Goal: Task Accomplishment & Management: Manage account settings

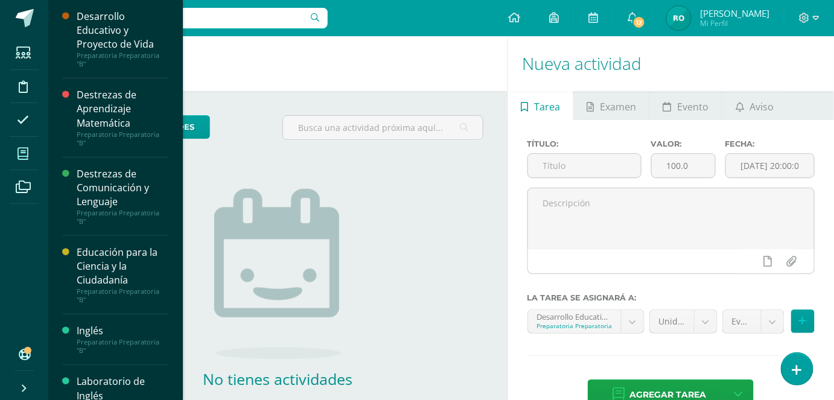
click at [31, 153] on span at bounding box center [23, 153] width 27 height 27
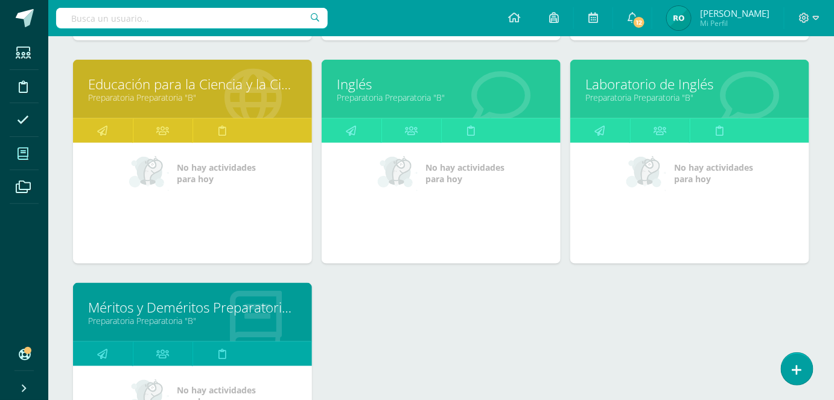
scroll to position [393, 0]
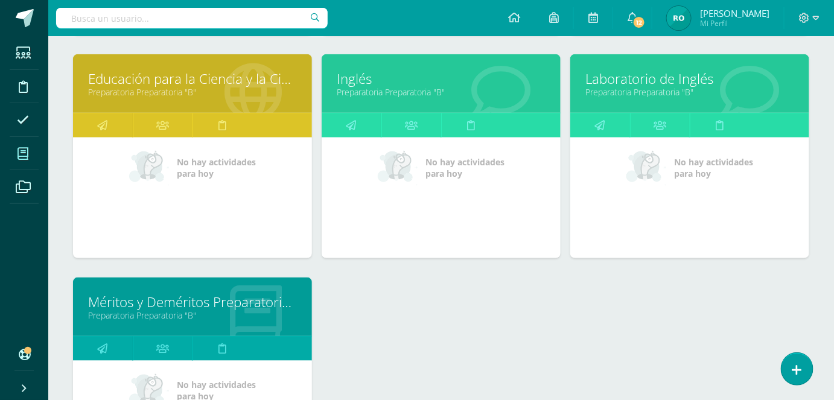
click at [206, 109] on div at bounding box center [253, 84] width 118 height 81
click at [231, 71] on link "Educación para la Ciencia y la Ciudadanía" at bounding box center [192, 78] width 209 height 19
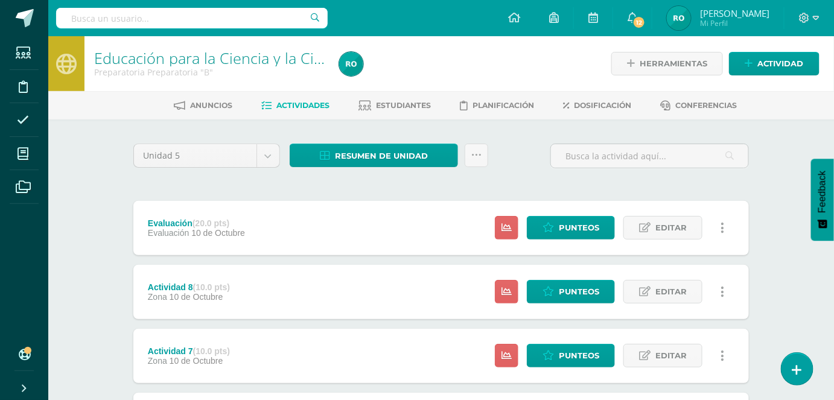
scroll to position [447, 0]
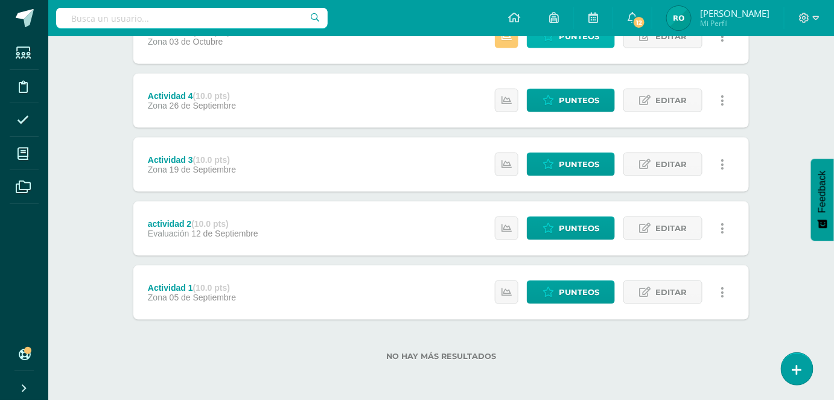
click at [582, 37] on span "Punteos" at bounding box center [579, 36] width 40 height 22
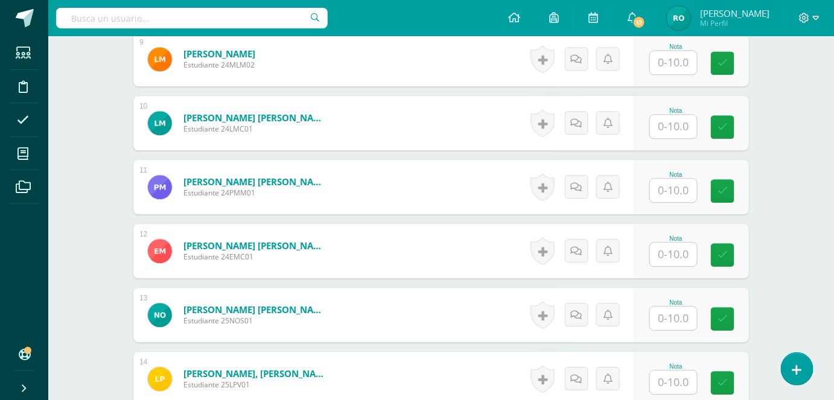
scroll to position [499, 0]
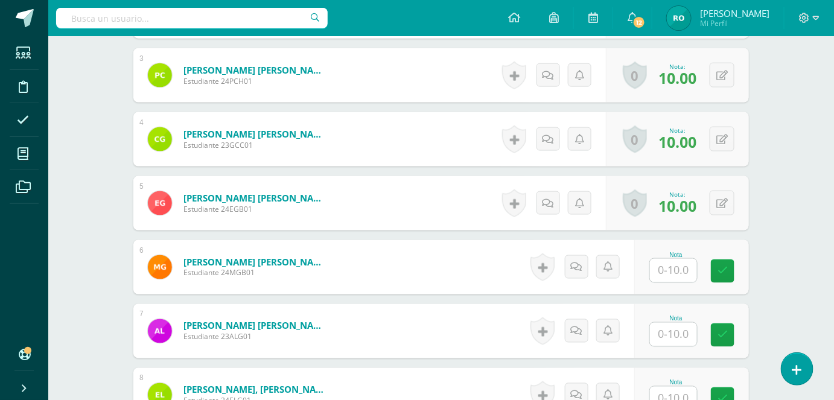
click at [677, 270] on input "text" at bounding box center [673, 271] width 47 height 24
type input "10"
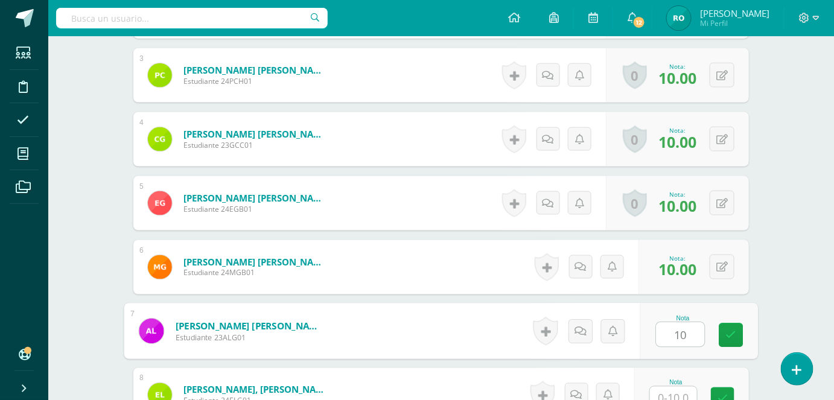
type input "10"
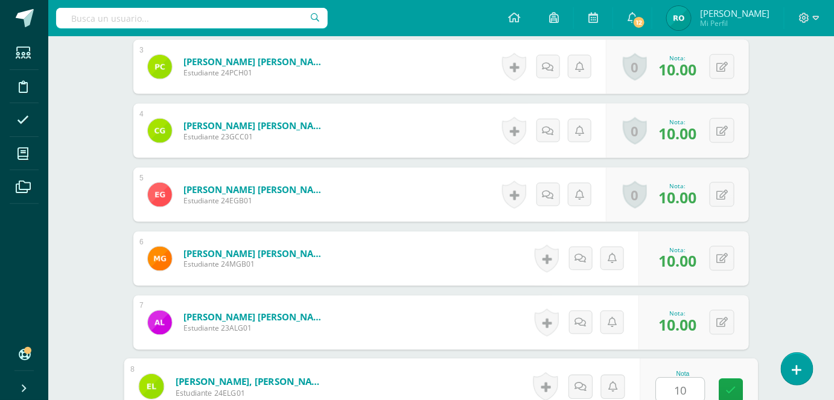
type input "10"
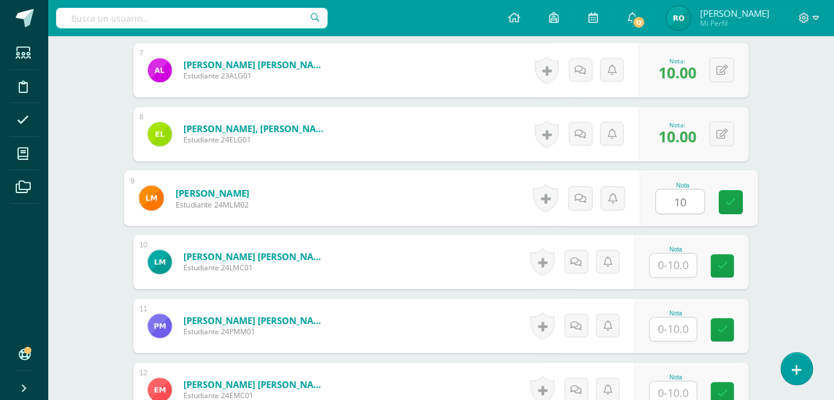
type input "10"
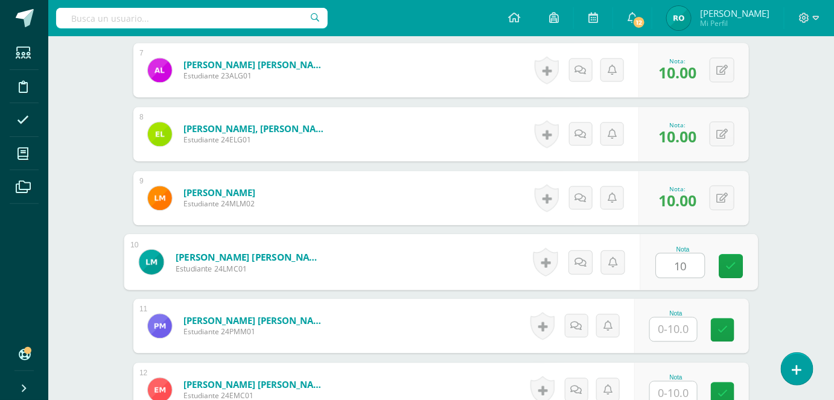
type input "10"
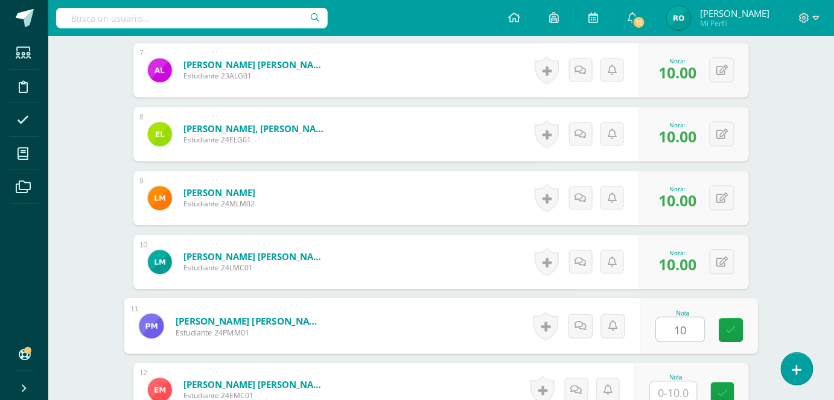
type input "10"
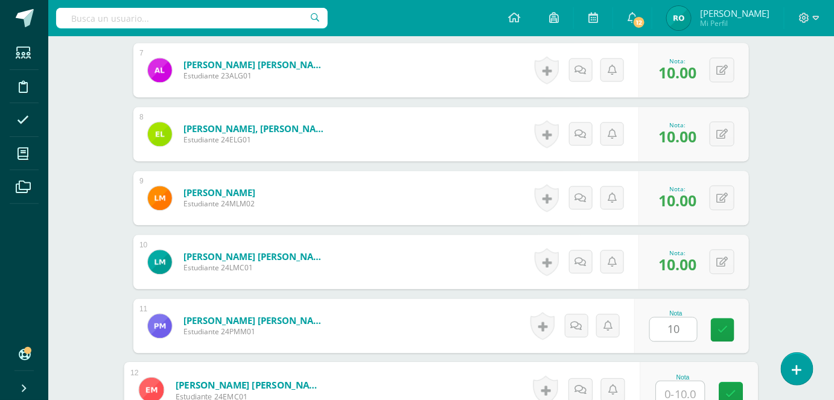
scroll to position [763, 0]
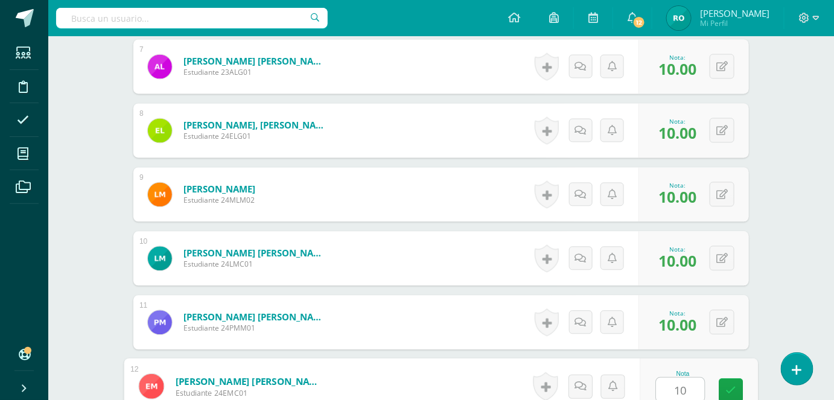
type input "10"
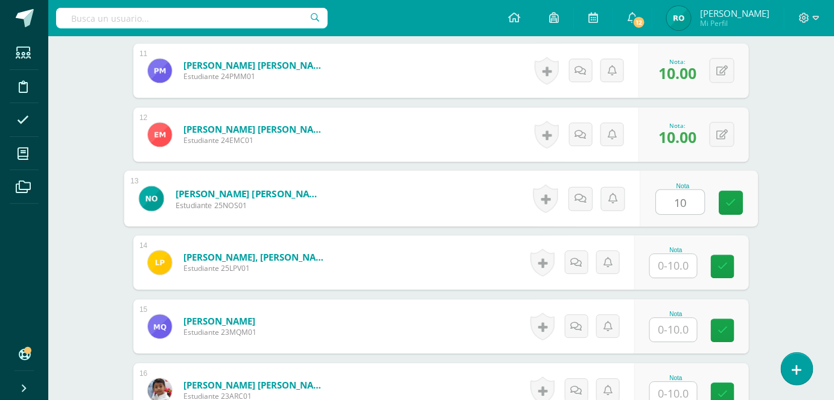
type input "10"
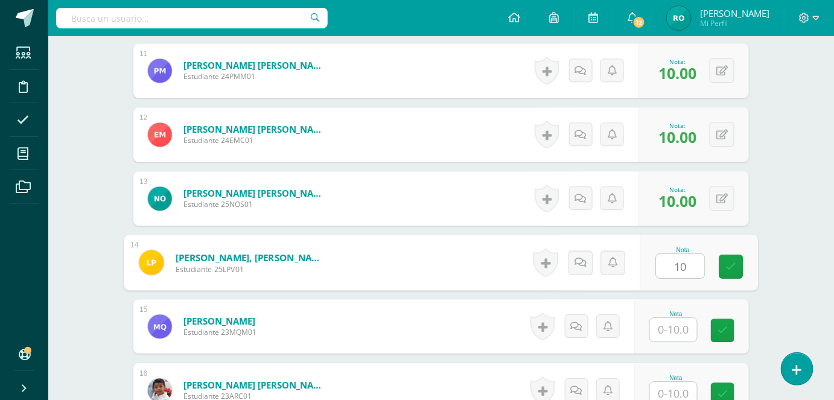
type input "10"
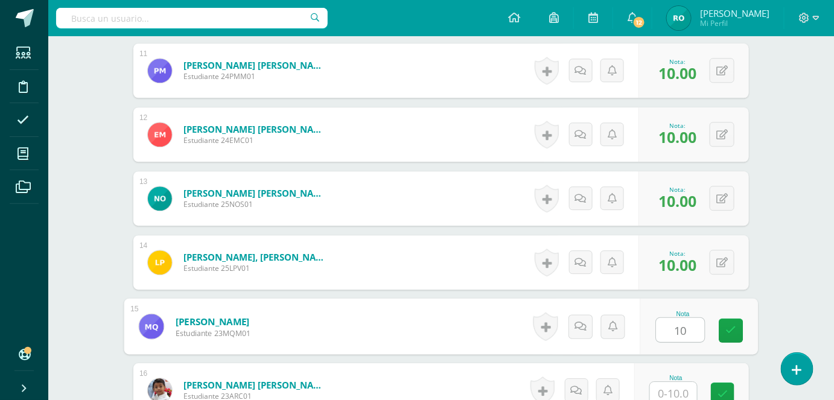
type input "10"
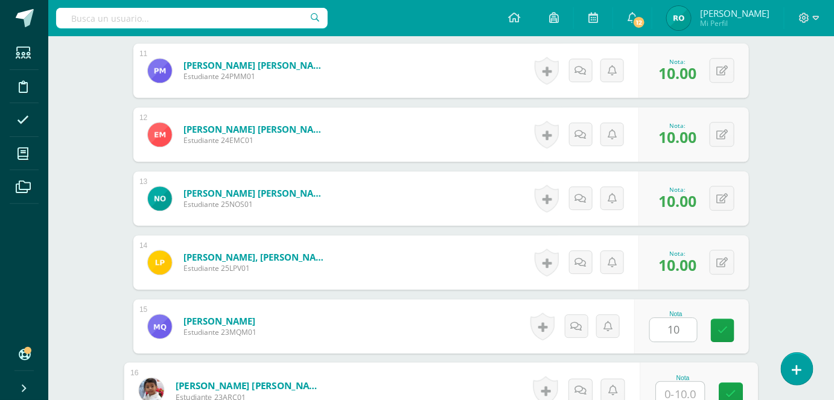
scroll to position [1019, 0]
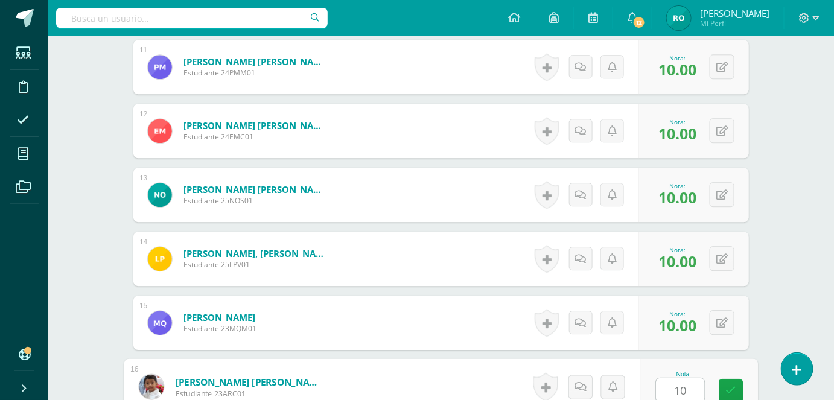
type input "10"
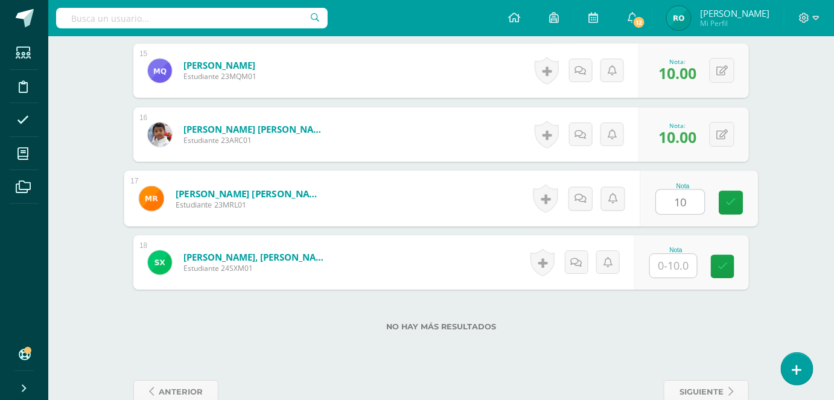
type input "10"
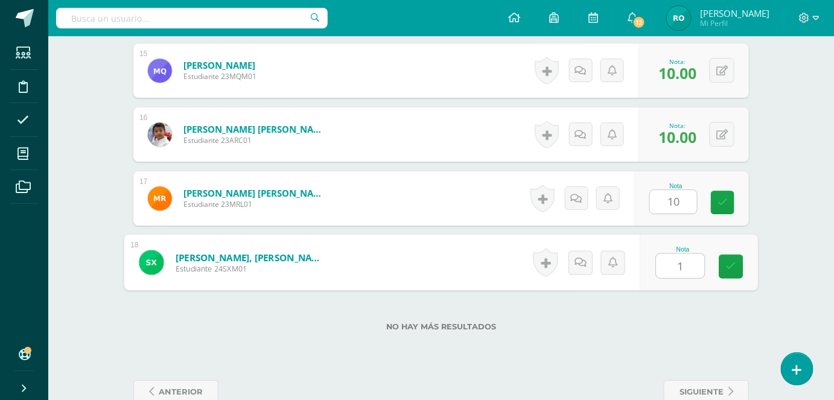
type input "10"
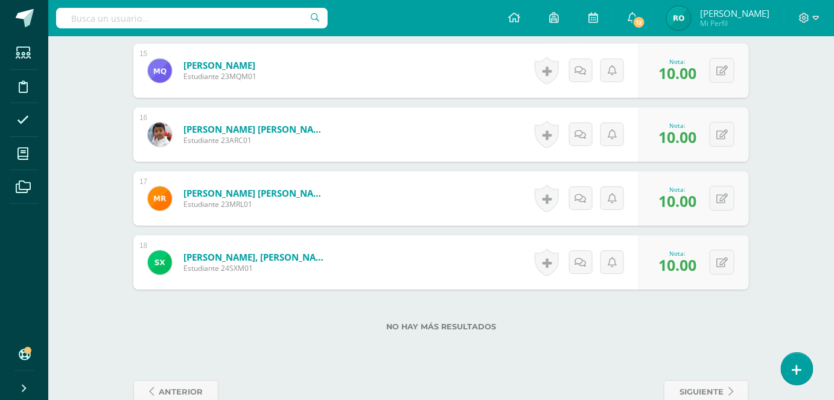
scroll to position [0, 0]
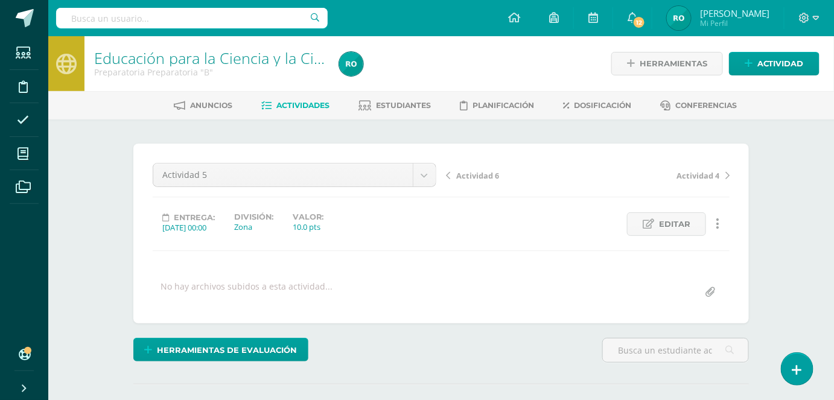
click at [326, 102] on span "Actividades" at bounding box center [303, 105] width 53 height 9
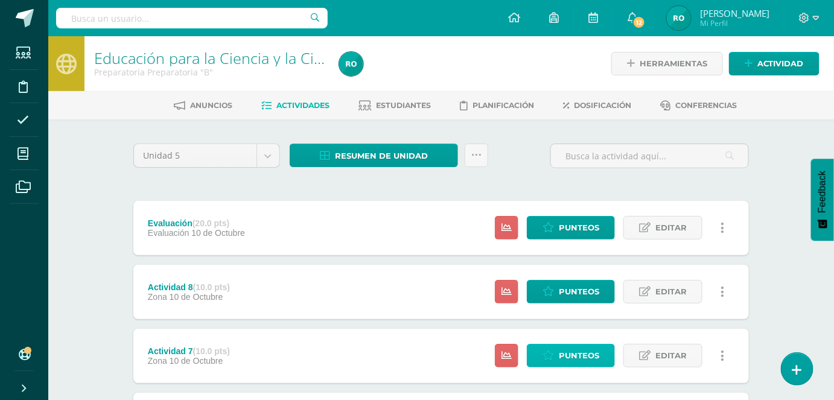
click at [584, 363] on span "Punteos" at bounding box center [579, 356] width 40 height 22
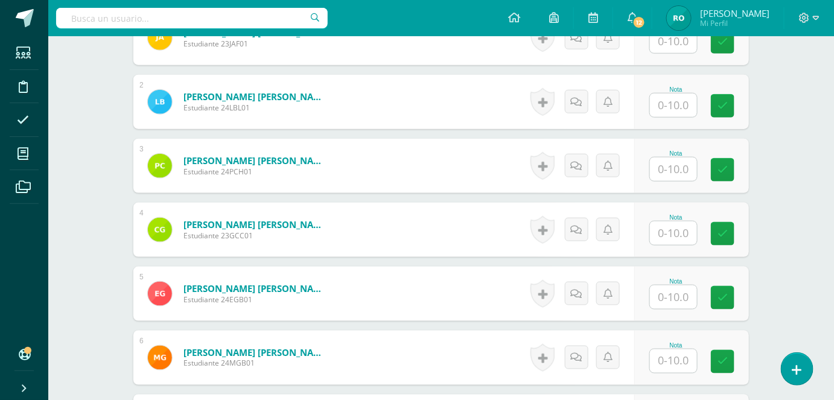
scroll to position [413, 0]
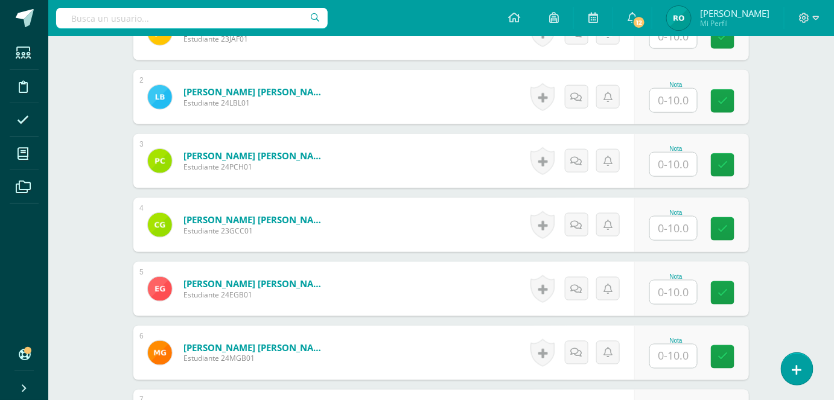
drag, startPoint x: 832, startPoint y: 183, endPoint x: 838, endPoint y: 135, distance: 49.3
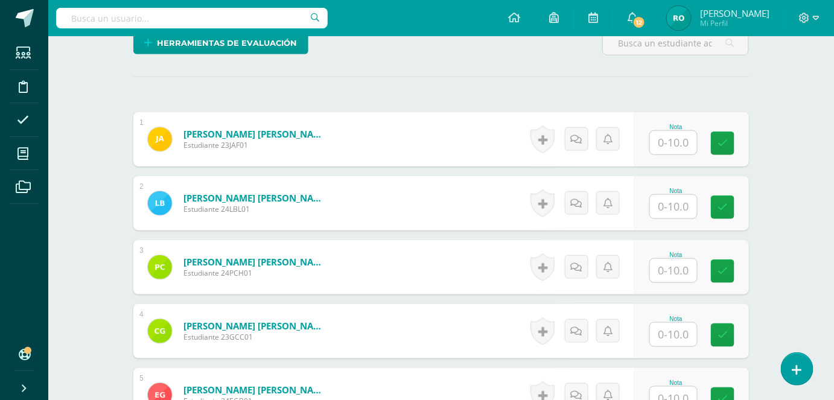
scroll to position [276, 0]
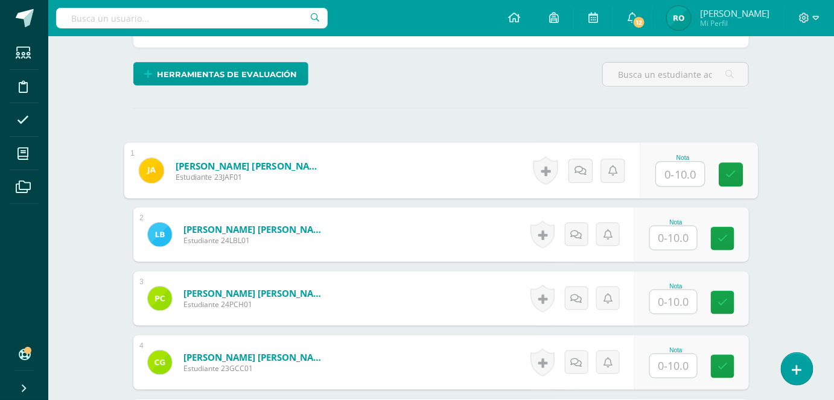
click at [679, 171] on input "text" at bounding box center [681, 174] width 48 height 24
type input "10"
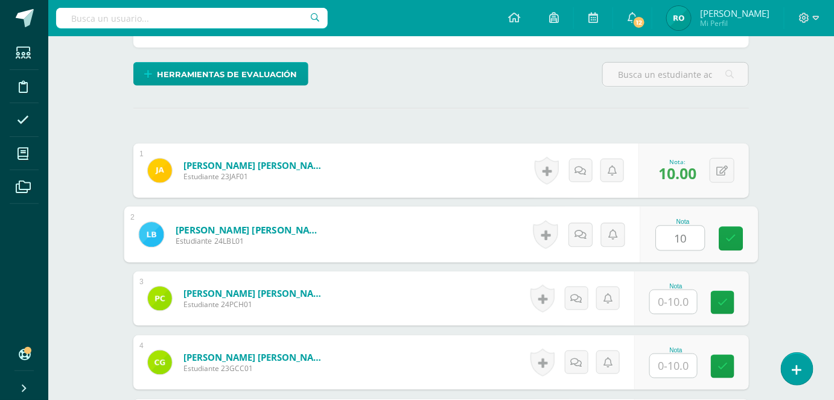
type input "10"
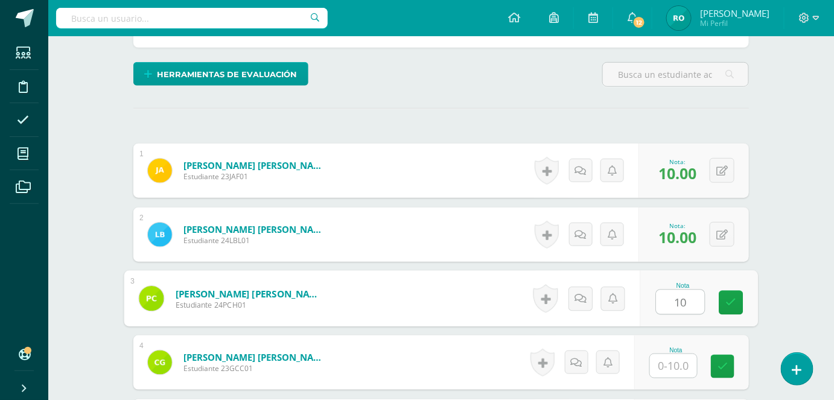
type input "10"
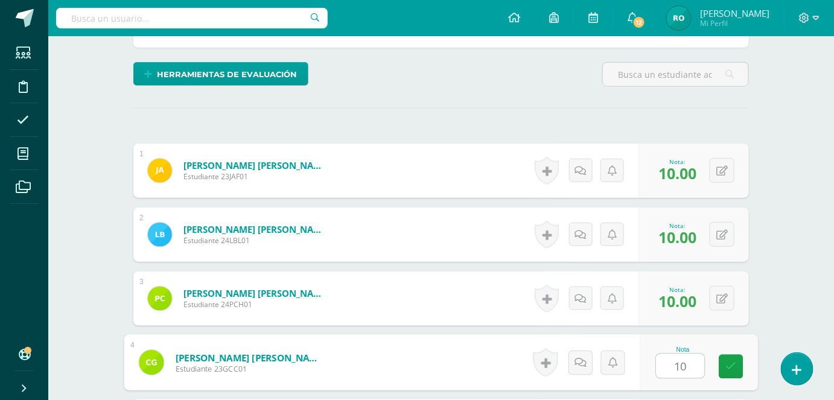
type input "10"
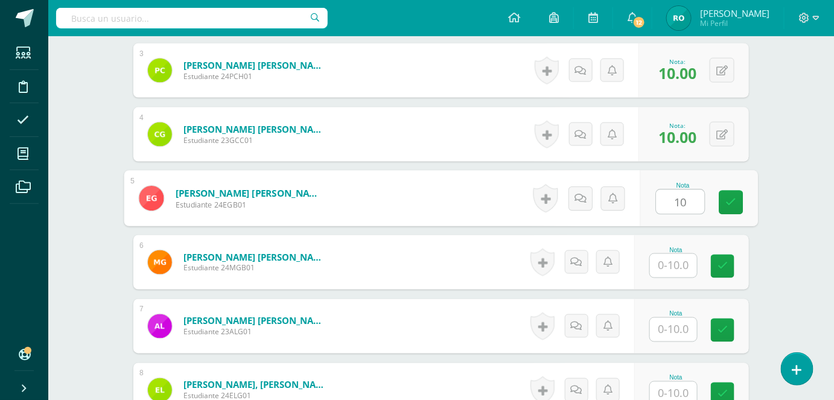
type input "10"
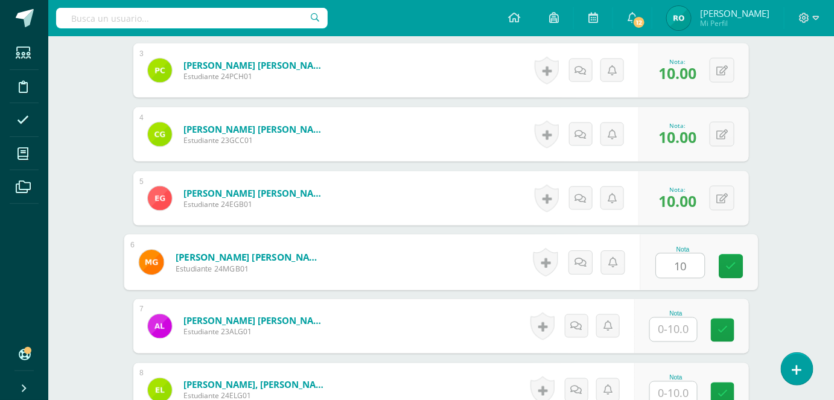
type input "10"
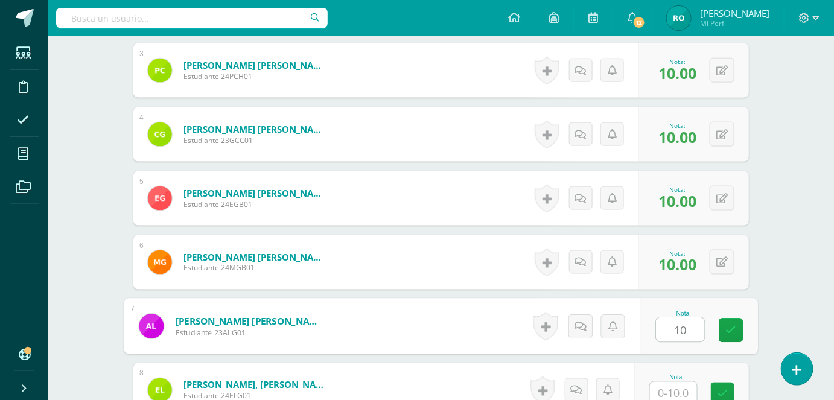
type input "10"
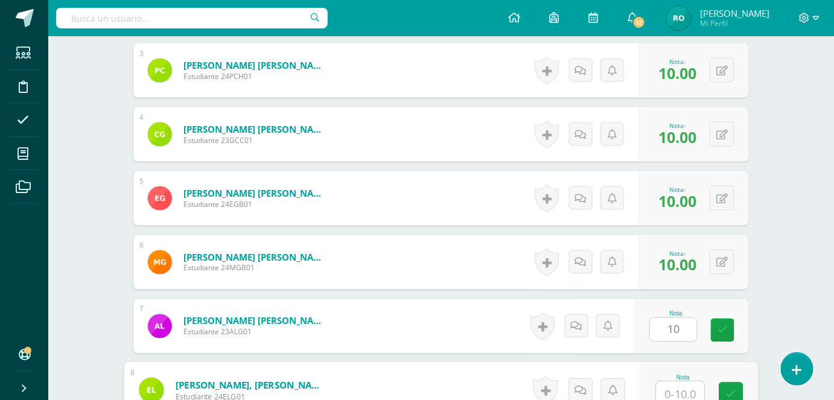
scroll to position [508, 0]
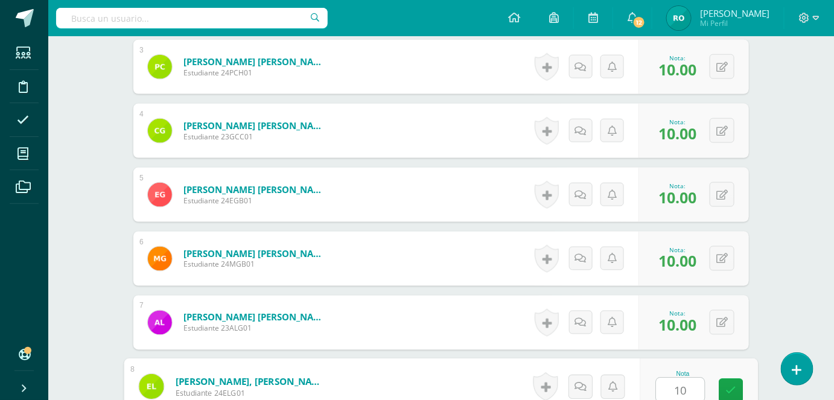
type input "10"
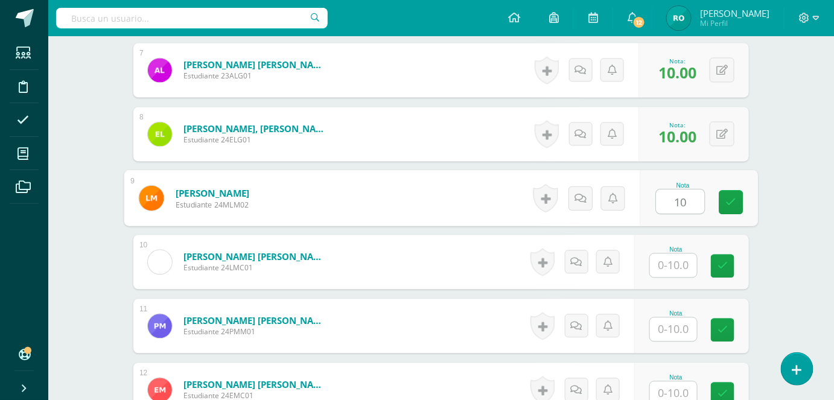
type input "10"
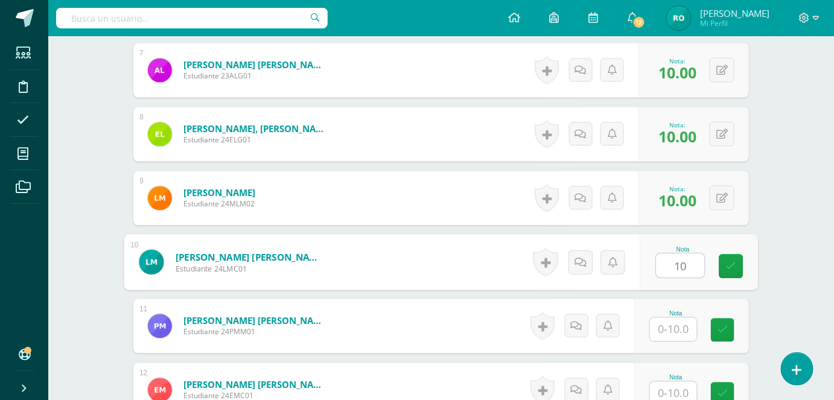
type input "10"
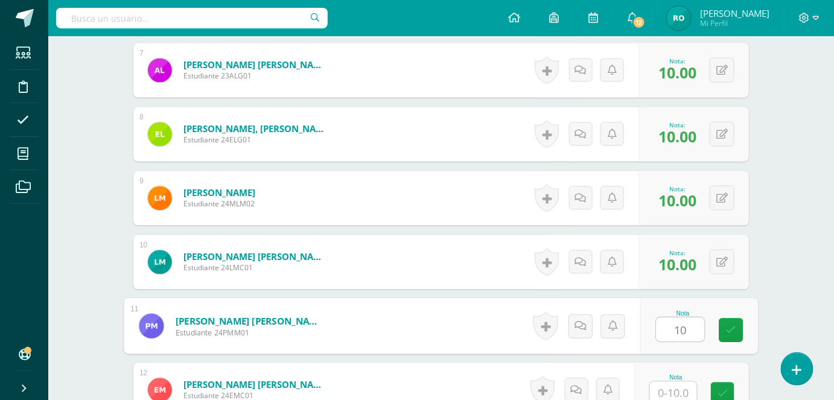
type input "10"
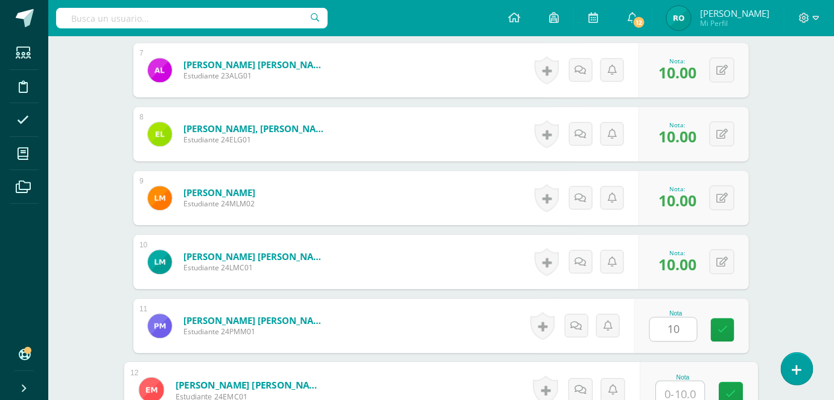
scroll to position [763, 0]
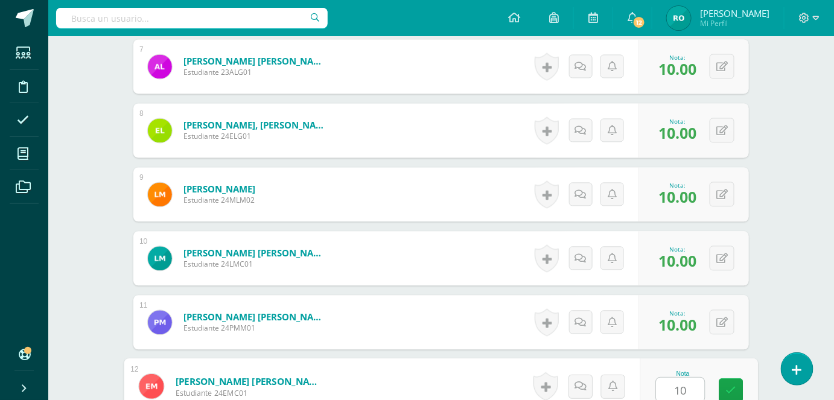
type input "10"
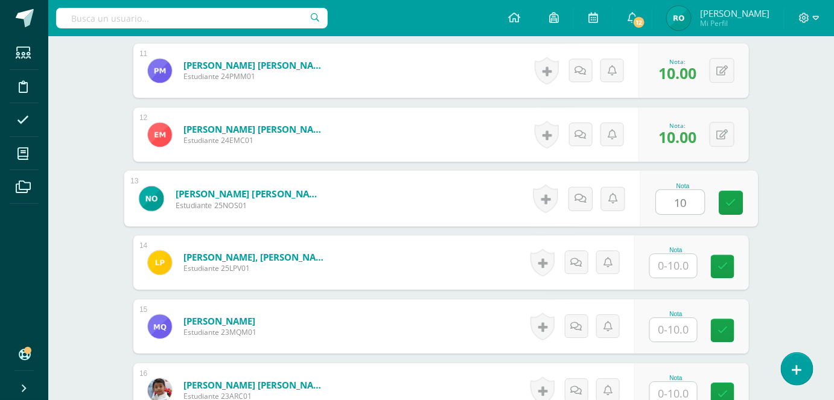
type input "10"
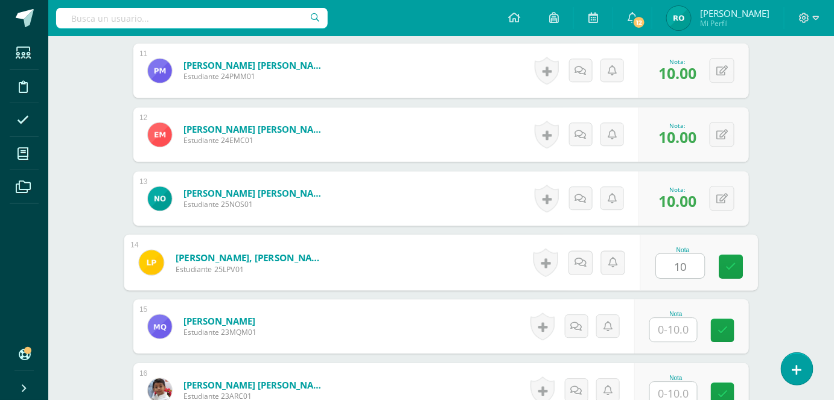
type input "10"
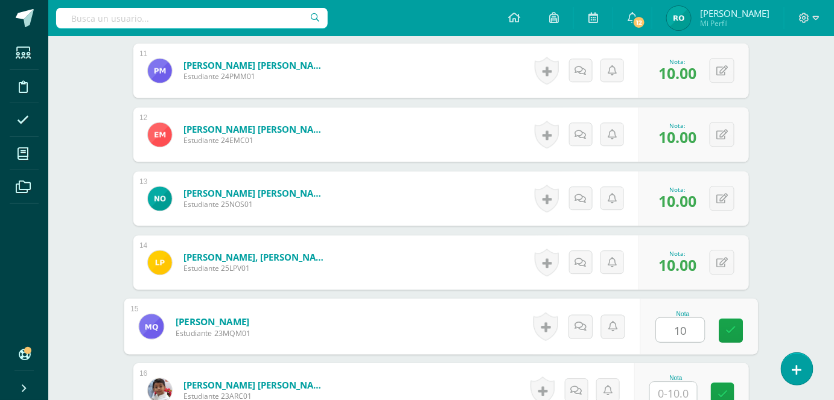
type input "10"
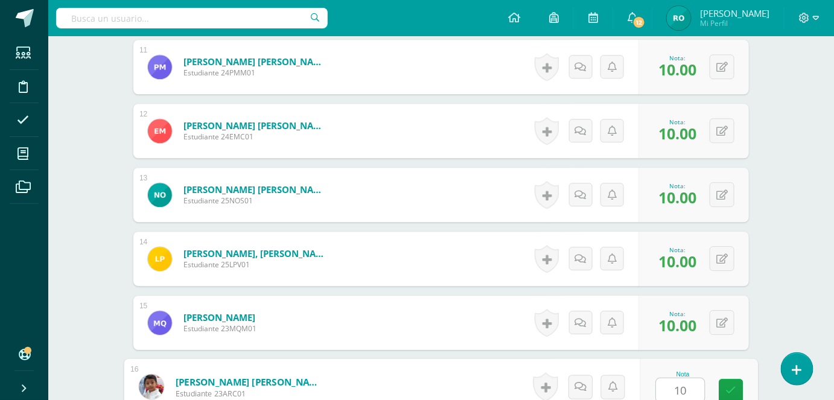
type input "10"
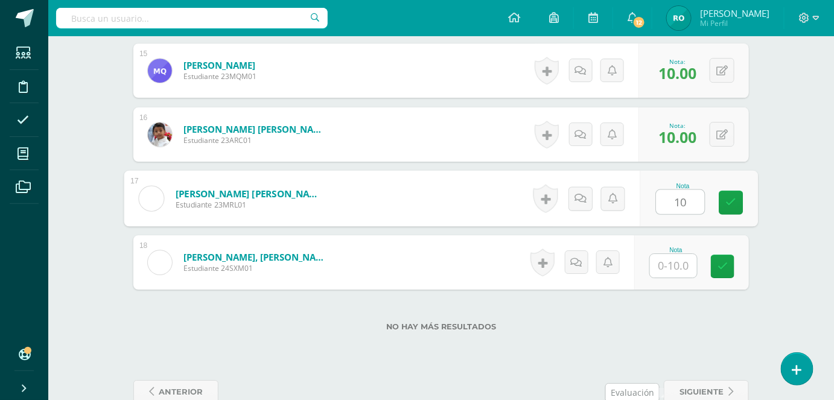
type input "10"
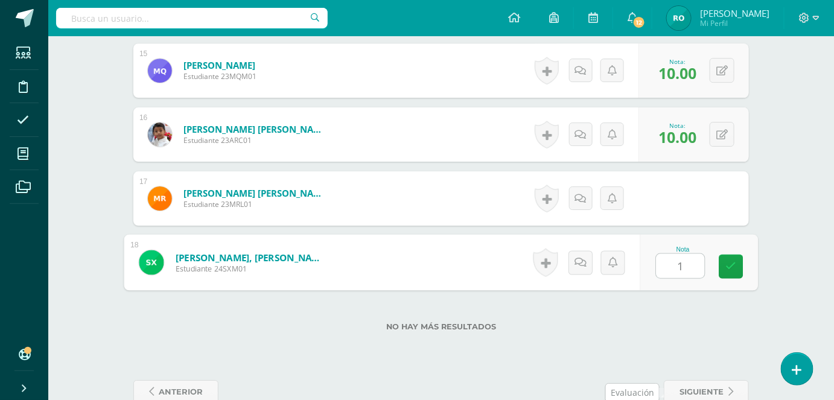
type input "10"
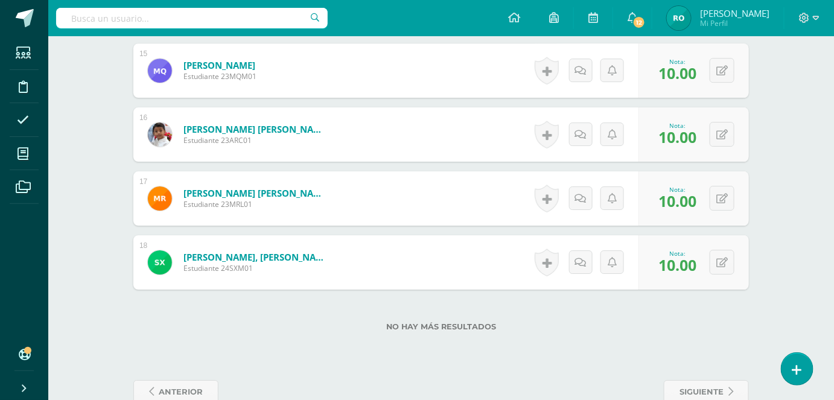
scroll to position [0, 0]
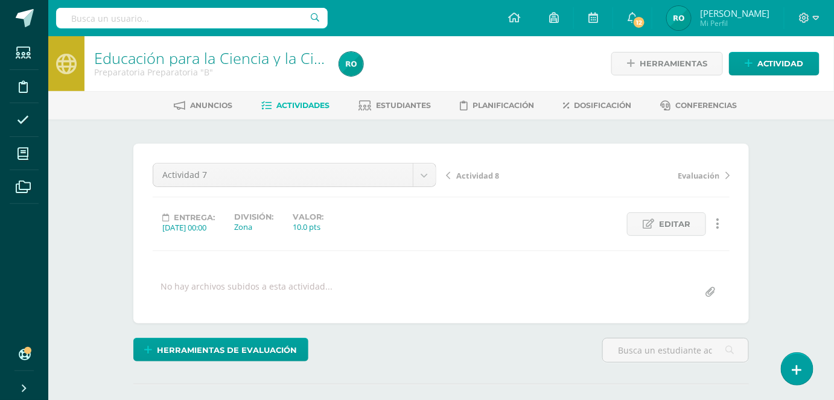
click at [281, 106] on span "Actividades" at bounding box center [303, 105] width 53 height 9
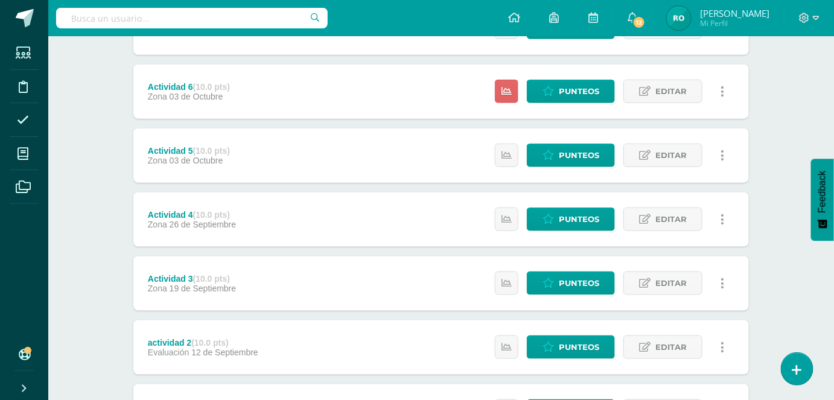
scroll to position [279, 0]
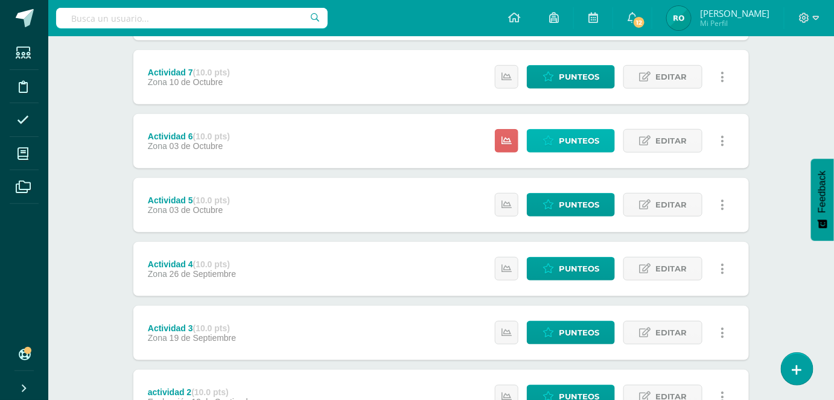
click at [585, 138] on span "Punteos" at bounding box center [579, 141] width 40 height 22
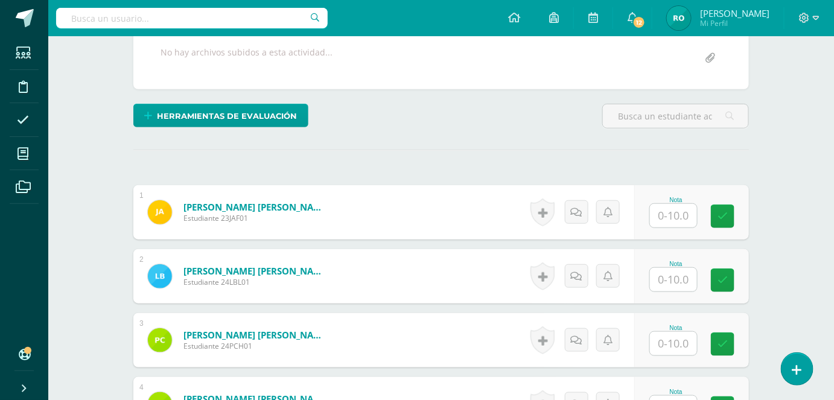
scroll to position [232, 0]
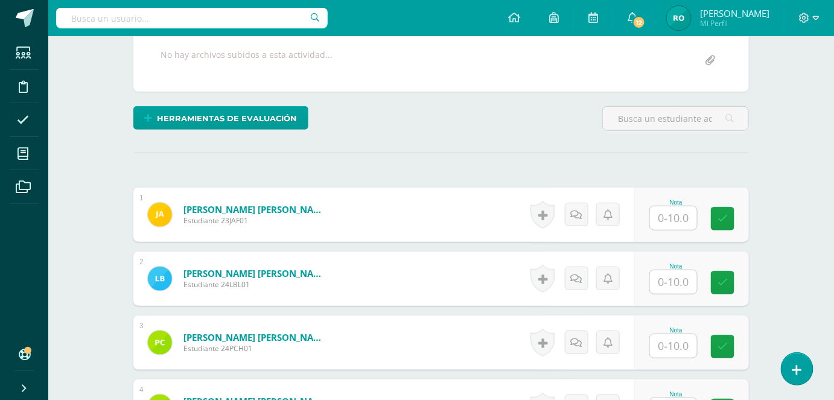
click at [687, 217] on input "text" at bounding box center [673, 218] width 47 height 24
type input "10"
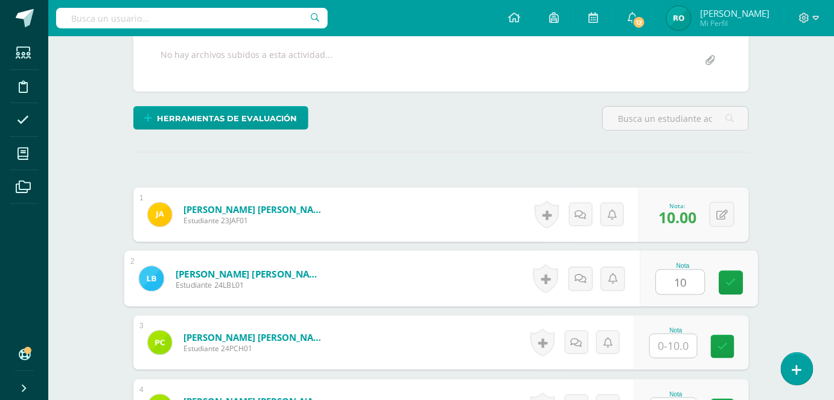
type input "10"
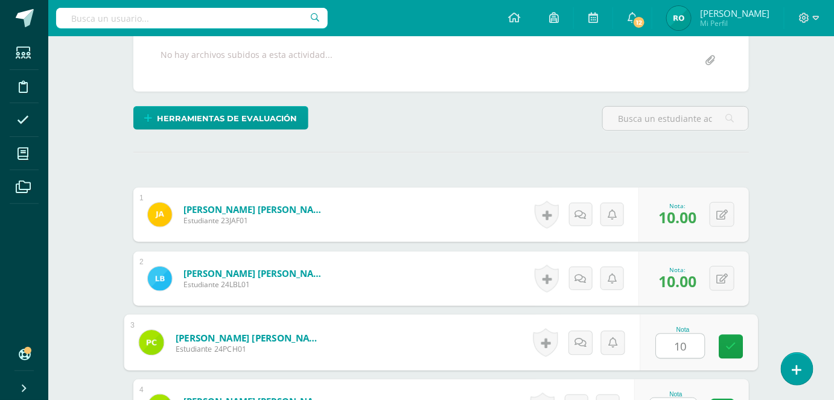
type input "10"
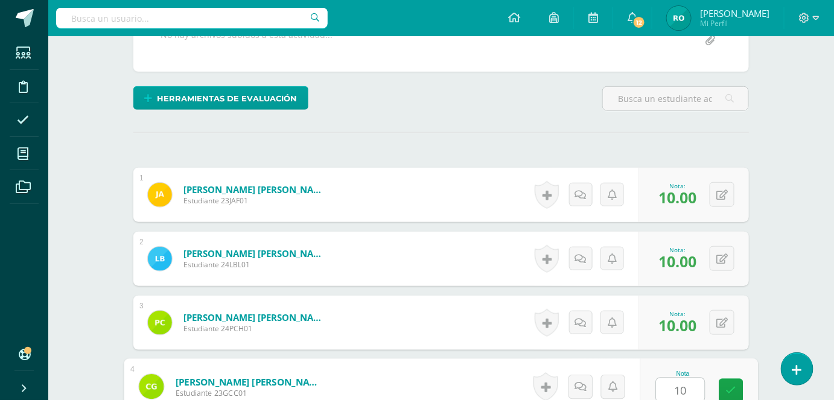
type input "10"
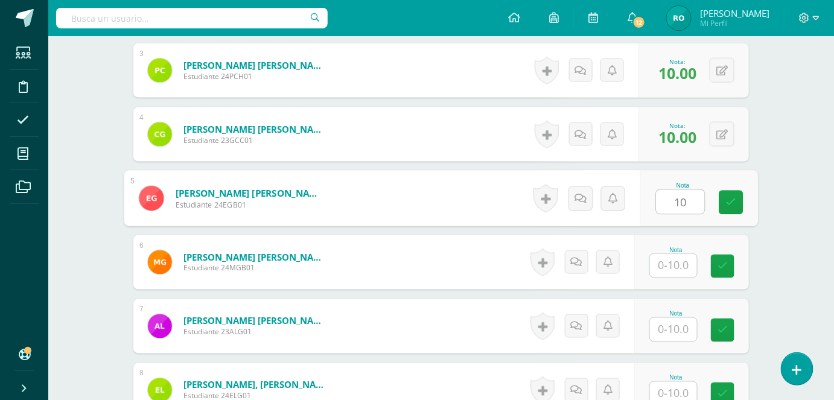
type input "10"
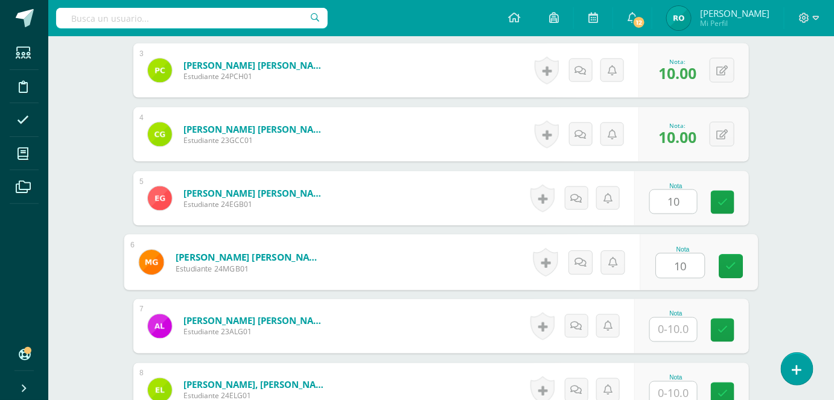
type input "10"
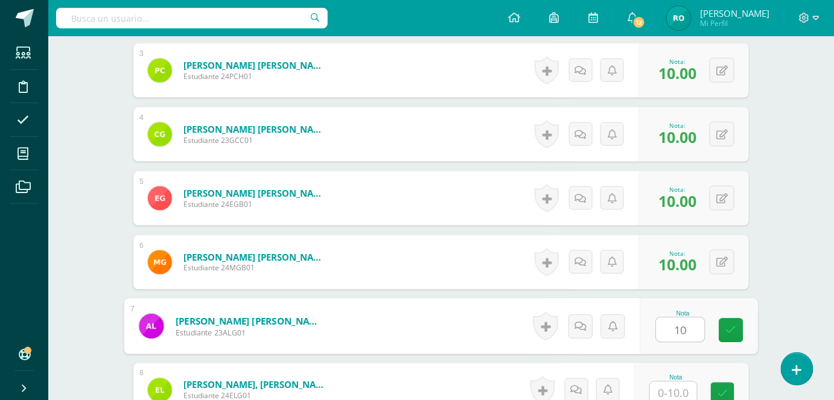
type input "10"
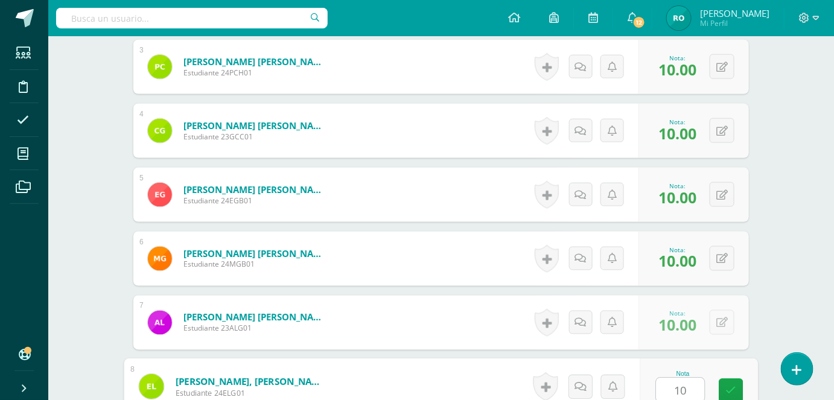
type input "10"
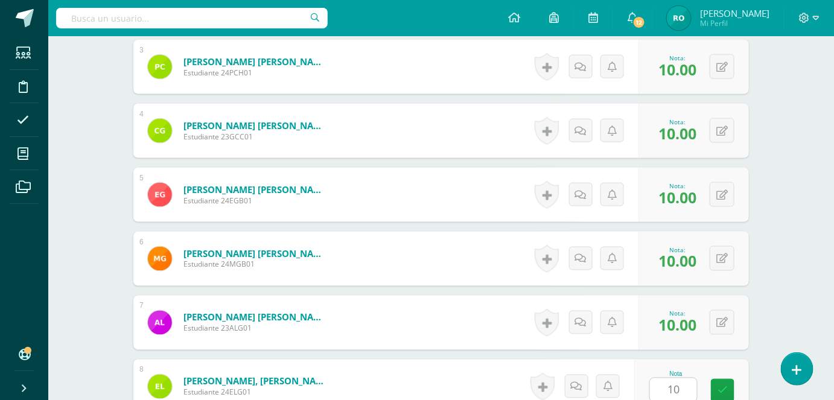
scroll to position [760, 0]
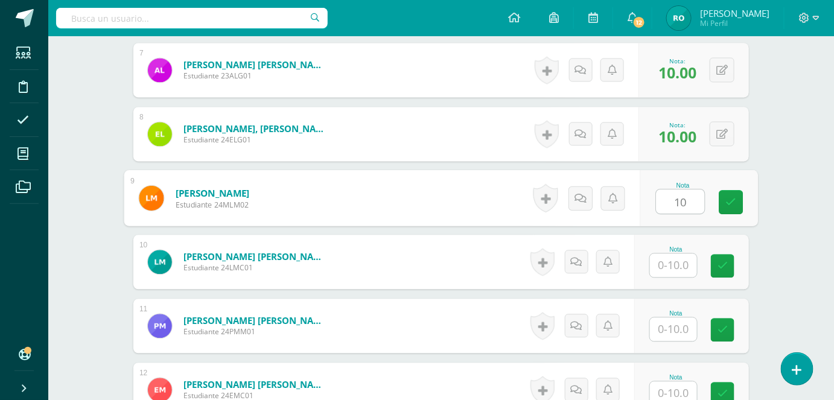
type input "10"
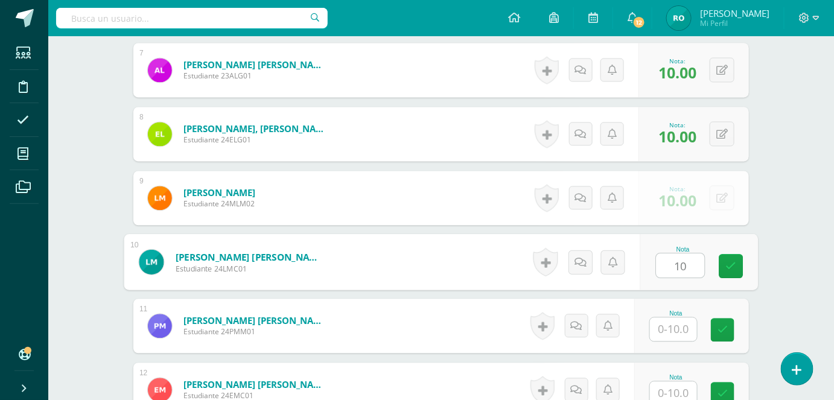
type input "10"
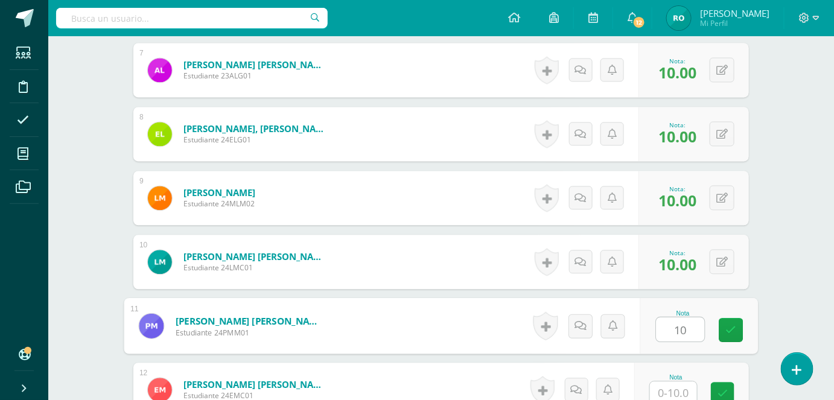
type input "10"
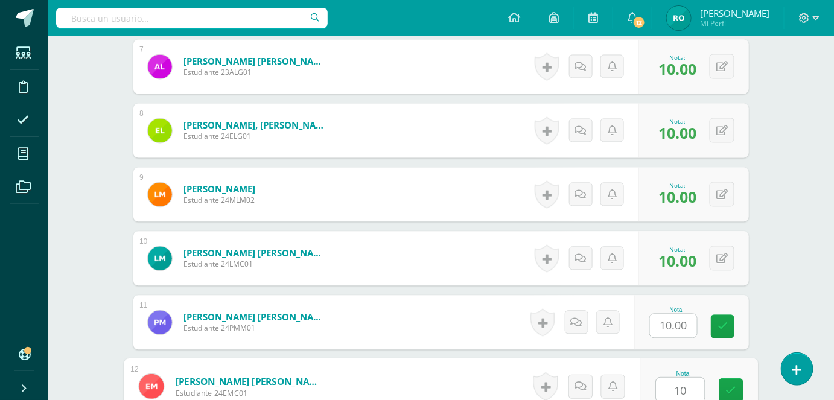
type input "10"
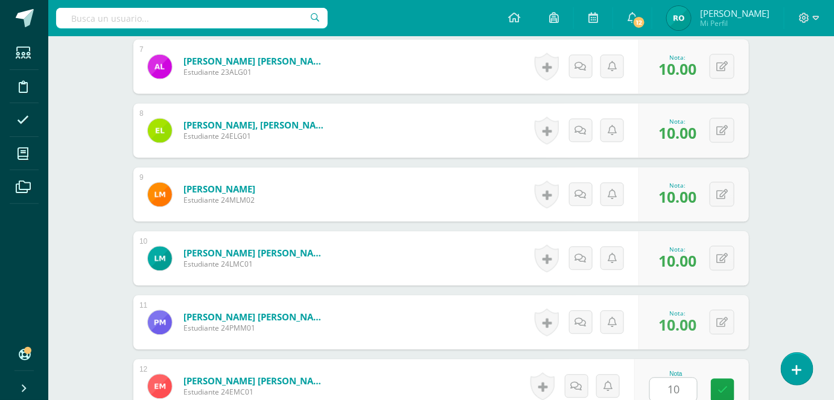
scroll to position [1016, 0]
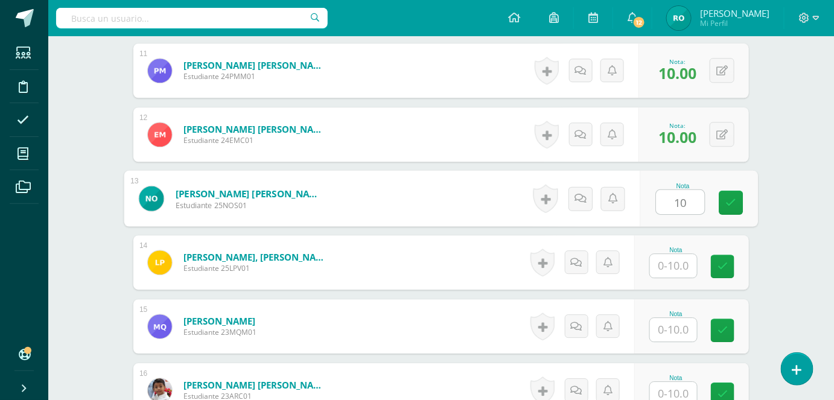
type input "10"
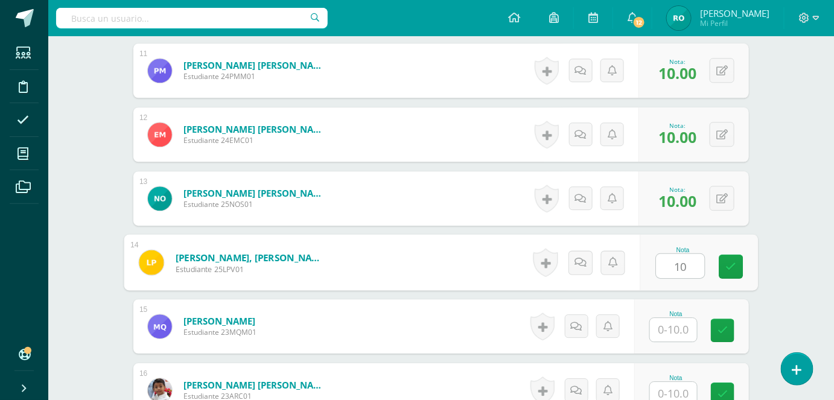
type input "10"
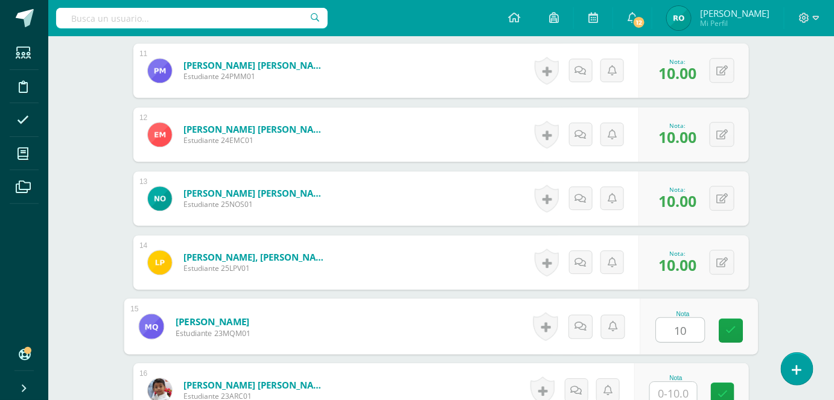
type input "10"
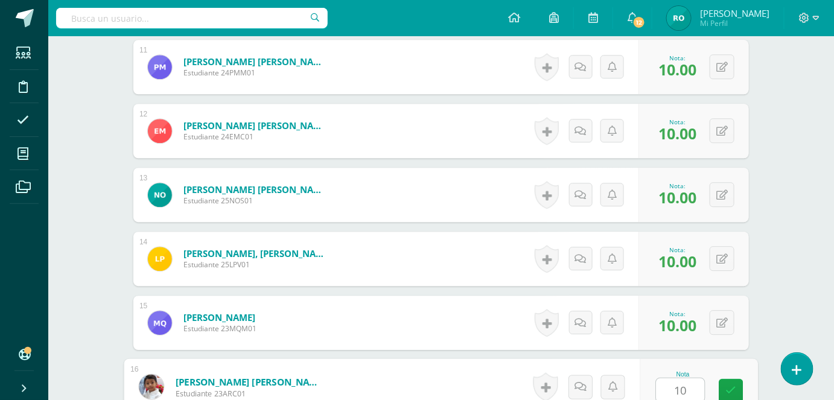
type input "10"
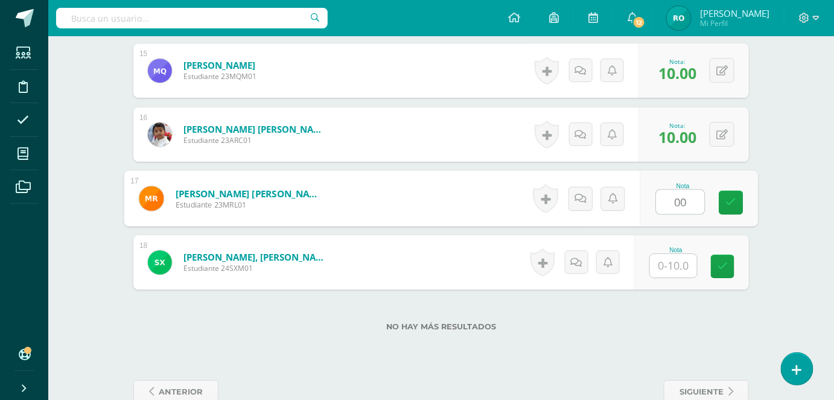
type input "0"
type input "10"
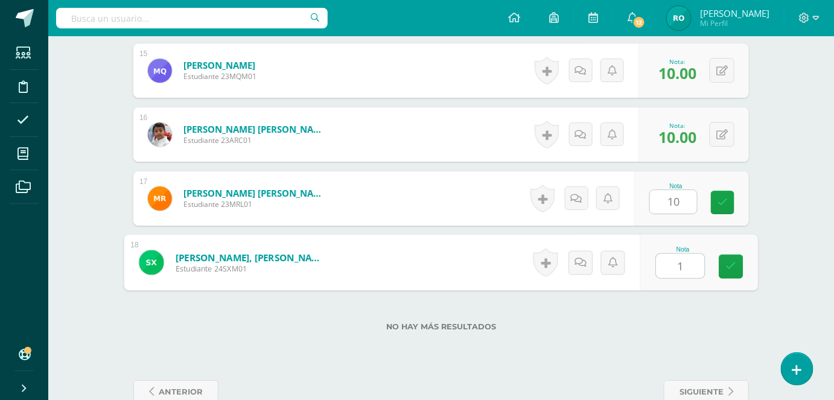
type input "10"
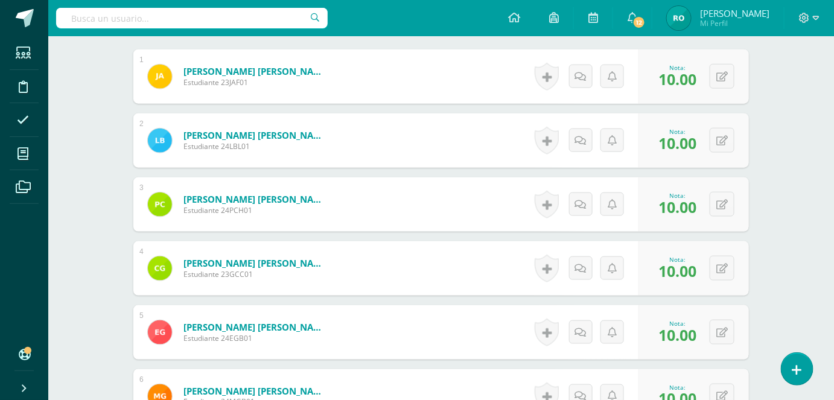
scroll to position [0, 0]
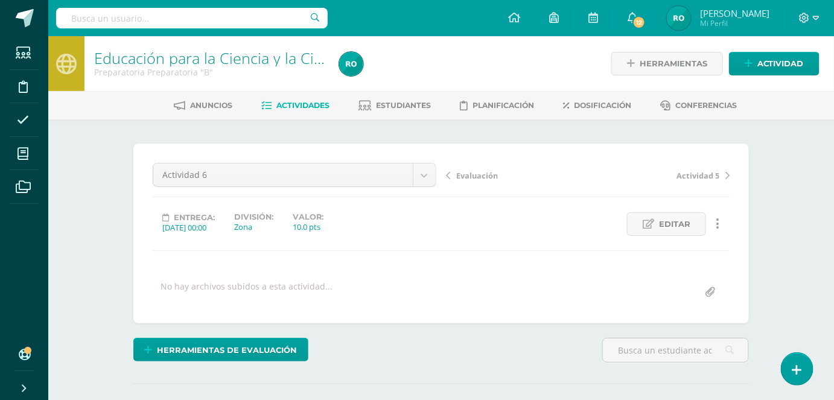
click at [307, 99] on link "Actividades" at bounding box center [296, 105] width 68 height 19
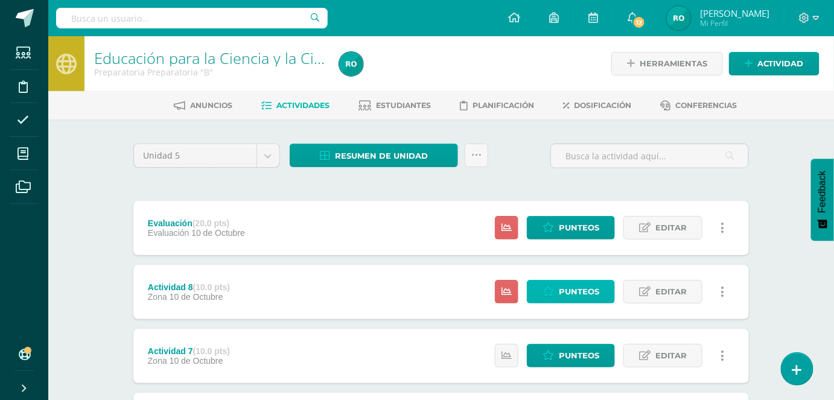
click at [582, 284] on span "Punteos" at bounding box center [579, 292] width 40 height 22
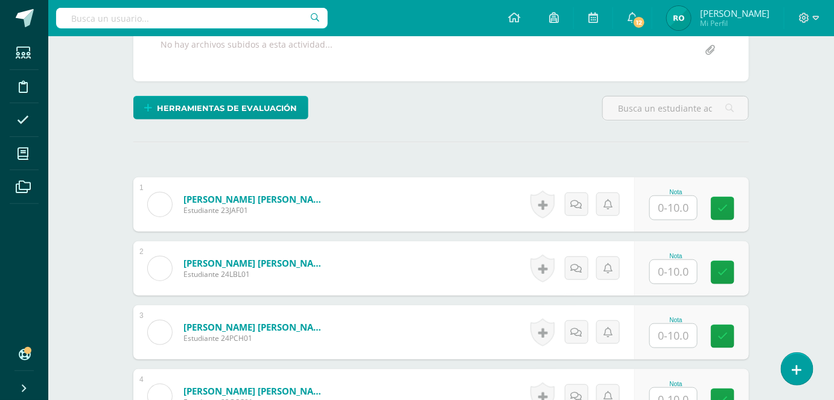
scroll to position [261, 0]
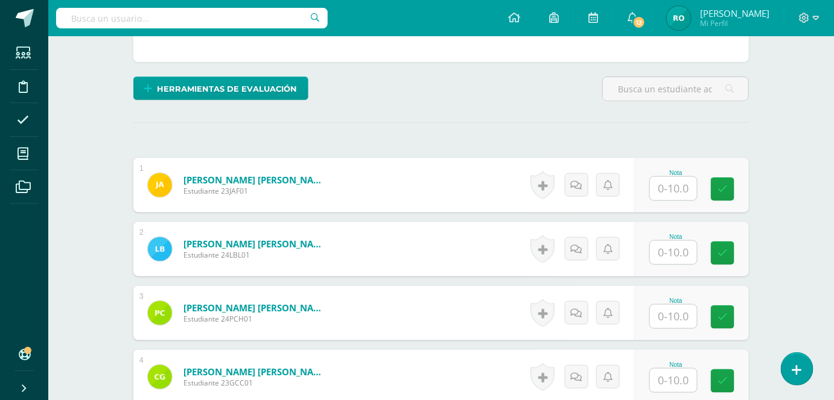
click at [680, 183] on input "text" at bounding box center [673, 189] width 47 height 24
type input "10"
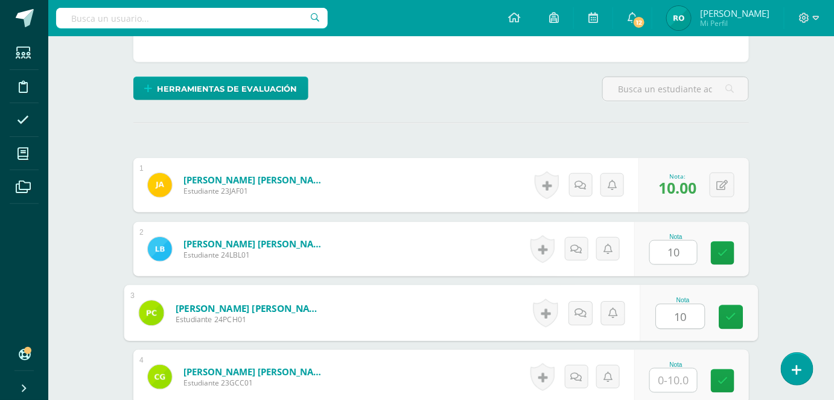
type input "10"
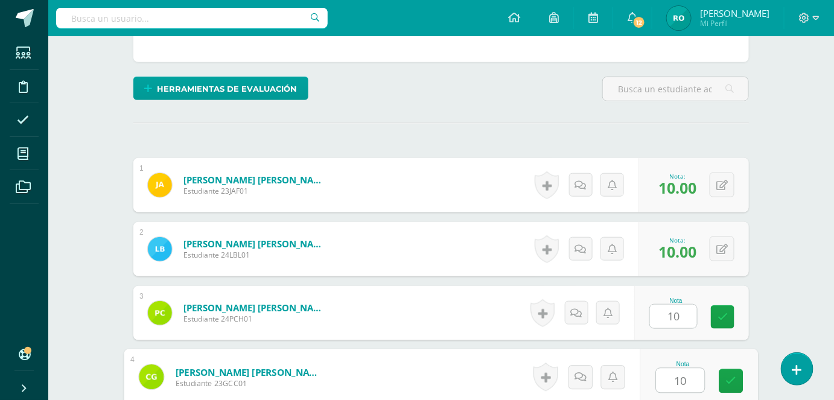
type input "10"
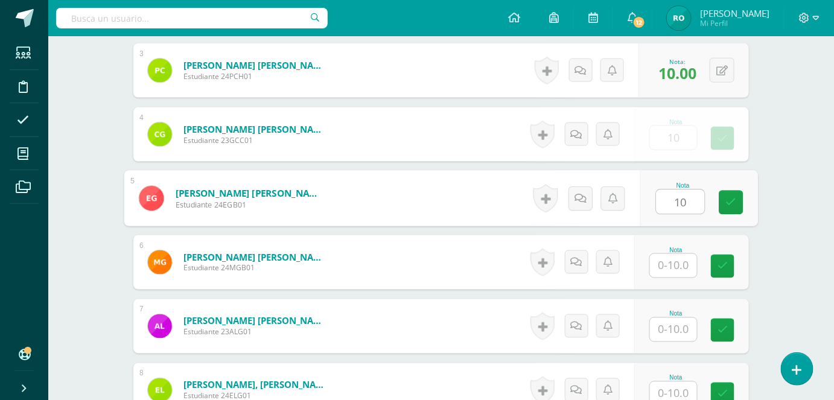
type input "10"
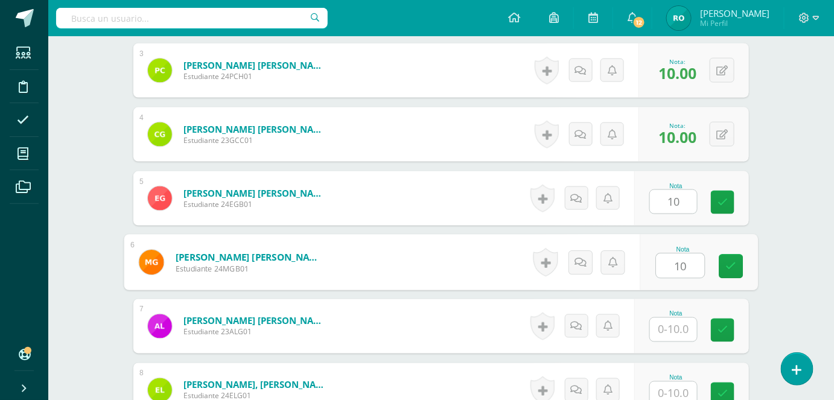
type input "10"
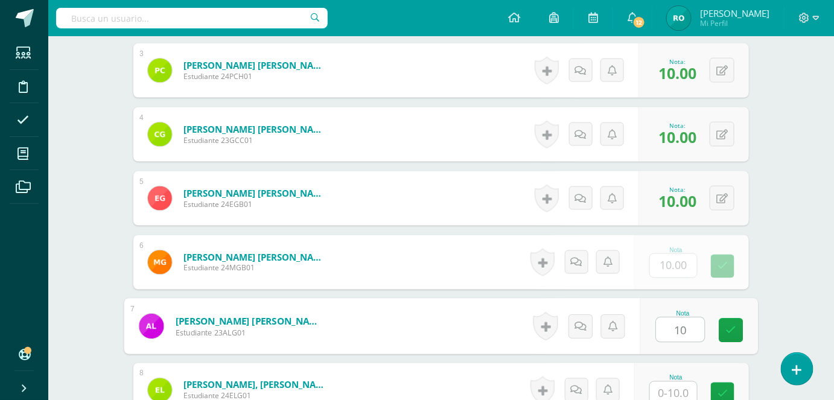
type input "10"
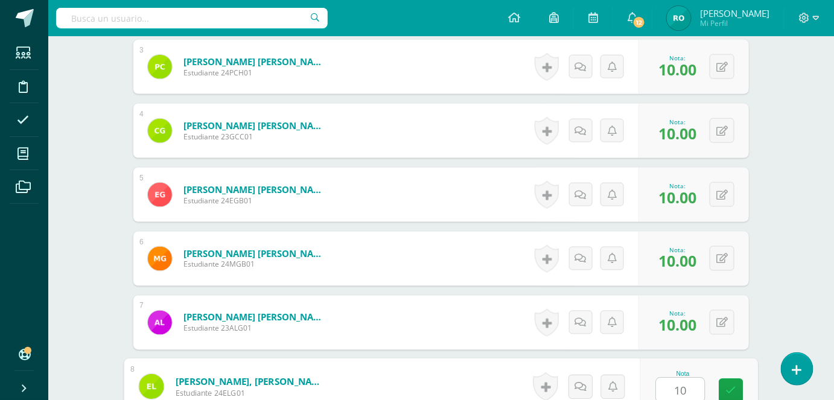
type input "10"
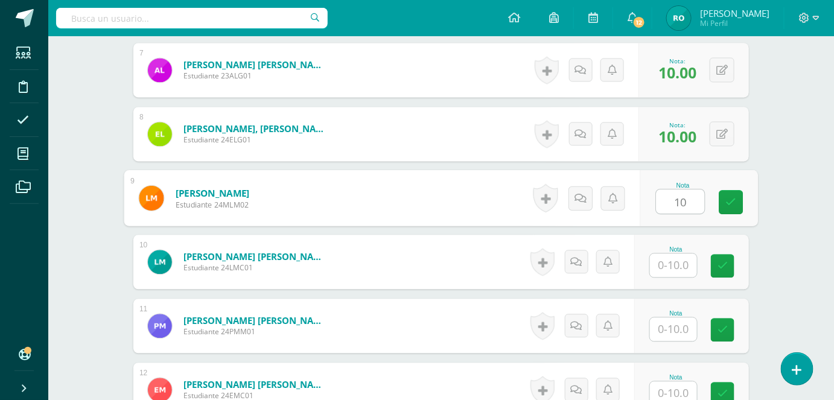
type input "10"
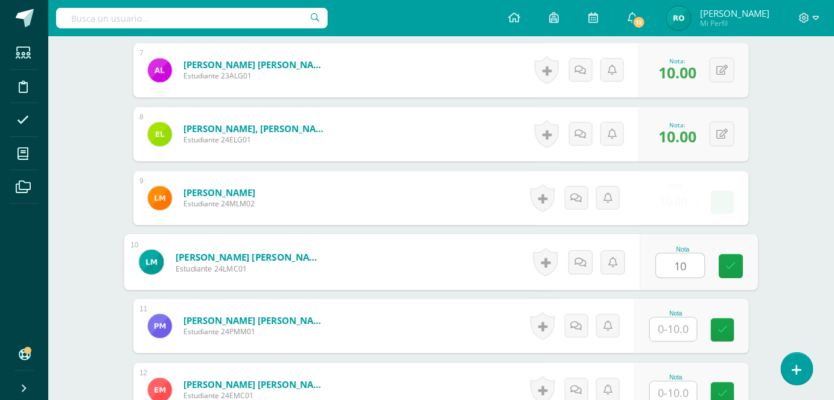
type input "10"
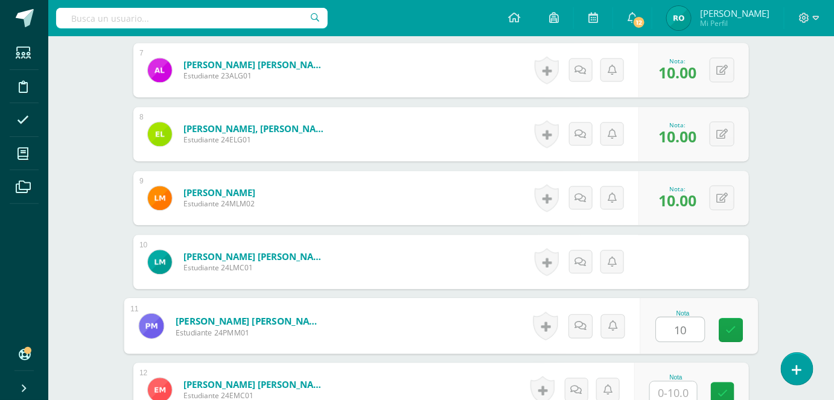
type input "10"
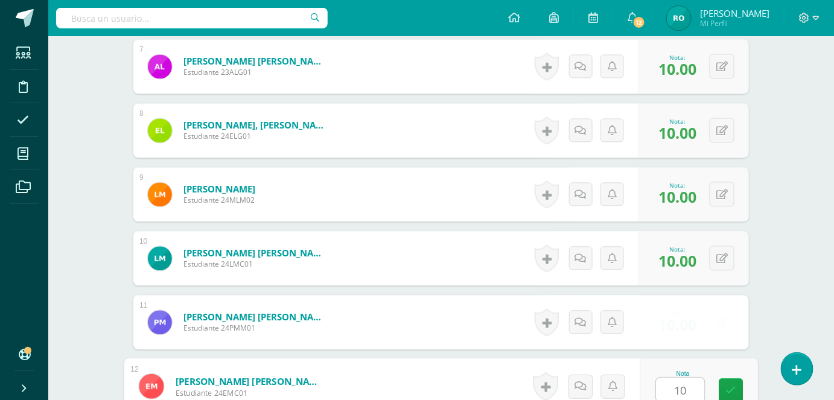
type input "10"
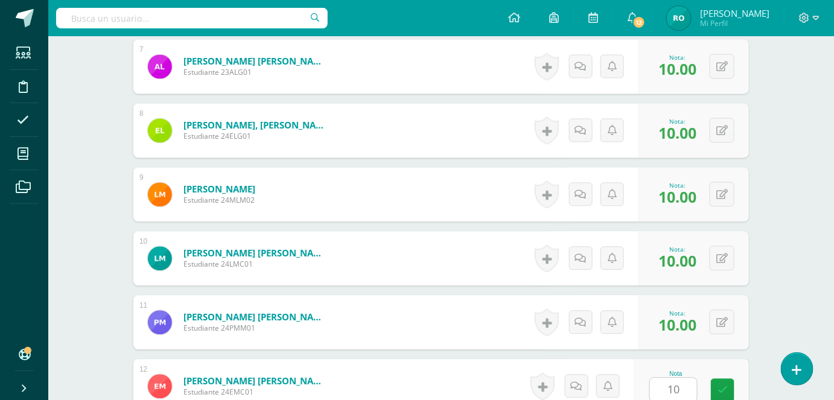
scroll to position [1016, 0]
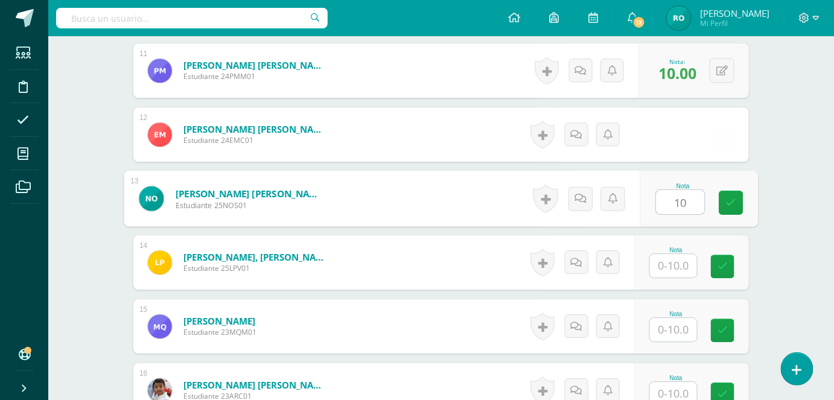
type input "10"
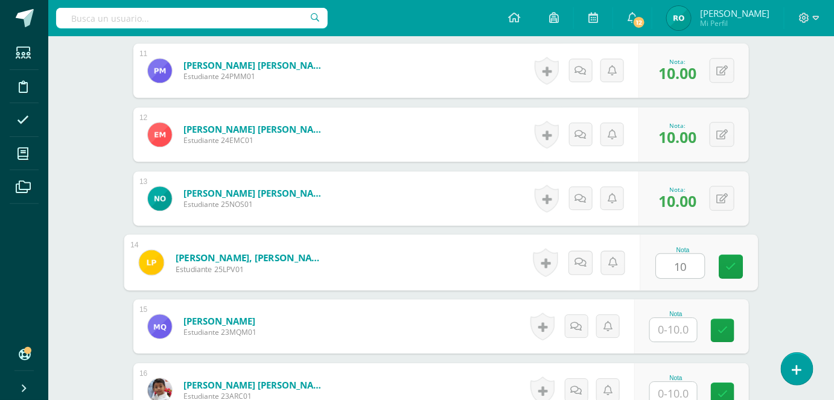
type input "10"
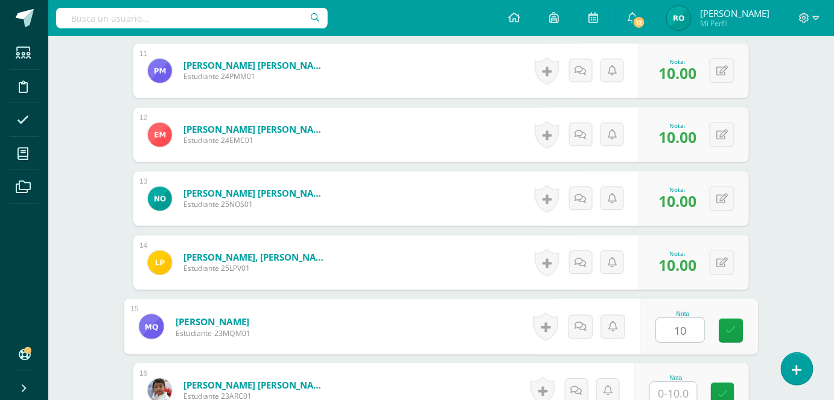
type input "10"
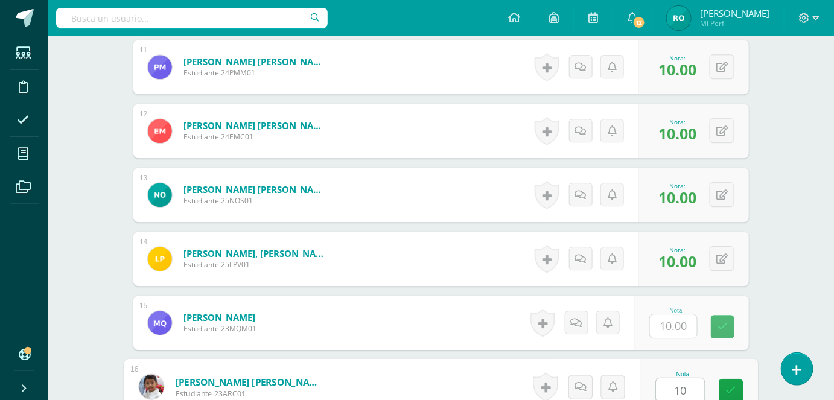
type input "10"
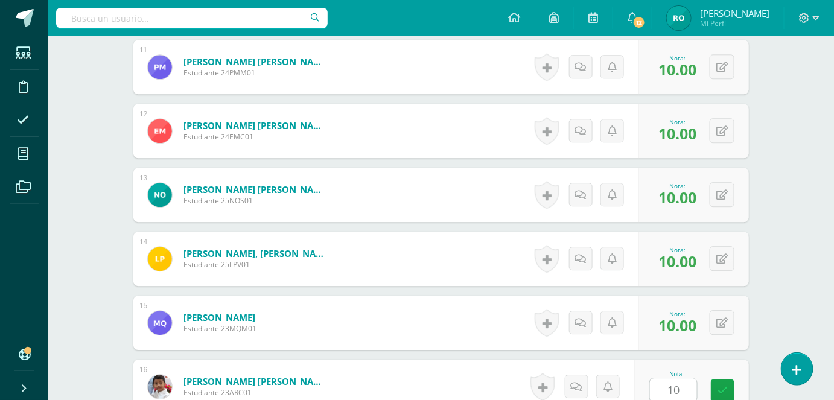
scroll to position [1272, 0]
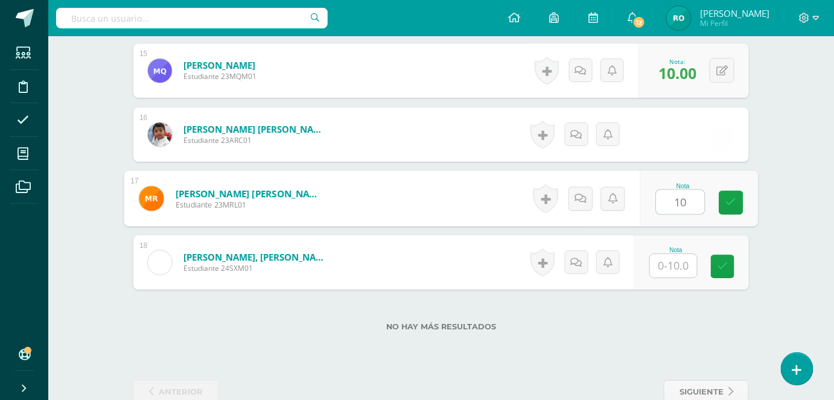
type input "10"
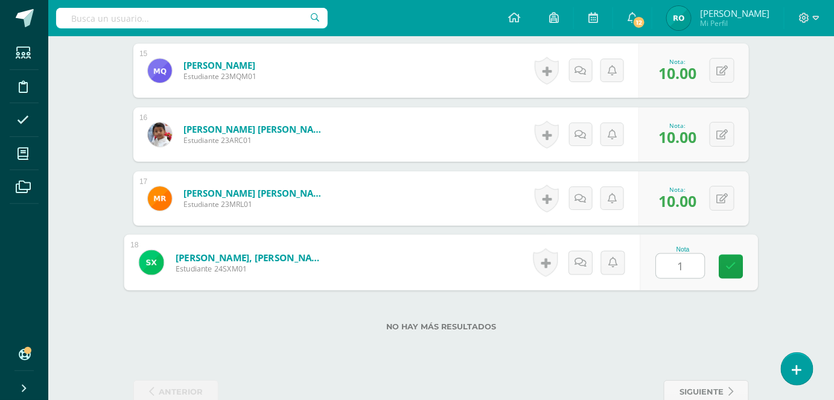
type input "10"
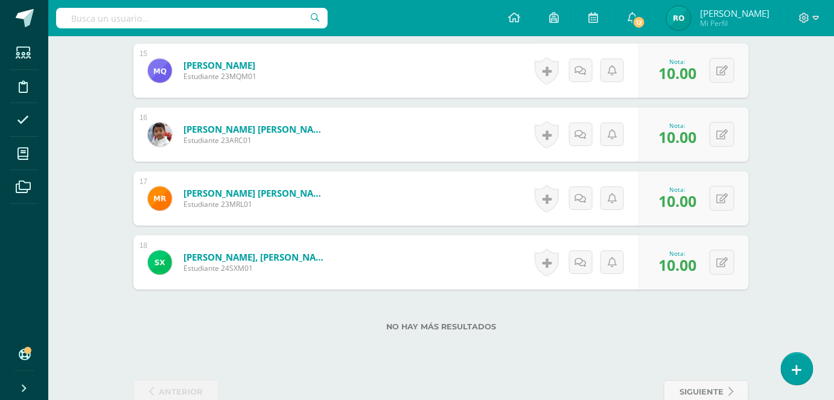
scroll to position [0, 0]
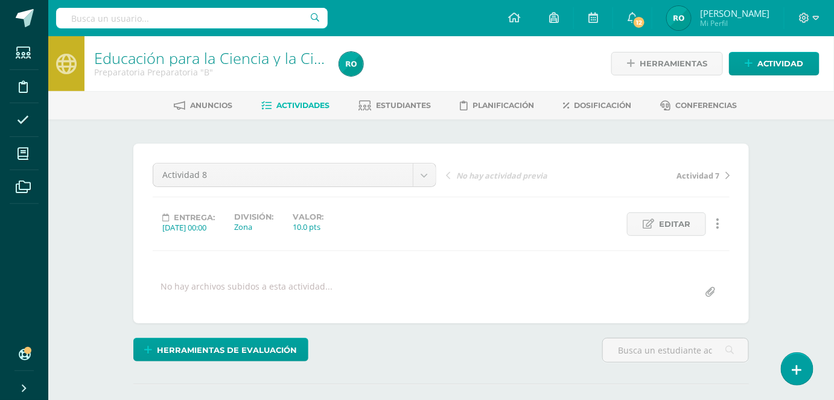
click at [298, 104] on span "Actividades" at bounding box center [303, 105] width 53 height 9
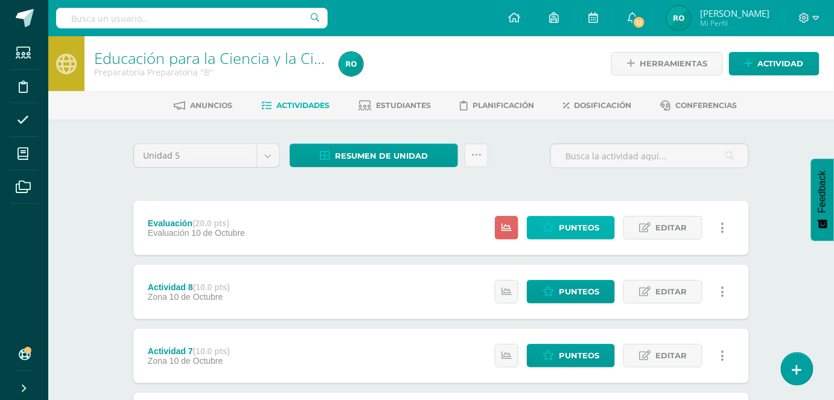
click at [571, 231] on span "Punteos" at bounding box center [579, 228] width 40 height 22
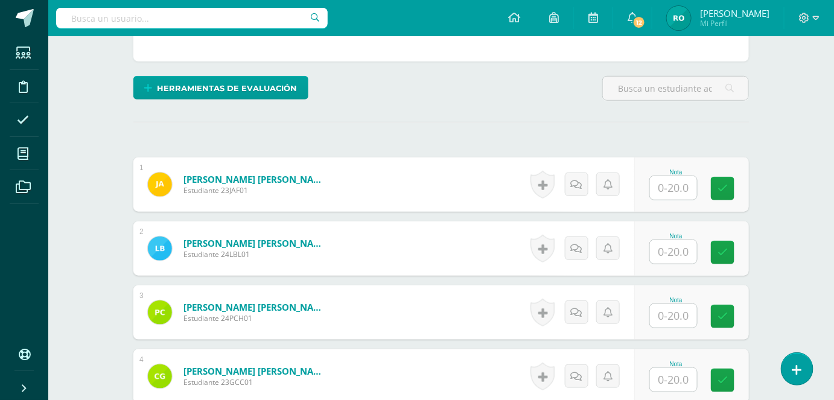
scroll to position [240, 0]
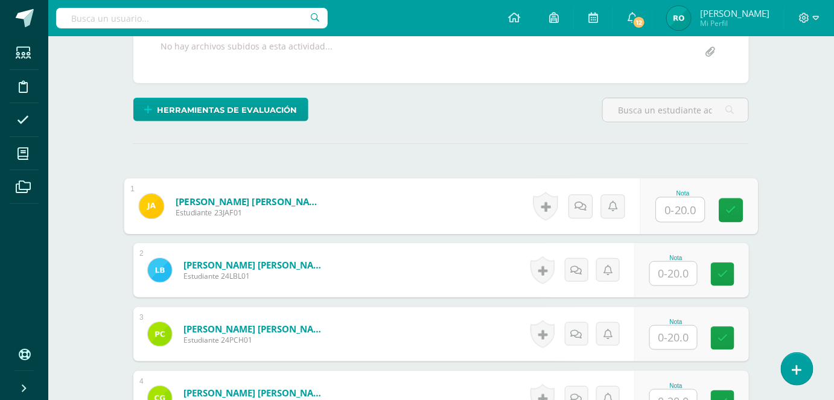
click at [669, 215] on input "text" at bounding box center [681, 210] width 48 height 24
type input "19"
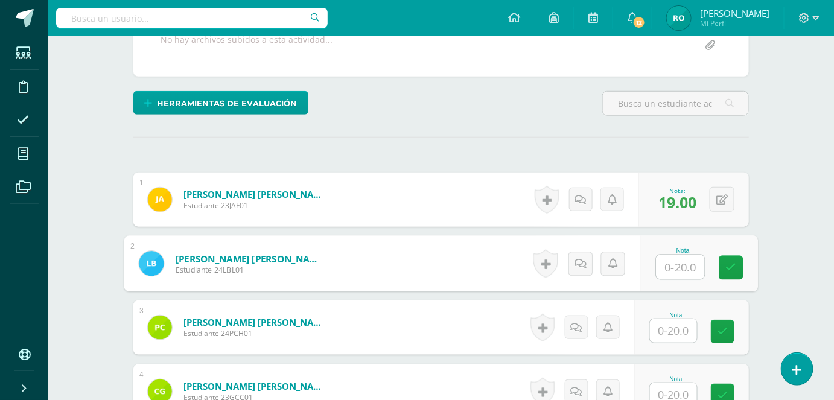
scroll to position [292, 0]
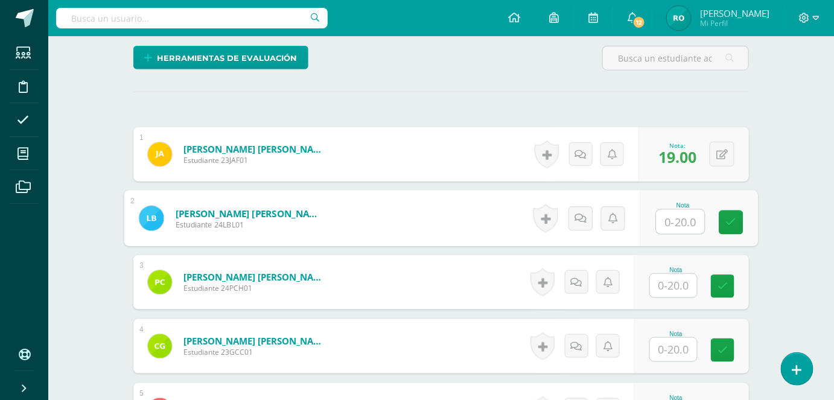
click at [689, 226] on input "text" at bounding box center [681, 222] width 48 height 24
type input "15"
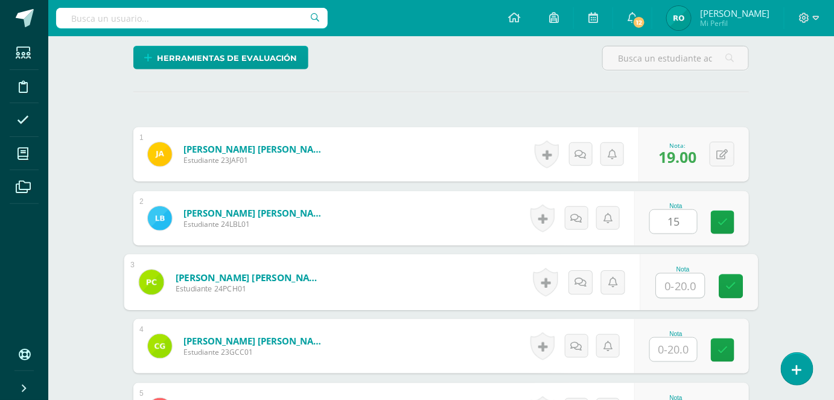
click at [682, 282] on input "text" at bounding box center [681, 286] width 48 height 24
type input "20"
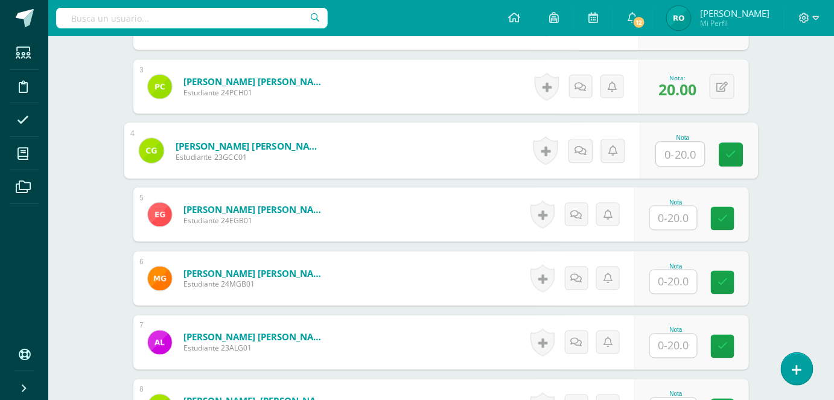
scroll to position [478, 0]
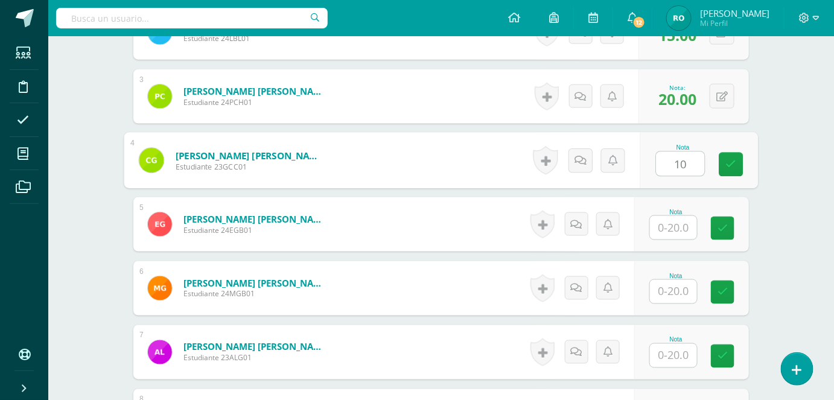
type input "10"
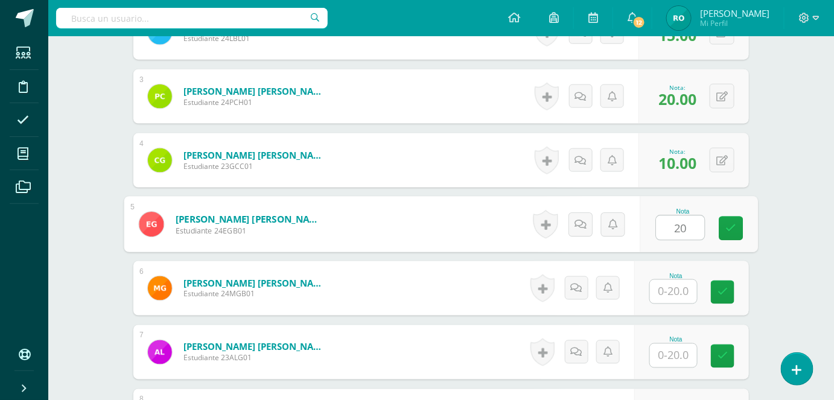
type input "20"
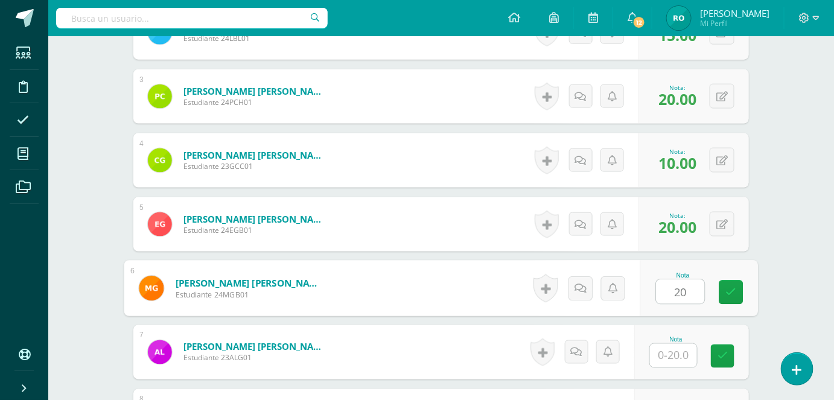
type input "20"
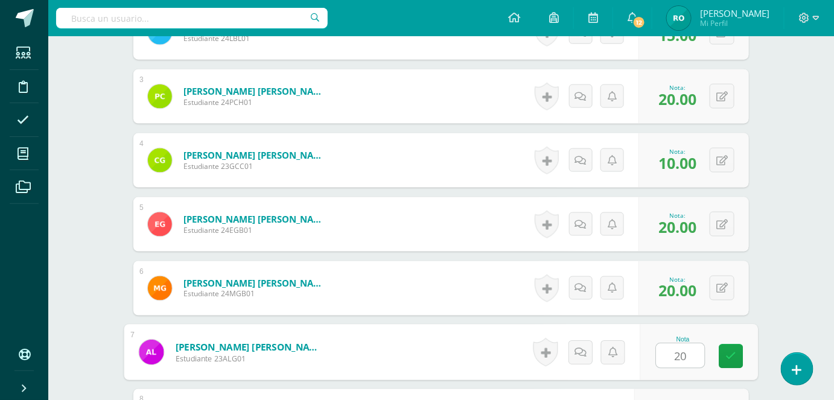
type input "20"
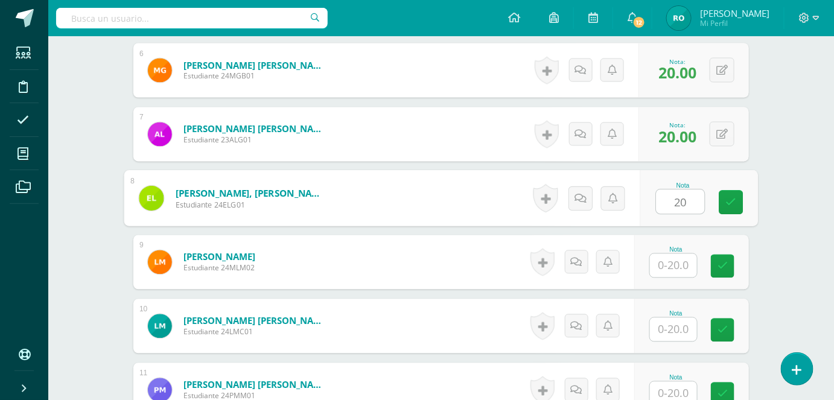
type input "20"
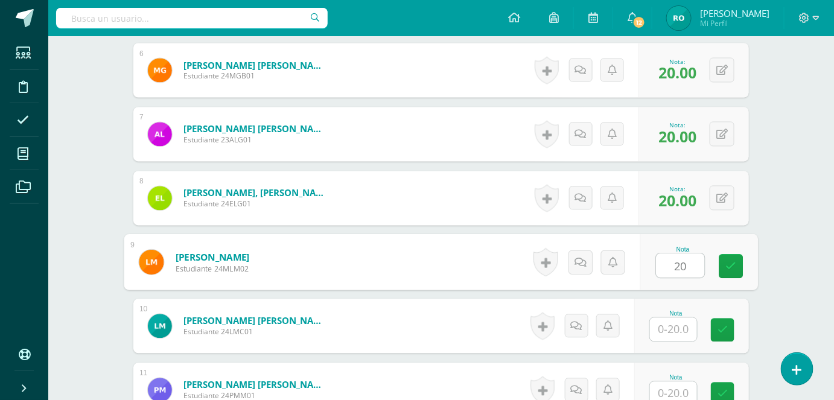
type input "20"
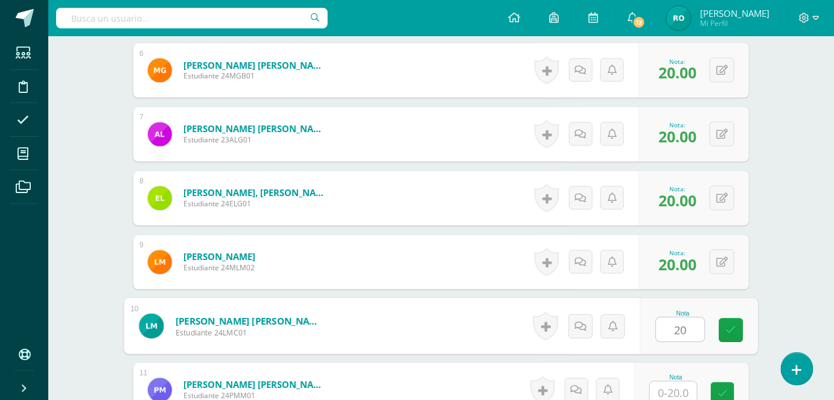
type input "20"
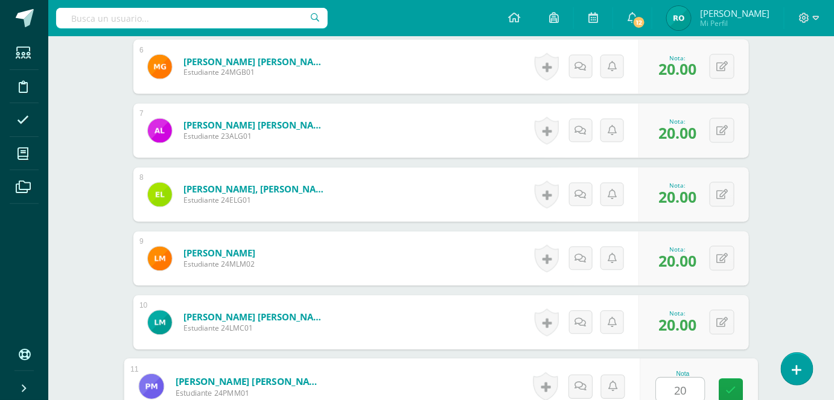
type input "20"
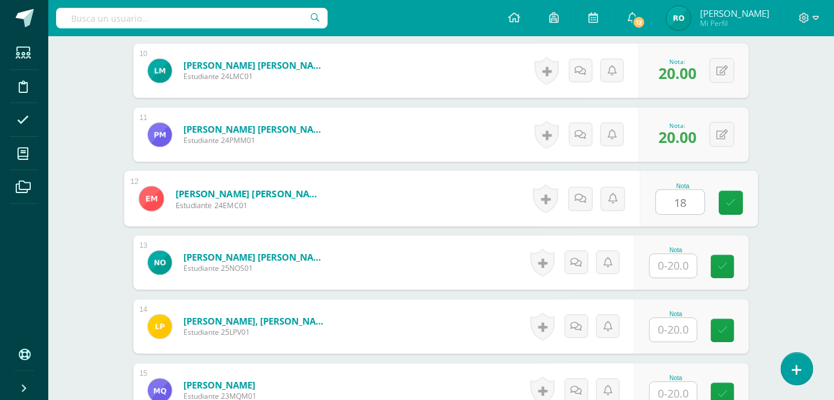
type input "18"
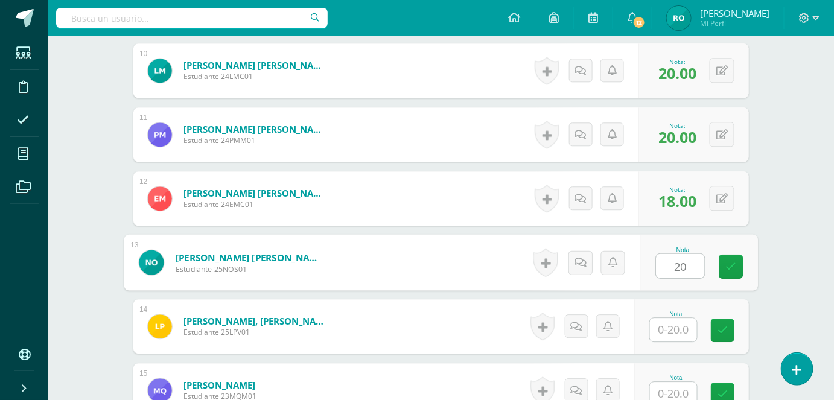
type input "20"
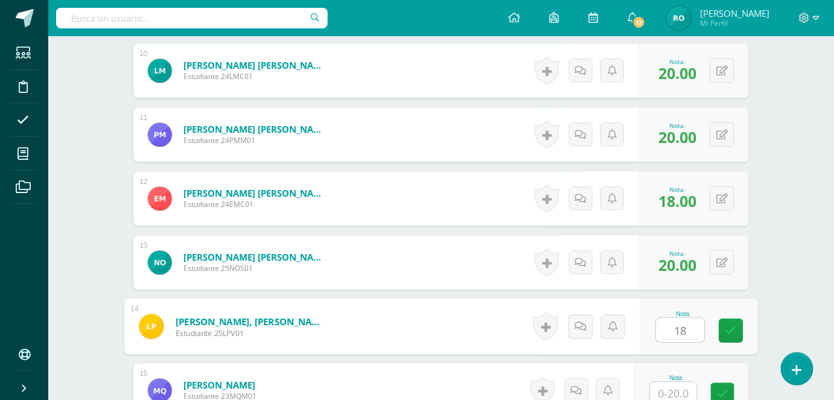
type input "18"
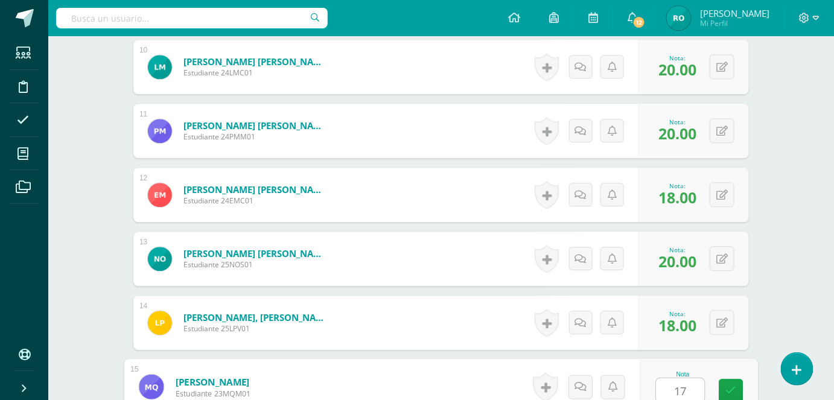
type input "17"
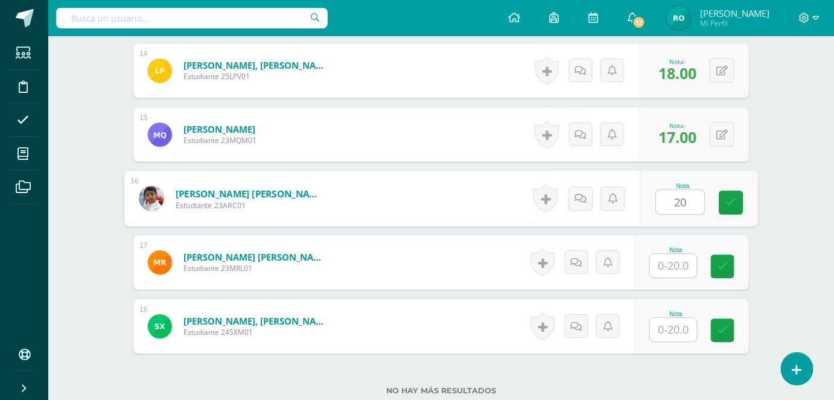
type input "20"
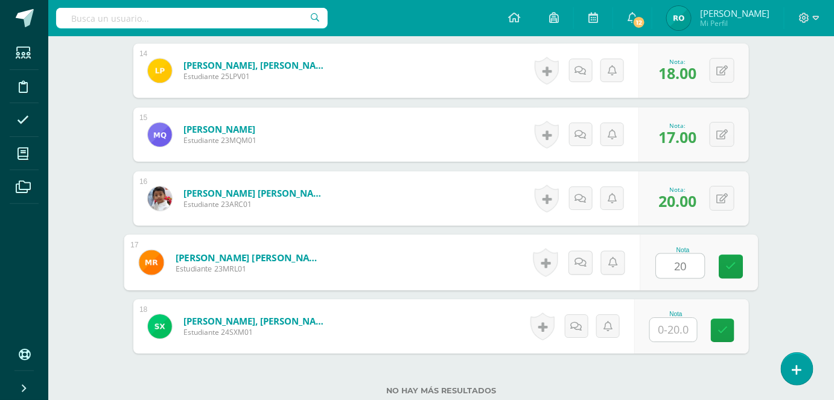
type input "20"
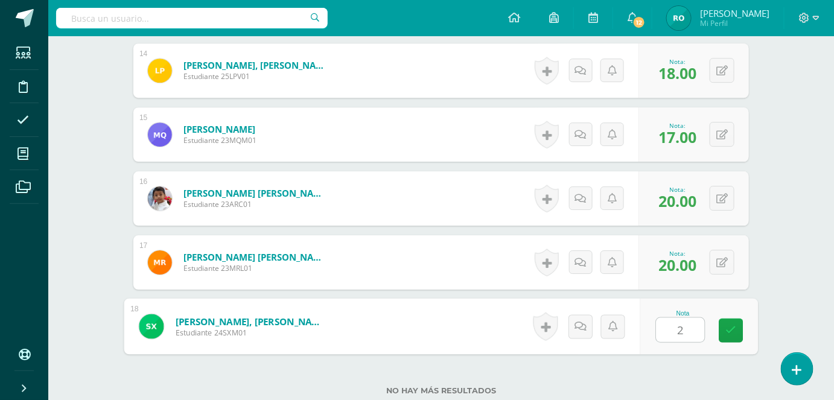
type input "20"
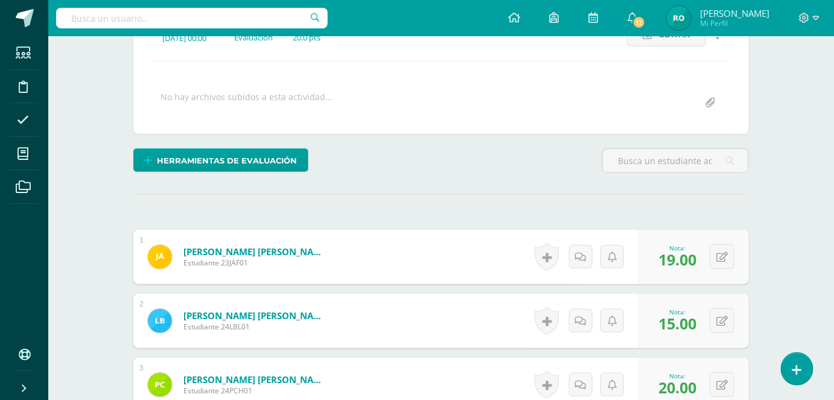
scroll to position [0, 0]
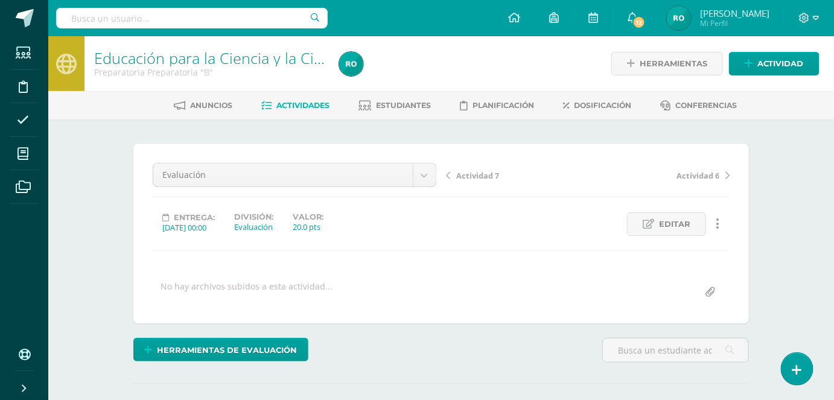
click at [285, 105] on span "Actividades" at bounding box center [303, 105] width 53 height 9
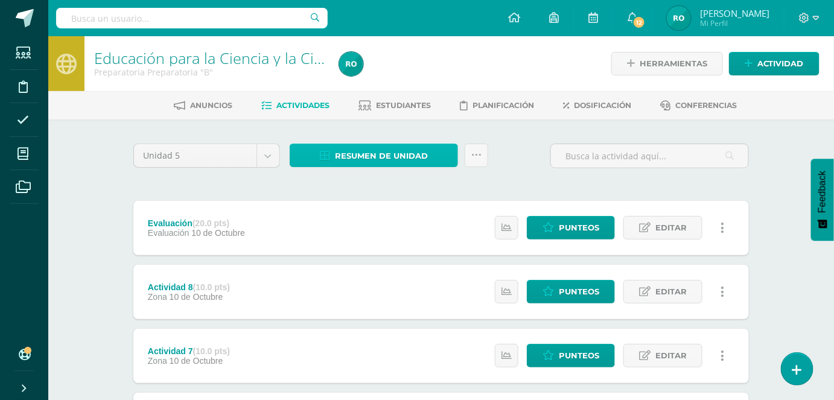
click at [426, 153] on span "Resumen de unidad" at bounding box center [381, 156] width 93 height 22
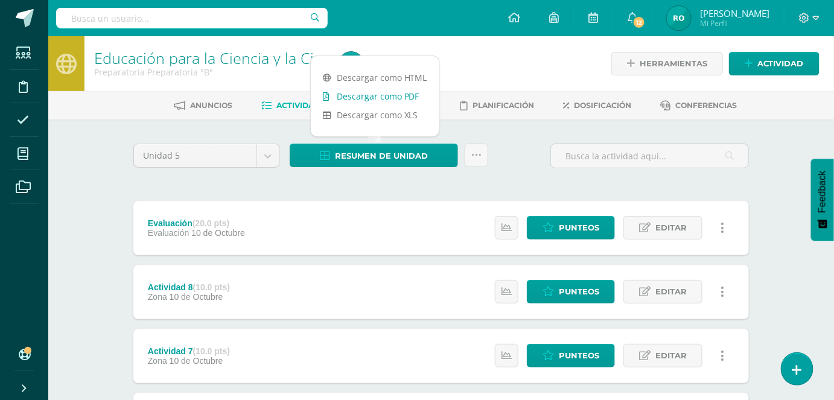
click at [418, 92] on link "Descargar como PDF" at bounding box center [375, 96] width 129 height 19
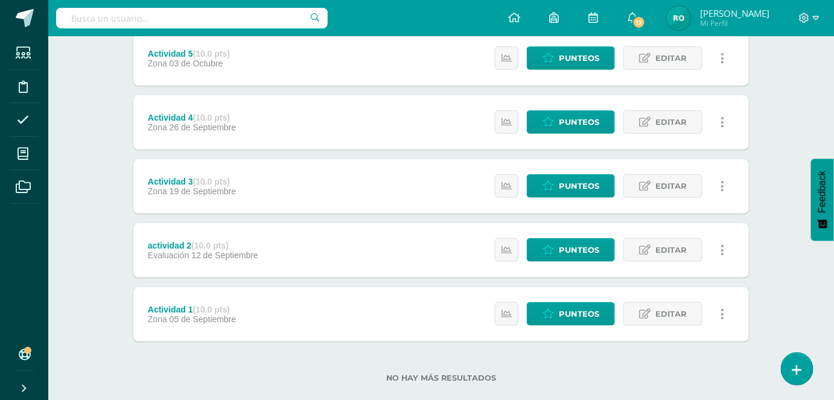
scroll to position [428, 0]
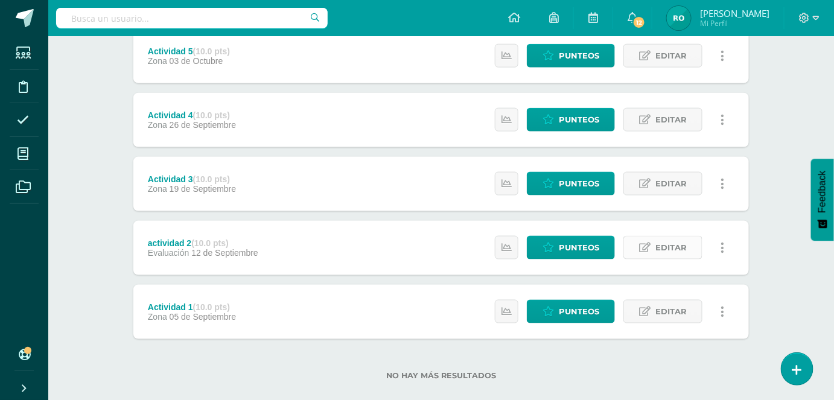
click at [685, 243] on span "Editar" at bounding box center [670, 248] width 31 height 22
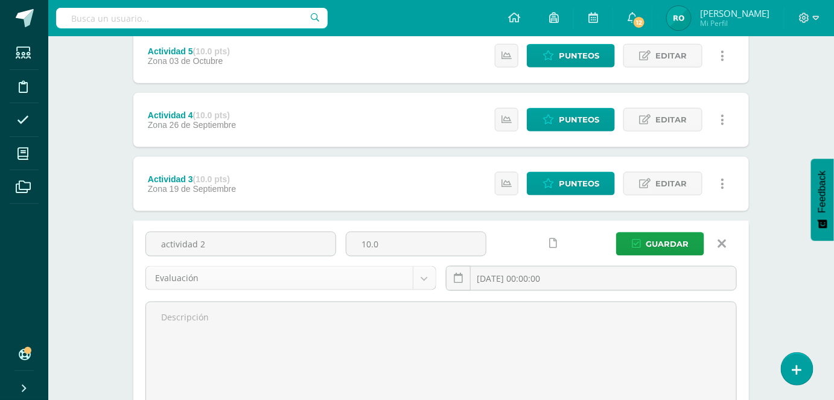
click at [421, 285] on body "Estudiantes Disciplina Asistencia Mis cursos Archivos Soporte Ayuda Reportar un…" at bounding box center [417, 82] width 834 height 1020
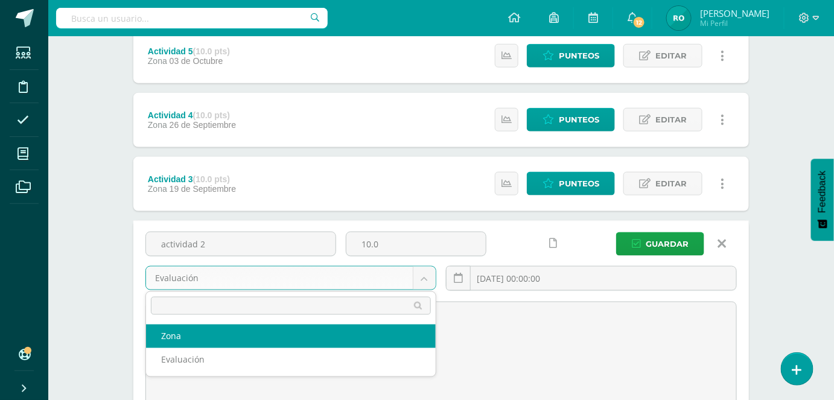
select select "165023"
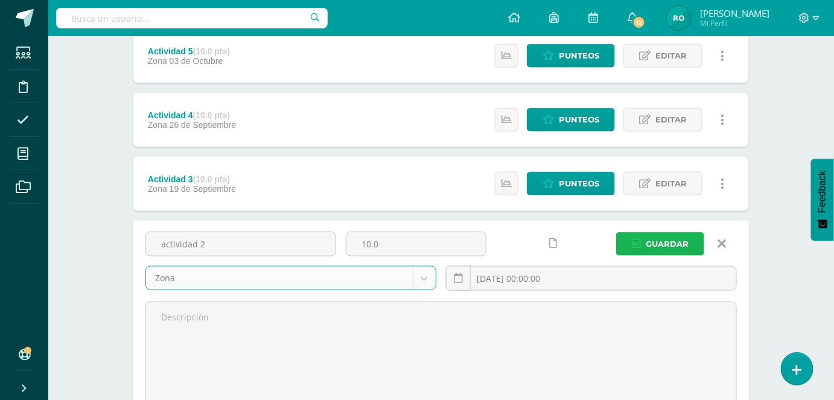
click at [668, 239] on span "Guardar" at bounding box center [667, 244] width 43 height 22
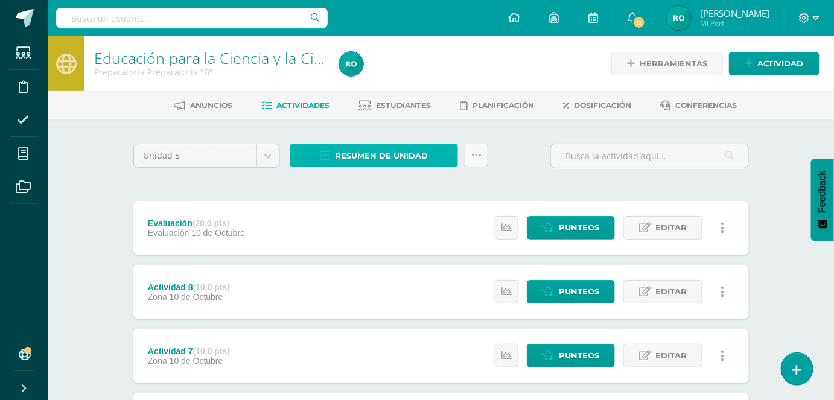
click at [324, 156] on icon at bounding box center [325, 156] width 10 height 10
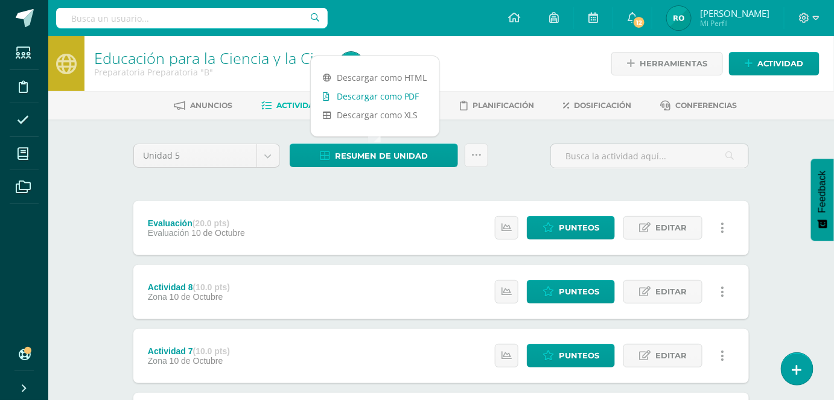
click at [370, 95] on link "Descargar como PDF" at bounding box center [375, 96] width 129 height 19
click at [396, 92] on link "Descargar como PDF" at bounding box center [375, 96] width 129 height 19
click at [378, 72] on link "Descargar como HTML" at bounding box center [375, 77] width 129 height 19
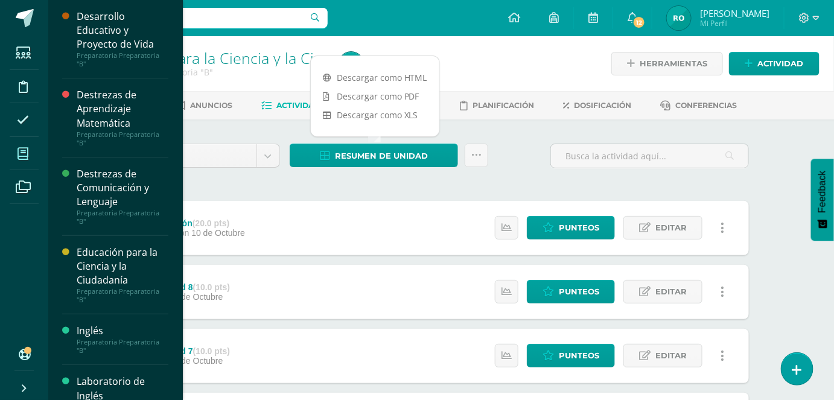
click at [17, 156] on span at bounding box center [23, 153] width 27 height 27
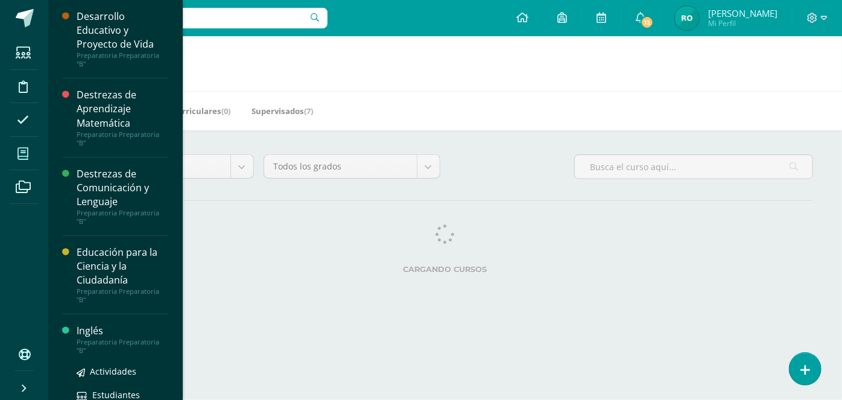
click at [129, 339] on div "Preparatoria Preparatoria "B"" at bounding box center [123, 346] width 92 height 17
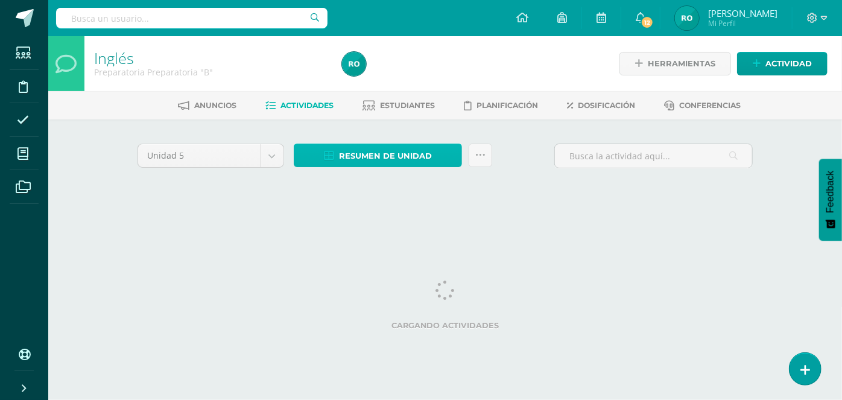
click at [386, 154] on span "Resumen de unidad" at bounding box center [385, 156] width 93 height 22
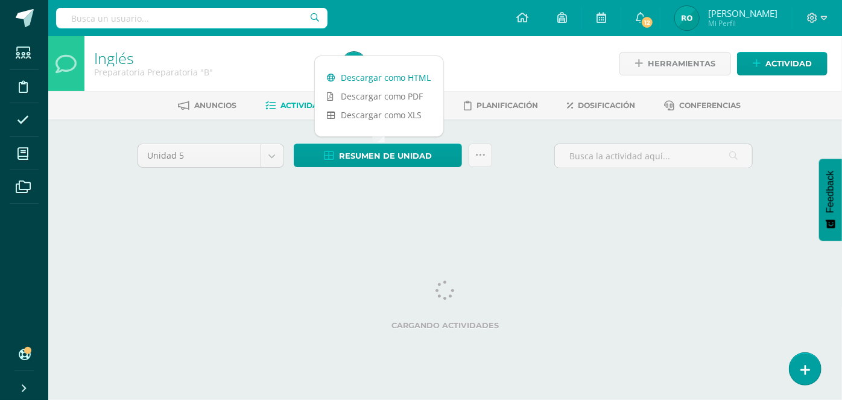
click at [416, 72] on link "Descargar como HTML" at bounding box center [379, 77] width 129 height 19
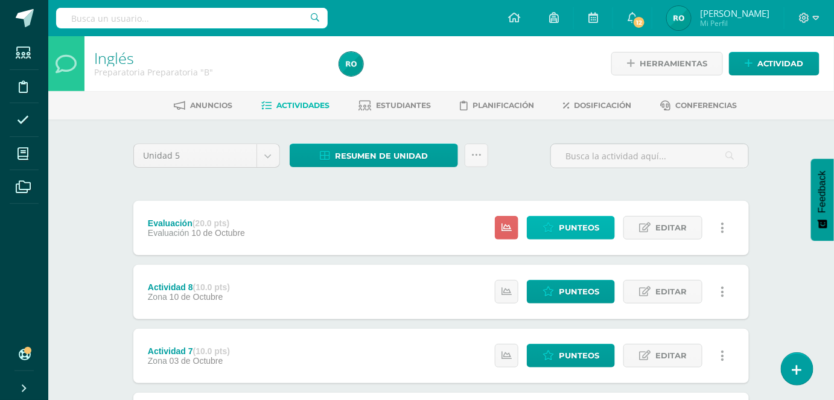
click at [578, 229] on span "Punteos" at bounding box center [579, 228] width 40 height 22
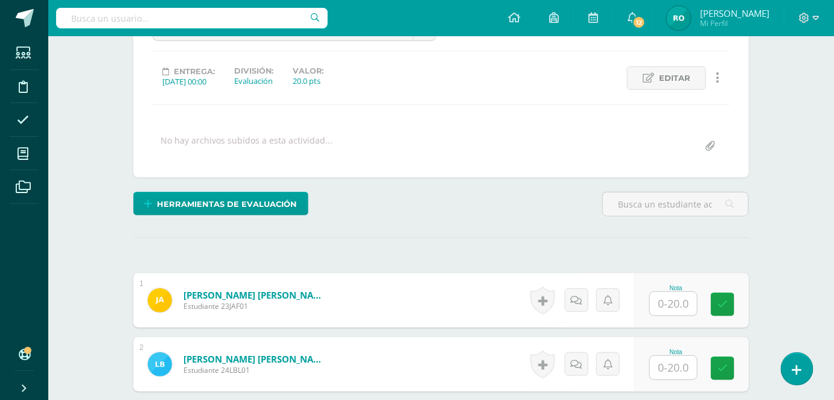
scroll to position [180, 0]
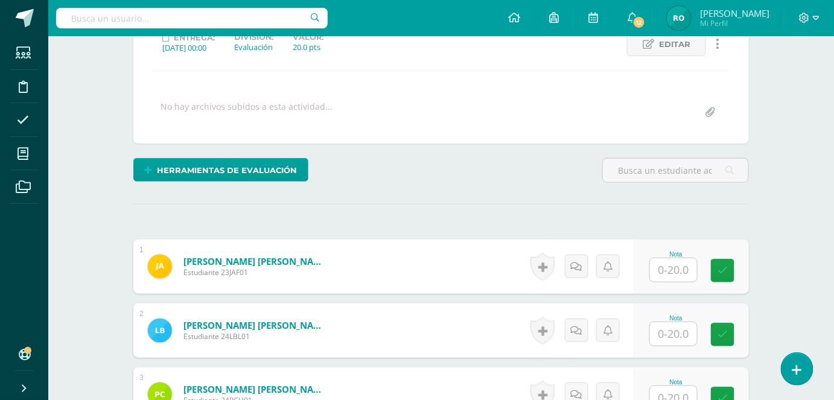
click at [669, 263] on input "text" at bounding box center [673, 270] width 47 height 24
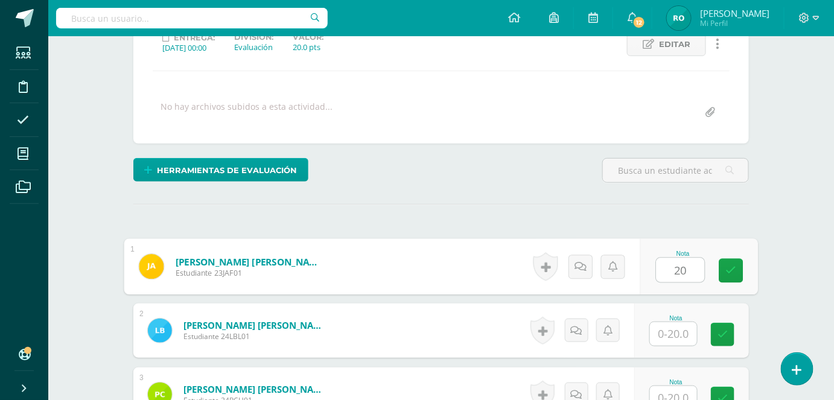
type input "20"
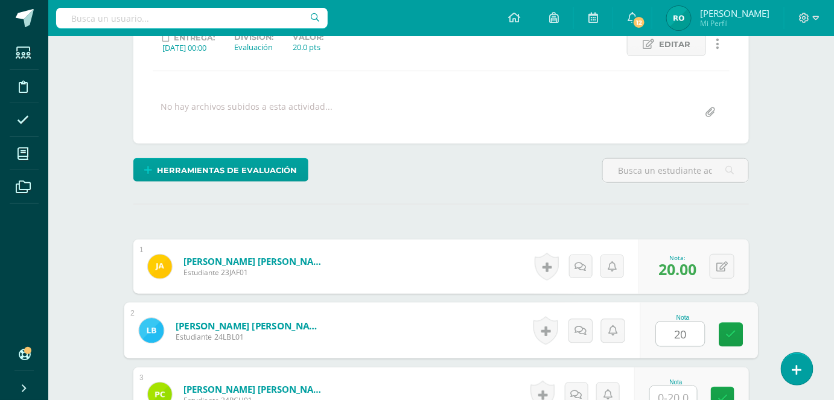
type input "20"
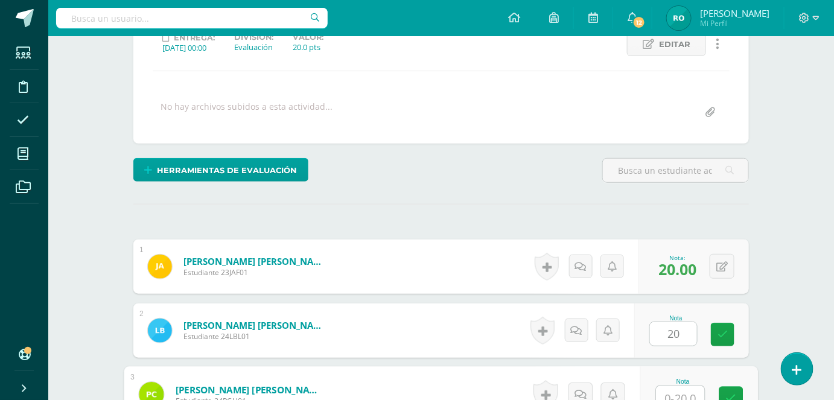
scroll to position [188, 0]
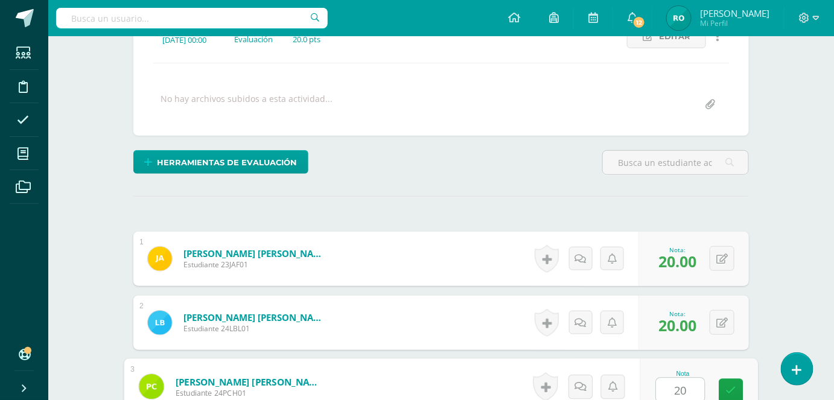
type input "20"
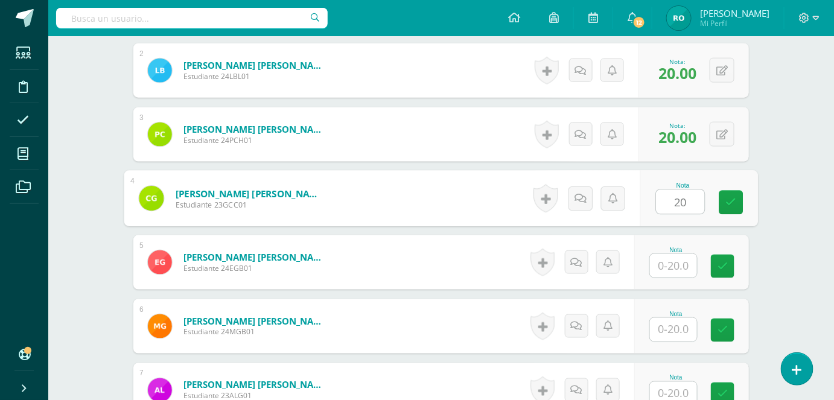
type input "20"
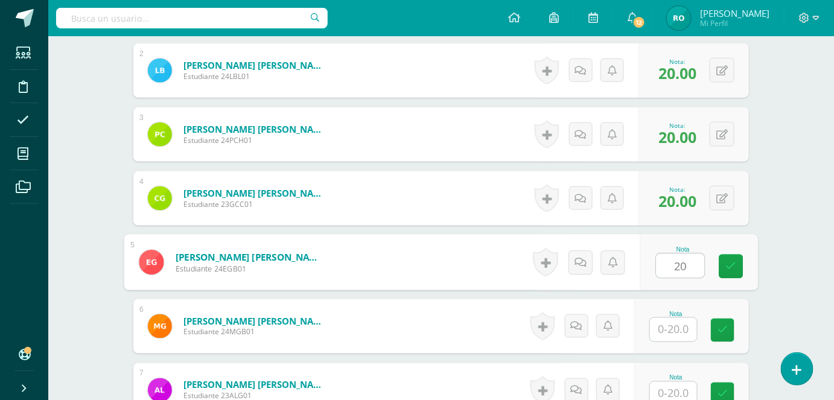
type input "20"
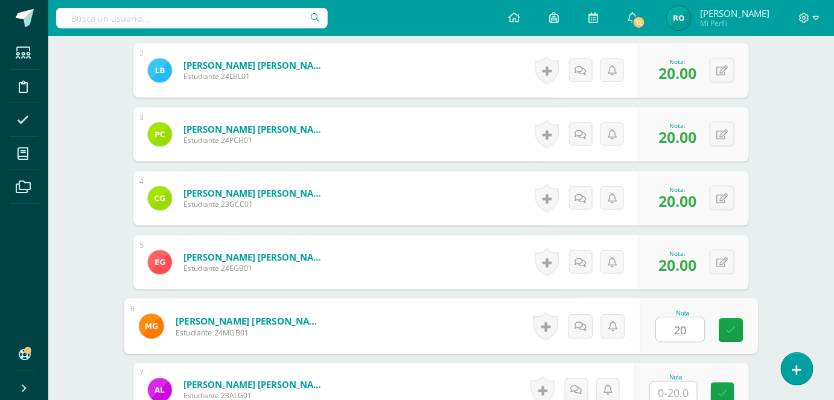
type input "20"
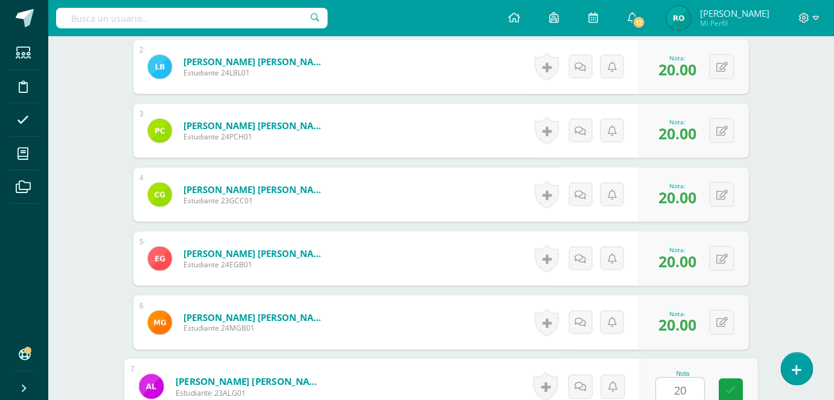
type input "20"
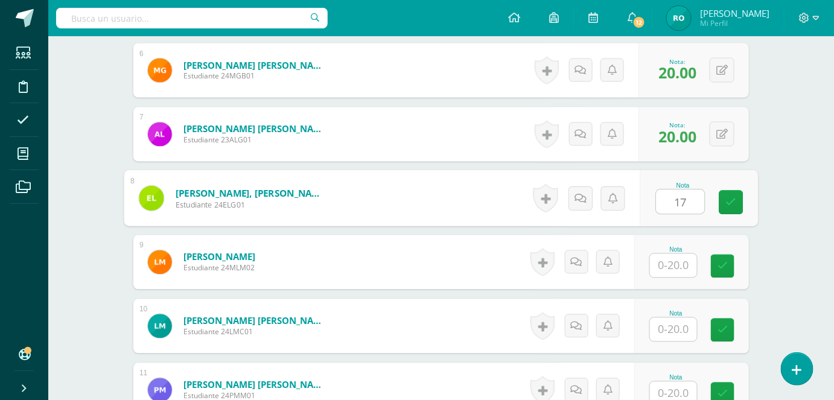
type input "17"
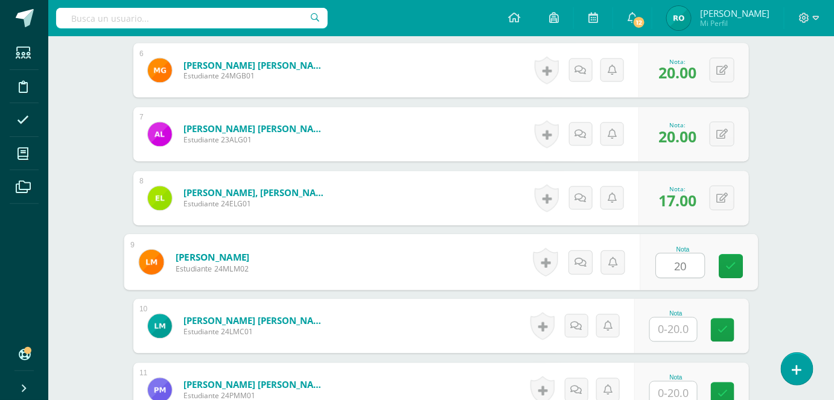
type input "20"
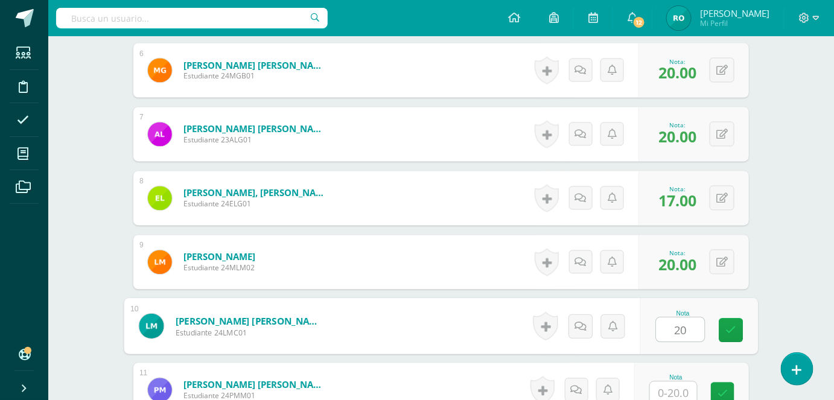
type input "20"
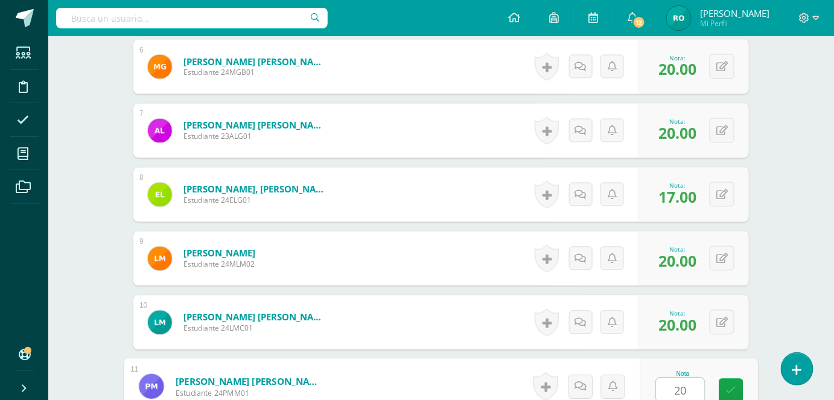
type input "20"
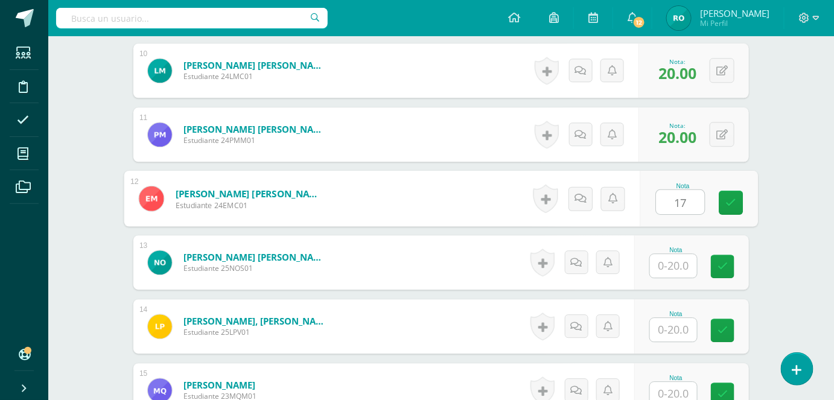
type input "17"
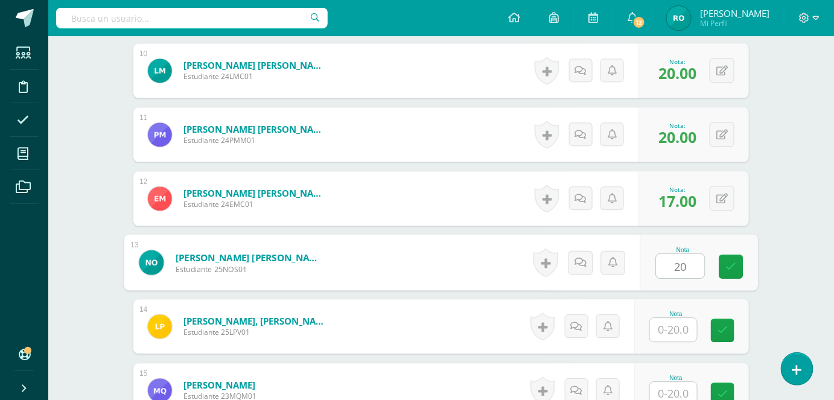
type input "20"
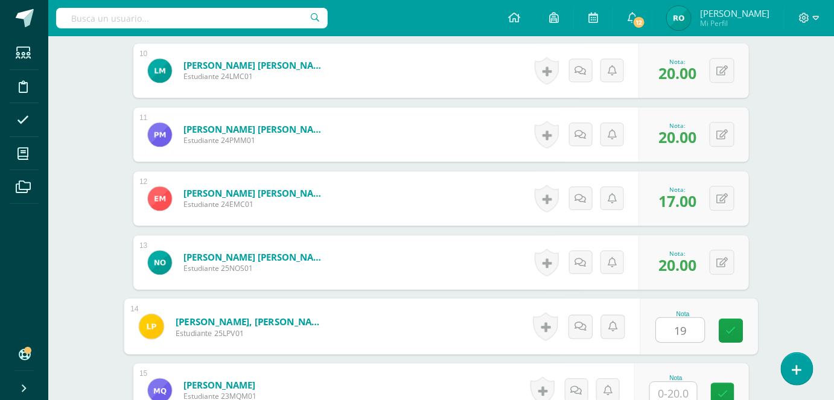
type input "19"
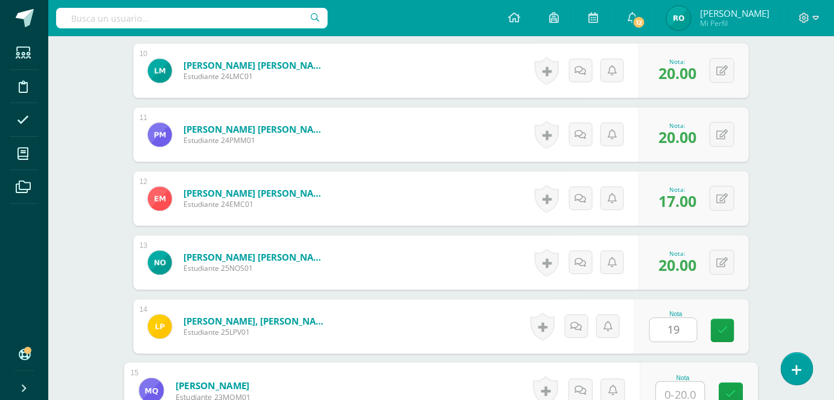
scroll to position [955, 0]
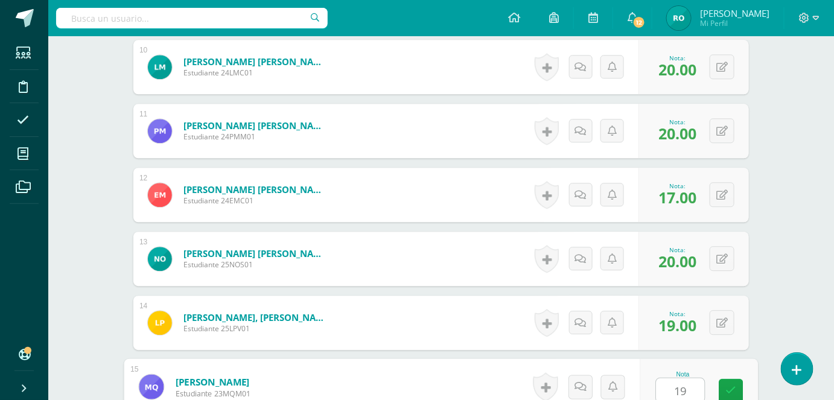
type input "19"
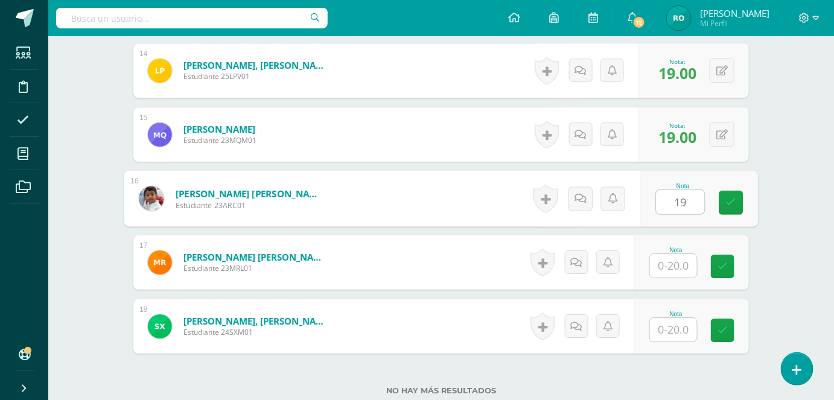
type input "19"
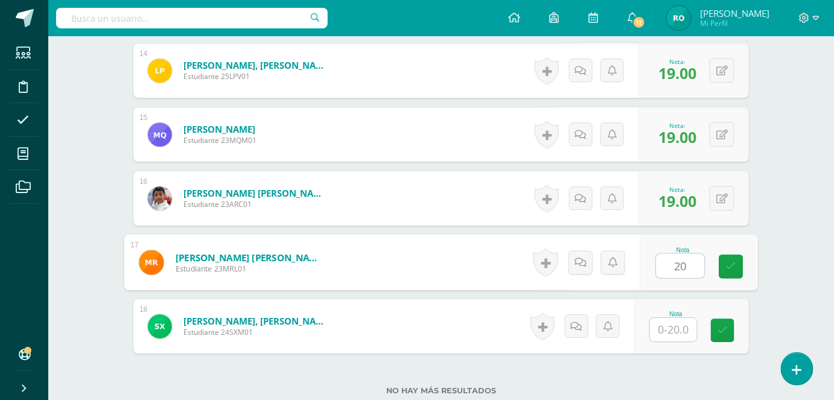
type input "20"
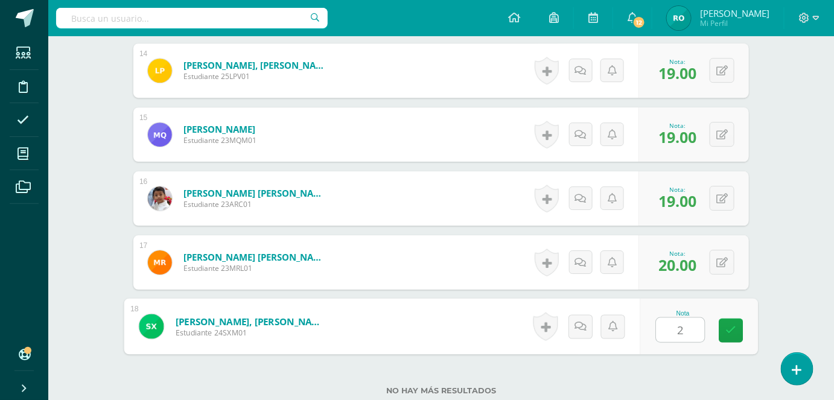
type input "20"
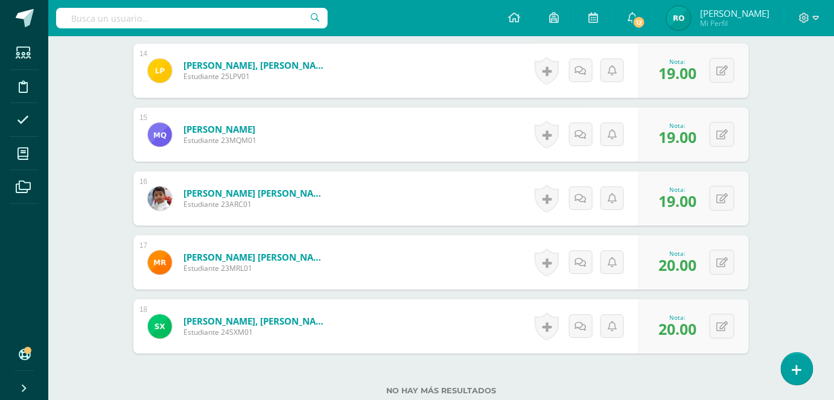
scroll to position [0, 0]
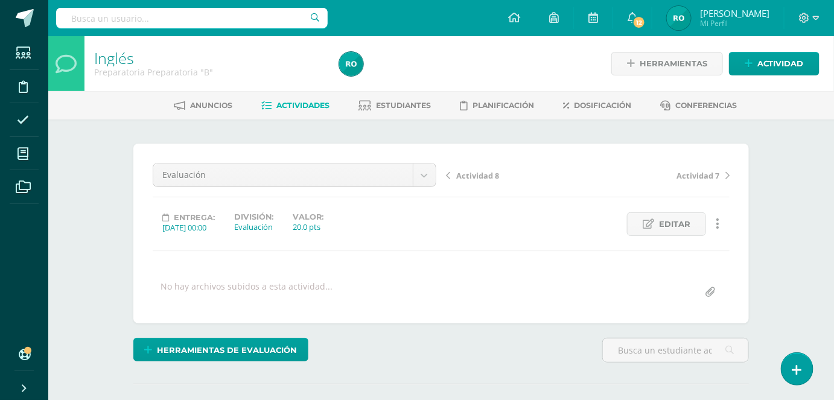
click at [309, 97] on link "Actividades" at bounding box center [296, 105] width 68 height 19
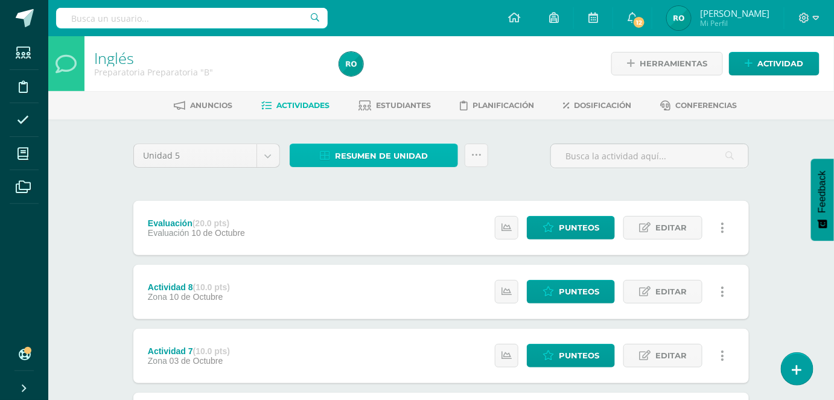
click at [408, 147] on span "Resumen de unidad" at bounding box center [381, 156] width 93 height 22
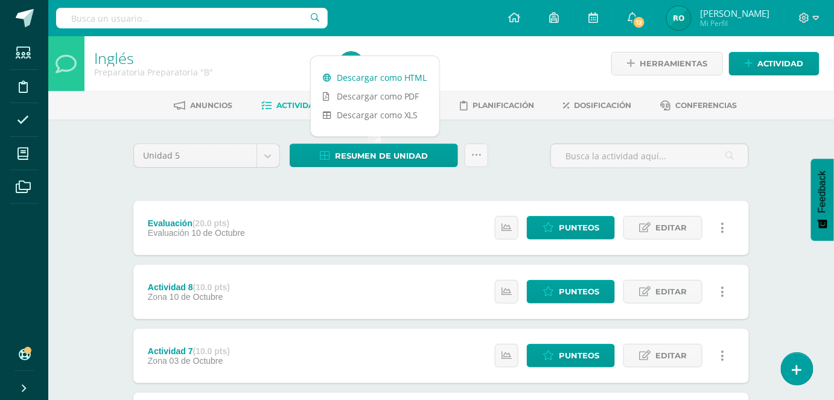
click at [417, 69] on link "Descargar como HTML" at bounding box center [375, 77] width 129 height 19
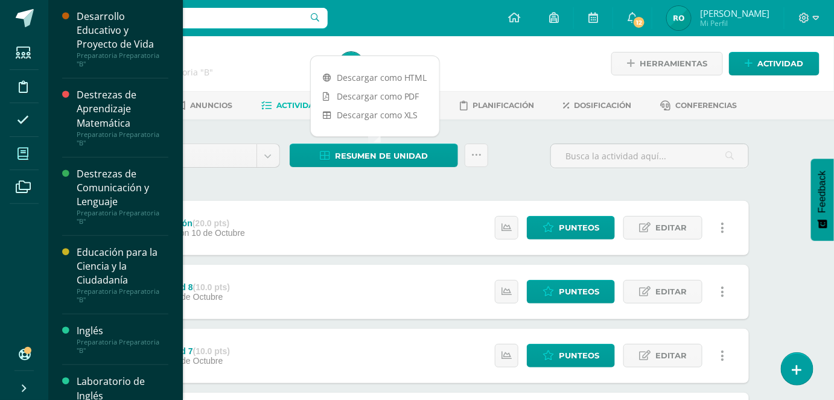
click at [24, 164] on span at bounding box center [23, 153] width 27 height 27
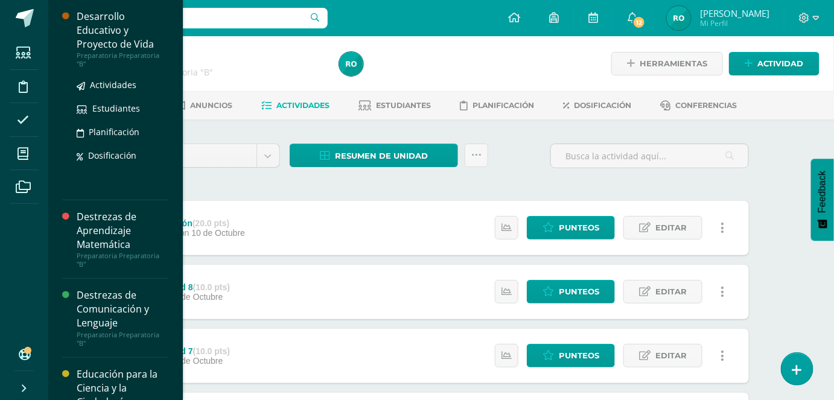
click at [125, 24] on div "Desarrollo Educativo y Proyecto de Vida" at bounding box center [123, 31] width 92 height 42
click at [127, 84] on span "Actividades" at bounding box center [113, 84] width 46 height 11
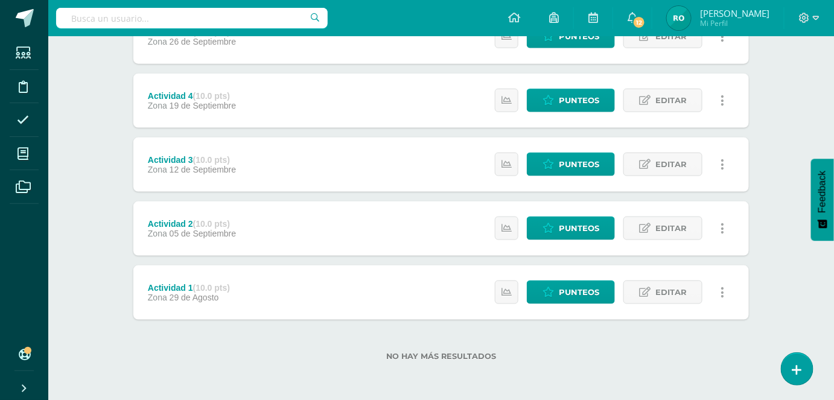
scroll to position [47, 0]
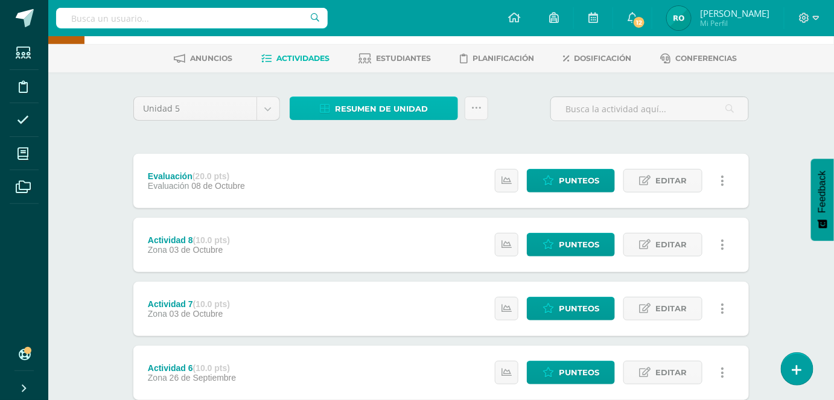
click at [378, 98] on span "Resumen de unidad" at bounding box center [381, 109] width 93 height 22
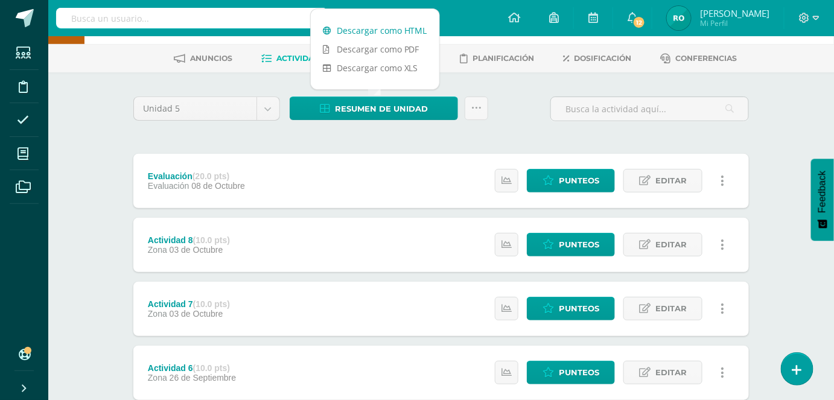
click at [387, 30] on link "Descargar como HTML" at bounding box center [375, 30] width 129 height 19
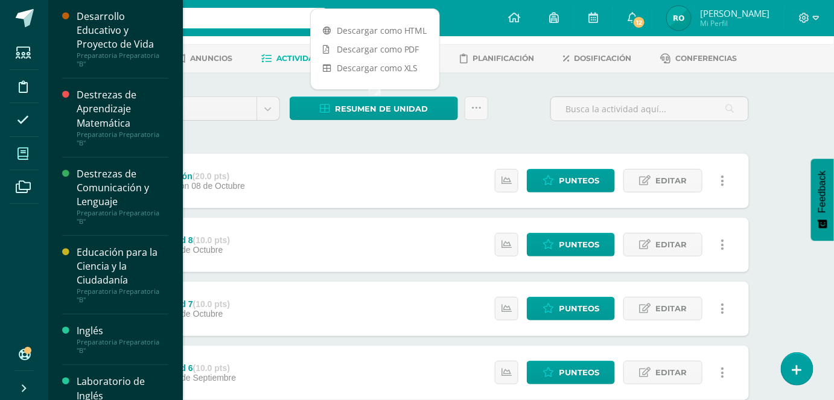
click at [22, 158] on icon at bounding box center [23, 154] width 11 height 12
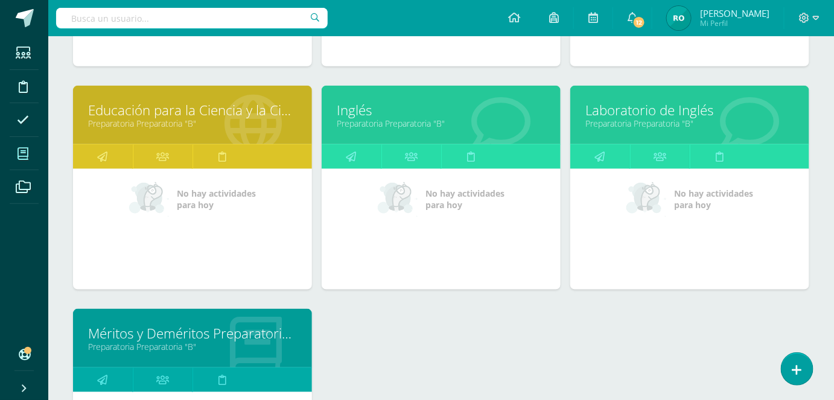
scroll to position [383, 0]
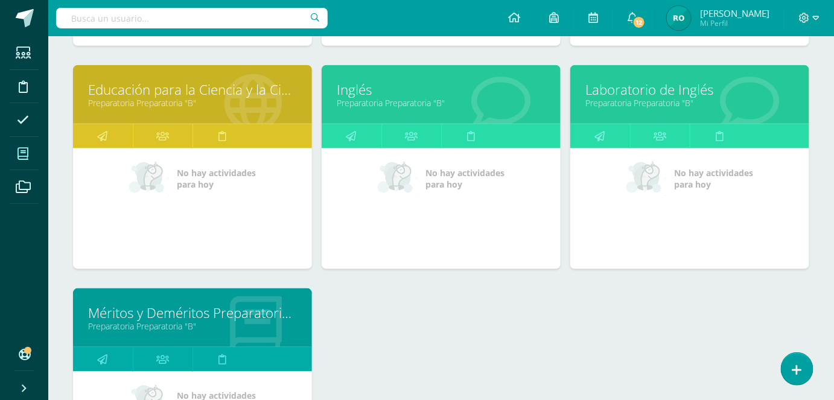
click at [721, 82] on link "Laboratorio de Inglés" at bounding box center [689, 89] width 209 height 19
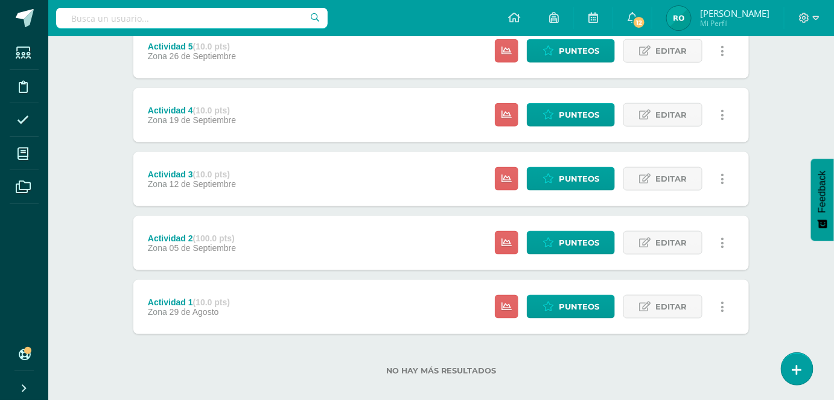
scroll to position [447, 0]
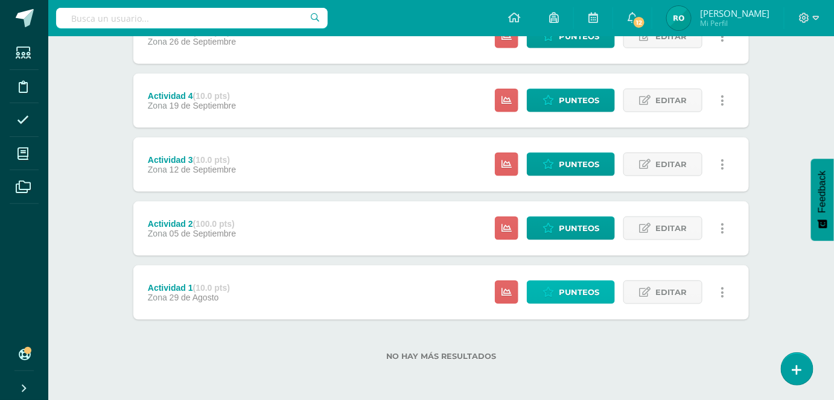
click at [599, 287] on span "Punteos" at bounding box center [579, 292] width 40 height 22
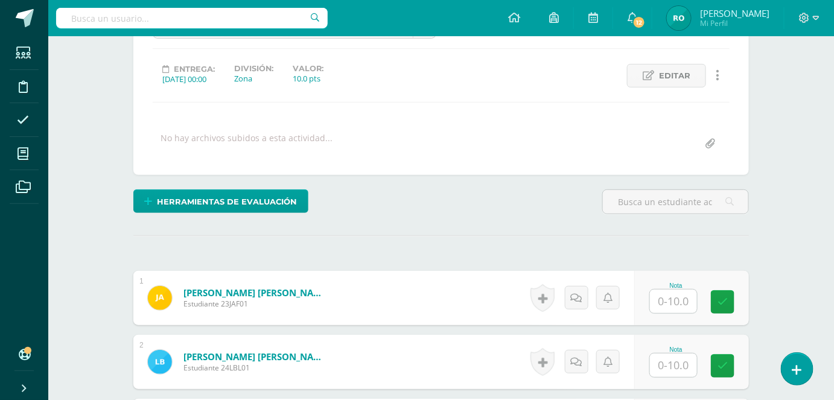
scroll to position [195, 0]
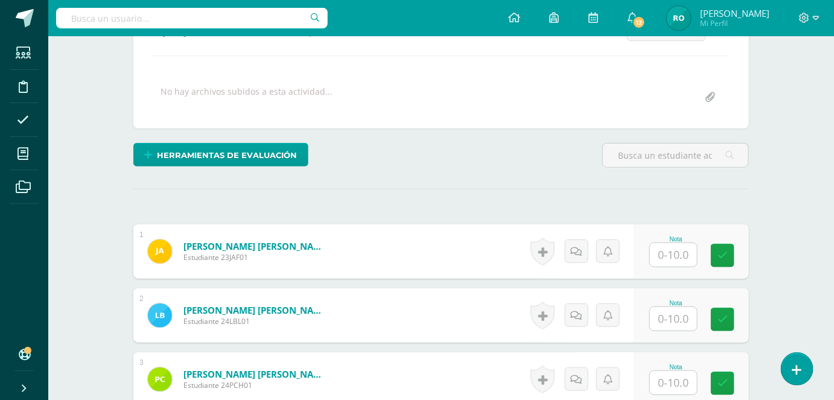
click at [674, 252] on input "text" at bounding box center [673, 255] width 47 height 24
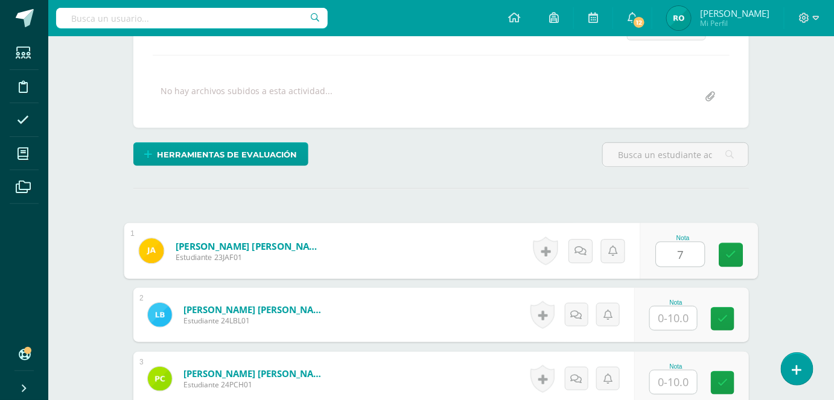
type input "7"
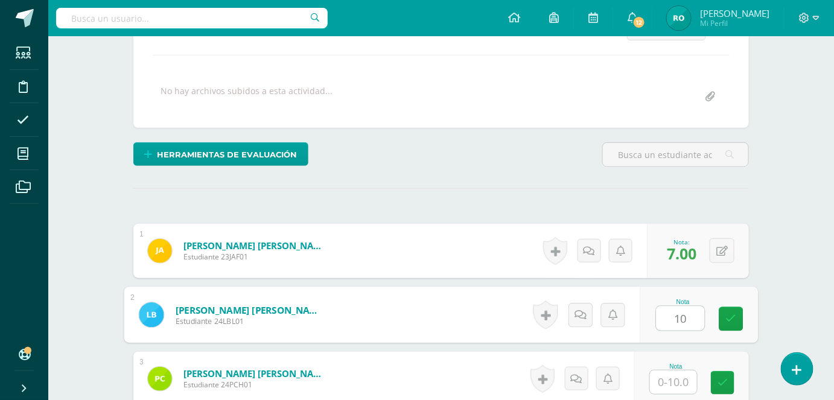
type input "10"
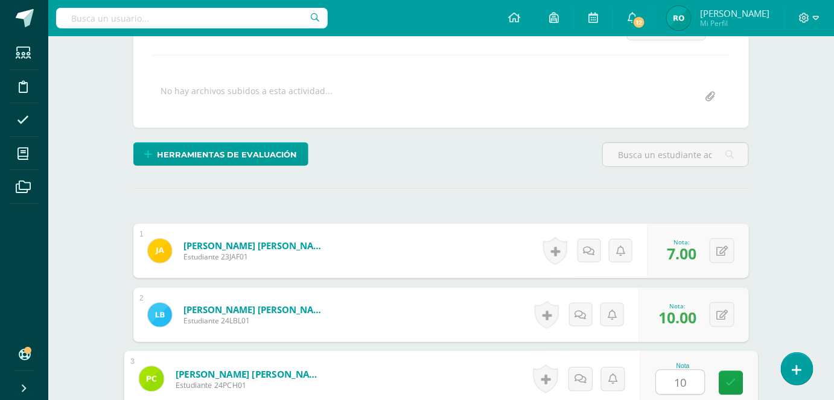
type input "10"
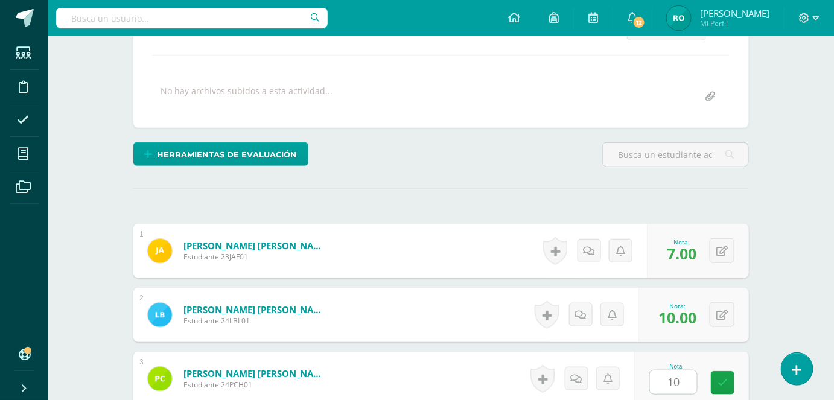
scroll to position [440, 0]
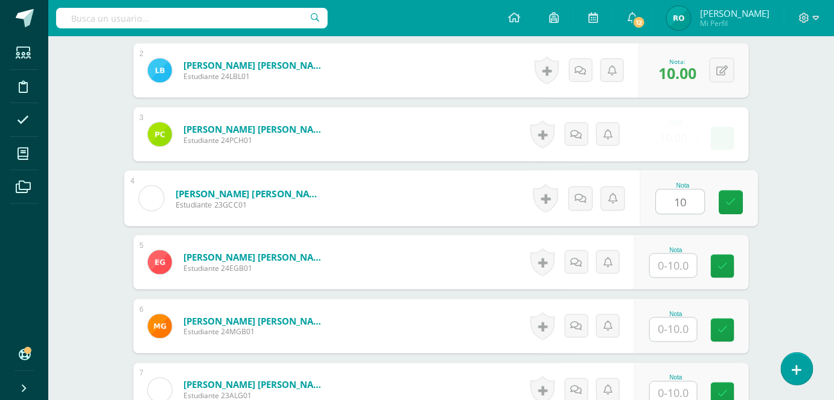
type input "10"
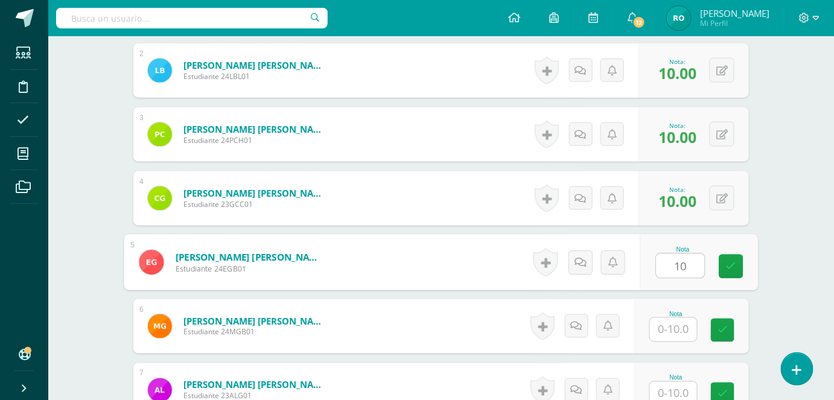
type input "10"
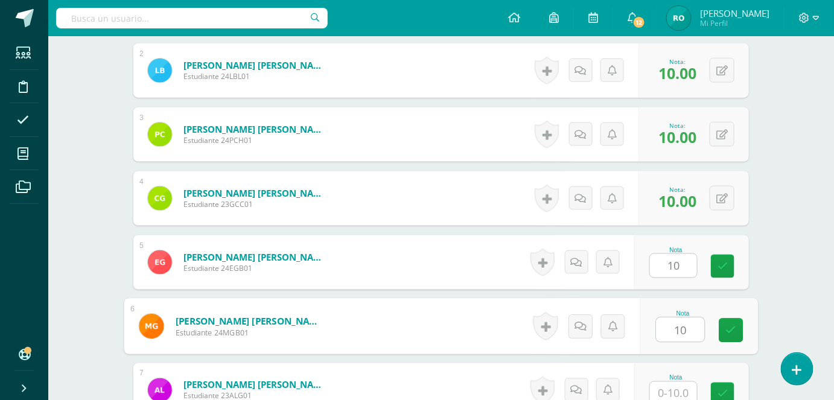
type input "10"
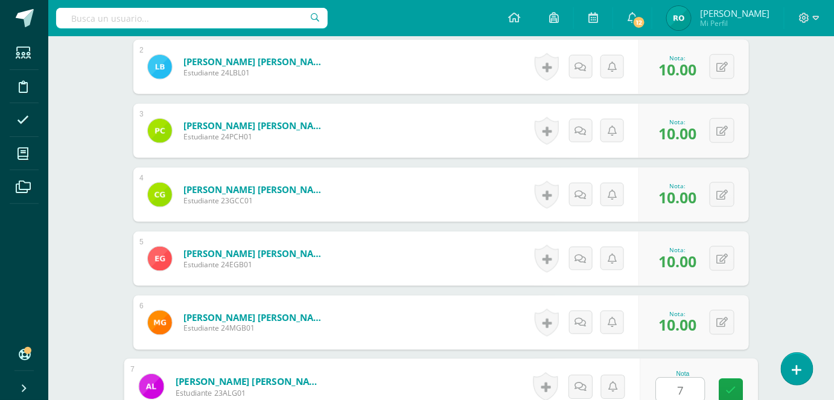
type input "7"
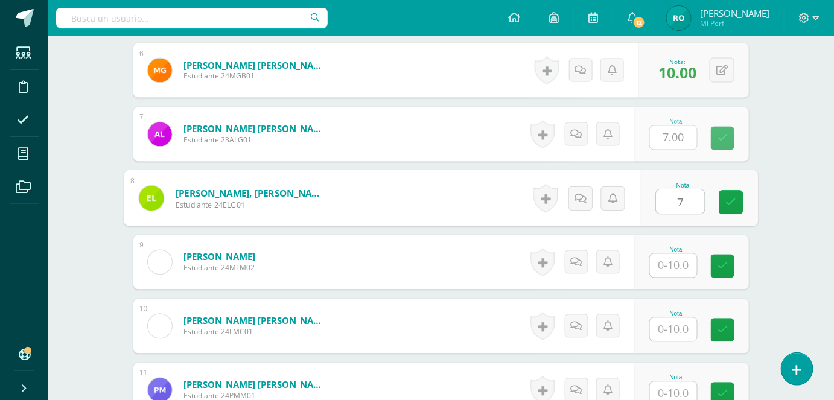
type input "7"
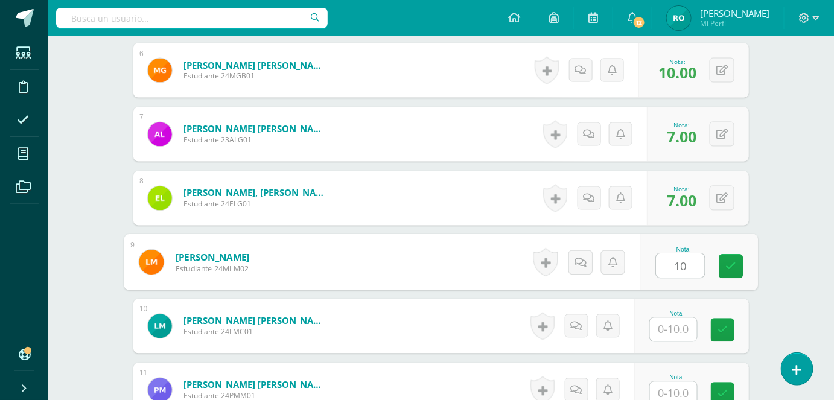
type input "10"
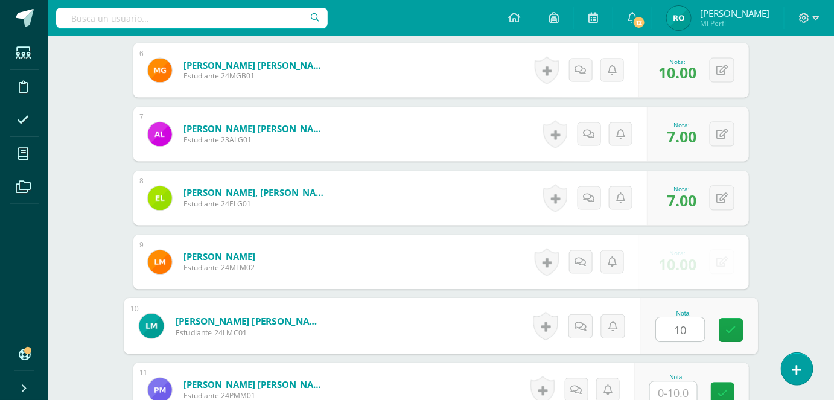
type input "10"
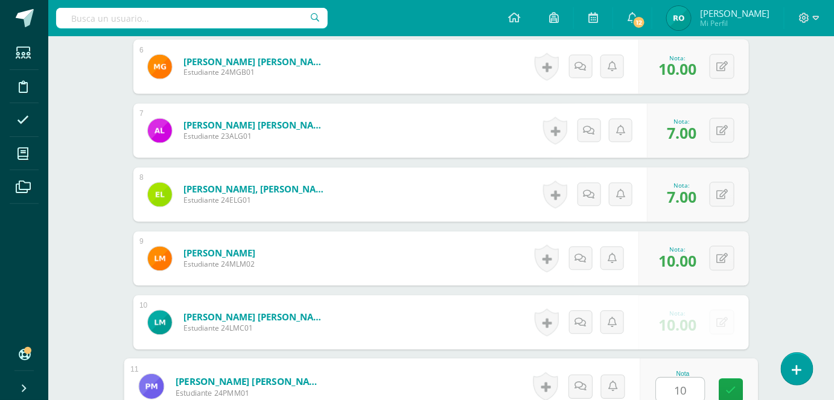
type input "10"
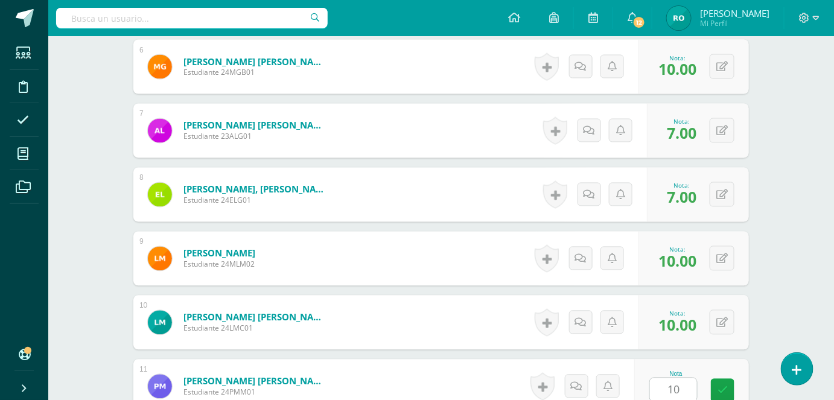
scroll to position [952, 0]
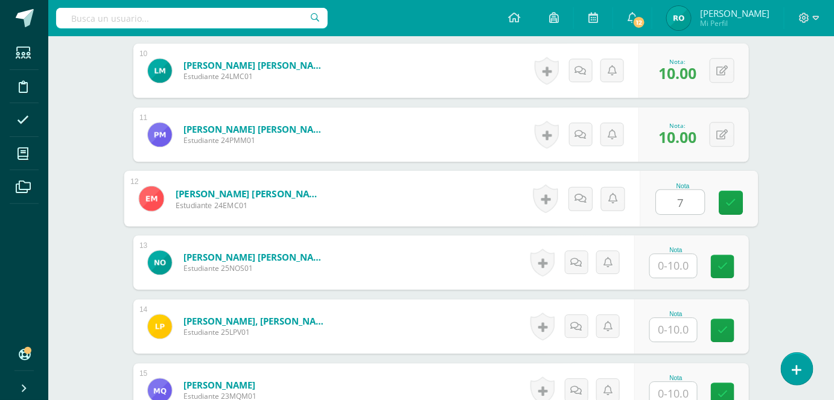
type input "7"
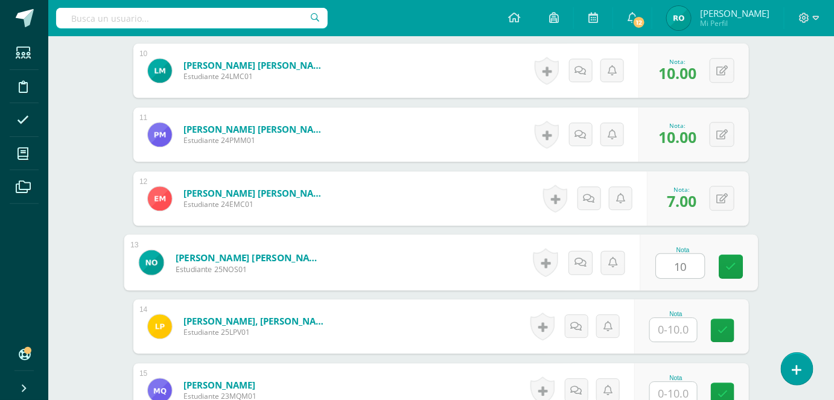
type input "10"
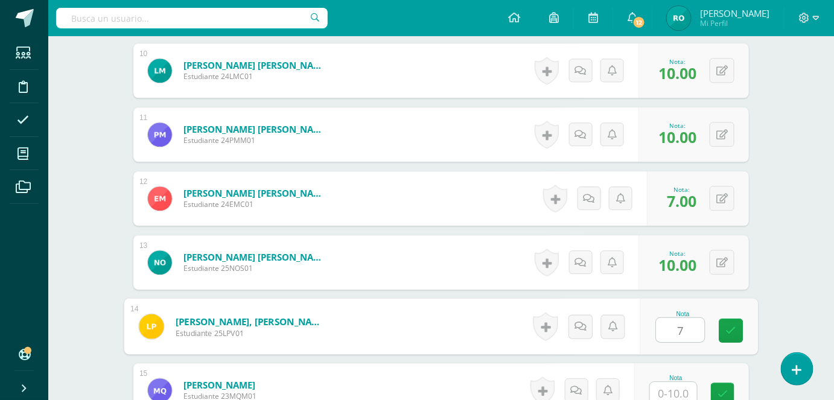
type input "7"
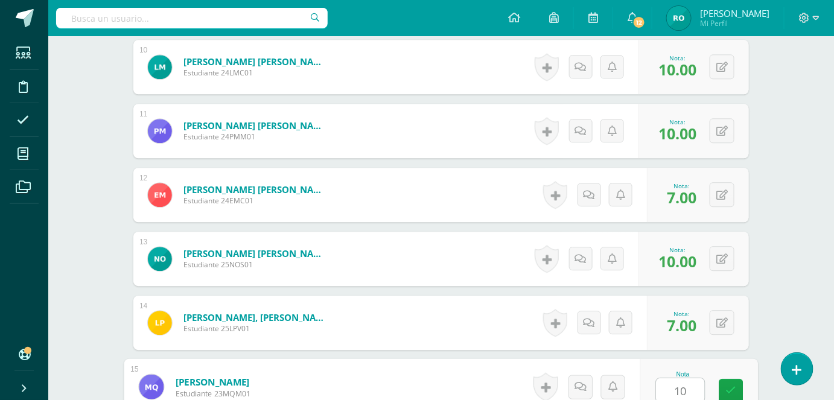
type input "10"
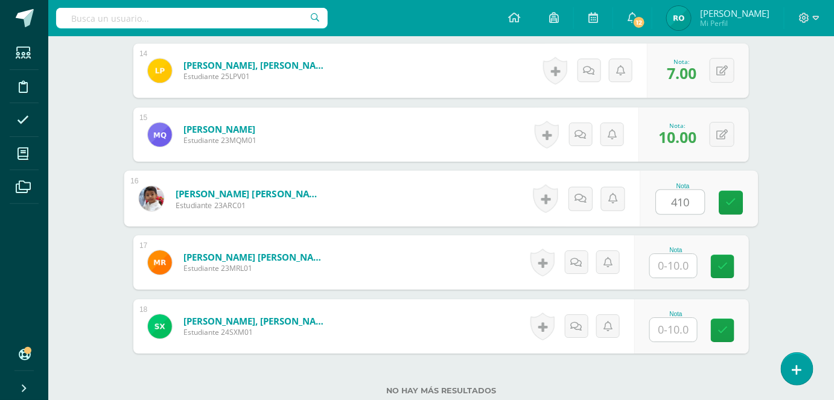
type input "410"
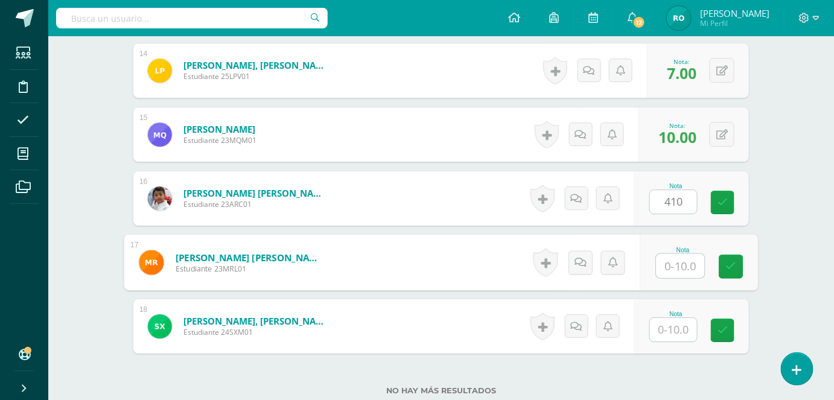
type input "4"
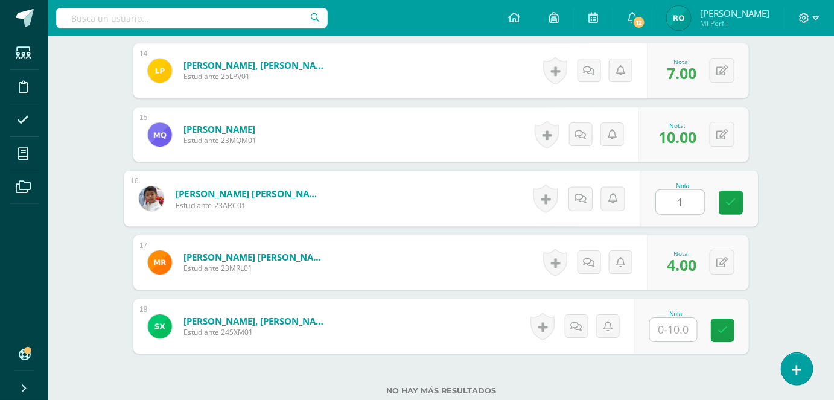
type input "10"
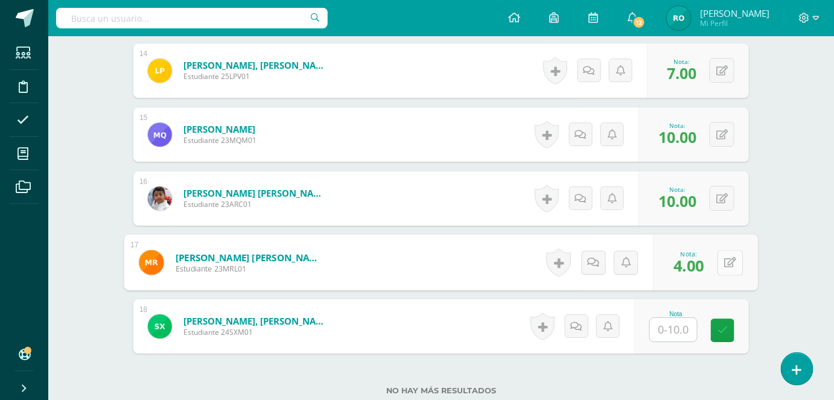
click at [725, 263] on icon at bounding box center [731, 262] width 12 height 10
type input "10"
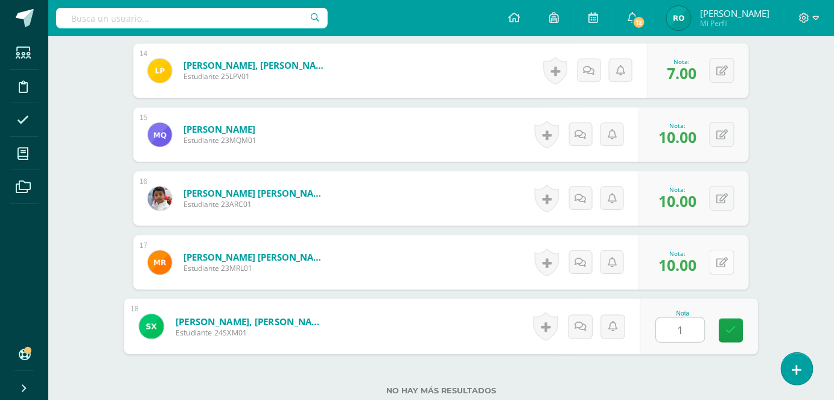
type input "10"
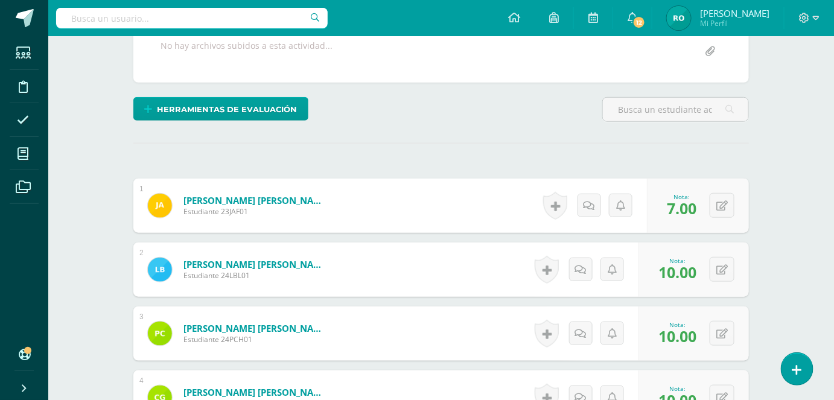
scroll to position [0, 0]
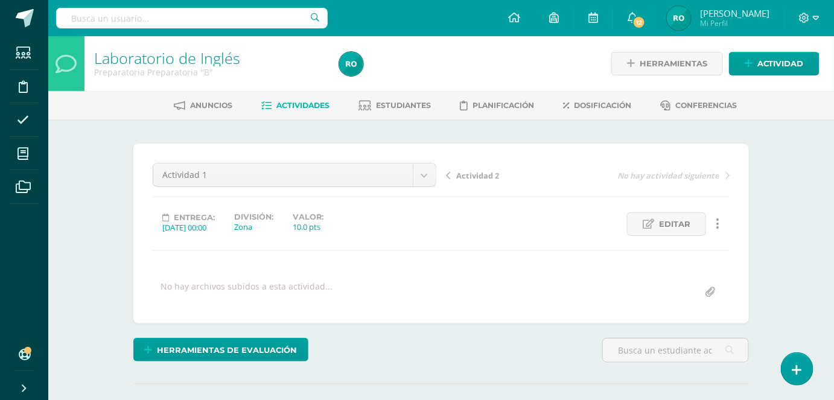
click at [319, 104] on span "Actividades" at bounding box center [303, 105] width 53 height 9
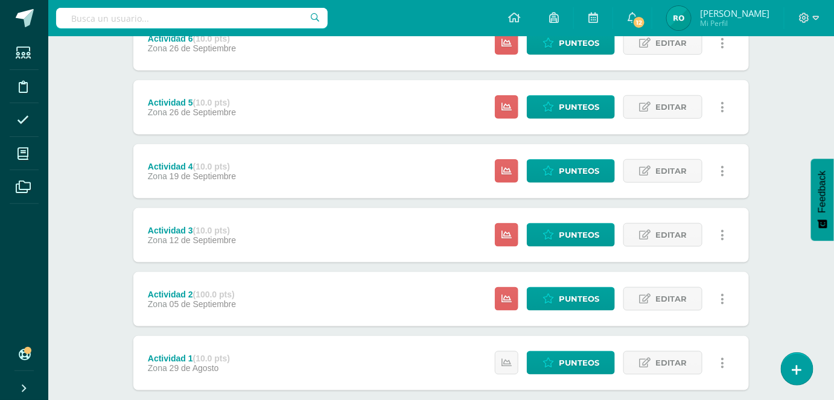
scroll to position [447, 0]
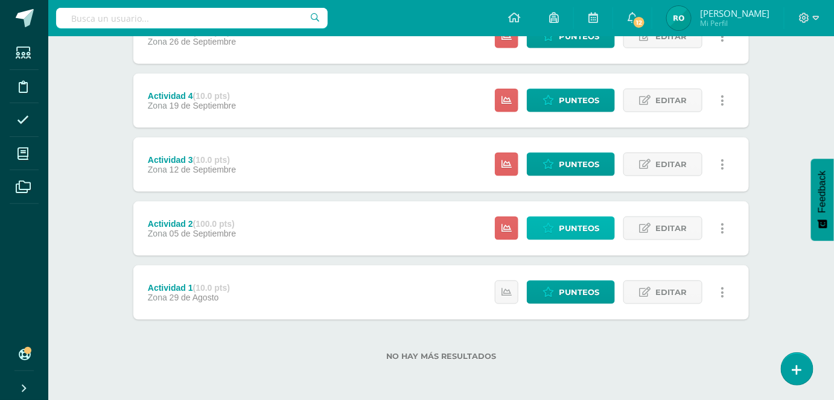
click at [574, 229] on span "Punteos" at bounding box center [579, 228] width 40 height 22
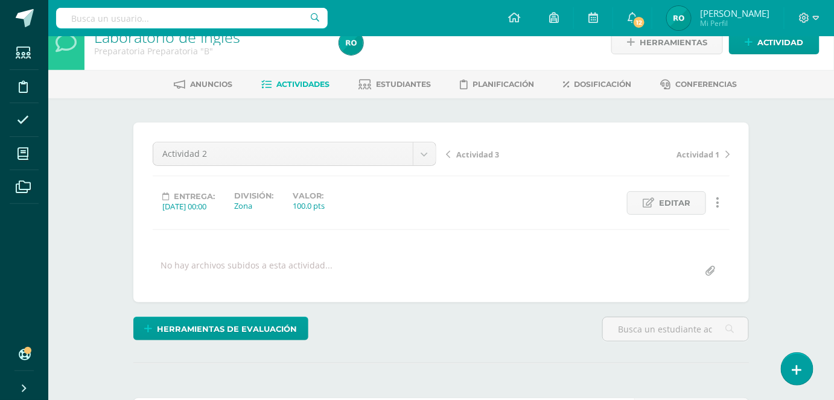
scroll to position [19, 0]
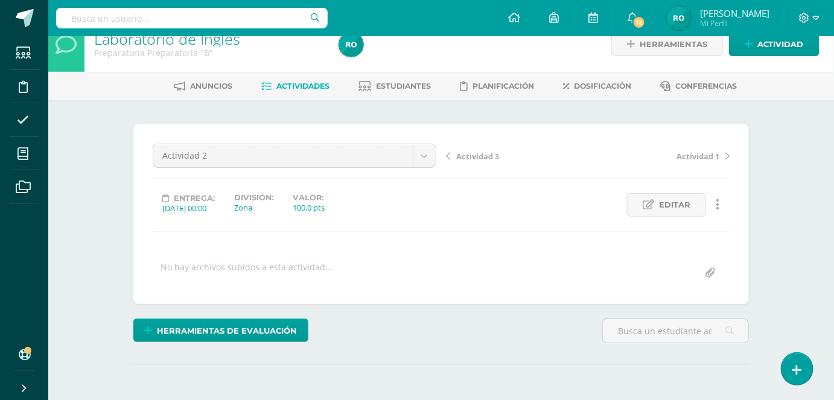
click at [325, 196] on label "Valor:" at bounding box center [309, 197] width 32 height 9
click at [653, 202] on icon at bounding box center [648, 205] width 11 height 10
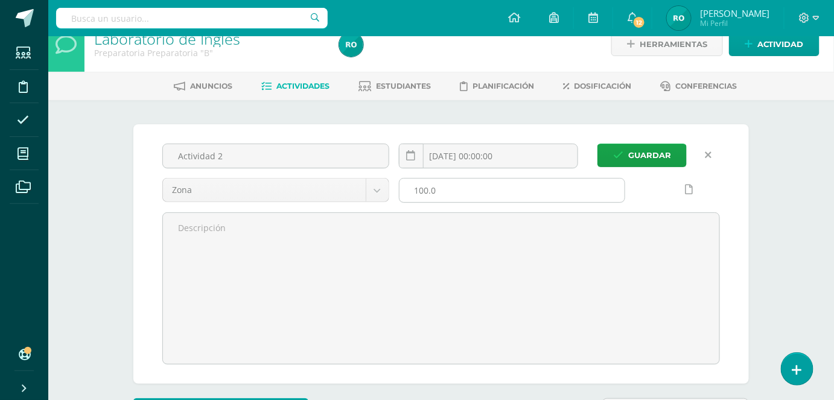
click at [426, 185] on input "100.0" at bounding box center [513, 191] width 226 height 24
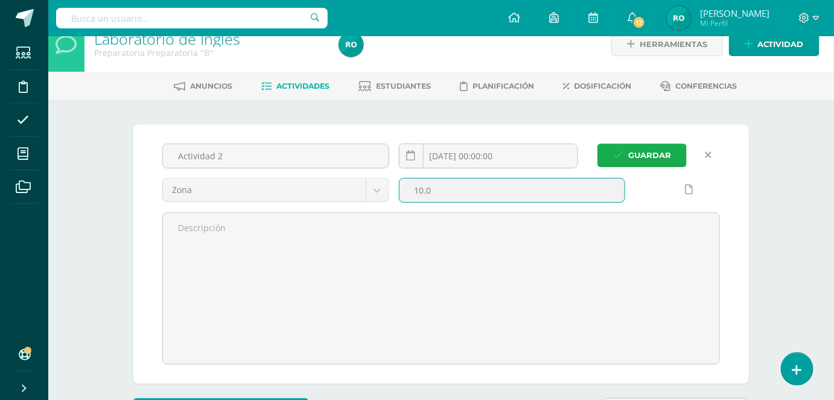
type input "10.0"
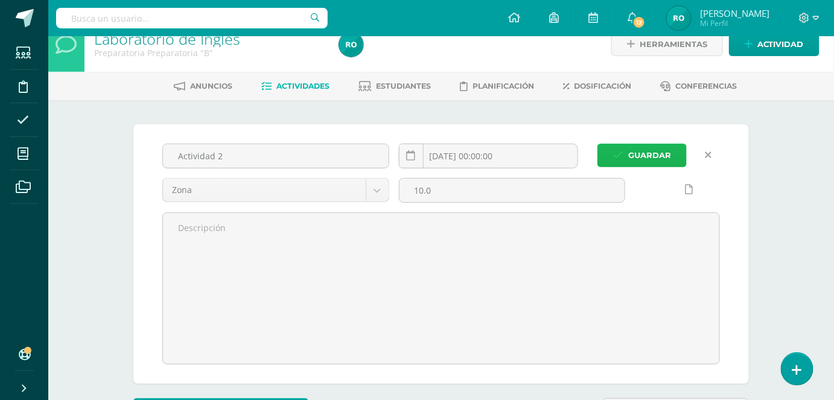
click at [684, 152] on button "Guardar" at bounding box center [641, 156] width 89 height 24
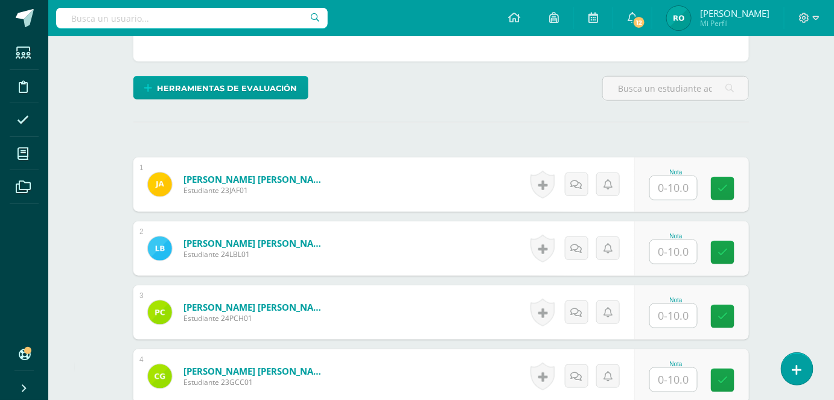
scroll to position [273, 0]
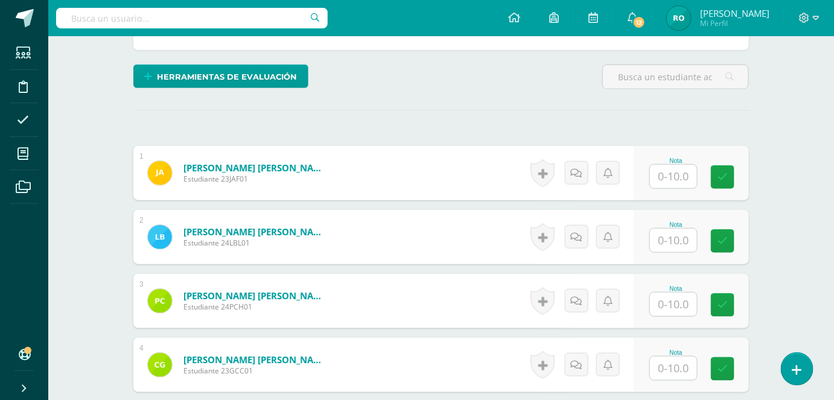
click at [686, 165] on input "text" at bounding box center [673, 177] width 47 height 24
type input "7"
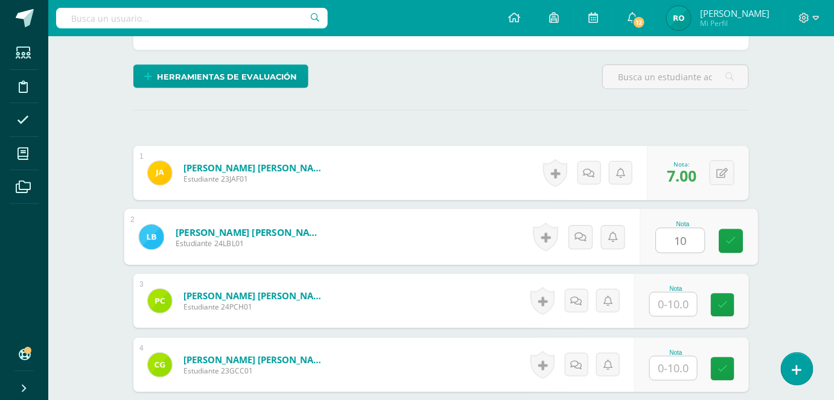
type input "10"
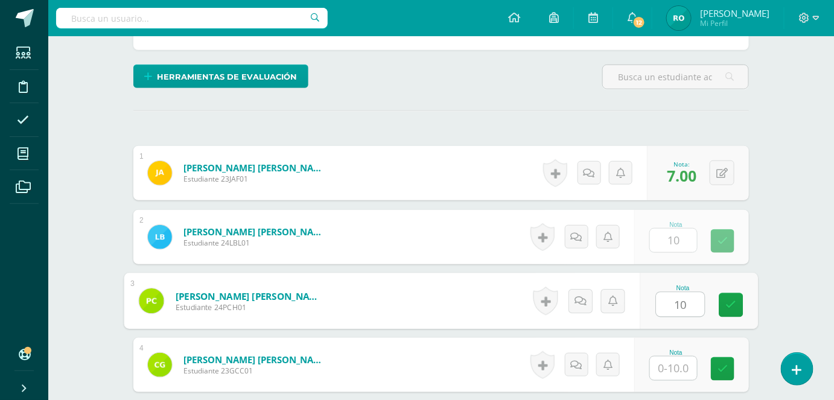
type input "10"
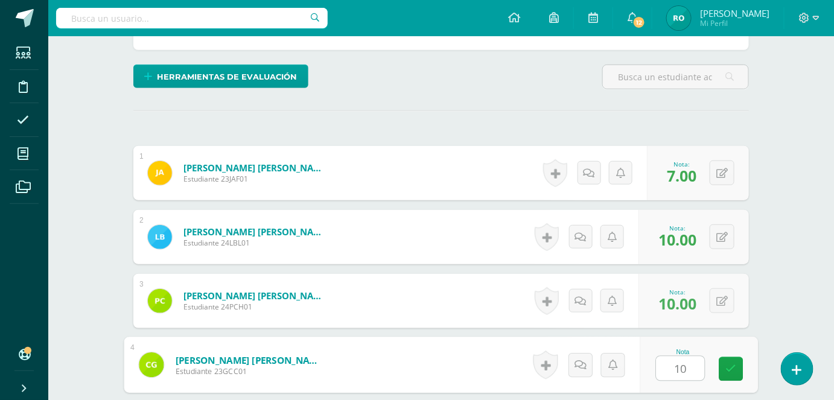
type input "10"
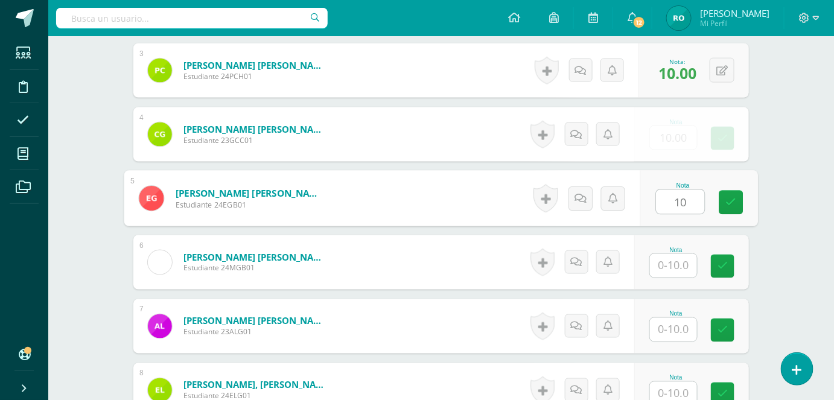
type input "10"
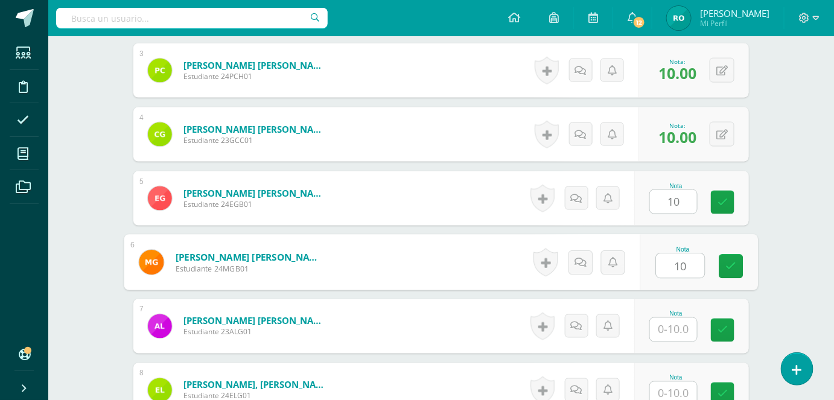
type input "10"
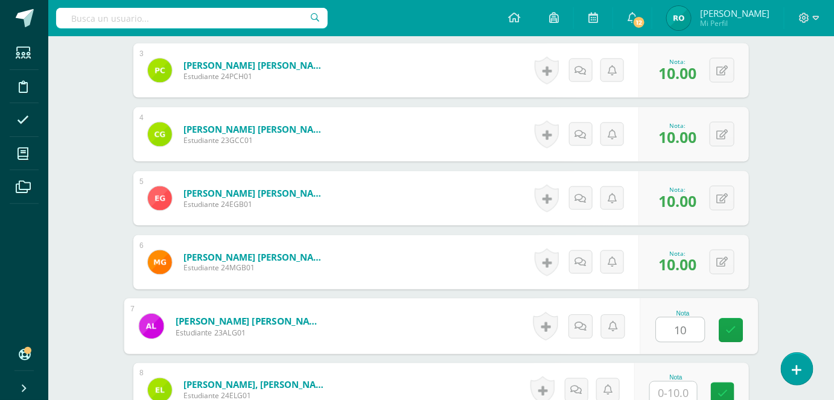
type input "10"
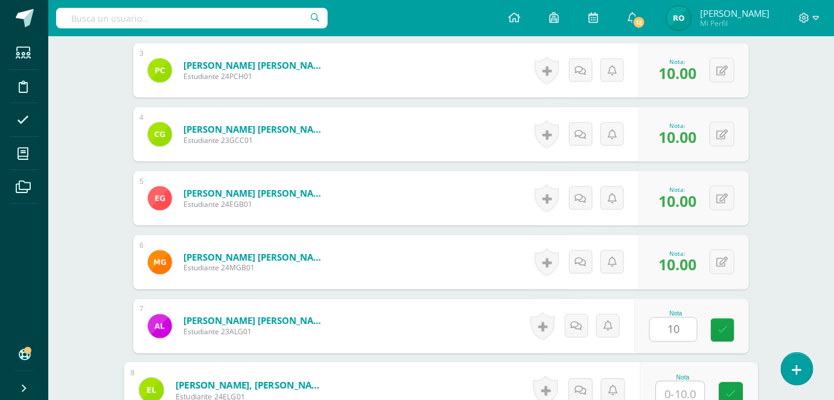
scroll to position [508, 0]
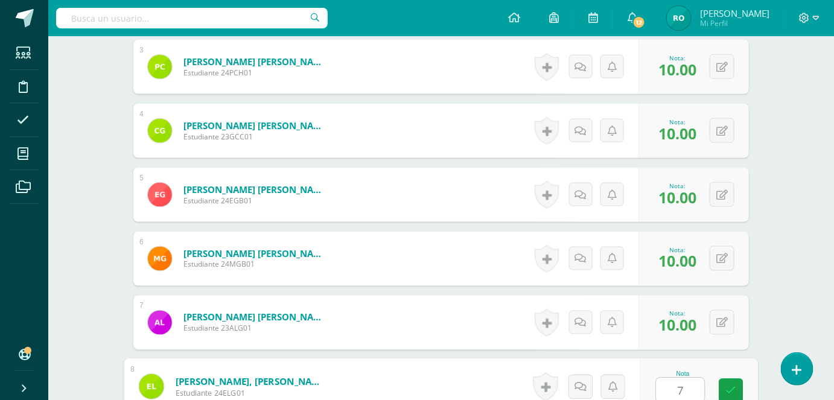
type input "7"
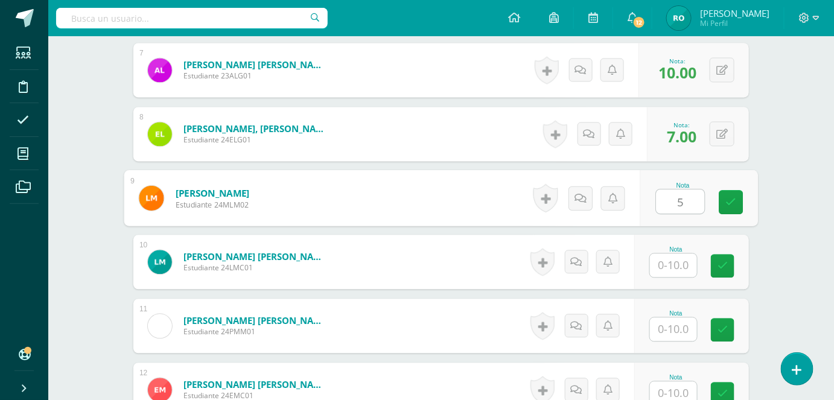
type input "5"
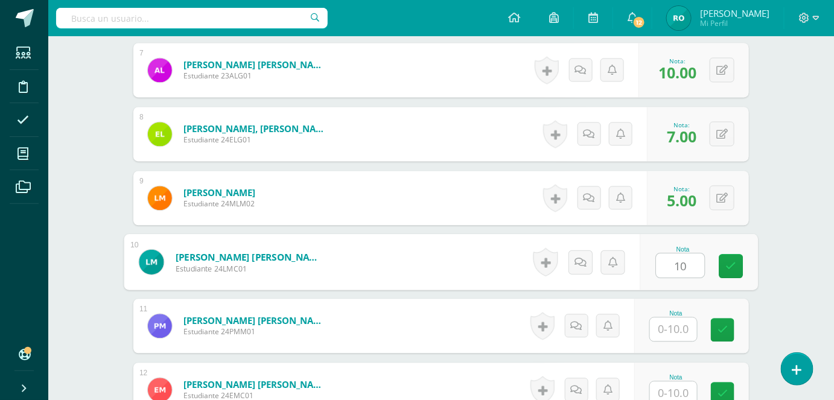
type input "10"
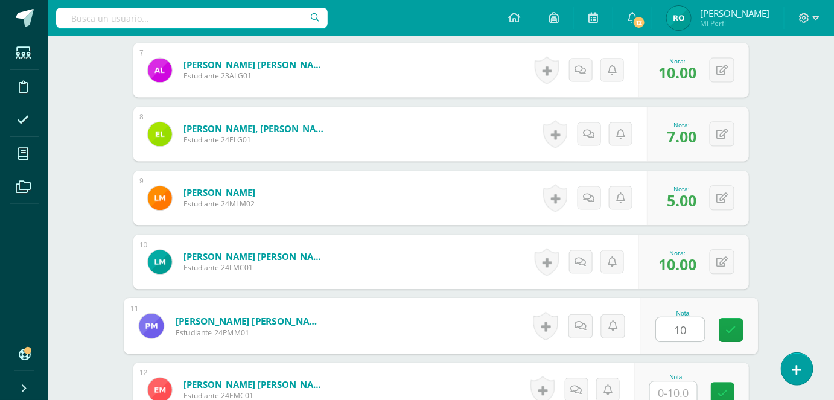
type input "10"
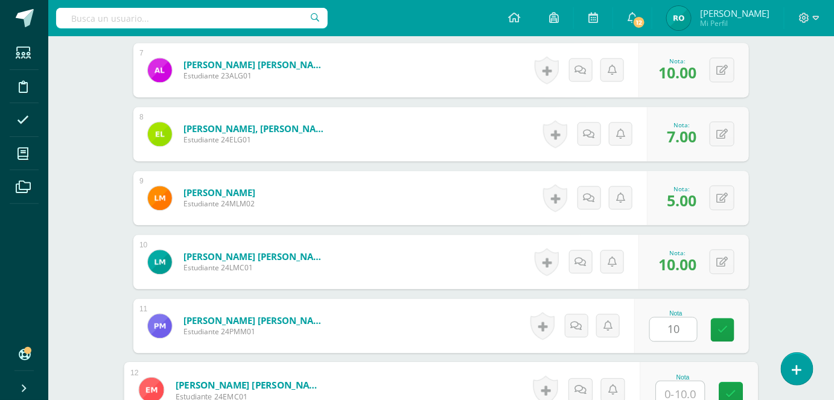
scroll to position [763, 0]
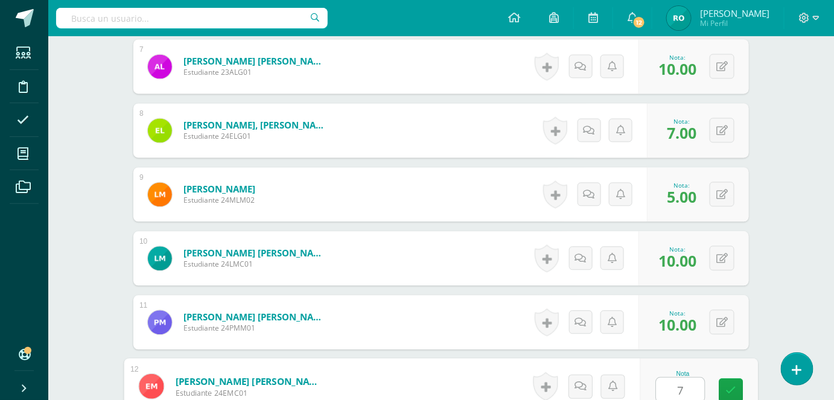
type input "7"
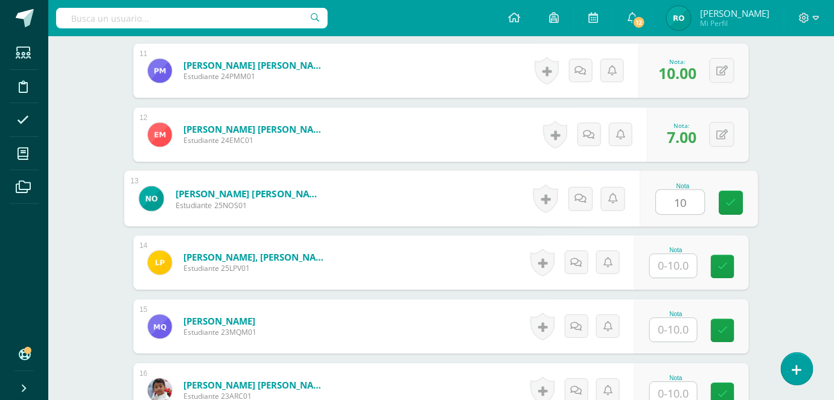
type input "10"
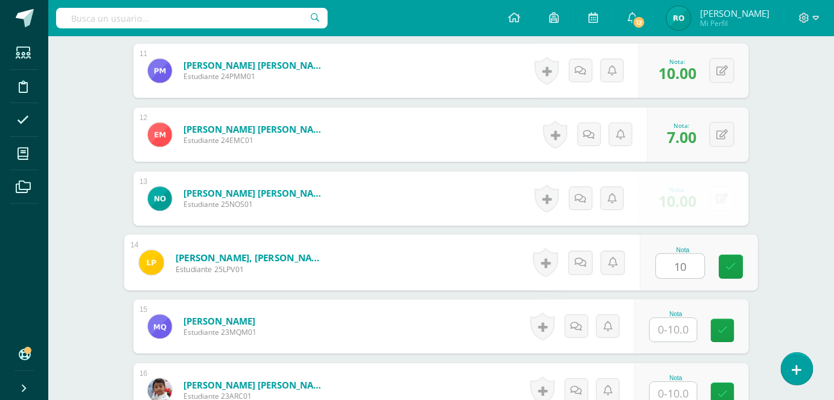
type input "10"
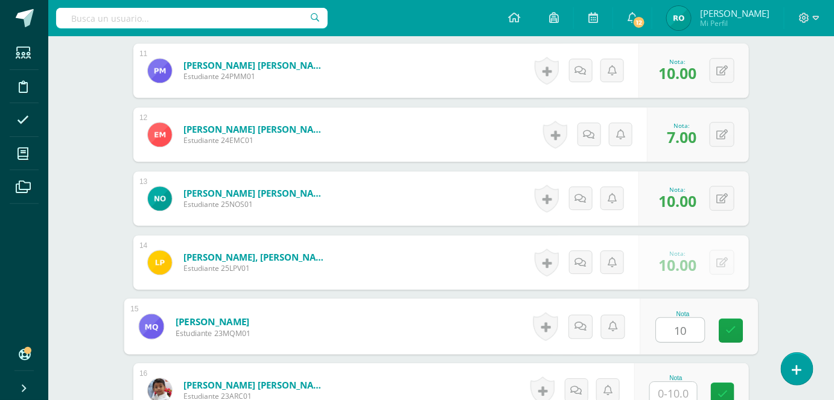
type input "10"
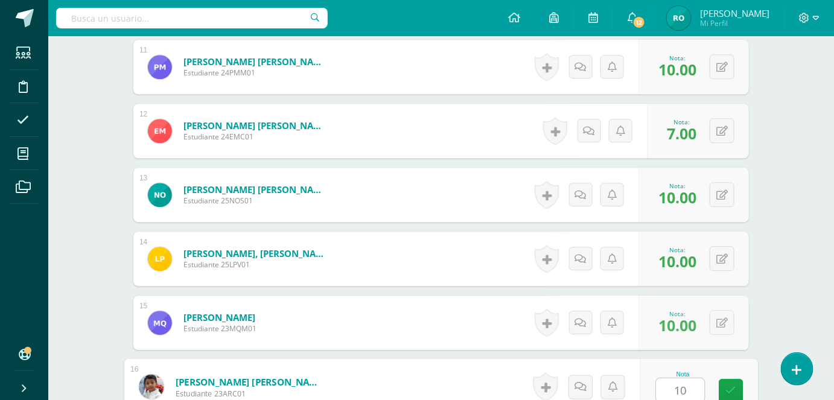
type input "10"
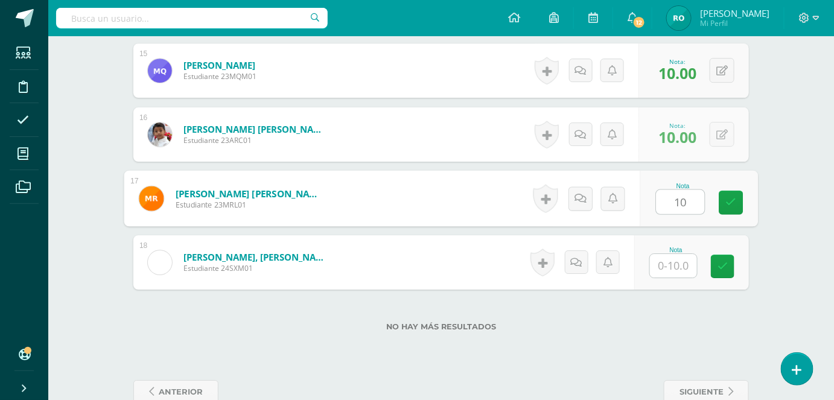
type input "10"
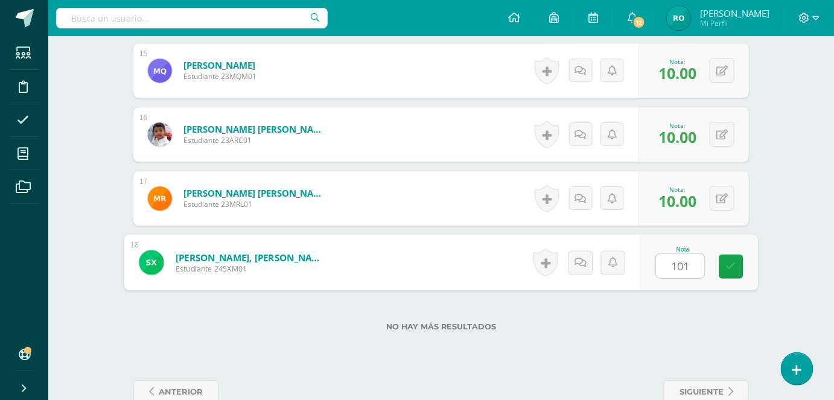
type input "1010"
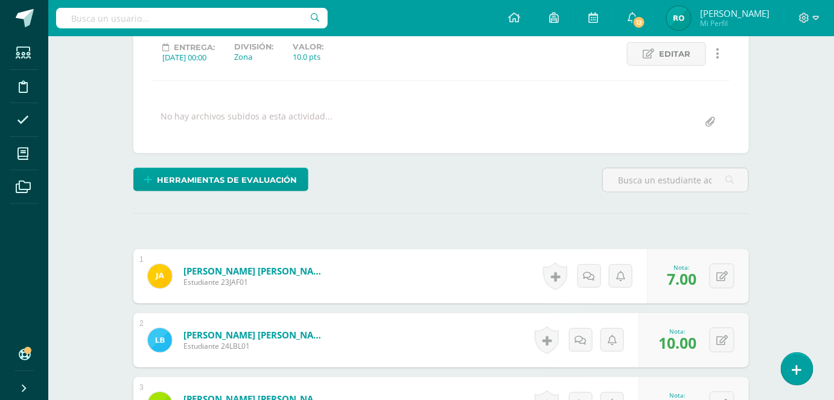
scroll to position [0, 0]
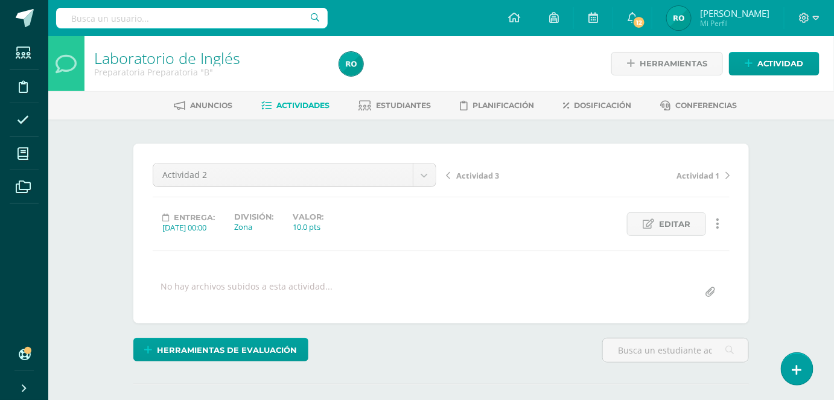
click at [299, 105] on span "Actividades" at bounding box center [303, 105] width 53 height 9
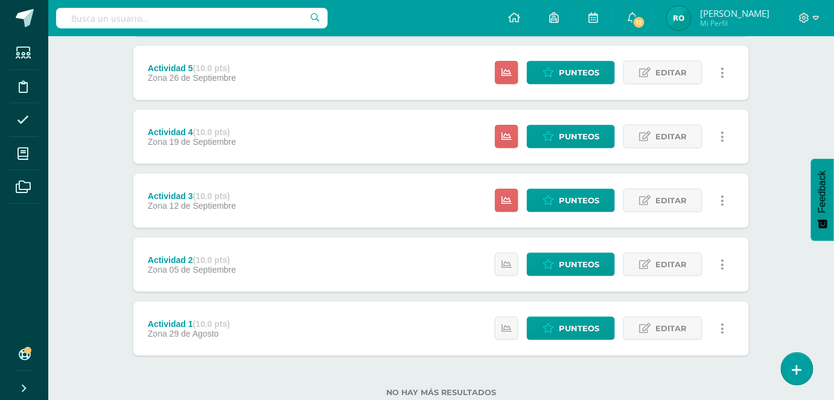
scroll to position [412, 0]
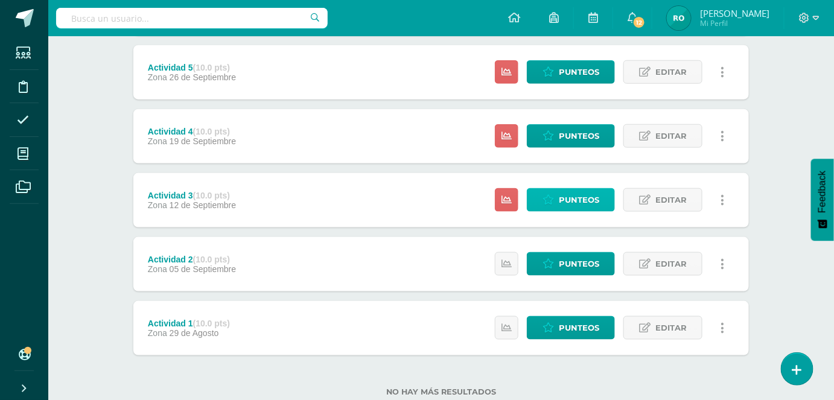
click at [588, 198] on span "Punteos" at bounding box center [579, 200] width 40 height 22
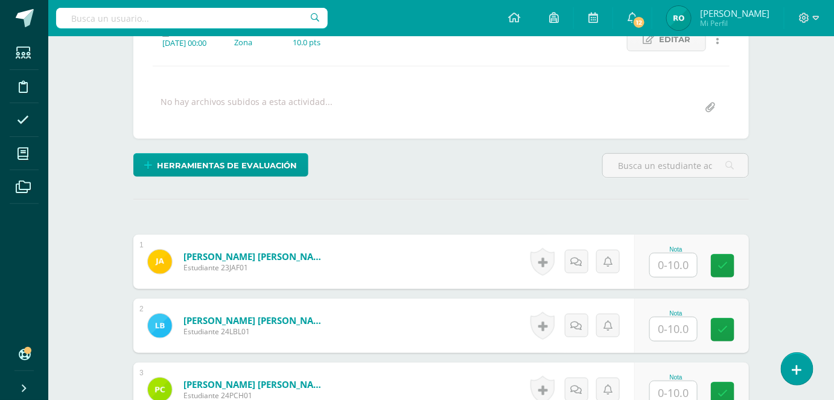
scroll to position [255, 0]
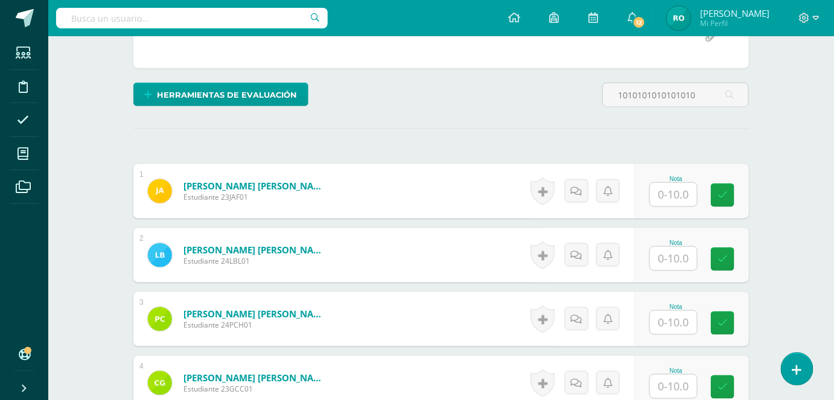
type input "1010101010101010"
drag, startPoint x: 704, startPoint y: 94, endPoint x: 573, endPoint y: 96, distance: 130.4
click at [573, 96] on div "Herramientas de evaluación Lista de cotejo Escala de valoración Puntos Extra Su…" at bounding box center [441, 100] width 625 height 34
click at [661, 197] on input "text" at bounding box center [681, 195] width 48 height 24
type input "10"
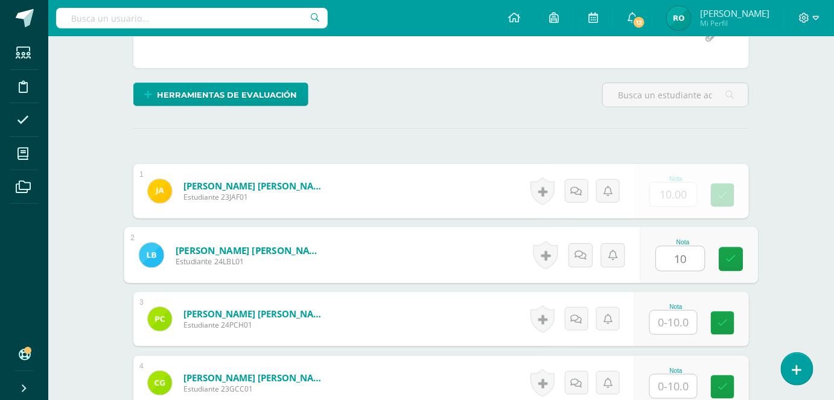
type input "10"
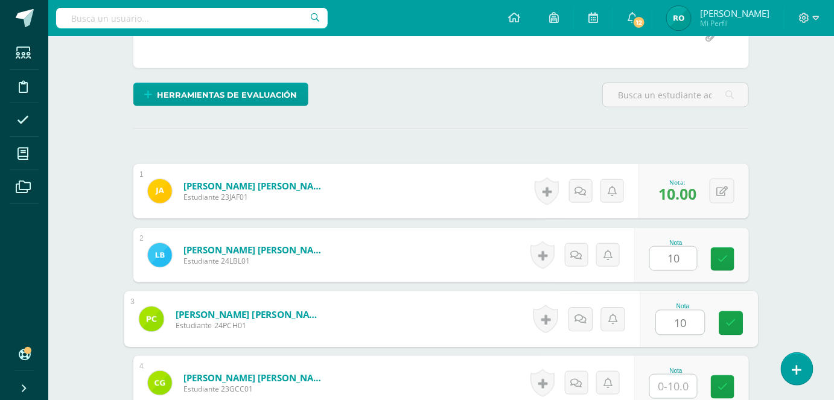
type input "10"
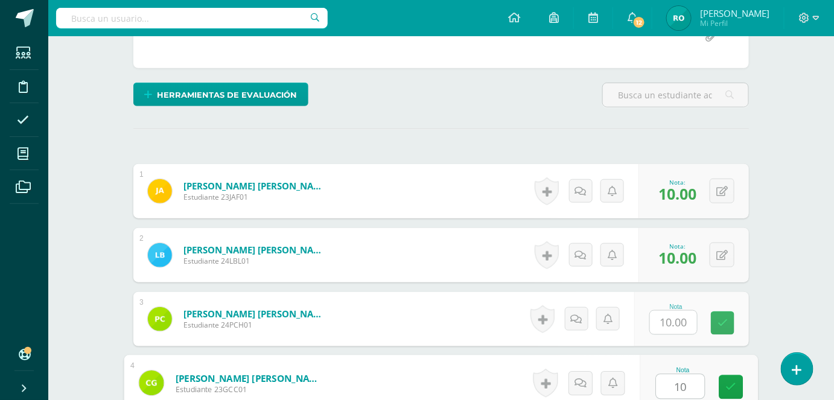
type input "10"
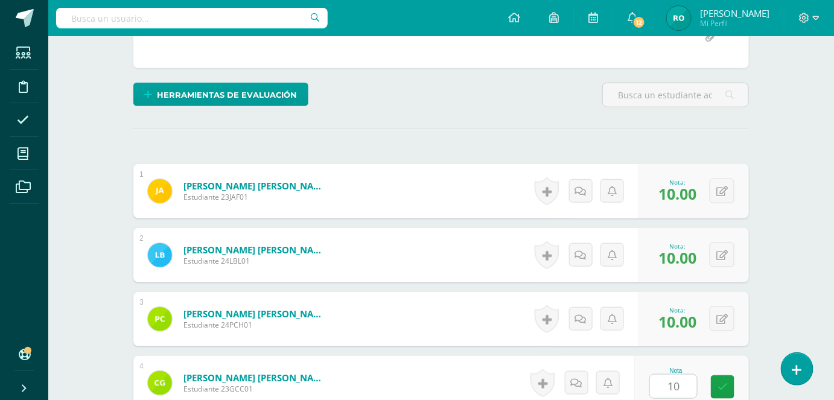
scroll to position [504, 0]
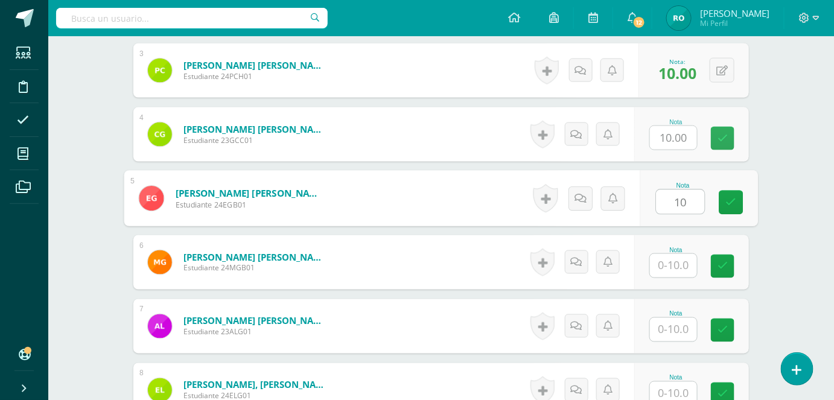
type input "10"
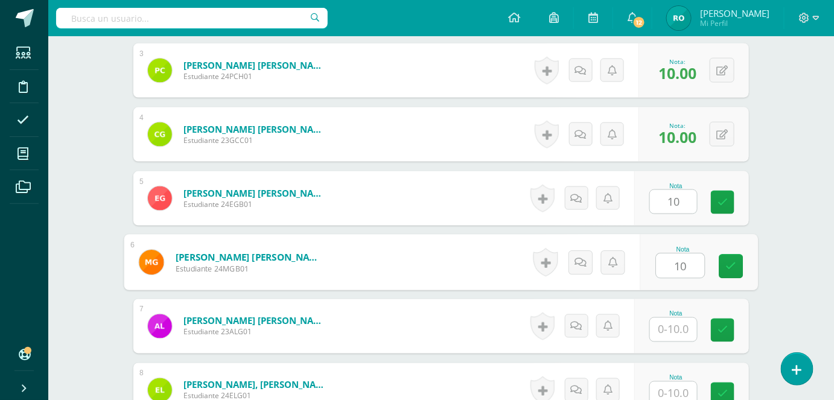
type input "10"
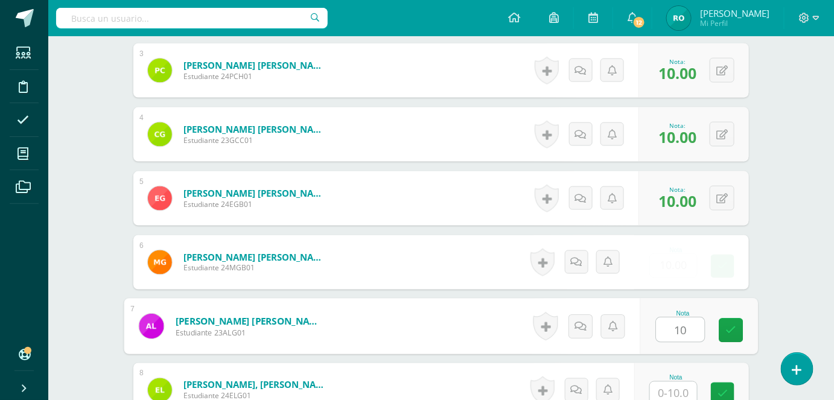
type input "10"
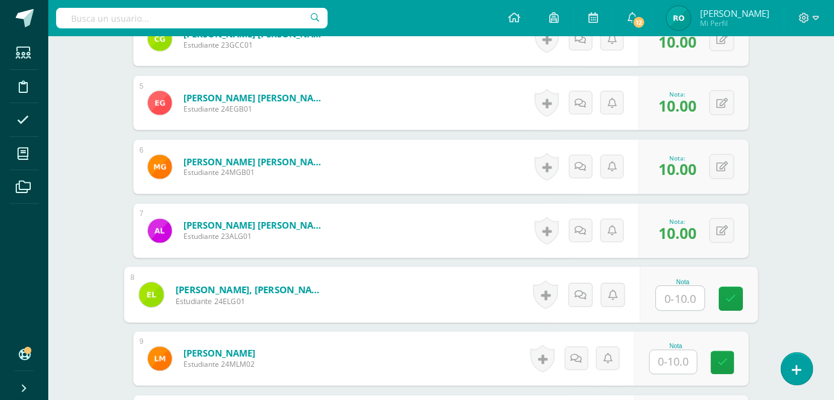
scroll to position [660, 0]
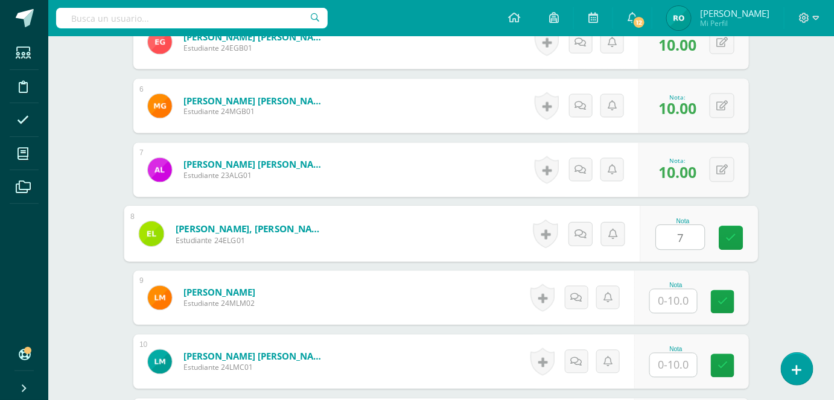
type input "7"
click at [700, 302] on div "Nota" at bounding box center [675, 297] width 53 height 31
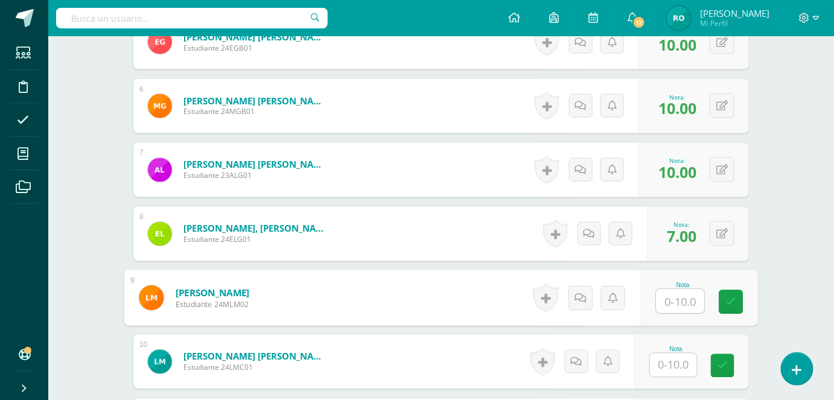
click at [677, 300] on input "text" at bounding box center [681, 302] width 48 height 24
type input "10"
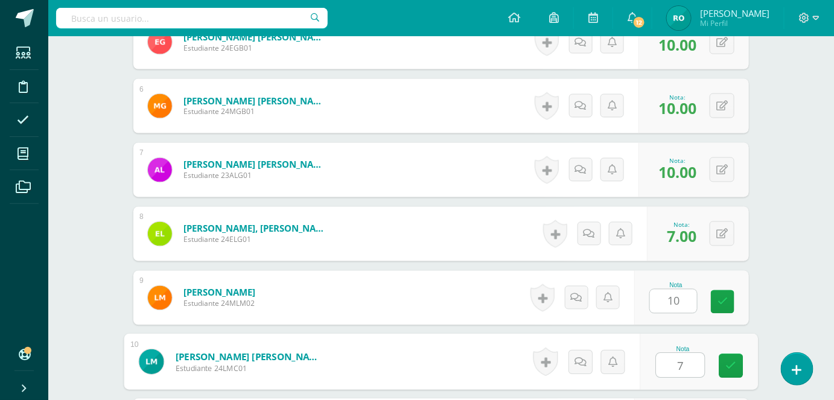
type input "7"
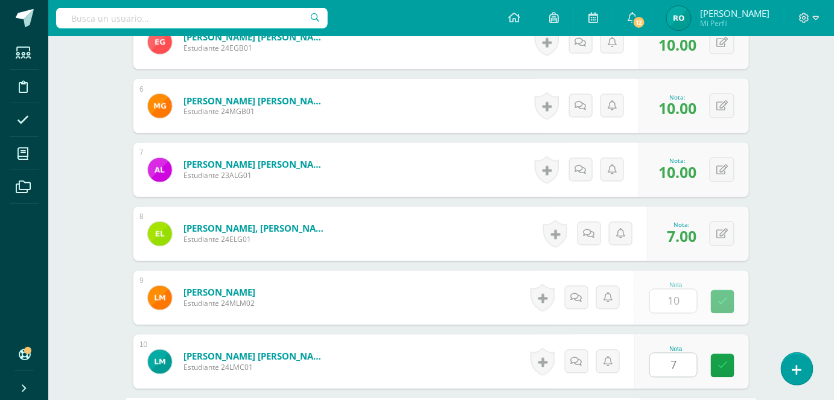
scroll to position [888, 0]
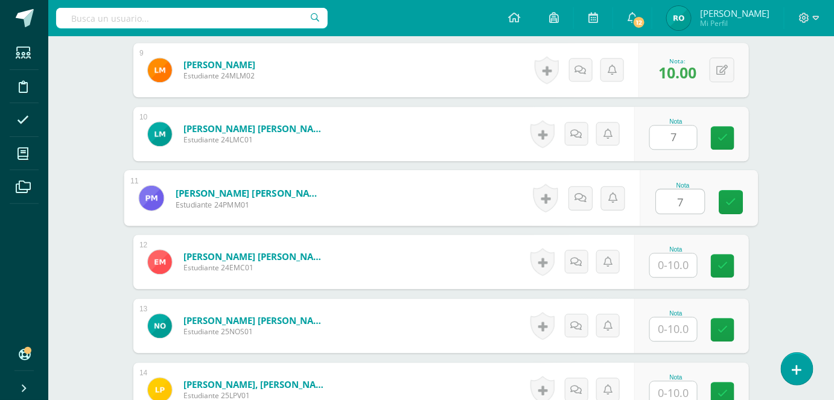
type input "7"
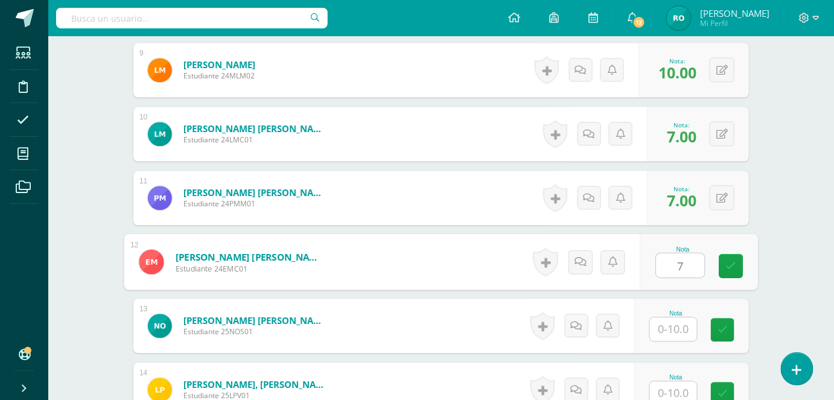
type input "7"
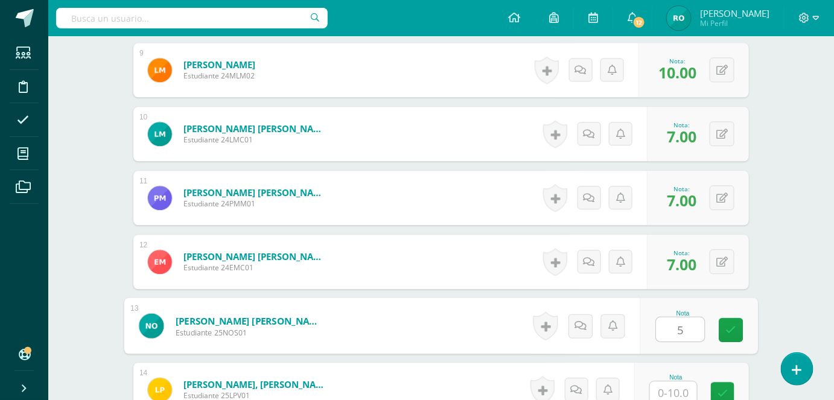
type input "5"
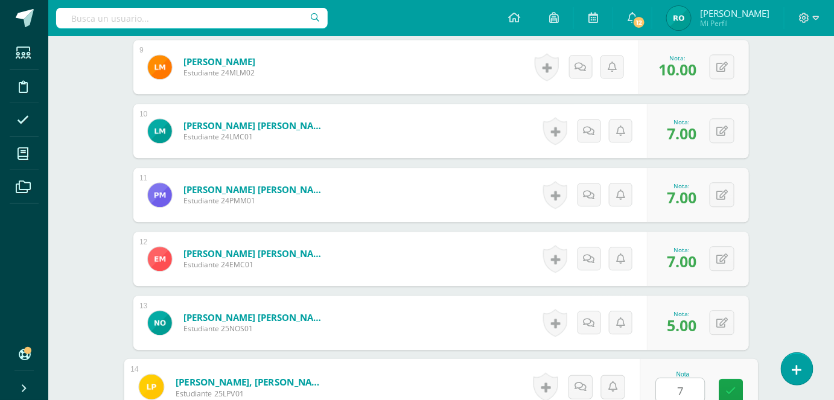
type input "7"
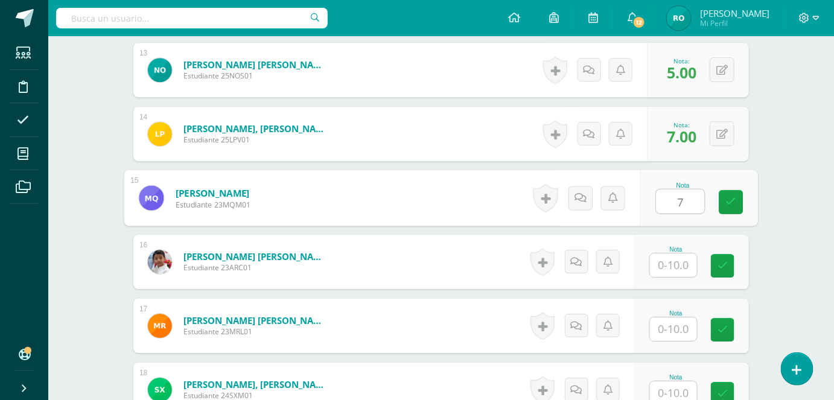
type input "7"
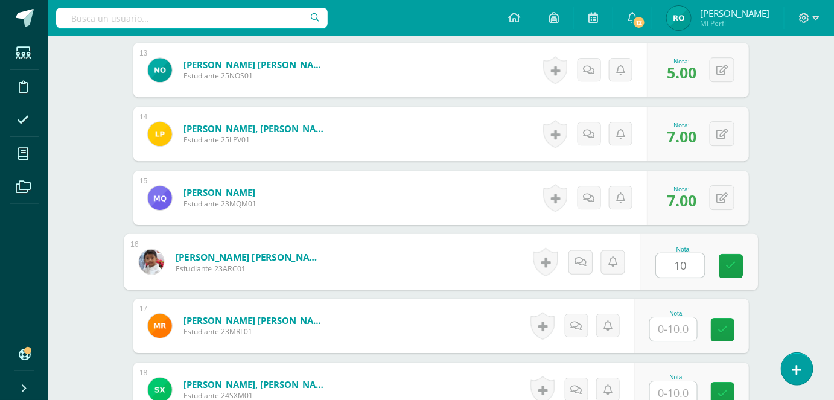
type input "10"
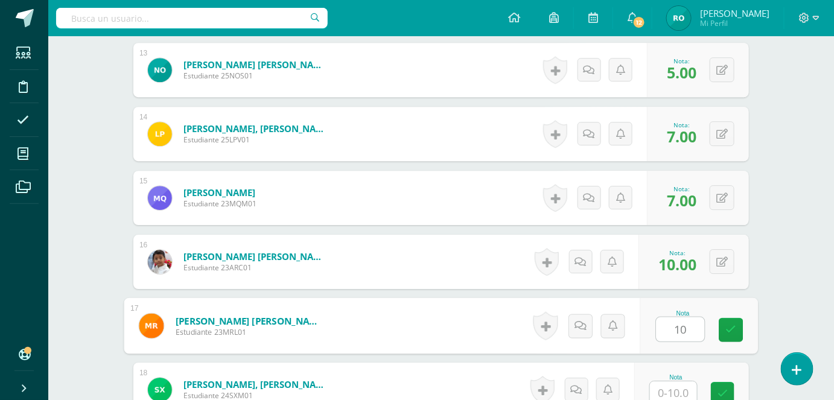
type input "10"
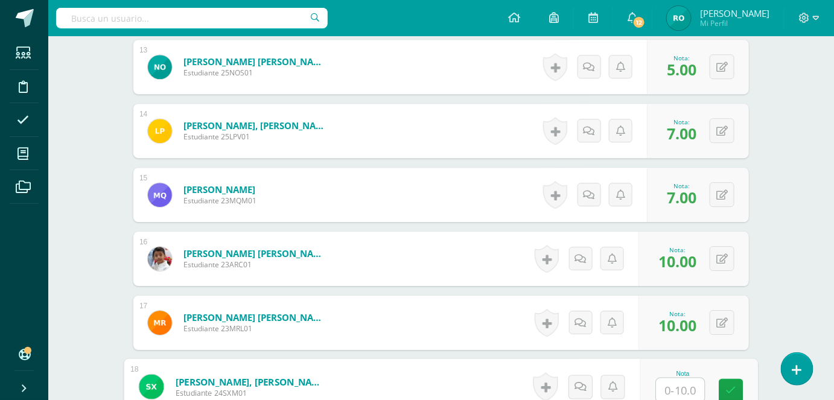
scroll to position [1300, 0]
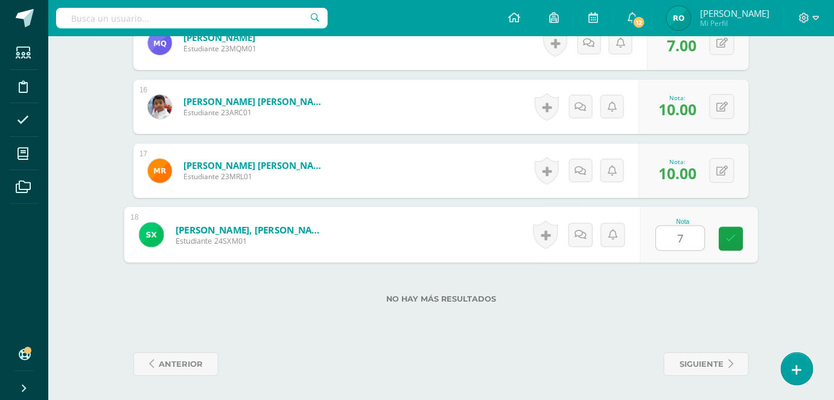
type input "7}"
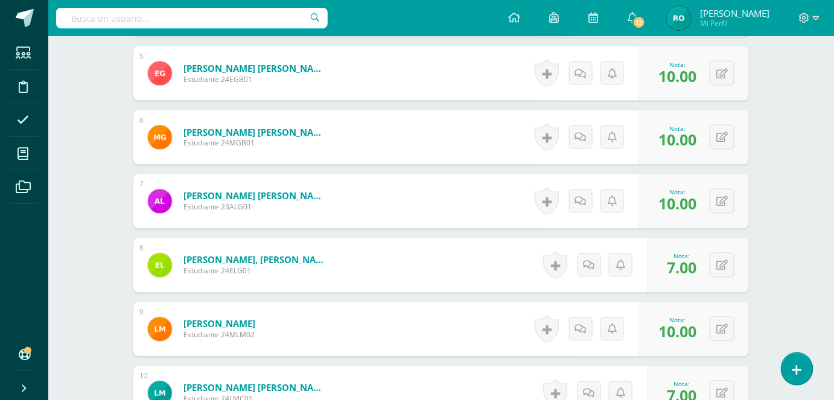
scroll to position [0, 0]
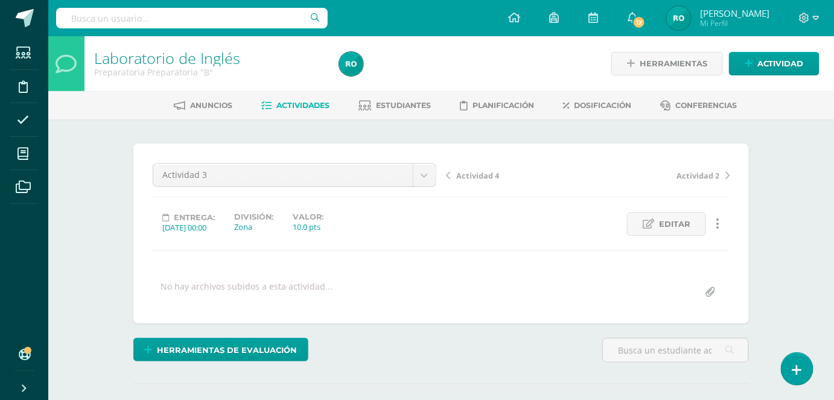
click at [298, 108] on span "Actividades" at bounding box center [303, 105] width 53 height 9
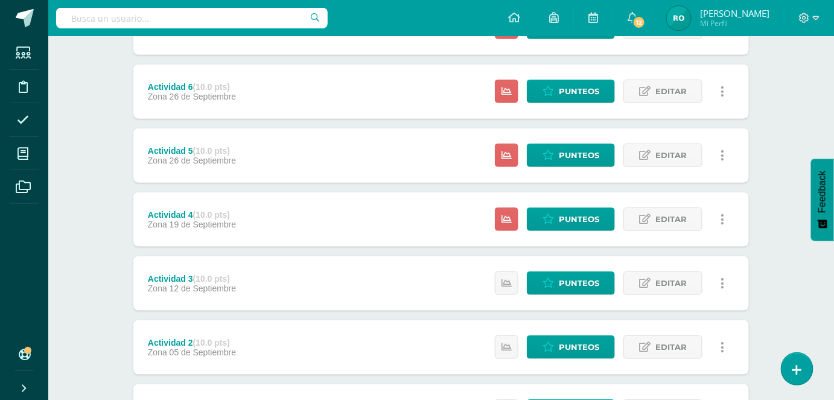
scroll to position [331, 0]
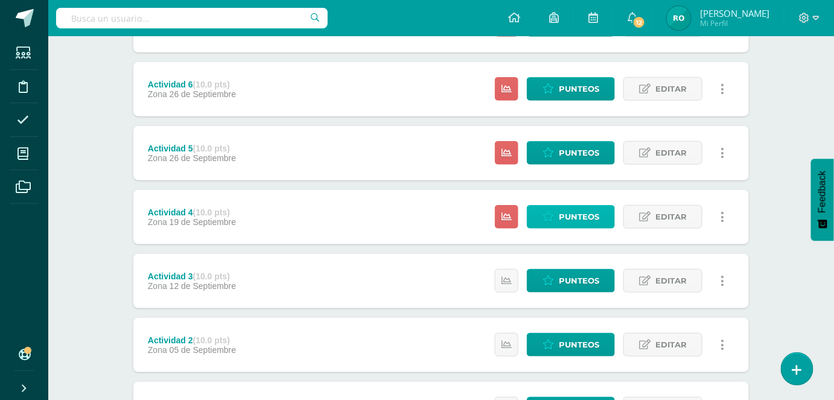
click at [581, 219] on span "Punteos" at bounding box center [579, 217] width 40 height 22
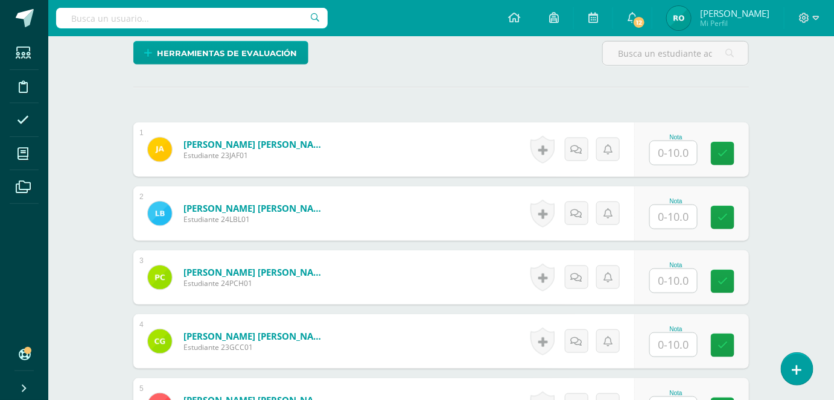
scroll to position [302, 0]
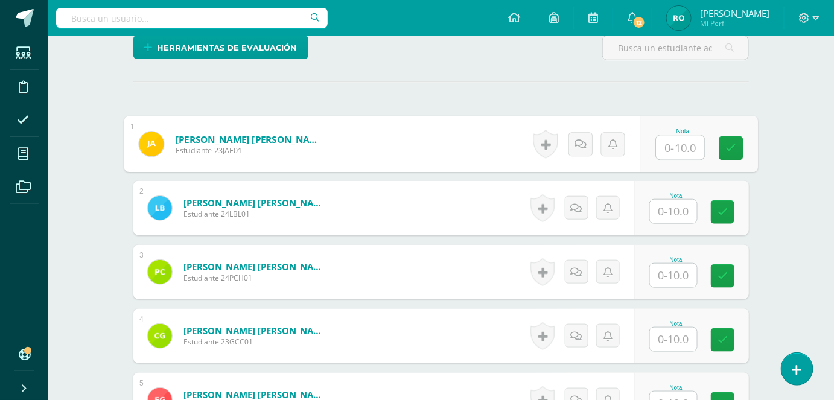
click at [663, 139] on input "text" at bounding box center [681, 148] width 48 height 24
type input "10"
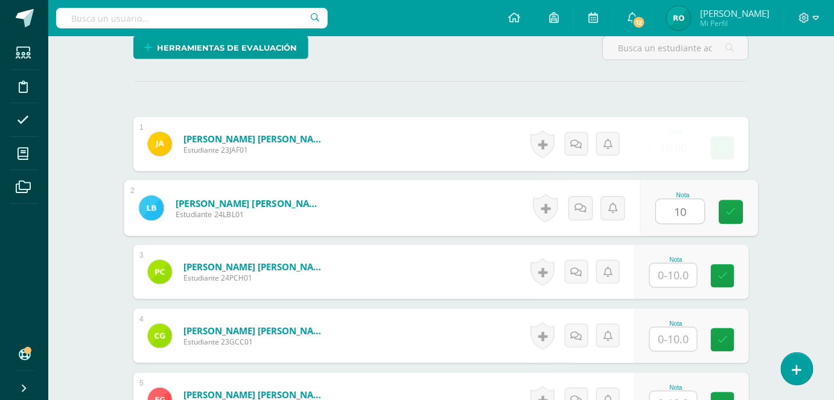
type input "10"
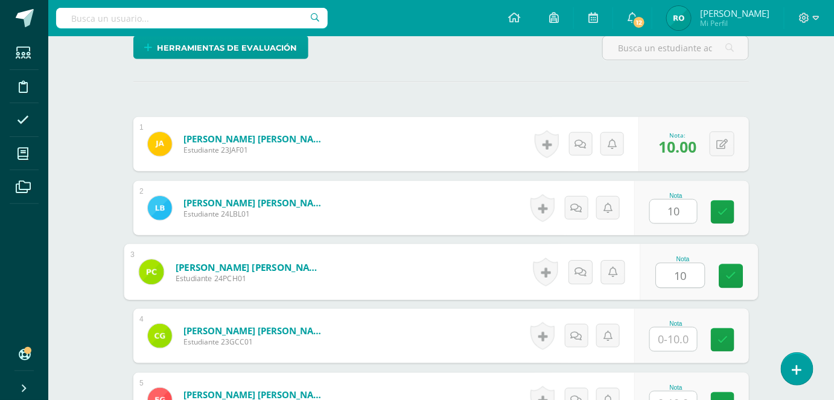
type input "10"
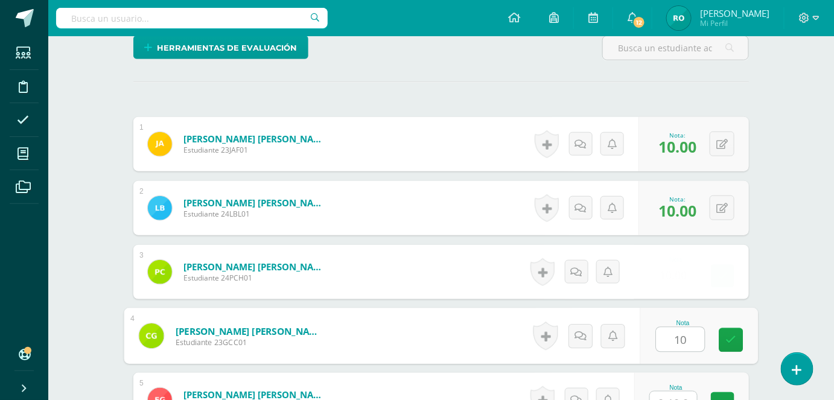
type input "10"
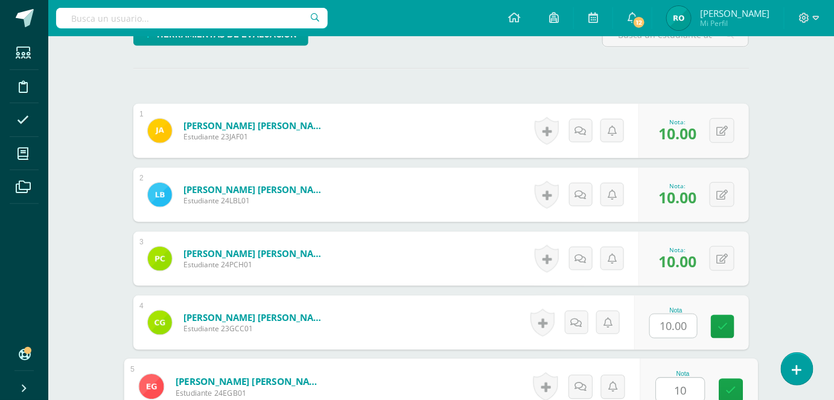
type input "10"
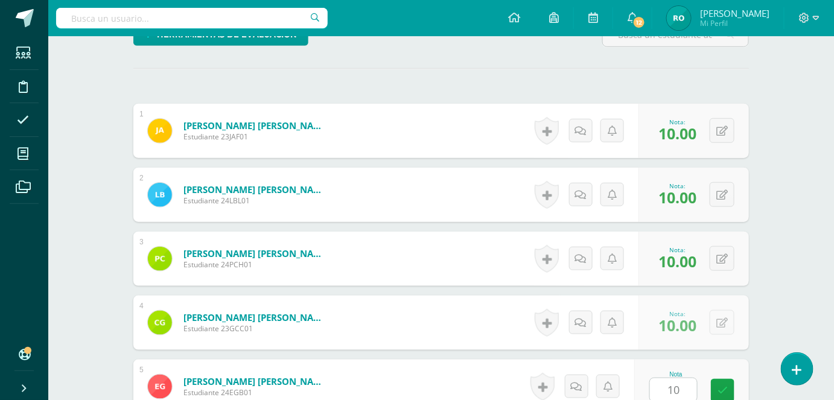
scroll to position [568, 0]
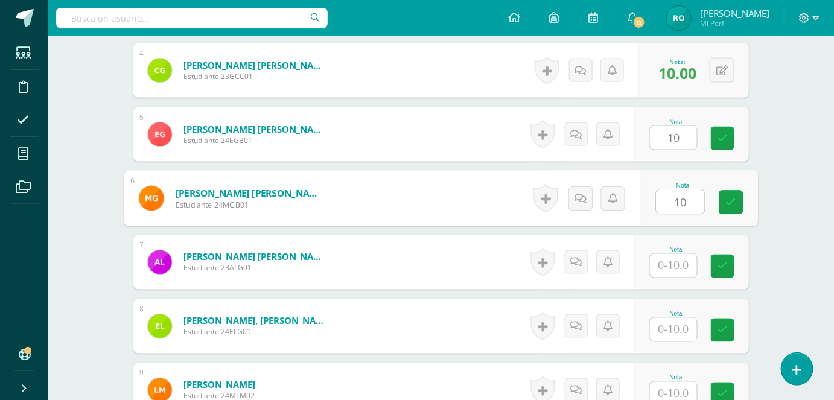
type input "10"
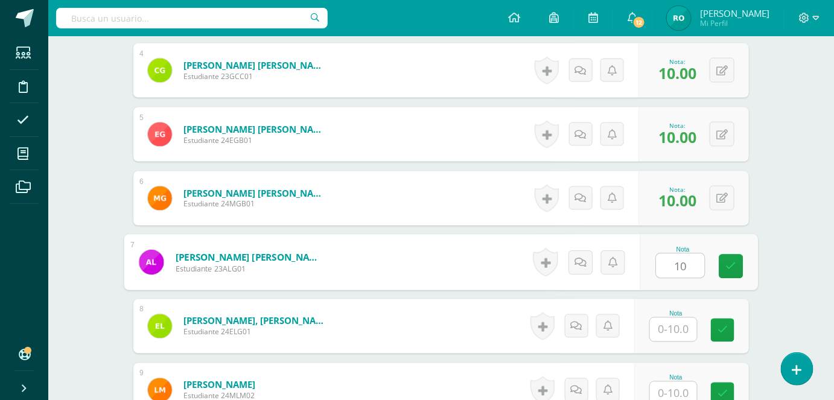
type input "10"
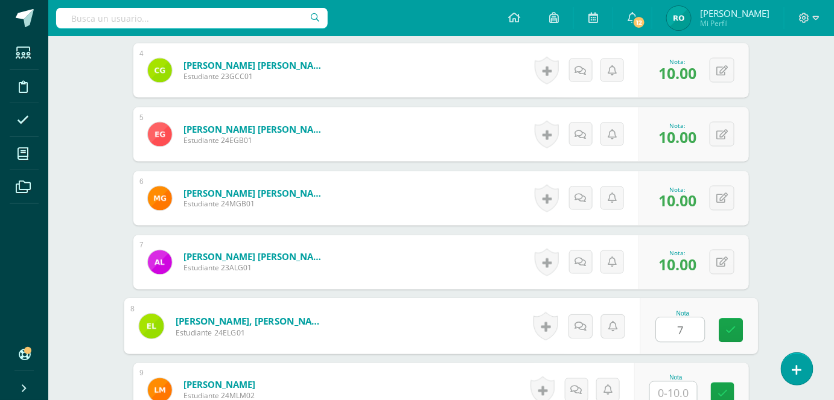
type input "7"
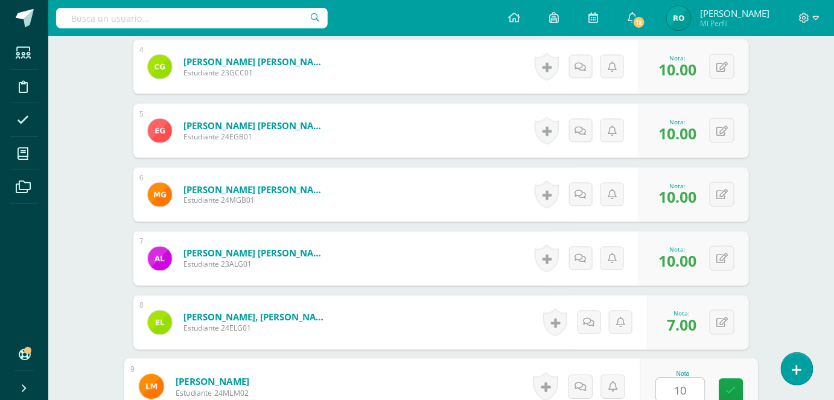
type input "10"
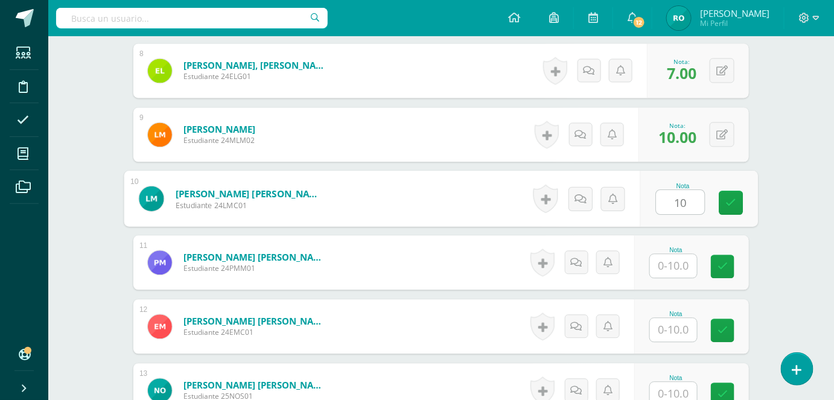
type input "10"
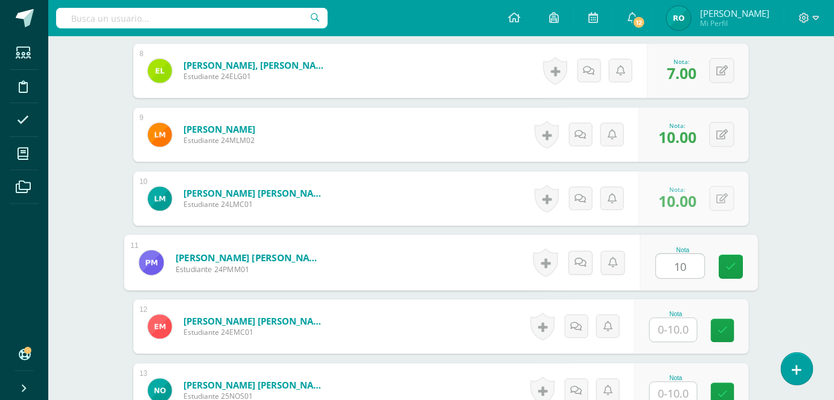
type input "10"
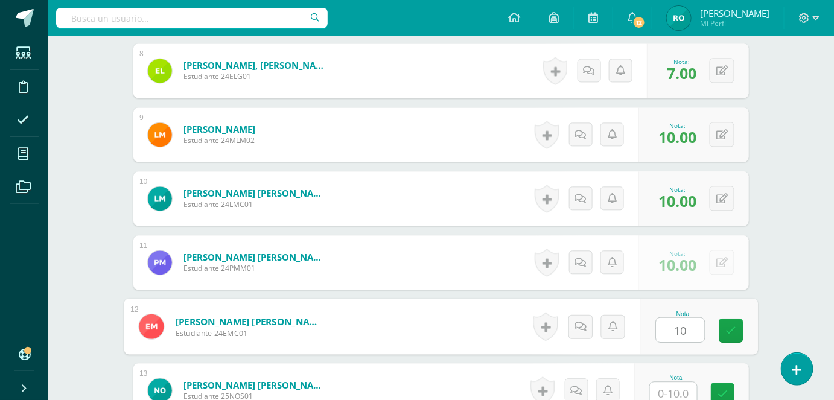
type input "10"
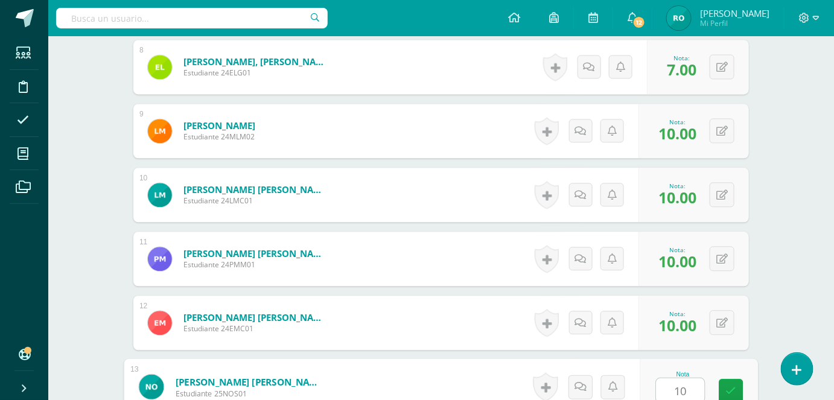
type input "10"
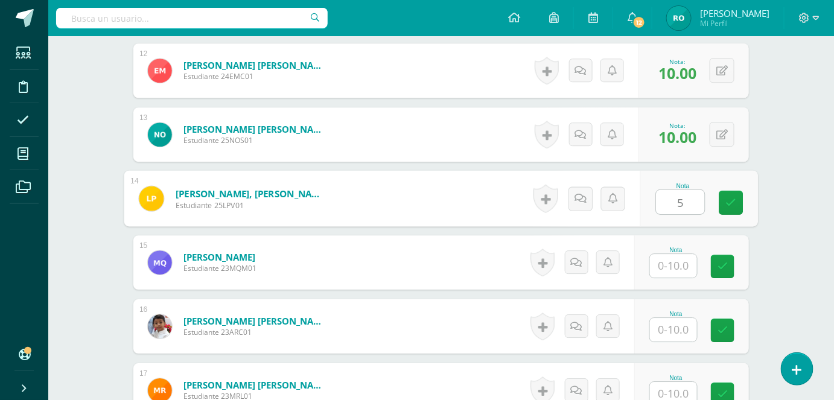
type input "5"
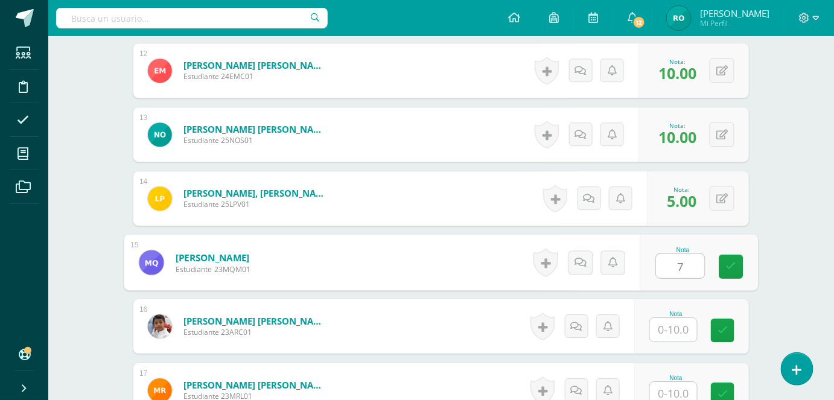
type input "7"
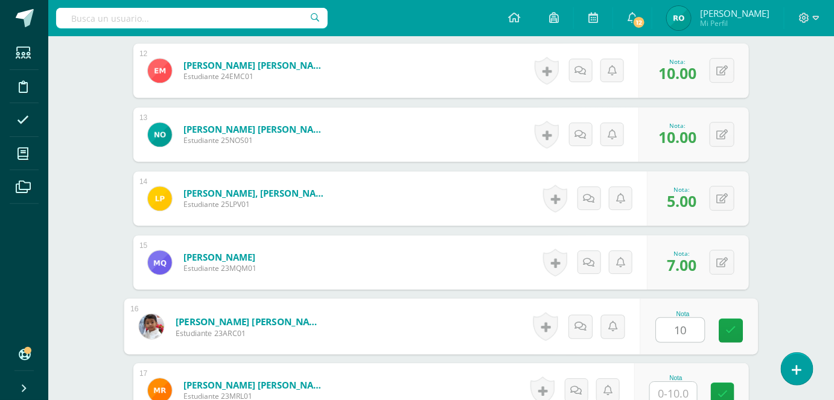
type input "10"
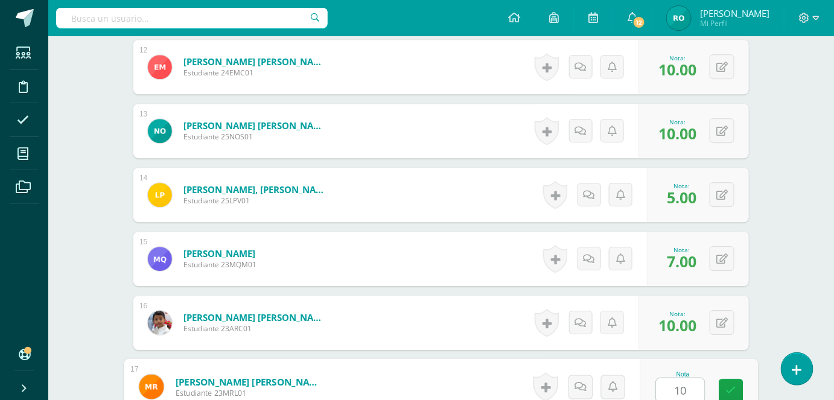
type input "10"
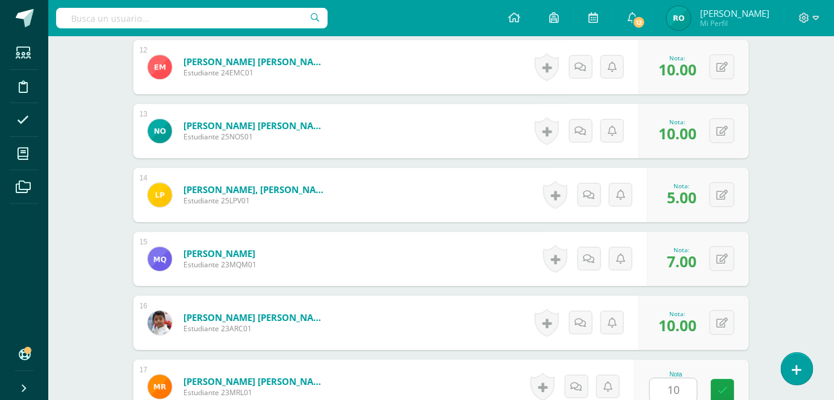
scroll to position [1300, 0]
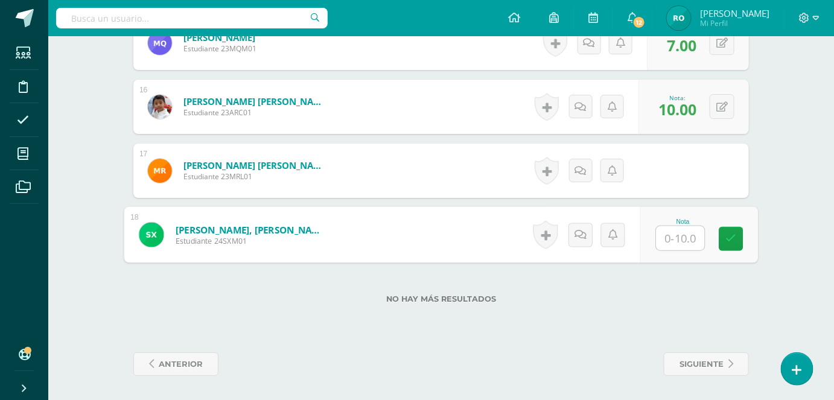
type input "7"
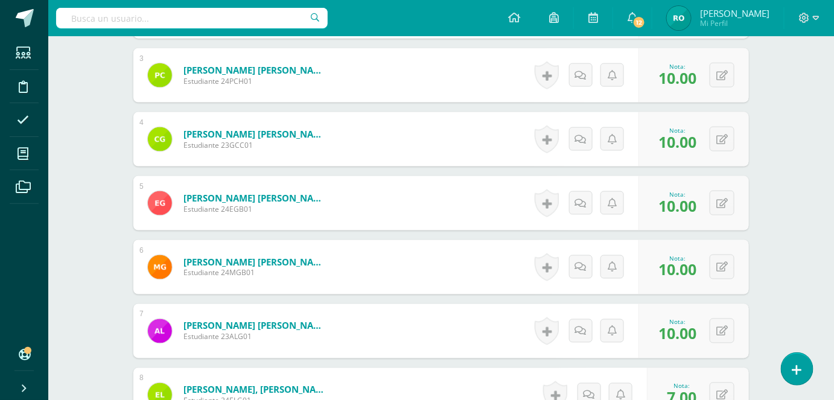
scroll to position [0, 0]
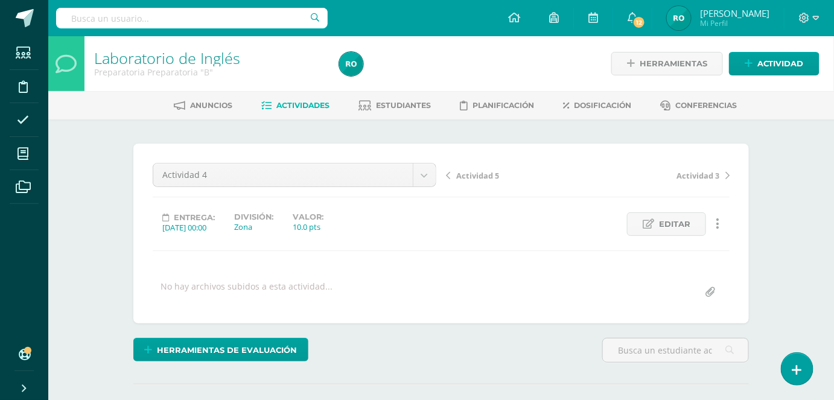
click at [305, 103] on span "Actividades" at bounding box center [303, 105] width 53 height 9
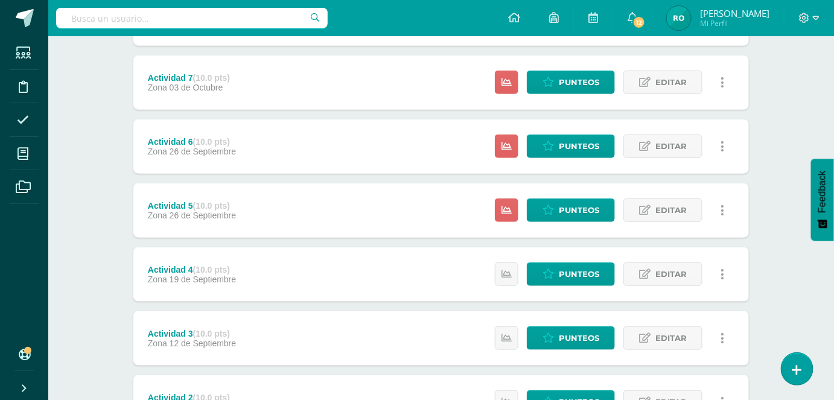
scroll to position [276, 0]
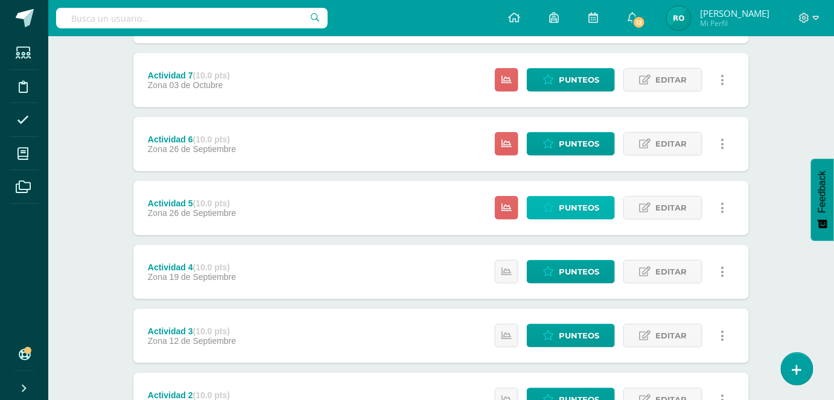
click at [574, 205] on span "Punteos" at bounding box center [579, 208] width 40 height 22
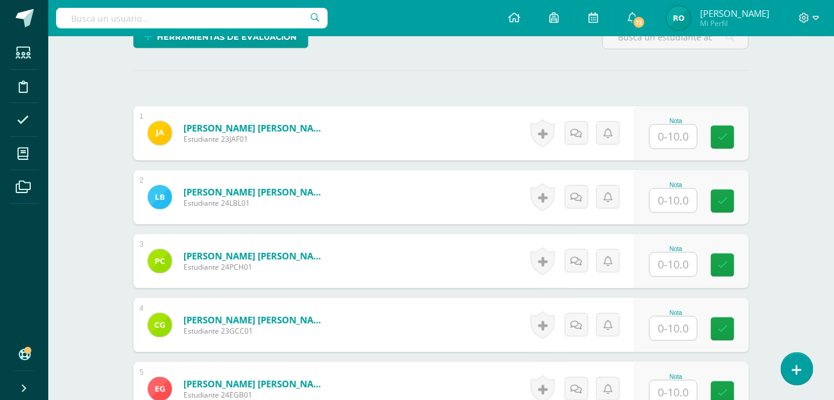
scroll to position [287, 0]
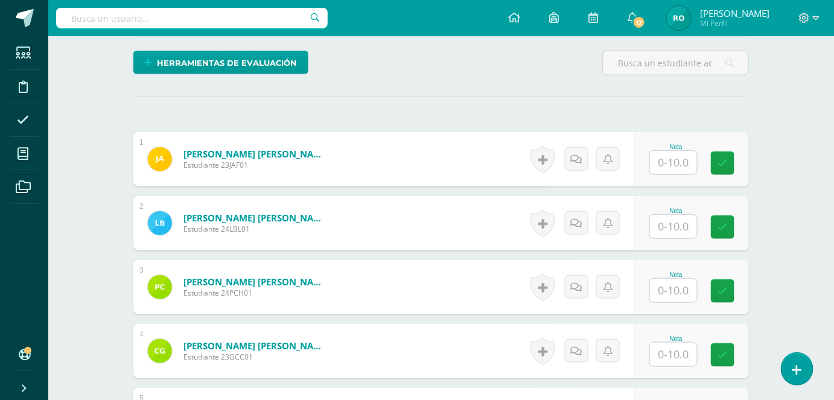
click at [679, 164] on input "text" at bounding box center [673, 163] width 47 height 24
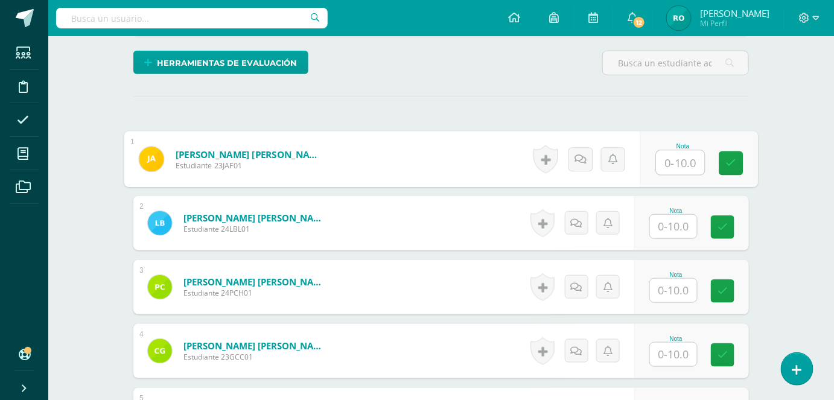
scroll to position [288, 0]
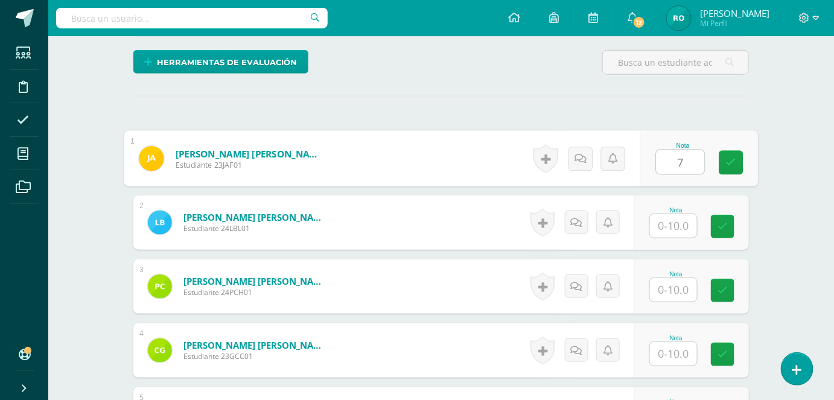
type input "7"
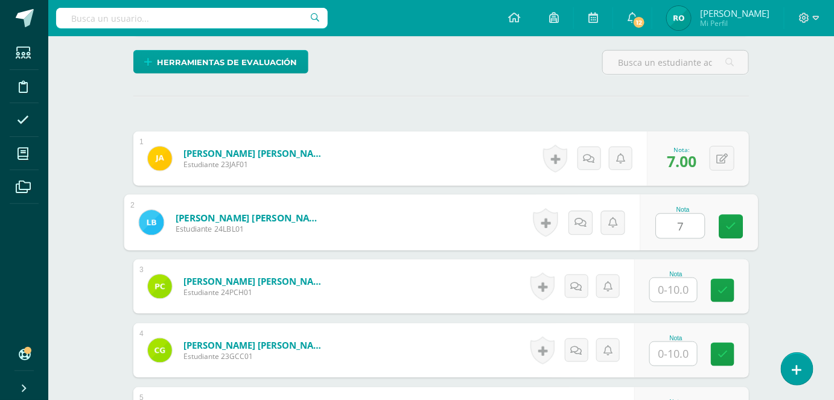
type input "7"
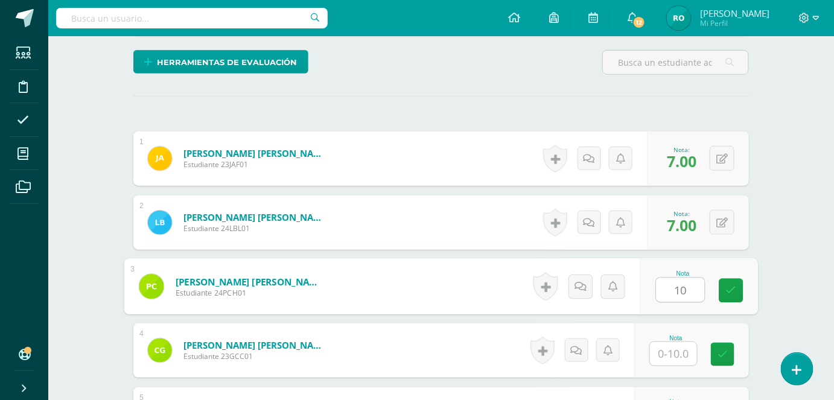
type input "10"
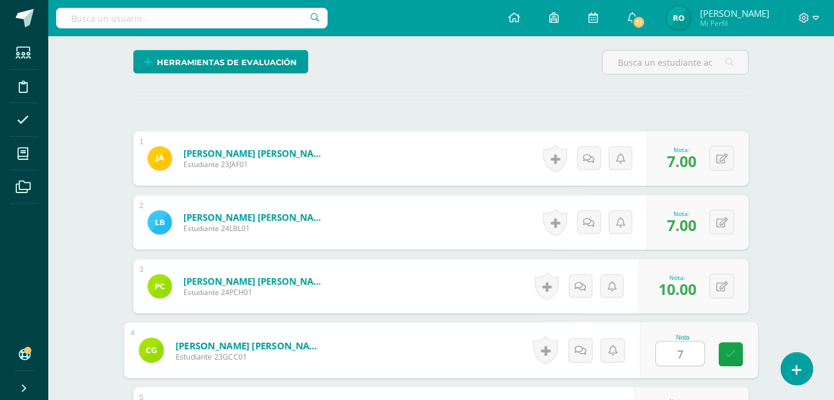
type input "7"
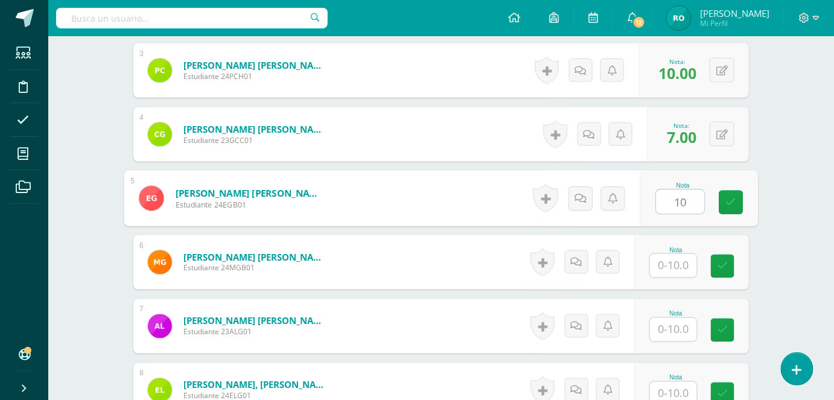
type input "10"
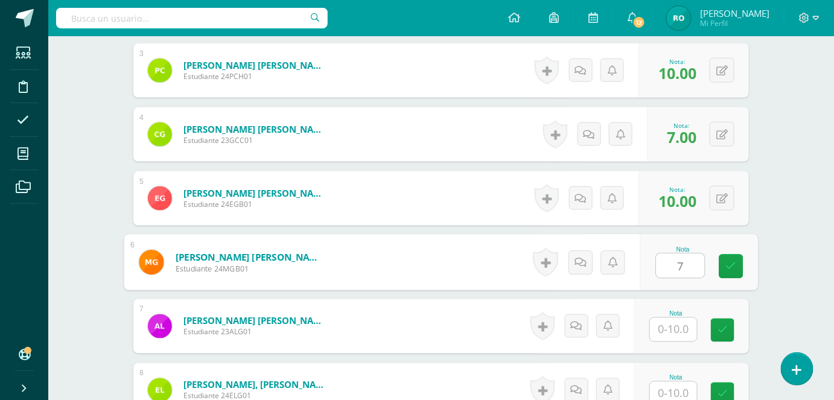
type input "7"
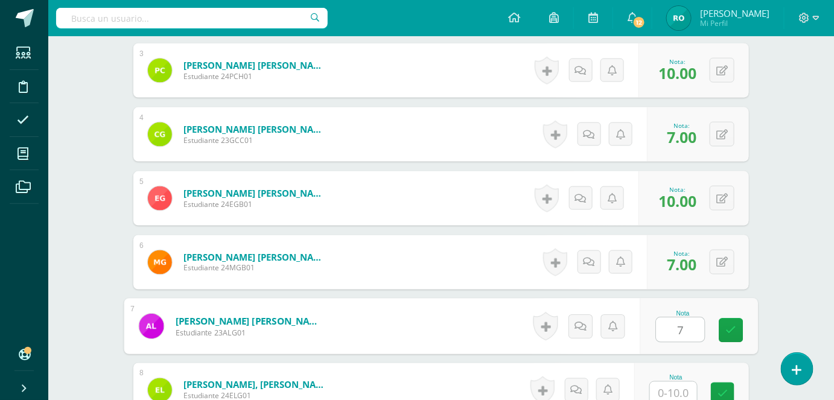
type input "7"
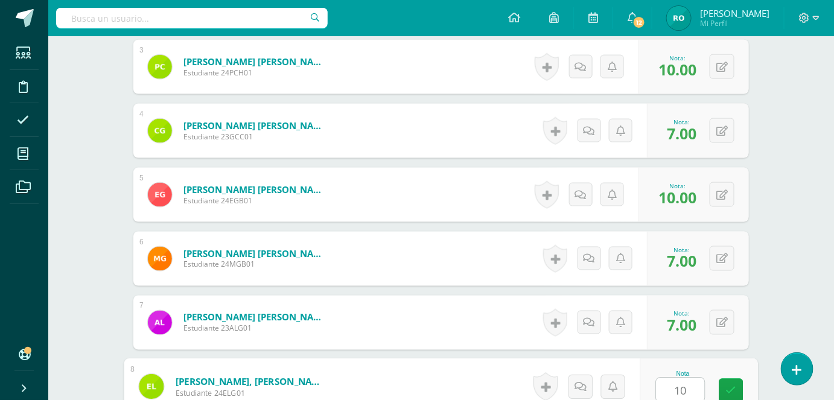
type input "10"
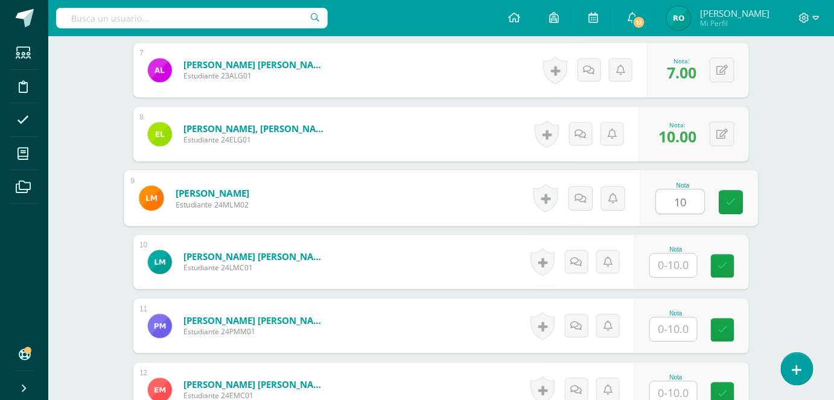
type input "10"
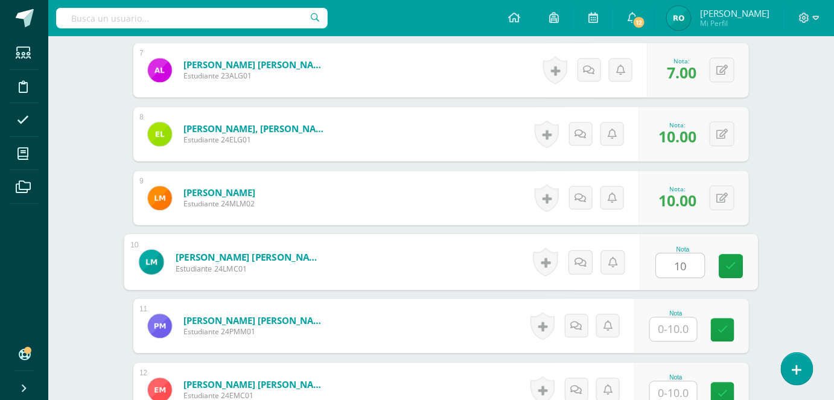
type input "10"
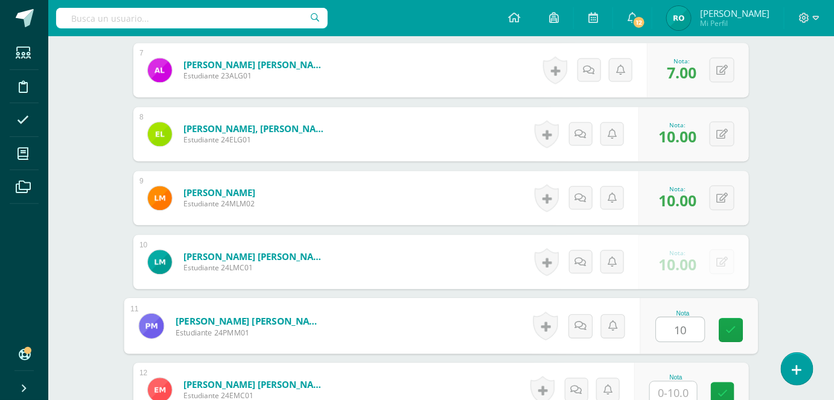
type input "10"
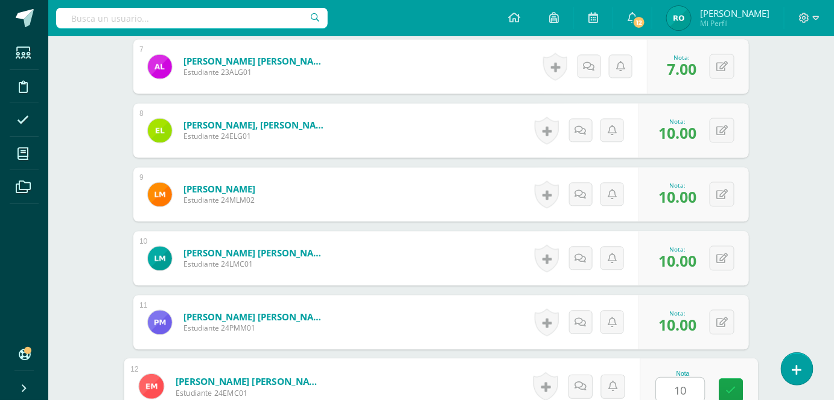
type input "10"
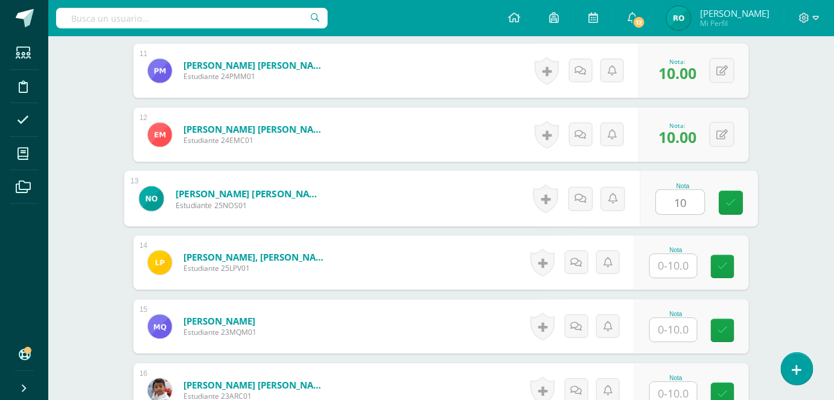
type input "10"
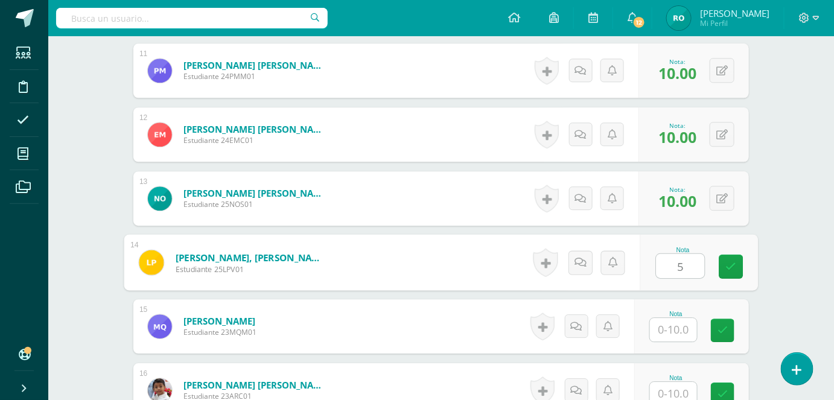
type input "5"
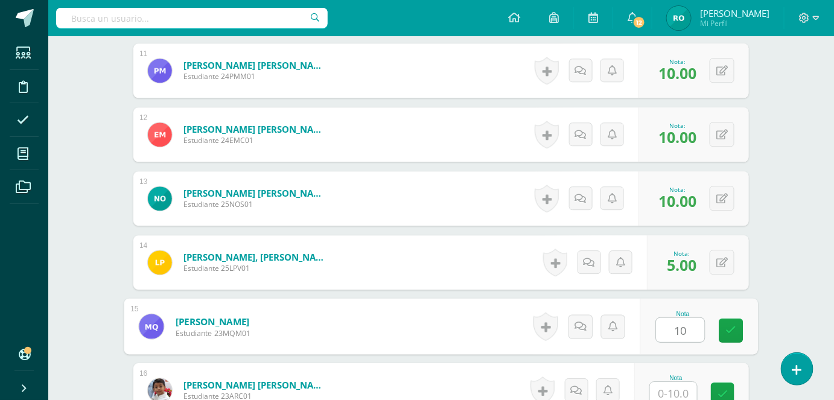
type input "10"
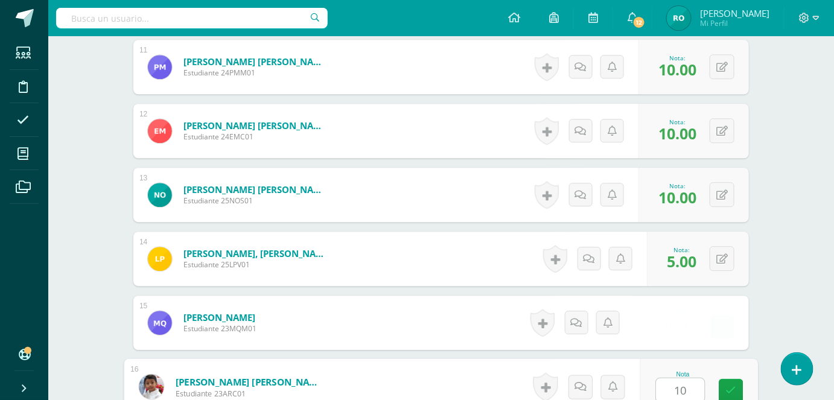
type input "10"
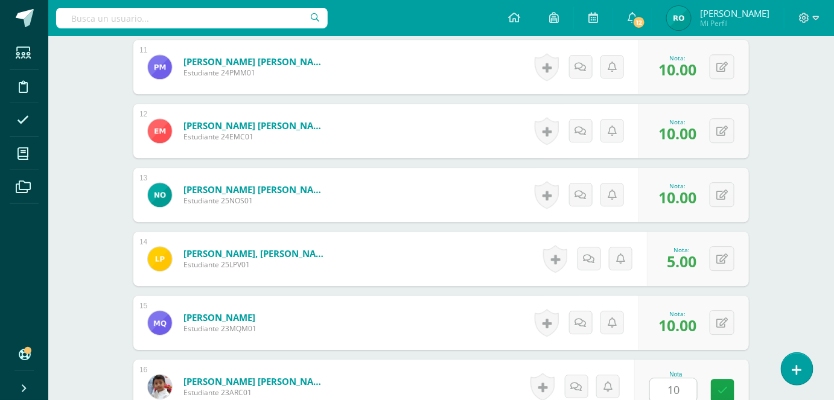
scroll to position [1272, 0]
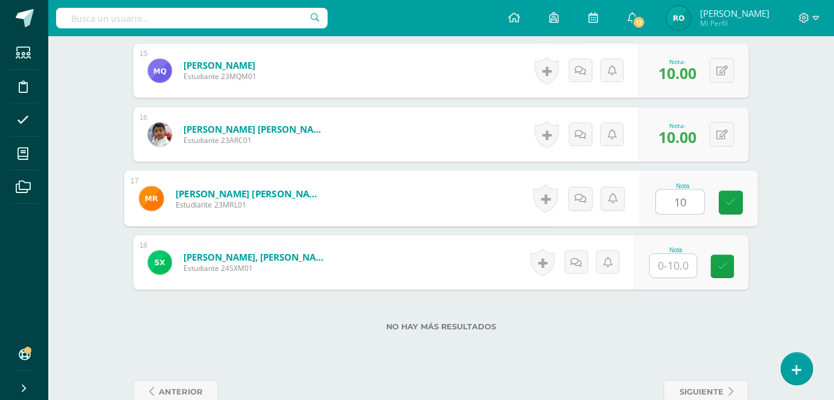
type input "10"
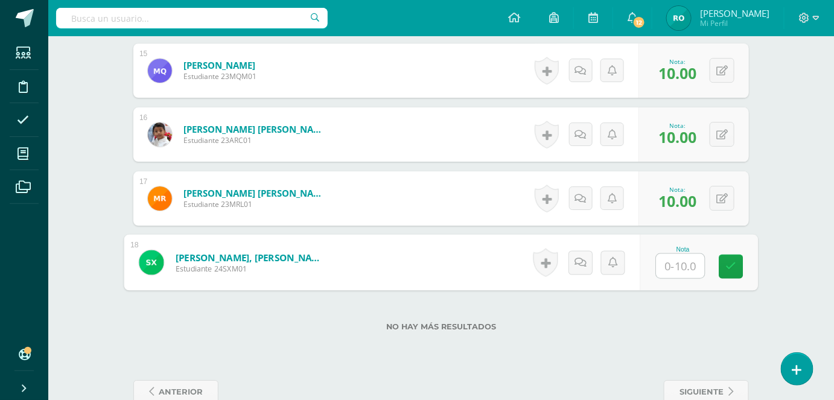
type input "7"
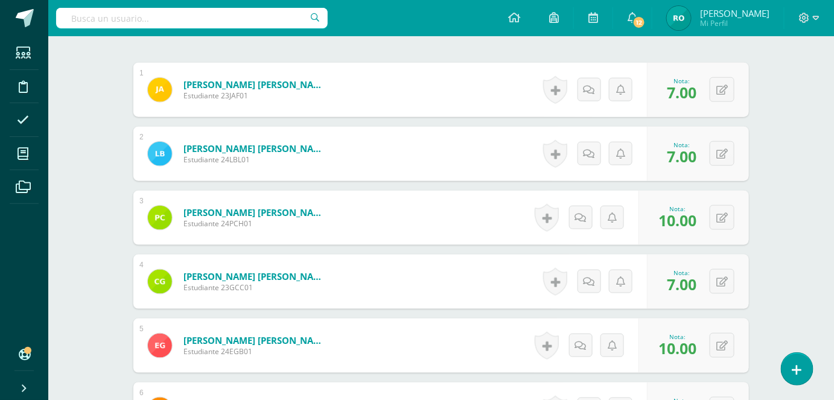
scroll to position [0, 0]
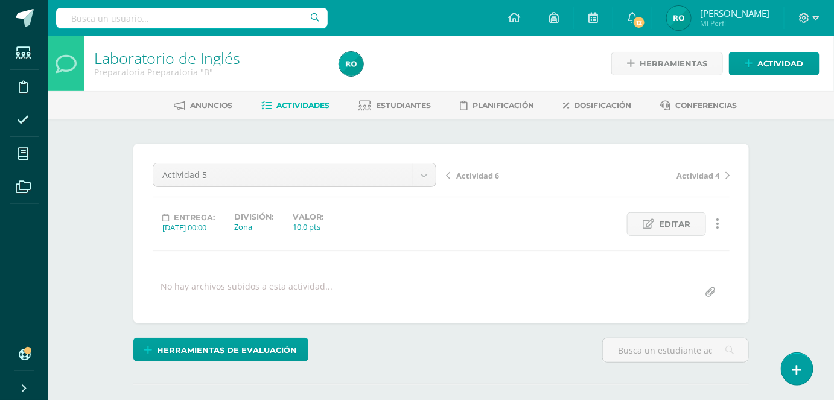
click at [289, 98] on link "Actividades" at bounding box center [296, 105] width 68 height 19
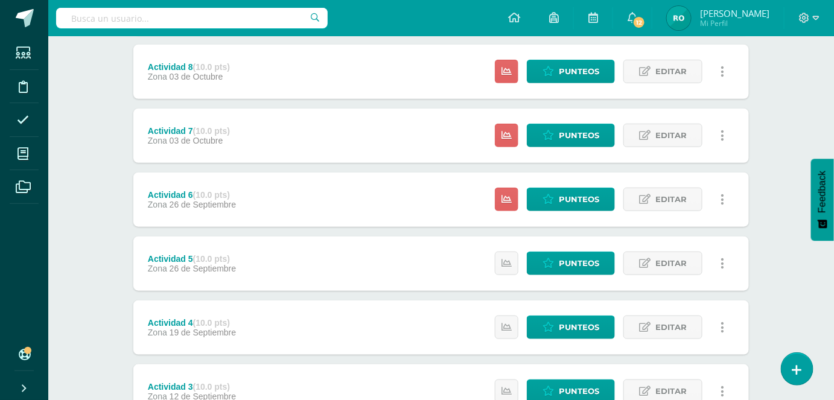
scroll to position [240, 0]
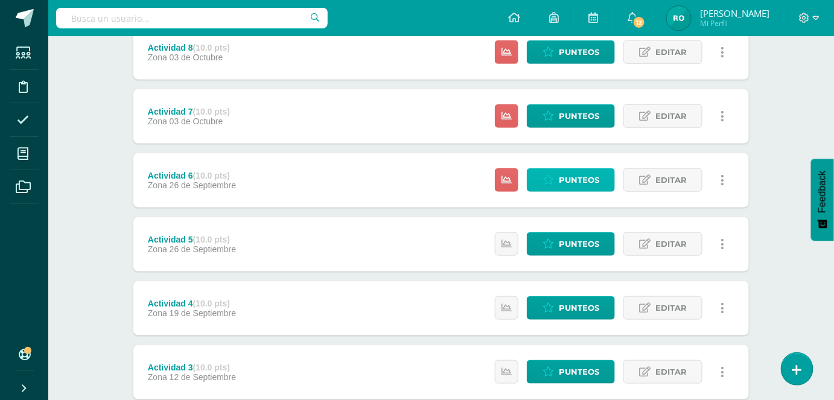
click at [598, 174] on span "Punteos" at bounding box center [579, 180] width 40 height 22
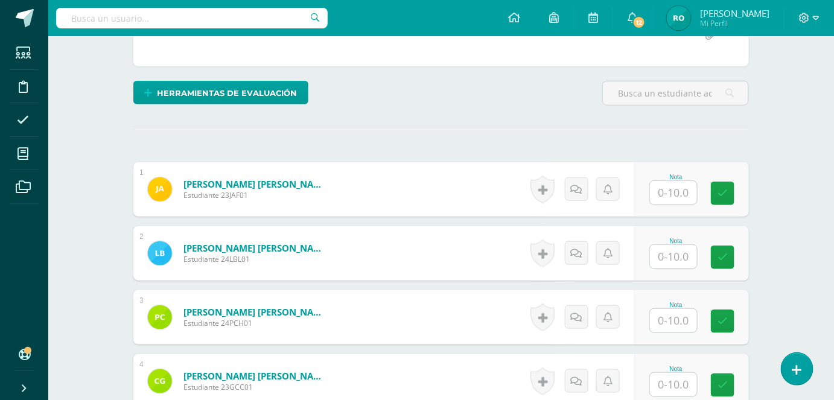
scroll to position [258, 0]
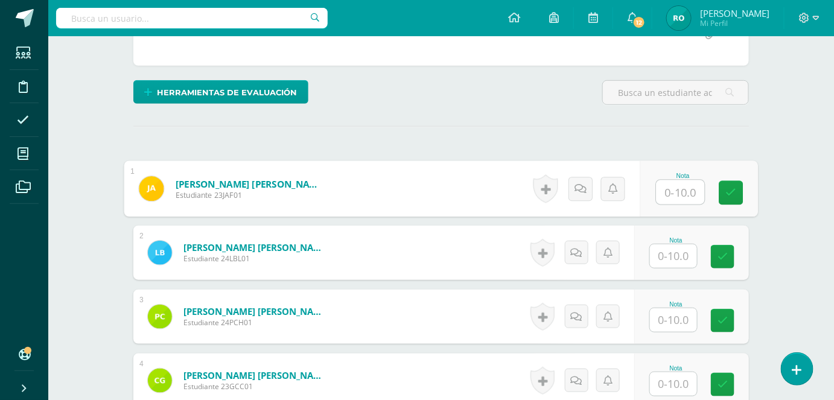
click at [672, 194] on input "text" at bounding box center [681, 192] width 48 height 24
type input "7"
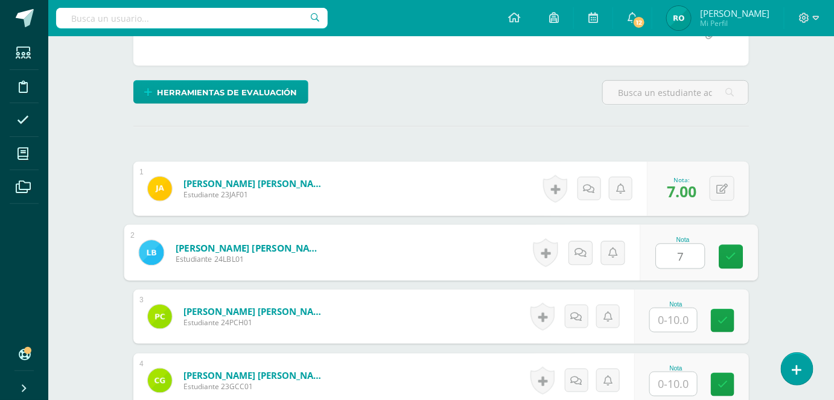
type input "7"
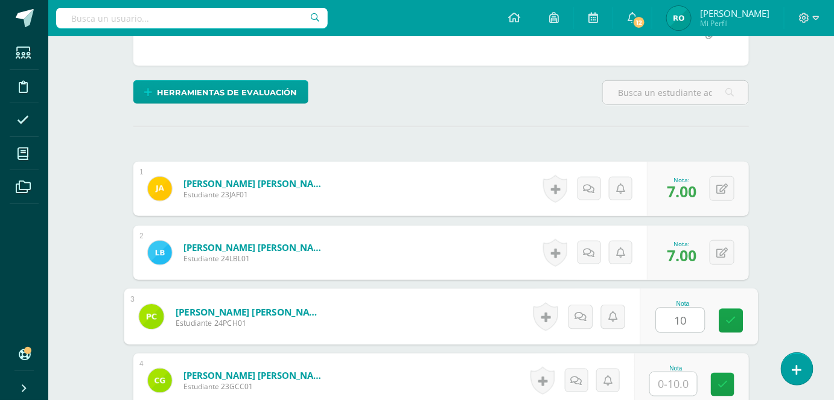
type input "10"
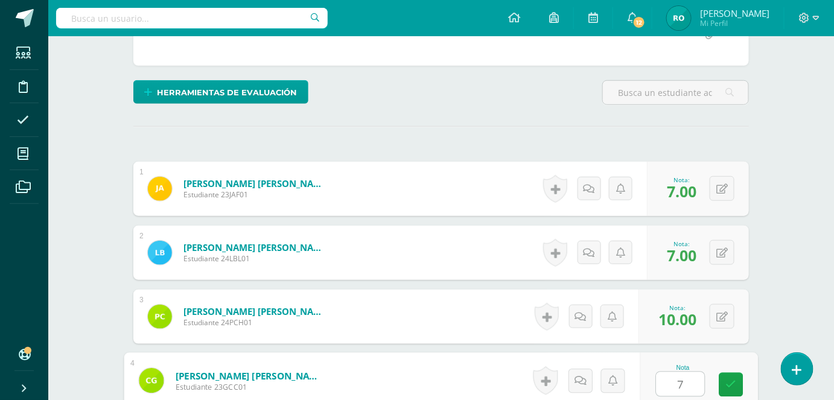
type input "7"
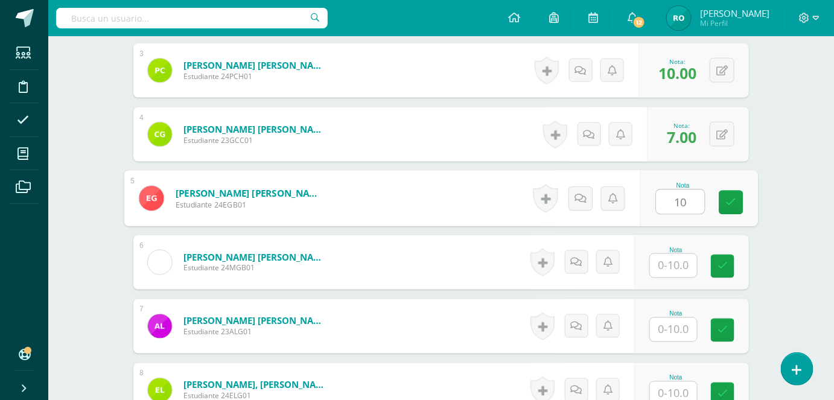
type input "10"
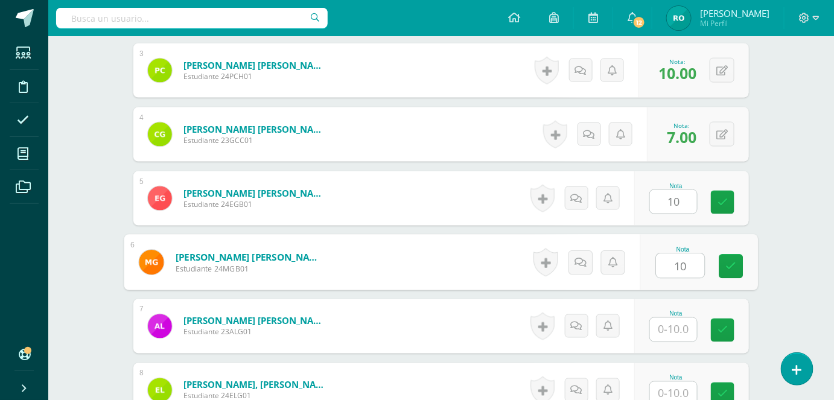
type input "10"
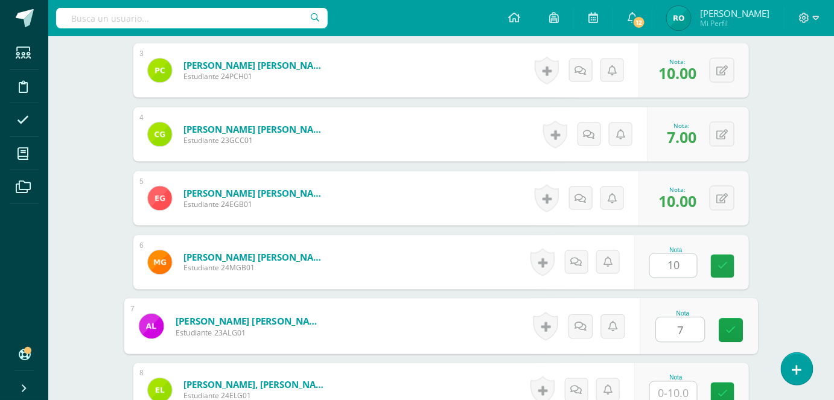
type input "7"
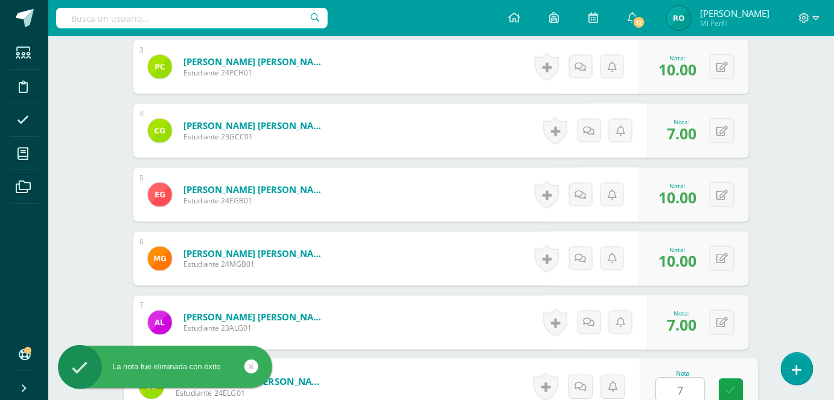
type input "7"
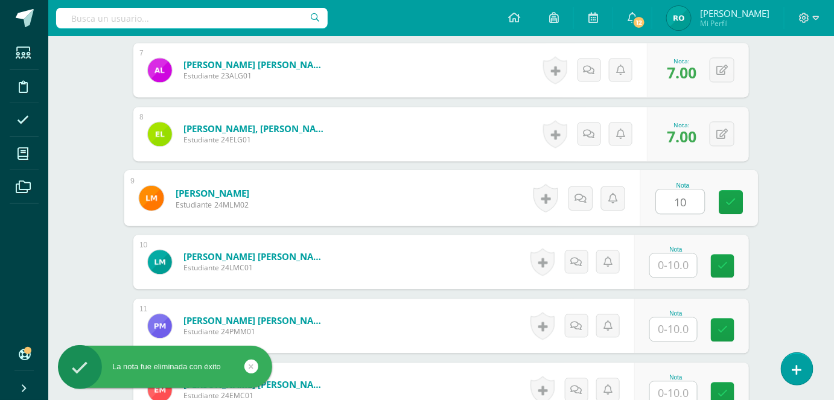
type input "10"
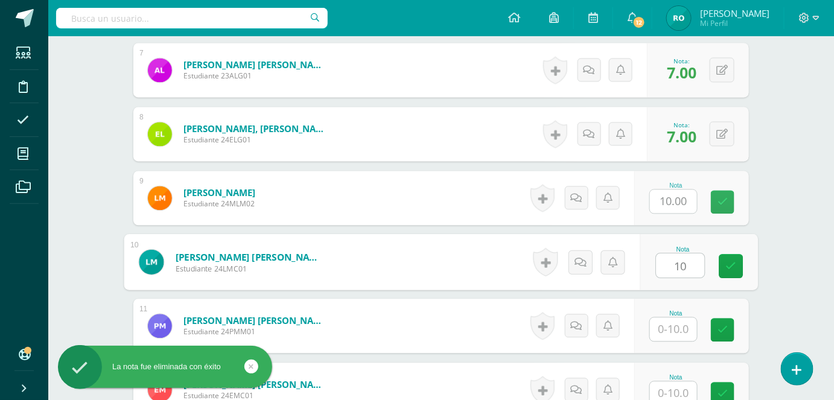
type input "10"
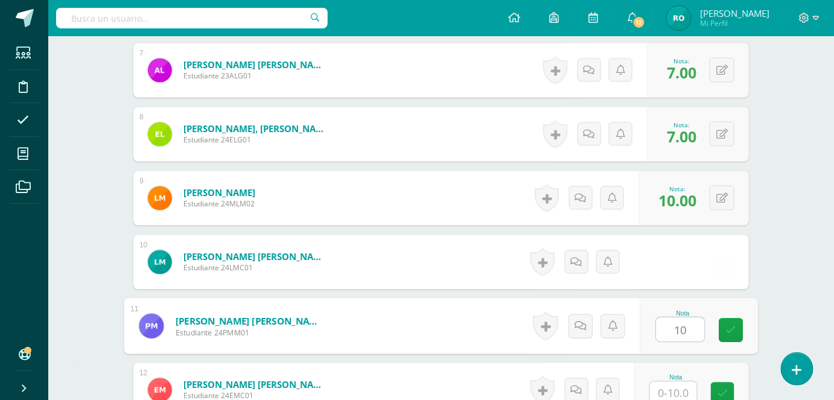
type input "10"
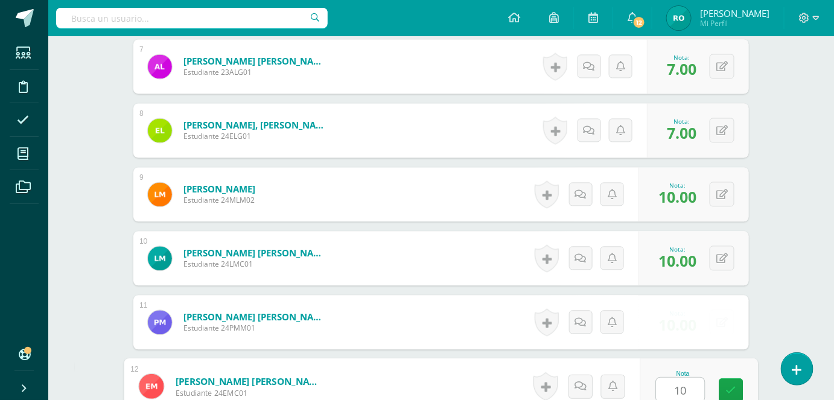
type input "10"
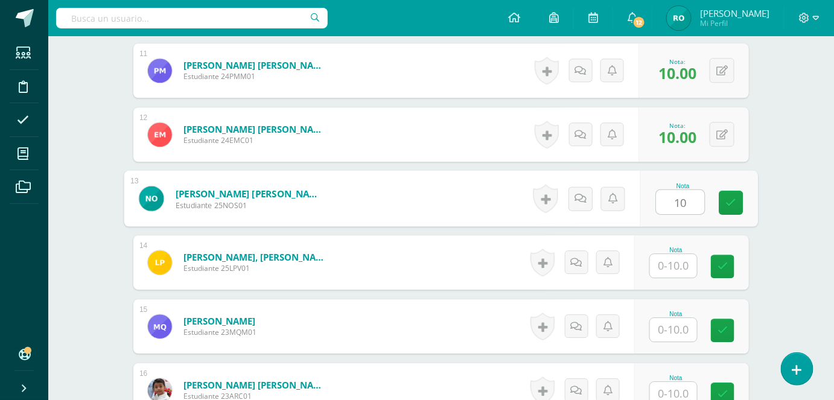
type input "10"
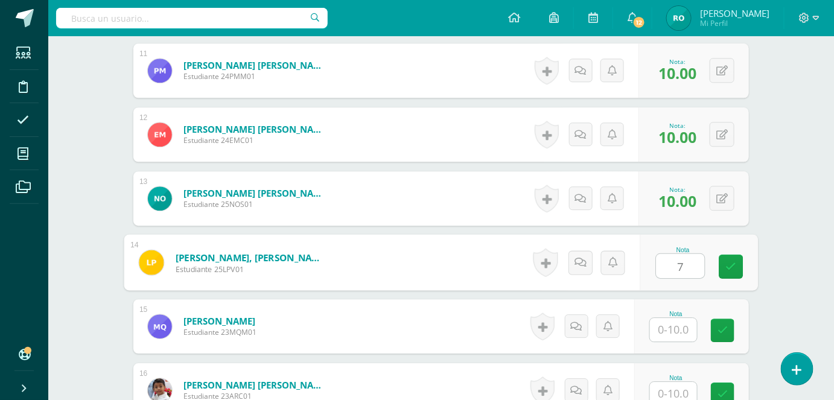
type input "7"
click at [725, 257] on icon at bounding box center [731, 262] width 12 height 10
type input "5"
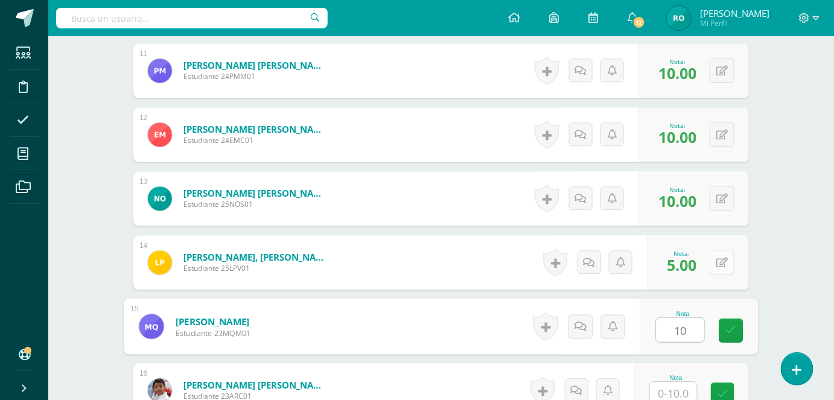
type input "10"
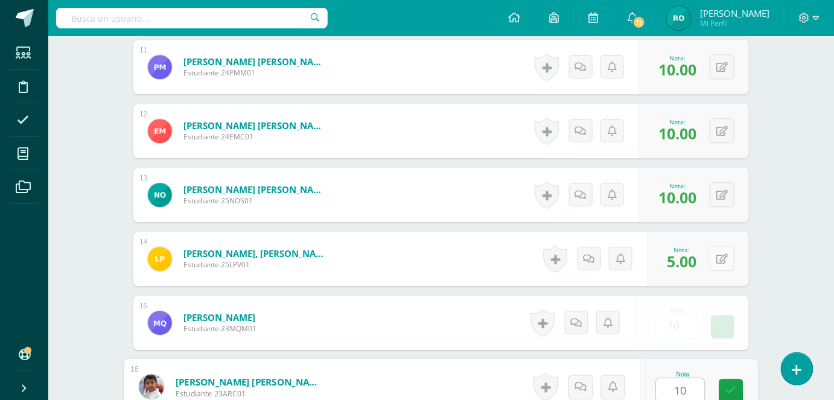
type input "10"
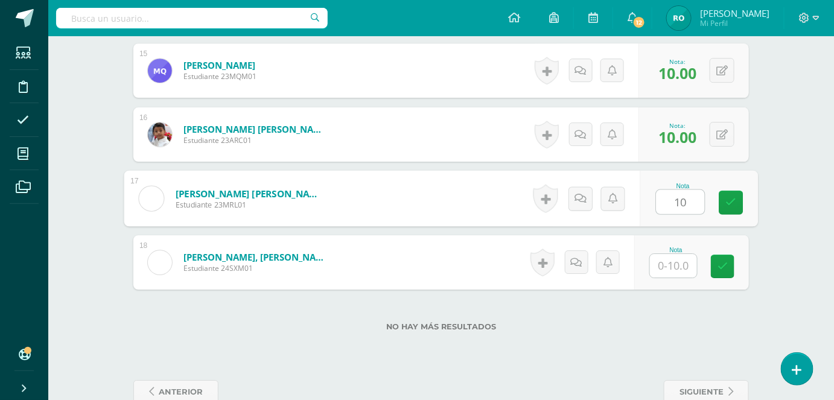
type input "10"
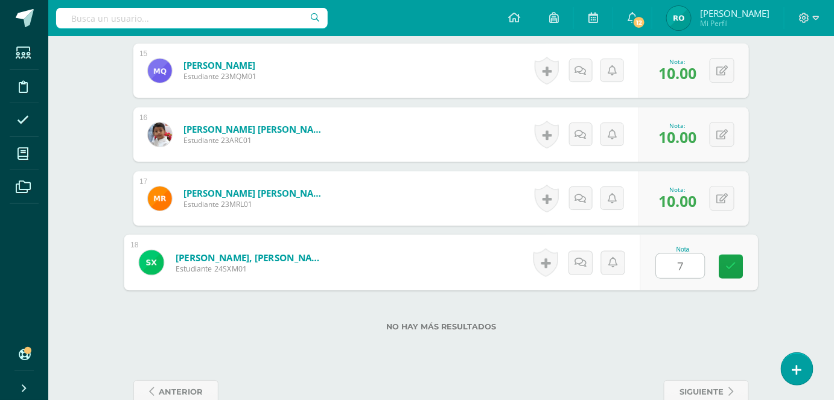
type input "7"
click at [709, 306] on div "No hay más resultados" at bounding box center [441, 318] width 616 height 56
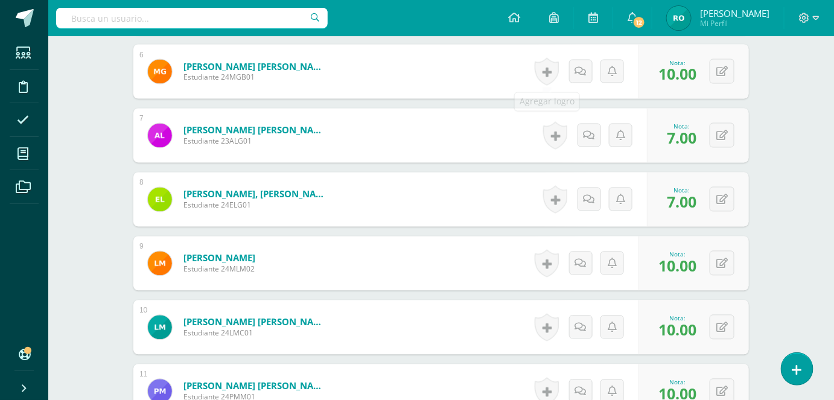
scroll to position [0, 0]
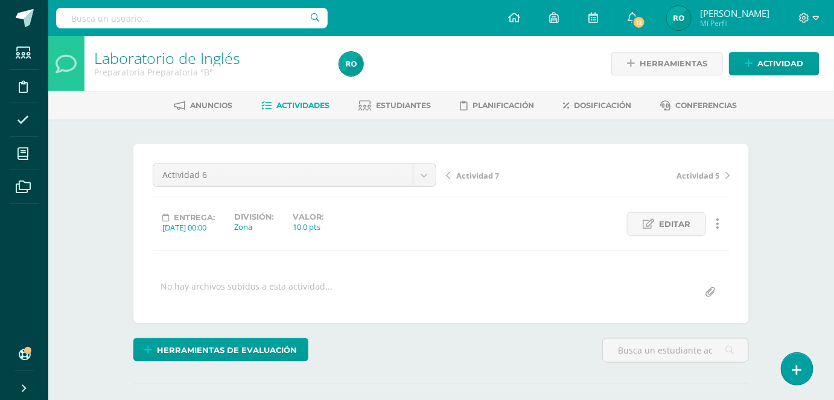
click at [316, 101] on span "Actividades" at bounding box center [303, 105] width 53 height 9
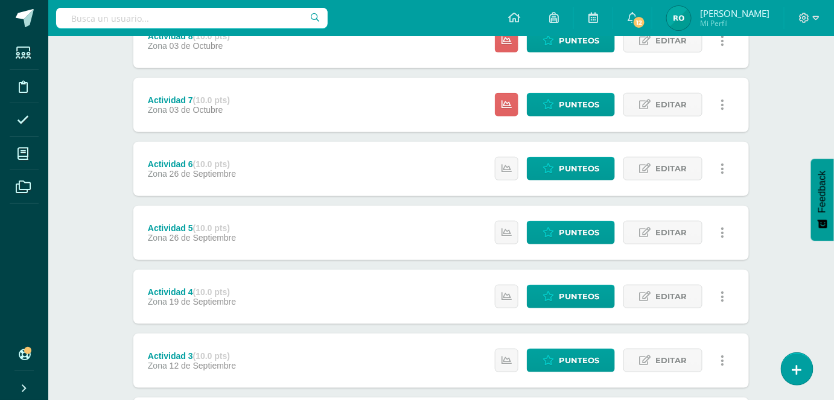
scroll to position [241, 0]
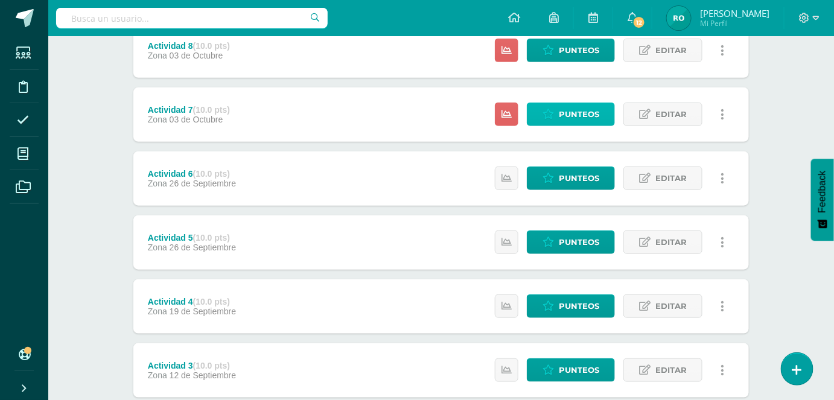
click at [579, 112] on span "Punteos" at bounding box center [579, 114] width 40 height 22
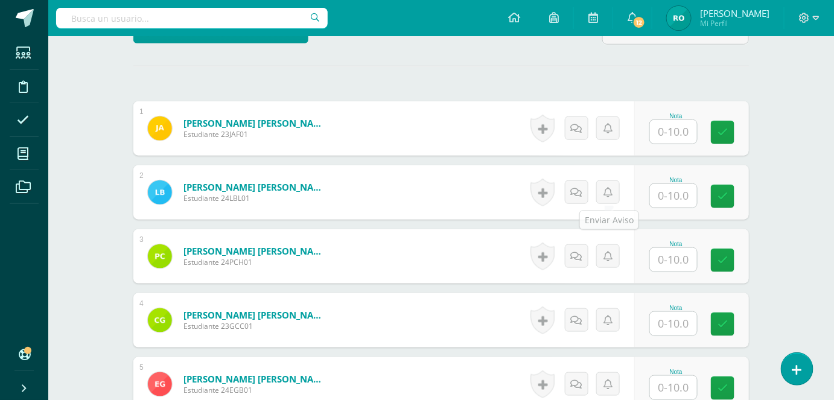
scroll to position [319, 0]
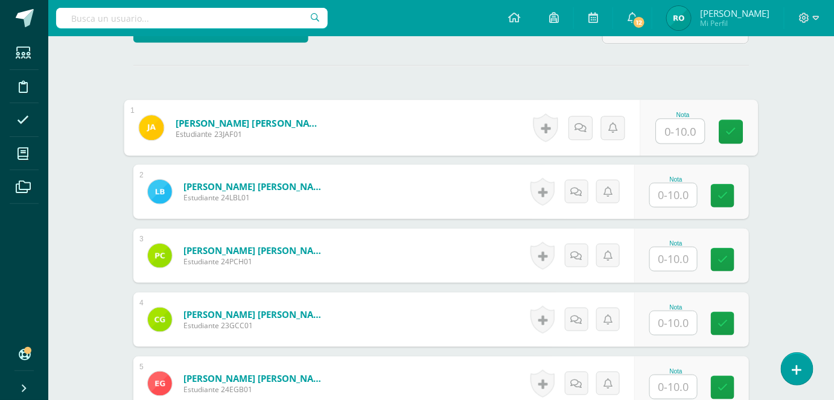
click at [660, 127] on input "text" at bounding box center [681, 131] width 48 height 24
type input "10"
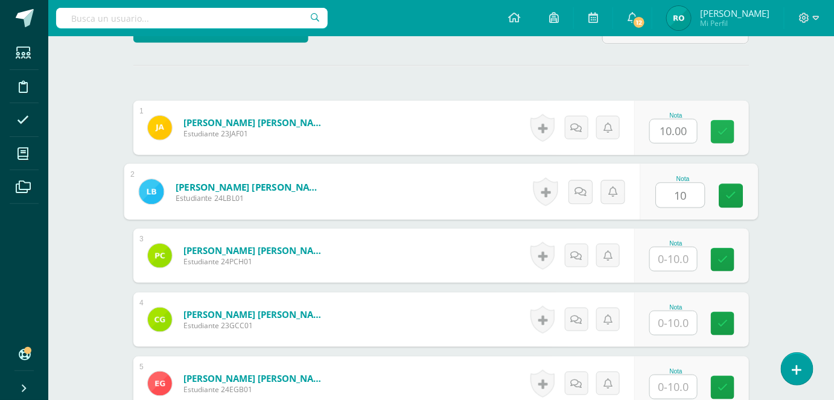
type input "10"
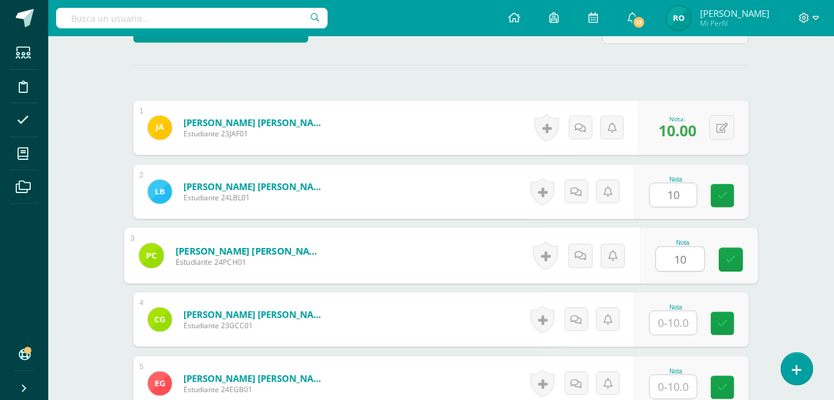
type input "10"
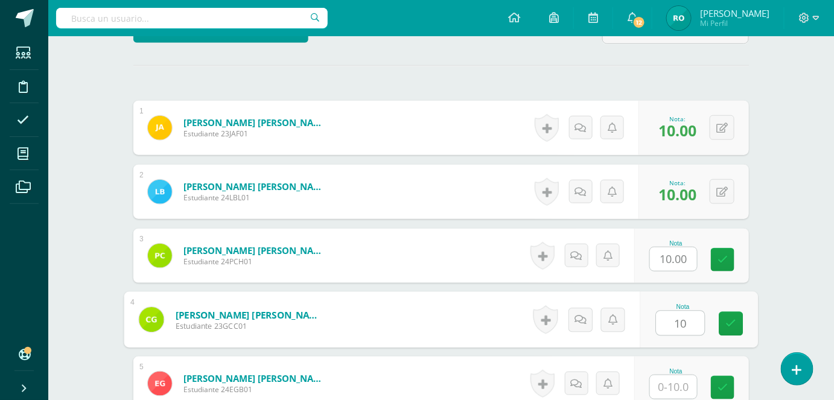
type input "10"
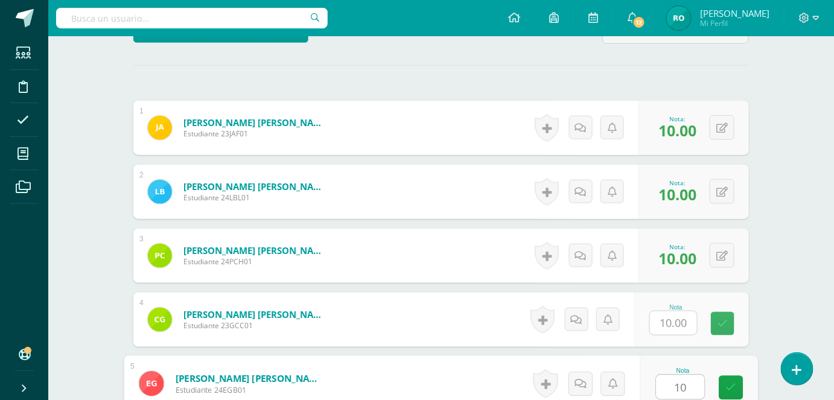
type input "10"
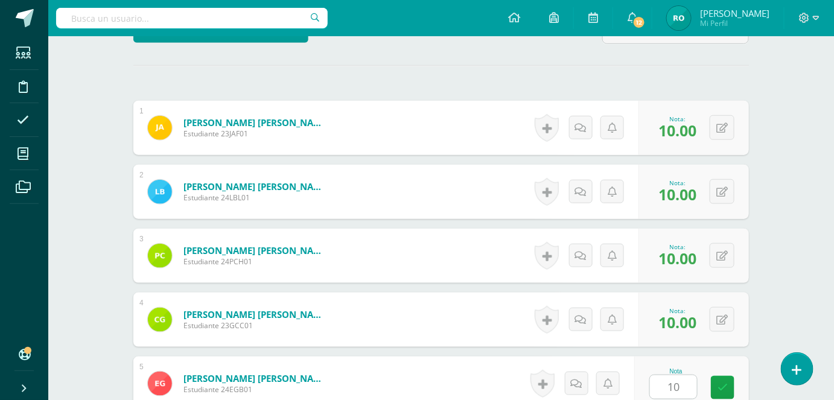
scroll to position [568, 0]
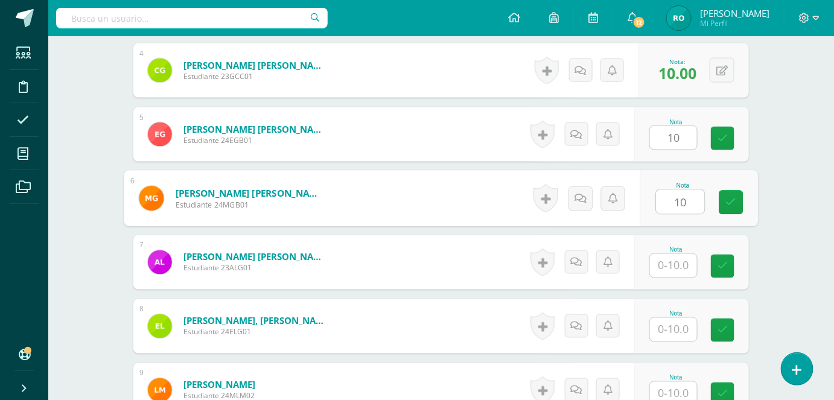
type input "10"
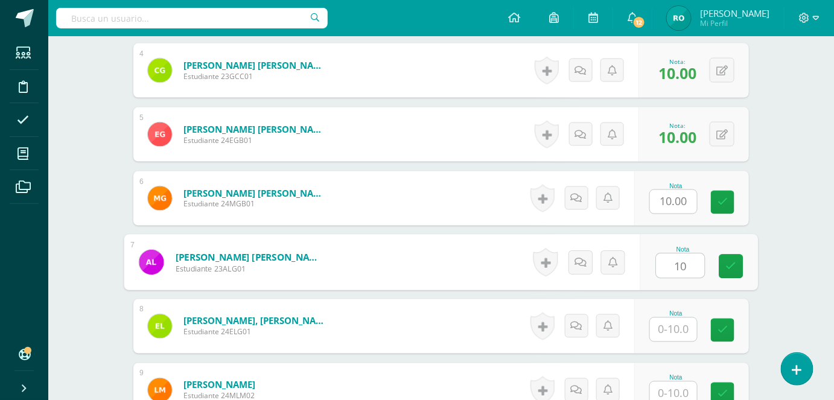
type input "10"
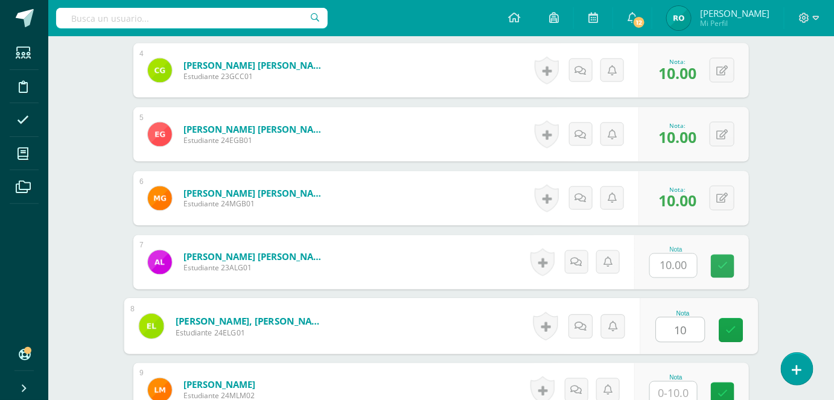
type input "10"
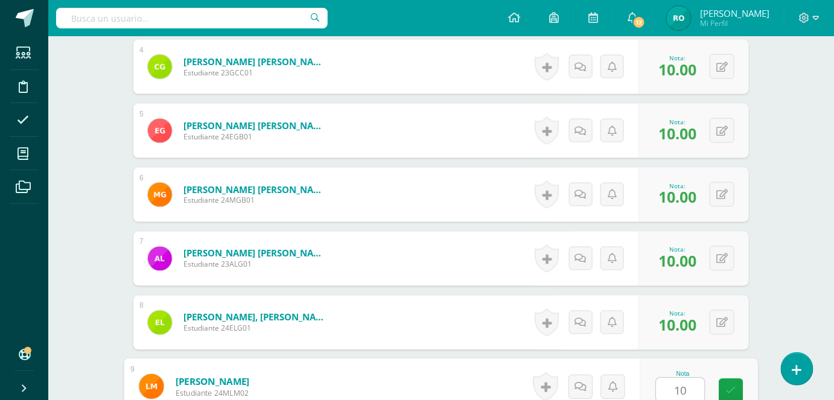
type input "10"
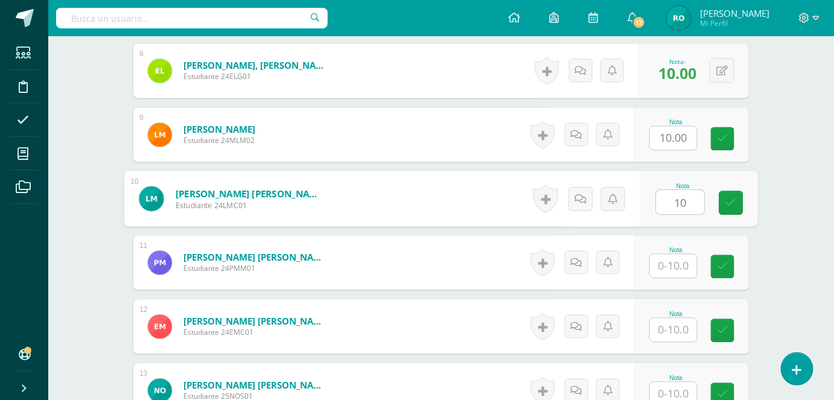
type input "10"
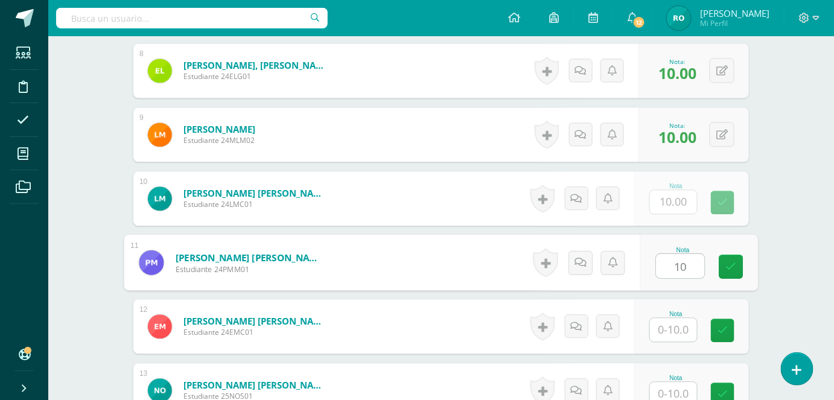
type input "10"
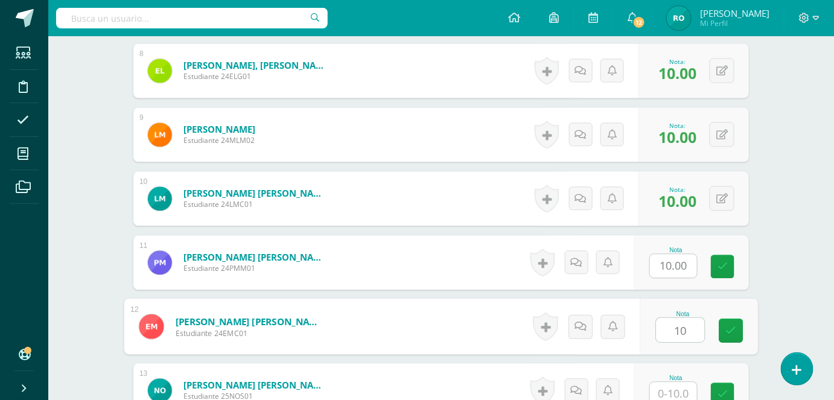
type input "10"
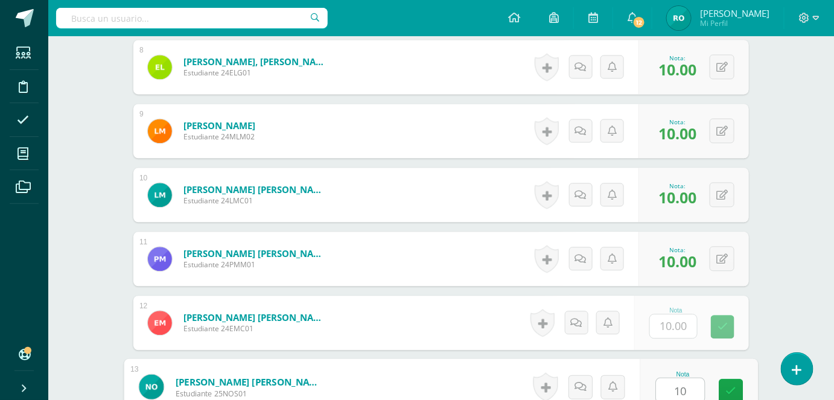
type input "10"
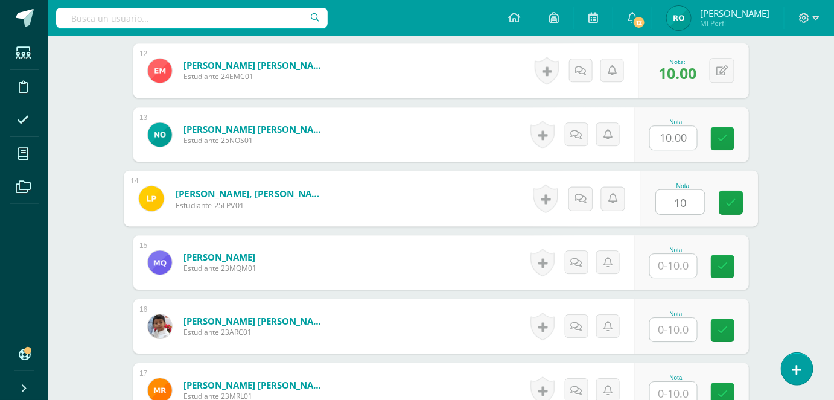
type input "10"
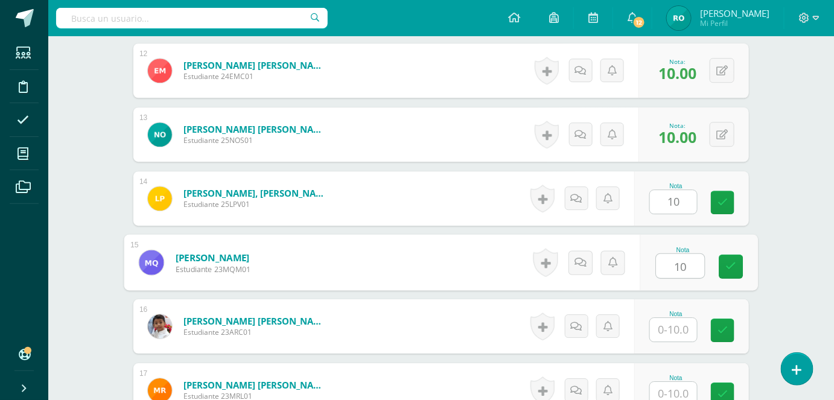
type input "10"
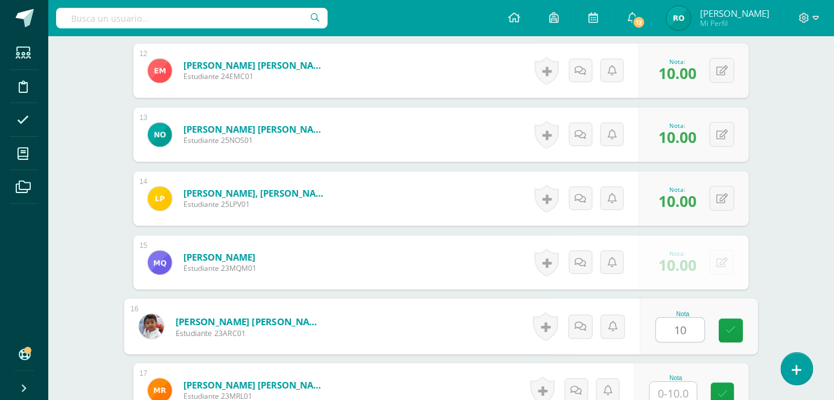
type input "10"
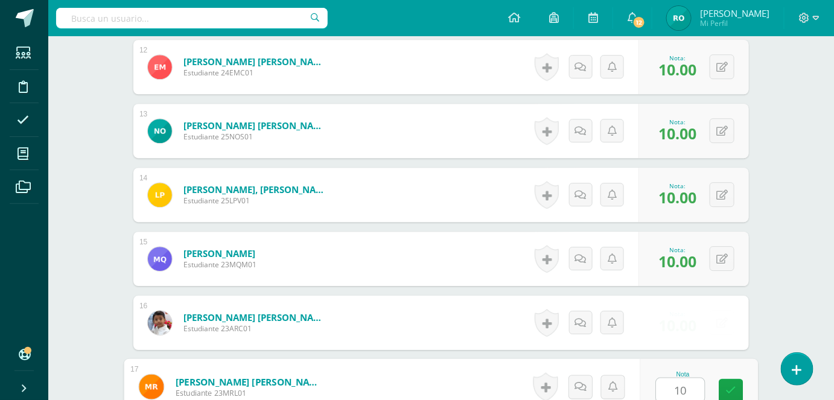
type input "10"
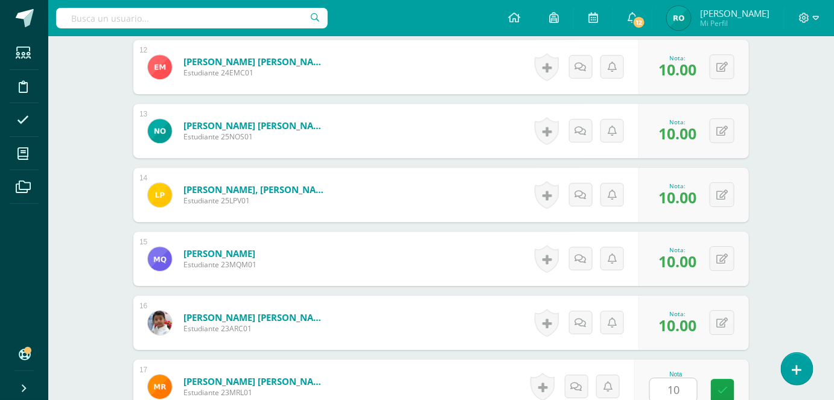
scroll to position [1300, 0]
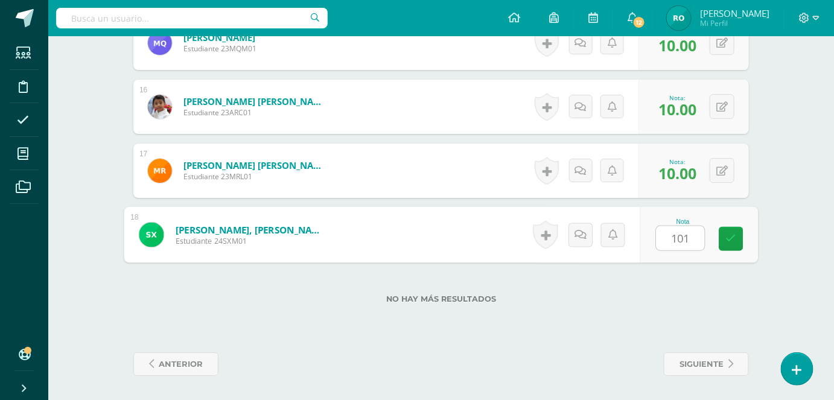
type input "1010"
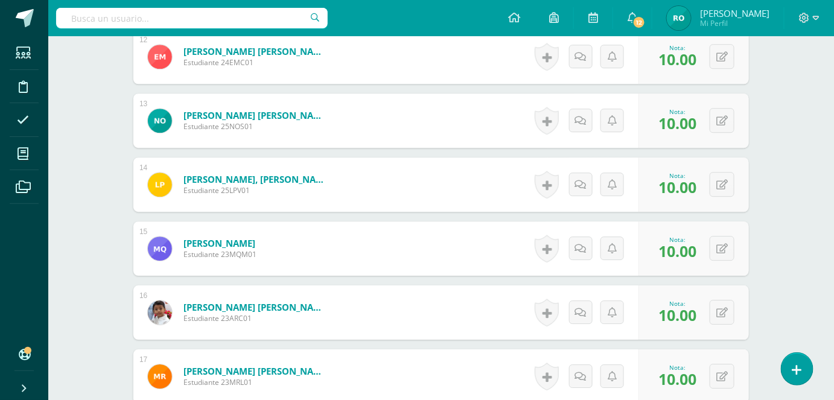
scroll to position [0, 0]
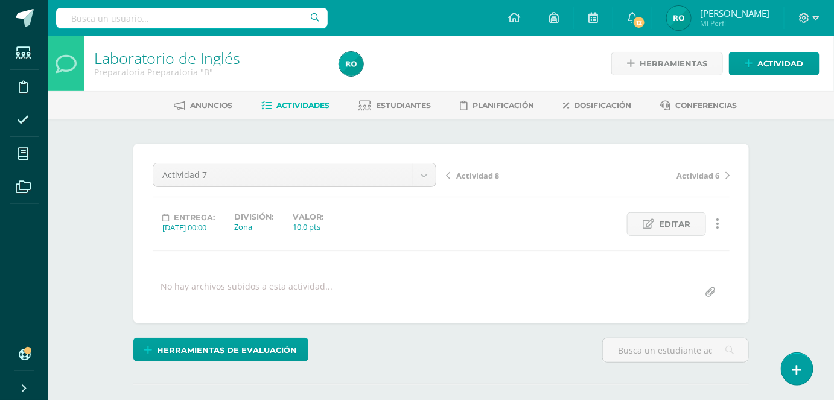
click at [307, 101] on span "Actividades" at bounding box center [303, 105] width 53 height 9
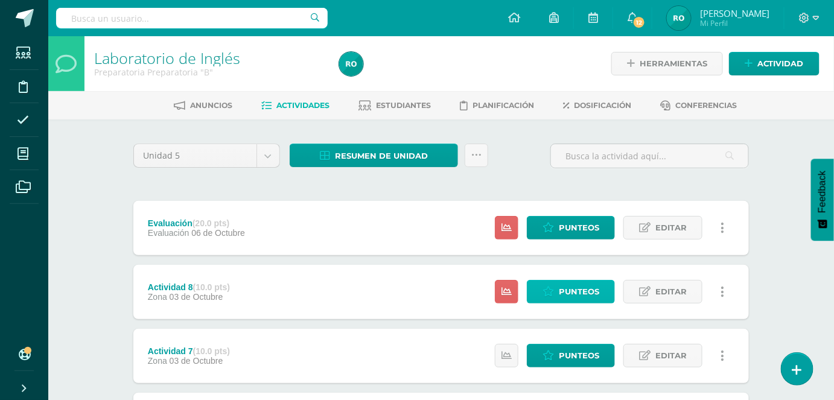
click at [568, 285] on span "Punteos" at bounding box center [579, 292] width 40 height 22
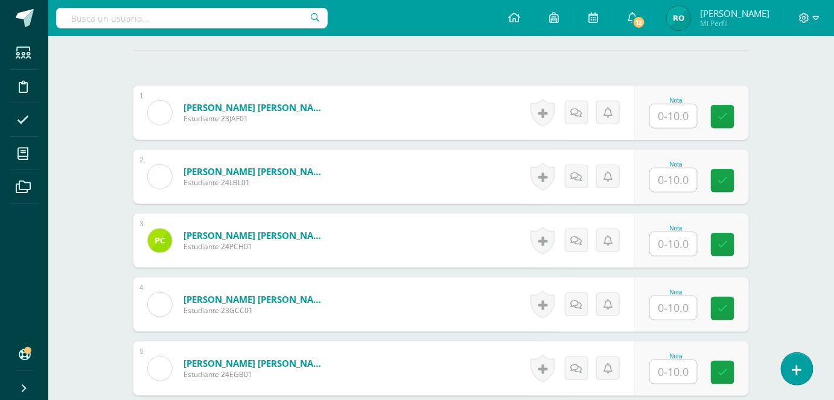
scroll to position [273, 0]
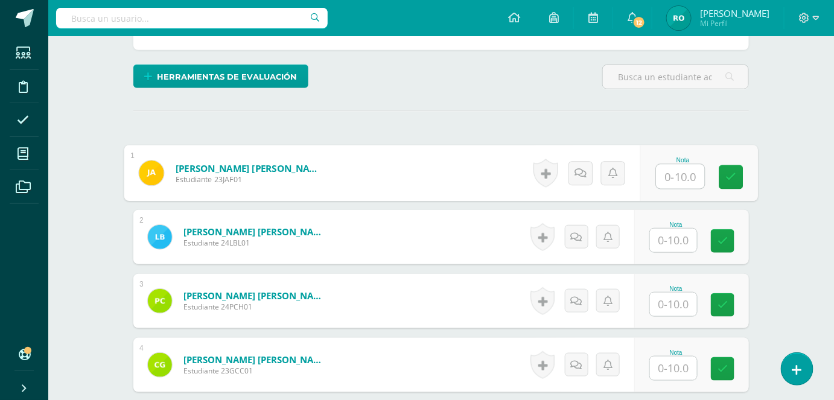
click at [682, 179] on input "text" at bounding box center [681, 177] width 48 height 24
type input "10"
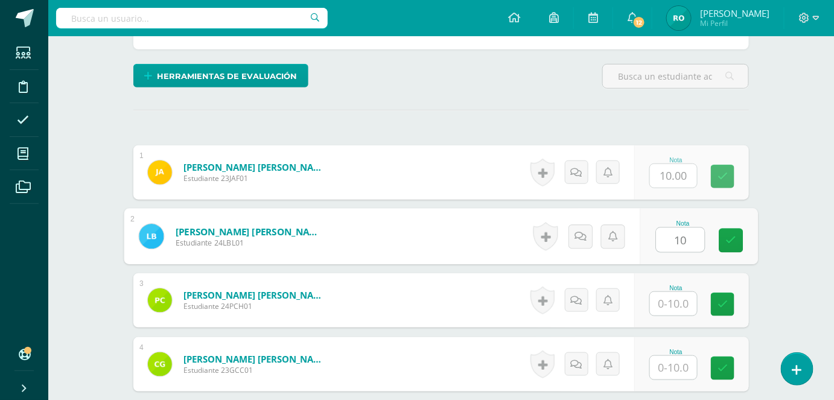
type input "10"
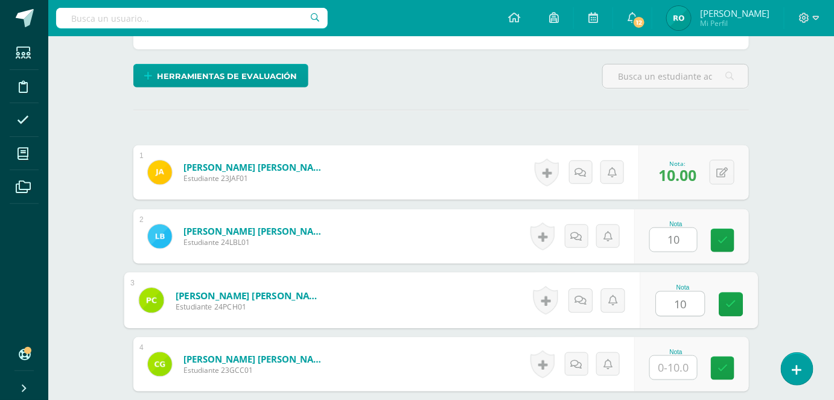
type input "10"
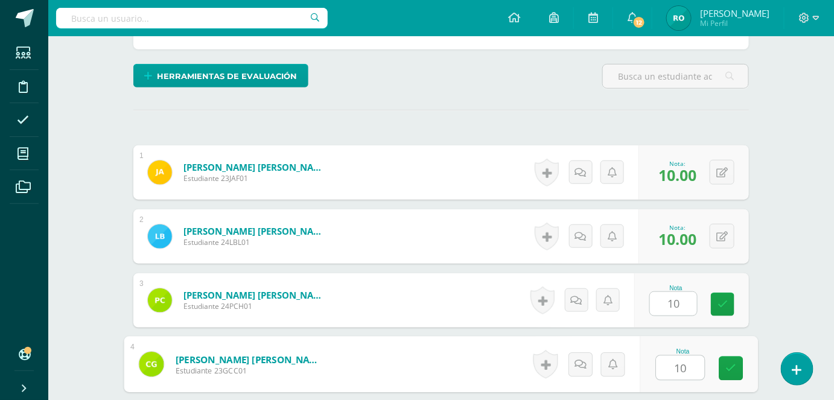
type input "10"
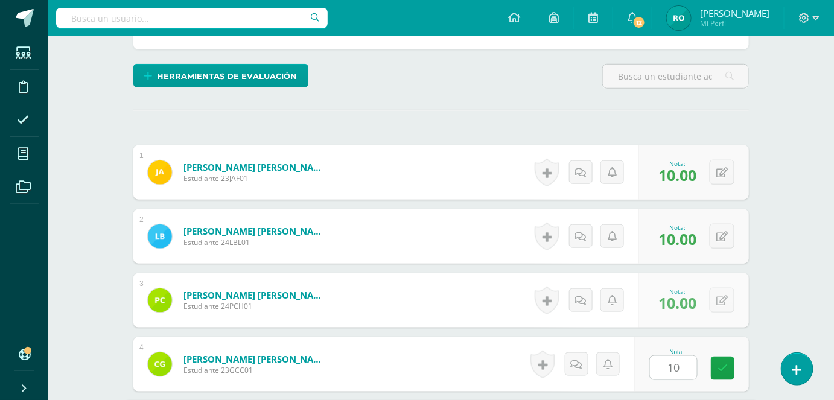
scroll to position [504, 0]
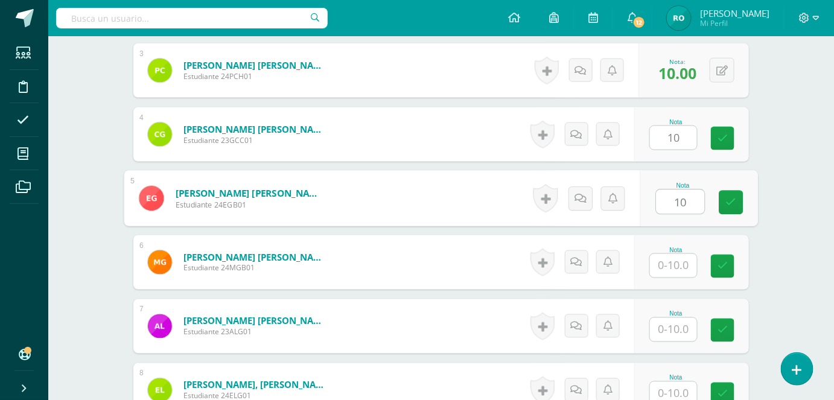
type input "10"
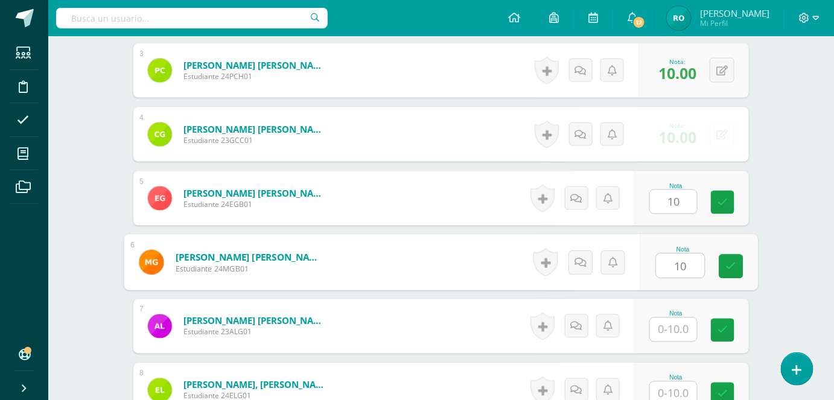
type input "10"
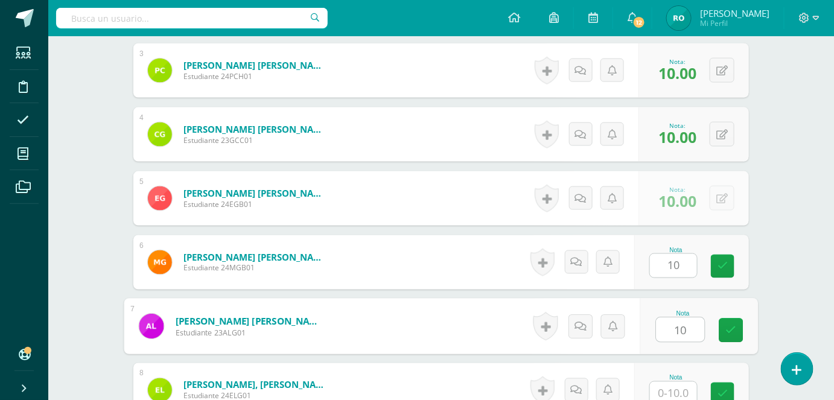
type input "10"
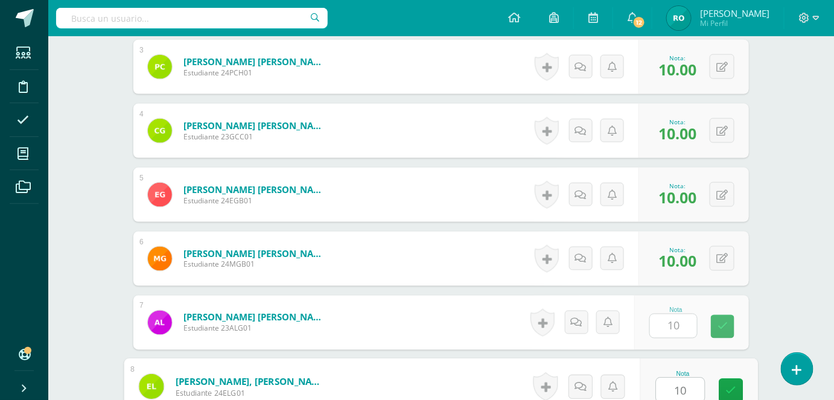
type input "10"
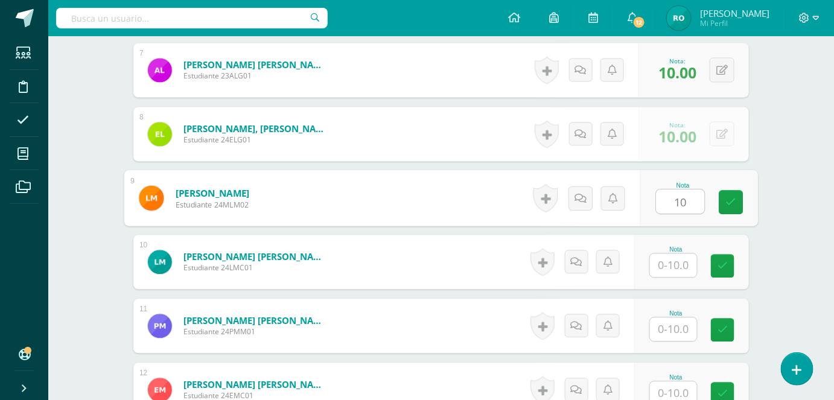
type input "10"
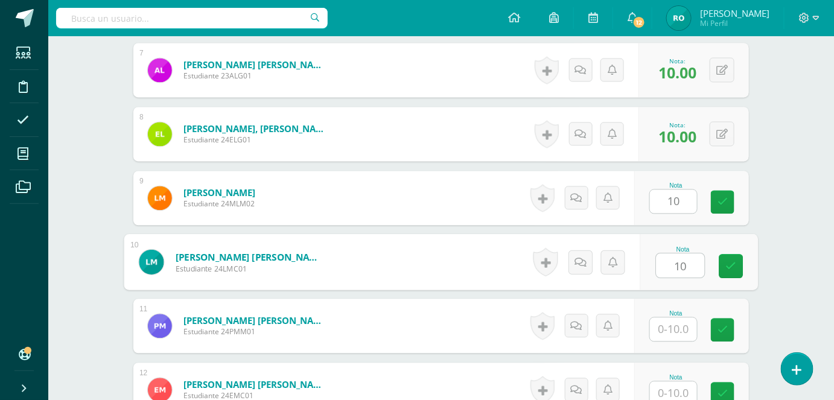
type input "10"
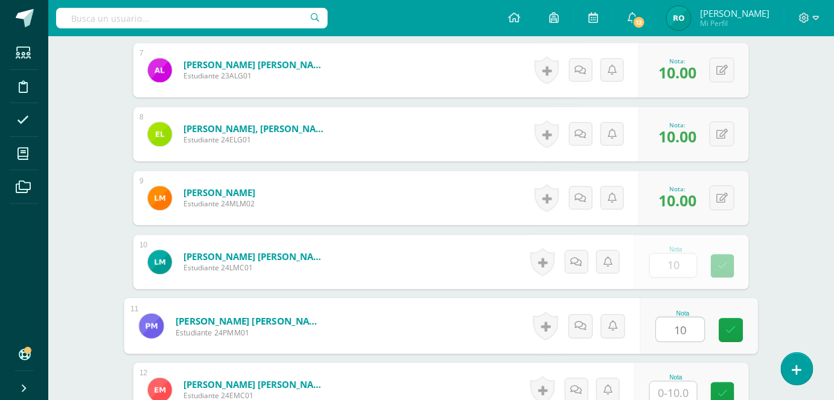
type input "10"
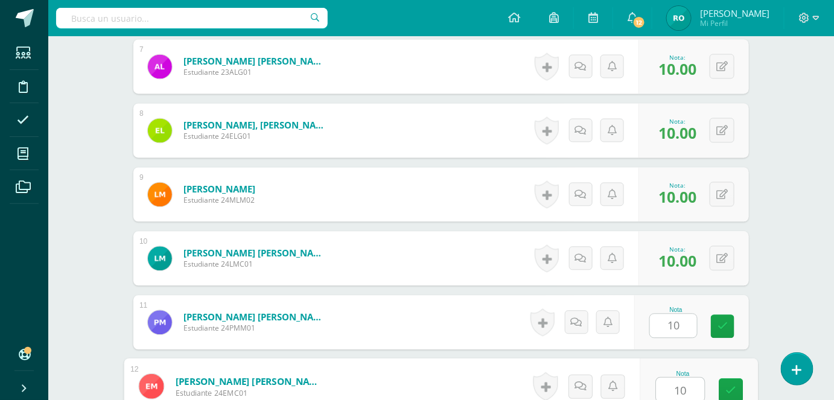
type input "10"
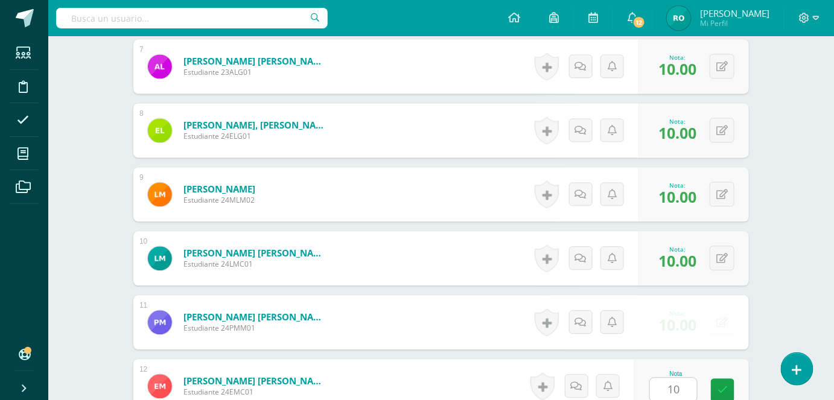
scroll to position [1016, 0]
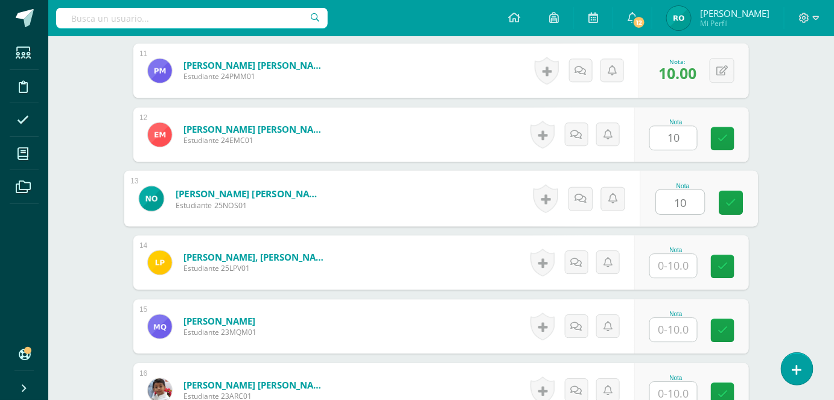
type input "10"
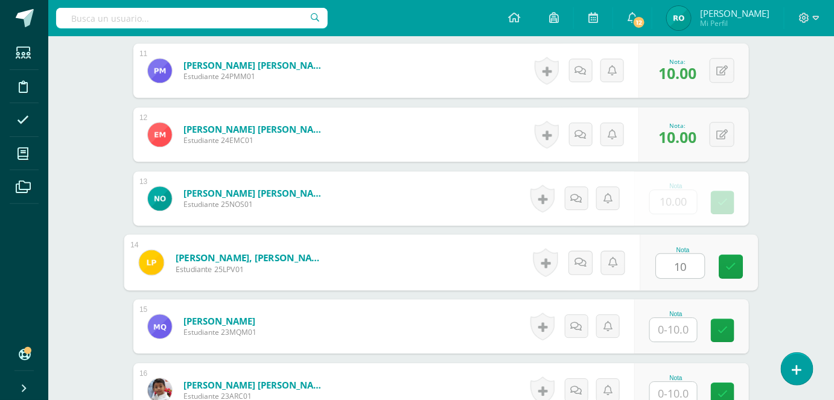
type input "10"
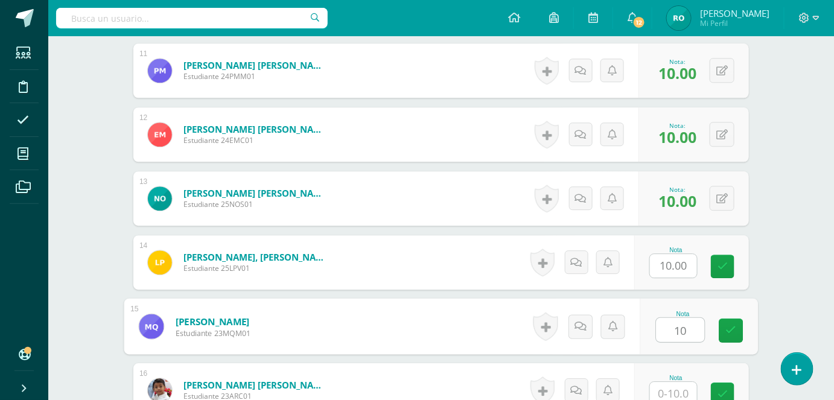
type input "10"
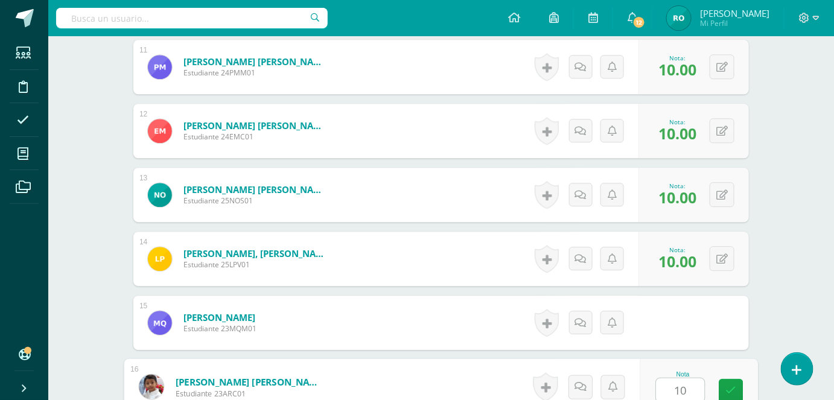
type input "10"
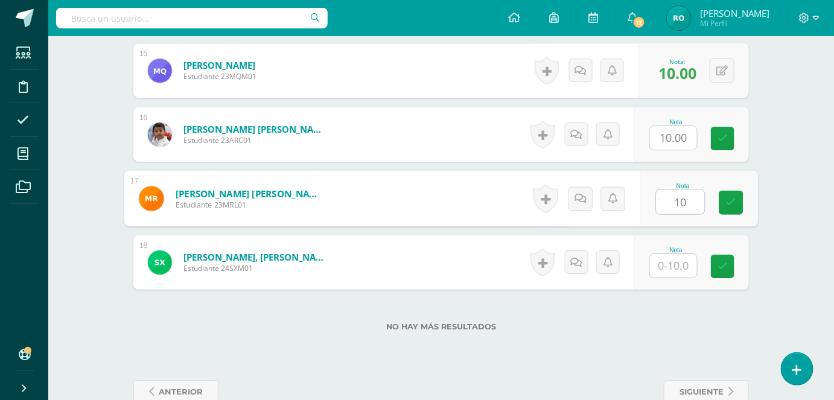
type input "10"
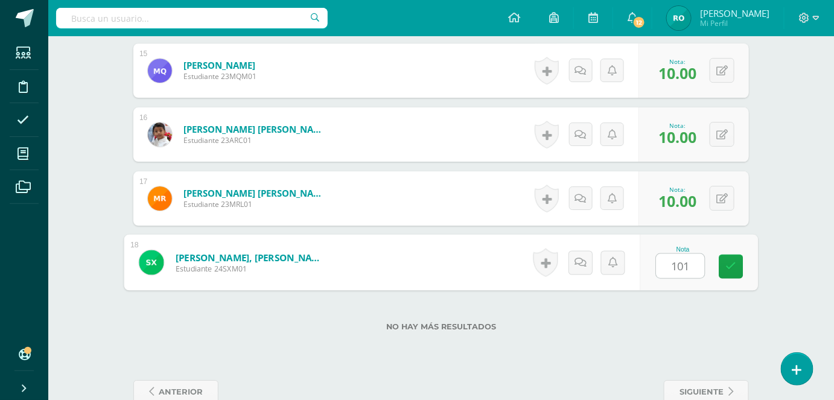
type input "1010"
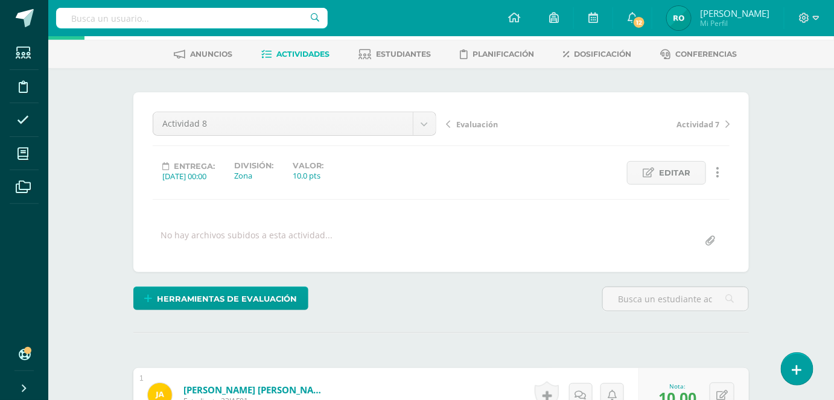
scroll to position [0, 0]
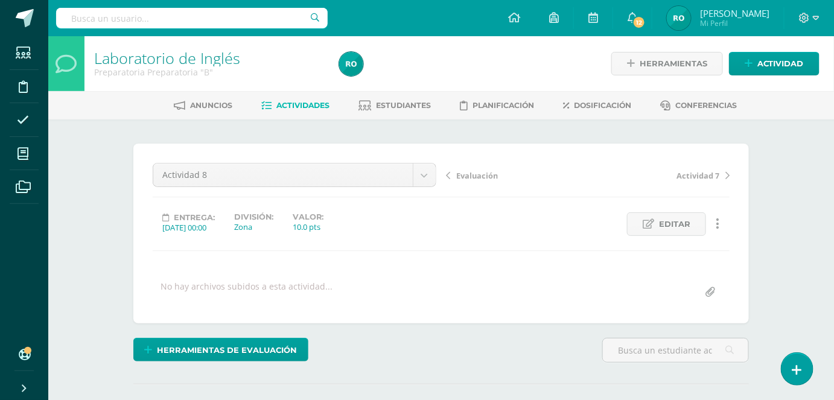
click at [291, 103] on span "Actividades" at bounding box center [303, 105] width 53 height 9
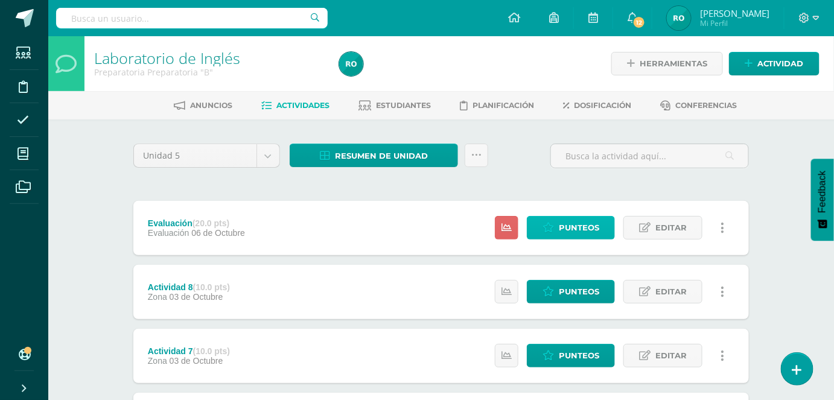
click at [580, 234] on span "Punteos" at bounding box center [579, 228] width 40 height 22
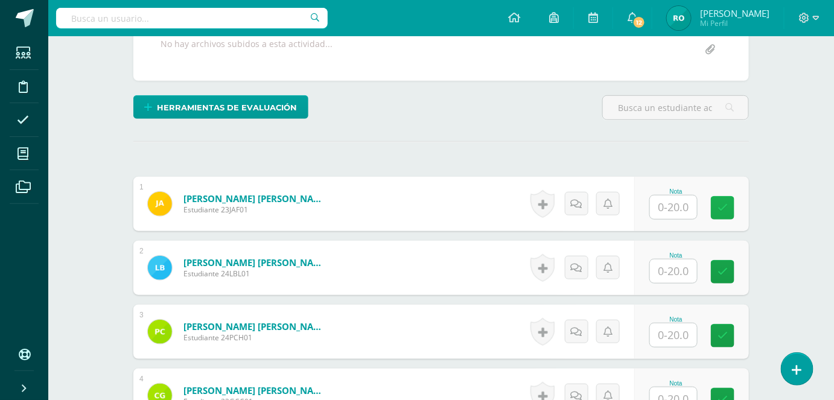
scroll to position [243, 0]
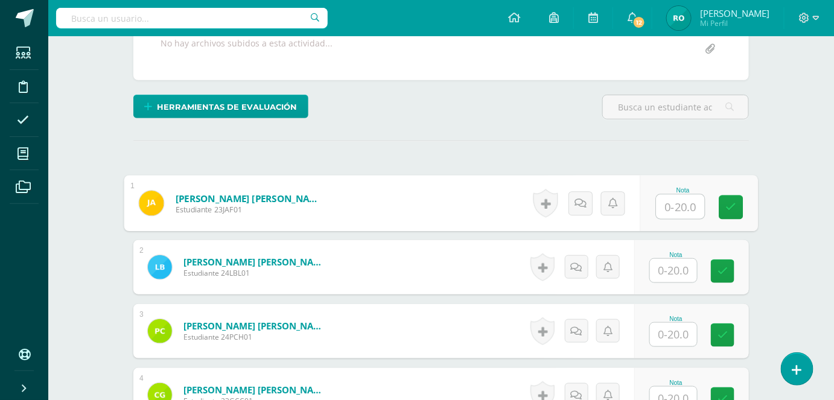
click at [675, 199] on input "text" at bounding box center [681, 207] width 48 height 24
type input "7"
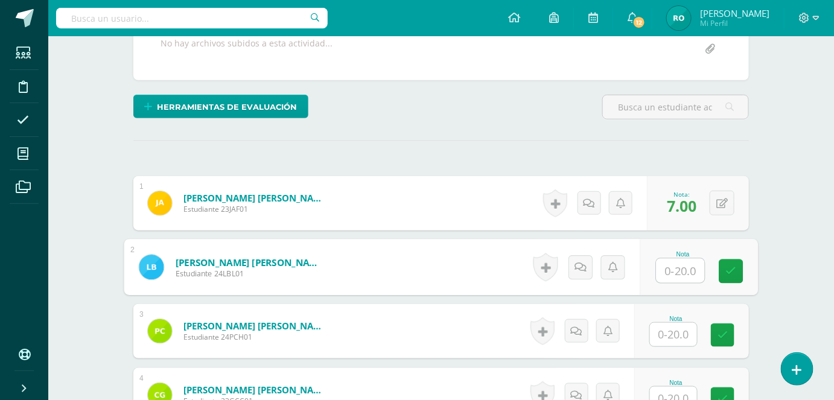
scroll to position [244, 0]
type input "10"
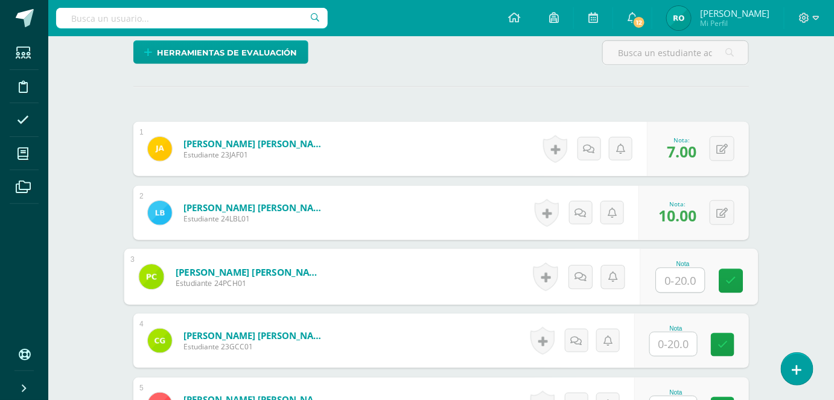
scroll to position [284, 0]
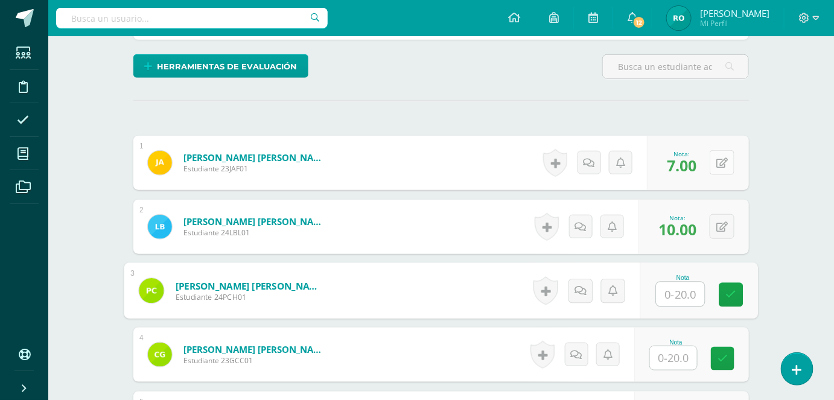
click at [722, 165] on button at bounding box center [722, 162] width 25 height 25
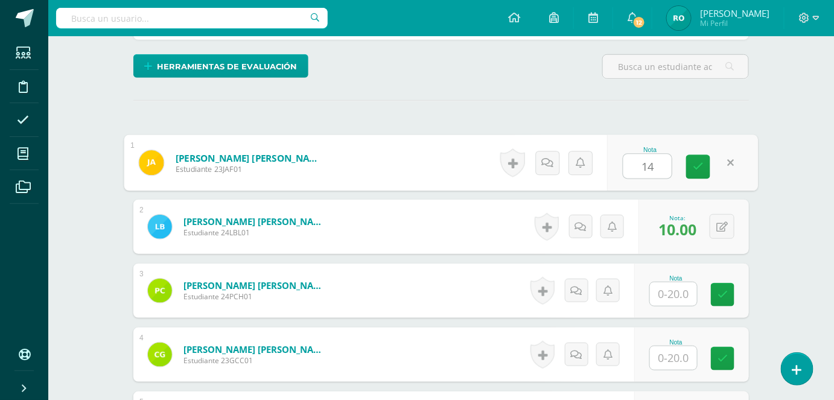
type input "14"
click at [725, 242] on div "0 Logros Logros obtenidos Aún no hay logros agregados Nota: 10.00" at bounding box center [694, 227] width 110 height 54
click at [729, 226] on button at bounding box center [722, 226] width 25 height 25
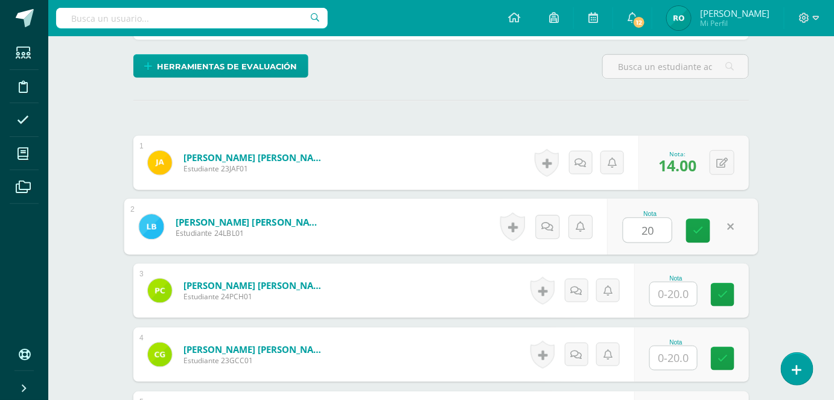
type input "20"
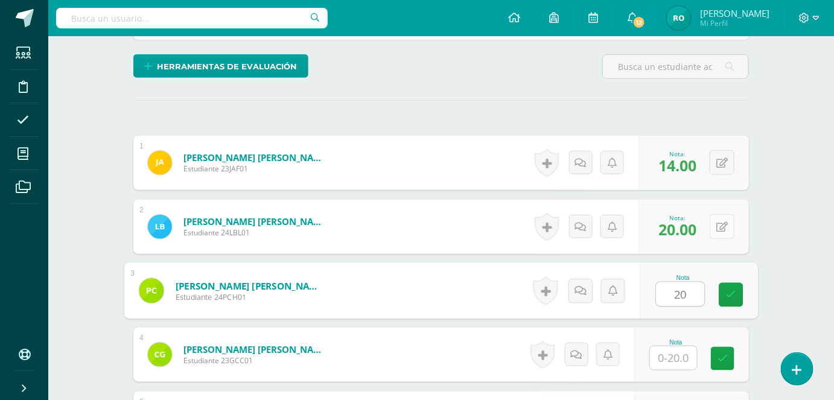
type input "20"
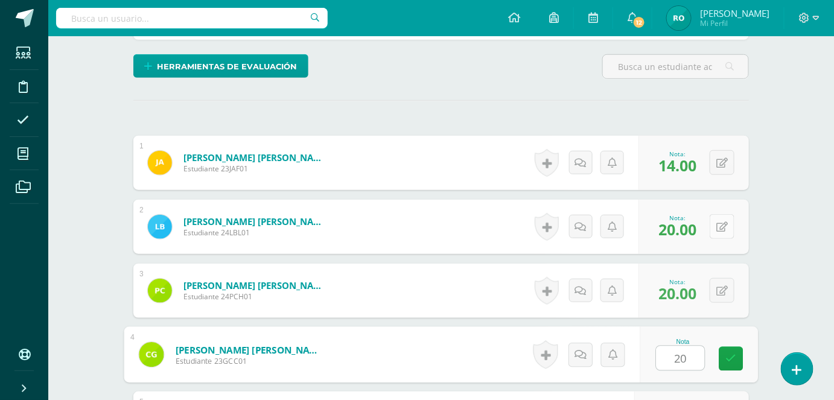
type input "20"
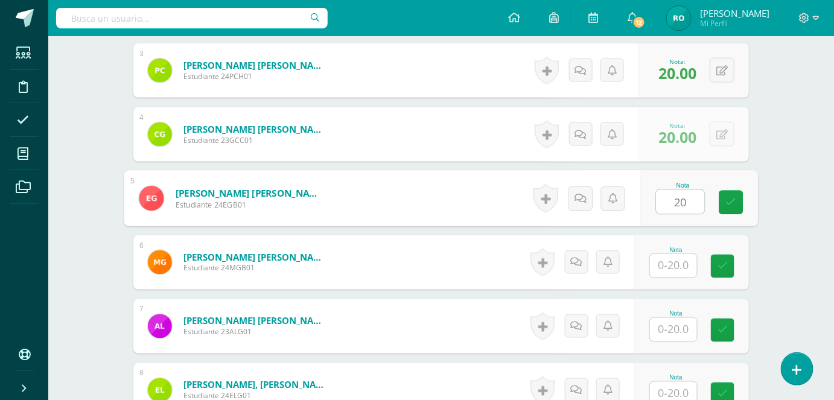
type input "20"
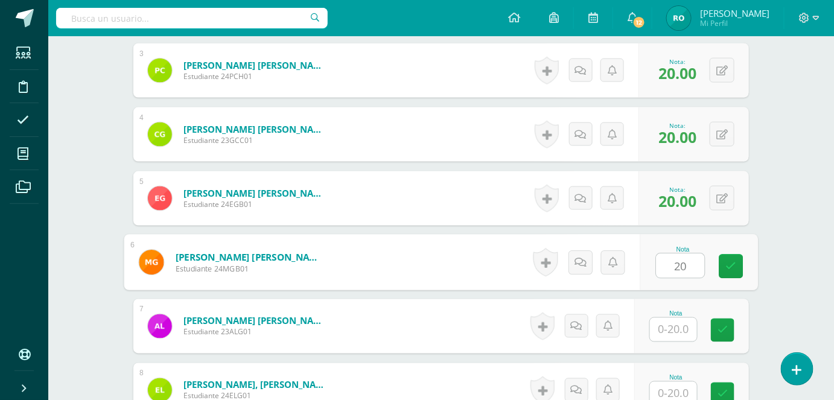
type input "20"
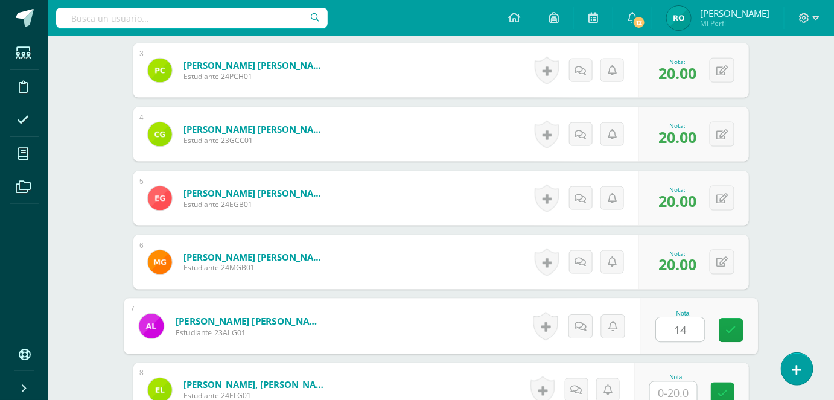
type input "14"
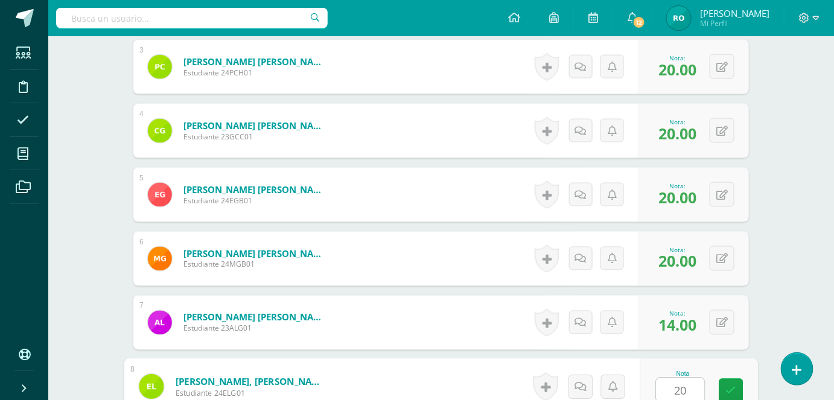
type input "20"
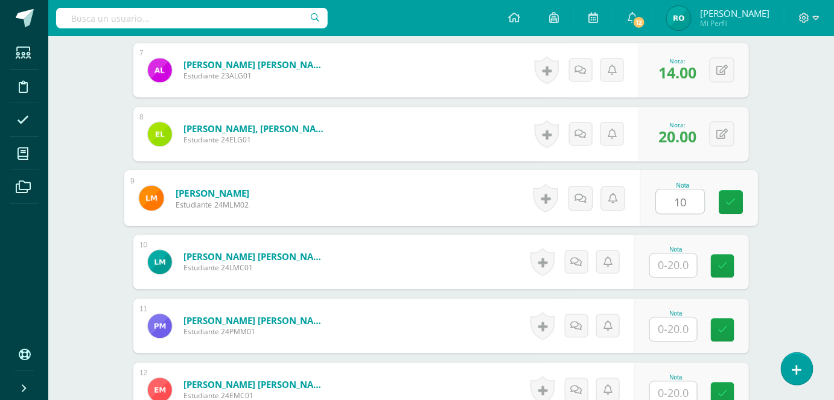
type input "10"
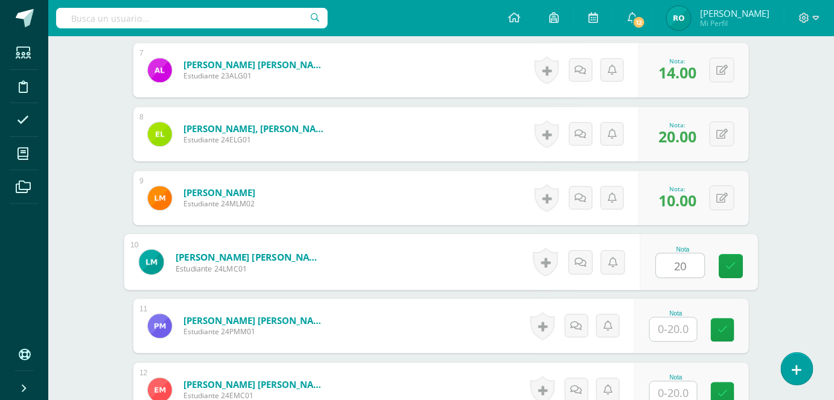
type input "20"
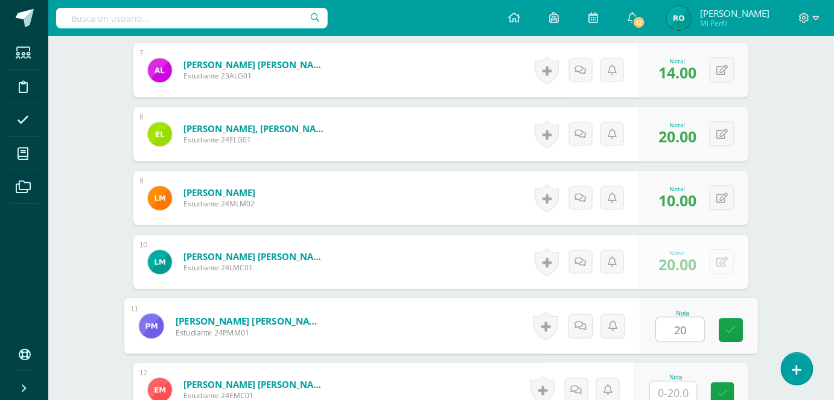
type input "20"
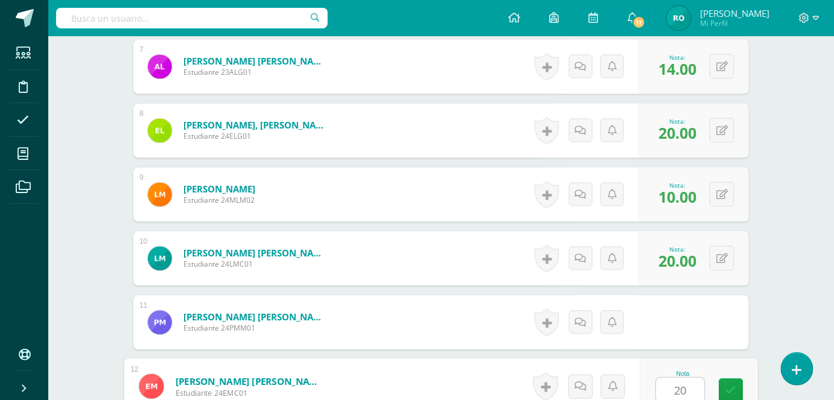
type input "20"
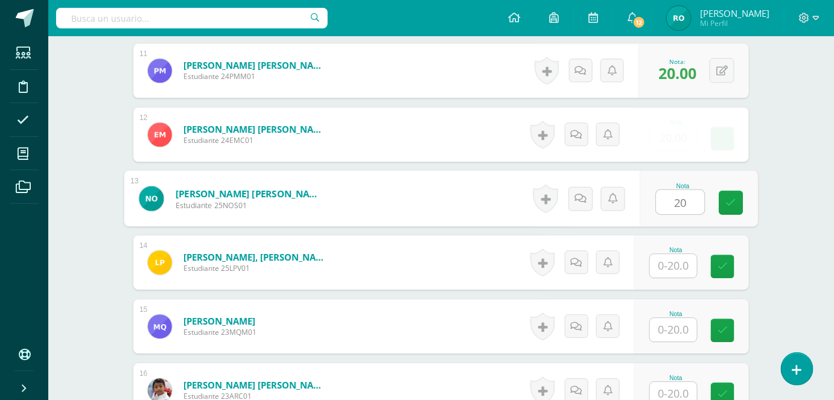
type input "20"
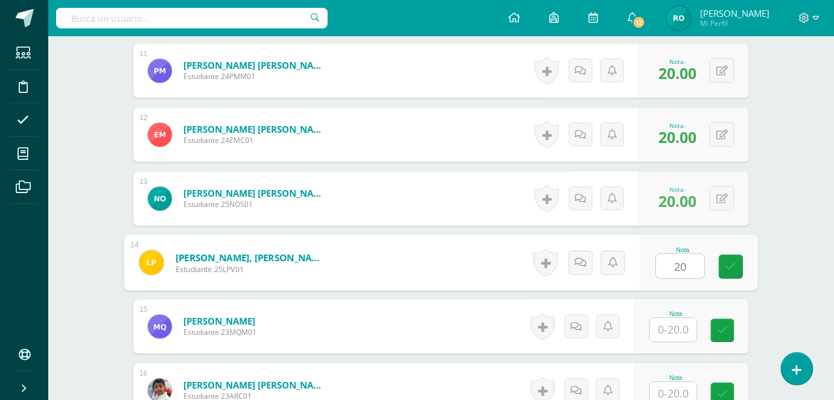
type input "20"
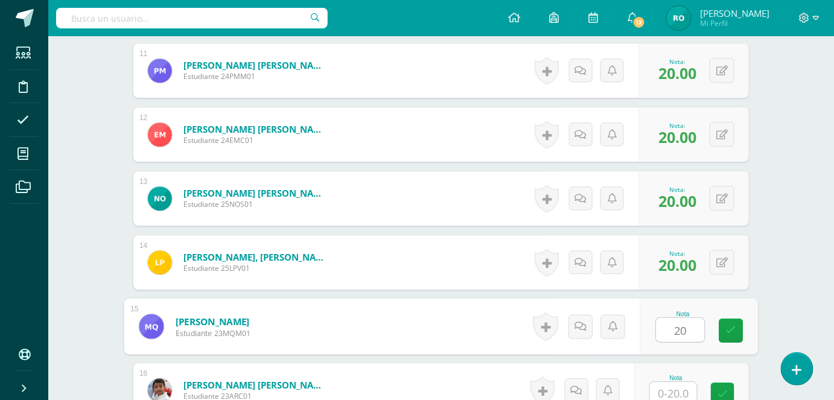
type input "20"
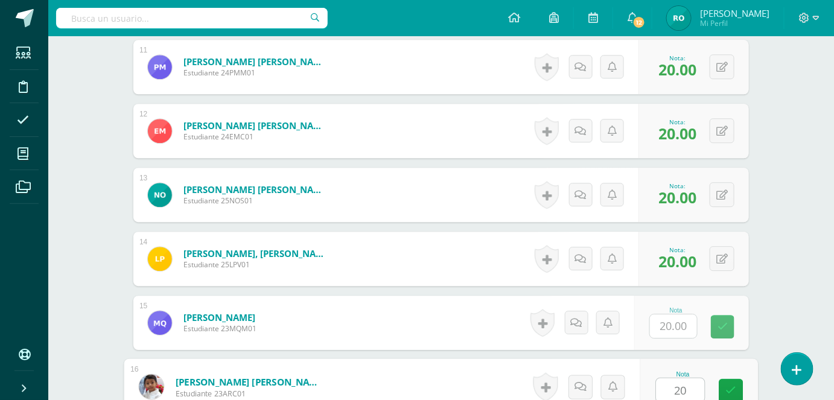
type input "20"
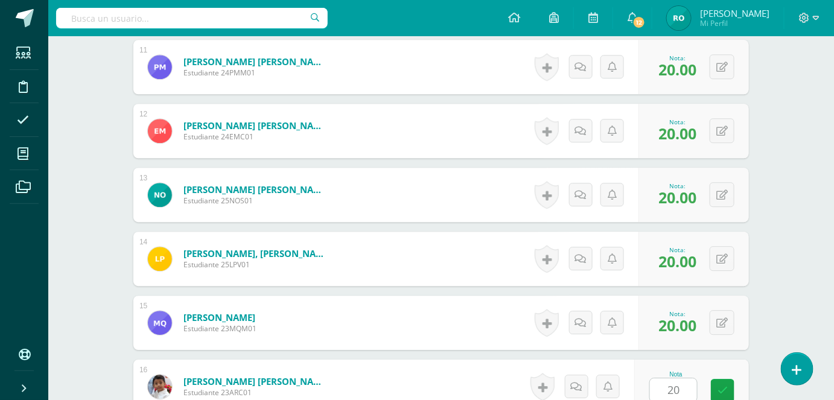
scroll to position [1272, 0]
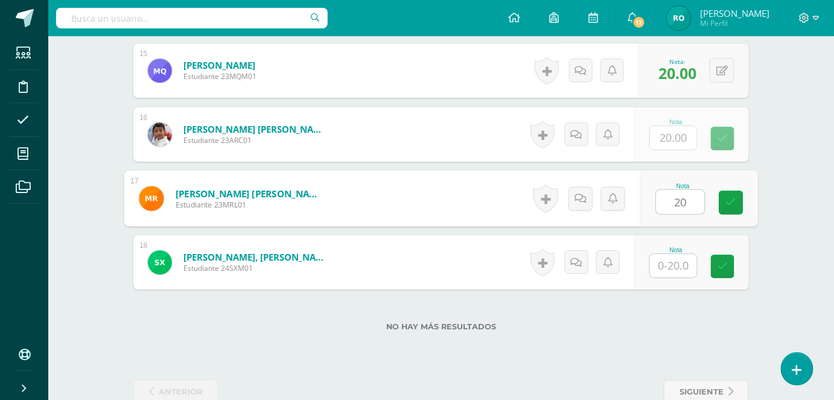
type input "20"
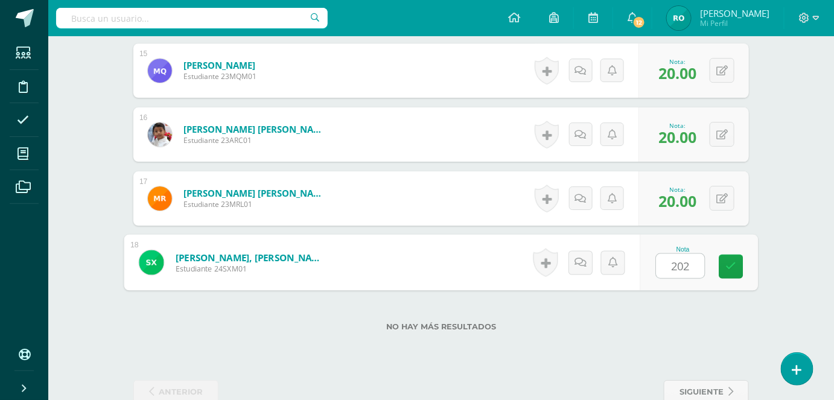
type input "2020"
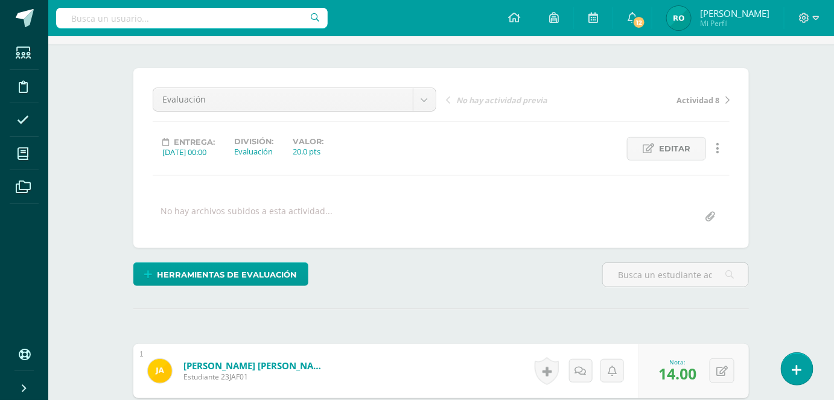
scroll to position [0, 0]
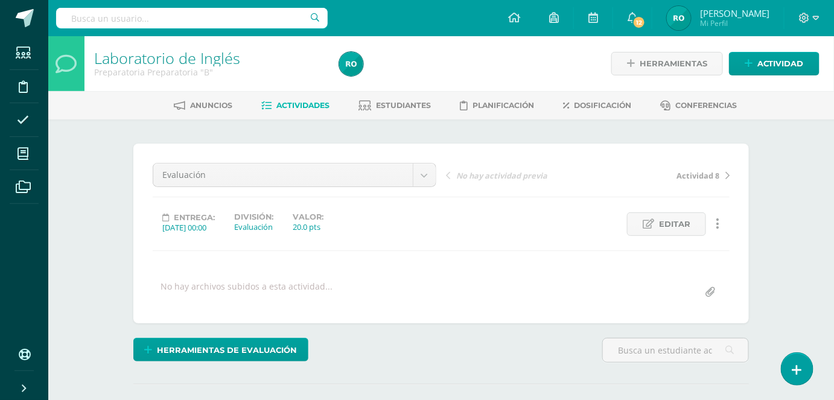
click at [319, 106] on span "Actividades" at bounding box center [303, 105] width 53 height 9
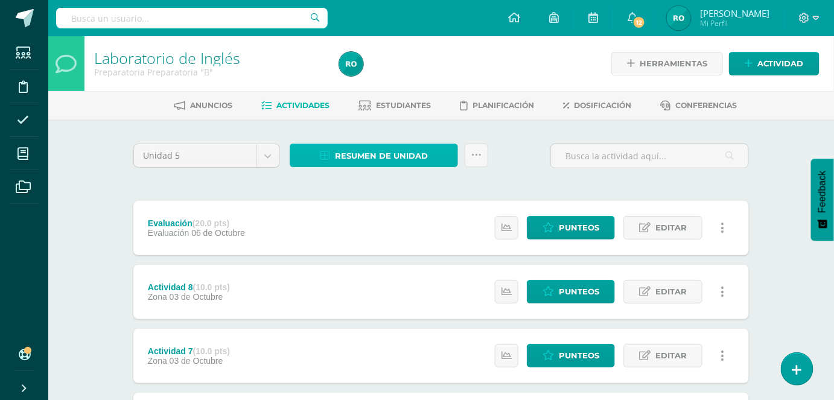
click at [421, 156] on span "Resumen de unidad" at bounding box center [381, 156] width 93 height 22
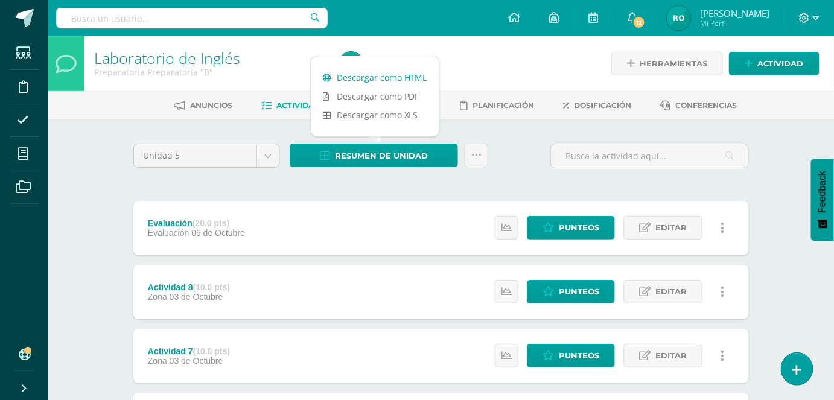
click at [424, 78] on link "Descargar como HTML" at bounding box center [375, 77] width 129 height 19
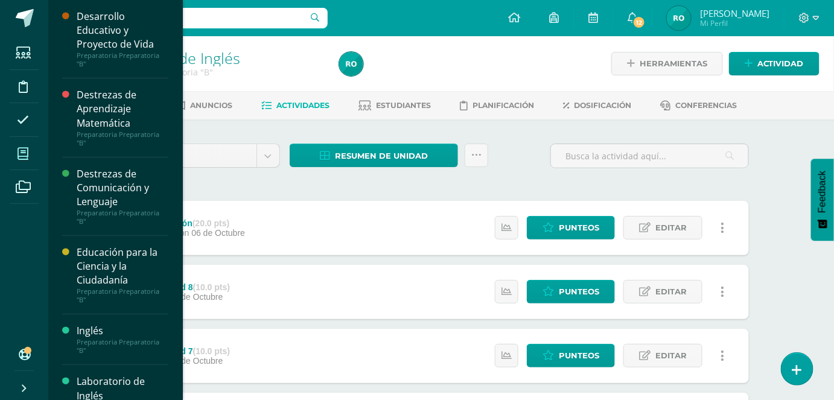
click at [10, 150] on span at bounding box center [23, 153] width 27 height 27
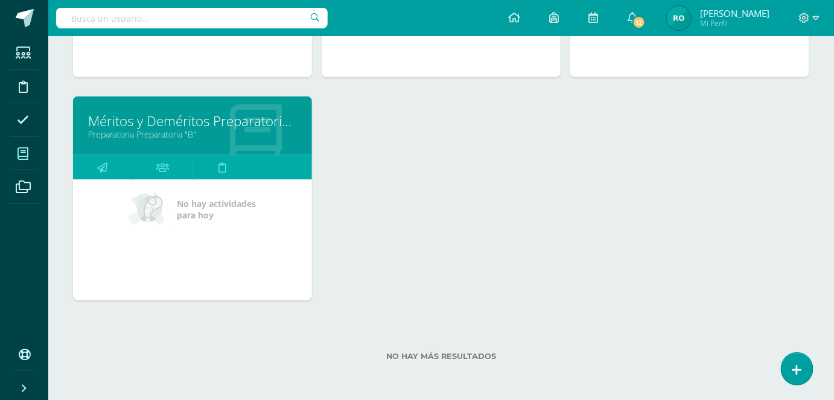
scroll to position [576, 0]
click at [252, 132] on link "Preparatoria Preparatoria "B"" at bounding box center [192, 134] width 209 height 11
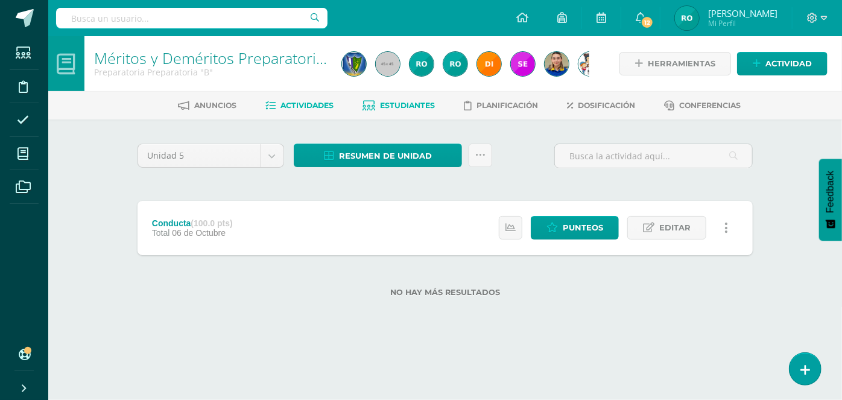
click at [400, 105] on span "Estudiantes" at bounding box center [408, 105] width 55 height 9
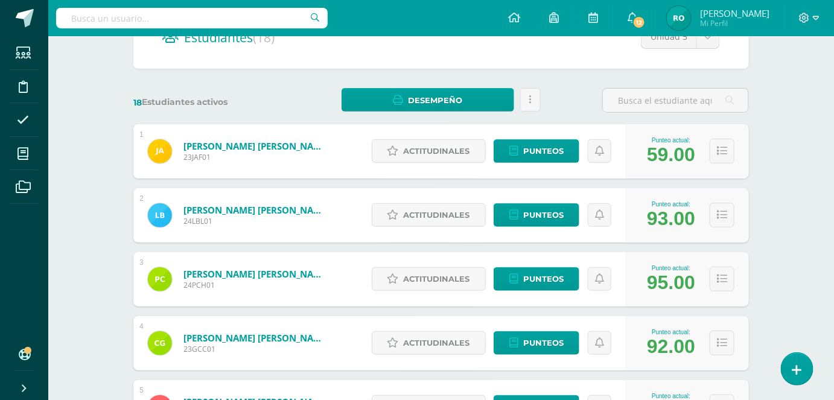
scroll to position [164, 0]
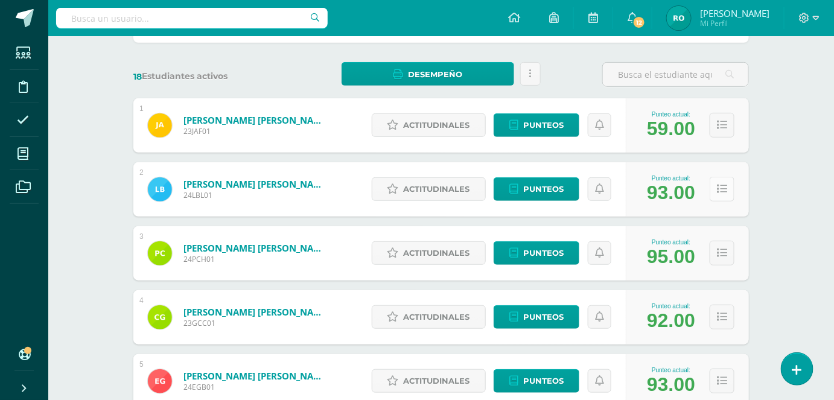
click at [721, 194] on icon at bounding box center [722, 189] width 10 height 10
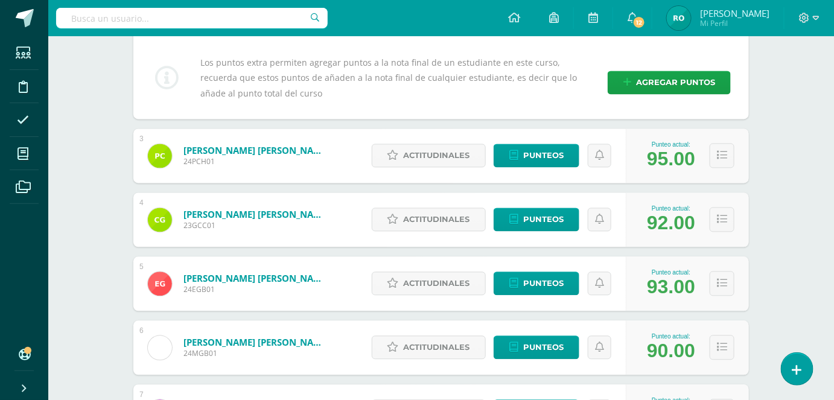
scroll to position [733, 0]
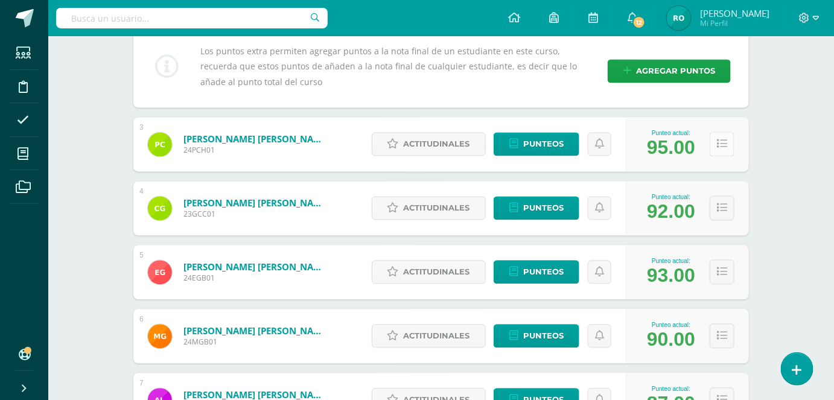
click at [716, 142] on button at bounding box center [722, 144] width 25 height 25
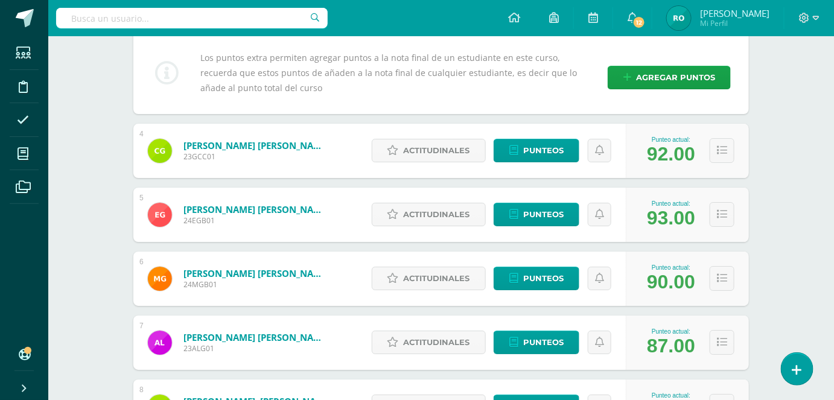
scroll to position [1305, 0]
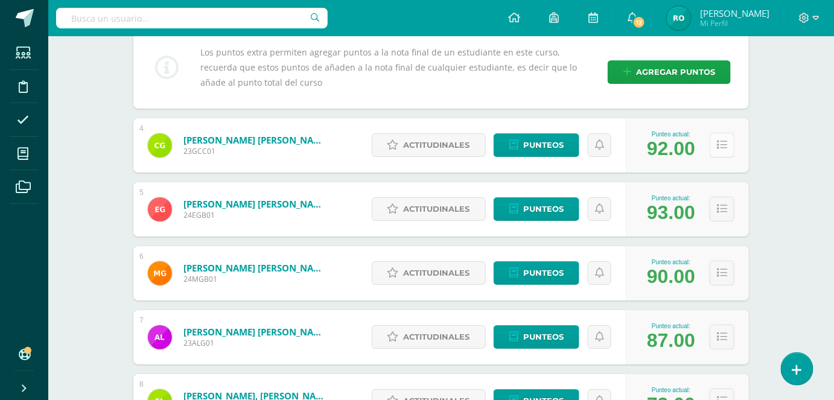
click at [727, 141] on button at bounding box center [722, 145] width 25 height 25
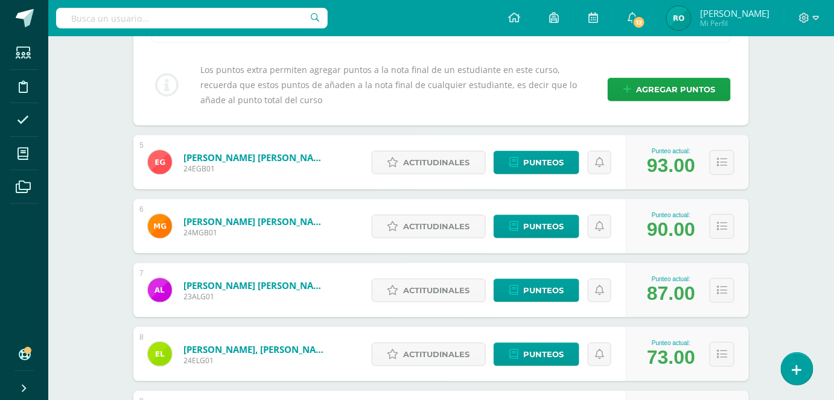
scroll to position [1855, 0]
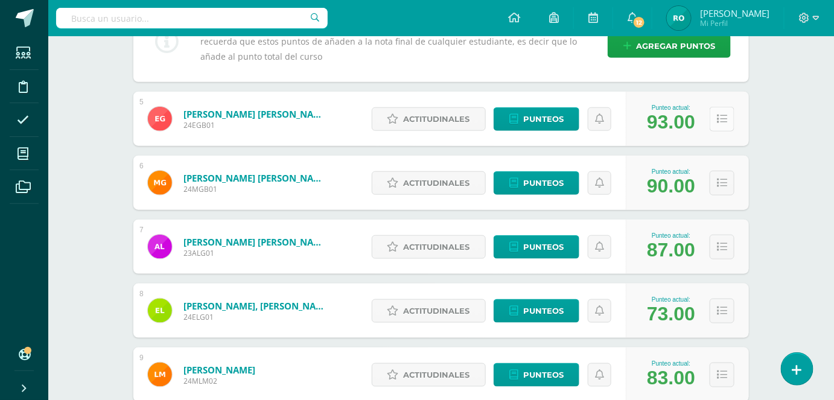
click at [724, 117] on icon at bounding box center [722, 119] width 10 height 10
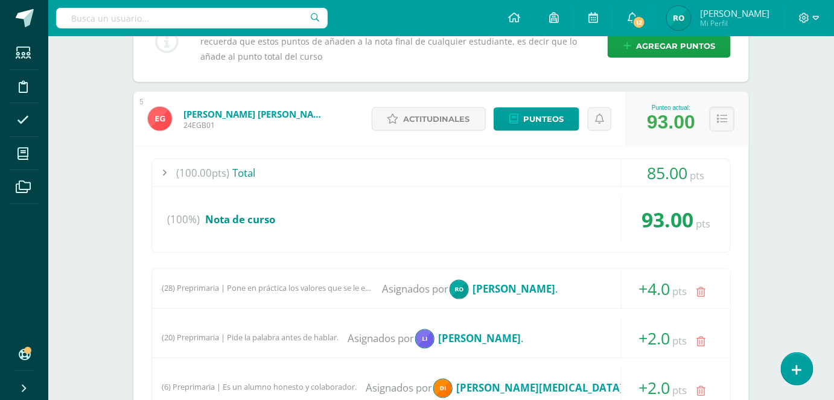
scroll to position [2256, 0]
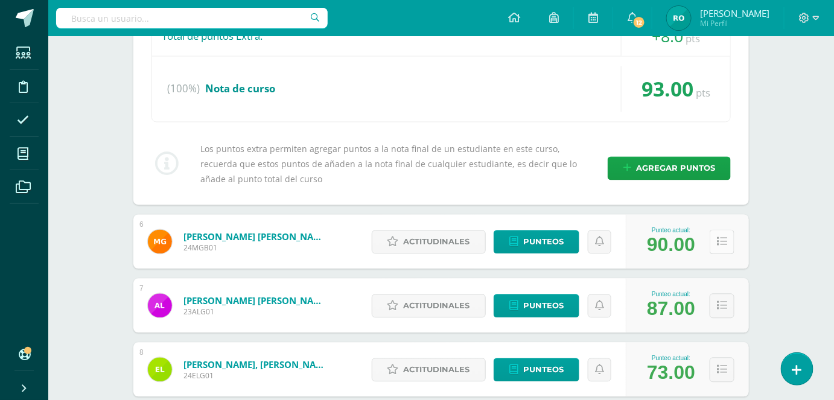
click at [719, 237] on icon at bounding box center [722, 242] width 10 height 10
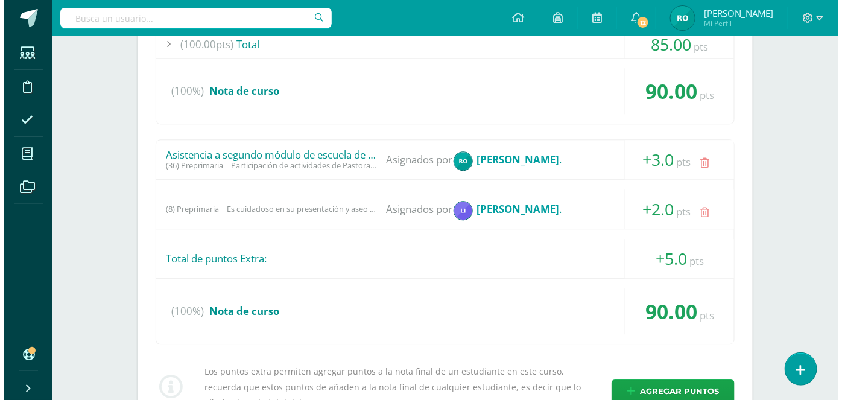
scroll to position [2517, 0]
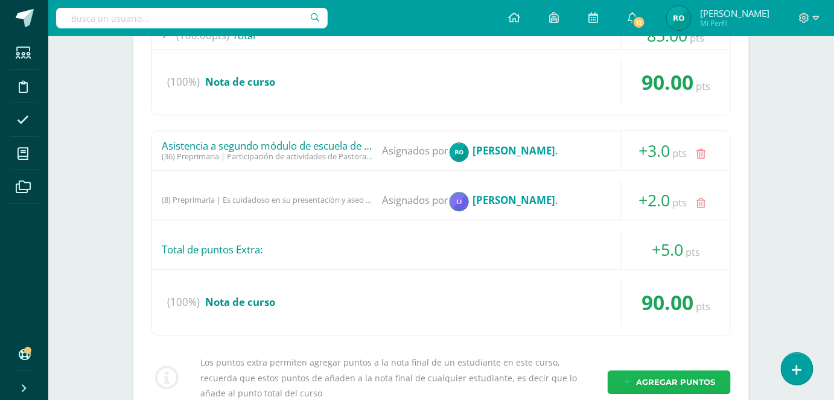
click at [711, 371] on span "Agregar puntos" at bounding box center [675, 382] width 79 height 22
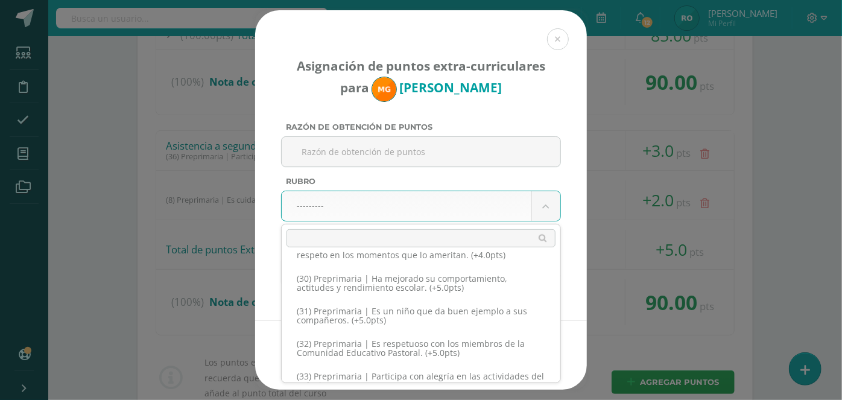
scroll to position [829, 0]
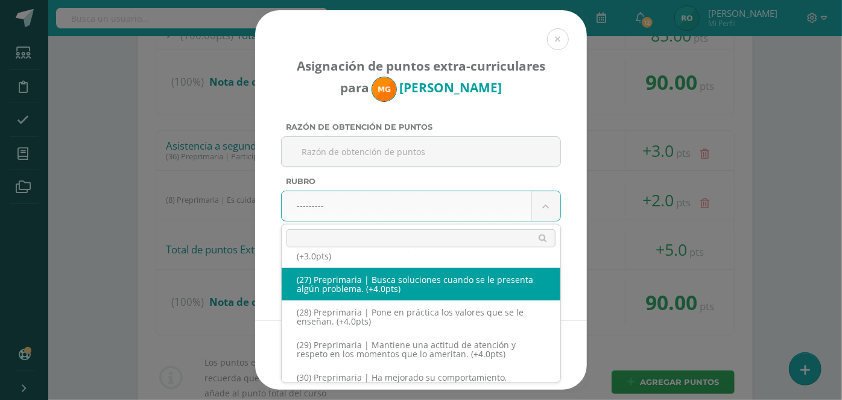
select select "30"
type input "4"
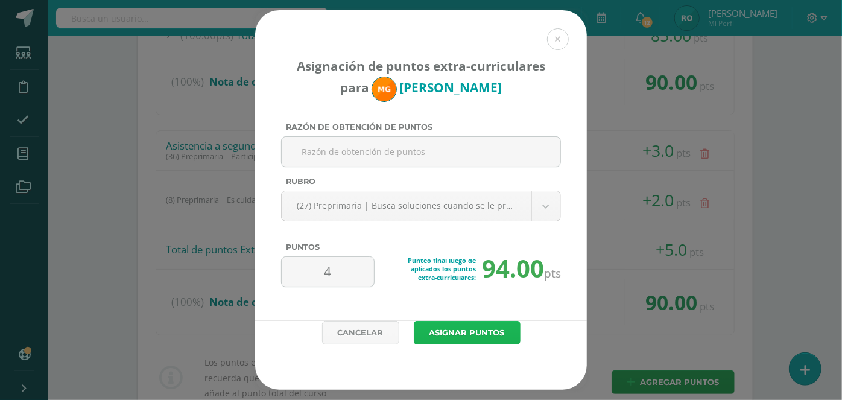
click at [481, 328] on button "Asignar puntos" at bounding box center [467, 333] width 107 height 24
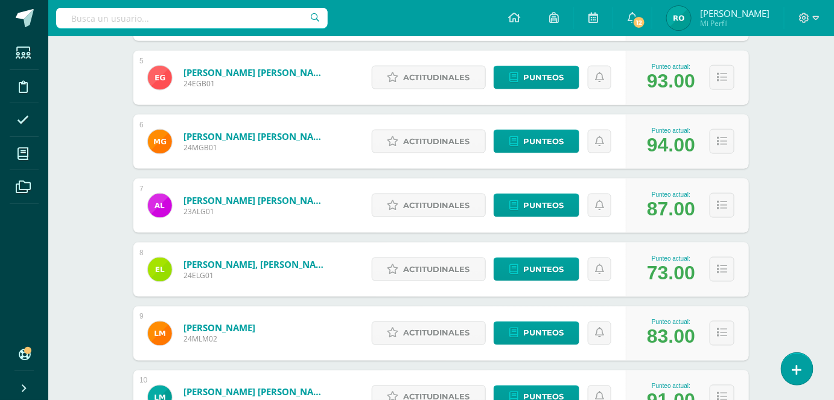
scroll to position [478, 0]
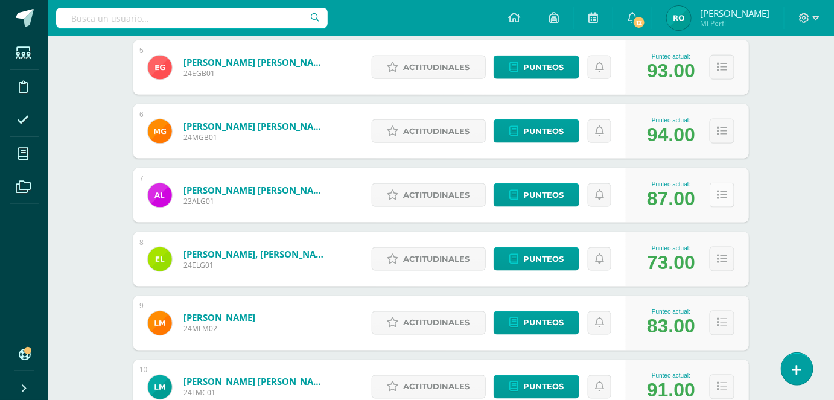
click at [720, 196] on icon at bounding box center [722, 195] width 10 height 10
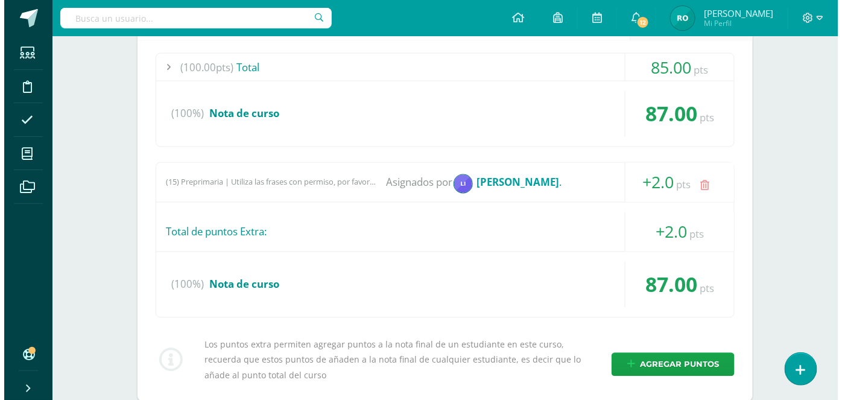
scroll to position [718, 0]
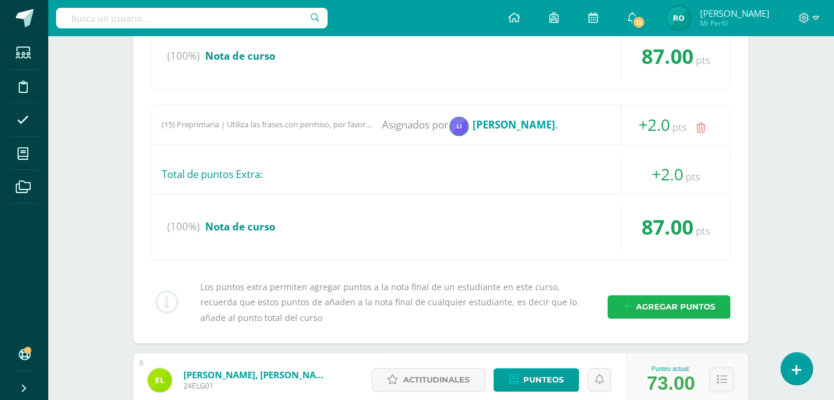
click at [686, 301] on span "Agregar puntos" at bounding box center [675, 307] width 79 height 22
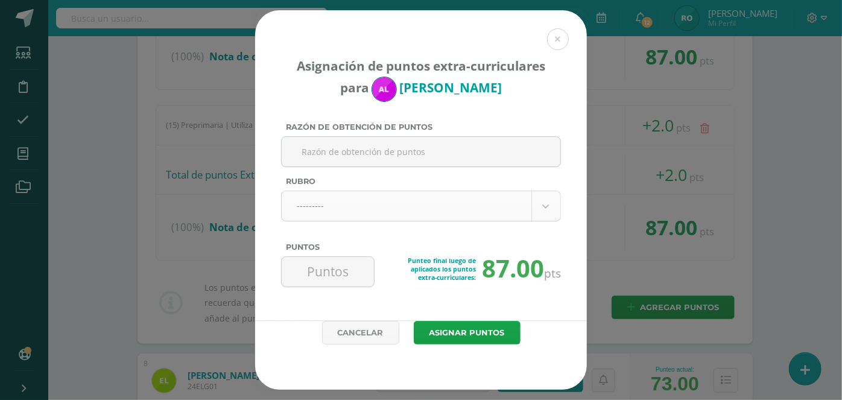
click at [547, 199] on body "Asignación de puntos extra-curriculares para Adam López Razón de obtención de p…" at bounding box center [421, 205] width 842 height 1846
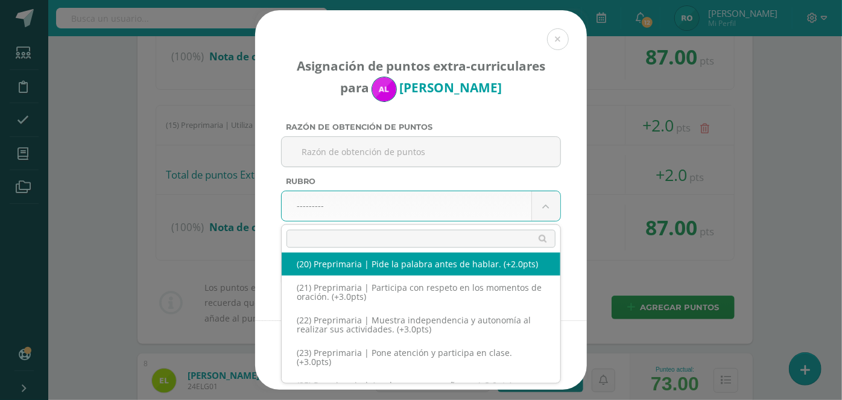
scroll to position [667, 0]
select select "23"
type input "2"
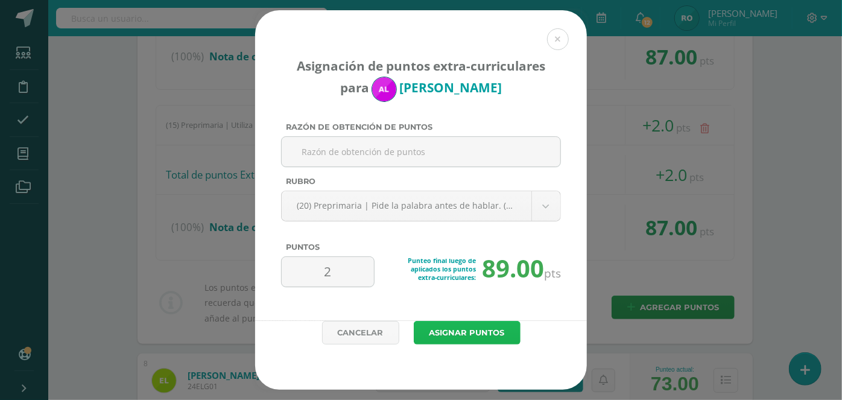
click at [502, 330] on button "Asignar puntos" at bounding box center [467, 333] width 107 height 24
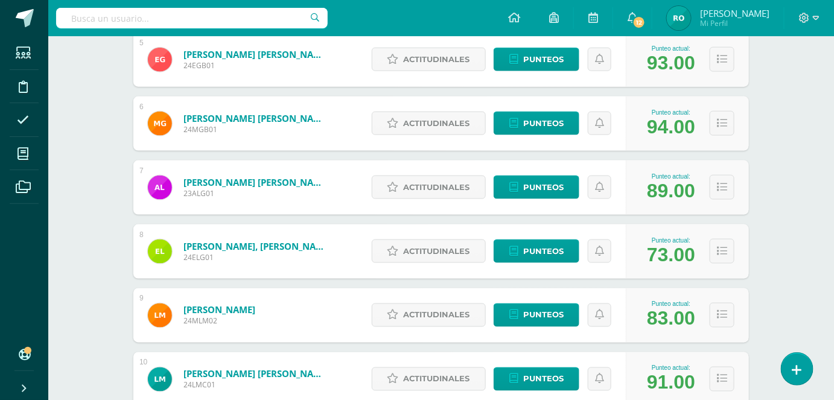
scroll to position [498, 0]
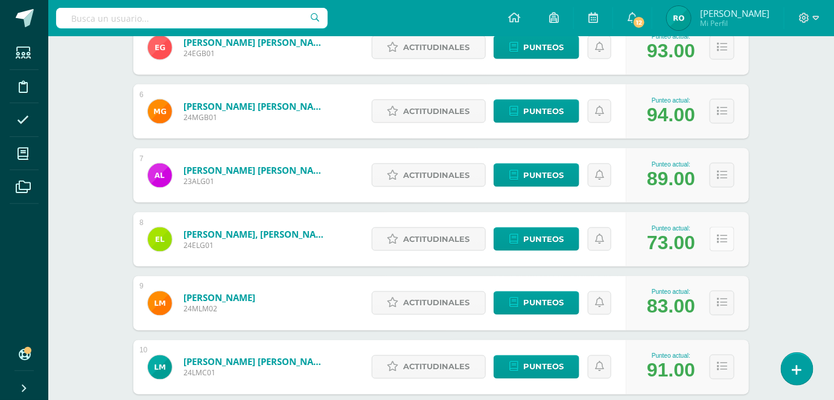
click at [716, 245] on button at bounding box center [722, 239] width 25 height 25
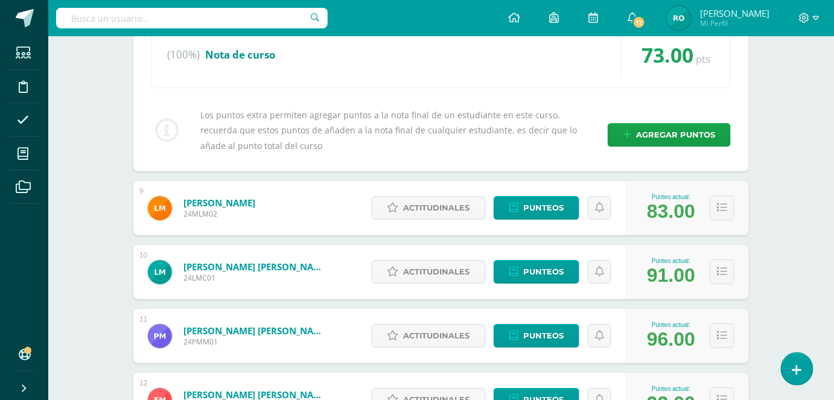
scroll to position [1313, 0]
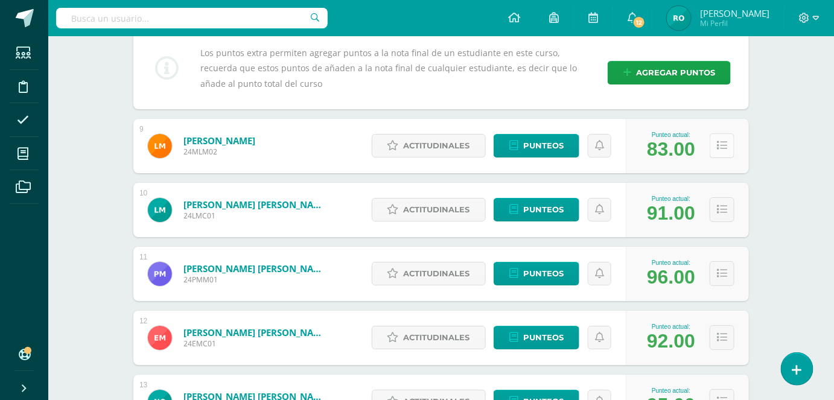
click at [728, 148] on button at bounding box center [722, 145] width 25 height 25
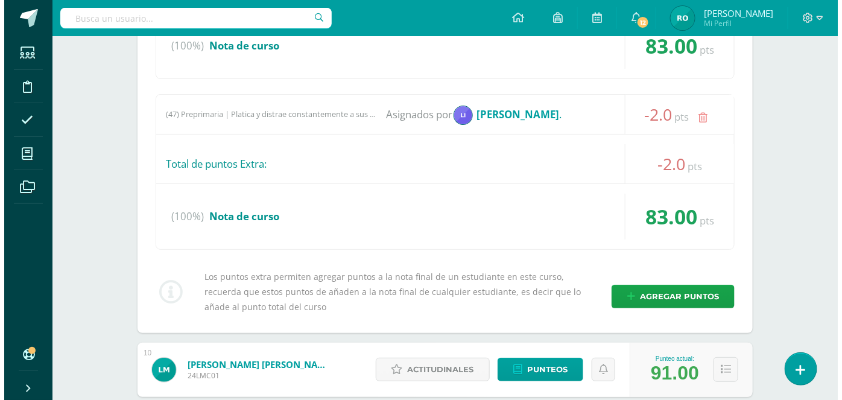
scroll to position [1543, 0]
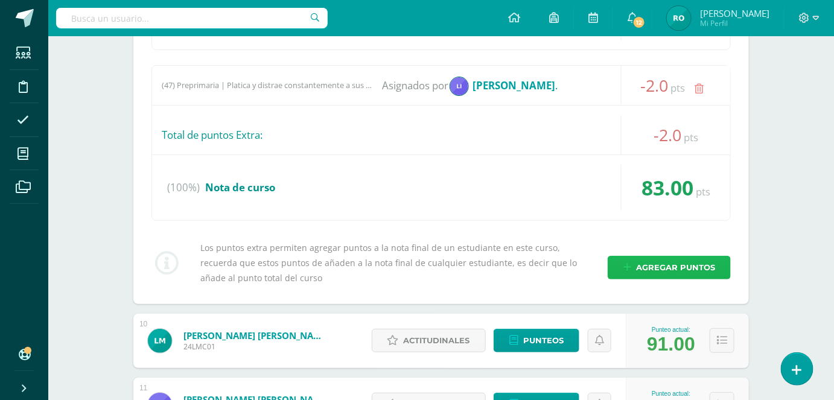
click at [686, 264] on span "Agregar puntos" at bounding box center [675, 267] width 79 height 22
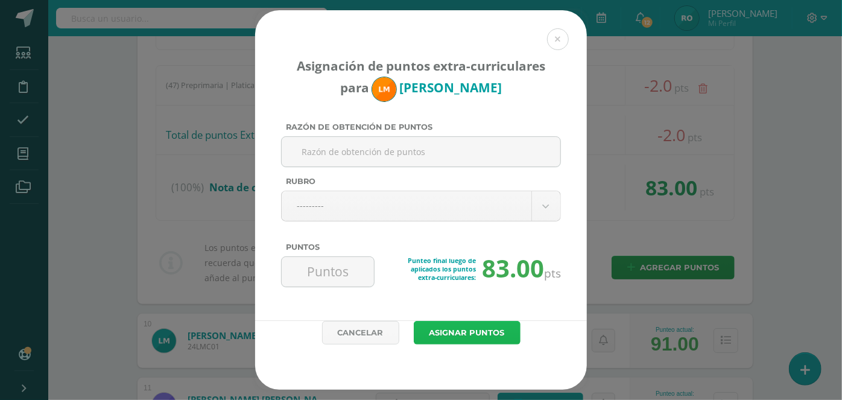
click at [455, 330] on button "Asignar puntos" at bounding box center [467, 333] width 107 height 24
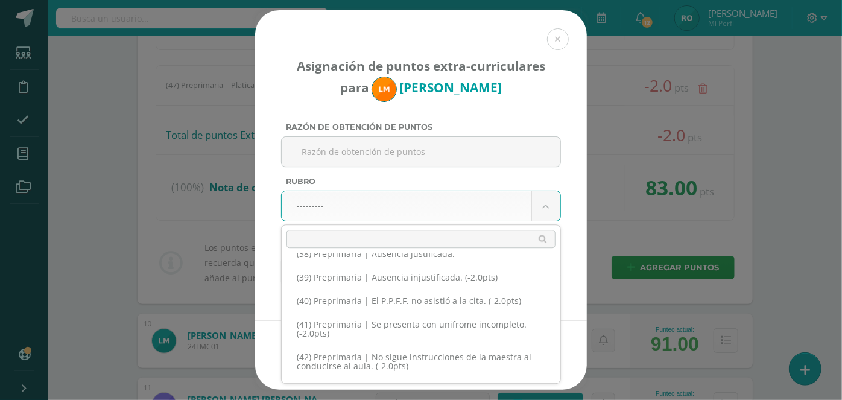
scroll to position [1194, 0]
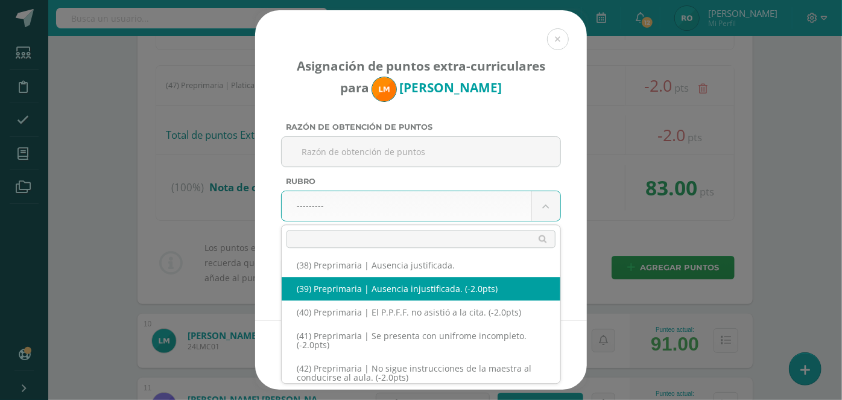
select select "42"
type input "-2"
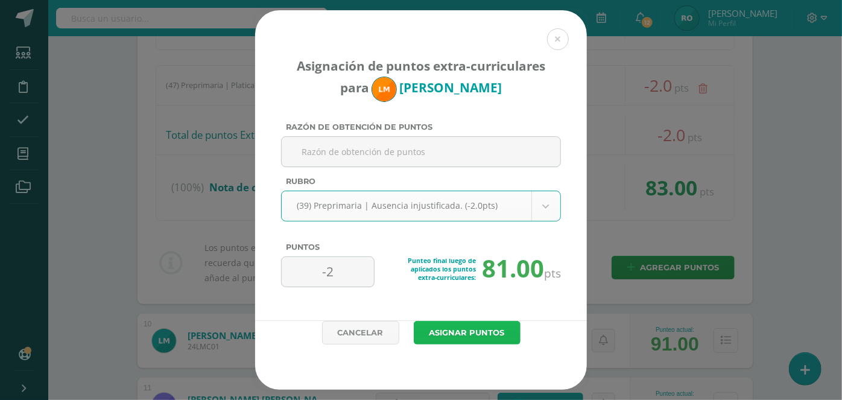
click at [462, 333] on button "Asignar puntos" at bounding box center [467, 333] width 107 height 24
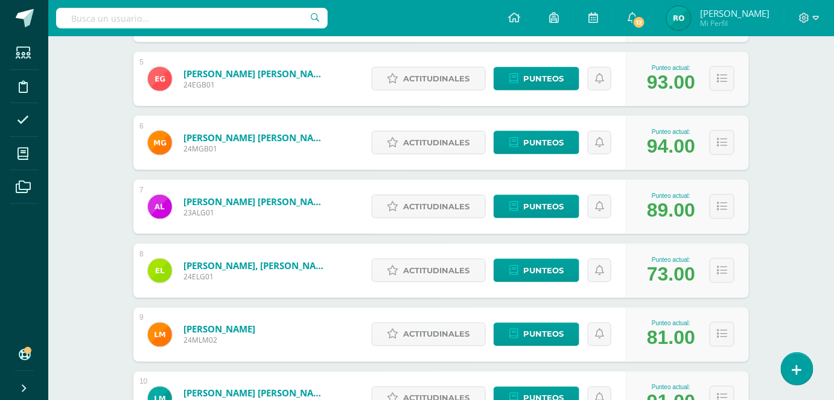
scroll to position [568, 0]
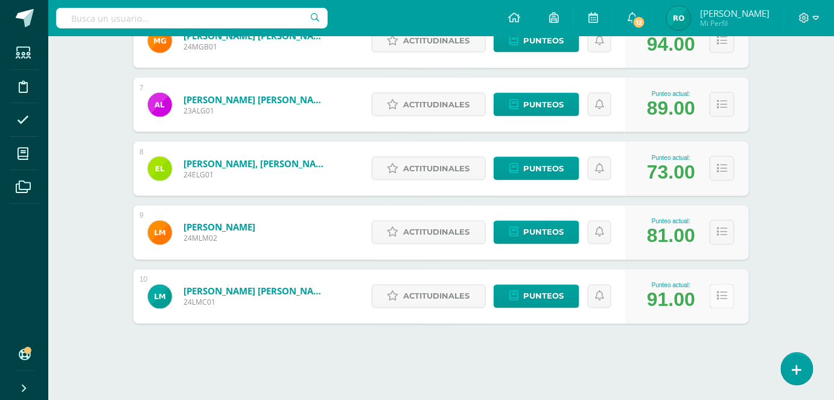
click at [720, 293] on icon at bounding box center [722, 296] width 10 height 10
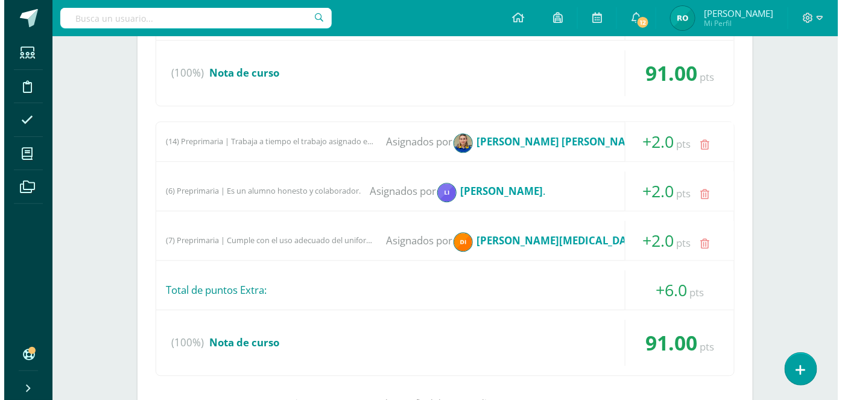
scroll to position [954, 0]
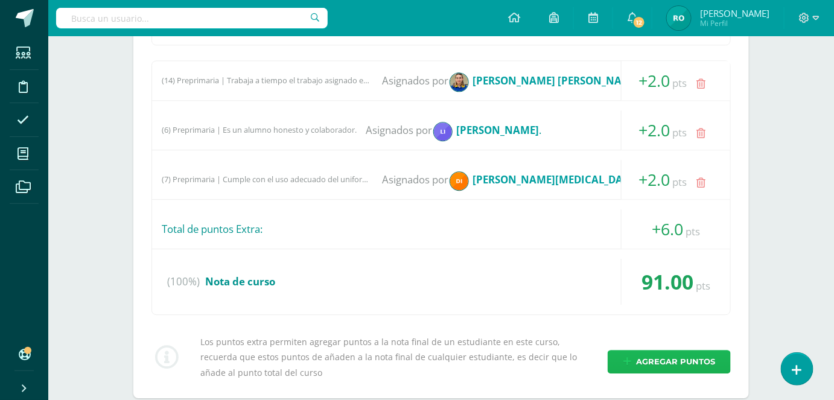
click at [681, 360] on span "Agregar puntos" at bounding box center [675, 362] width 79 height 22
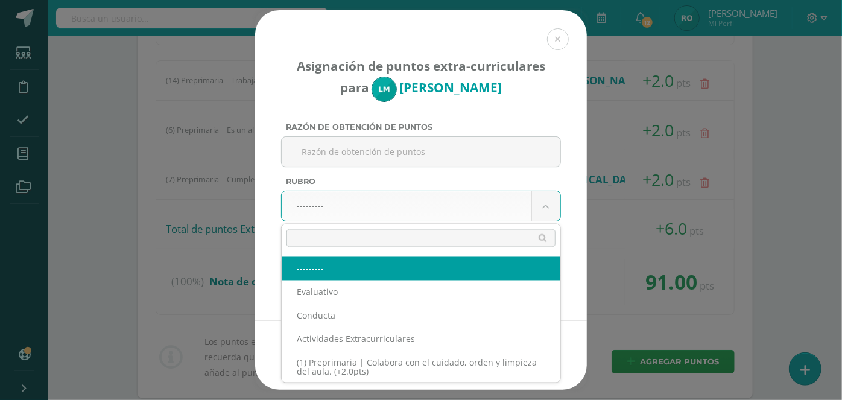
click at [552, 208] on body "Asignación de puntos extra-curriculares para Leandro Martínez Razón de obtenció…" at bounding box center [421, 18] width 842 height 1944
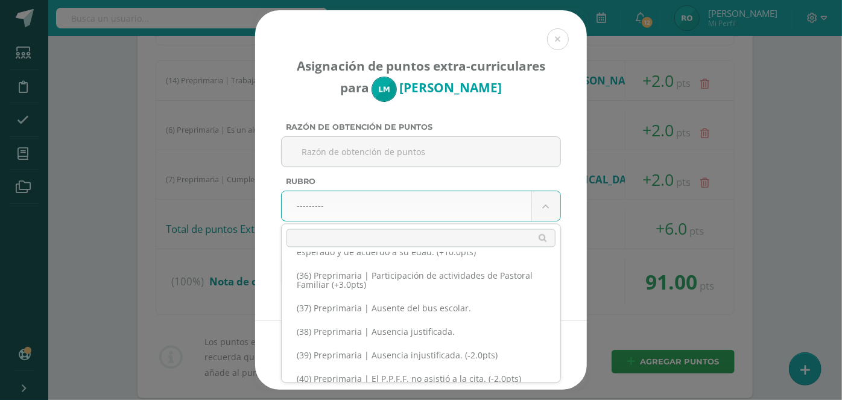
scroll to position [1027, 0]
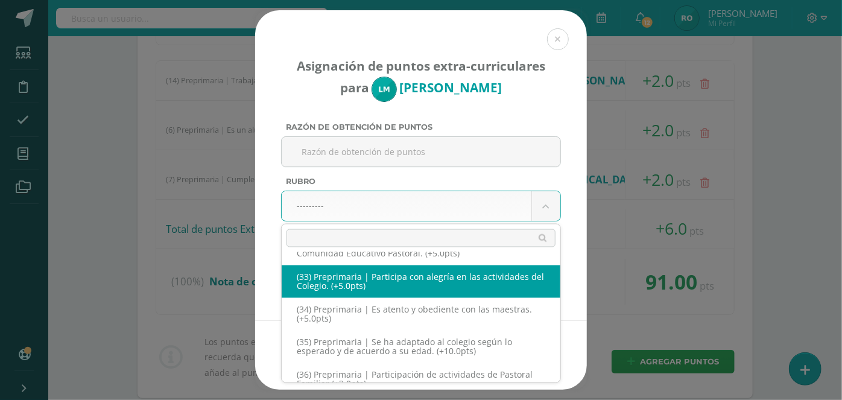
select select "36"
type input "5"
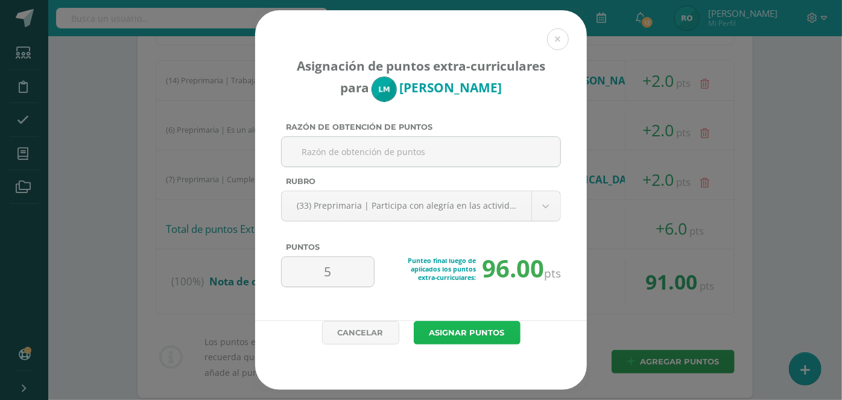
click at [481, 323] on button "Asignar puntos" at bounding box center [467, 333] width 107 height 24
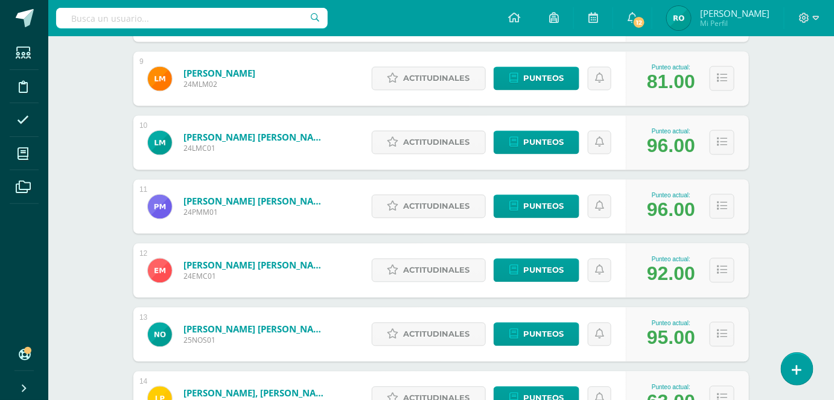
scroll to position [738, 0]
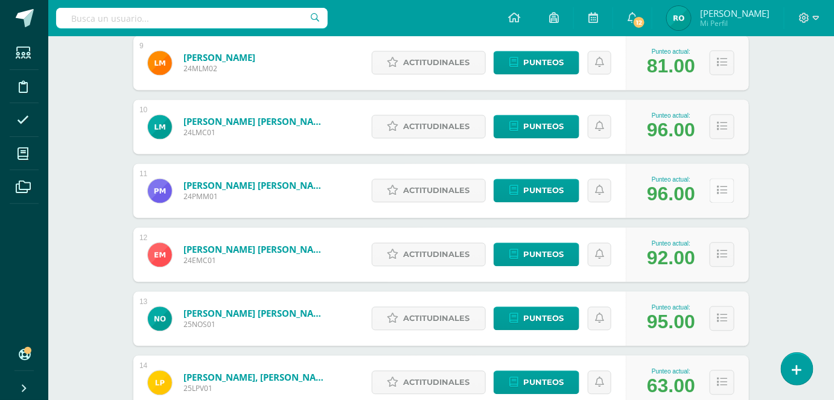
click at [724, 190] on icon at bounding box center [722, 191] width 10 height 10
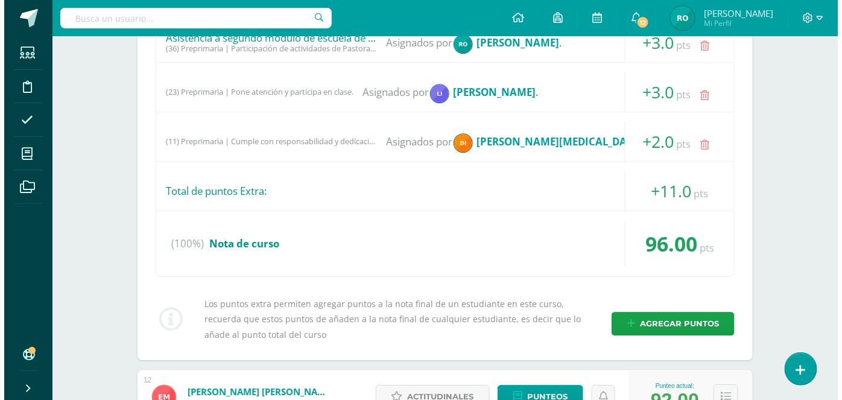
scroll to position [1107, 0]
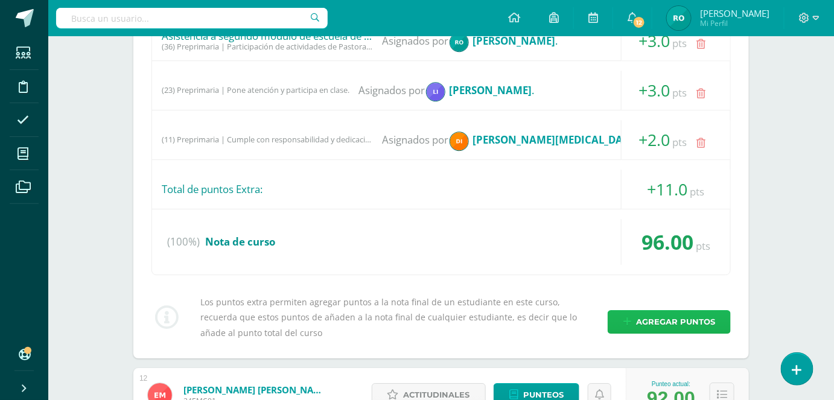
click at [704, 313] on span "Agregar puntos" at bounding box center [675, 322] width 79 height 22
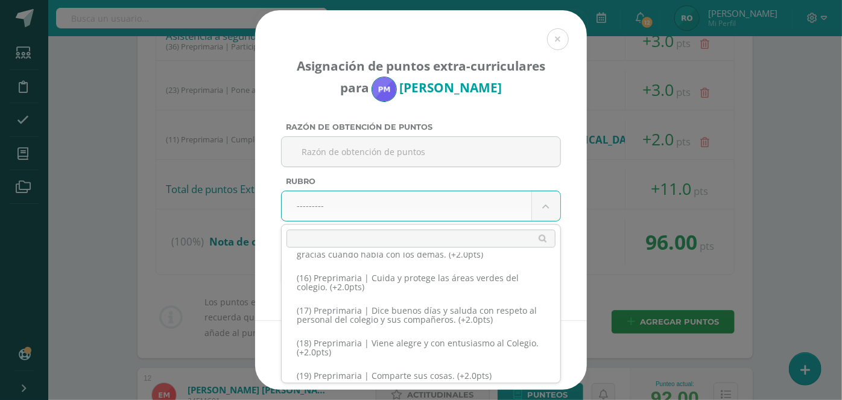
scroll to position [383, 0]
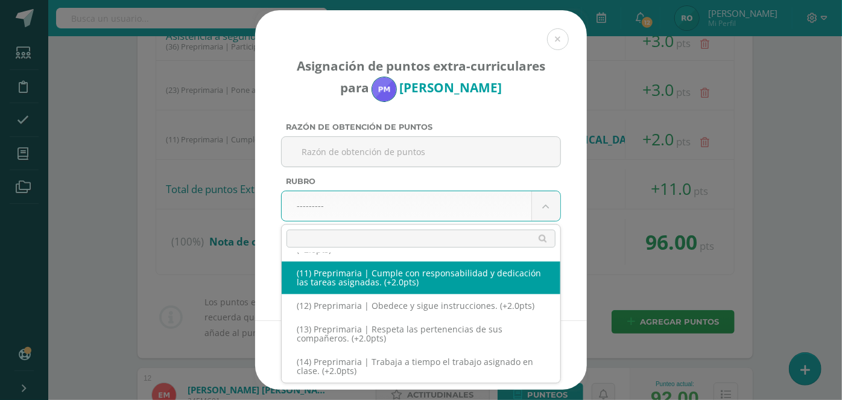
select select "14"
type input "2"
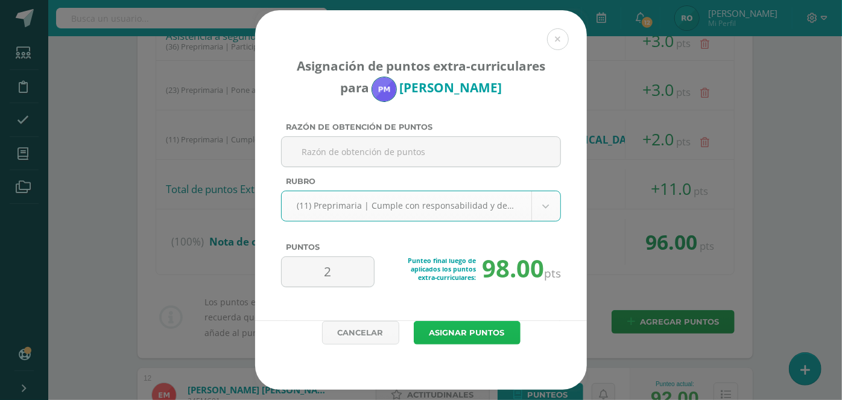
click at [467, 331] on button "Asignar puntos" at bounding box center [467, 333] width 107 height 24
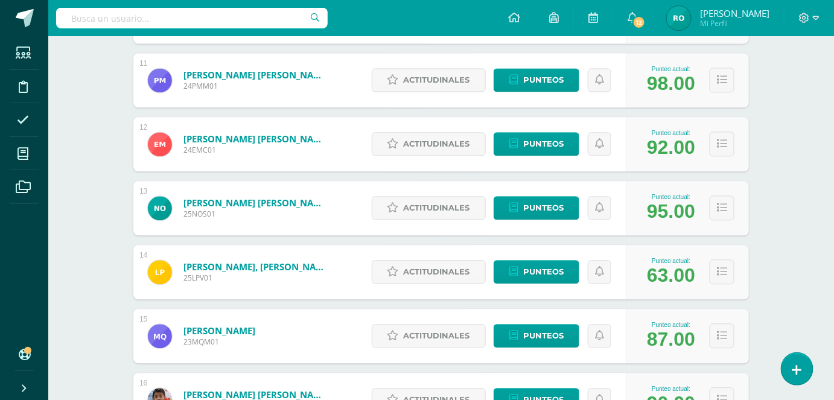
scroll to position [861, 0]
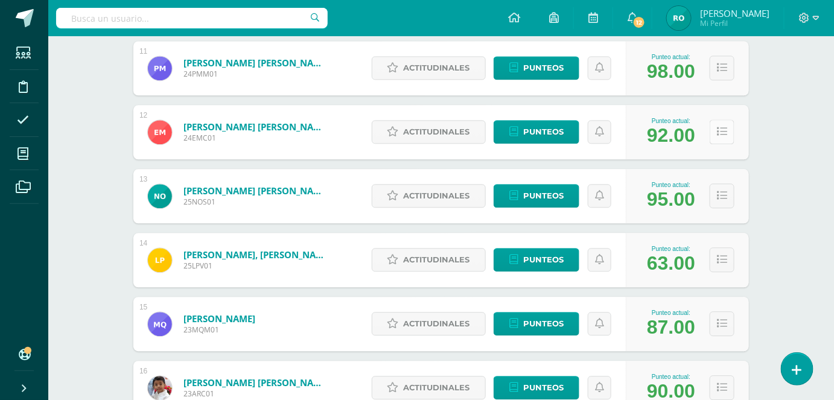
click at [724, 132] on icon at bounding box center [722, 132] width 10 height 10
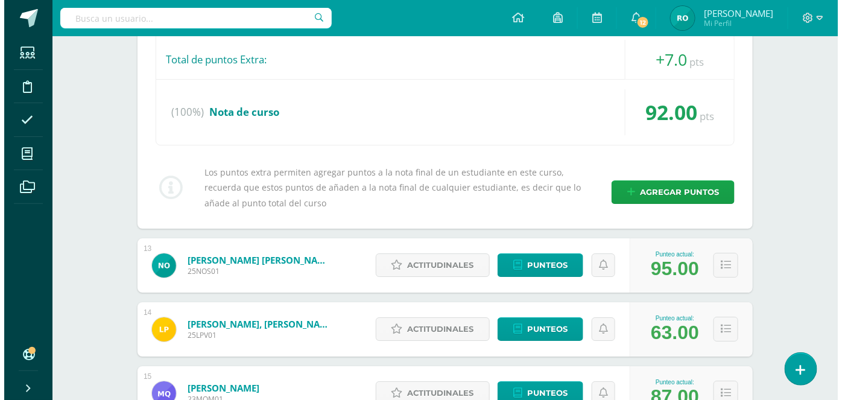
scroll to position [1204, 0]
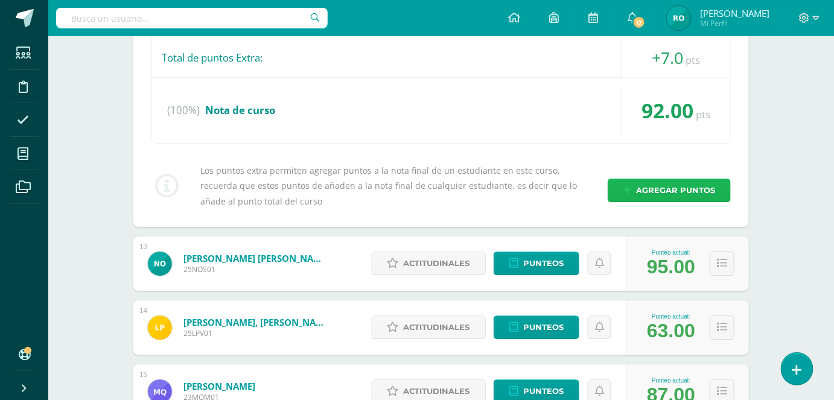
click at [684, 189] on span "Agregar puntos" at bounding box center [675, 190] width 79 height 22
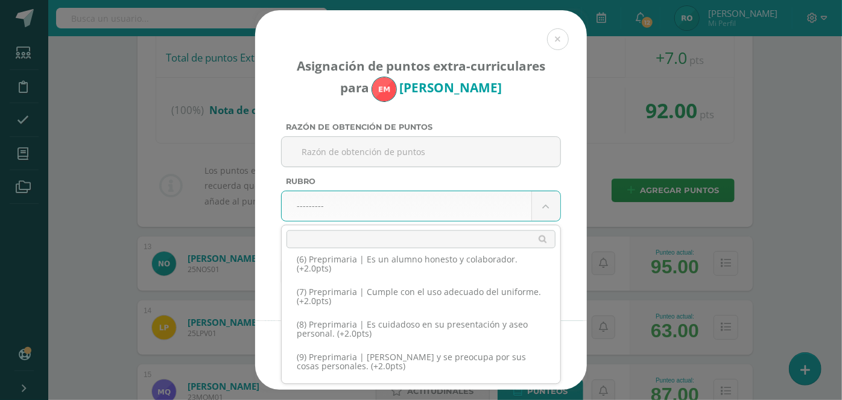
scroll to position [229, 0]
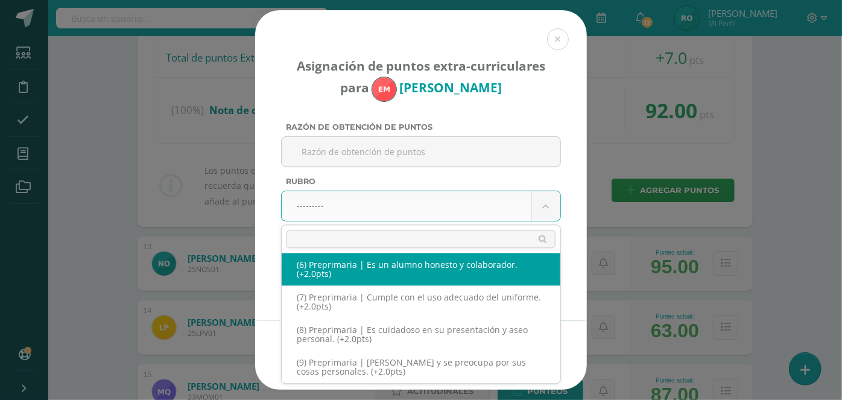
select select "9"
type input "2"
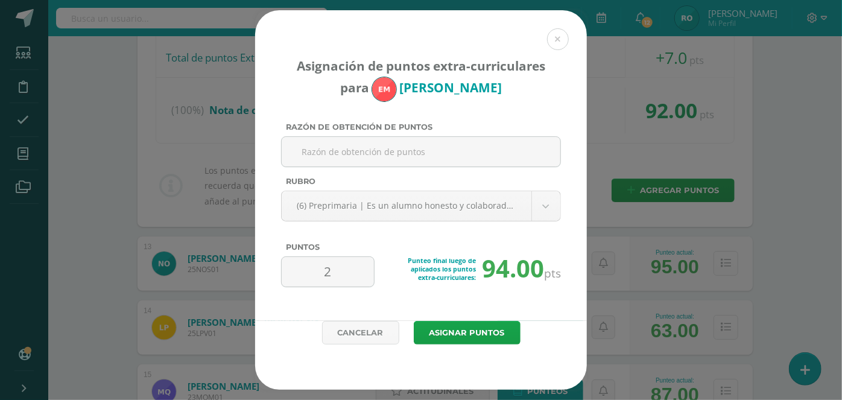
click at [481, 320] on div "Asignación de puntos extra-curriculares para Emilio Morazán Razón de obtención …" at bounding box center [421, 165] width 332 height 311
click at [449, 331] on button "Asignar puntos" at bounding box center [467, 333] width 107 height 24
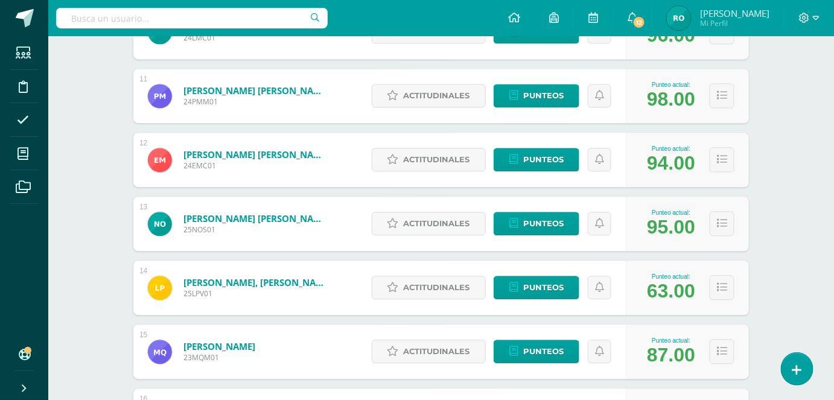
scroll to position [835, 0]
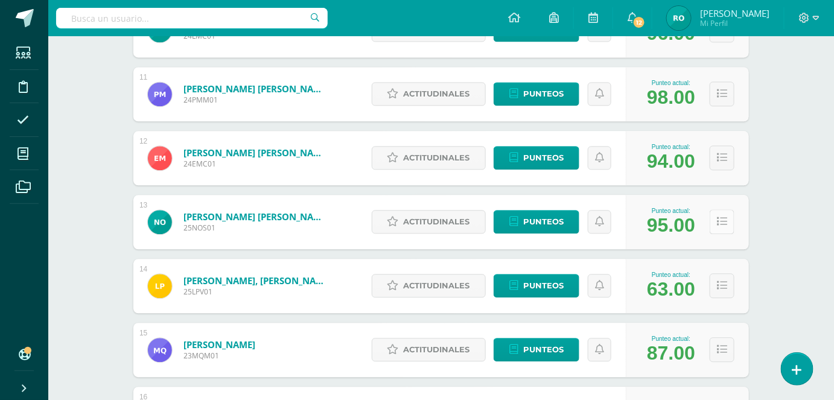
click at [731, 217] on button at bounding box center [722, 221] width 25 height 25
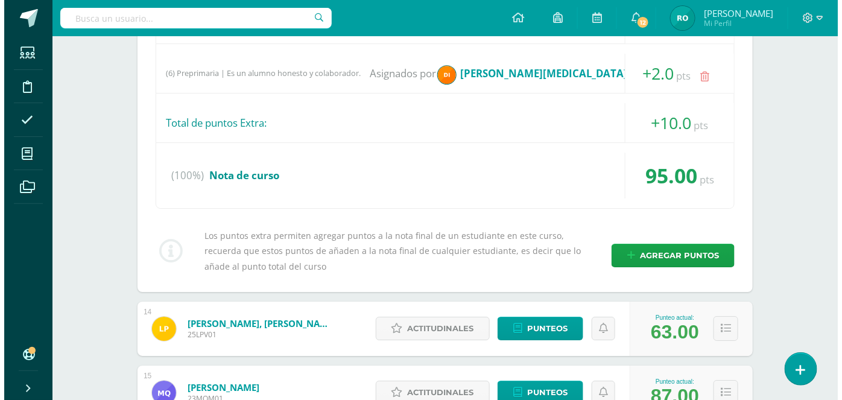
scroll to position [1247, 0]
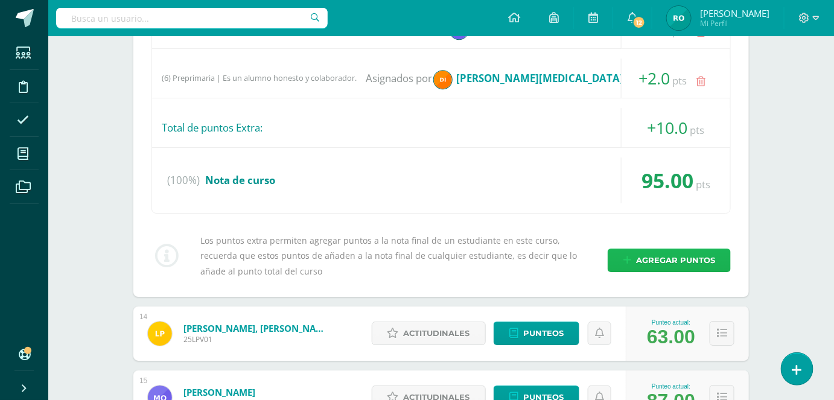
click at [685, 257] on span "Agregar puntos" at bounding box center [675, 260] width 79 height 22
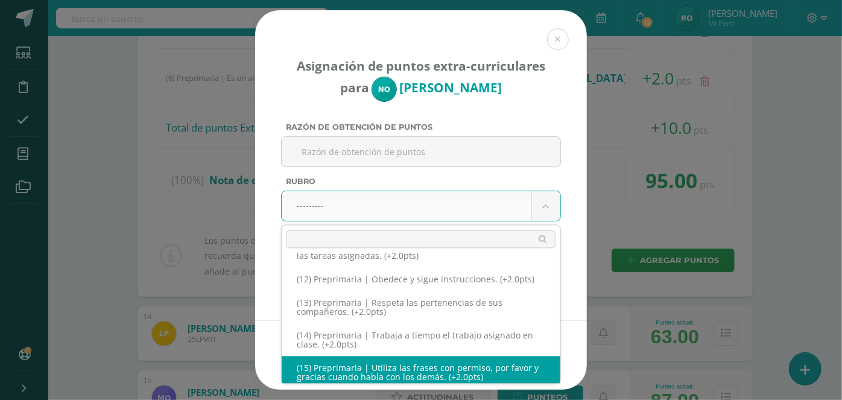
scroll to position [415, 0]
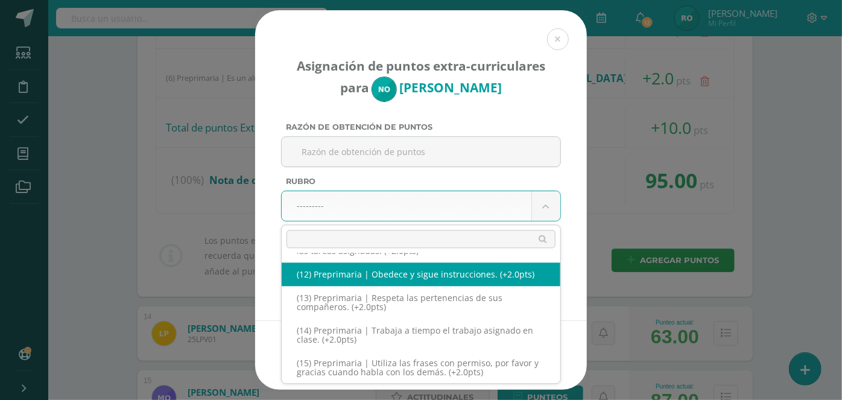
select select "15"
type input "2"
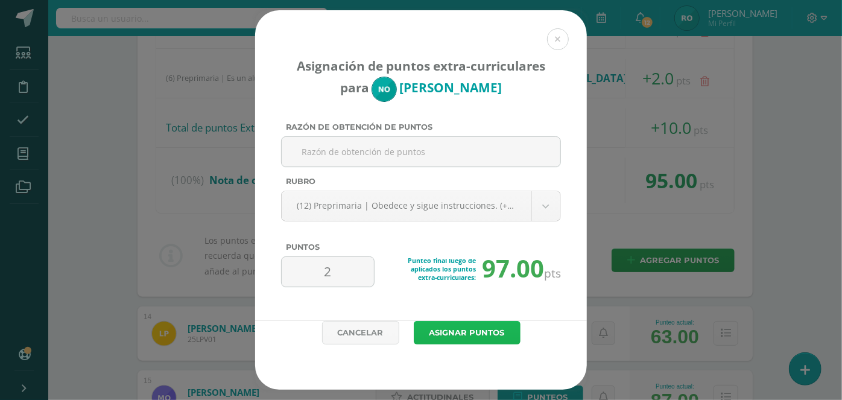
click at [468, 328] on button "Asignar puntos" at bounding box center [467, 333] width 107 height 24
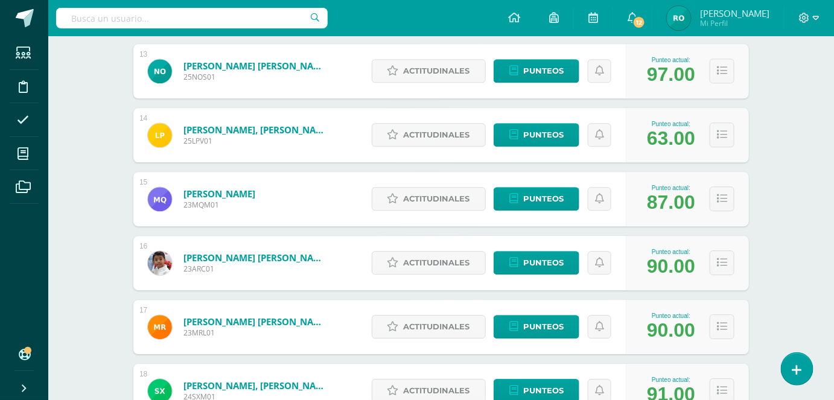
scroll to position [967, 0]
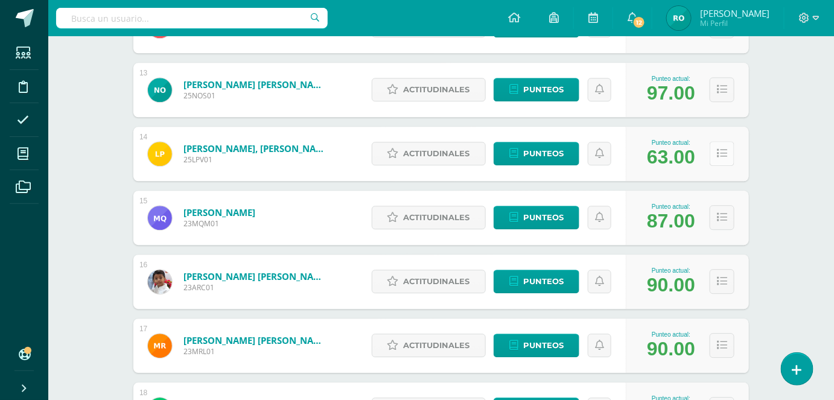
click at [725, 149] on icon at bounding box center [722, 153] width 10 height 10
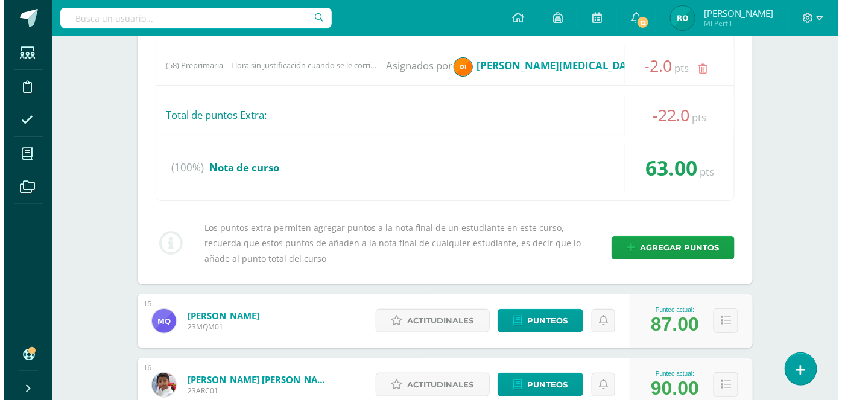
scroll to position [1626, 0]
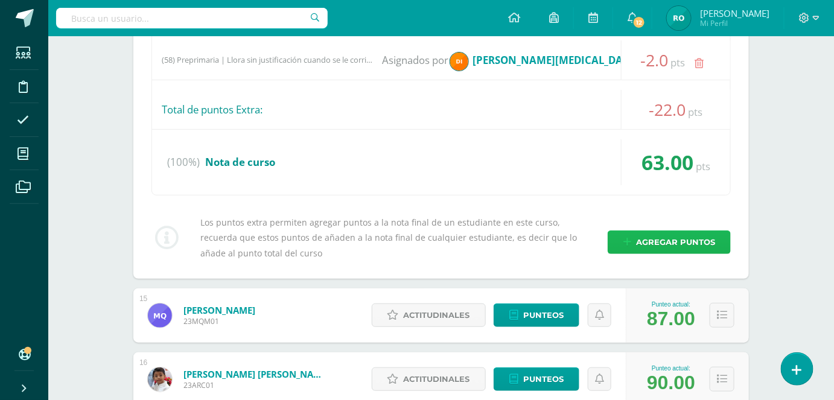
click at [705, 240] on span "Agregar puntos" at bounding box center [675, 242] width 79 height 22
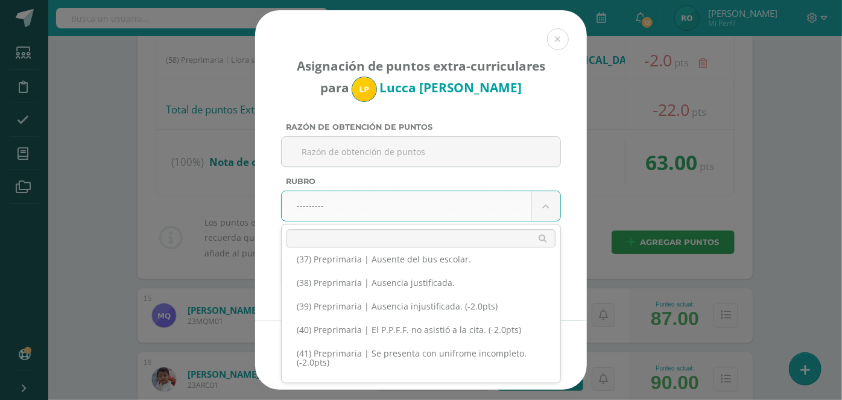
scroll to position [1374, 0]
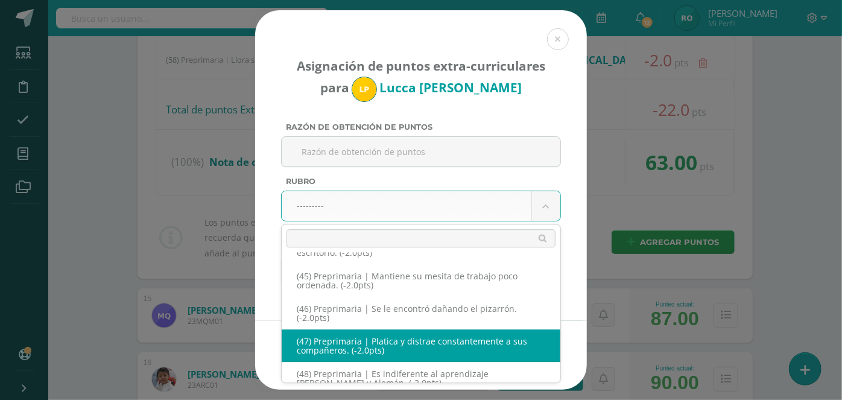
select select "50"
type input "-2"
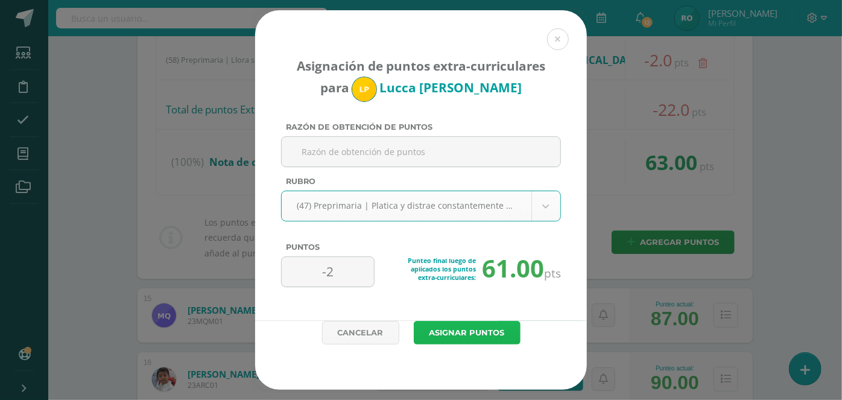
click at [502, 325] on button "Asignar puntos" at bounding box center [467, 333] width 107 height 24
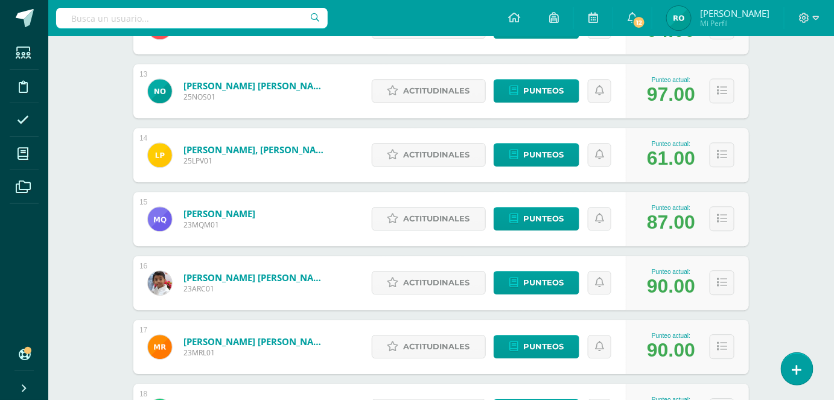
scroll to position [957, 0]
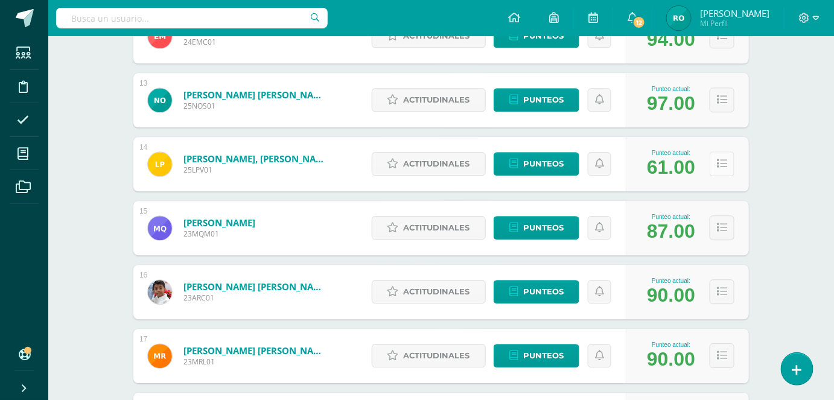
click at [725, 162] on icon at bounding box center [722, 164] width 10 height 10
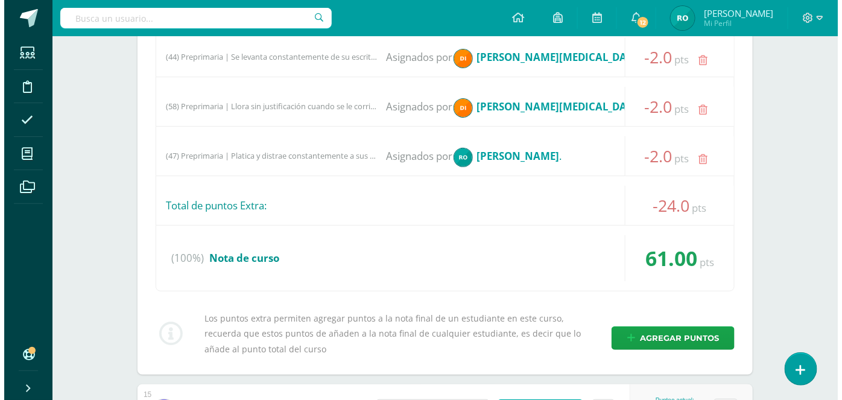
scroll to position [1612, 0]
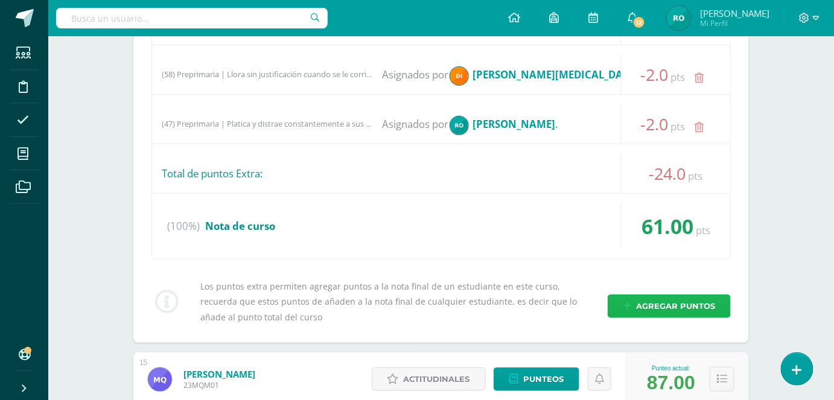
click at [670, 303] on span "Agregar puntos" at bounding box center [675, 306] width 79 height 22
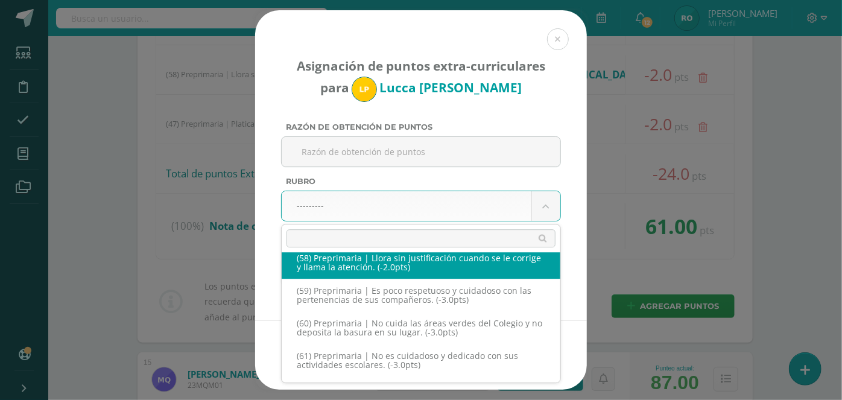
scroll to position [1801, 0]
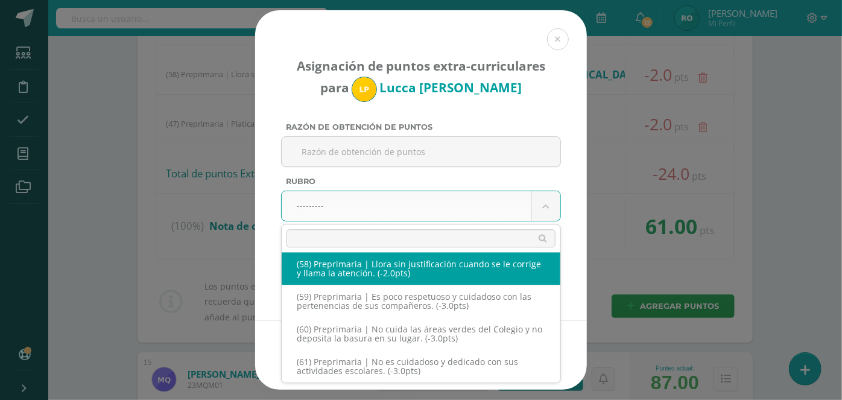
select select "61"
type input "-2"
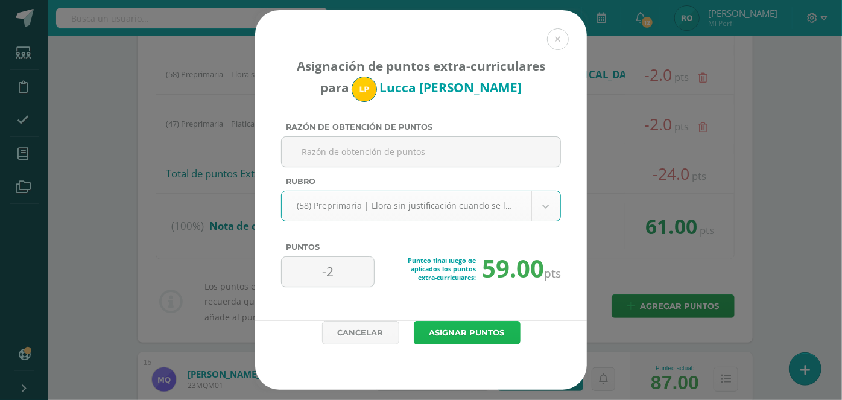
click at [451, 326] on button "Asignar puntos" at bounding box center [467, 333] width 107 height 24
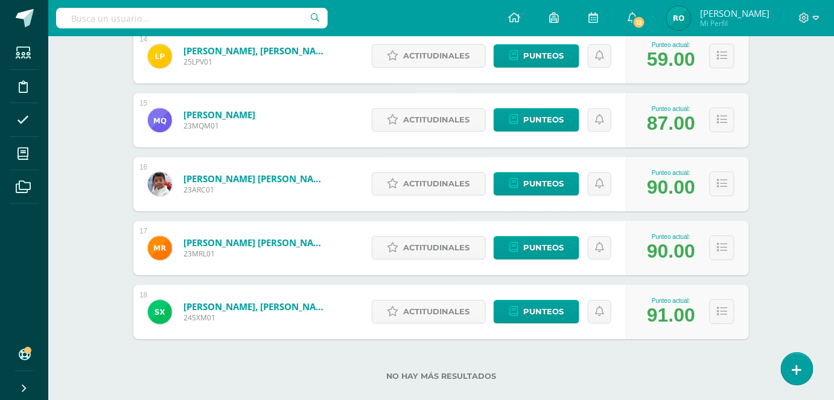
scroll to position [1060, 0]
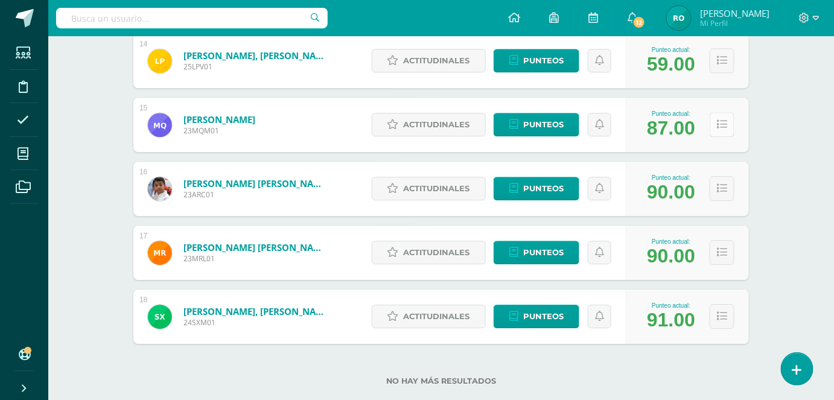
click at [734, 121] on button at bounding box center [722, 124] width 25 height 25
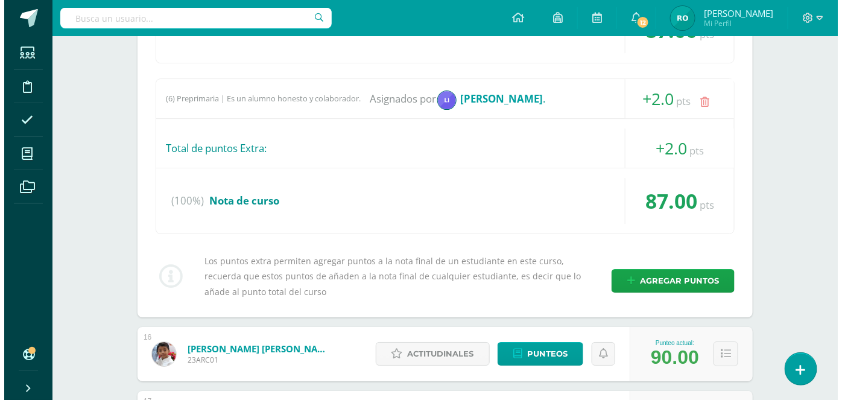
scroll to position [1260, 0]
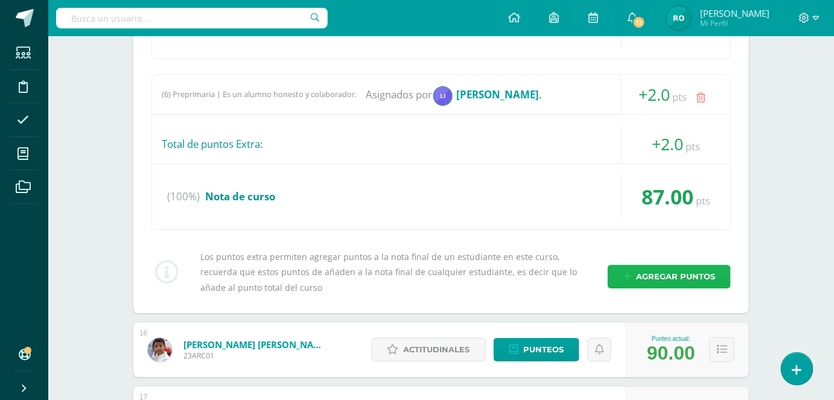
click at [707, 268] on span "Agregar puntos" at bounding box center [675, 277] width 79 height 22
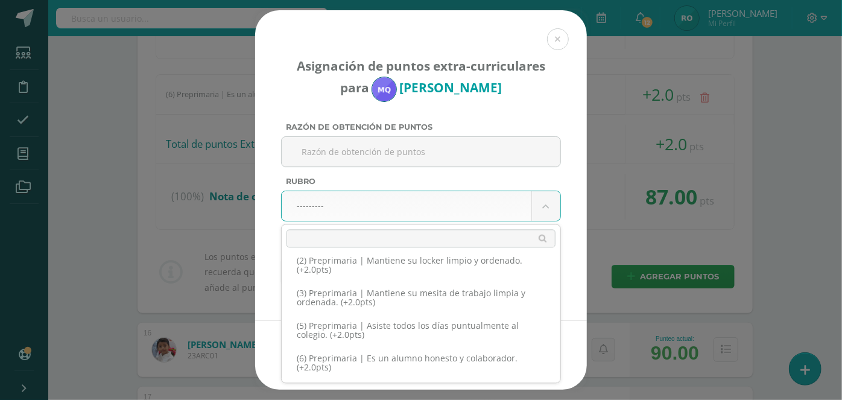
scroll to position [132, 0]
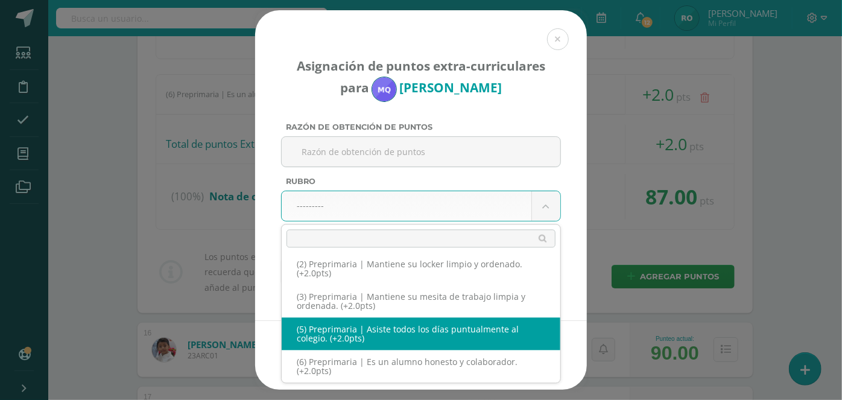
select select "8"
type input "2"
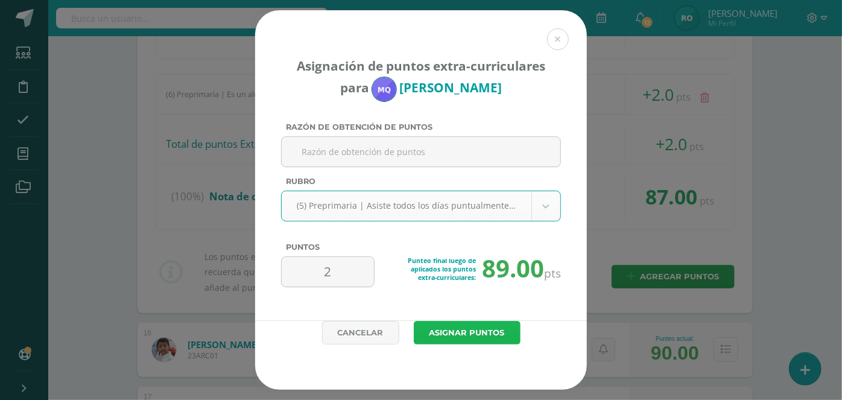
click at [481, 323] on button "Asignar puntos" at bounding box center [467, 333] width 107 height 24
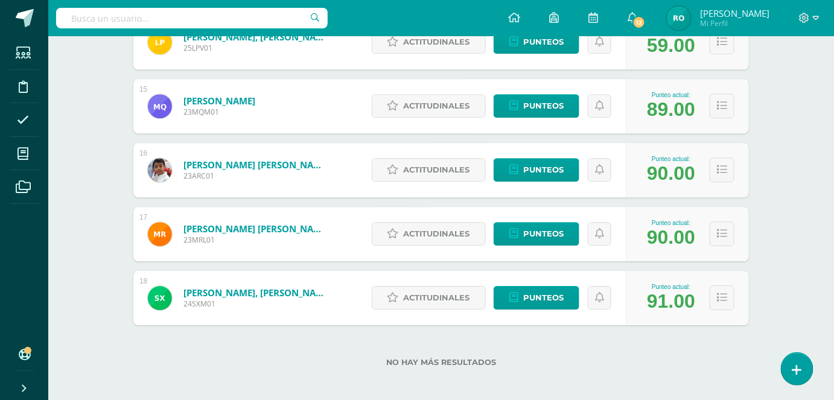
scroll to position [1084, 0]
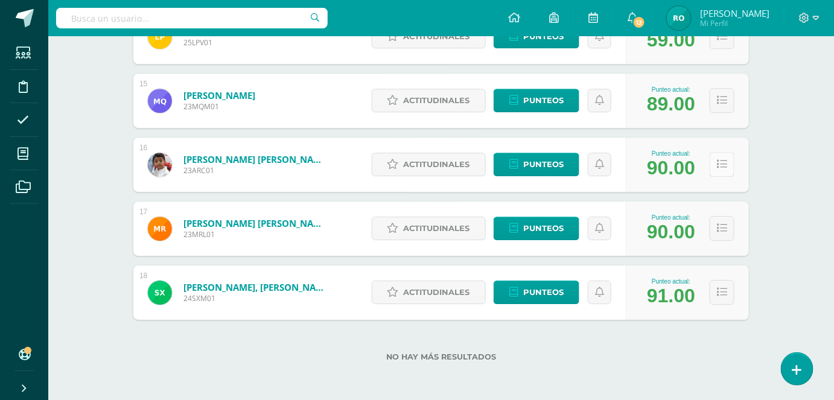
click at [725, 161] on icon at bounding box center [722, 164] width 10 height 10
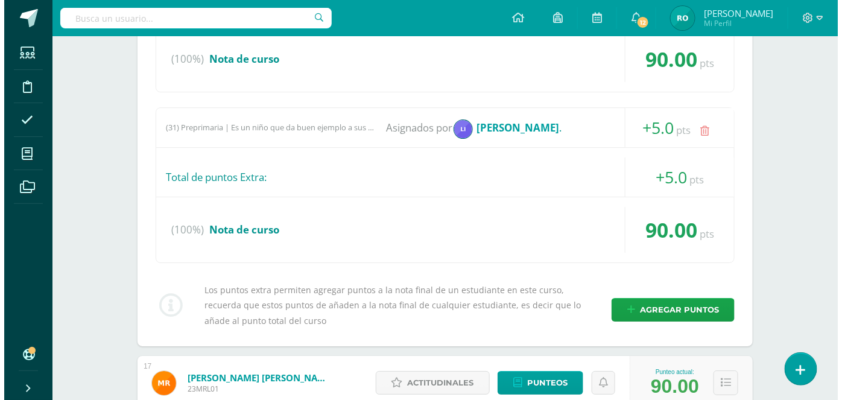
scroll to position [1289, 0]
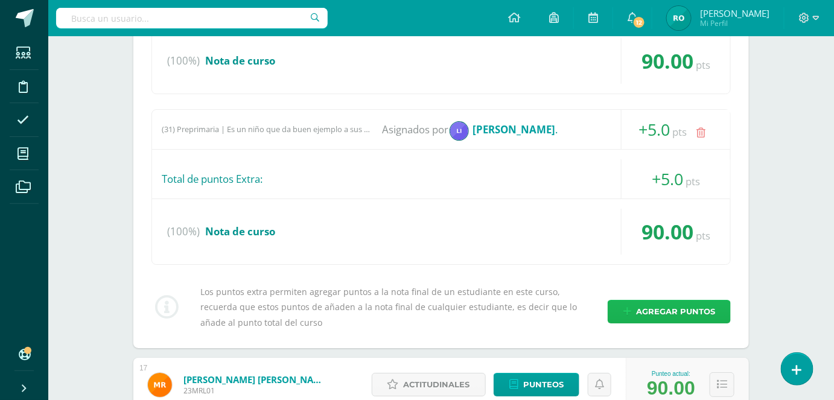
click at [689, 313] on span "Agregar puntos" at bounding box center [675, 312] width 79 height 22
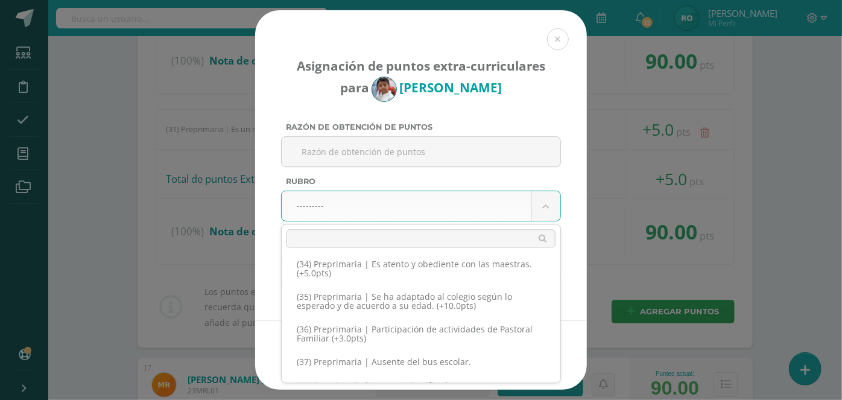
scroll to position [1030, 0]
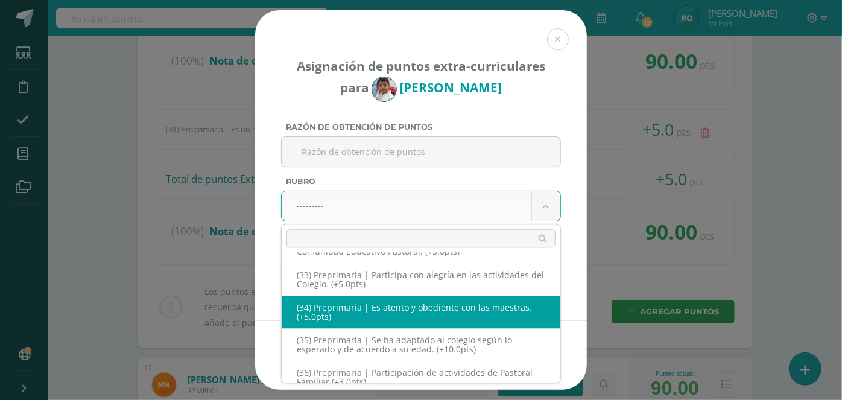
select select "37"
type input "5"
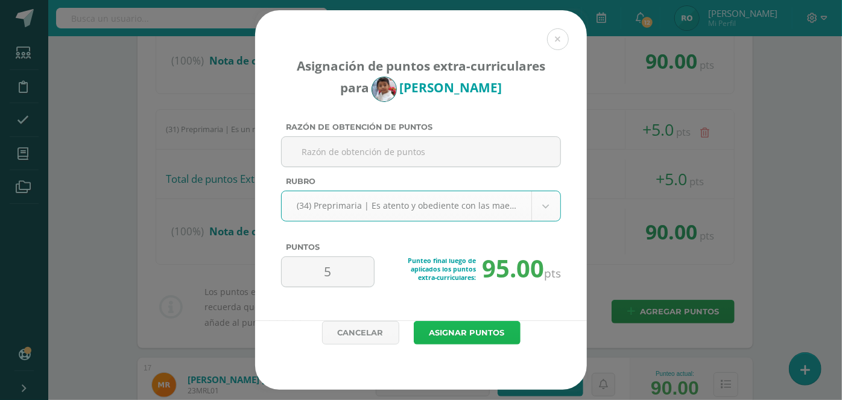
click at [471, 325] on button "Asignar puntos" at bounding box center [467, 333] width 107 height 24
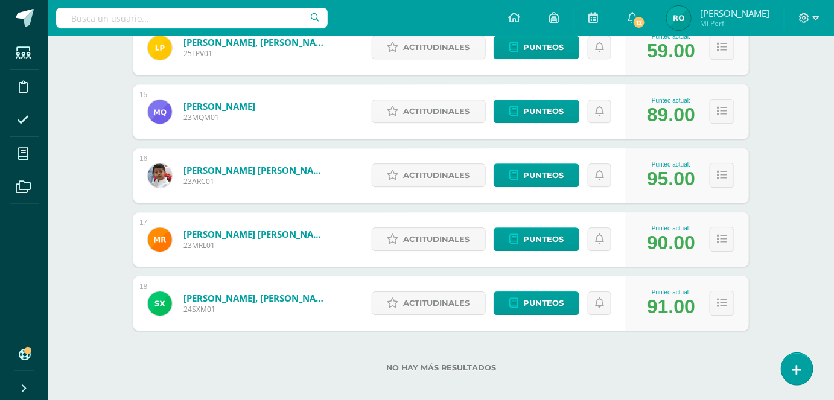
scroll to position [1084, 0]
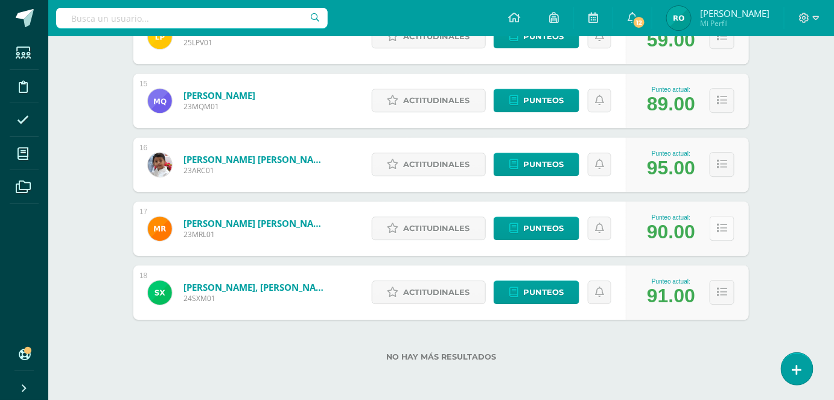
click at [725, 227] on icon at bounding box center [722, 228] width 10 height 10
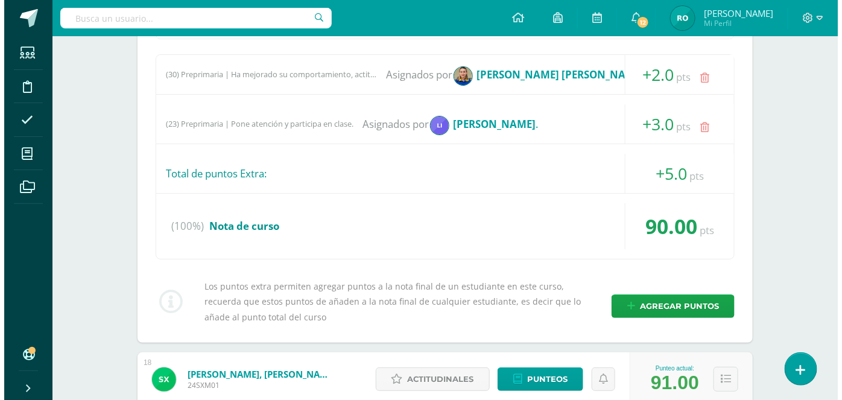
scroll to position [1410, 0]
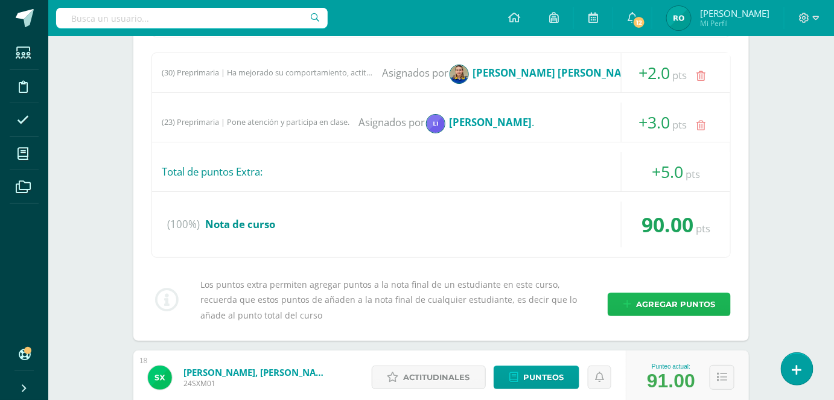
click at [707, 294] on span "Agregar puntos" at bounding box center [675, 304] width 79 height 22
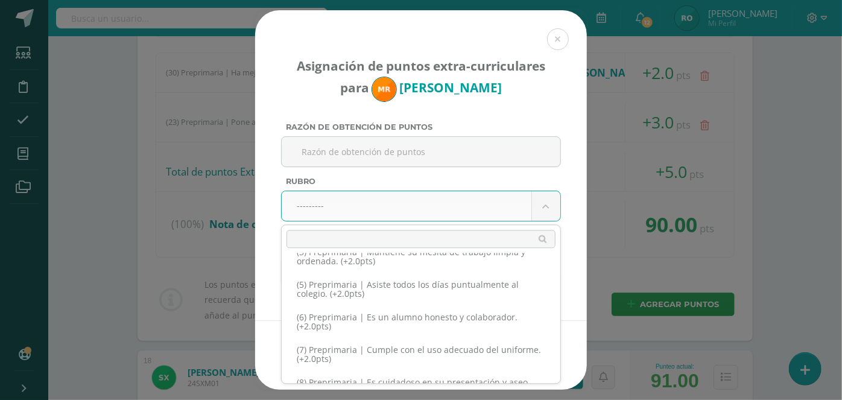
scroll to position [196, 0]
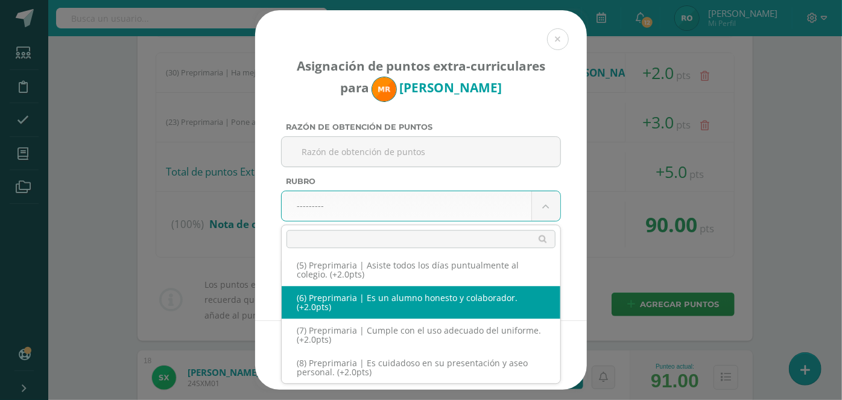
select select "9"
type input "2"
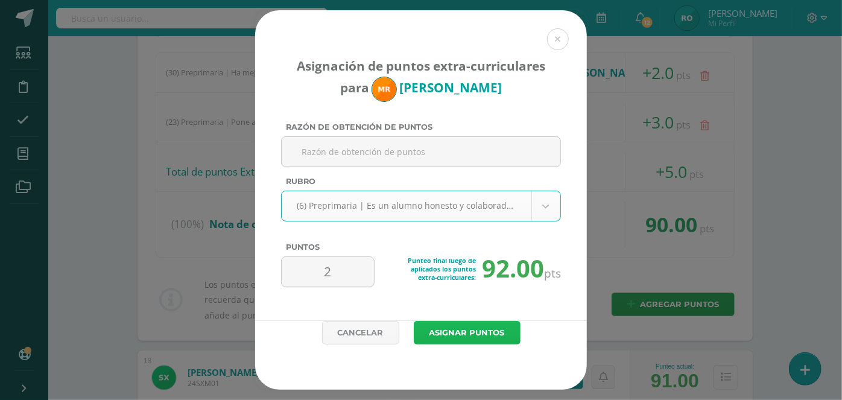
click at [482, 330] on button "Asignar puntos" at bounding box center [467, 333] width 107 height 24
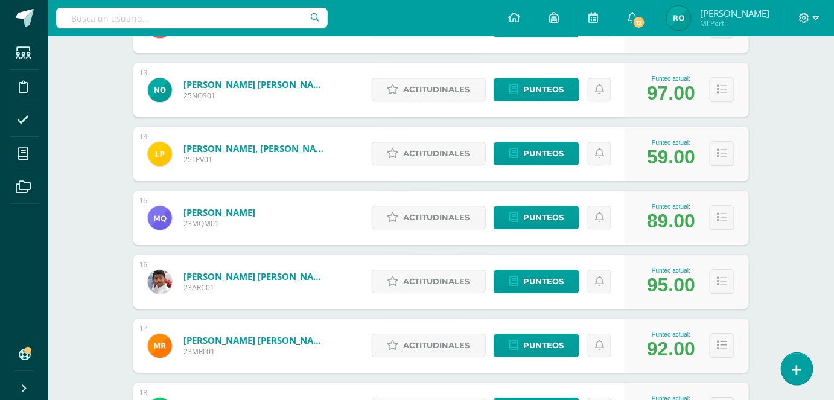
scroll to position [1084, 0]
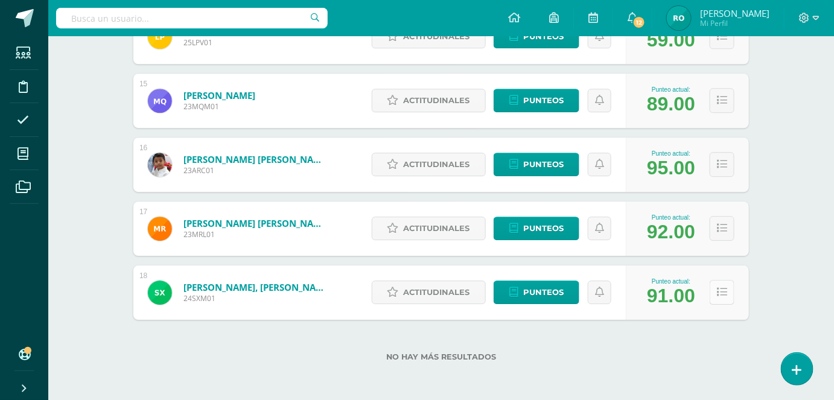
click at [724, 296] on icon at bounding box center [722, 292] width 10 height 10
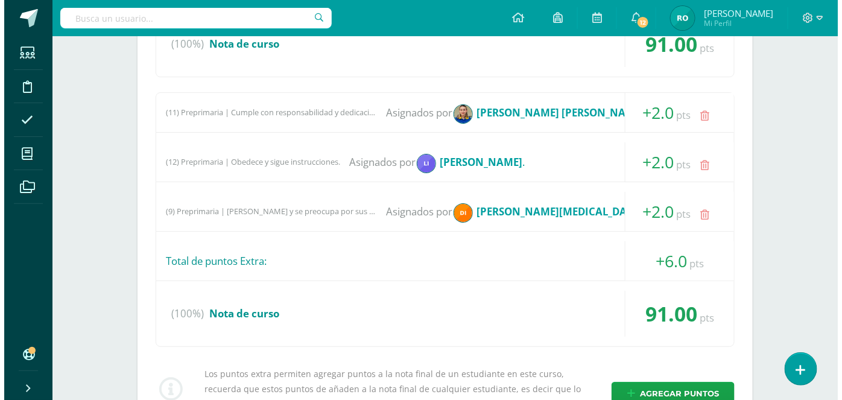
scroll to position [1452, 0]
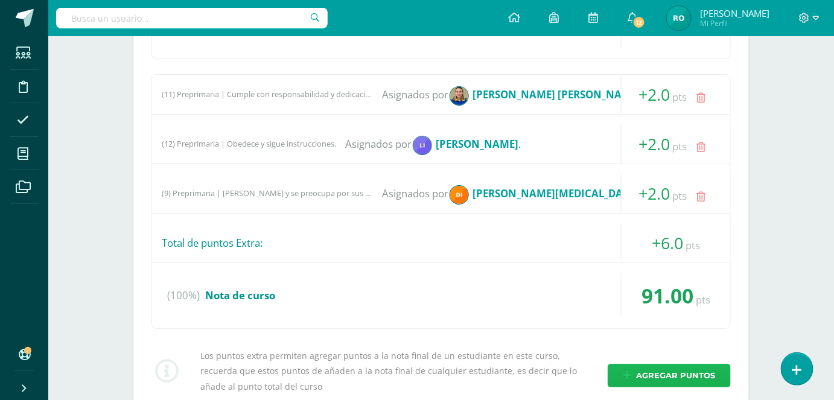
click at [689, 370] on span "Agregar puntos" at bounding box center [675, 376] width 79 height 22
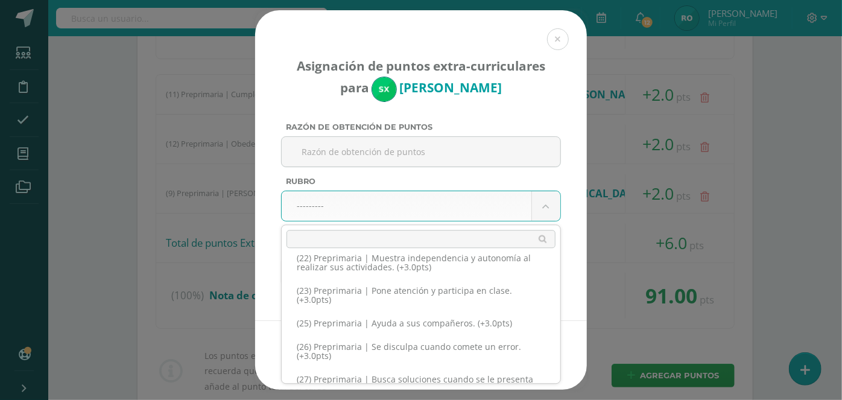
scroll to position [724, 0]
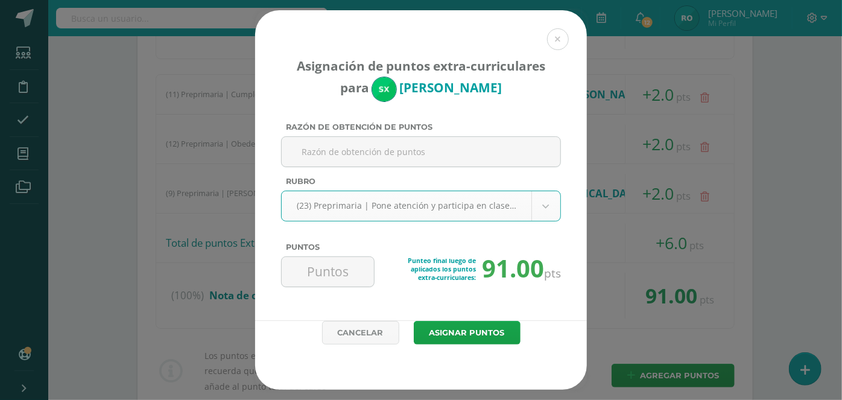
select select "26"
type input "3"
click at [501, 329] on button "Asignar puntos" at bounding box center [467, 333] width 107 height 24
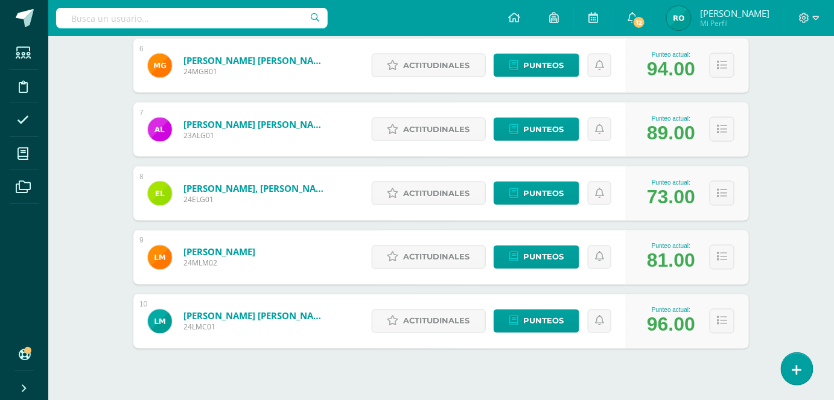
scroll to position [568, 0]
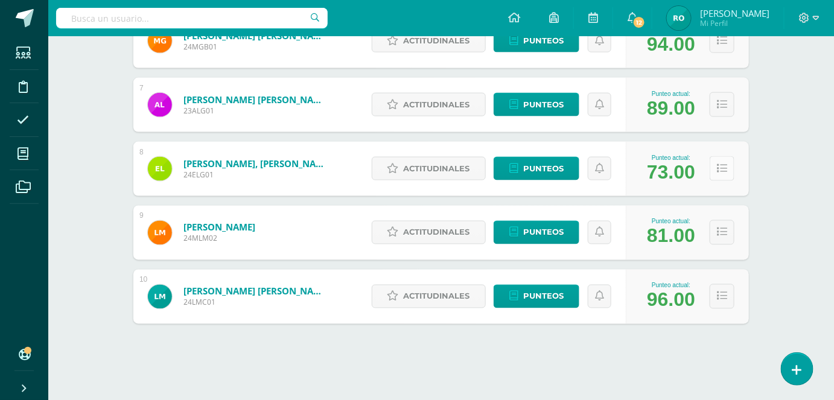
click at [722, 168] on icon at bounding box center [722, 169] width 10 height 10
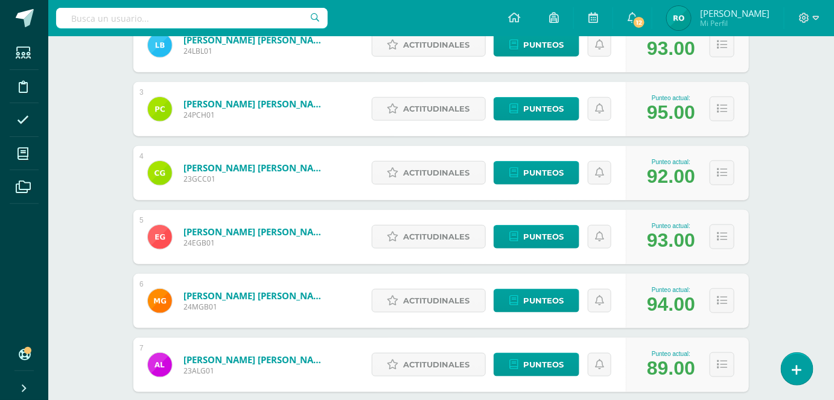
scroll to position [0, 0]
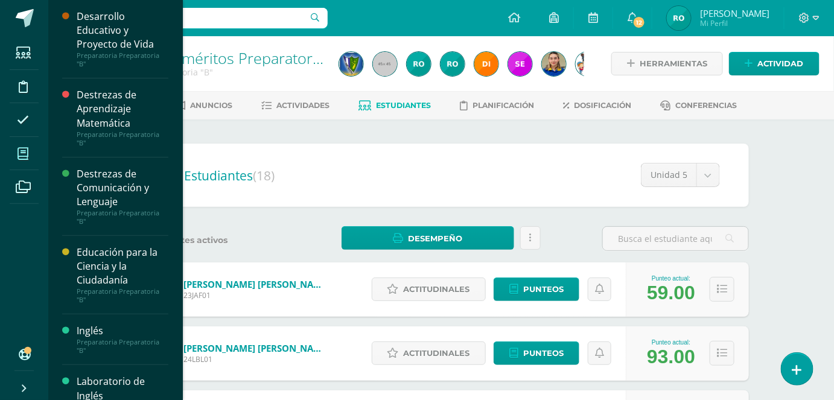
click at [22, 161] on span at bounding box center [23, 153] width 27 height 27
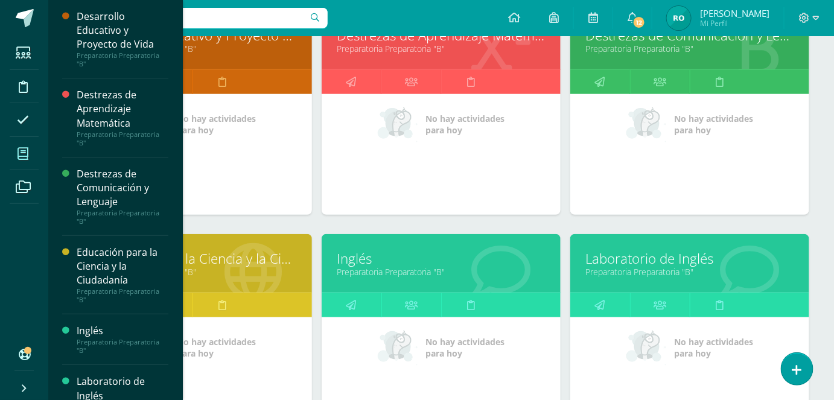
scroll to position [172, 0]
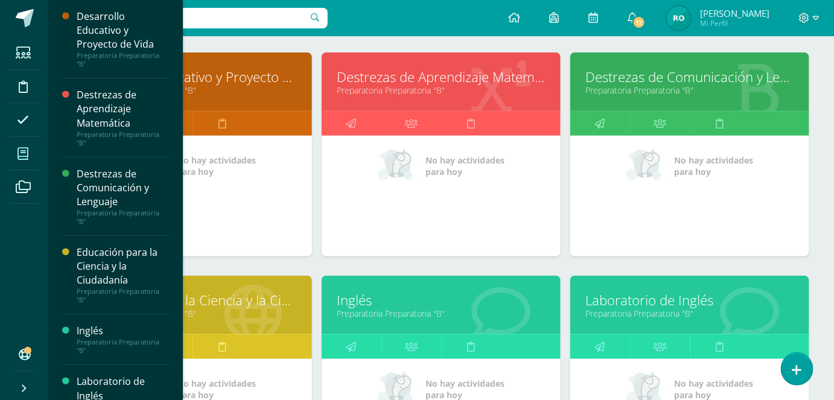
click at [508, 89] on link "Preparatoria Preparatoria "B"" at bounding box center [441, 89] width 209 height 11
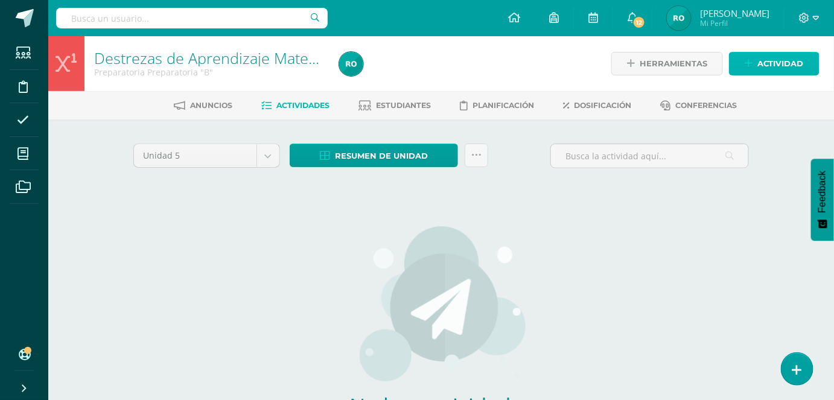
click at [754, 65] on link "Actividad" at bounding box center [774, 64] width 91 height 24
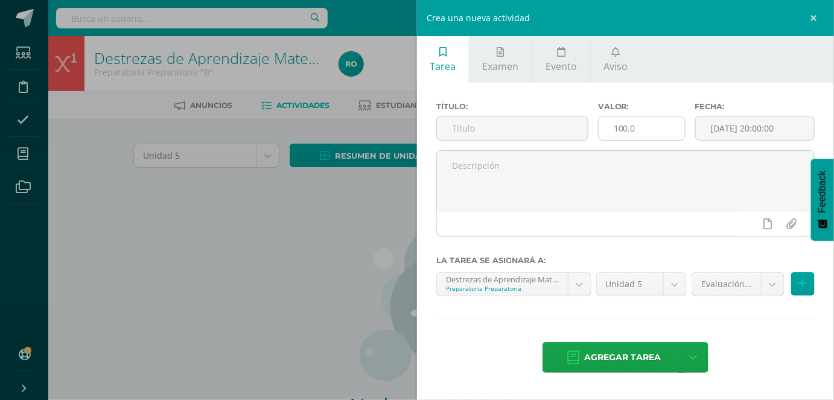
click at [606, 127] on input "100.0" at bounding box center [642, 128] width 86 height 24
click at [559, 135] on input "text" at bounding box center [512, 128] width 151 height 24
type input "Actividad 1"
click at [624, 130] on input "100.0" at bounding box center [642, 128] width 86 height 24
type input "10.0"
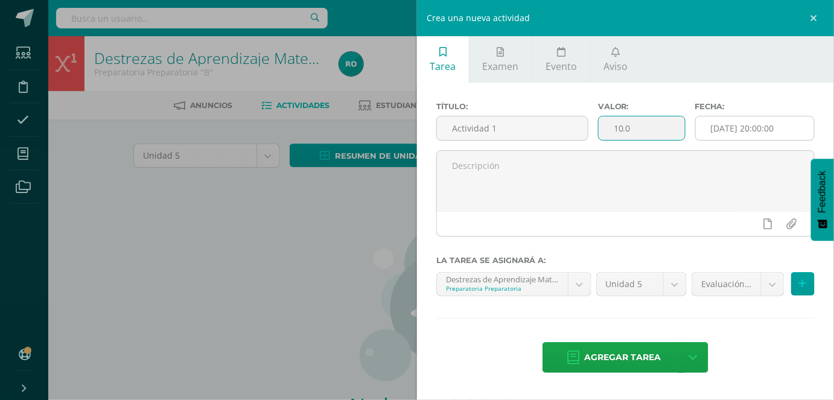
click at [743, 125] on input "[DATE] 20:00:00" at bounding box center [755, 128] width 118 height 24
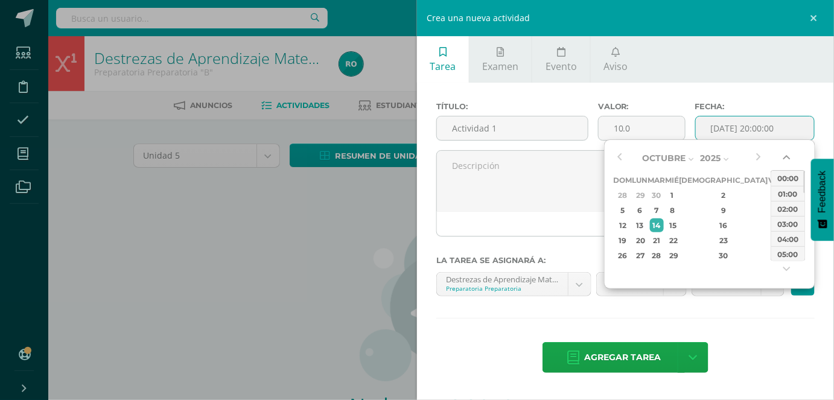
click at [793, 155] on button "button" at bounding box center [788, 160] width 12 height 18
click at [788, 181] on div "00:00" at bounding box center [788, 178] width 34 height 15
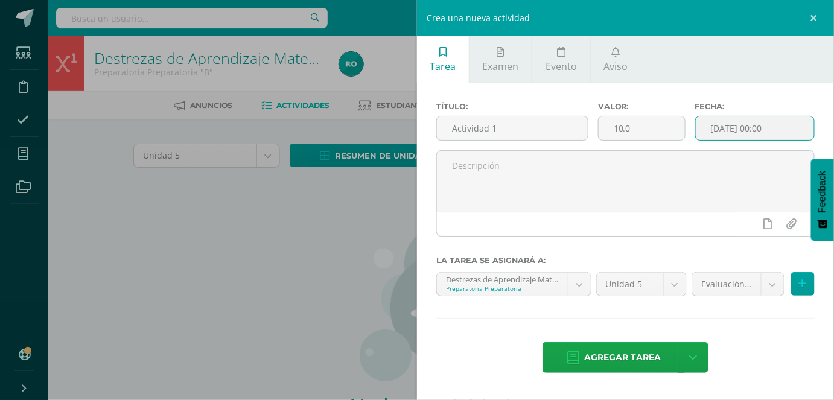
click at [733, 127] on input "[DATE] 00:00" at bounding box center [755, 128] width 118 height 24
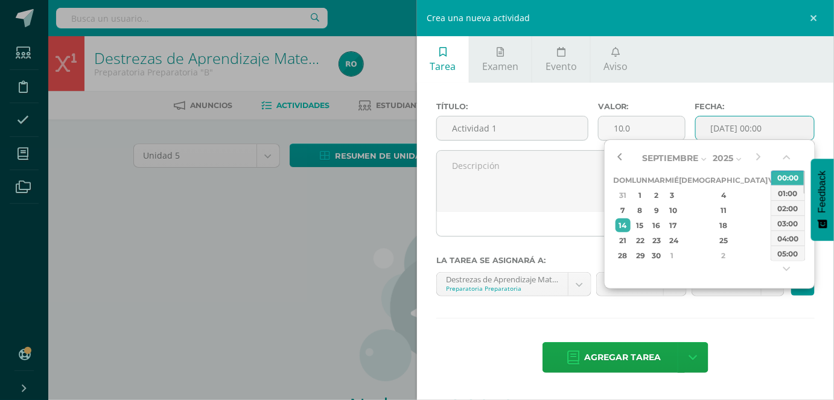
click at [623, 153] on button "button" at bounding box center [620, 158] width 12 height 18
click at [769, 197] on div "5" at bounding box center [774, 195] width 11 height 14
type input "2025-09-05 00:00"
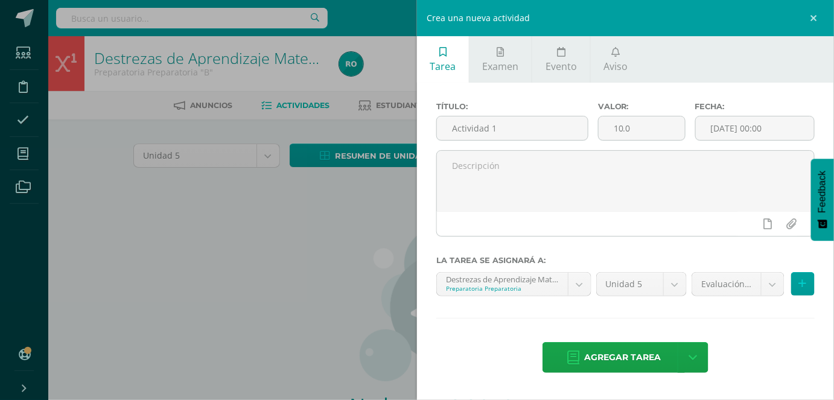
click at [676, 312] on div "Título: Actividad 1 Valor: 10.0 Fecha: 2025-09-05 00:00 La tarea se asignará a:…" at bounding box center [625, 239] width 417 height 312
click at [783, 283] on body "Estudiantes Disciplina Asistencia Mis cursos Archivos Soporte Ayuda Reportar un…" at bounding box center [417, 259] width 834 height 518
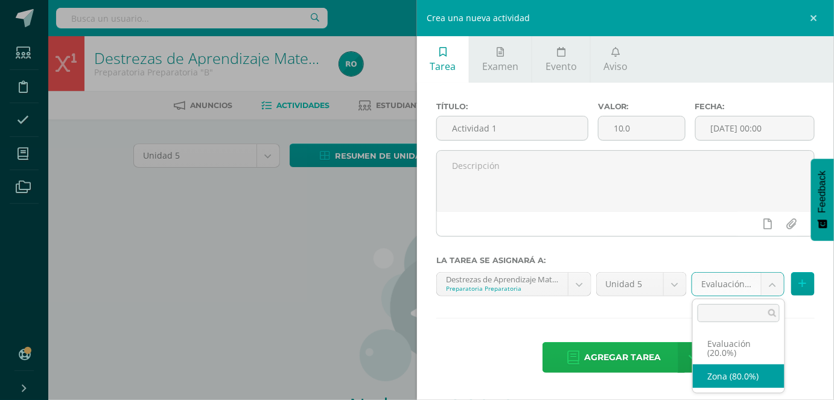
drag, startPoint x: 732, startPoint y: 375, endPoint x: 663, endPoint y: 355, distance: 72.4
select select "165039"
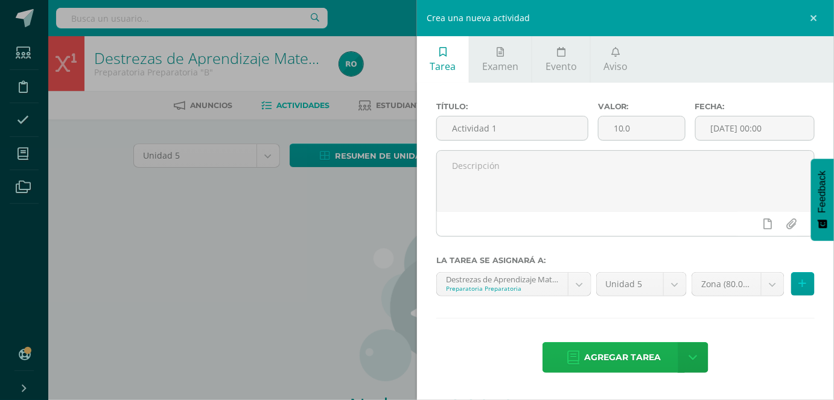
click at [650, 348] on span "Agregar tarea" at bounding box center [622, 358] width 77 height 30
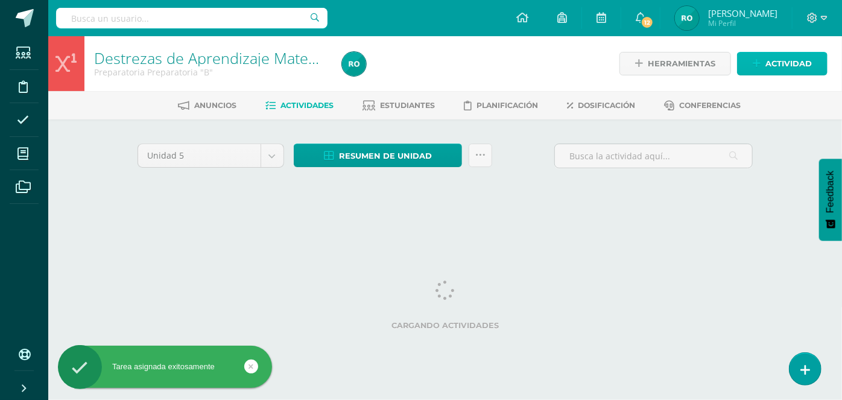
click at [758, 60] on icon at bounding box center [757, 64] width 8 height 10
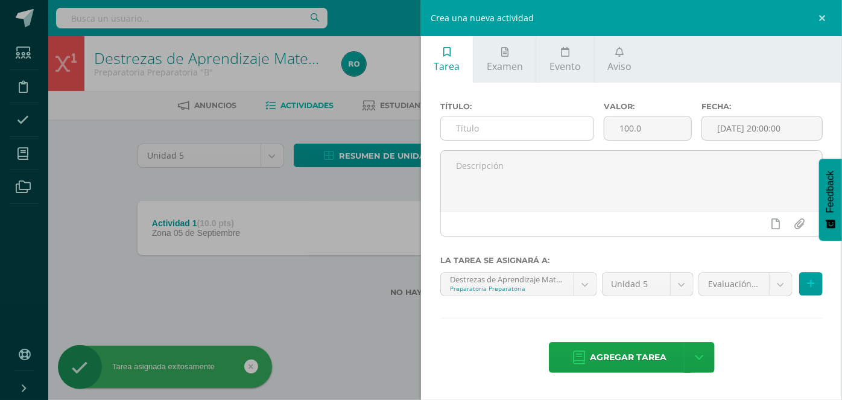
click at [502, 138] on input "text" at bounding box center [517, 128] width 153 height 24
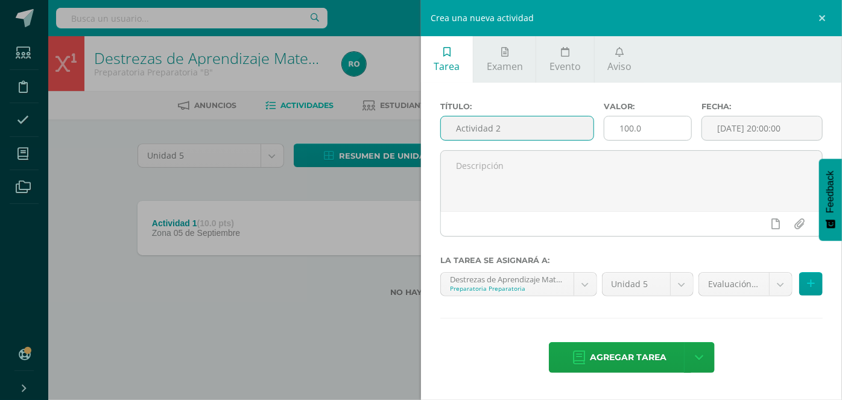
type input "Actividad 2"
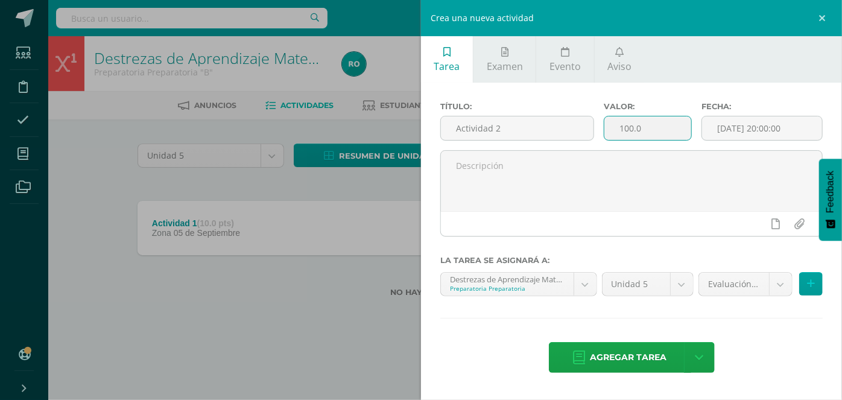
click at [643, 134] on input "100.0" at bounding box center [649, 128] width 88 height 24
click at [629, 126] on input "100.0" at bounding box center [649, 128] width 88 height 24
type input "10.0"
click at [769, 135] on input "[DATE] 20:00:00" at bounding box center [762, 128] width 120 height 24
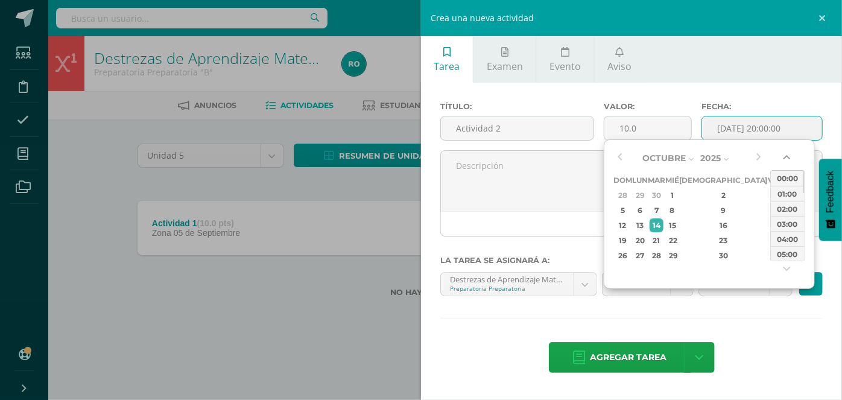
click at [788, 159] on button "button" at bounding box center [788, 160] width 12 height 18
click at [788, 174] on div "00:00" at bounding box center [788, 178] width 34 height 15
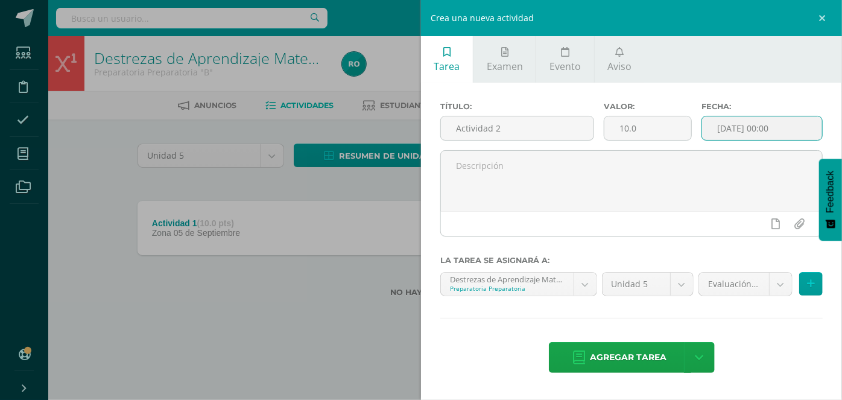
click at [749, 130] on input "[DATE] 00:00" at bounding box center [762, 128] width 120 height 24
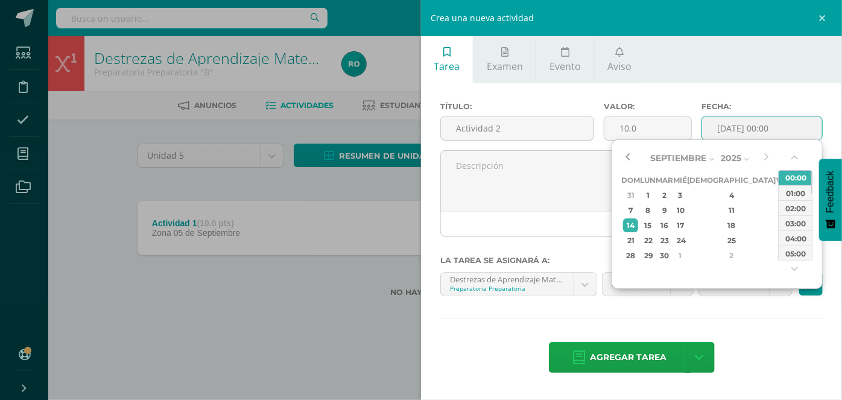
click at [629, 152] on button "button" at bounding box center [628, 158] width 12 height 18
click at [778, 207] on div "12" at bounding box center [783, 210] width 11 height 14
type input "2025-09-12 00:00"
click at [710, 323] on div "Título: Actividad 2 Valor: 10.0 Fecha: 2025-09-12 00:00 La tarea se asignará a:…" at bounding box center [631, 239] width 421 height 312
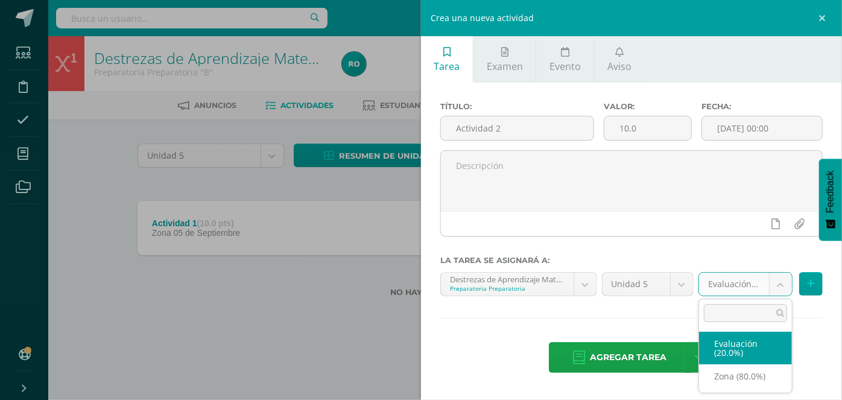
click at [785, 287] on body "Tarea asignada exitosamente Estudiantes Disciplina Asistencia Mis cursos Archiv…" at bounding box center [421, 168] width 842 height 336
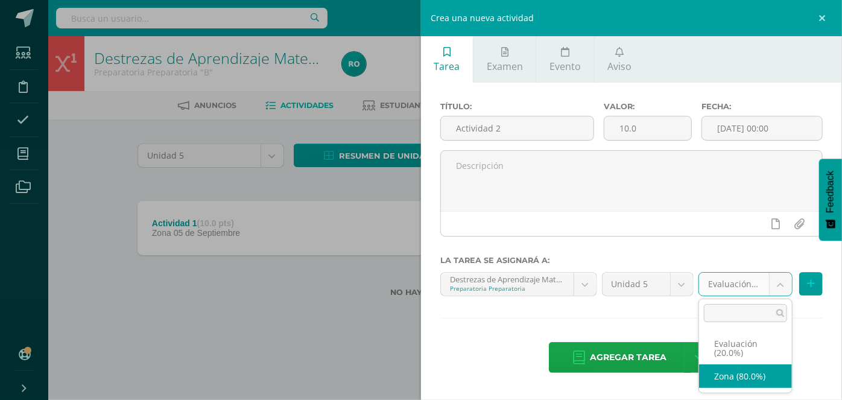
drag, startPoint x: 726, startPoint y: 377, endPoint x: 684, endPoint y: 381, distance: 42.5
select select "165039"
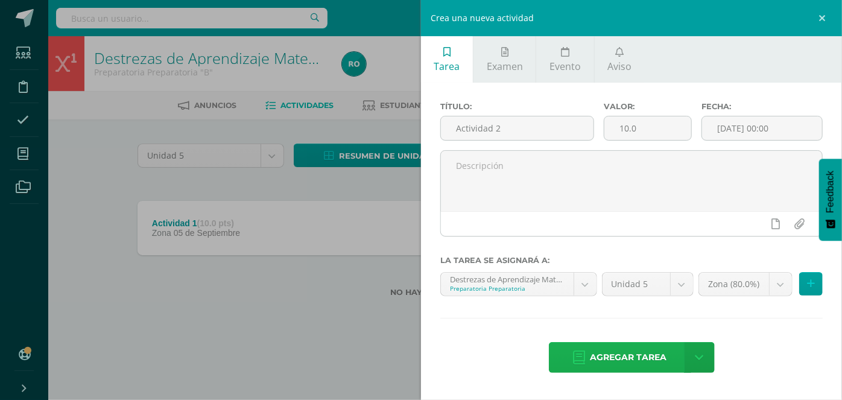
click at [619, 372] on link "Agregar tarea" at bounding box center [620, 357] width 142 height 31
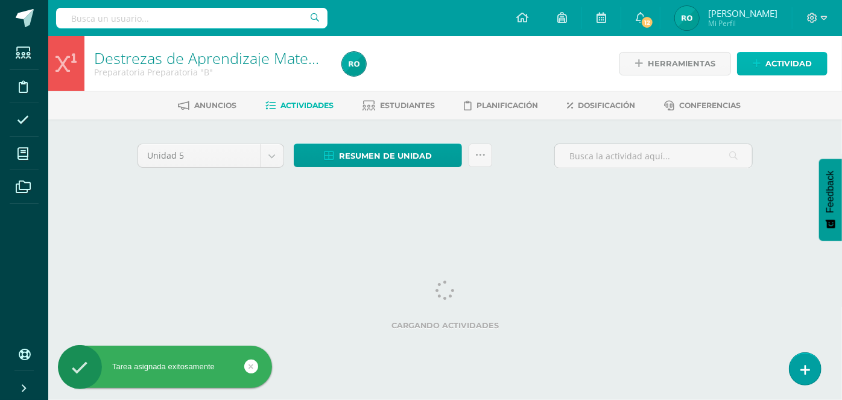
click at [774, 75] on link "Actividad" at bounding box center [782, 64] width 91 height 24
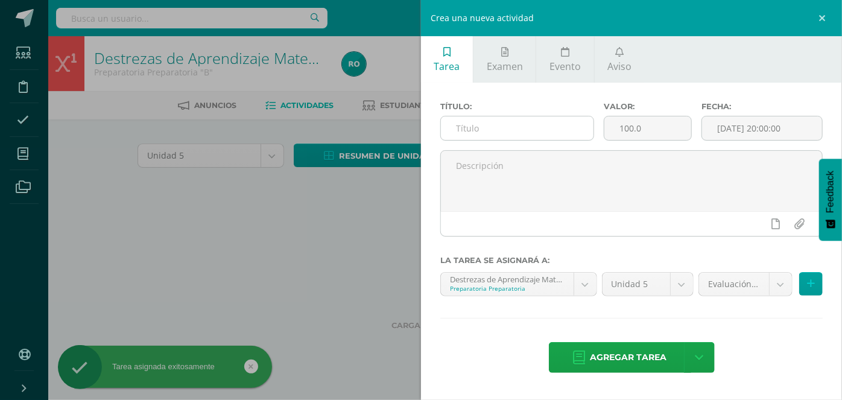
click at [527, 128] on input "text" at bounding box center [517, 128] width 153 height 24
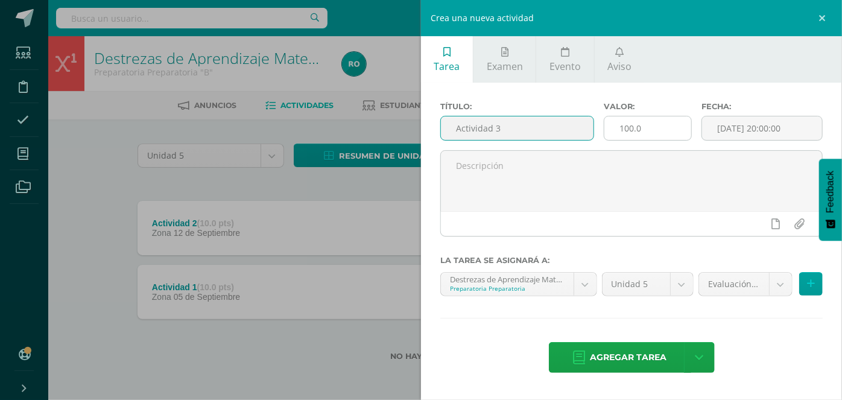
type input "Actividad 3"
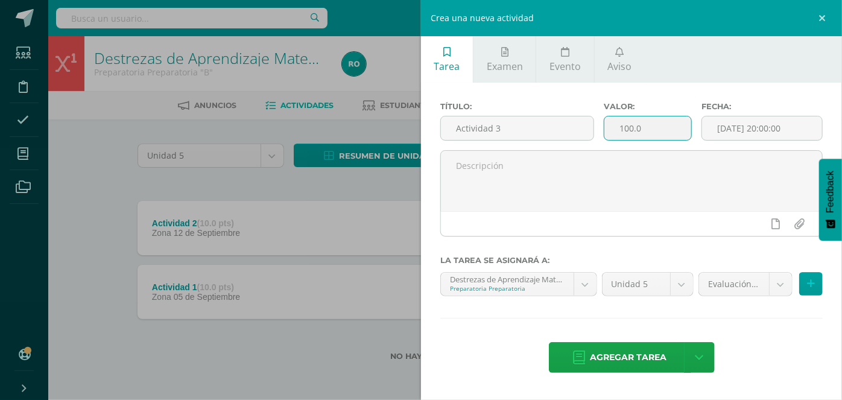
click at [620, 127] on input "100.0" at bounding box center [649, 128] width 88 height 24
click at [625, 127] on input "100.0" at bounding box center [649, 128] width 88 height 24
click at [627, 128] on input "100.0" at bounding box center [649, 128] width 88 height 24
click at [628, 129] on input "100.0" at bounding box center [649, 128] width 88 height 24
type input "10.0"
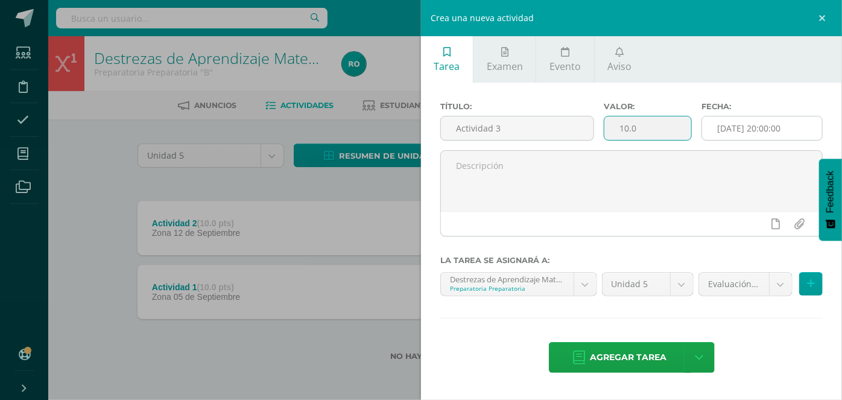
click at [775, 135] on input "[DATE] 20:00:00" at bounding box center [762, 128] width 120 height 24
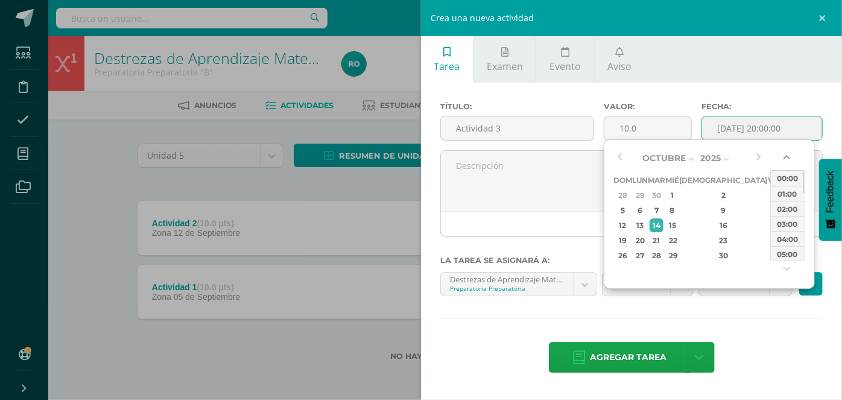
click at [786, 160] on button "button" at bounding box center [788, 160] width 12 height 18
click at [788, 171] on div "00:00" at bounding box center [788, 178] width 34 height 15
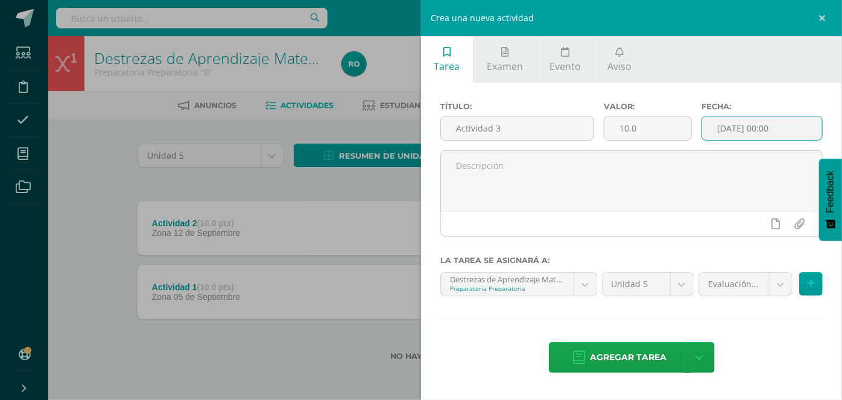
click at [729, 132] on input "2025-10-14 00:00" at bounding box center [762, 128] width 120 height 24
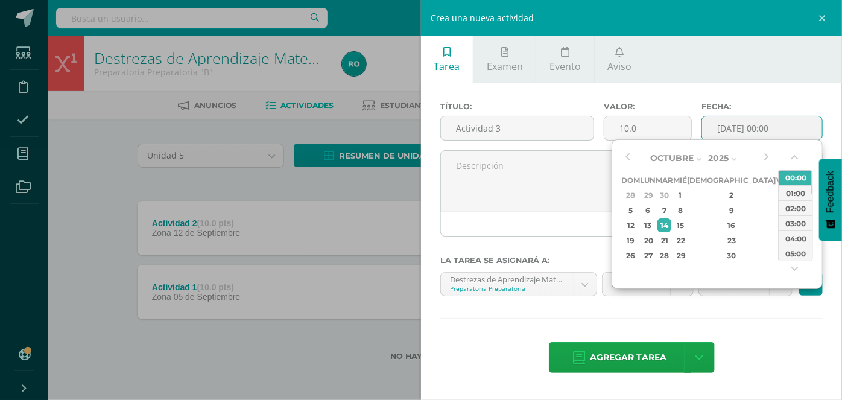
click at [752, 129] on input "2025-10-14 00:00" at bounding box center [762, 128] width 120 height 24
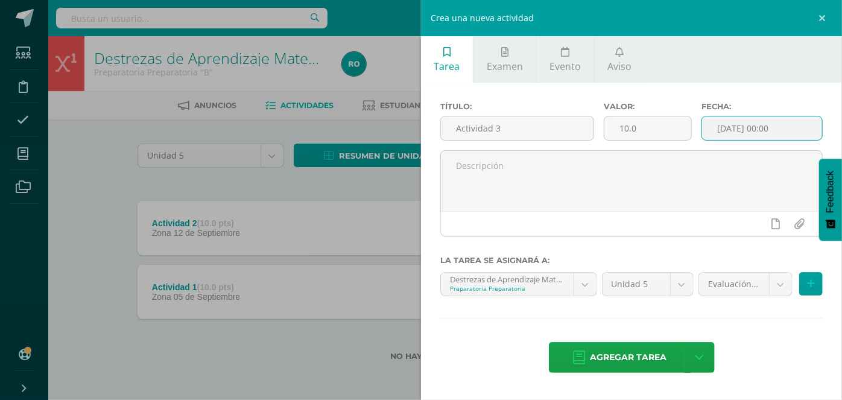
click at [742, 132] on input "2025-10-14 00:00" at bounding box center [762, 128] width 120 height 24
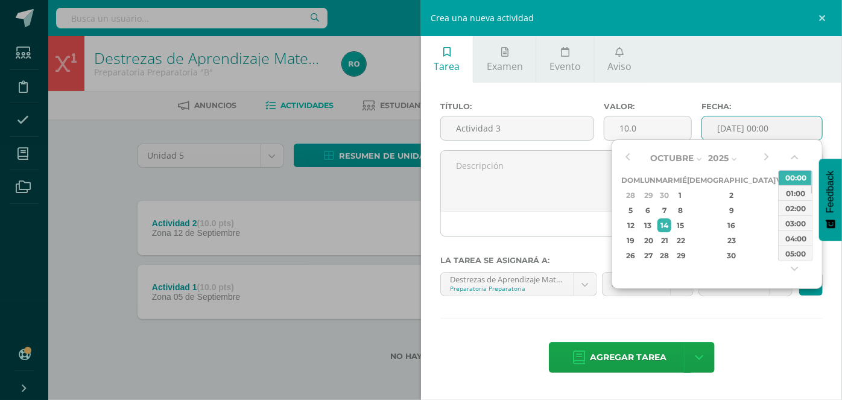
click at [634, 160] on div "Octubre Enero Febrero Marzo Abril Mayo Junio Julio Agosto Septiembre Octubre No…" at bounding box center [697, 205] width 151 height 113
click at [634, 158] on div "Octubre Enero Febrero Marzo Abril Mayo Junio Julio Agosto Septiembre Octubre No…" at bounding box center [697, 205] width 151 height 113
click at [629, 156] on button "button" at bounding box center [628, 158] width 12 height 18
click at [778, 223] on div "19" at bounding box center [783, 225] width 11 height 14
type input "2025-09-19 00:00"
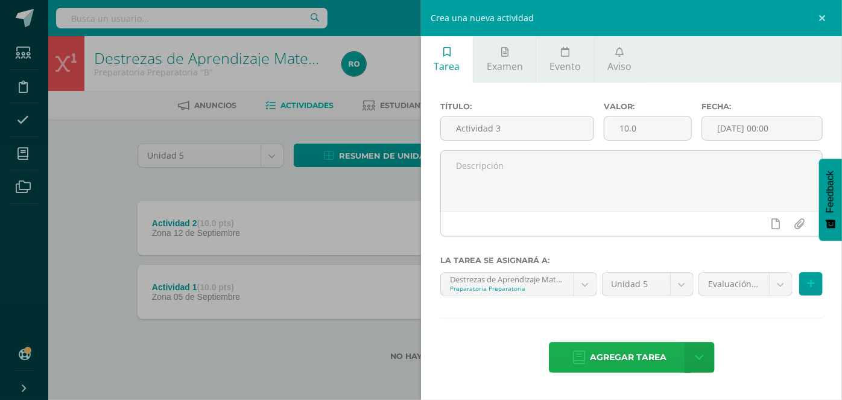
click at [664, 359] on span "Agregar tarea" at bounding box center [629, 358] width 77 height 30
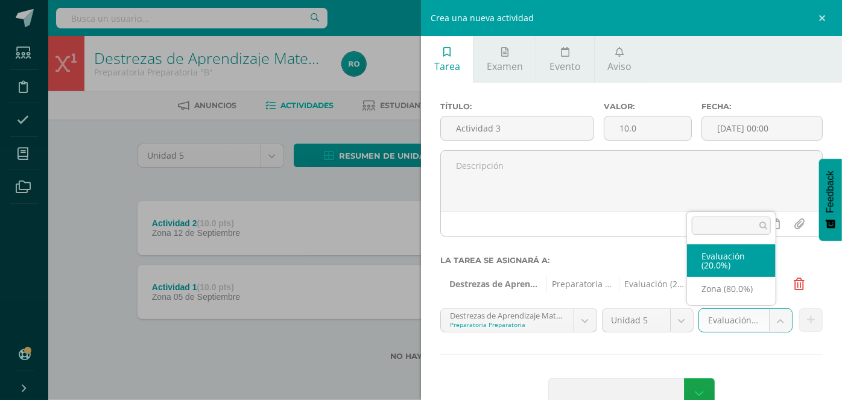
click at [724, 314] on body "Tarea asignada exitosamente Estudiantes Disciplina Asistencia Mis cursos Archiv…" at bounding box center [421, 200] width 842 height 400
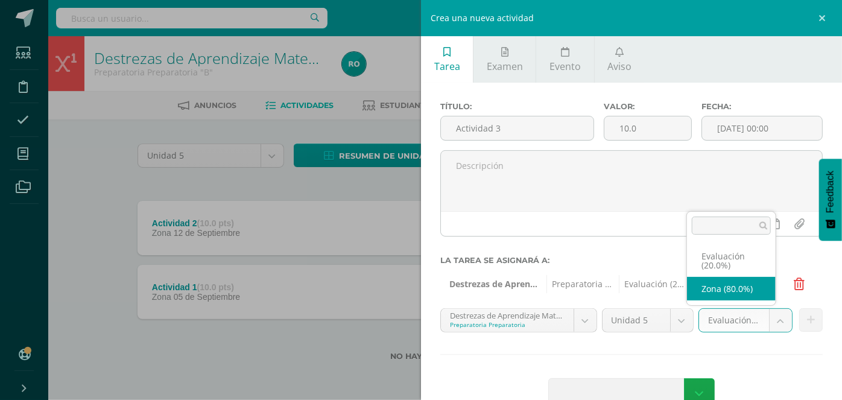
select select "165039"
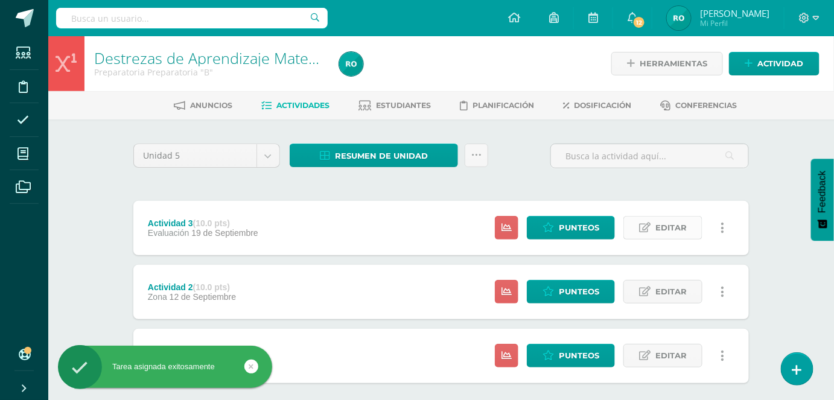
click at [654, 226] on link "Editar" at bounding box center [662, 228] width 79 height 24
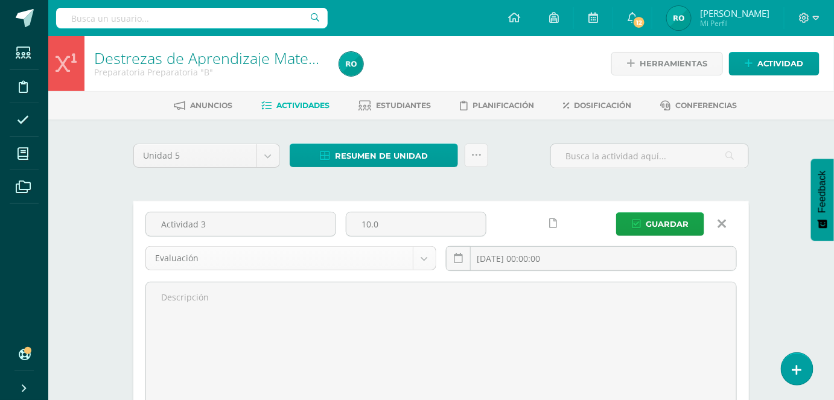
click at [425, 253] on body "Tarea asignada exitosamente Estudiantes Disciplina Asistencia Mis cursos Archiv…" at bounding box center [417, 318] width 834 height 636
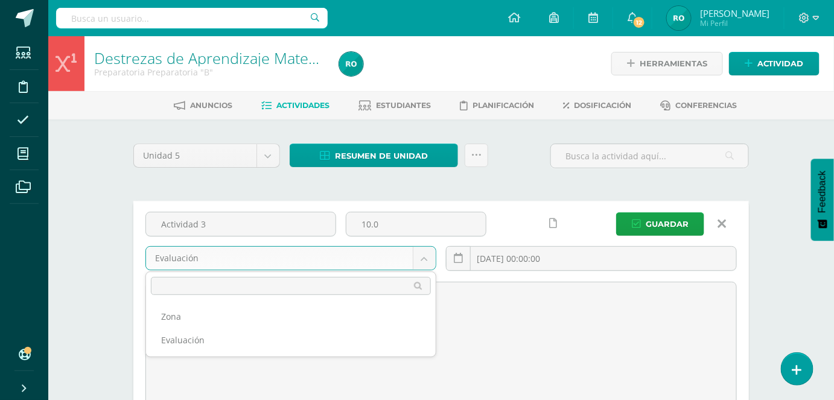
click at [200, 300] on ul "Zona Evaluación" at bounding box center [291, 328] width 290 height 57
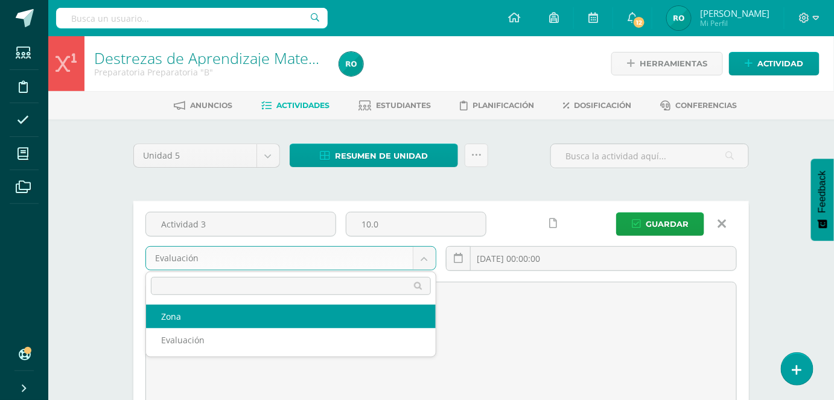
select select "165039"
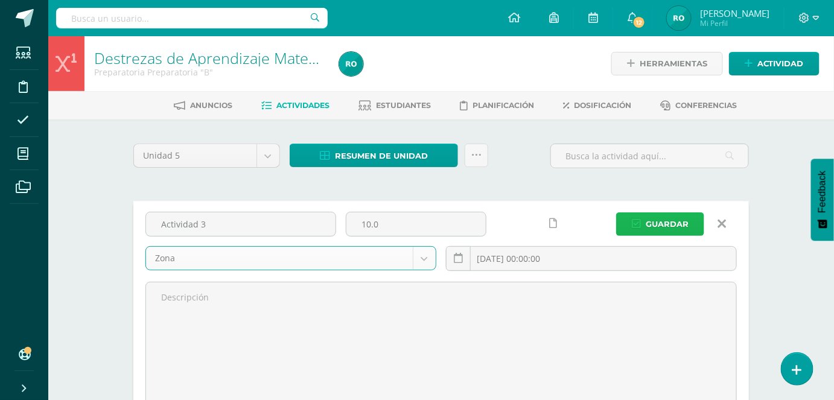
click at [656, 226] on span "Guardar" at bounding box center [667, 224] width 43 height 22
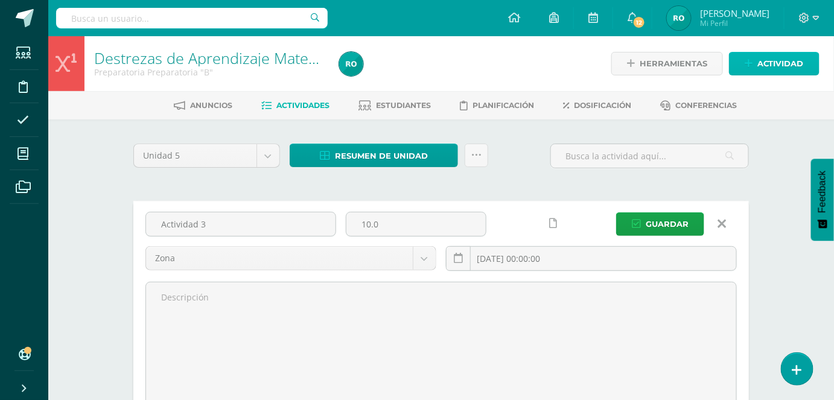
click at [755, 65] on link "Actividad" at bounding box center [774, 64] width 91 height 24
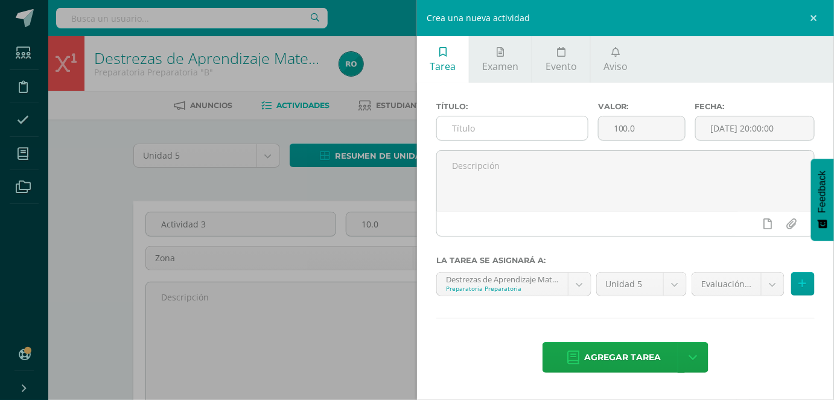
click at [539, 135] on input "text" at bounding box center [512, 128] width 151 height 24
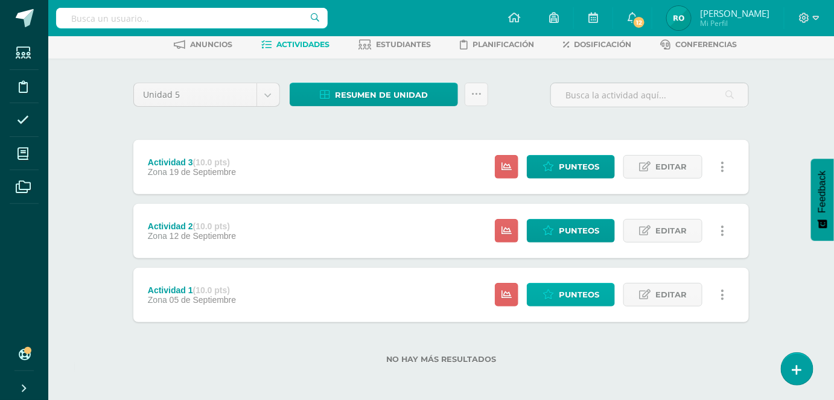
scroll to position [63, 0]
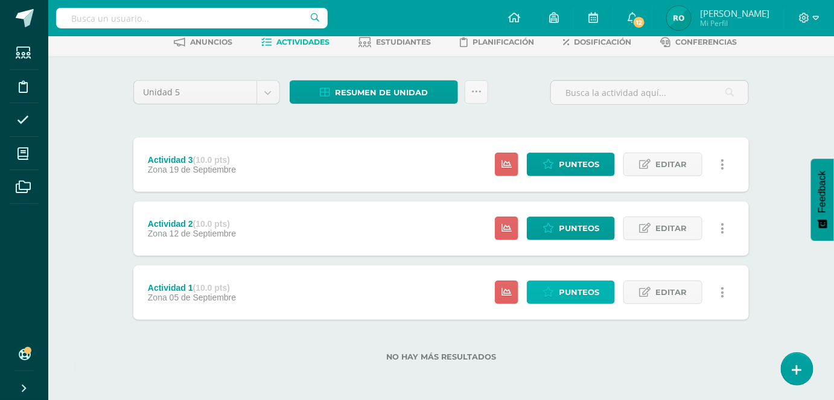
click at [549, 295] on icon at bounding box center [548, 292] width 11 height 10
click at [580, 288] on span "Punteos" at bounding box center [579, 292] width 40 height 22
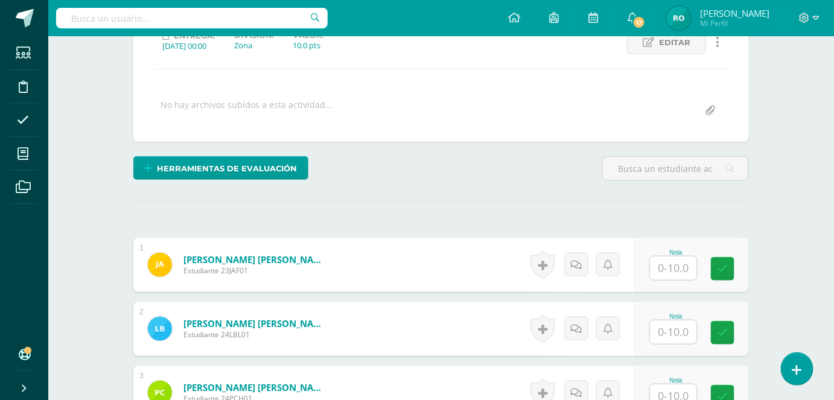
scroll to position [272, 0]
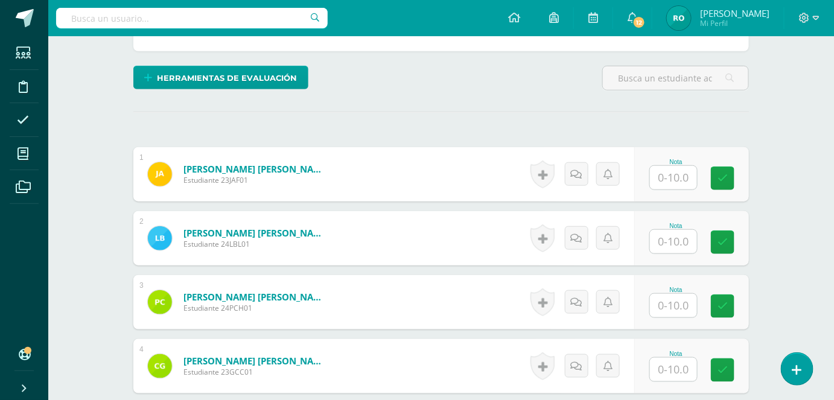
click at [667, 171] on input "text" at bounding box center [673, 178] width 47 height 24
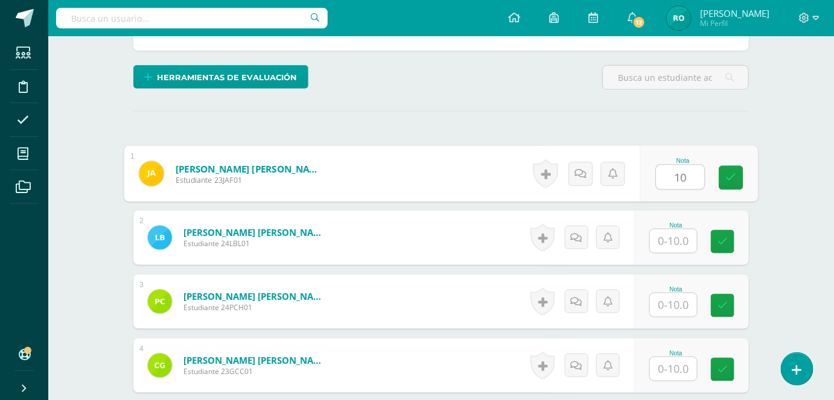
type input "10"
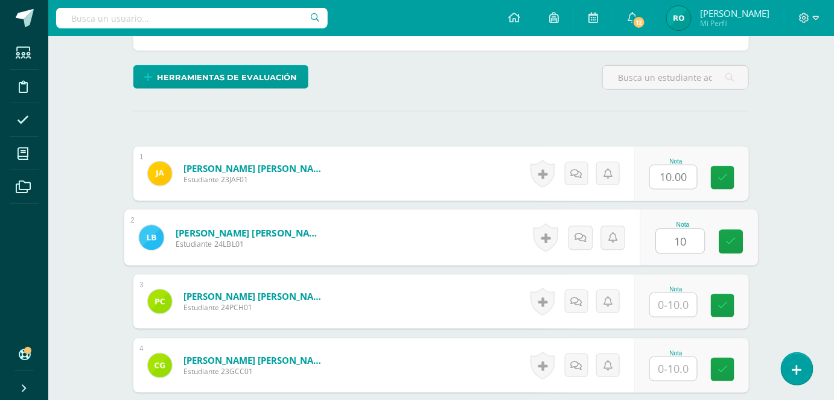
type input "10"
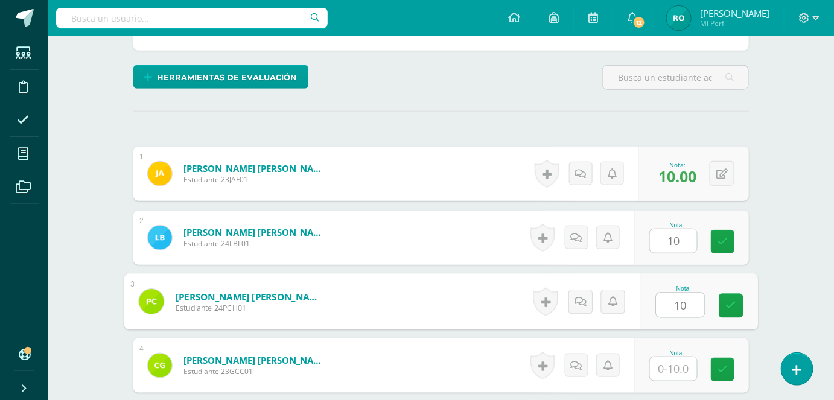
type input "10"
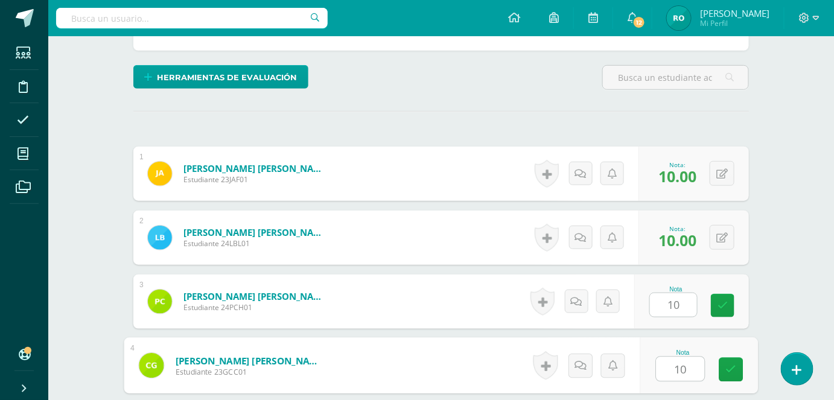
type input "10"
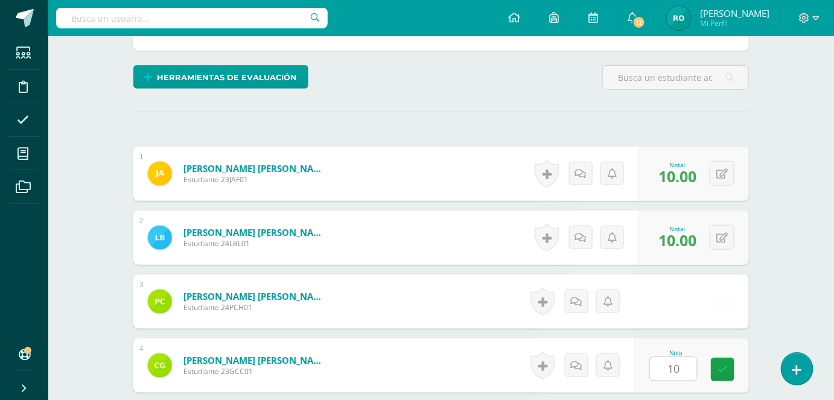
scroll to position [504, 0]
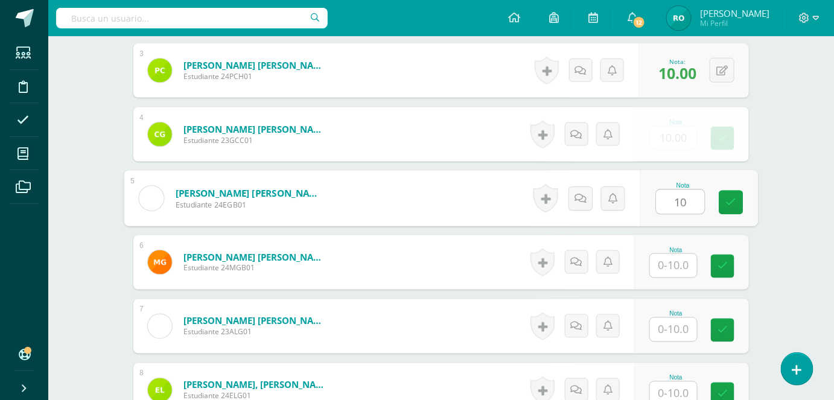
type input "10"
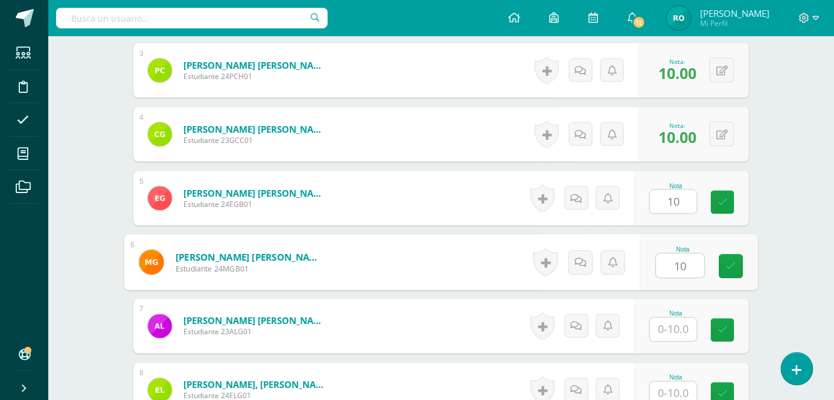
type input "10"
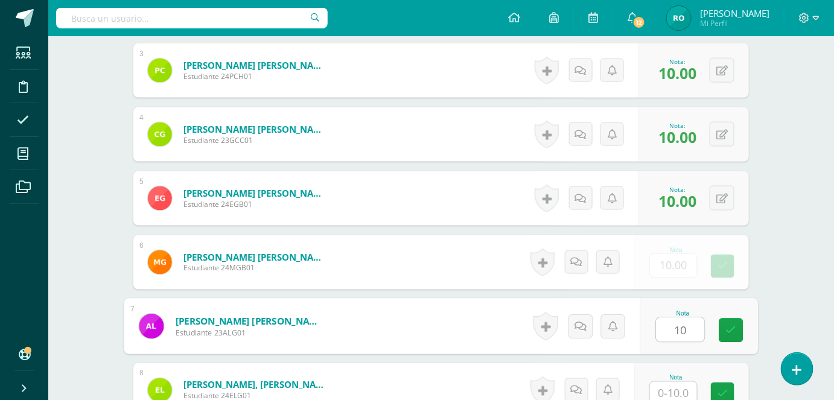
type input "10"
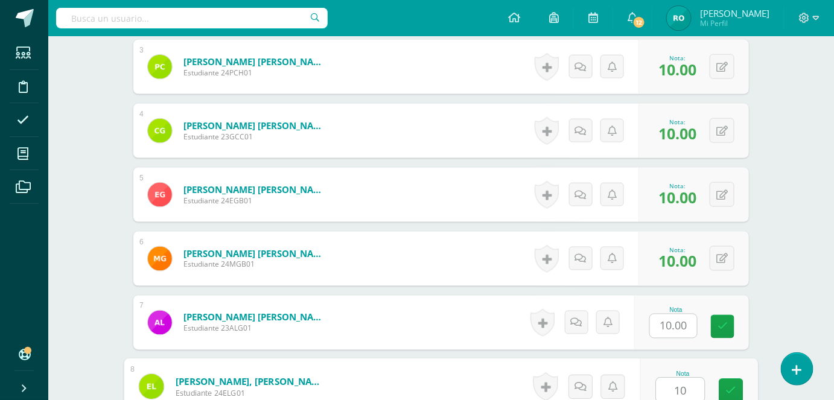
type input "10"
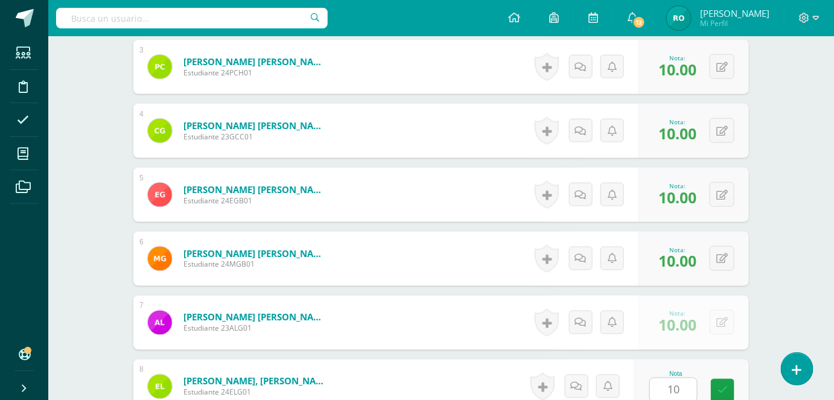
scroll to position [760, 0]
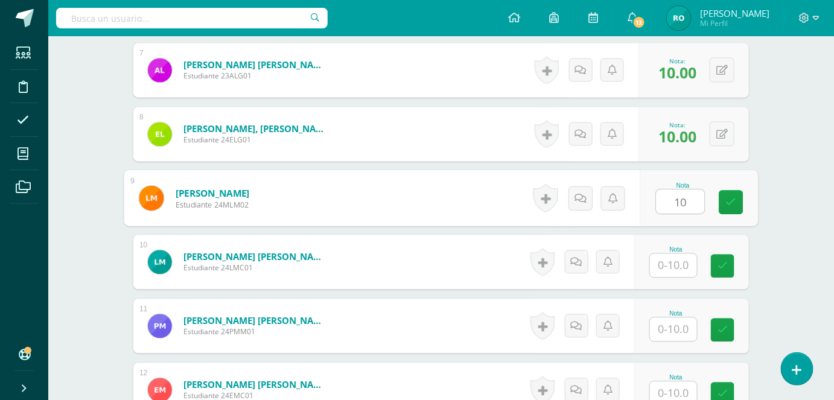
type input "10"
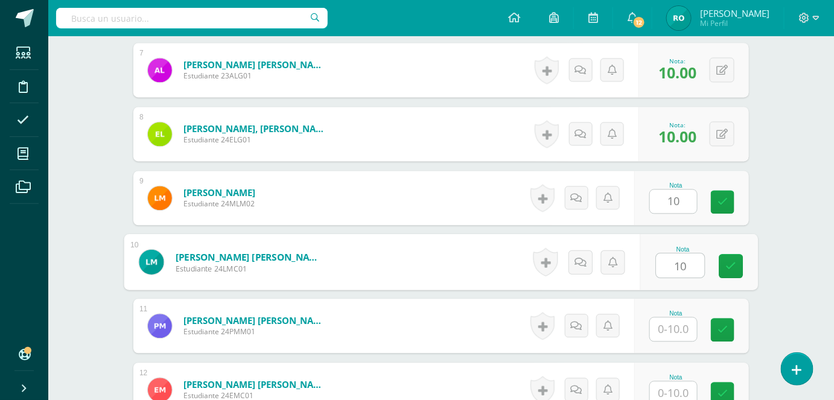
type input "10"
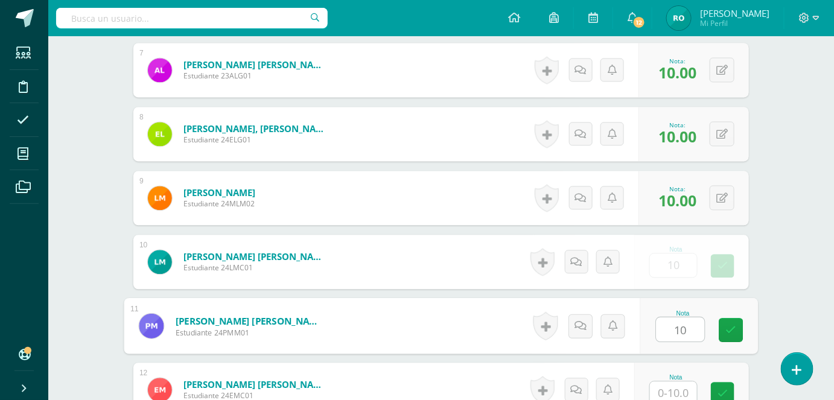
type input "10"
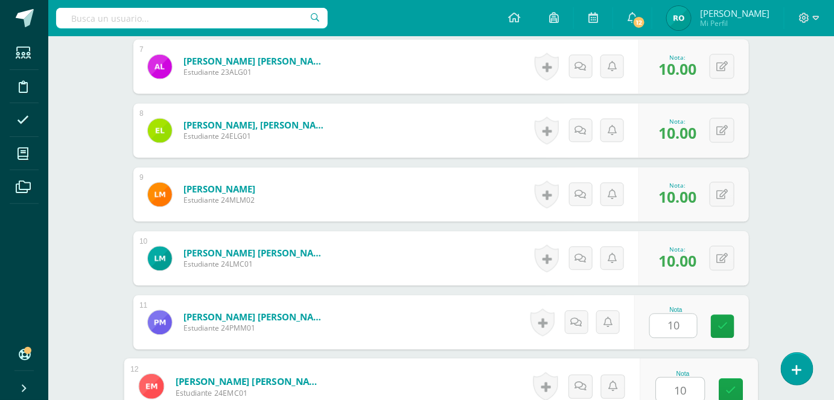
type input "10"
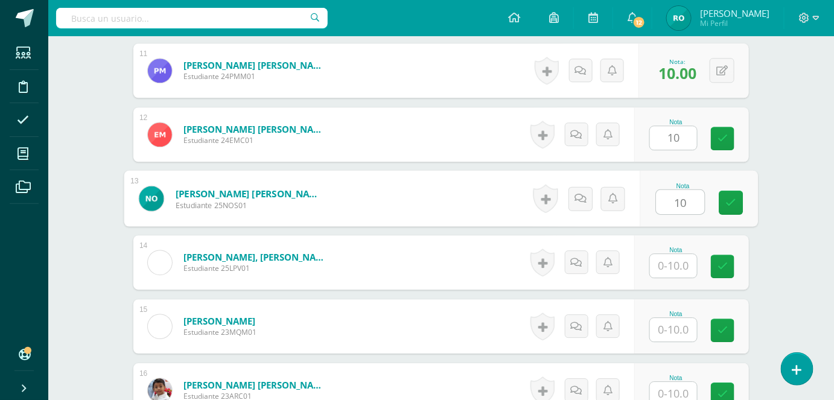
type input "10"
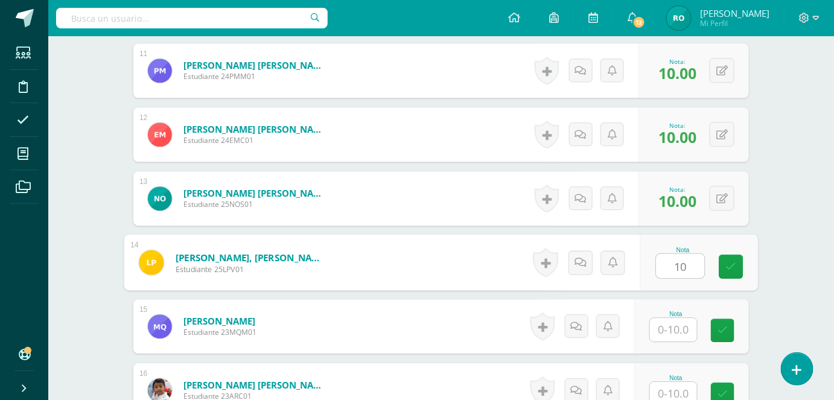
type input "10"
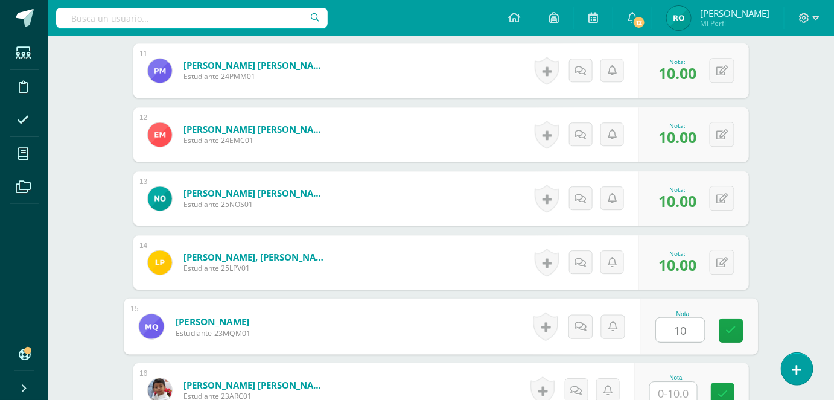
type input "10"
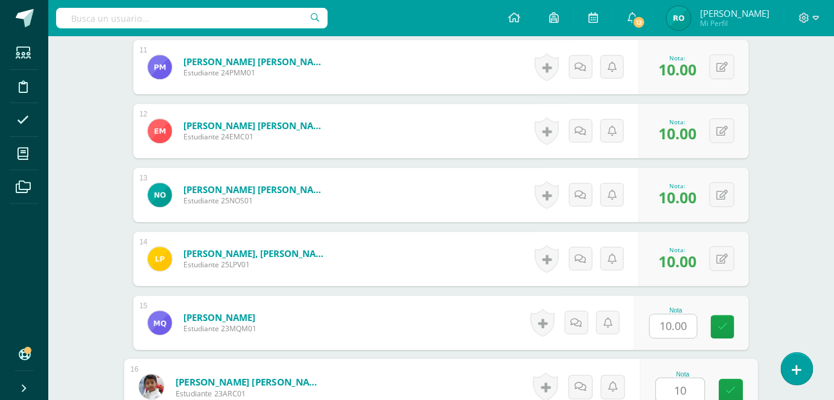
type input "10"
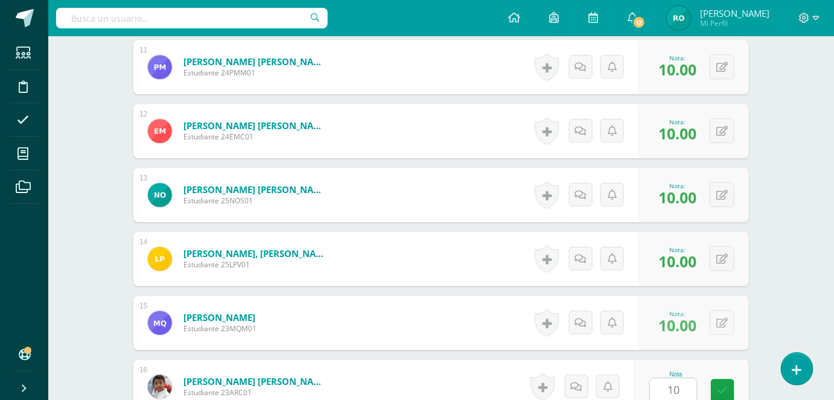
scroll to position [1272, 0]
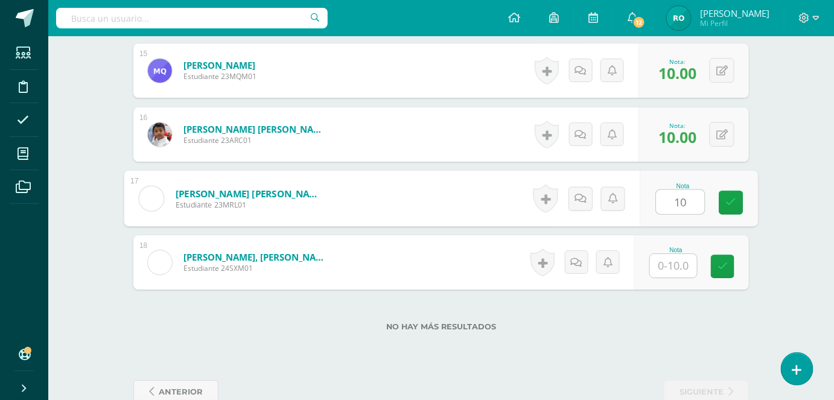
type input "10"
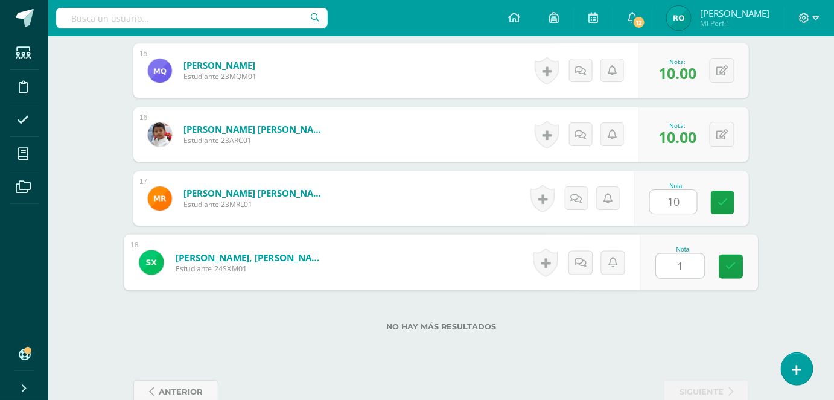
type input "10"
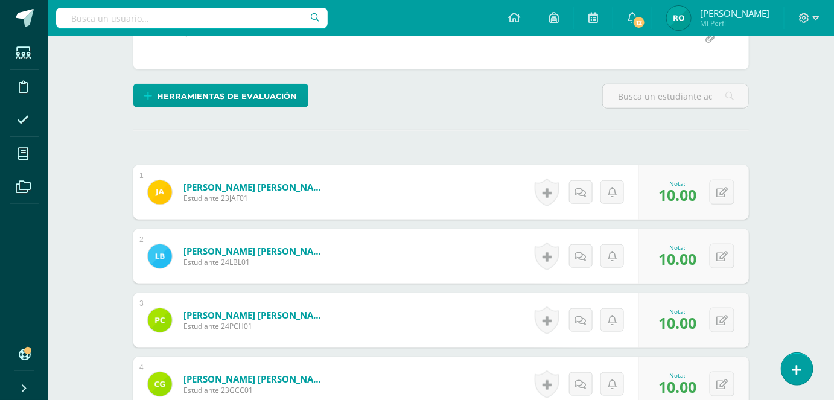
scroll to position [0, 0]
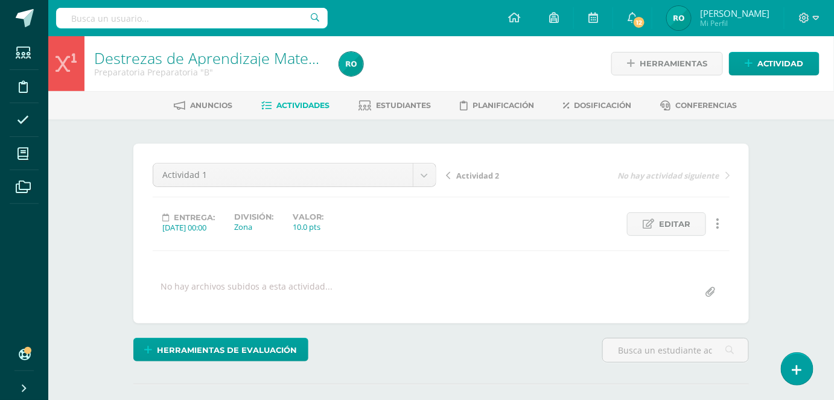
click at [321, 106] on span "Actividades" at bounding box center [303, 105] width 53 height 9
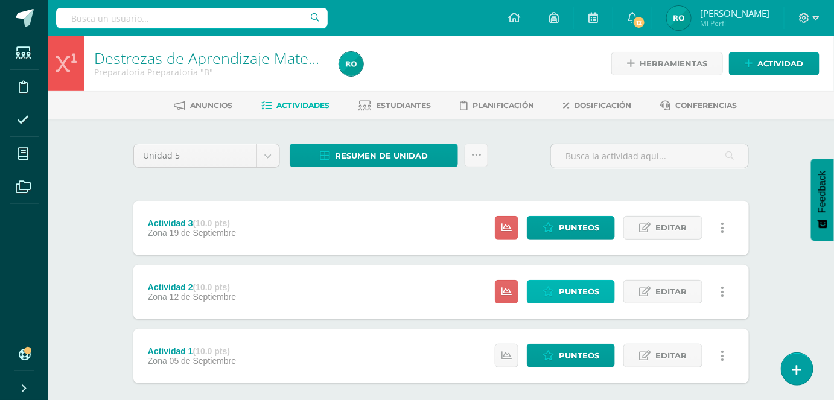
click at [578, 289] on span "Punteos" at bounding box center [579, 292] width 40 height 22
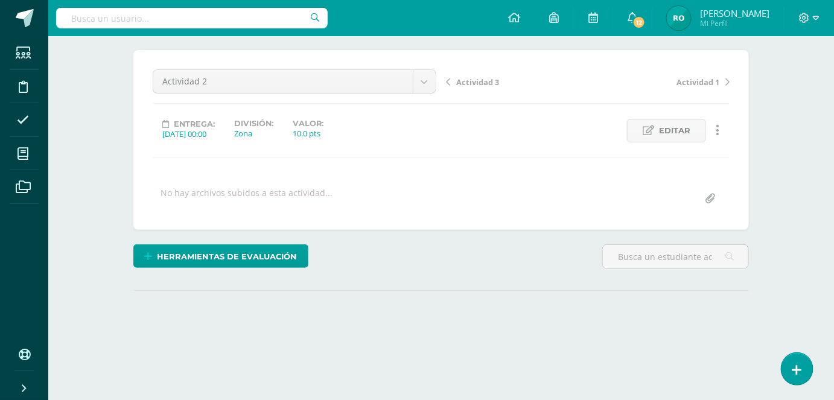
scroll to position [153, 0]
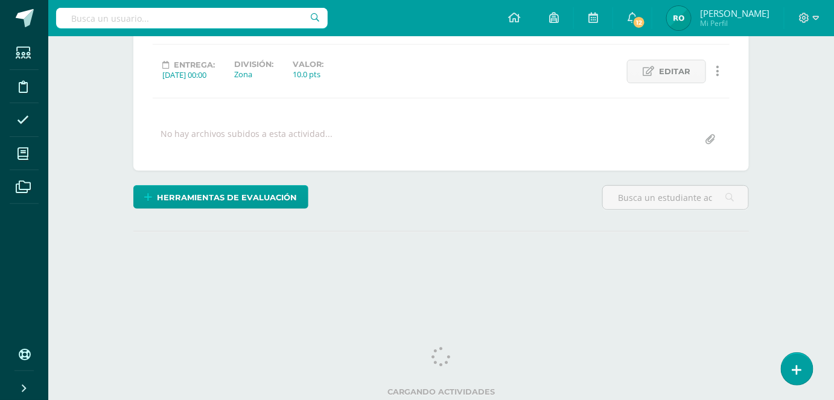
drag, startPoint x: 835, startPoint y: 161, endPoint x: 842, endPoint y: 362, distance: 201.1
click at [834, 325] on html "Estudiantes Disciplina Asistencia Mis cursos Archivos Soporte Ayuda Reportar un…" at bounding box center [417, 86] width 834 height 478
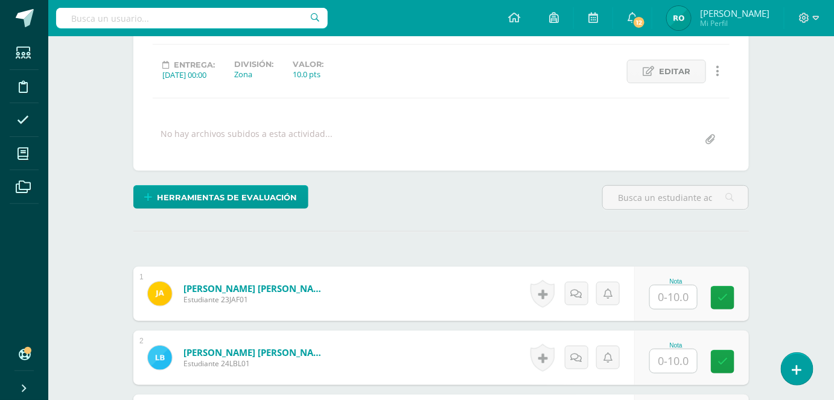
click at [660, 299] on input "text" at bounding box center [673, 297] width 47 height 24
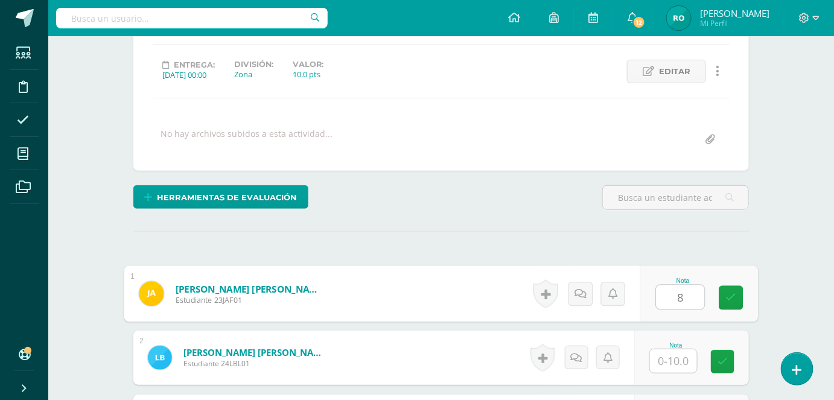
type input "8"
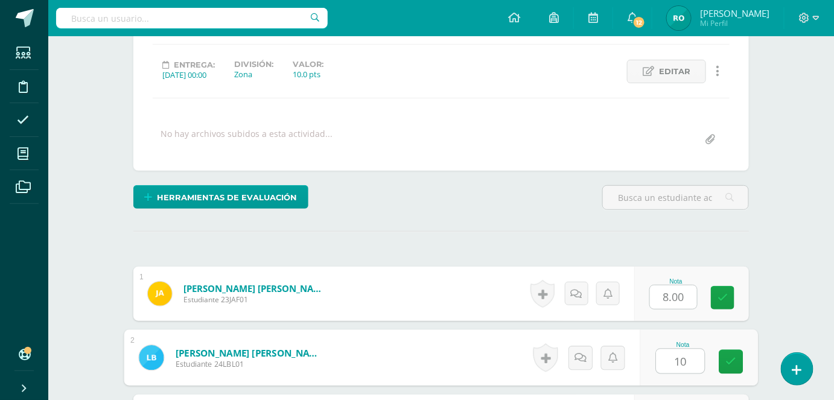
type input "10"
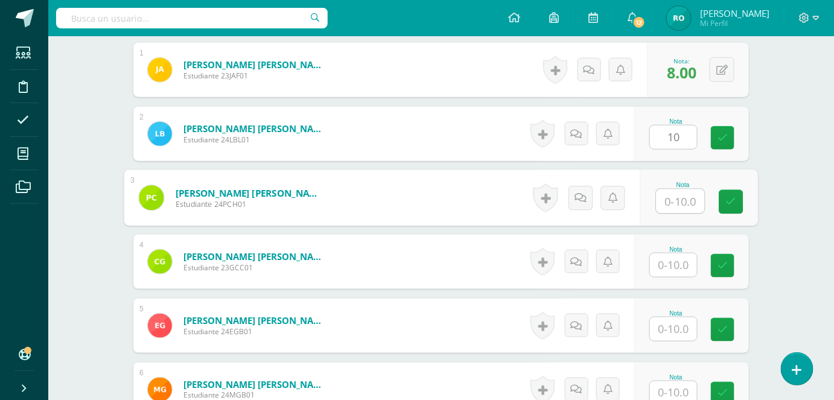
scroll to position [377, 0]
type input "10"
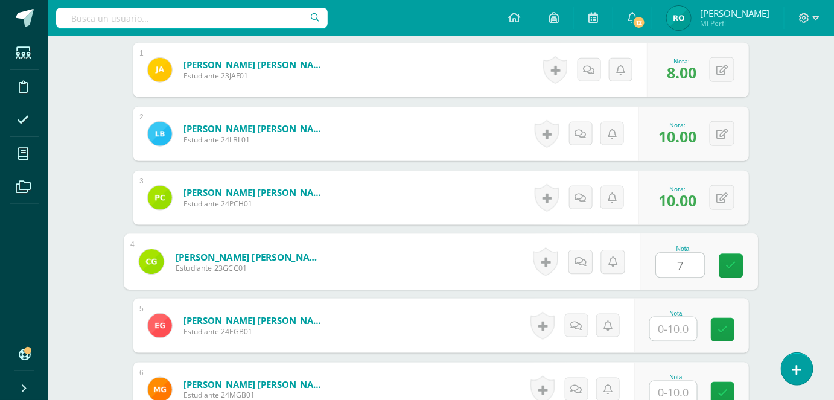
type input "7"
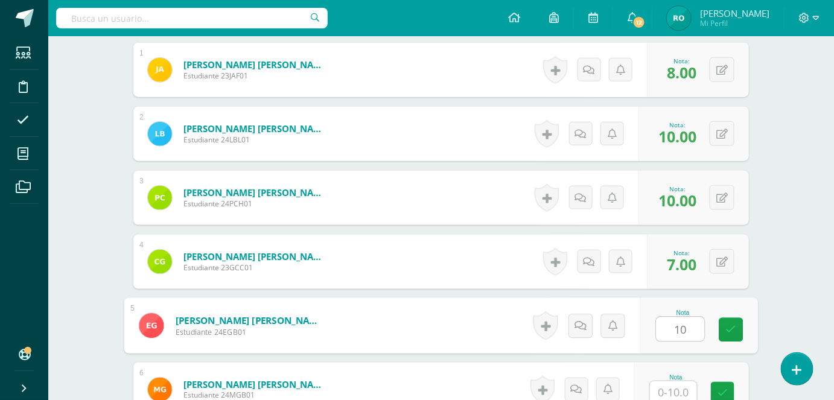
type input "10"
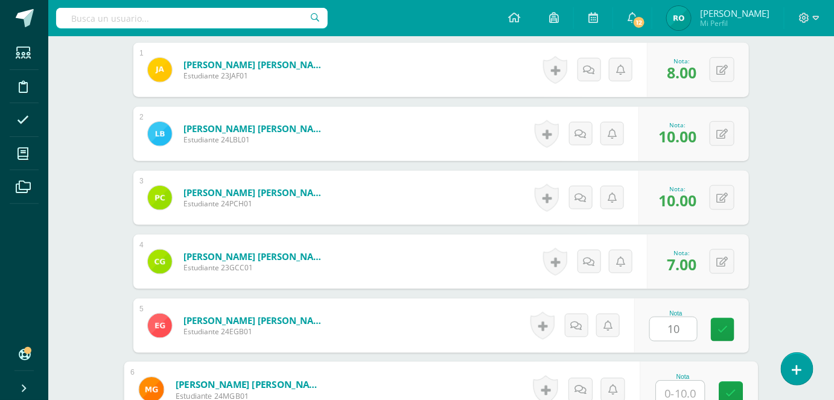
scroll to position [380, 0]
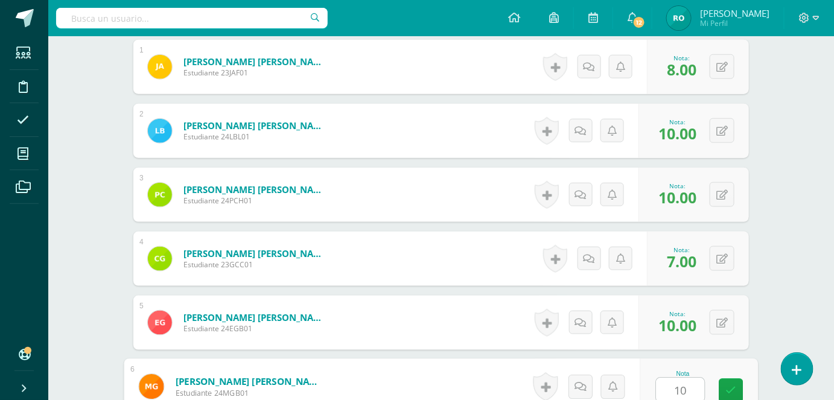
type input "10"
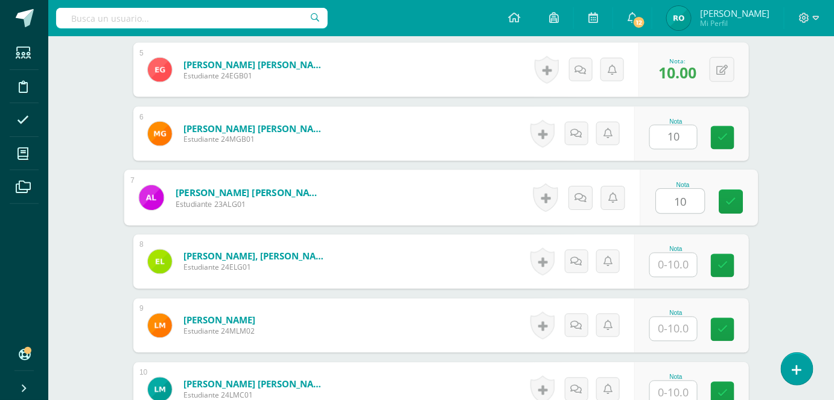
type input "10"
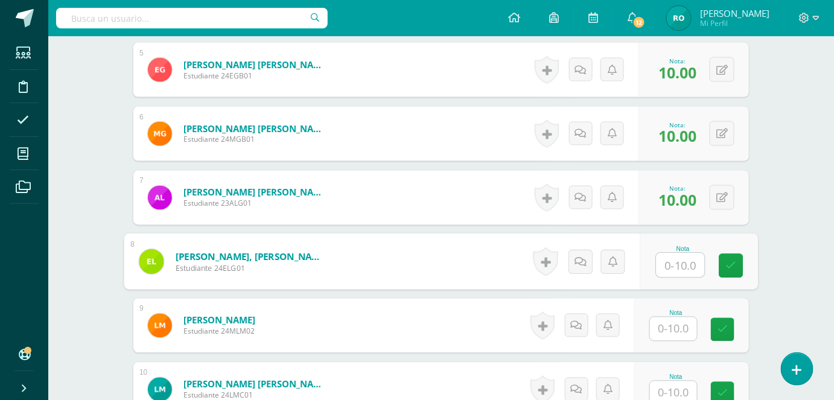
type input "1"
type input "7"
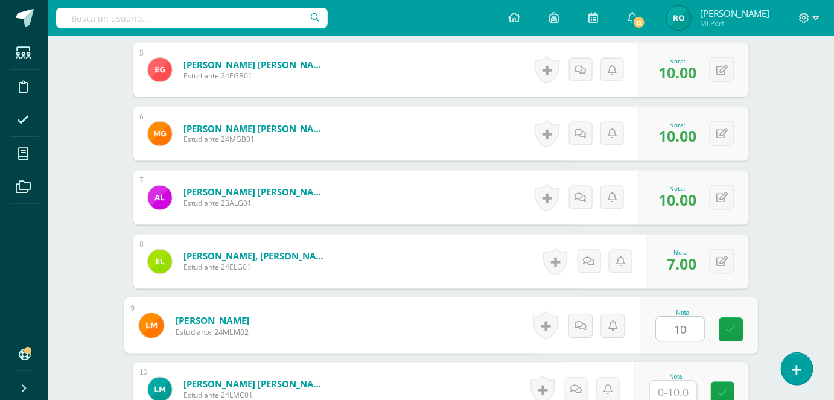
type input "1"
type input "8"
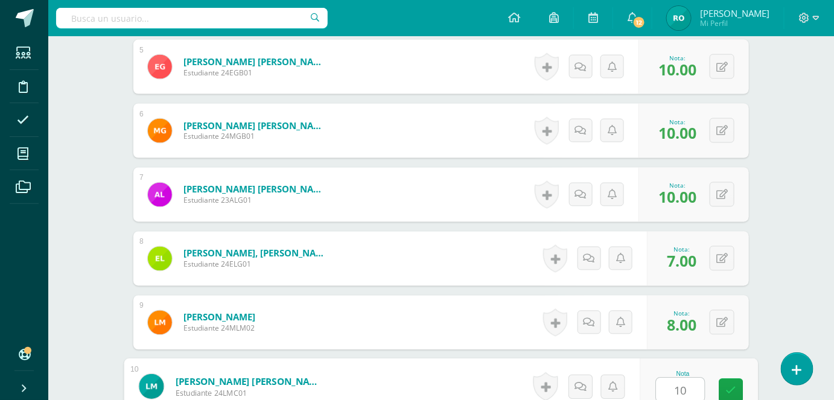
type input "10"
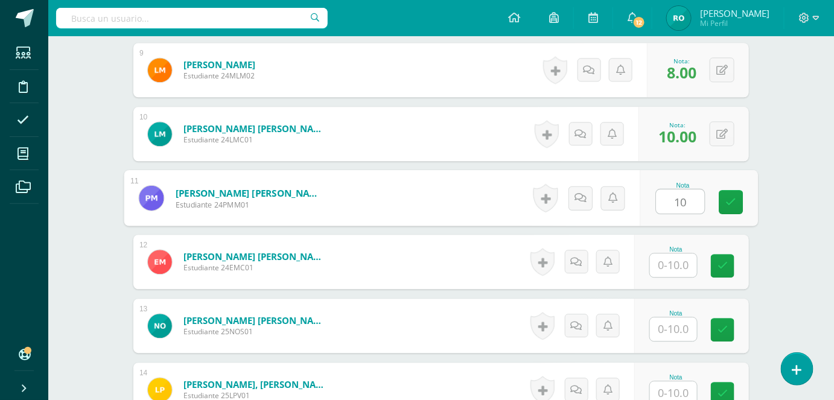
type input "10"
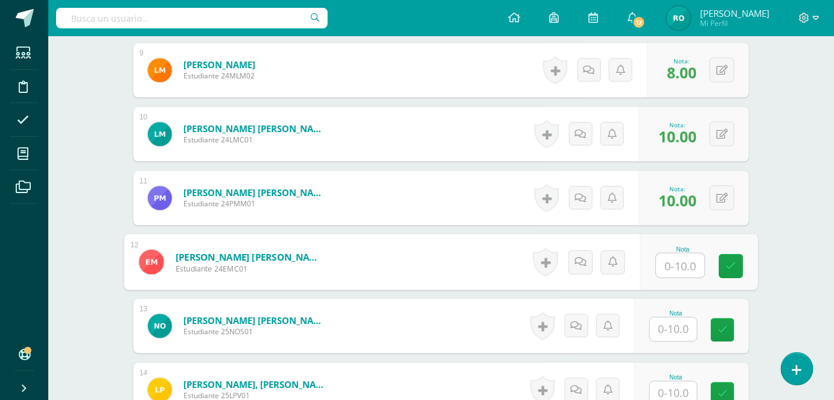
type input "8"
type input "10"
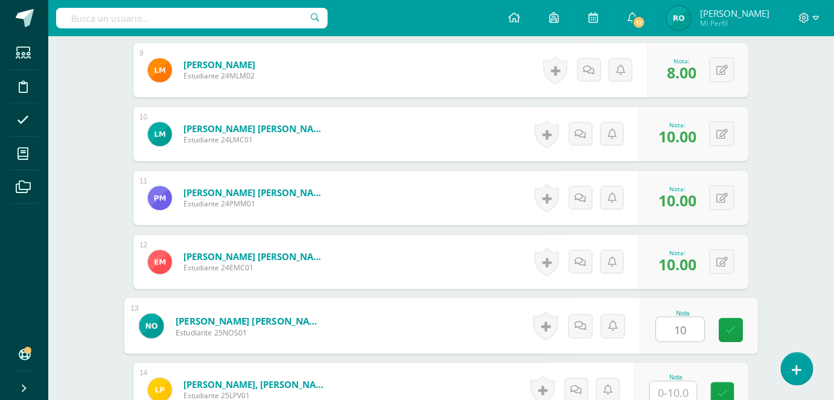
type input "10"
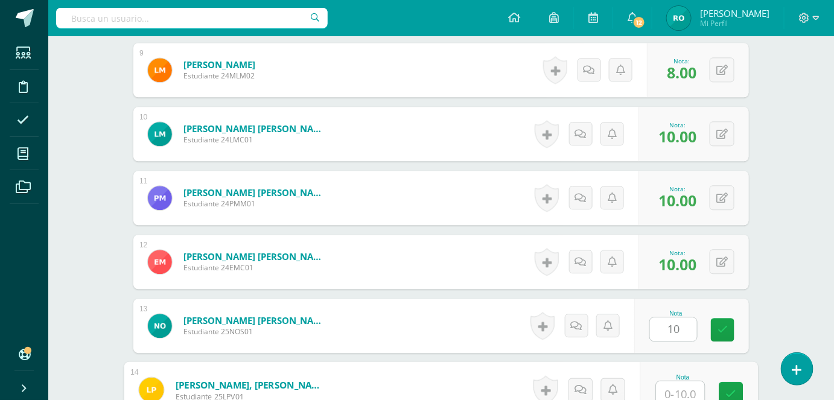
scroll to position [891, 0]
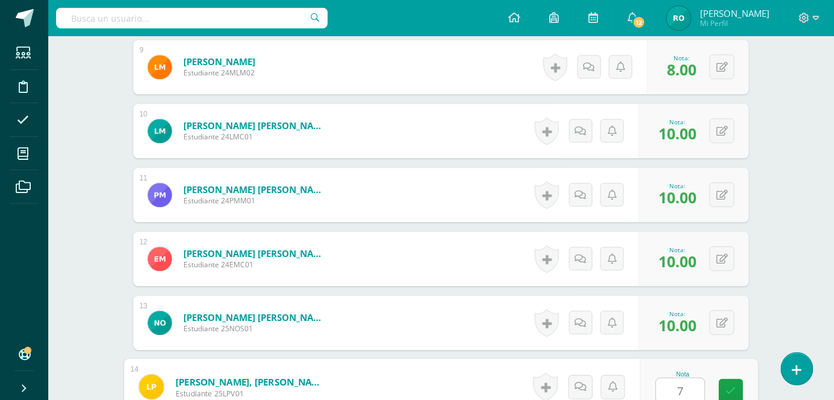
type input "7"
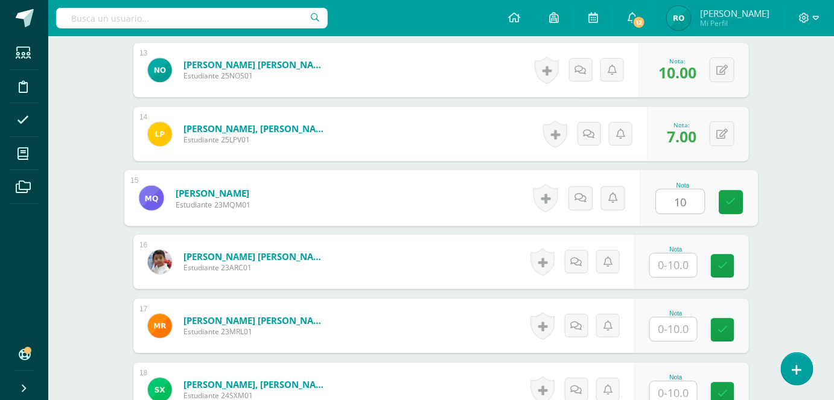
type input "10"
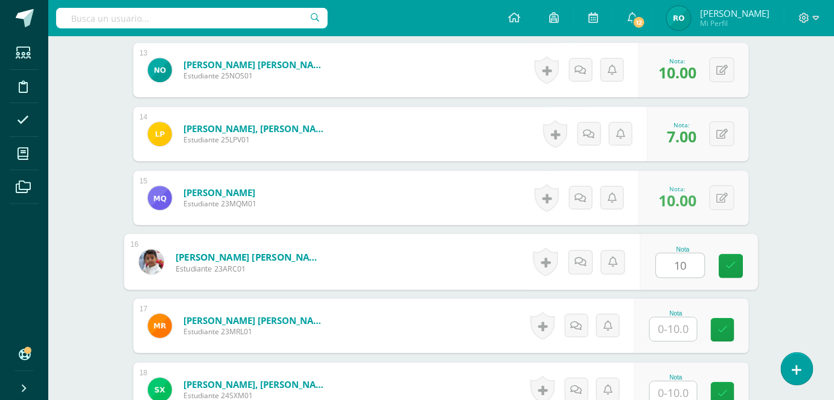
type input "10"
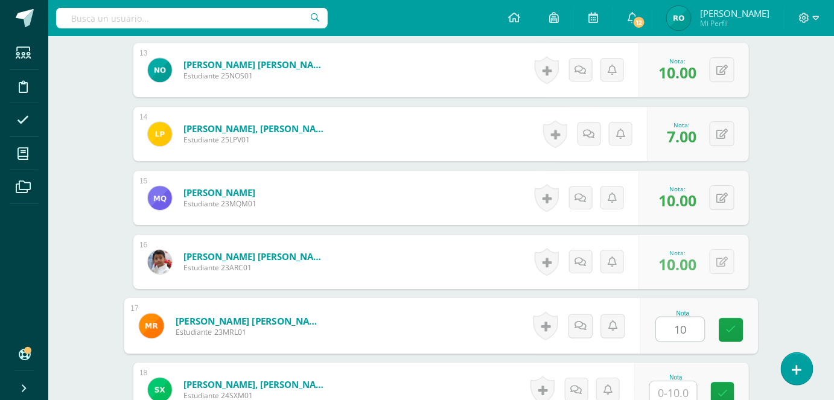
type input "10"
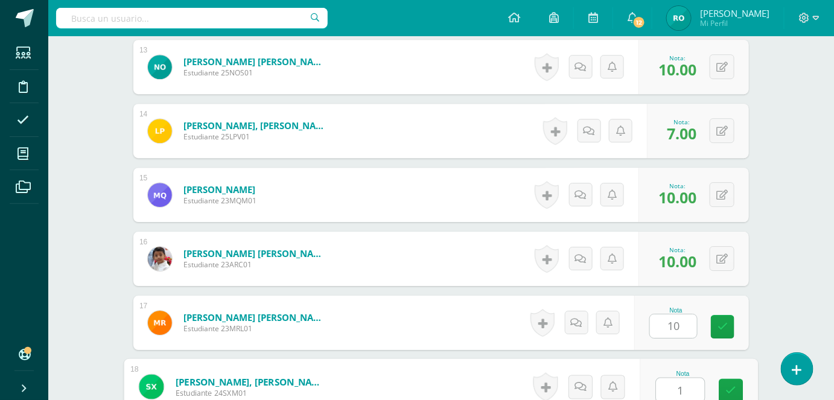
type input "10"
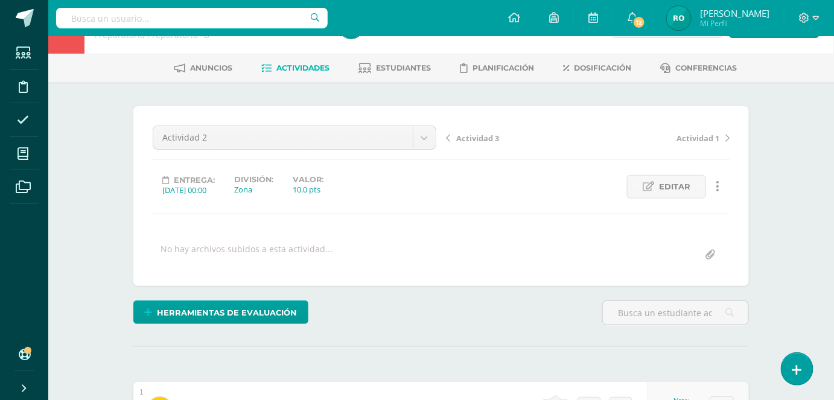
scroll to position [0, 0]
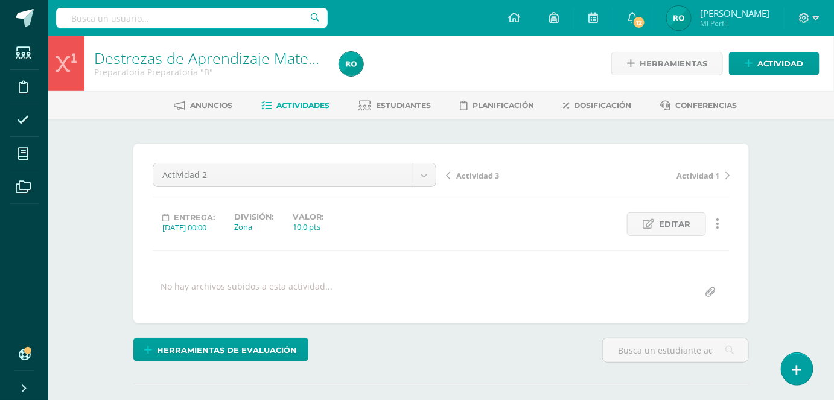
click at [309, 106] on span "Actividades" at bounding box center [303, 105] width 53 height 9
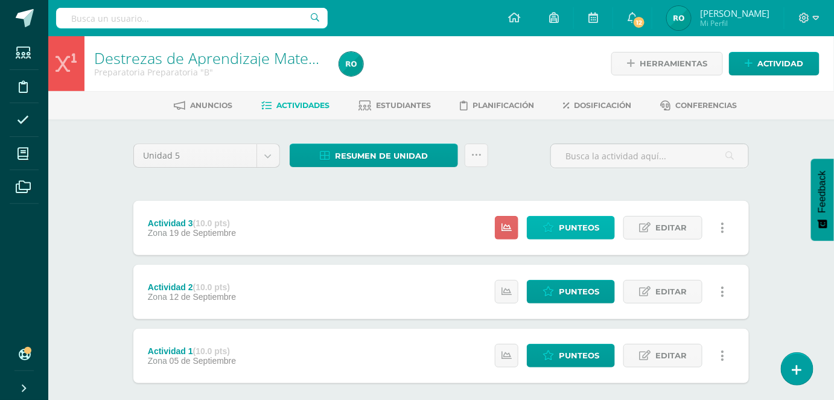
click at [593, 218] on span "Punteos" at bounding box center [579, 228] width 40 height 22
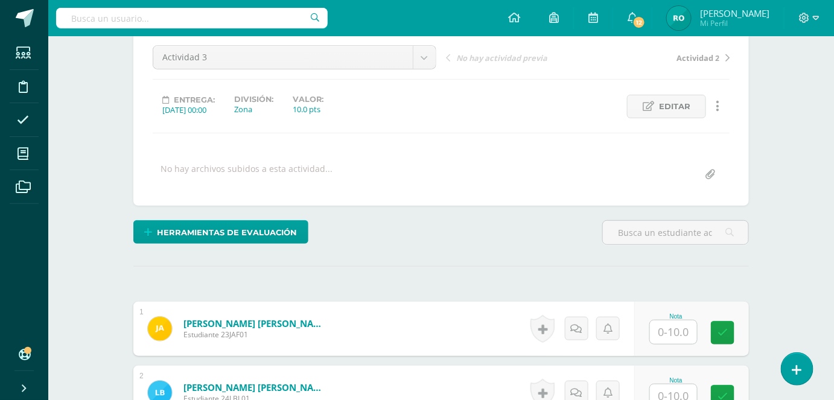
scroll to position [133, 0]
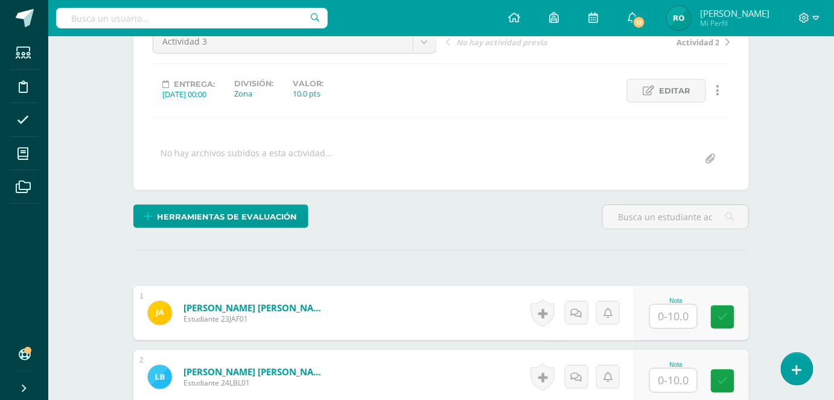
click at [676, 317] on input "text" at bounding box center [673, 317] width 47 height 24
type input "10"
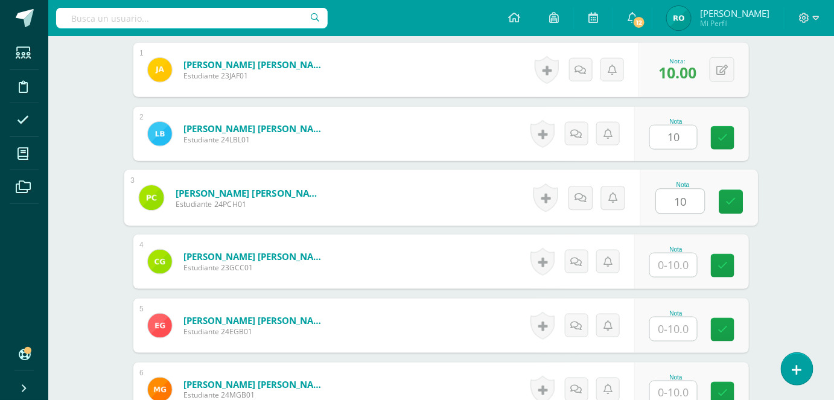
type input "10"
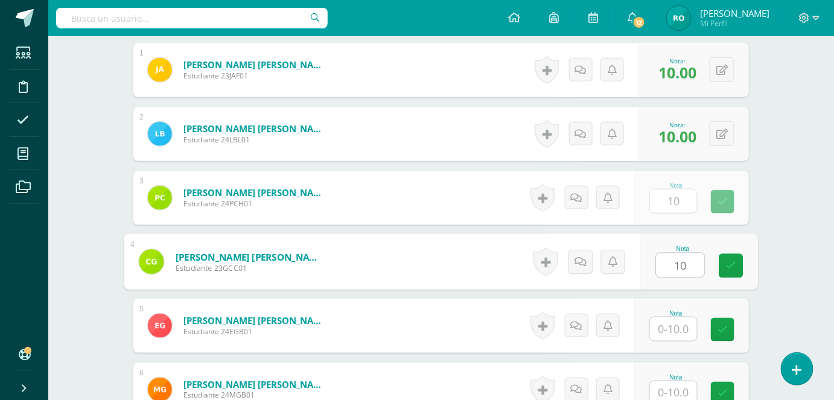
type input "10"
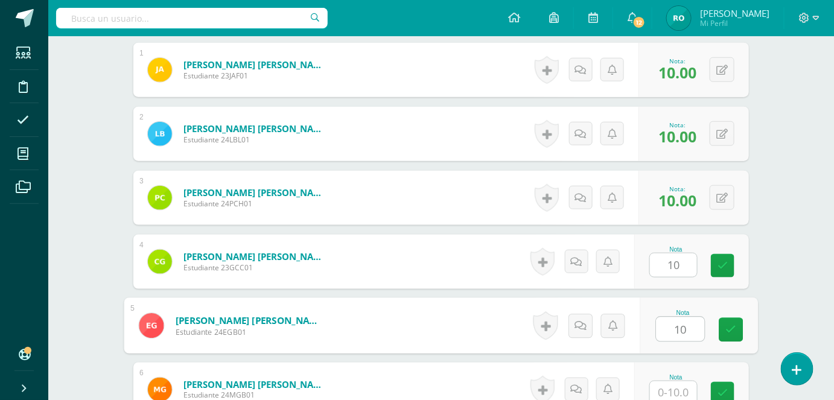
type input "10"
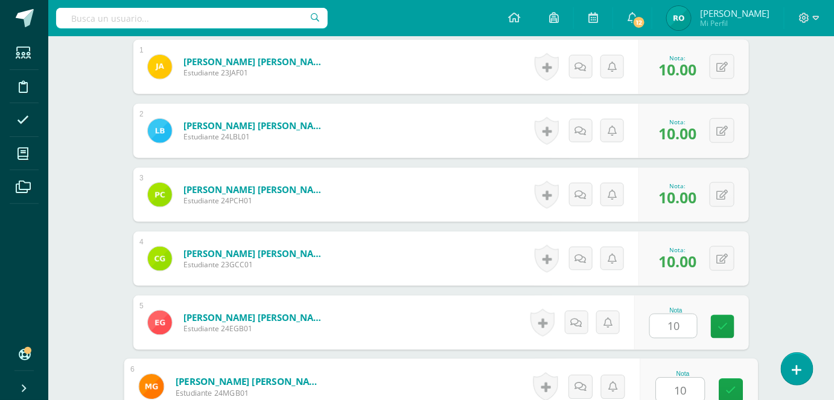
type input "10"
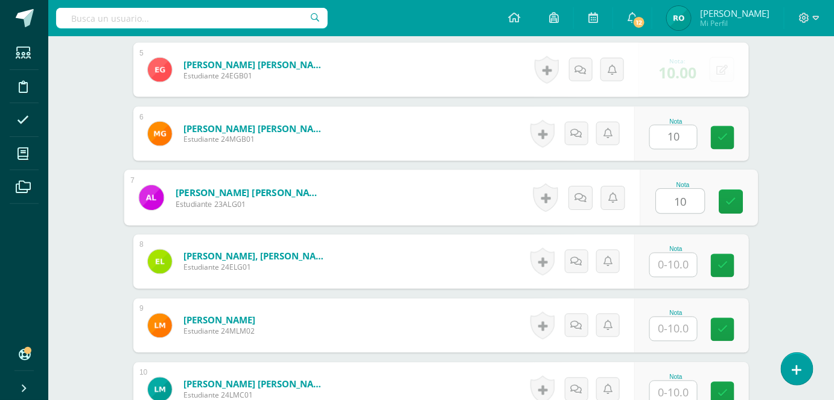
type input "10"
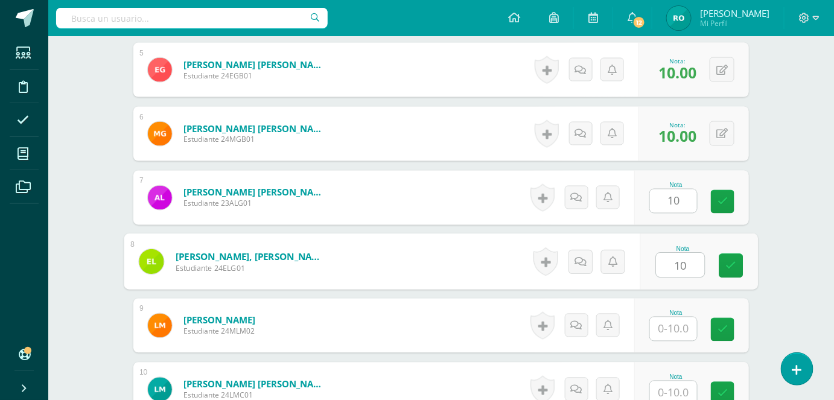
type input "10"
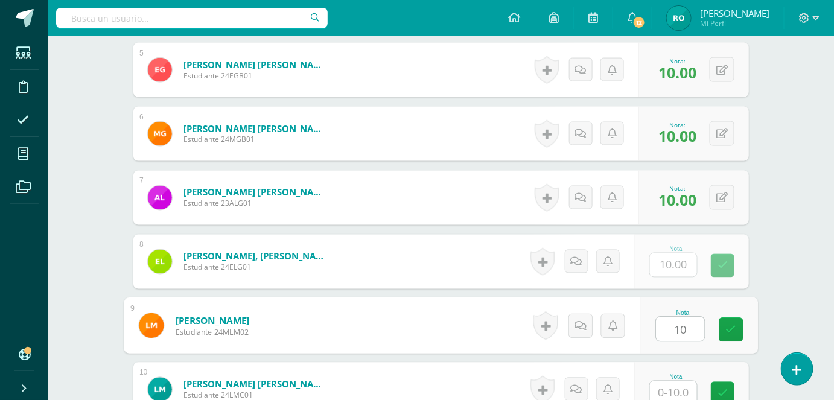
type input "10"
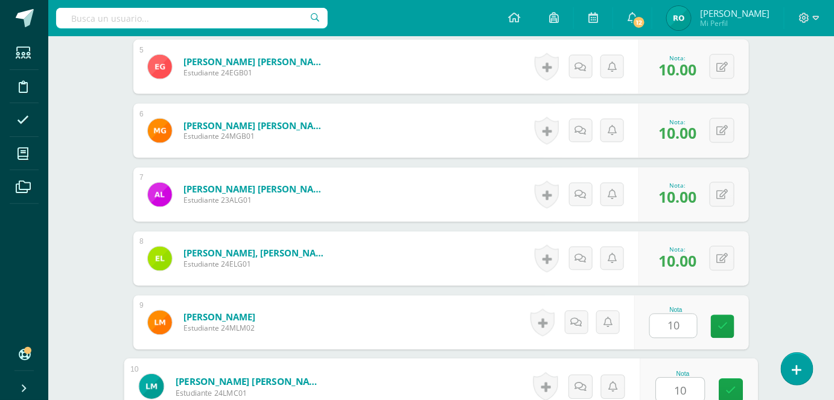
type input "10"
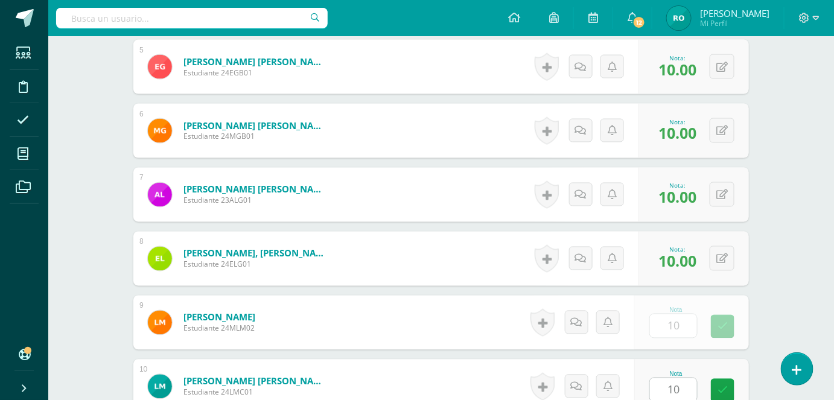
scroll to position [888, 0]
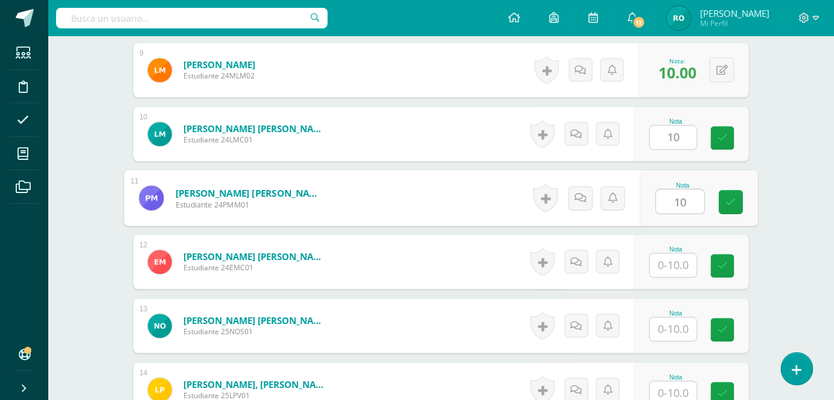
type input "10"
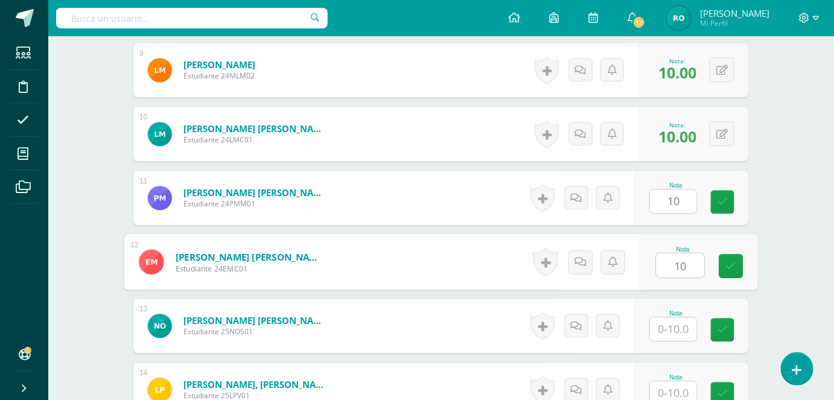
type input "10"
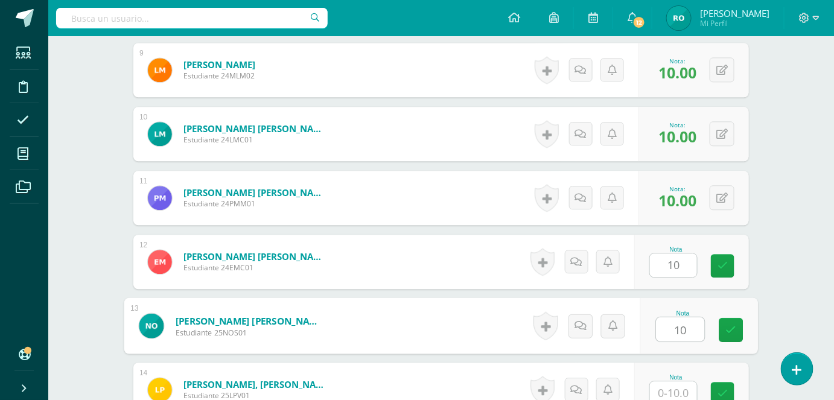
type input "10"
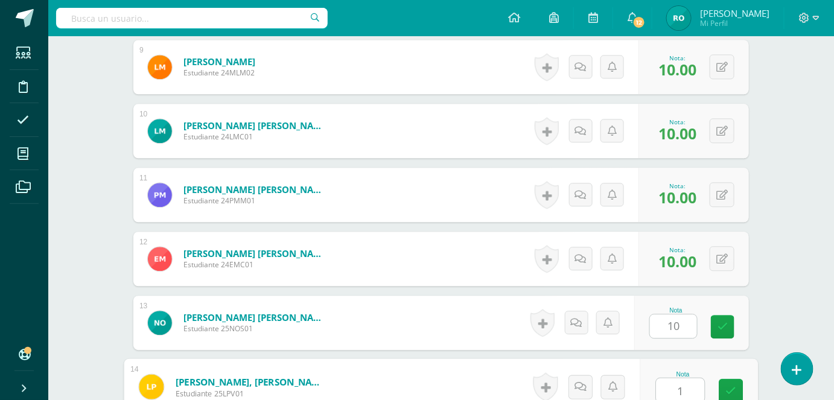
type input "1"
type input "0"
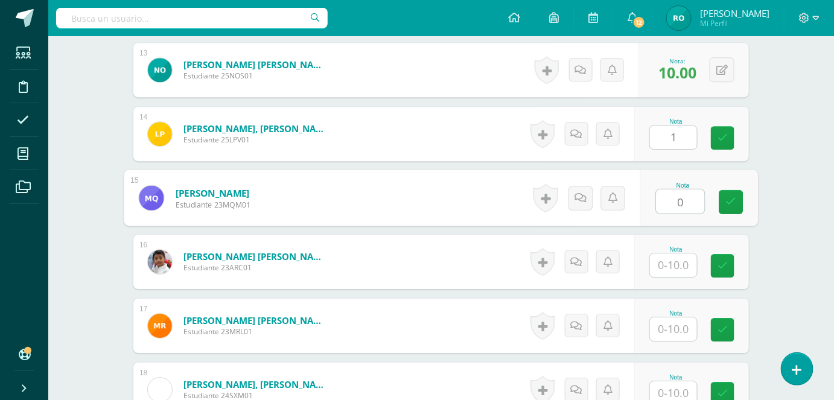
type input "1.00"
type input "0"
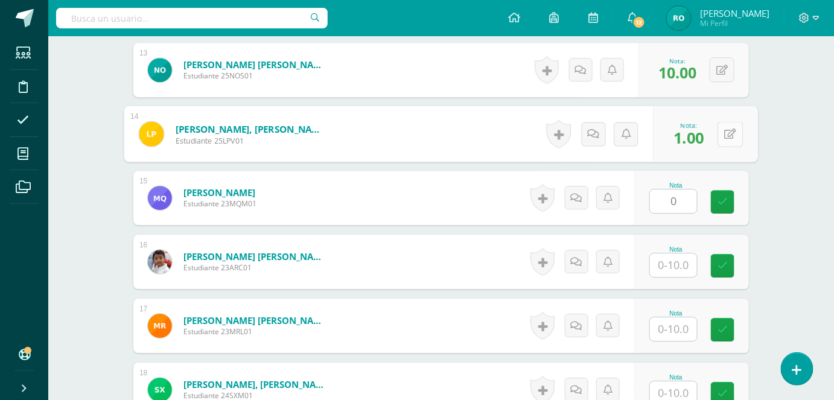
click at [721, 126] on button at bounding box center [730, 133] width 25 height 25
type input "0.00"
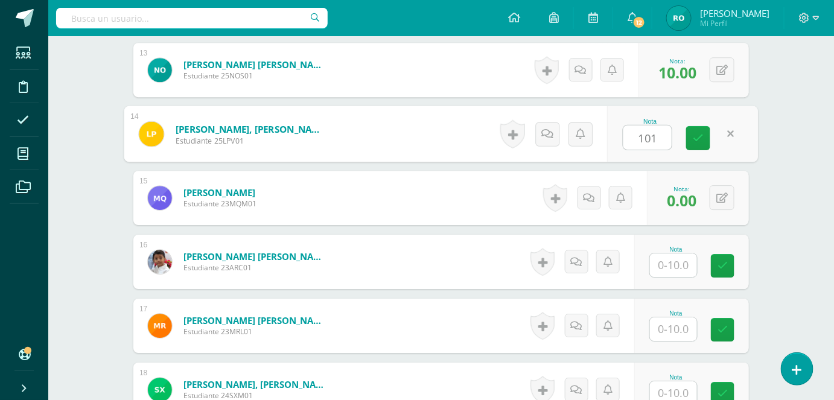
type input "1010"
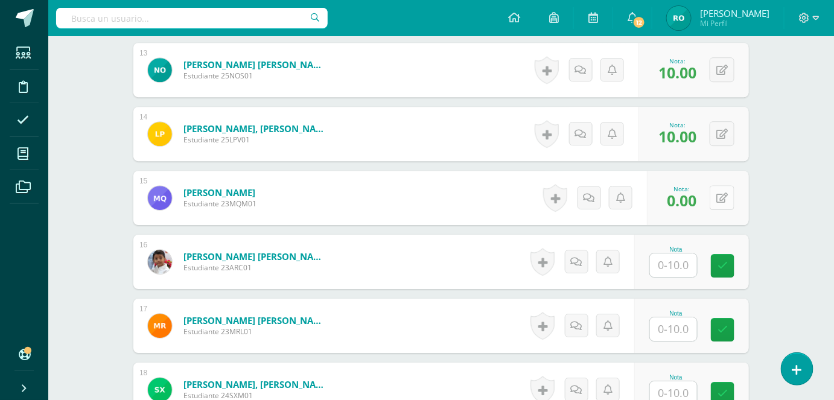
click at [724, 194] on icon at bounding box center [721, 198] width 11 height 10
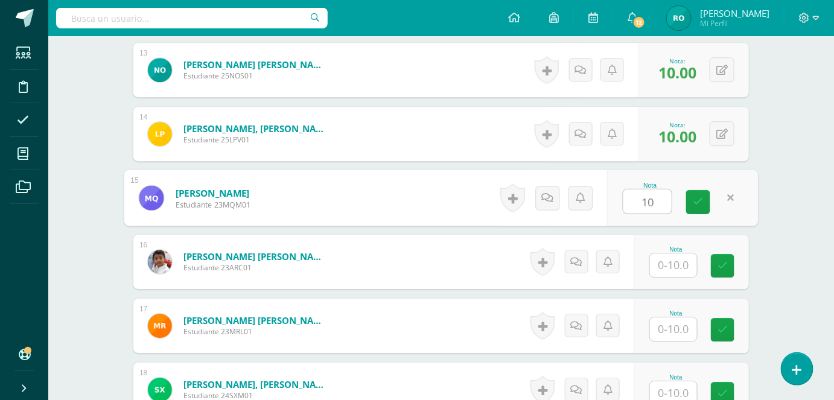
type input "10"
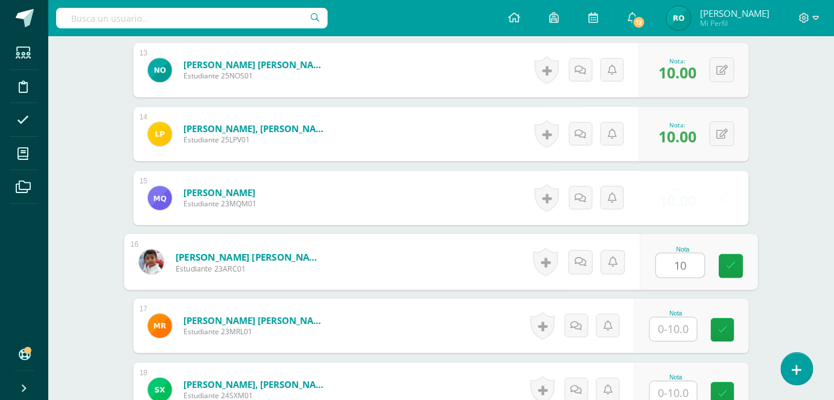
type input "10"
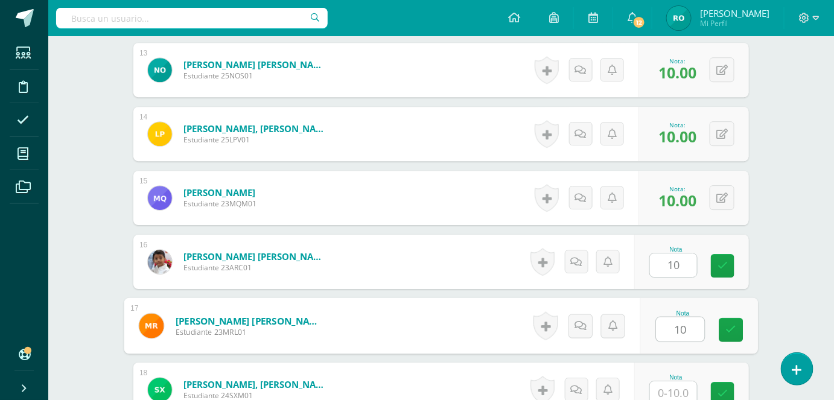
type input "10"
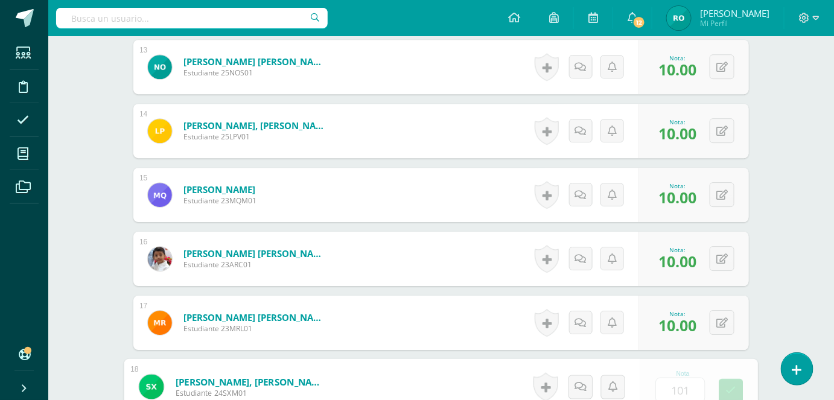
type input "1010"
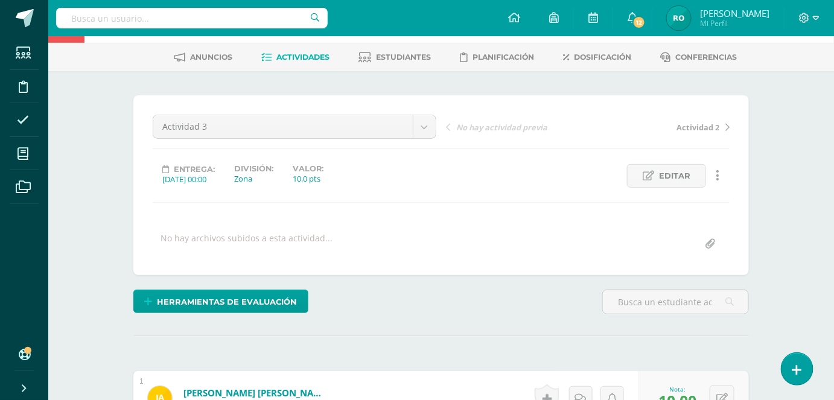
scroll to position [0, 0]
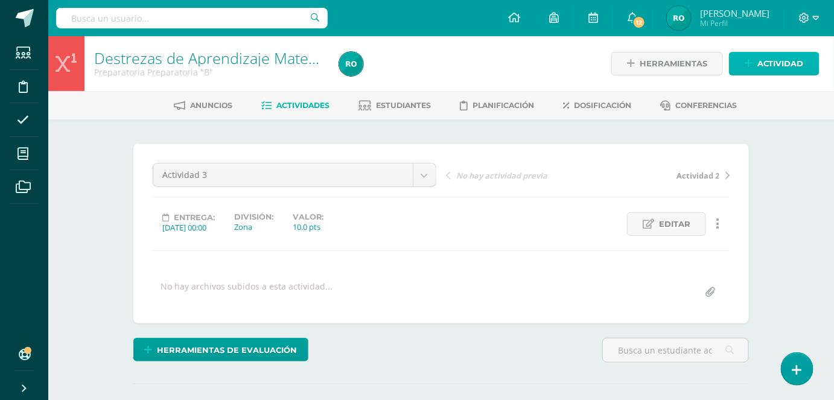
click at [753, 59] on icon at bounding box center [749, 64] width 8 height 10
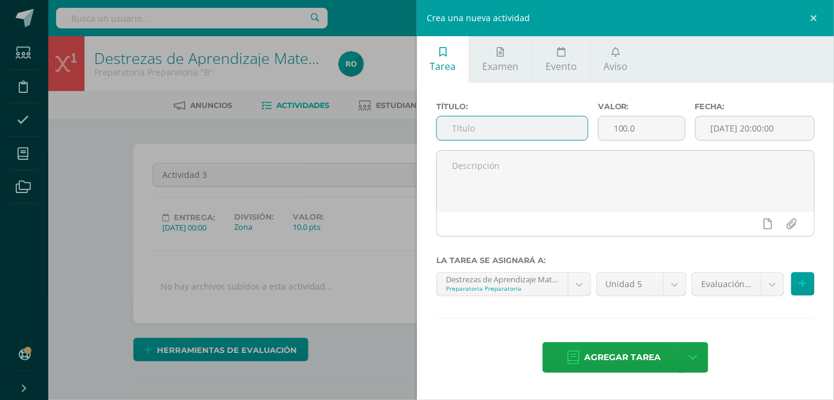
click at [484, 126] on input "text" at bounding box center [512, 128] width 151 height 24
type input "Actividad 4"
drag, startPoint x: 618, startPoint y: 118, endPoint x: 625, endPoint y: 127, distance: 11.7
click at [620, 122] on input "100.0" at bounding box center [642, 128] width 86 height 24
click at [629, 133] on input "100.0" at bounding box center [642, 128] width 86 height 24
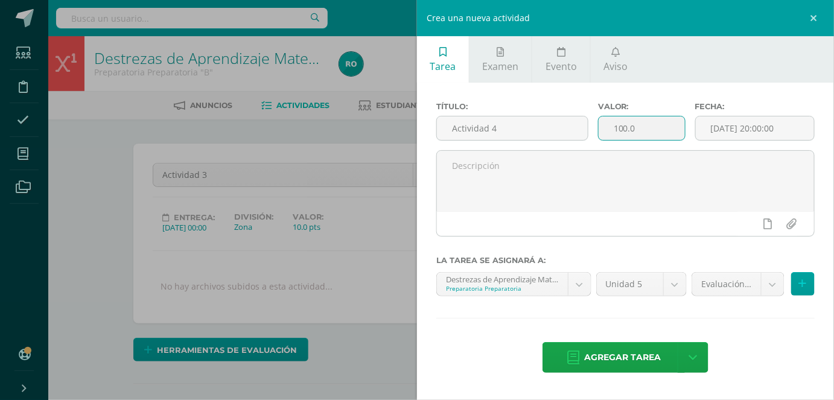
click at [626, 124] on input "100.0" at bounding box center [642, 128] width 86 height 24
type input "10.0"
click at [785, 135] on input "[DATE] 20:00:00" at bounding box center [755, 128] width 118 height 24
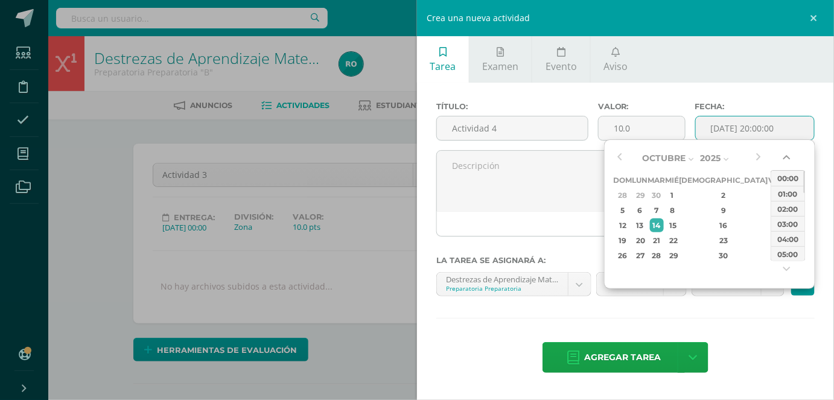
click at [788, 158] on button "button" at bounding box center [788, 160] width 12 height 18
click at [790, 176] on div "00:00" at bounding box center [788, 178] width 34 height 15
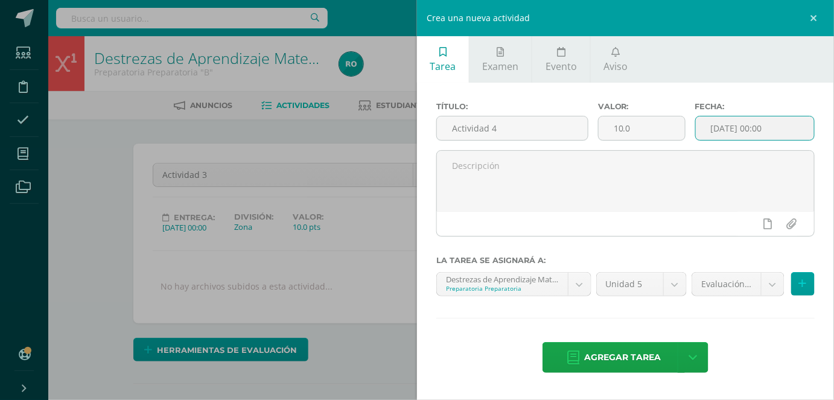
click at [744, 129] on input "2025-10-14 00:00" at bounding box center [755, 128] width 118 height 24
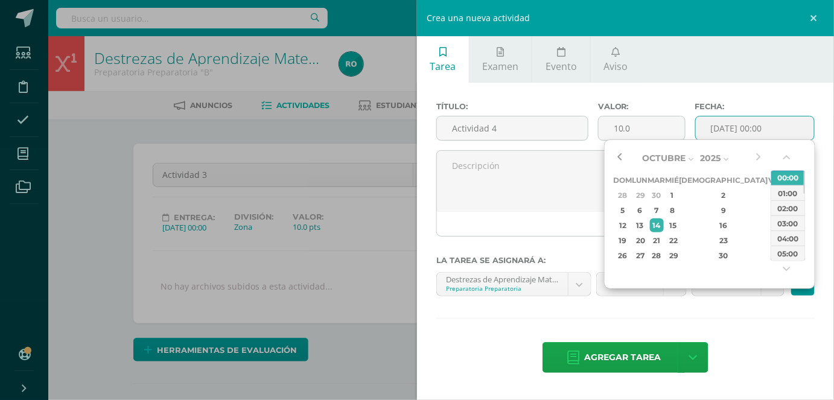
click at [617, 158] on button "button" at bounding box center [620, 158] width 12 height 18
click at [769, 222] on div "19" at bounding box center [774, 225] width 11 height 14
click at [769, 237] on div "26" at bounding box center [774, 241] width 11 height 14
type input "2025-09-26 00:00"
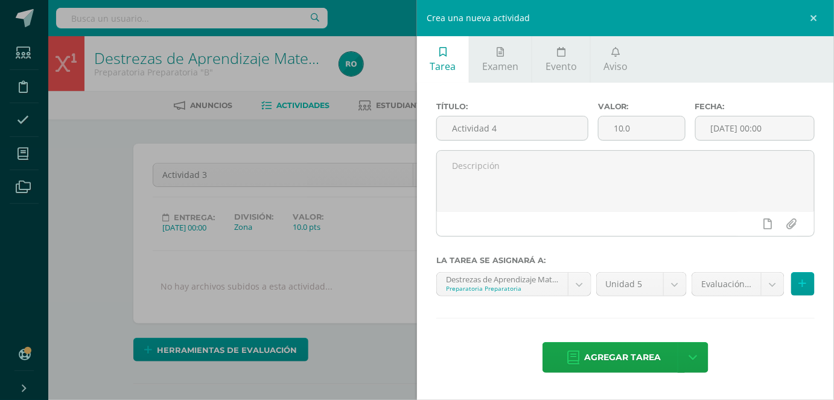
click at [727, 308] on div "Título: Actividad 4 Valor: 10.0 Fecha: 2025-09-26 00:00 La tarea se asignará a:…" at bounding box center [625, 239] width 417 height 312
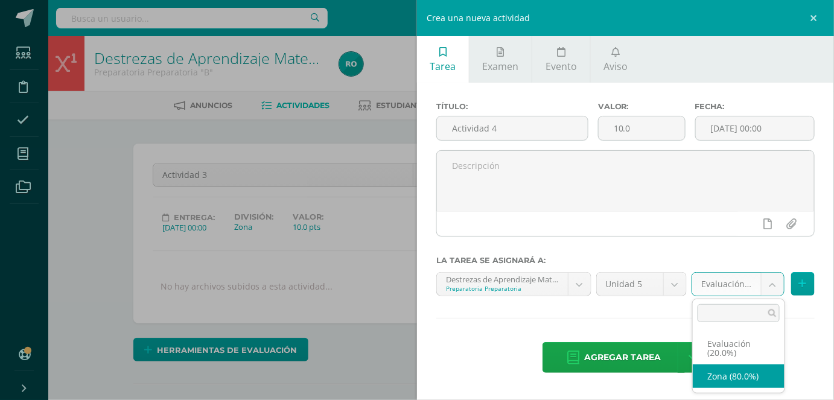
select select "165039"
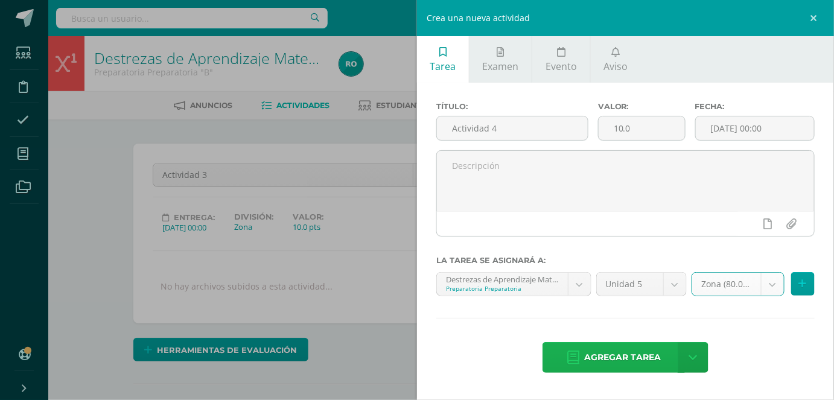
click at [670, 357] on link "Agregar tarea" at bounding box center [614, 357] width 142 height 31
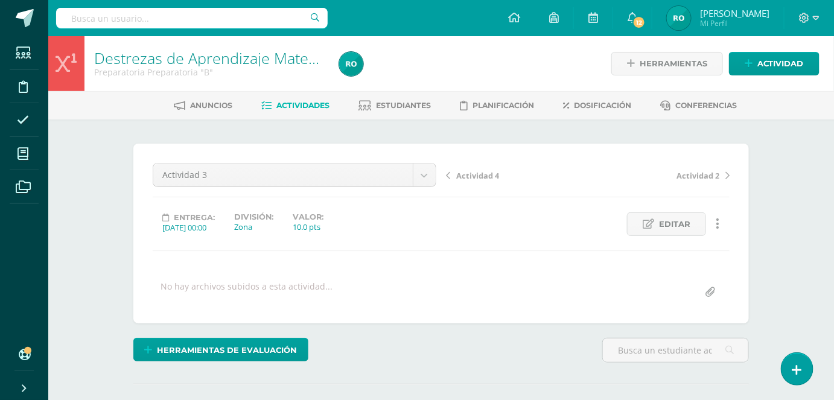
click at [313, 102] on span "Actividades" at bounding box center [303, 105] width 53 height 9
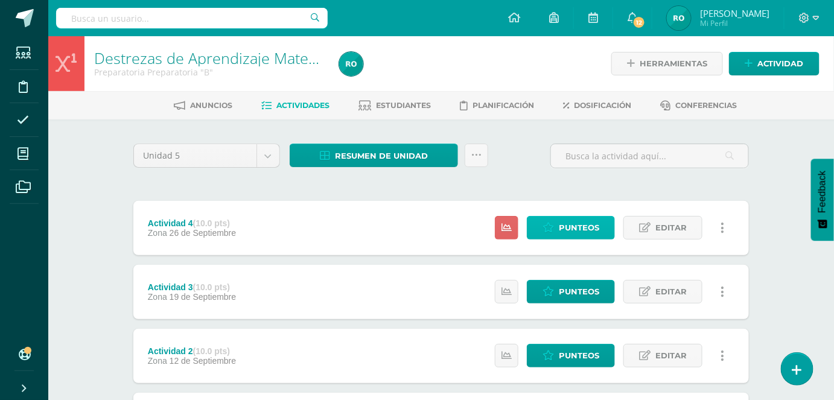
click at [593, 222] on span "Punteos" at bounding box center [579, 228] width 40 height 22
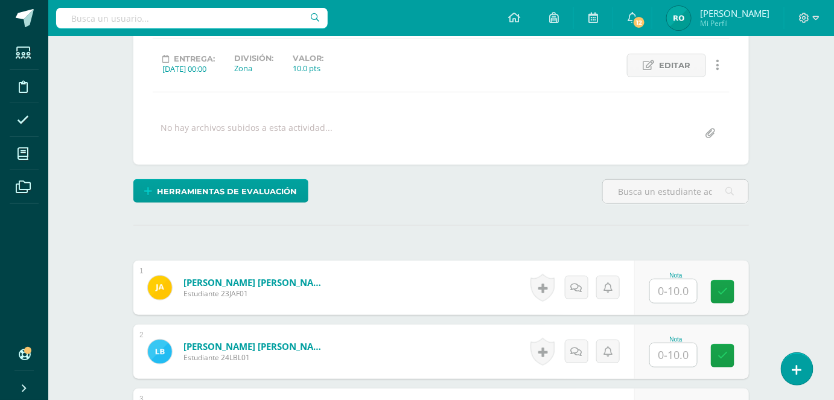
scroll to position [160, 0]
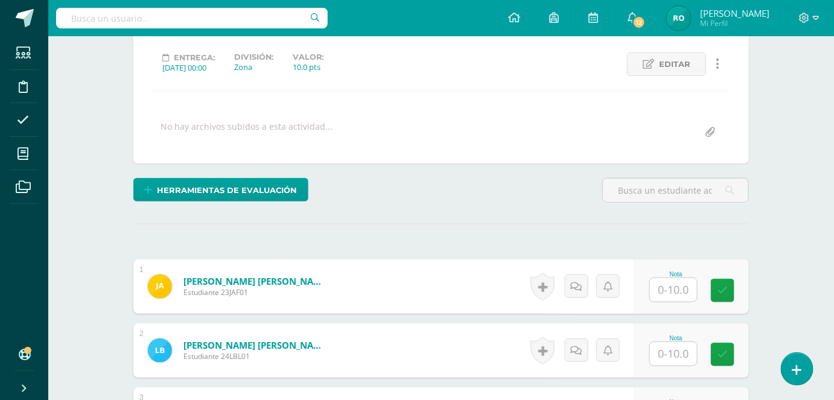
click at [699, 278] on div "Nota" at bounding box center [675, 286] width 53 height 31
click at [684, 290] on input "text" at bounding box center [673, 290] width 47 height 24
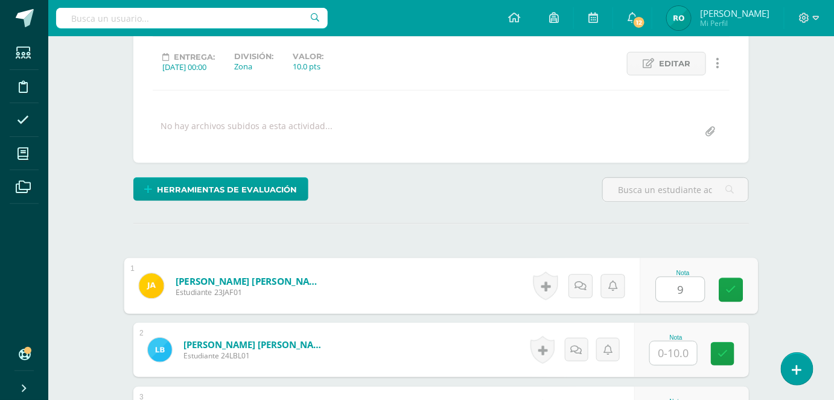
type input "9"
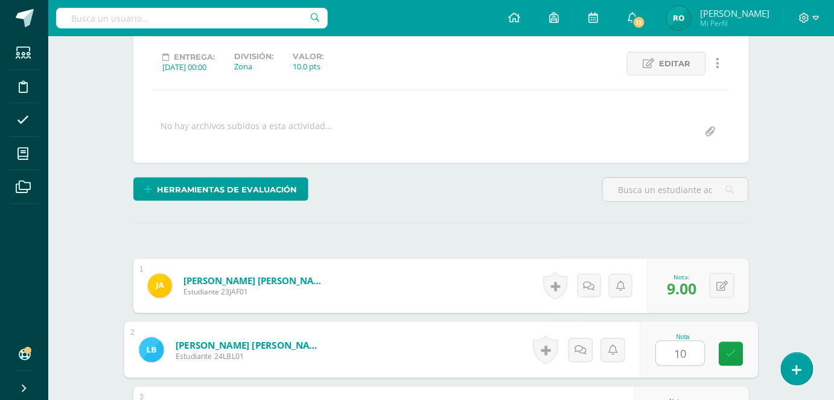
type input "1"
type input "9"
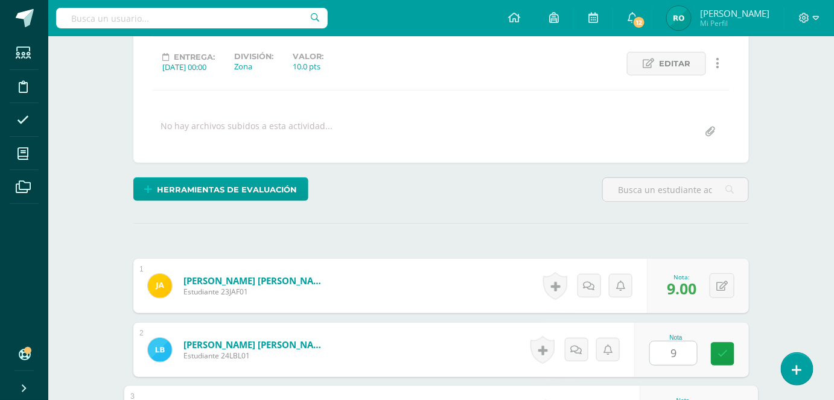
scroll to position [377, 0]
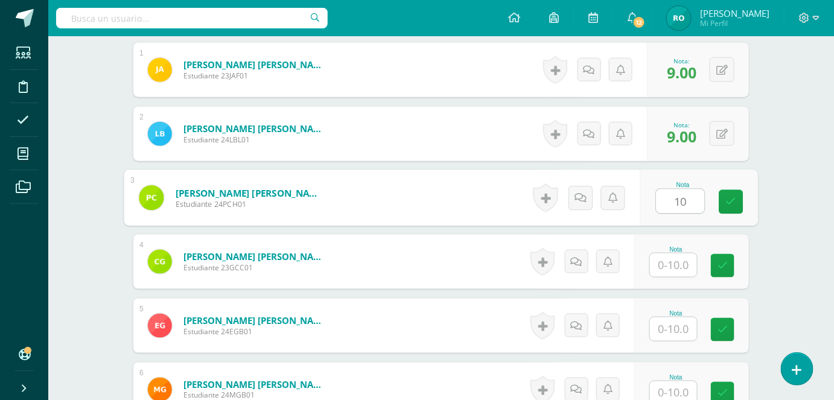
type input "10"
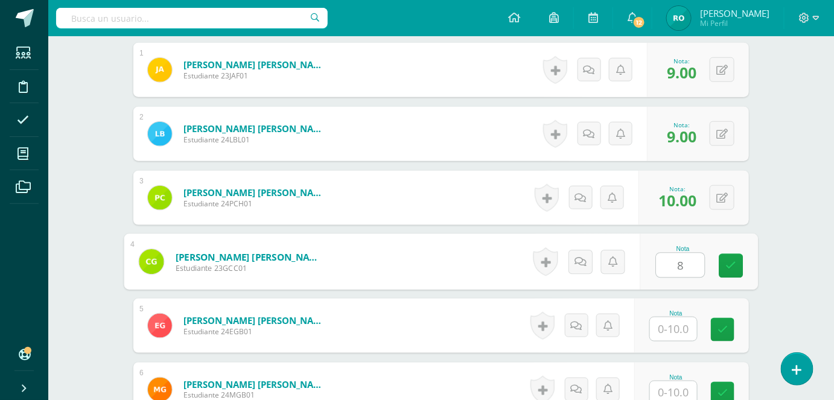
type input "8"
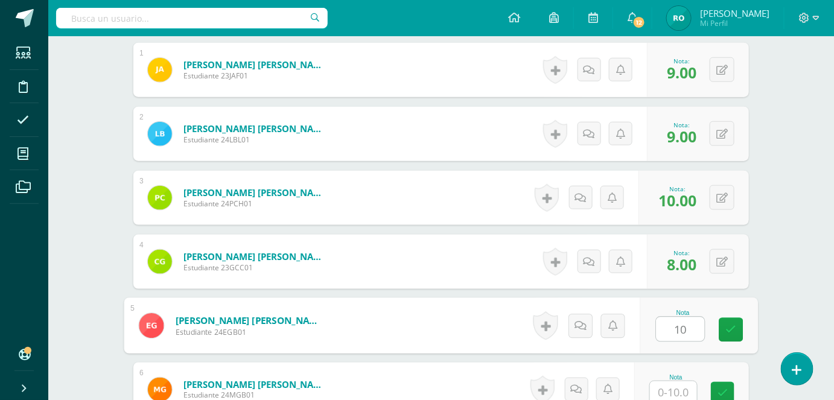
type input "10"
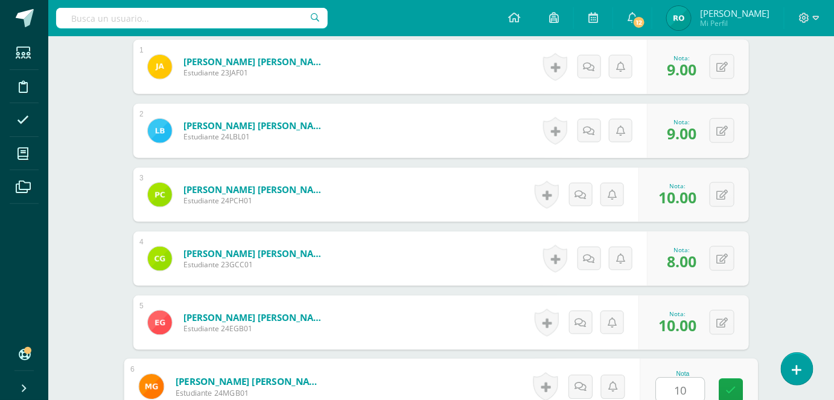
type input "10"
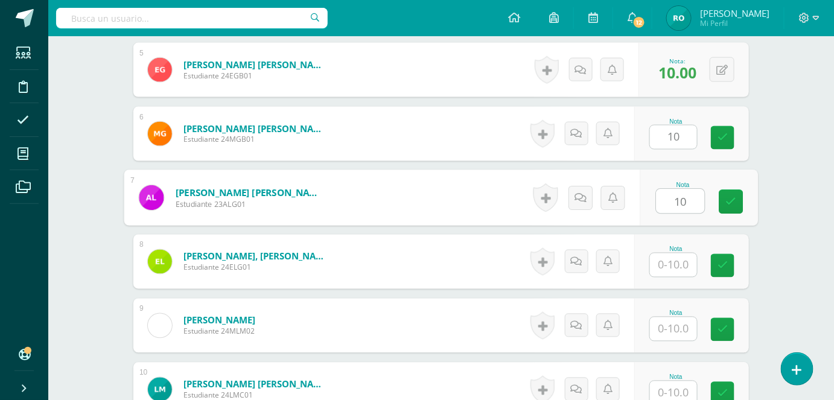
type input "10"
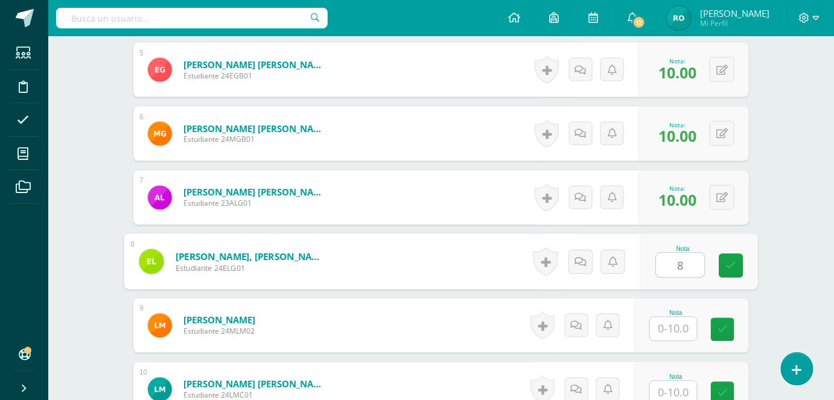
type input "8"
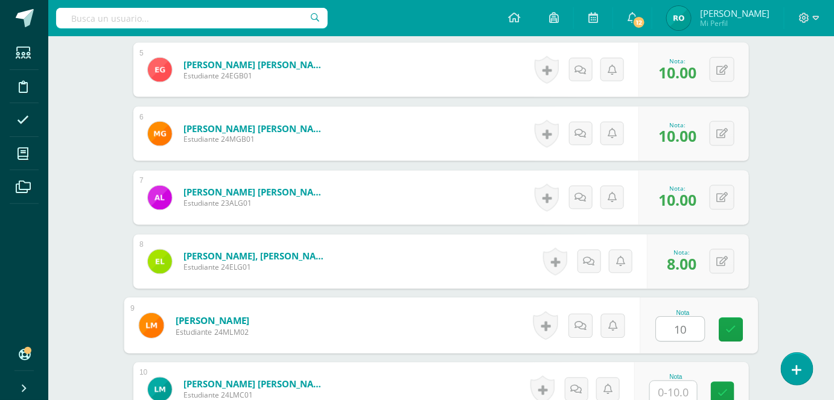
type input "10"
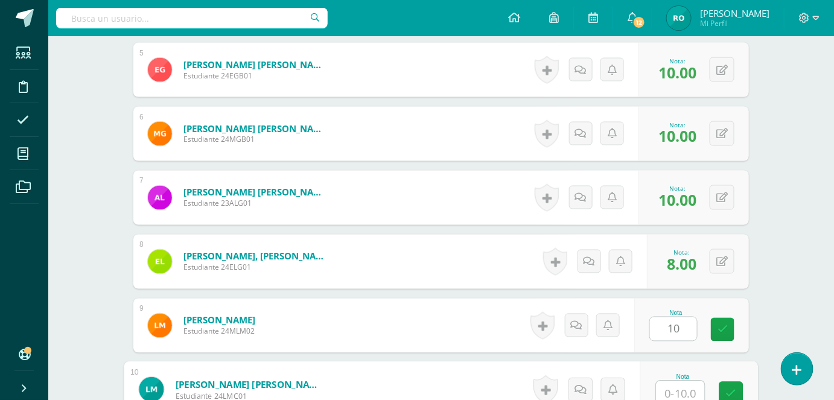
scroll to position [635, 0]
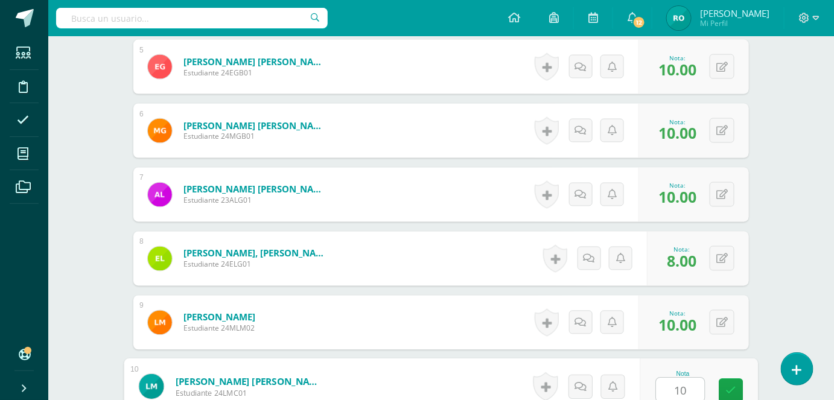
type input "10"
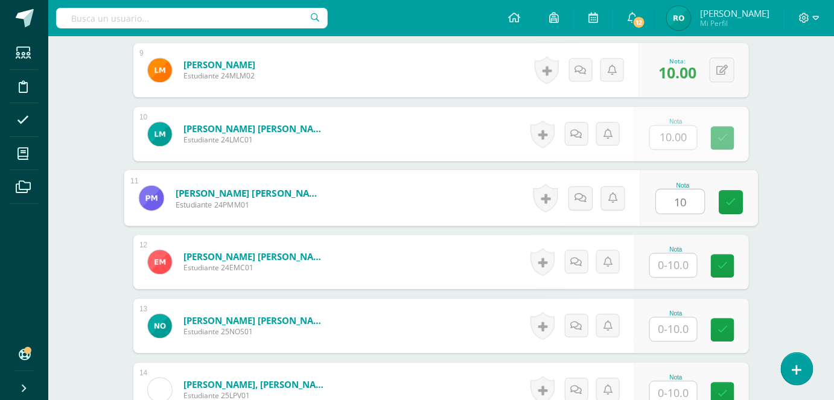
type input "10"
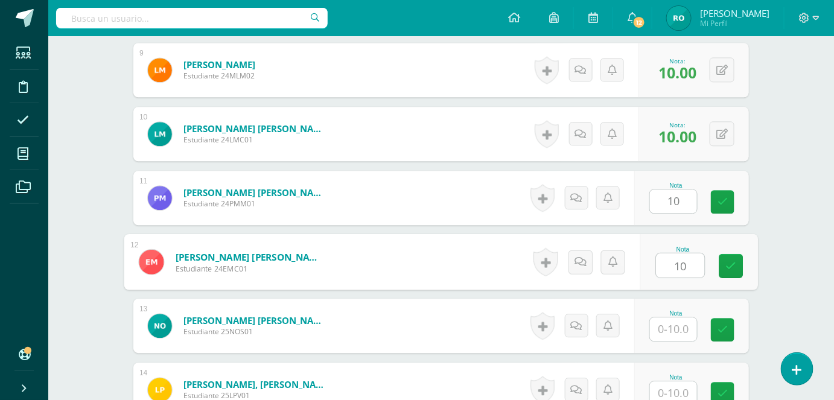
type input "10"
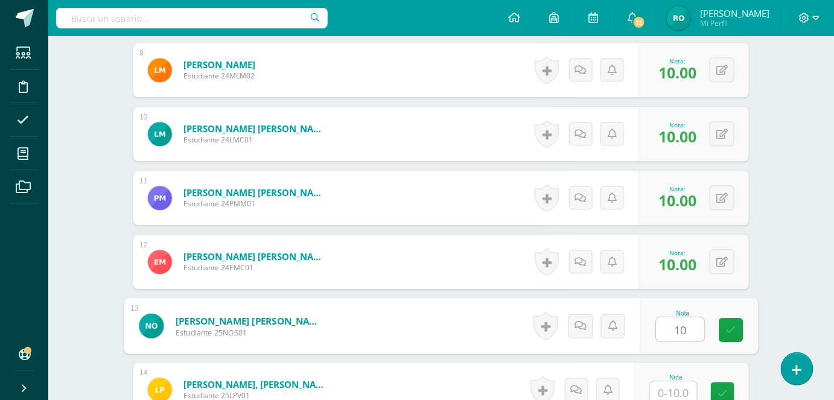
type input "10"
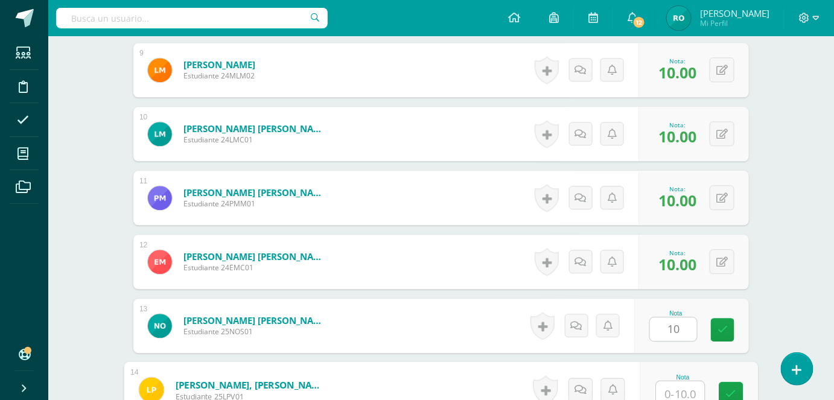
scroll to position [891, 0]
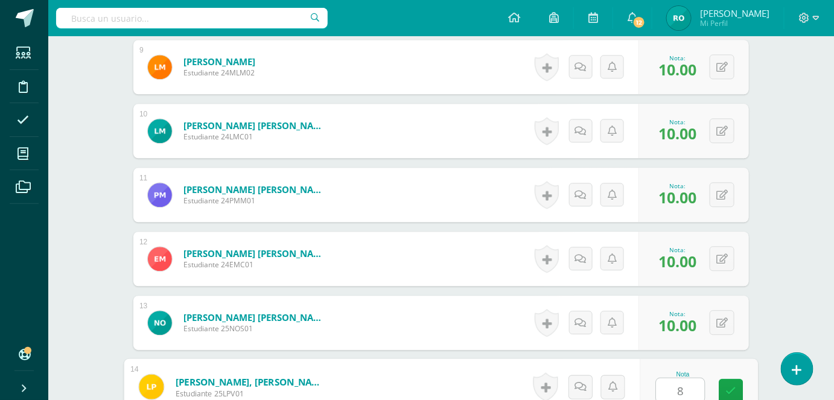
type input "8"
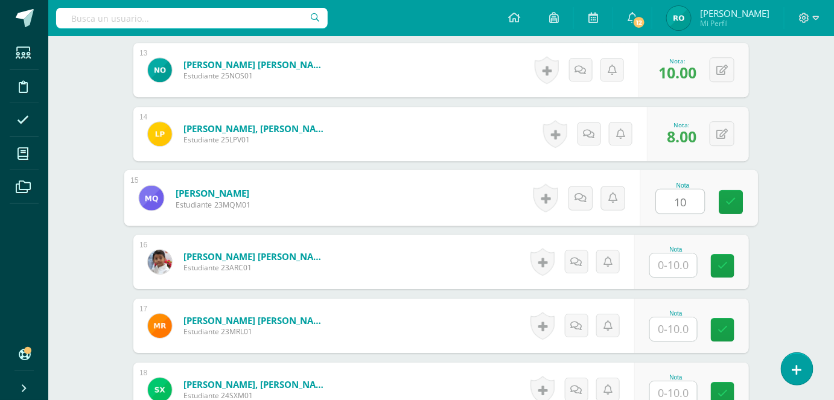
type input "10"
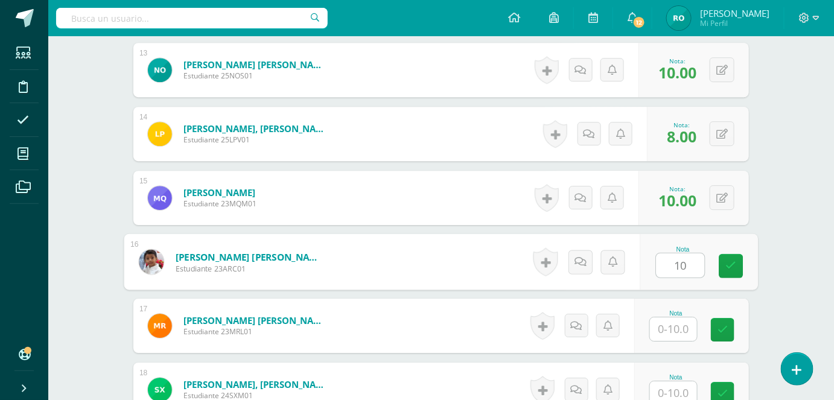
type input "10"
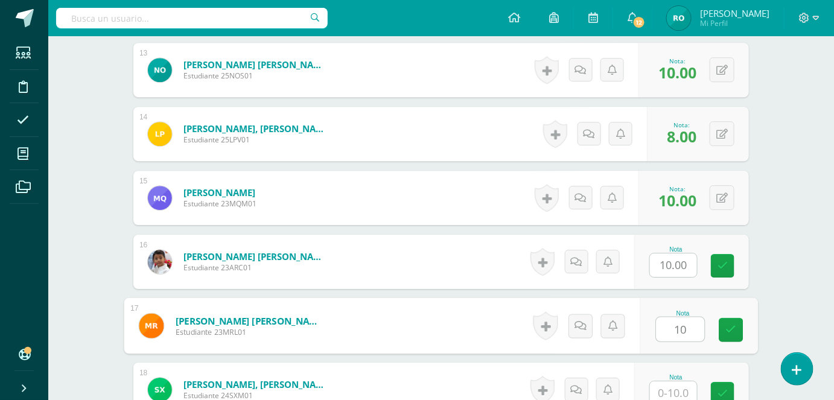
type input "10"
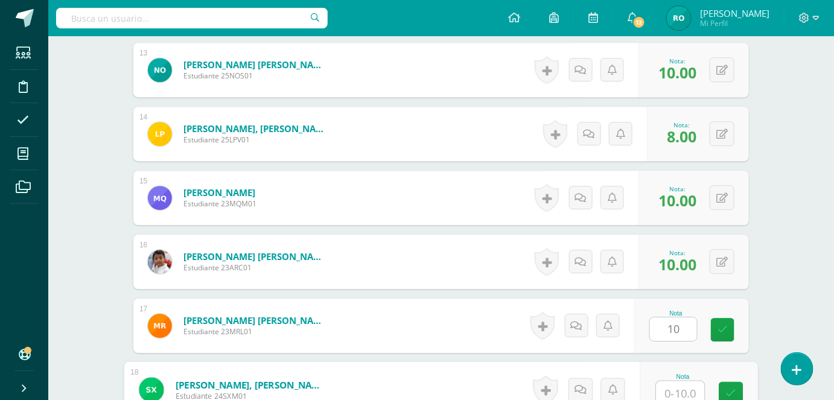
scroll to position [1147, 0]
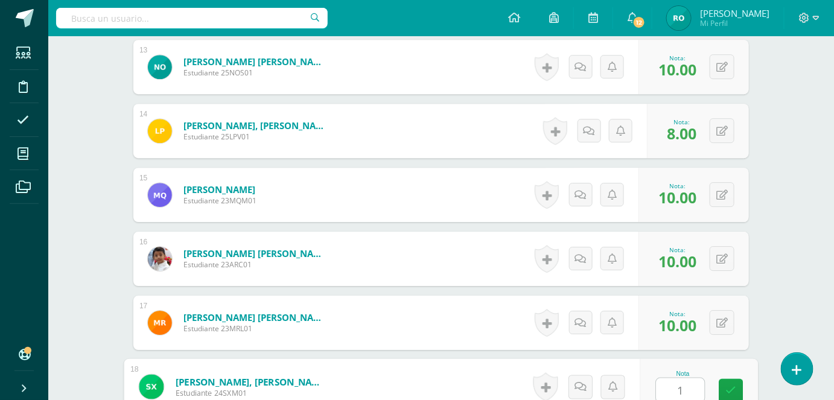
type input "10"
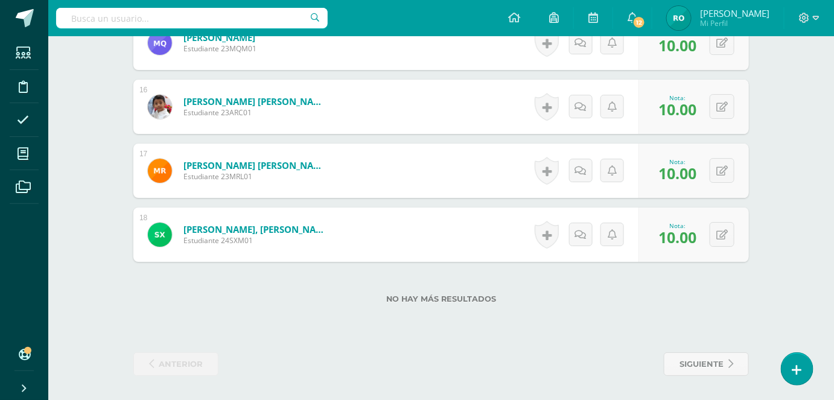
scroll to position [0, 0]
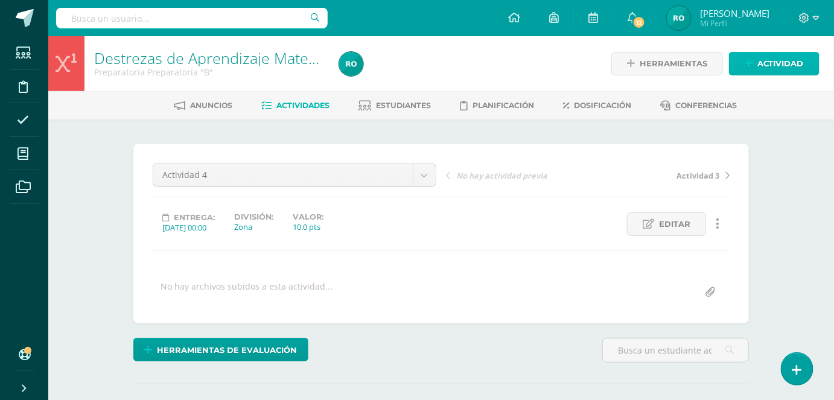
click at [773, 56] on span "Actividad" at bounding box center [780, 64] width 46 height 22
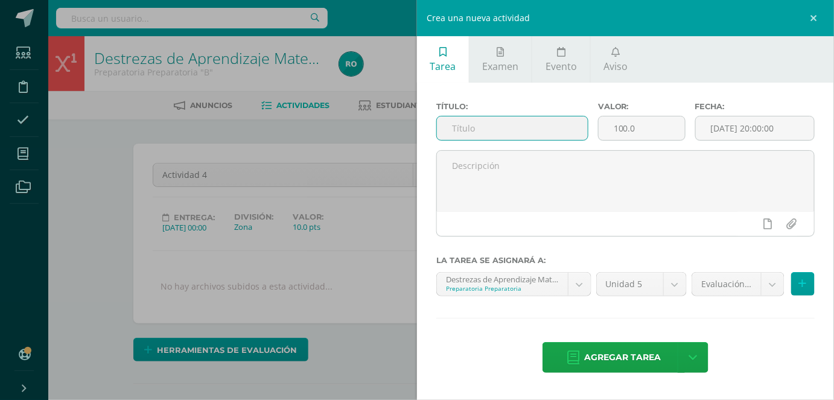
click at [537, 130] on input "text" at bounding box center [512, 128] width 151 height 24
type input "Actividad 5"
click at [626, 123] on input "100.0" at bounding box center [642, 128] width 86 height 24
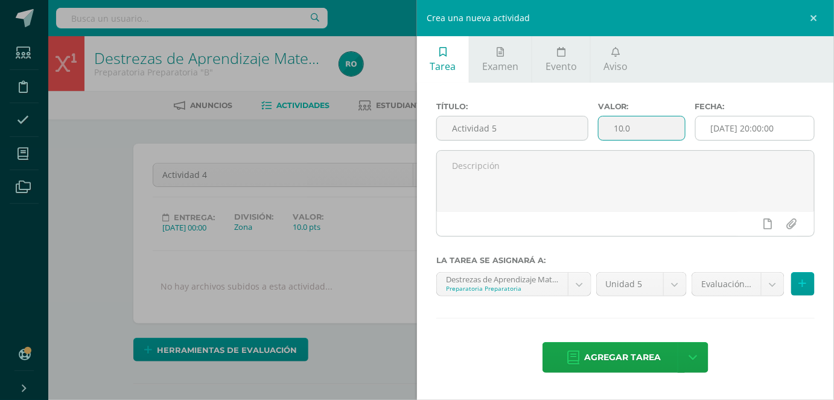
type input "10.0"
click at [753, 126] on input "[DATE] 20:00:00" at bounding box center [755, 128] width 118 height 24
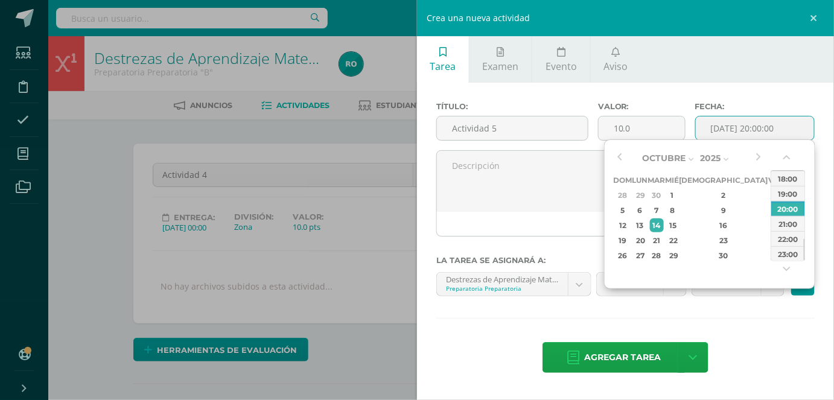
drag, startPoint x: 623, startPoint y: 163, endPoint x: 635, endPoint y: 167, distance: 12.8
click at [623, 163] on button "button" at bounding box center [620, 158] width 12 height 18
click at [769, 252] on div "3" at bounding box center [774, 256] width 11 height 14
click at [785, 159] on button "button" at bounding box center [788, 160] width 12 height 18
click at [785, 182] on div "00:00" at bounding box center [788, 178] width 34 height 15
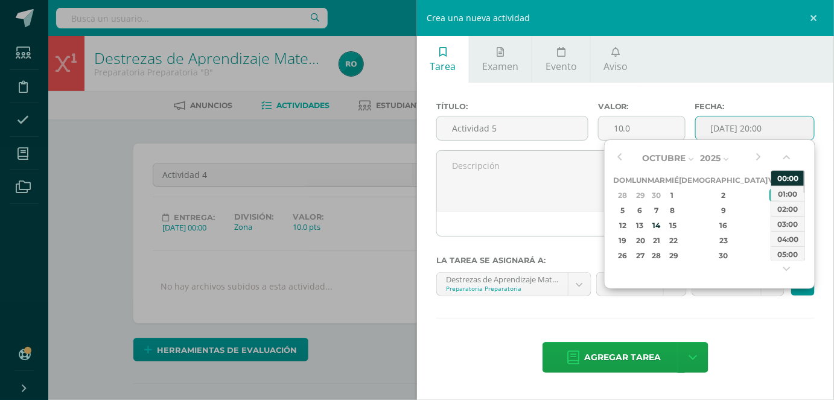
type input "2025-10-03 00:00"
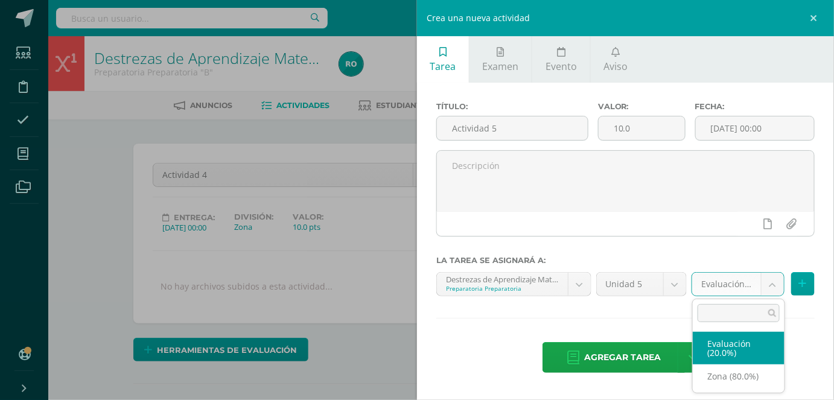
drag, startPoint x: 730, startPoint y: 284, endPoint x: 756, endPoint y: 278, distance: 26.2
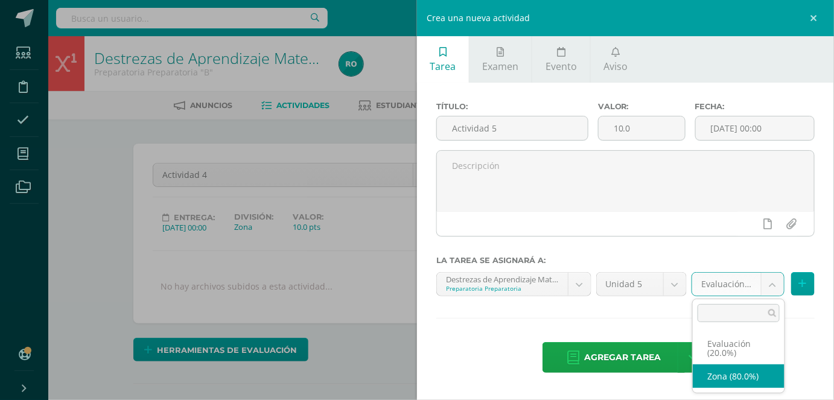
select select "165039"
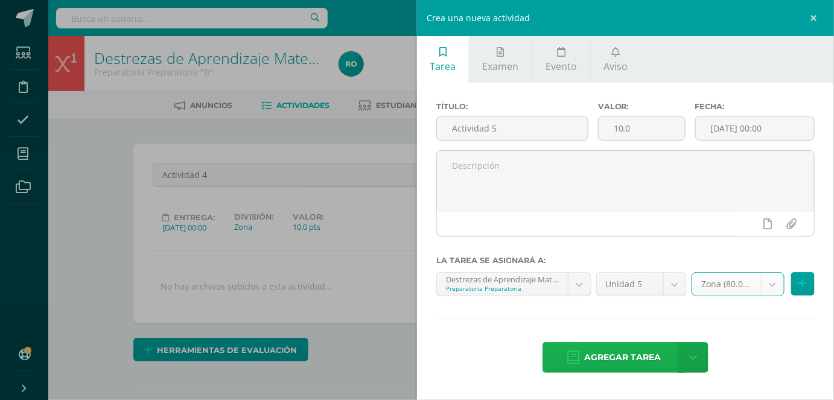
click at [659, 356] on span "Agregar tarea" at bounding box center [622, 358] width 77 height 30
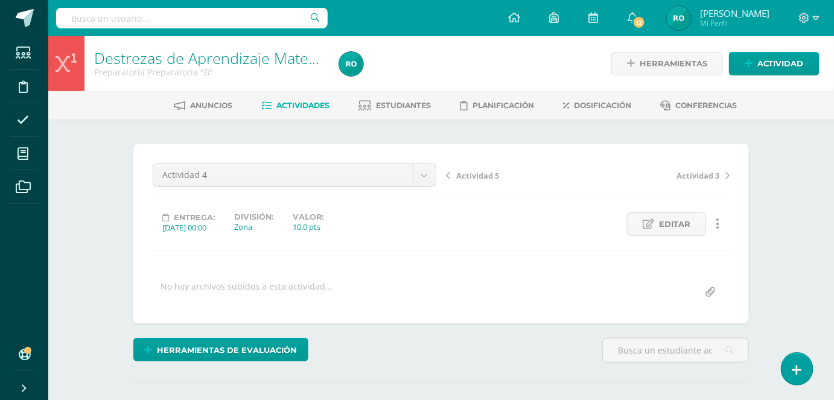
click at [316, 101] on span "Actividades" at bounding box center [303, 105] width 53 height 9
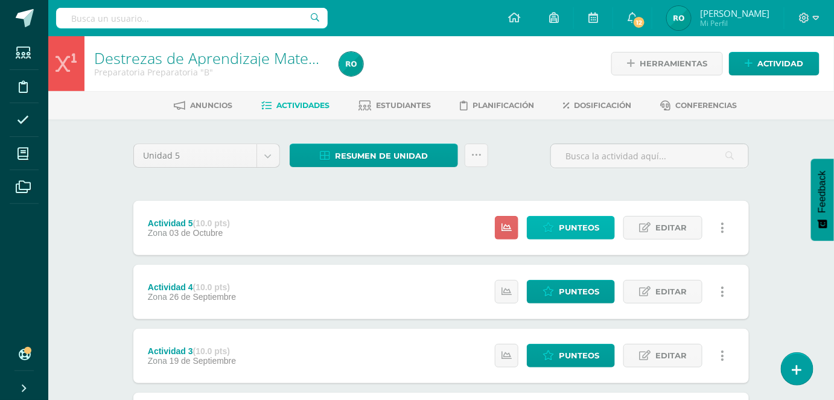
click at [581, 231] on span "Punteos" at bounding box center [579, 228] width 40 height 22
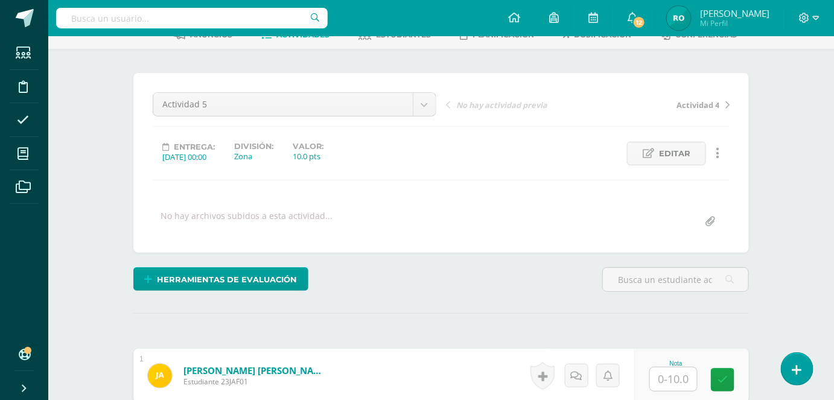
scroll to position [180, 0]
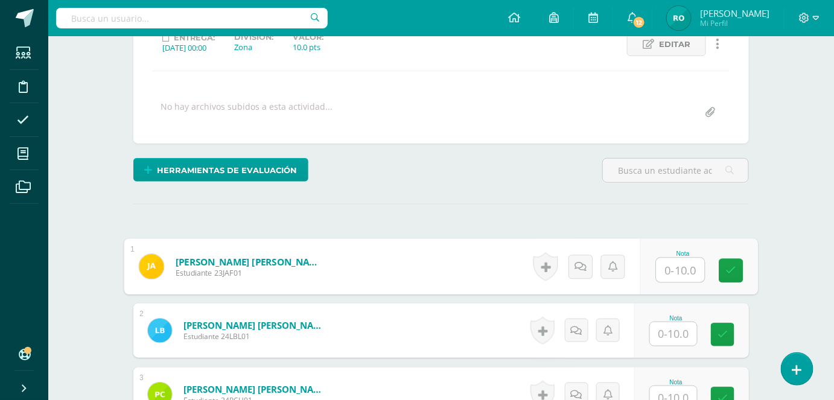
click at [663, 260] on input "text" at bounding box center [681, 270] width 48 height 24
type input "10"
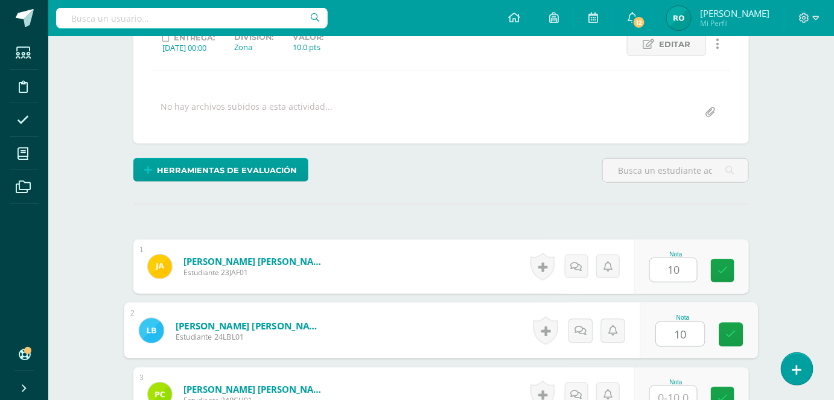
type input "10"
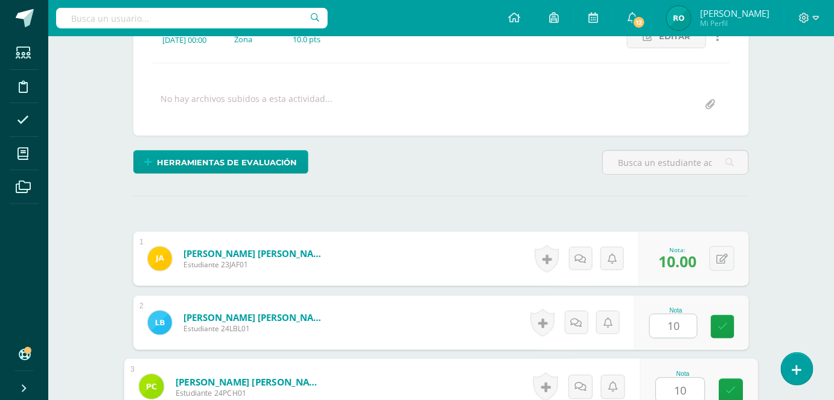
type input "10"
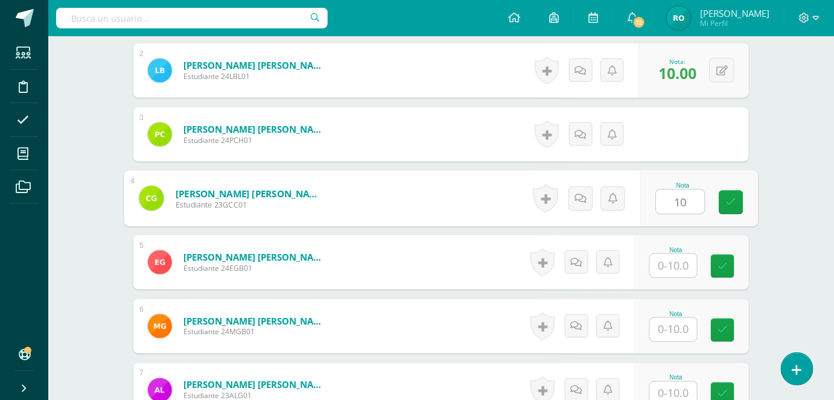
scroll to position [441, 0]
type input "10"
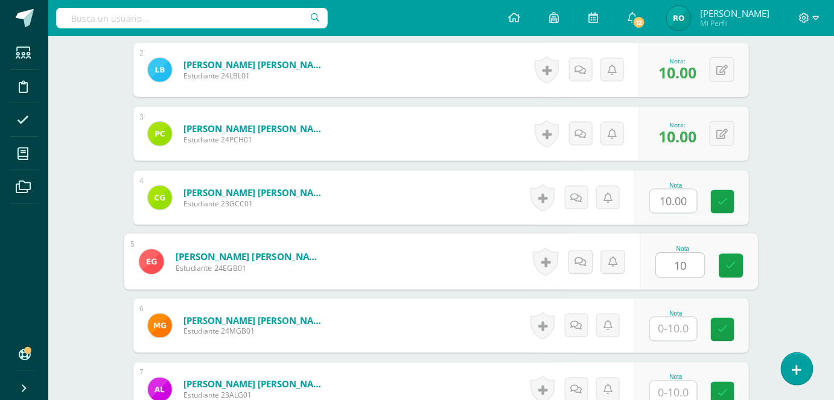
type input "10"
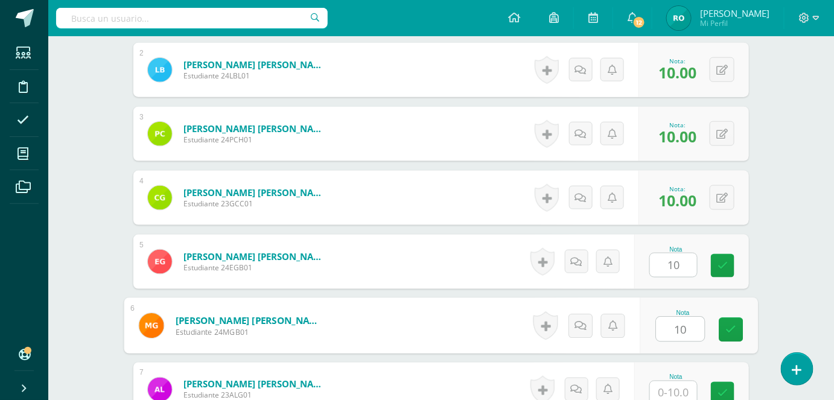
type input "10"
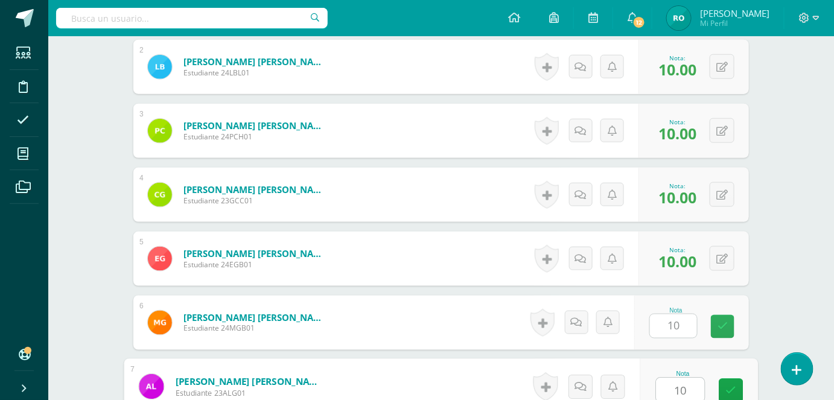
type input "10"
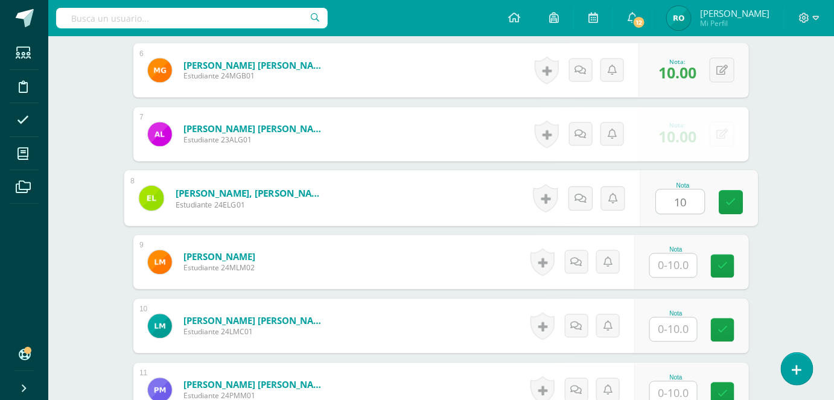
type input "10"
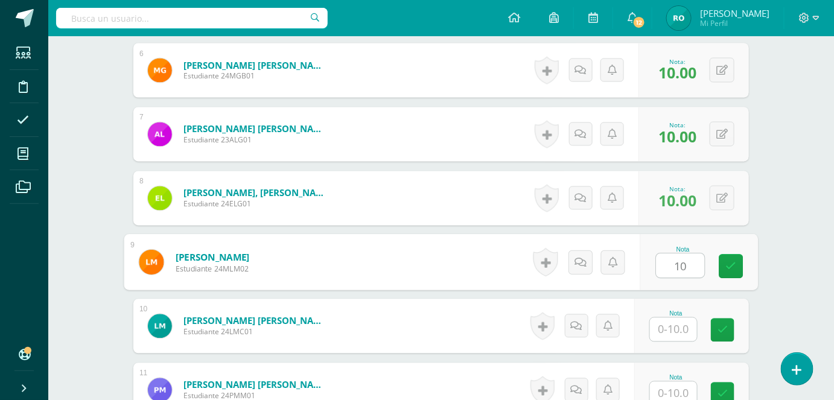
type input "10"
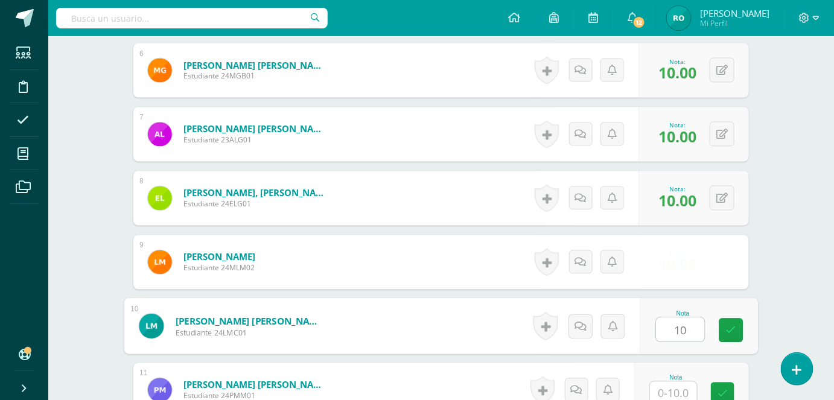
type input "10"
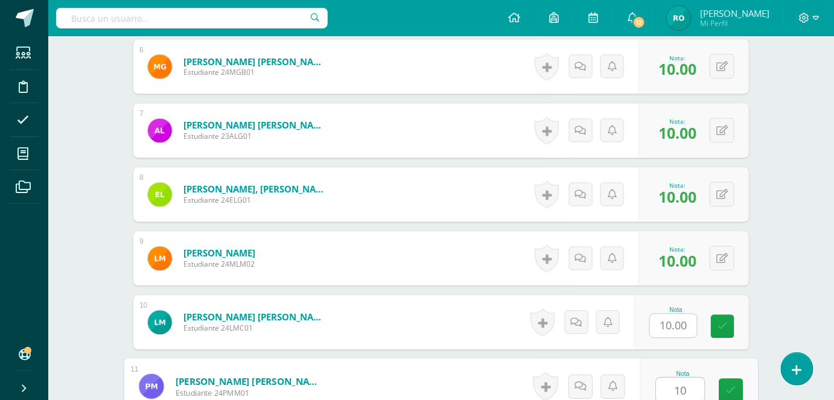
type input "10"
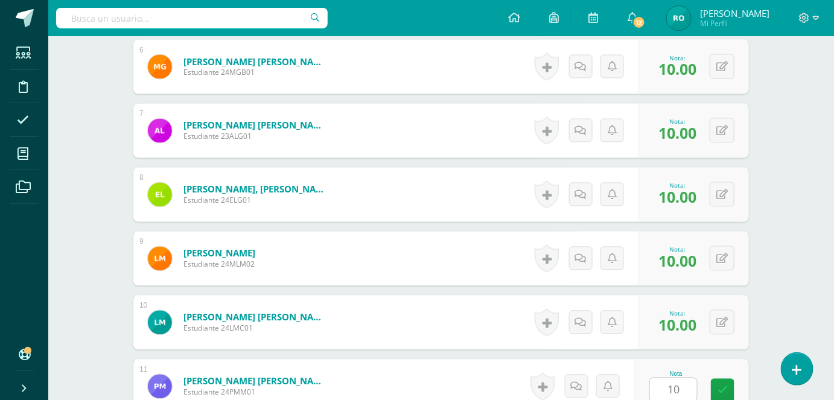
scroll to position [952, 0]
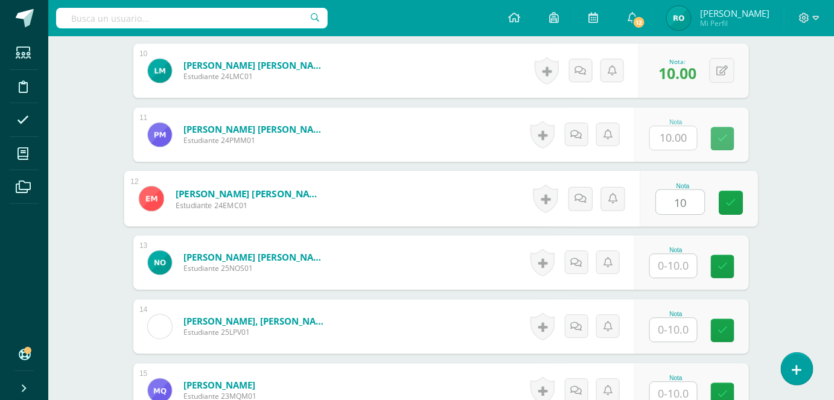
type input "10"
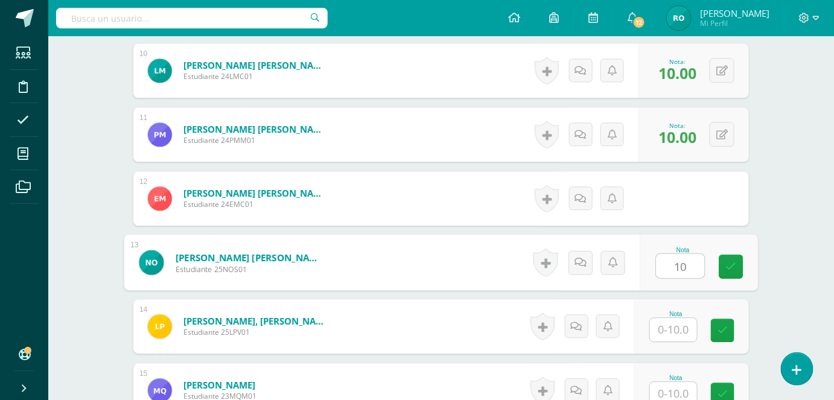
type input "10"
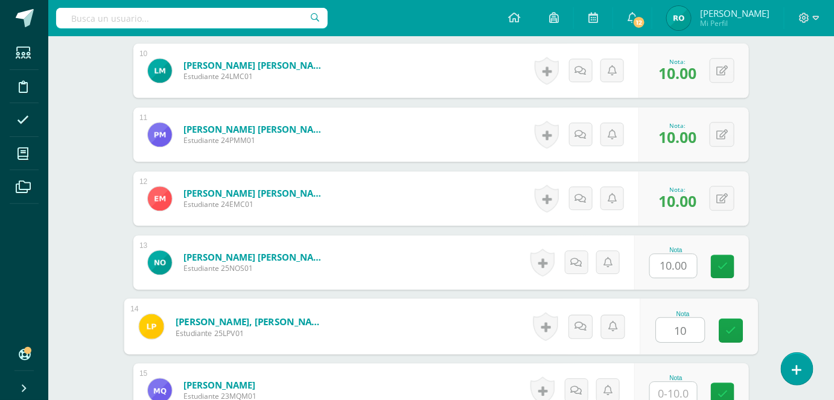
type input "10"
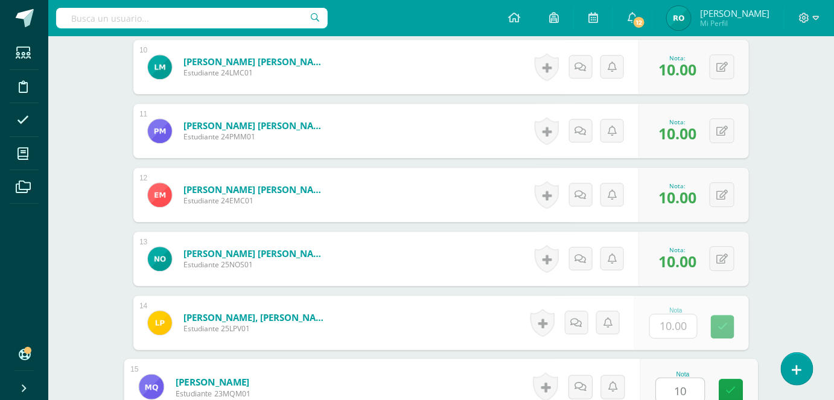
type input "10"
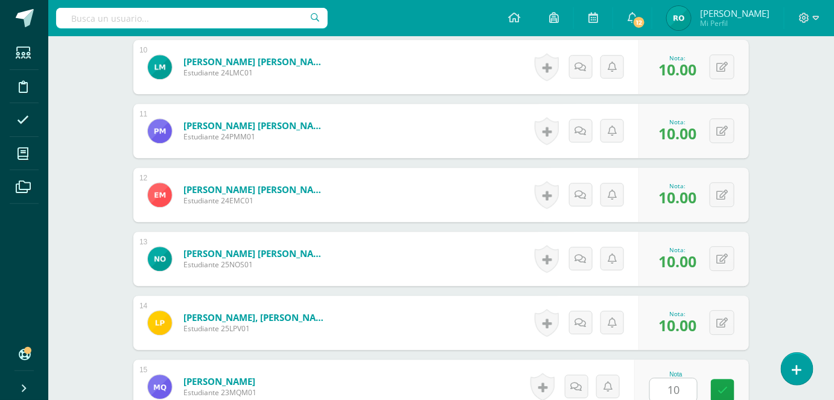
scroll to position [1208, 0]
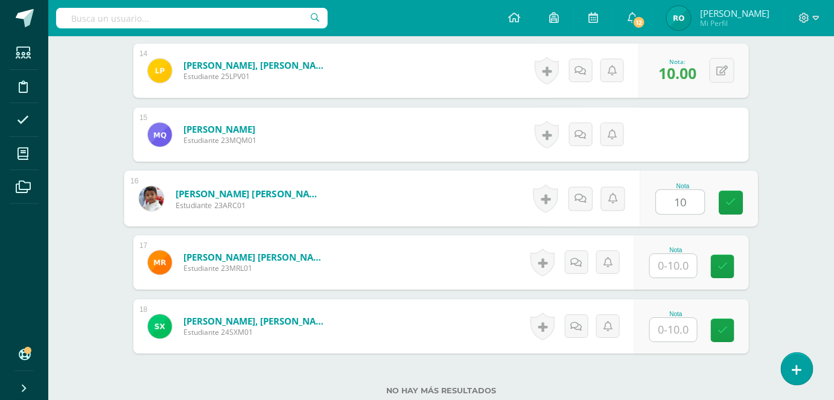
type input "10"
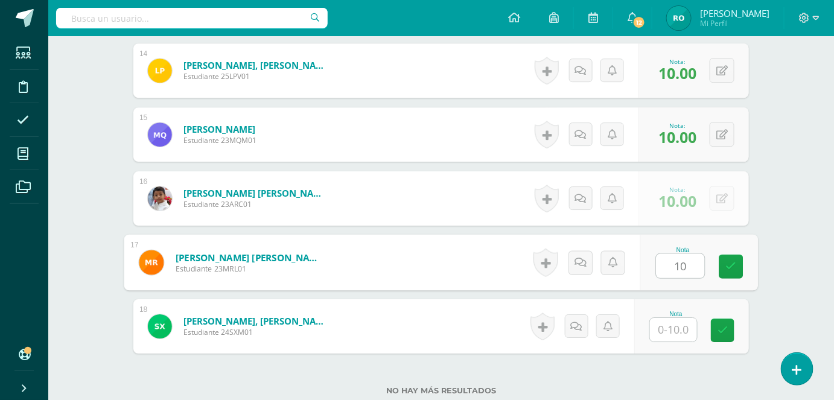
type input "10"
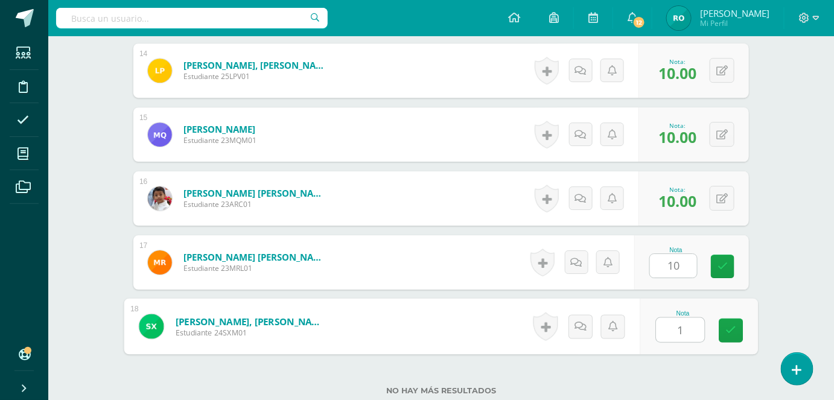
type input "10"
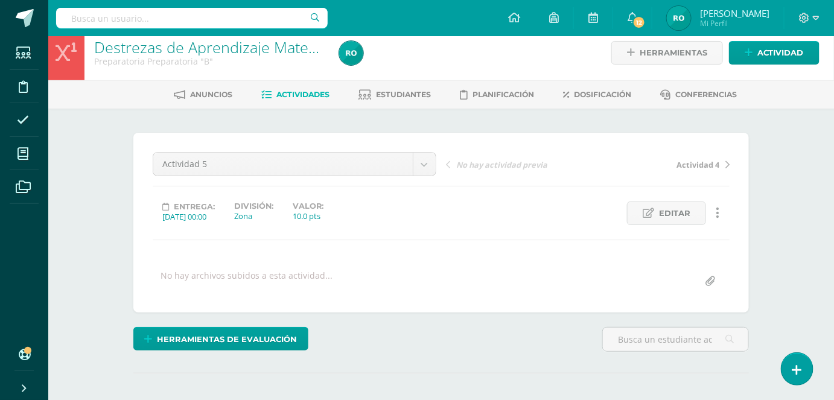
scroll to position [0, 0]
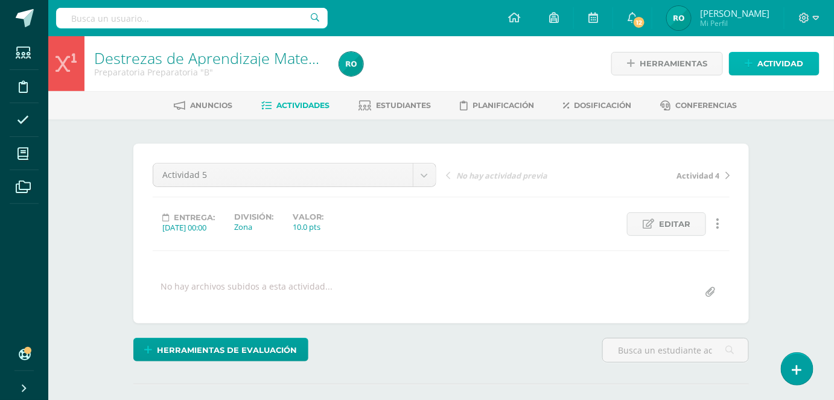
click at [747, 60] on icon at bounding box center [749, 64] width 8 height 10
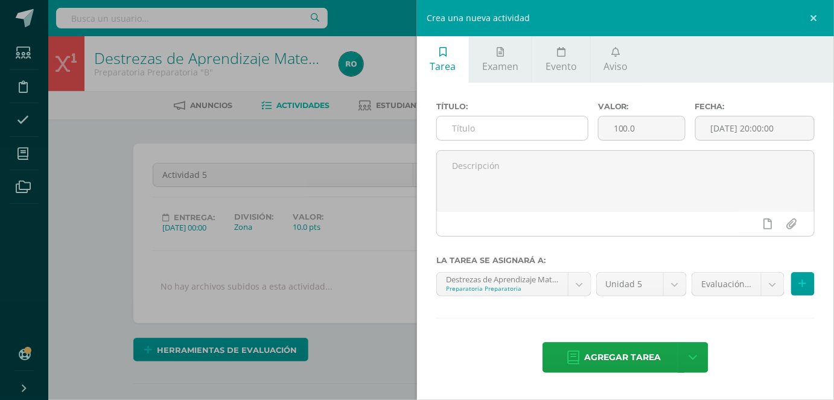
click at [472, 119] on input "text" at bounding box center [512, 128] width 151 height 24
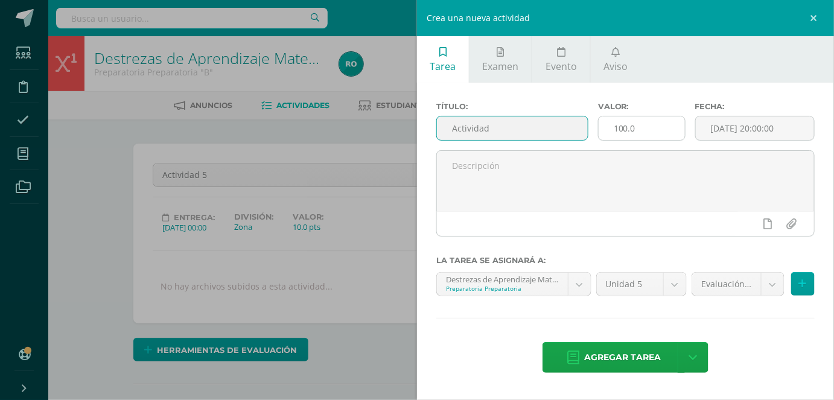
type input "Actividad"
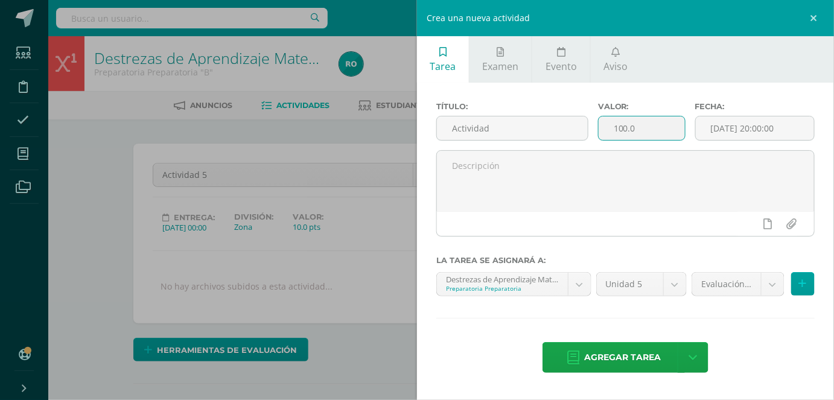
click at [626, 130] on input "100.0" at bounding box center [642, 128] width 86 height 24
type input "10.0"
click at [750, 126] on input "[DATE] 20:00:00" at bounding box center [755, 128] width 118 height 24
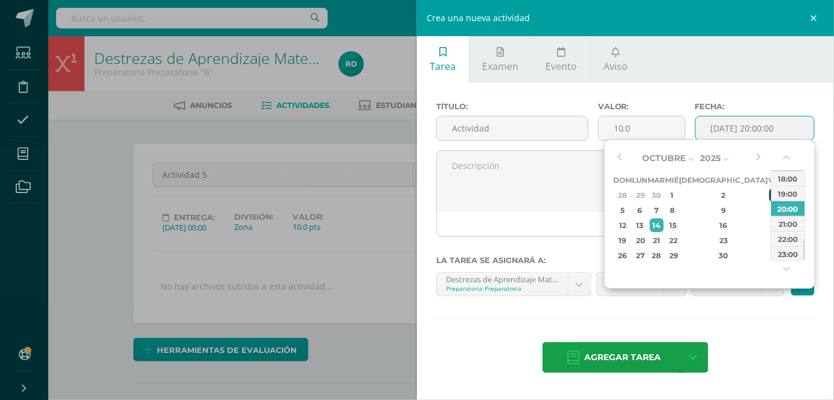
click at [769, 195] on div "3" at bounding box center [774, 195] width 11 height 14
click at [787, 161] on button "button" at bounding box center [788, 160] width 12 height 18
click at [787, 176] on div "00:00" at bounding box center [788, 178] width 34 height 15
type input "2025-10-03 00:00"
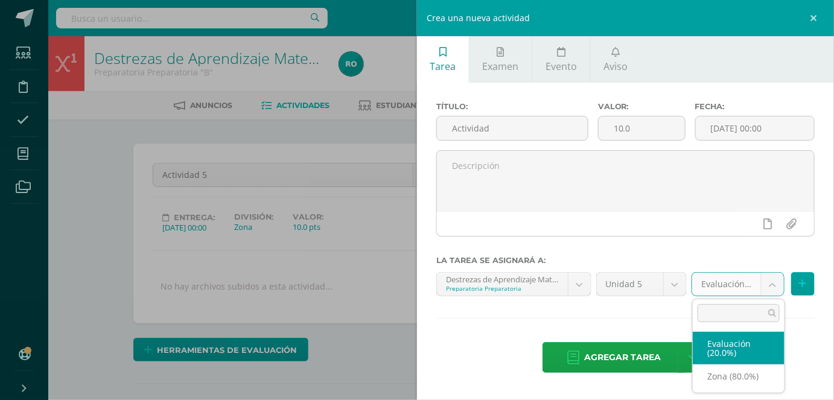
drag, startPoint x: 730, startPoint y: 348, endPoint x: 730, endPoint y: 342, distance: 6.1
drag, startPoint x: 739, startPoint y: 286, endPoint x: 736, endPoint y: 319, distance: 32.7
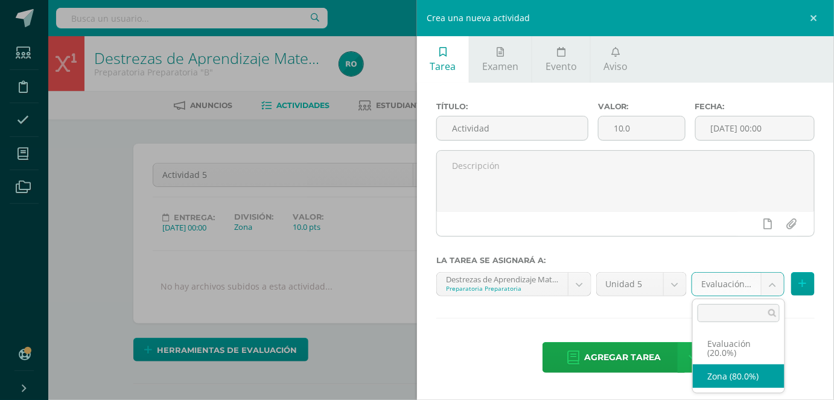
drag, startPoint x: 735, startPoint y: 372, endPoint x: 700, endPoint y: 364, distance: 35.9
select select "165039"
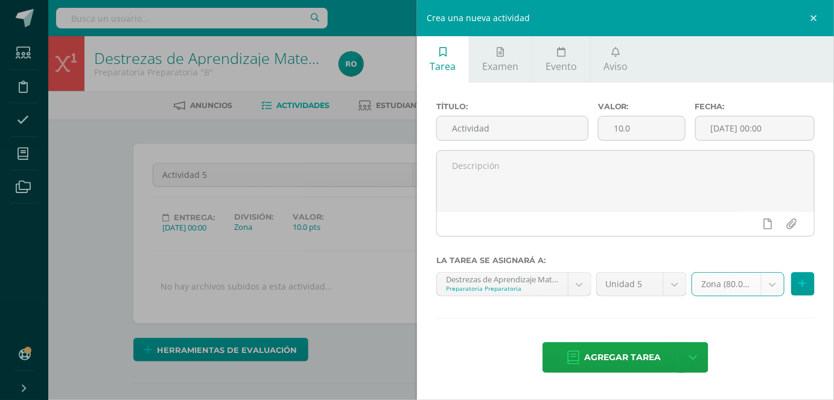
click at [618, 350] on span "Agregar tarea" at bounding box center [622, 358] width 77 height 30
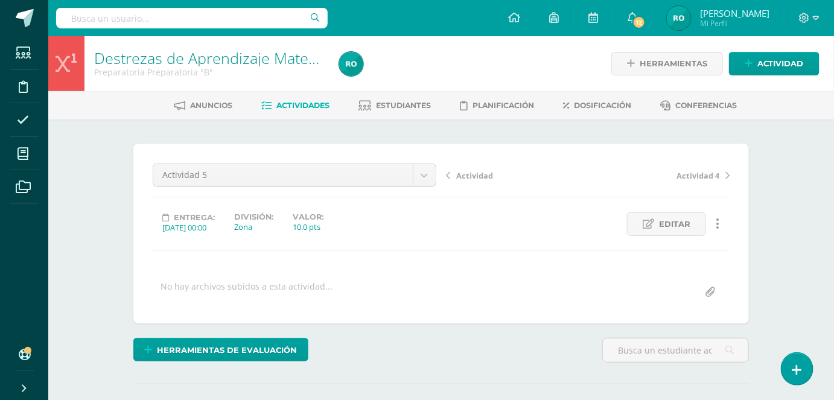
click at [312, 94] on div "Anuncios Actividades Estudiantes Planificación Dosificación Conferencias" at bounding box center [455, 105] width 815 height 28
click at [312, 101] on span "Actividades" at bounding box center [303, 105] width 53 height 9
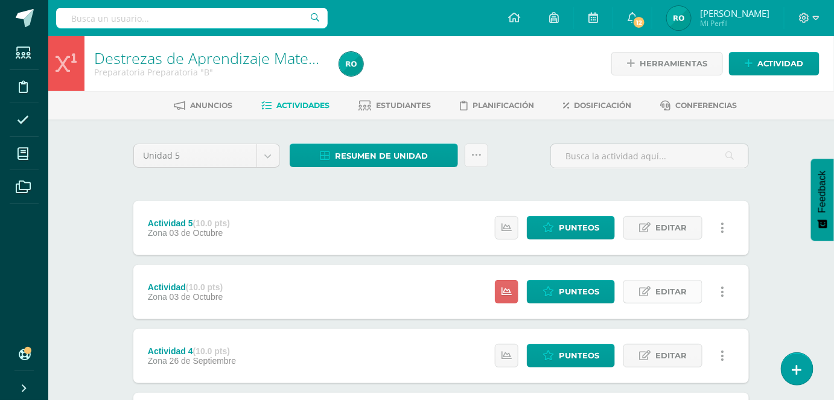
click at [657, 287] on span "Editar" at bounding box center [670, 292] width 31 height 22
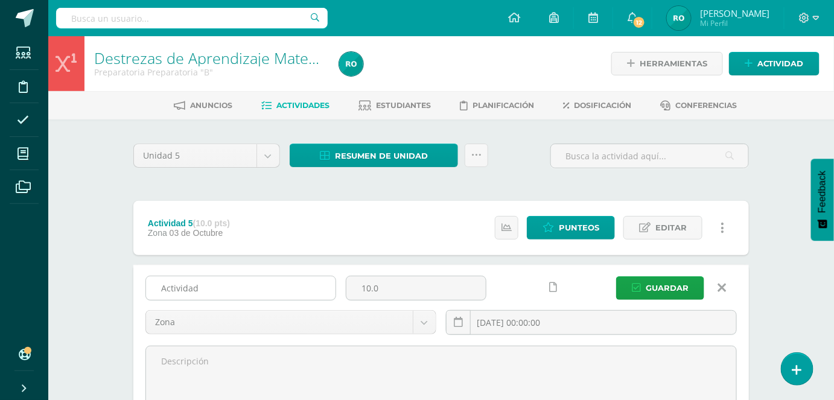
click at [209, 282] on input "Actividad" at bounding box center [240, 288] width 189 height 24
type input "Actividad 6"
click at [616, 276] on button "Guardar" at bounding box center [660, 288] width 88 height 24
click at [679, 293] on span "Guardar" at bounding box center [667, 288] width 43 height 22
click at [679, 292] on span "Guardar" at bounding box center [667, 288] width 43 height 22
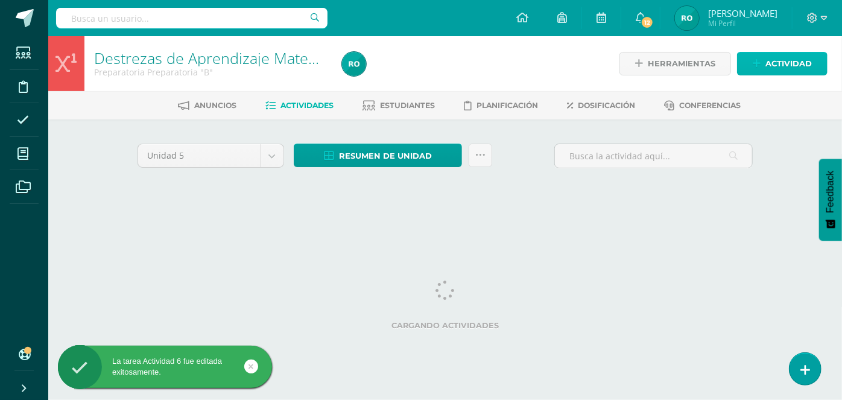
click at [775, 60] on span "Actividad" at bounding box center [789, 64] width 46 height 22
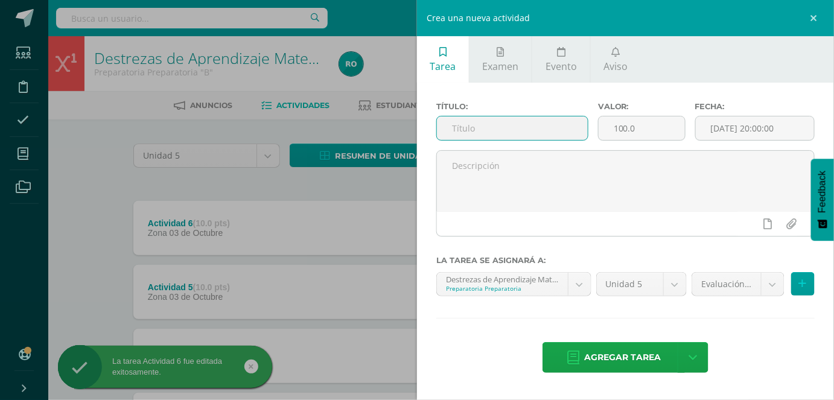
click at [541, 122] on input "text" at bounding box center [512, 128] width 151 height 24
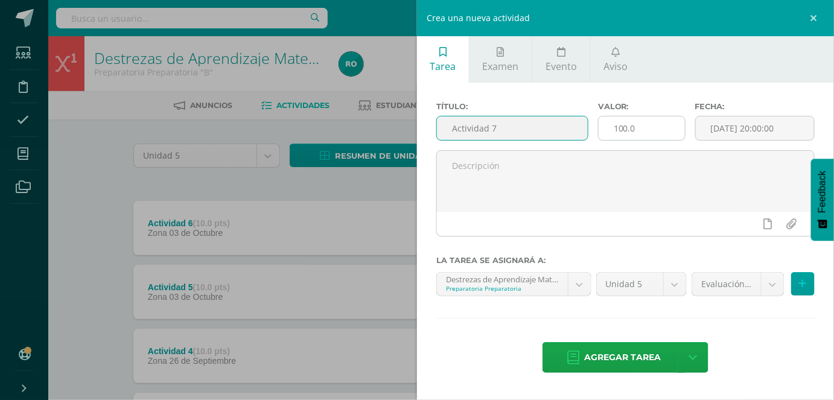
type input "Actividad 7"
click at [626, 132] on input "100.0" at bounding box center [642, 128] width 86 height 24
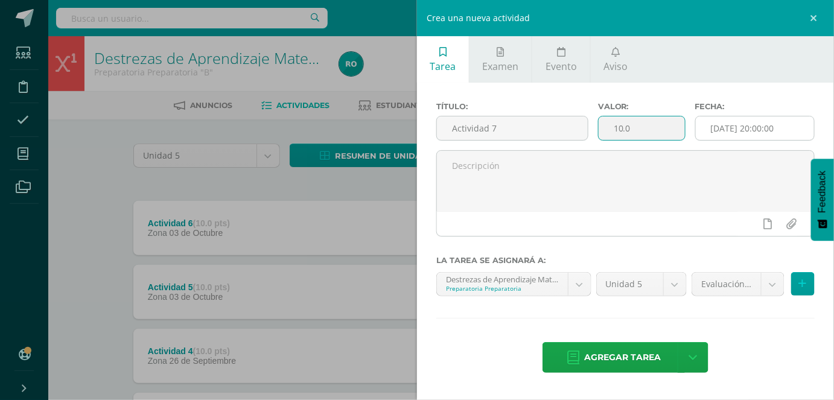
type input "10.0"
click at [739, 127] on input "[DATE] 20:00:00" at bounding box center [755, 128] width 118 height 24
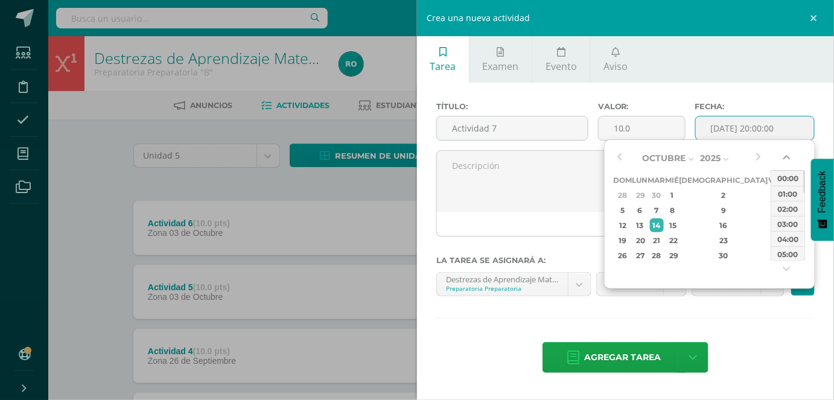
click at [792, 153] on button "button" at bounding box center [788, 160] width 12 height 18
click at [769, 196] on div "3" at bounding box center [774, 195] width 11 height 14
click at [785, 176] on div "00:00" at bounding box center [788, 178] width 34 height 15
type input "2025-10-03 00:00"
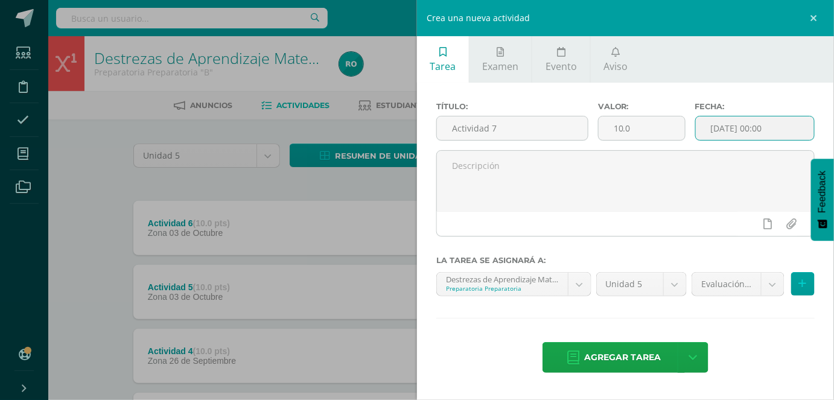
click at [646, 361] on span "Agregar tarea" at bounding box center [622, 358] width 77 height 30
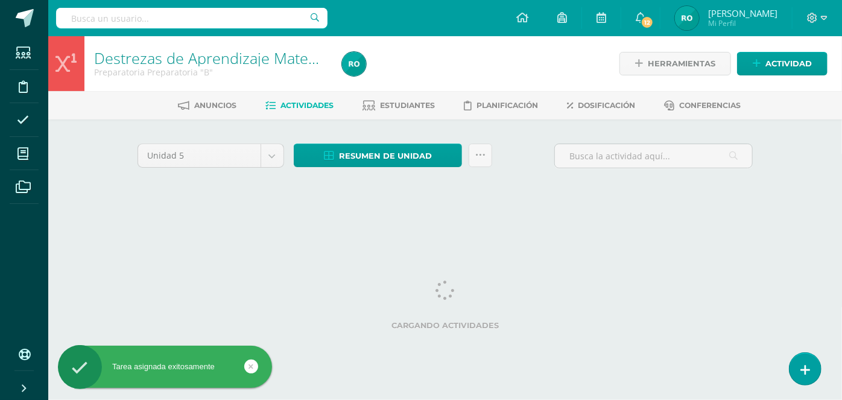
click at [763, 225] on html "Tarea asignada exitosamente Estudiantes Disciplina Asistencia Mis cursos Archiv…" at bounding box center [421, 112] width 842 height 225
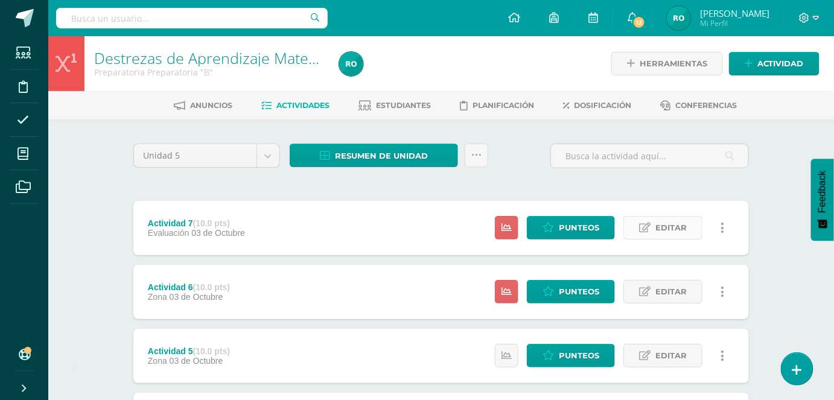
click at [692, 226] on link "Editar" at bounding box center [662, 228] width 79 height 24
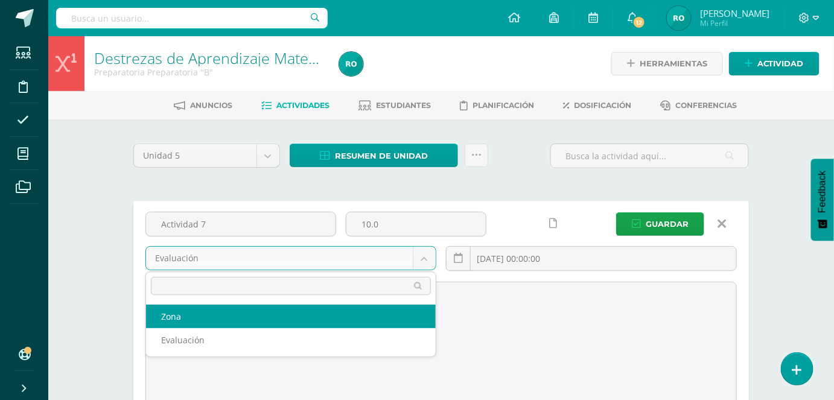
select select "165039"
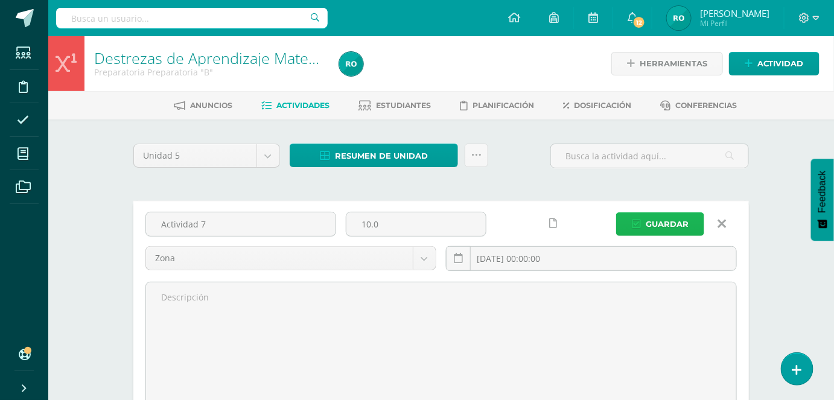
click at [690, 220] on button "Guardar" at bounding box center [660, 224] width 88 height 24
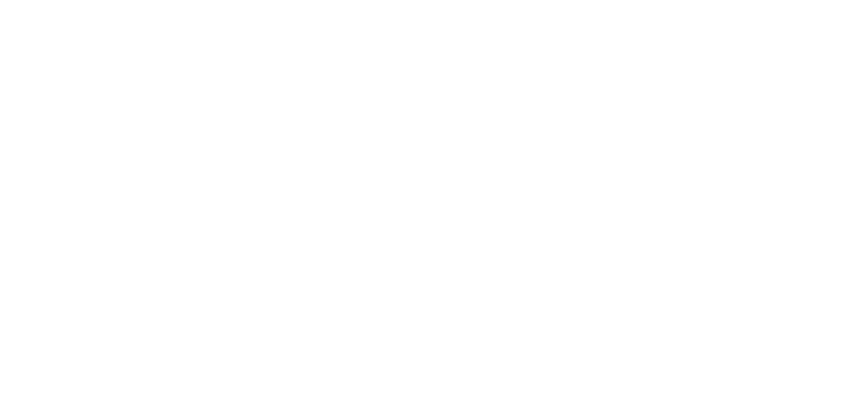
click at [0, 0] on html at bounding box center [0, 0] width 0 height 0
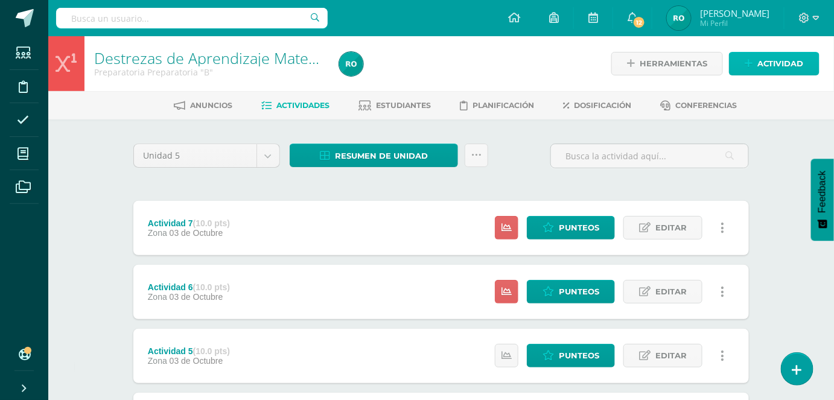
click at [741, 66] on link "Actividad" at bounding box center [774, 64] width 91 height 24
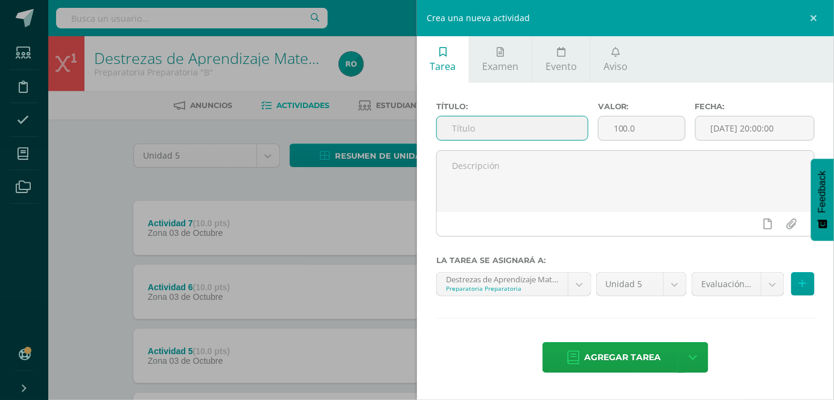
click at [523, 123] on input "text" at bounding box center [512, 128] width 151 height 24
type input "Actividad 8"
click at [630, 127] on input "100.0" at bounding box center [642, 128] width 86 height 24
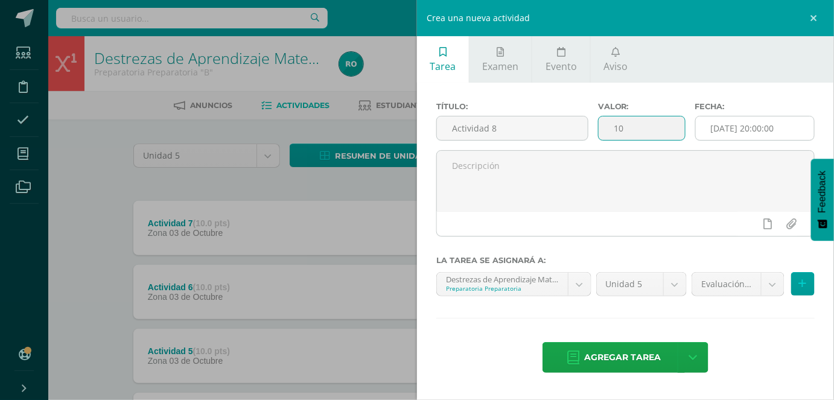
type input "10"
click at [741, 124] on input "[DATE] 20:00:00" at bounding box center [755, 128] width 118 height 24
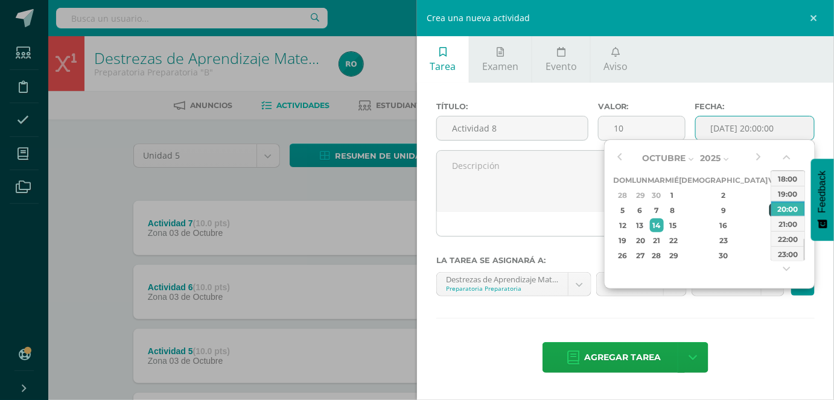
click at [769, 205] on div "10" at bounding box center [774, 210] width 11 height 14
click at [789, 151] on div "Octubre Enero Febrero Marzo Abril Mayo Junio Julio Agosto Septiembre Octubre No…" at bounding box center [709, 214] width 211 height 150
click at [787, 158] on button "button" at bounding box center [788, 160] width 12 height 18
click at [792, 173] on div "00:00" at bounding box center [788, 178] width 34 height 15
type input "2025-10-10 00:00"
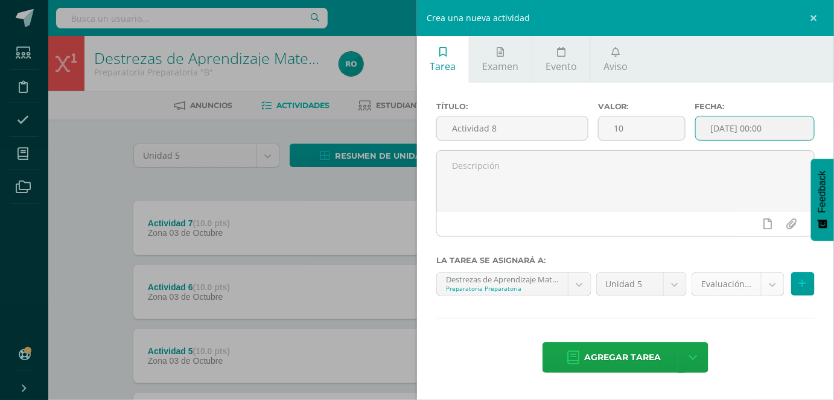
click at [737, 288] on body "La tarea Actividad 7 fue editada exitosamente. Estudiantes Disciplina Asistenci…" at bounding box center [417, 359] width 834 height 719
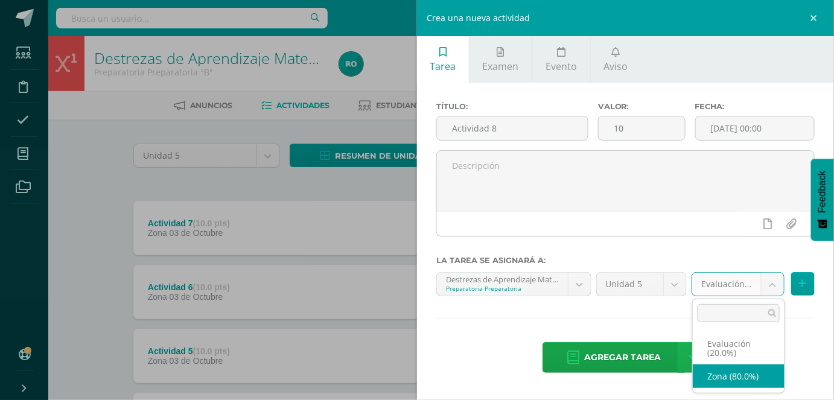
drag, startPoint x: 730, startPoint y: 372, endPoint x: 699, endPoint y: 364, distance: 31.9
select select "165039"
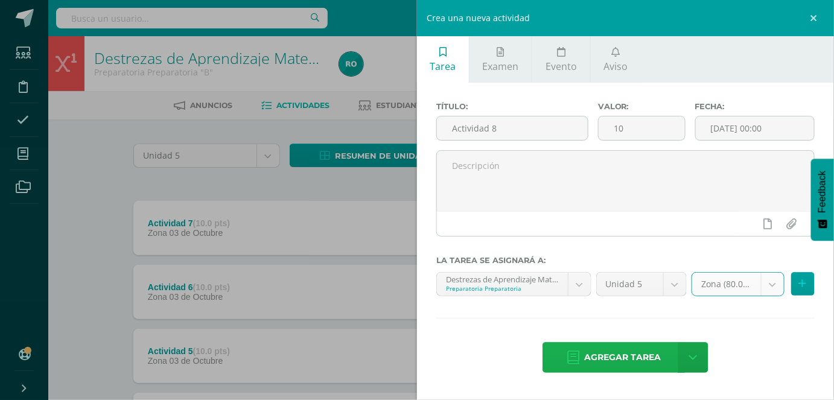
click at [607, 348] on span "Agregar tarea" at bounding box center [622, 358] width 77 height 30
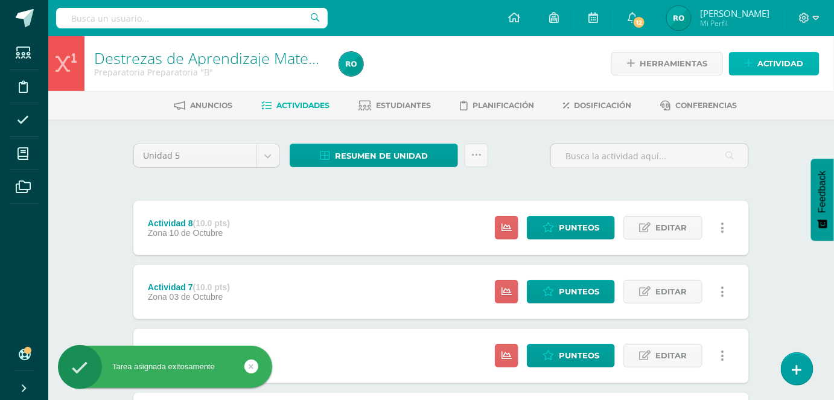
click at [786, 57] on span "Actividad" at bounding box center [780, 64] width 46 height 22
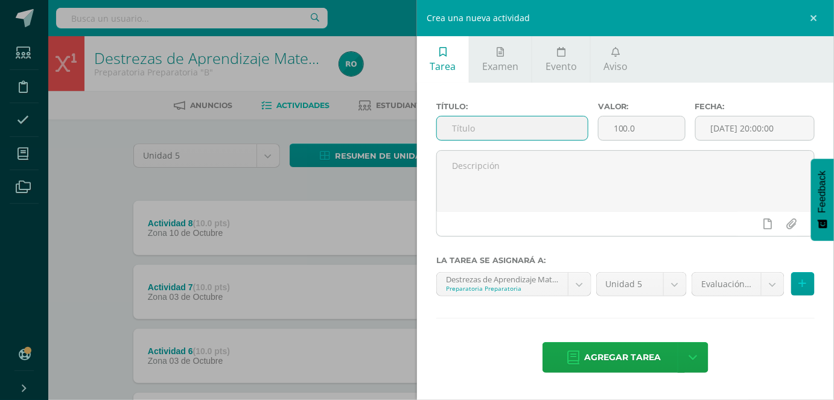
click at [465, 127] on input "text" at bounding box center [512, 128] width 151 height 24
type input "Evaluación"
click at [623, 126] on input "100.0" at bounding box center [642, 128] width 86 height 24
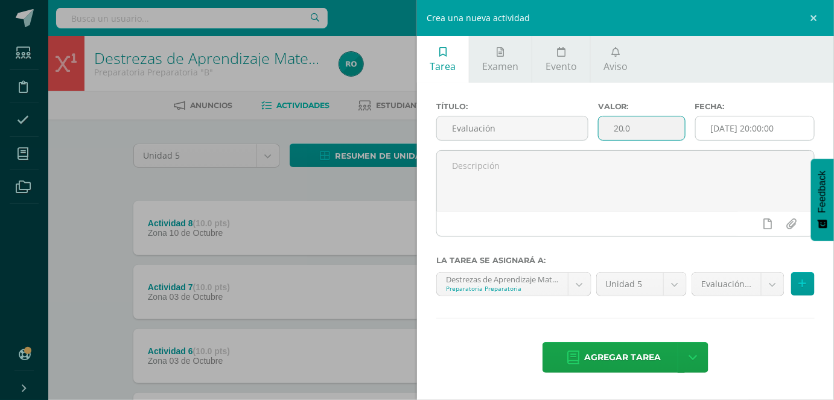
type input "20.0"
click at [765, 132] on input "[DATE] 20:00:00" at bounding box center [755, 128] width 118 height 24
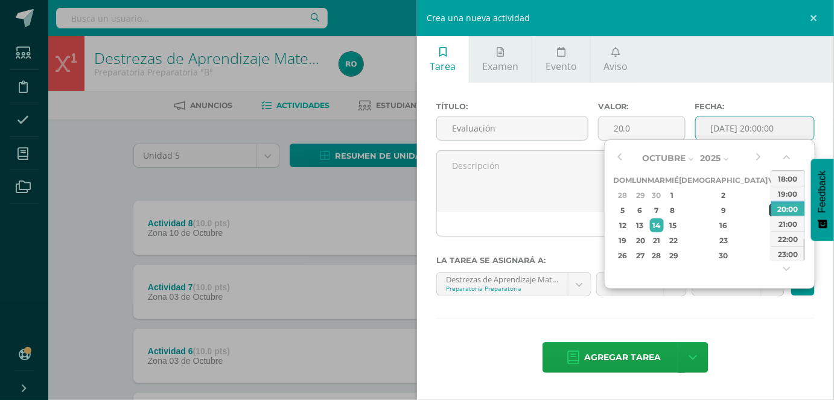
click at [769, 206] on div "10" at bounding box center [774, 210] width 11 height 14
click at [791, 164] on button "button" at bounding box center [788, 160] width 12 height 18
click at [785, 177] on div "00:00" at bounding box center [788, 178] width 34 height 15
type input "2025-10-10 00:00"
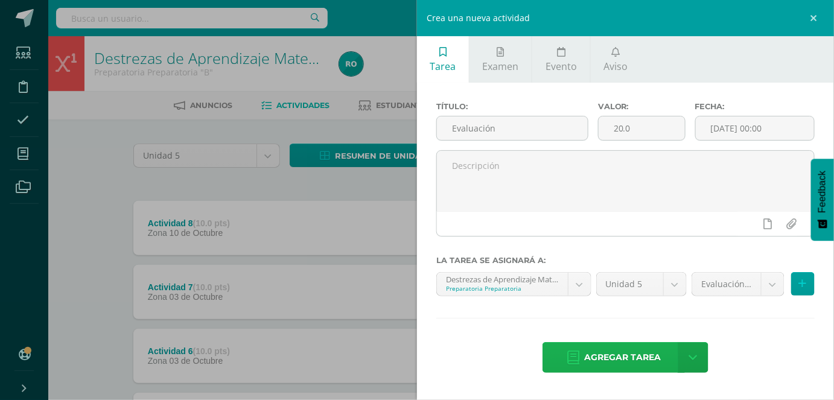
click at [631, 345] on span "Agregar tarea" at bounding box center [622, 358] width 77 height 30
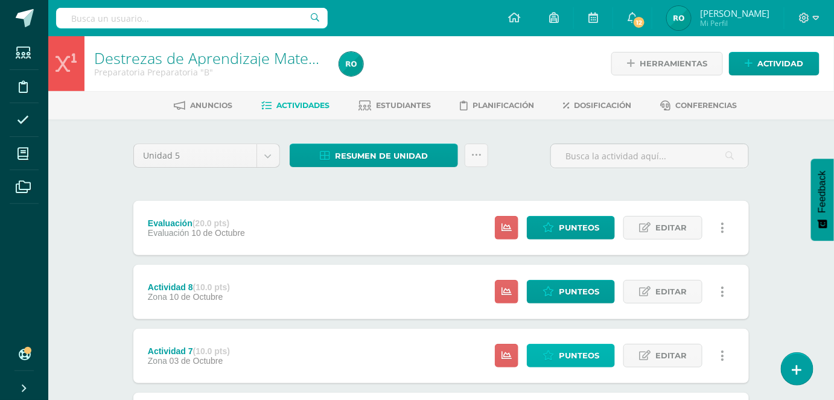
click at [605, 354] on link "Punteos" at bounding box center [571, 356] width 88 height 24
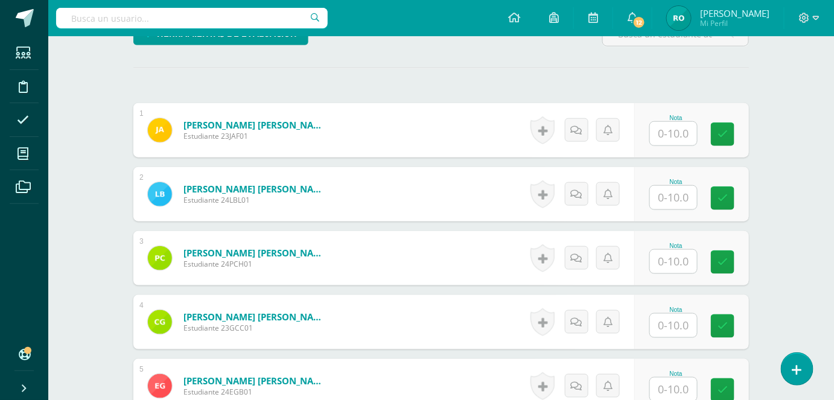
scroll to position [320, 0]
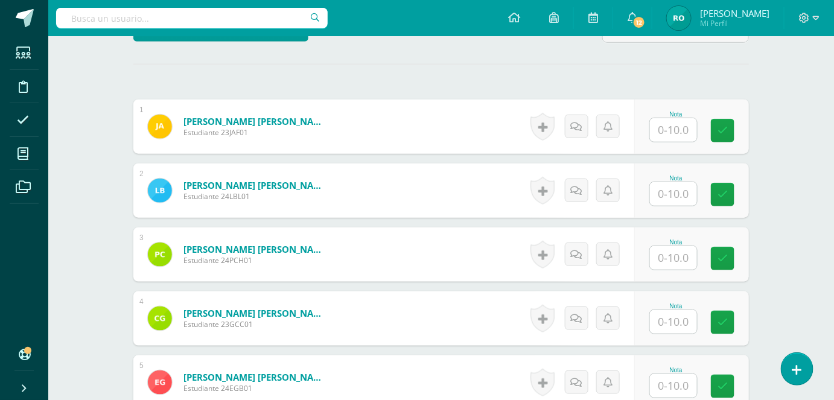
click at [667, 139] on input "text" at bounding box center [673, 130] width 47 height 24
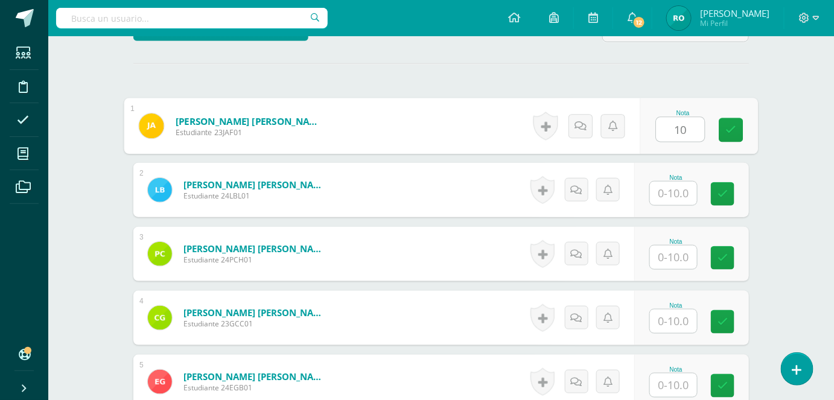
type input "10"
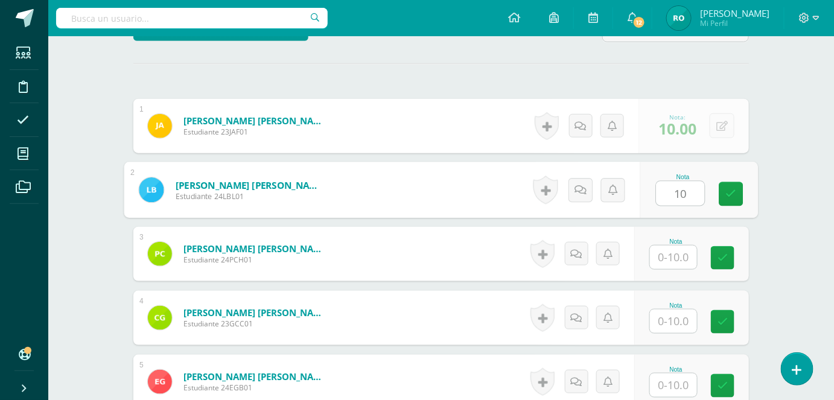
type input "10"
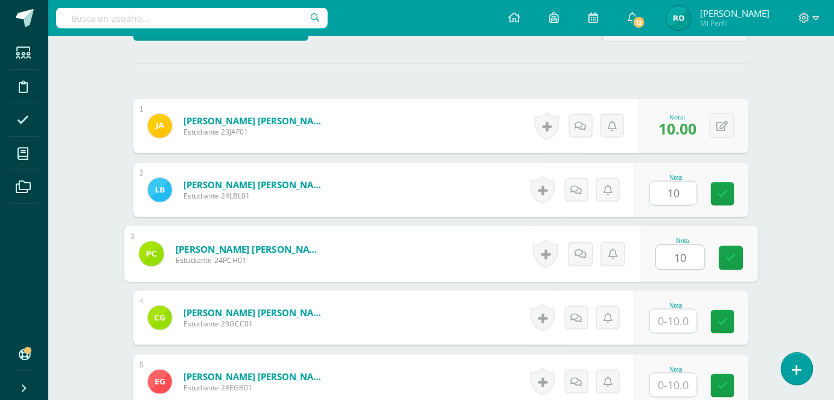
type input "10"
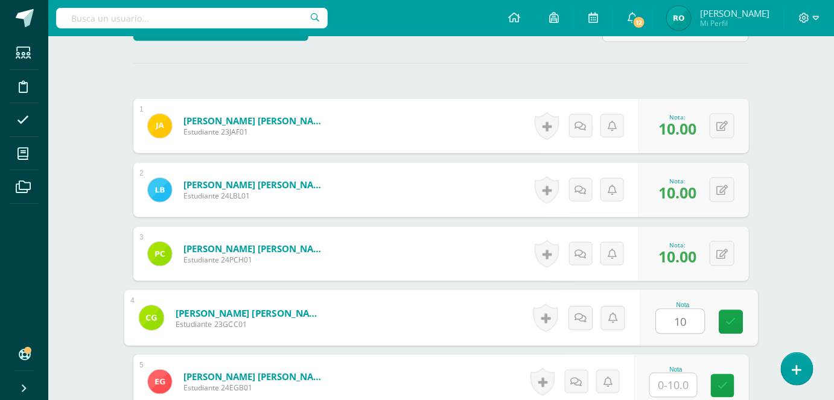
type input "1"
type input "8"
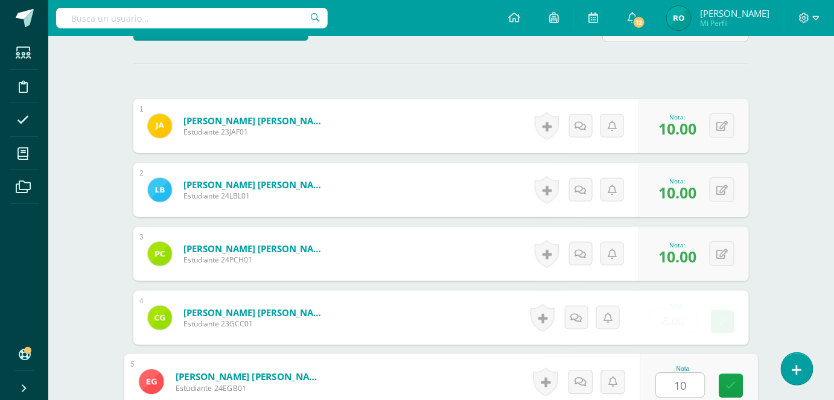
type input "10"
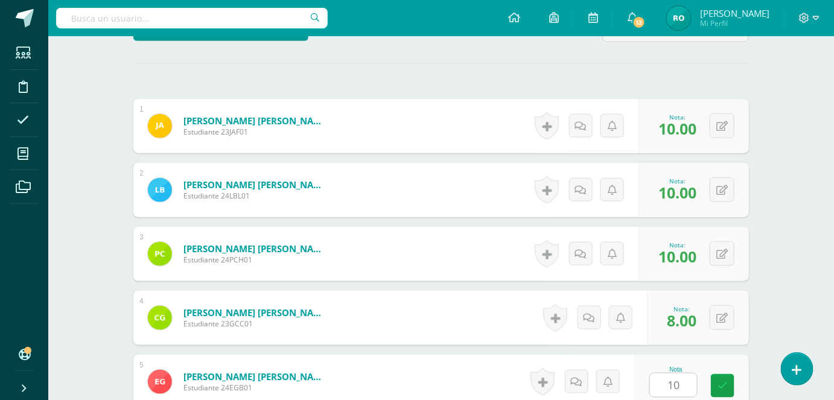
scroll to position [568, 0]
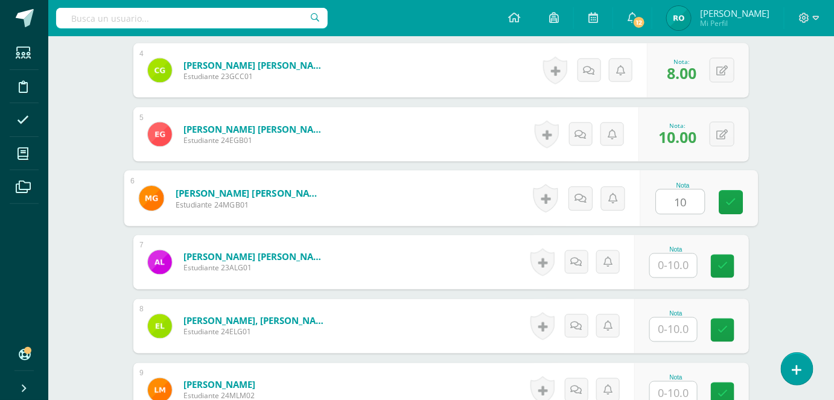
type input "10"
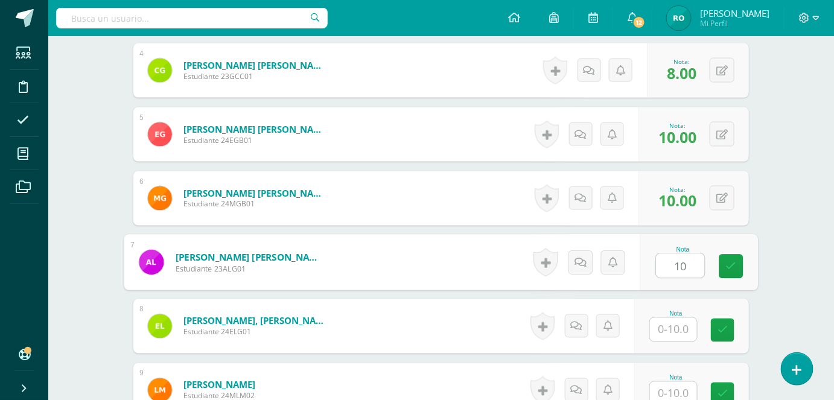
type input "10"
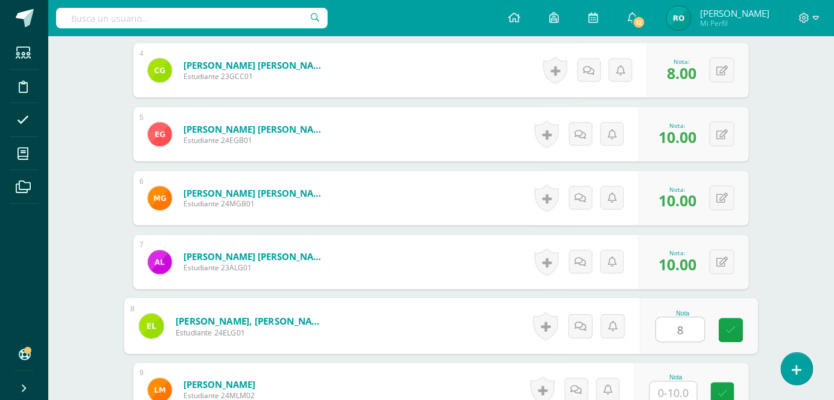
type input "8"
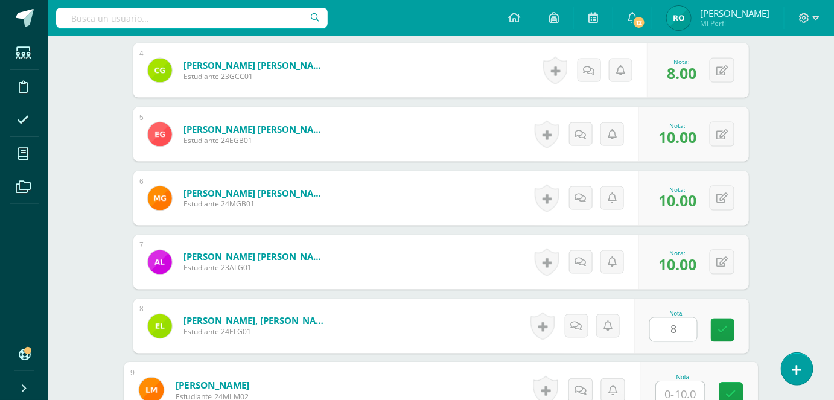
scroll to position [572, 0]
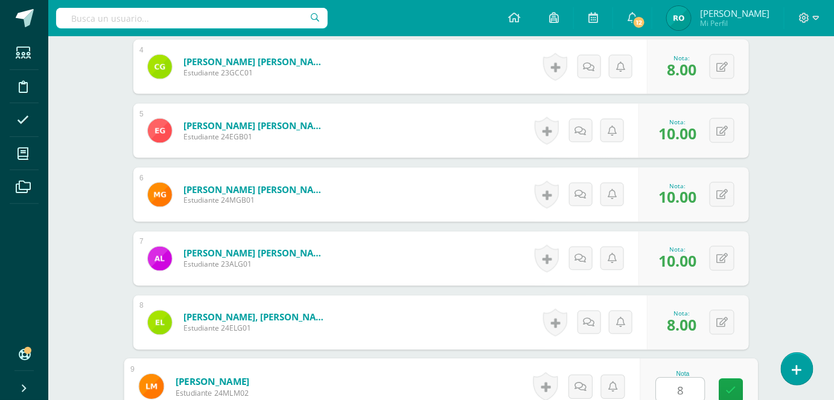
type input "8"
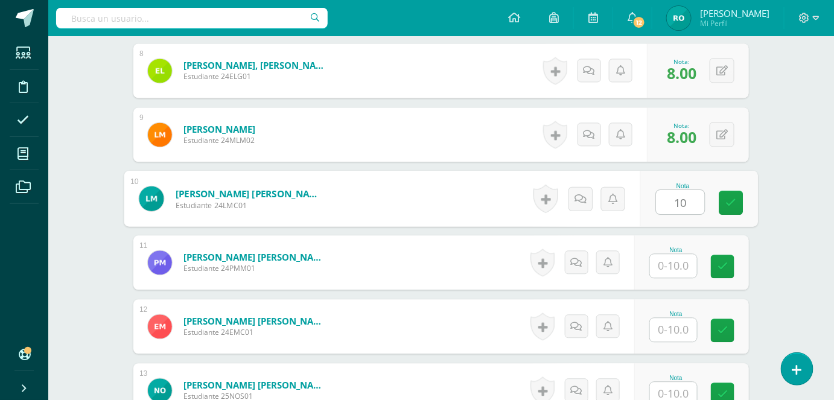
type input "10"
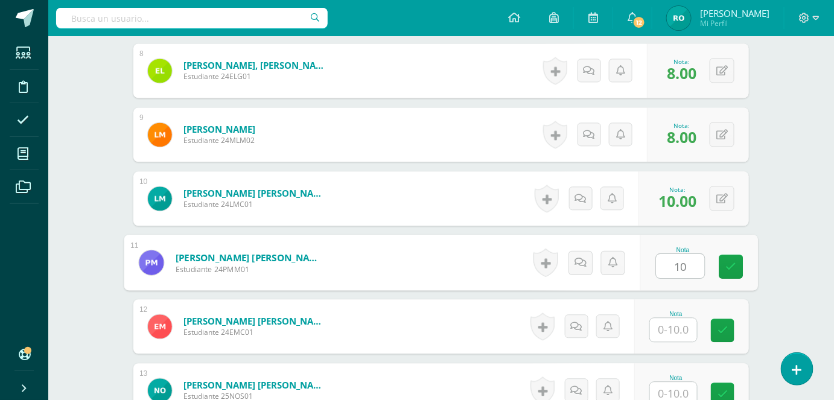
type input "10"
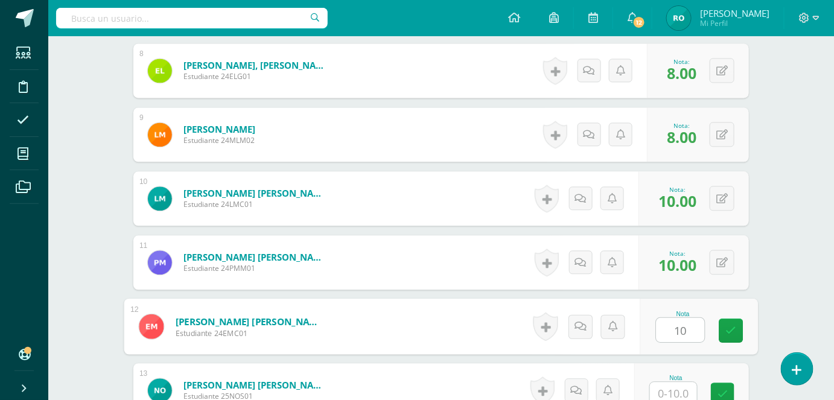
type input "10"
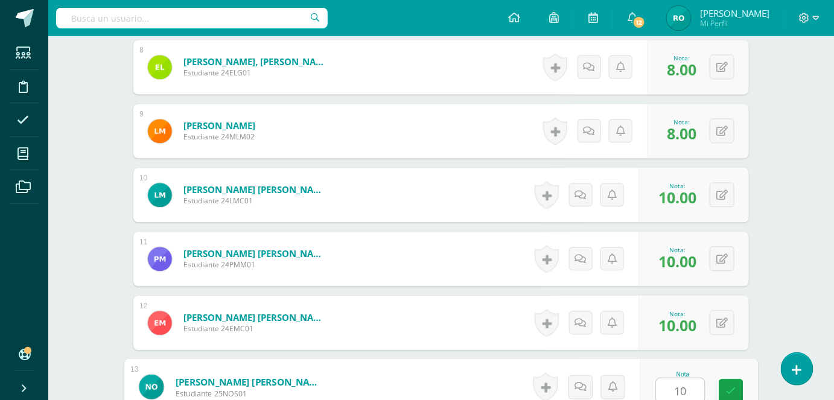
type input "10"
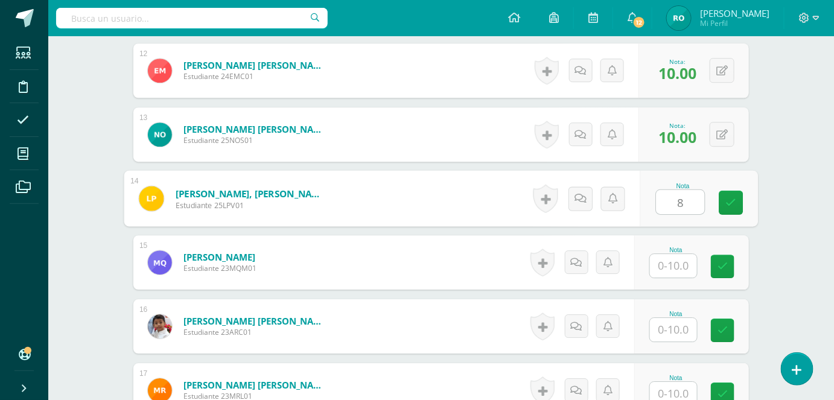
type input "8"
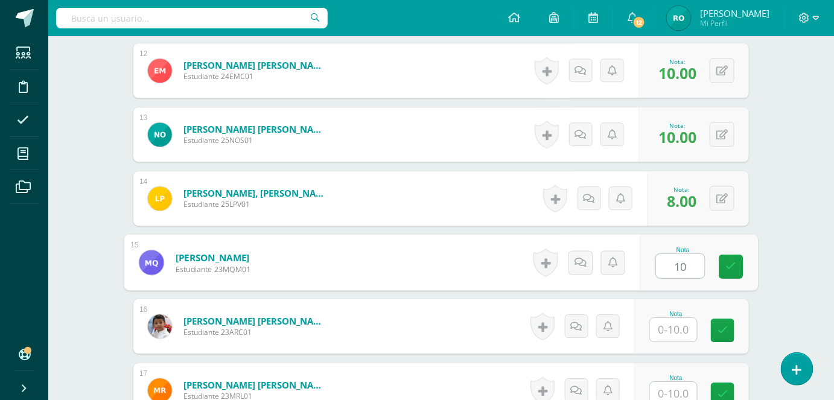
type input "10"
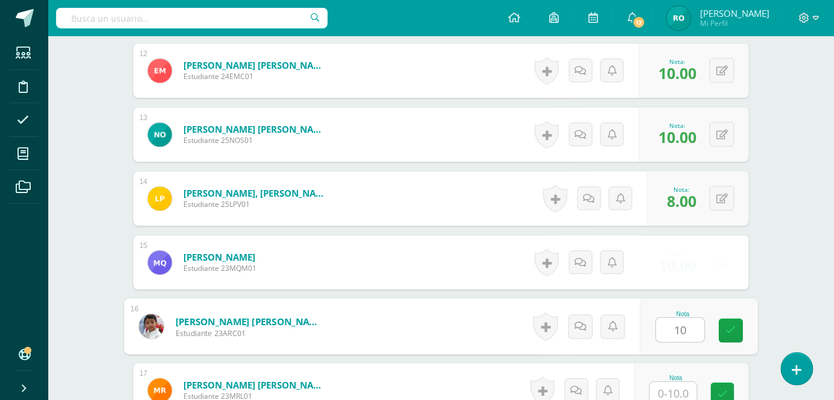
type input "10"
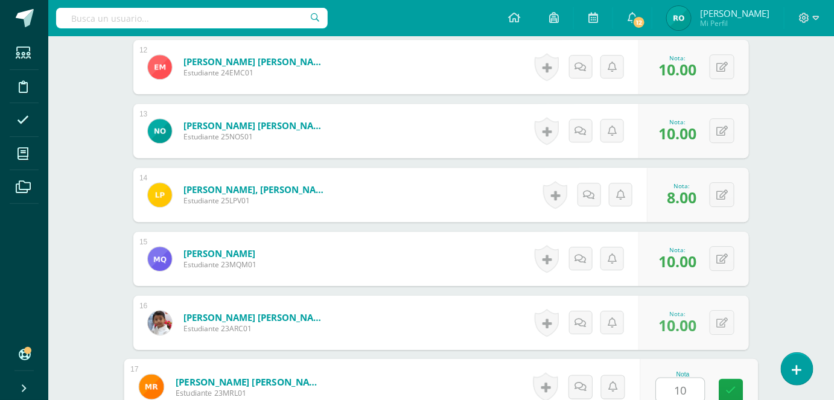
type input "10"
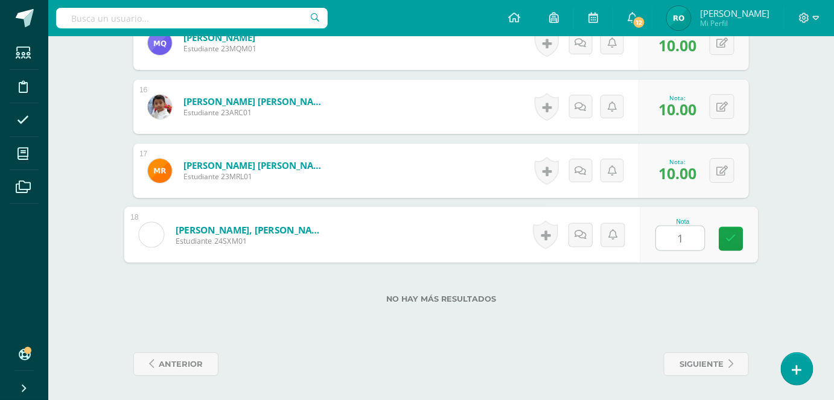
type input "10"
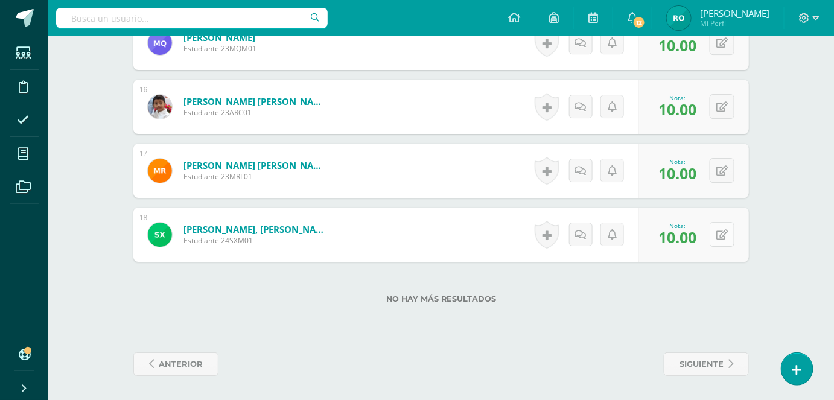
click at [725, 236] on icon at bounding box center [721, 235] width 11 height 10
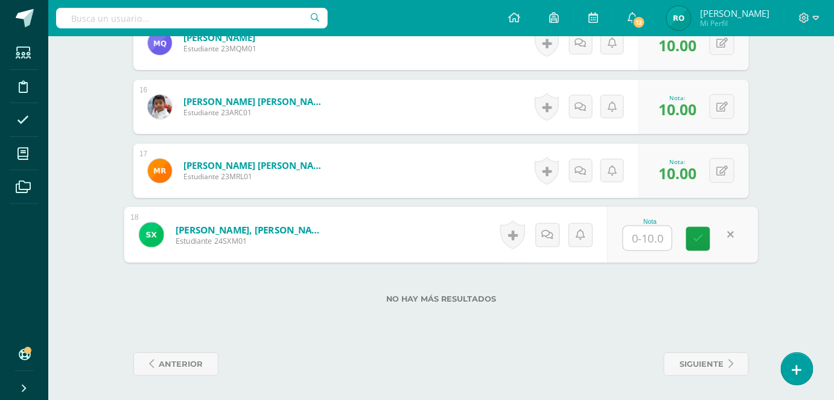
type input "9"
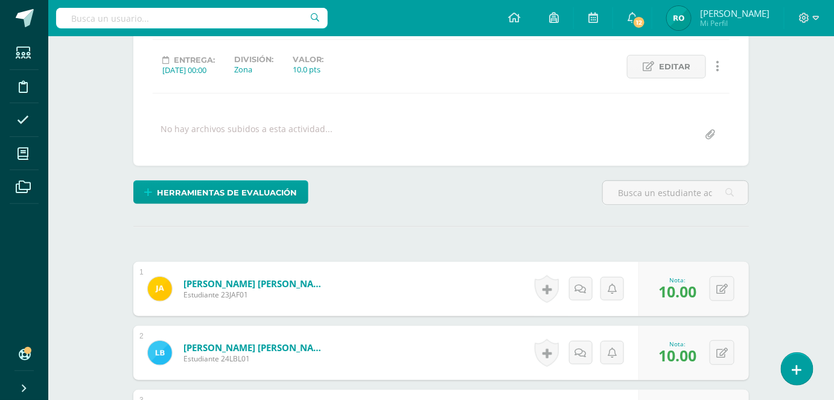
scroll to position [0, 0]
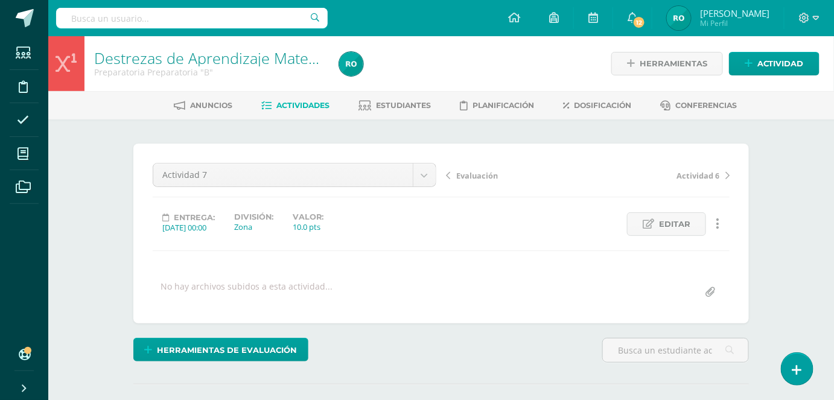
click at [301, 103] on span "Actividades" at bounding box center [303, 105] width 53 height 9
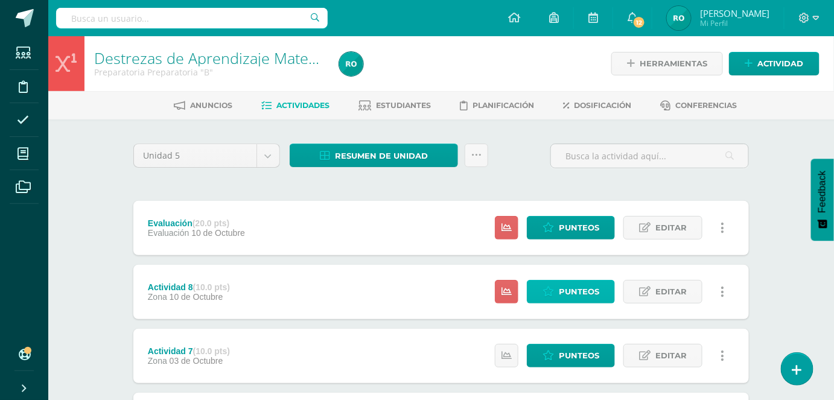
click at [602, 291] on link "Punteos" at bounding box center [571, 292] width 88 height 24
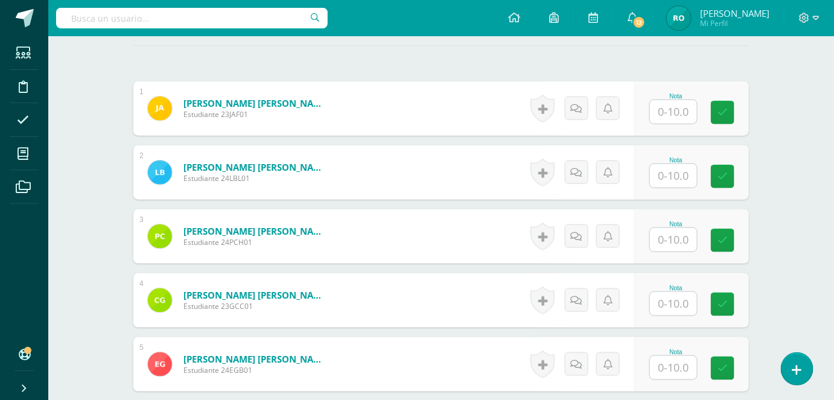
scroll to position [339, 0]
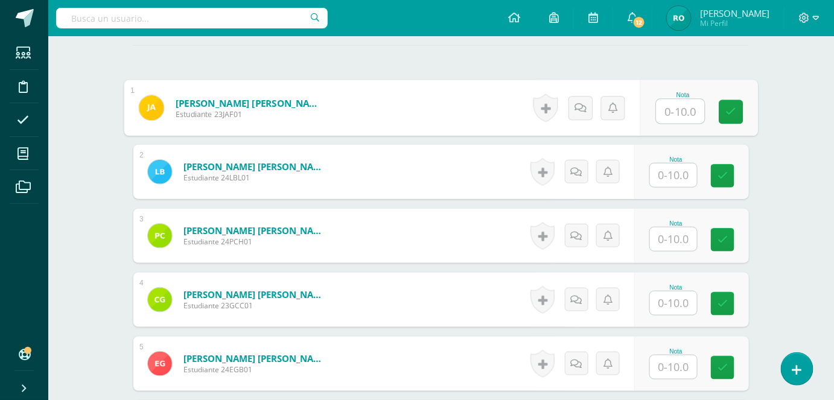
click at [666, 112] on input "text" at bounding box center [681, 112] width 48 height 24
type input "8"
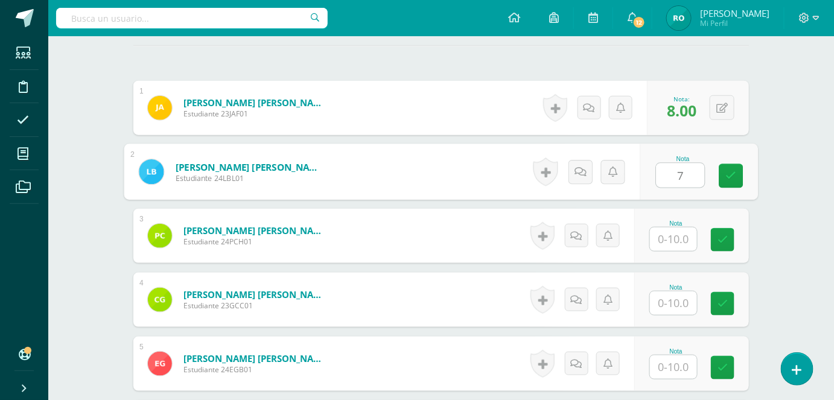
type input "7"
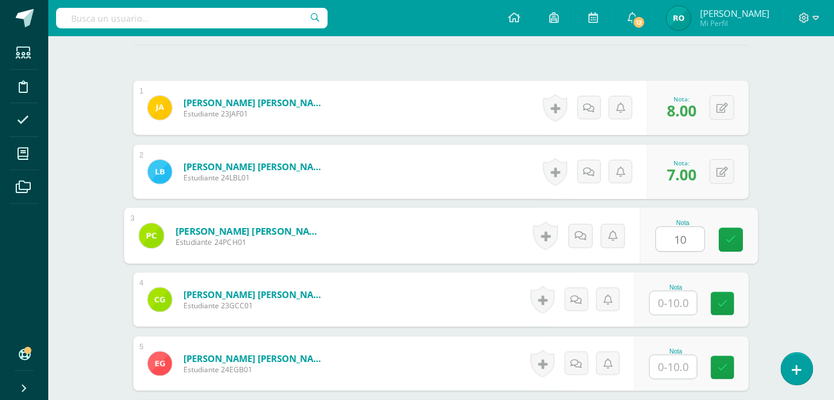
type input "10"
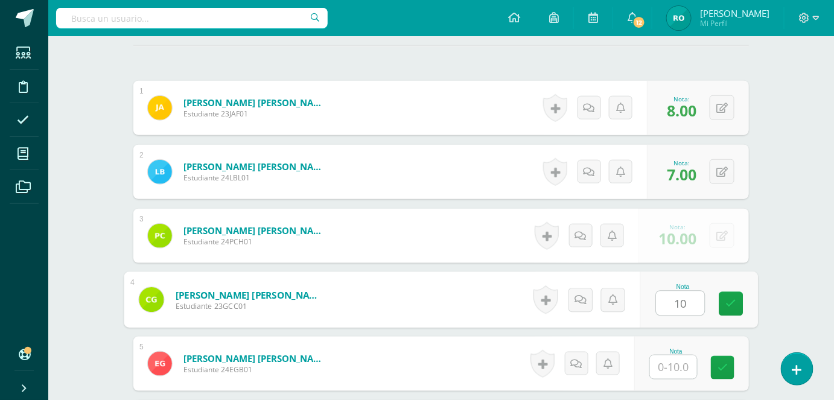
type input "10"
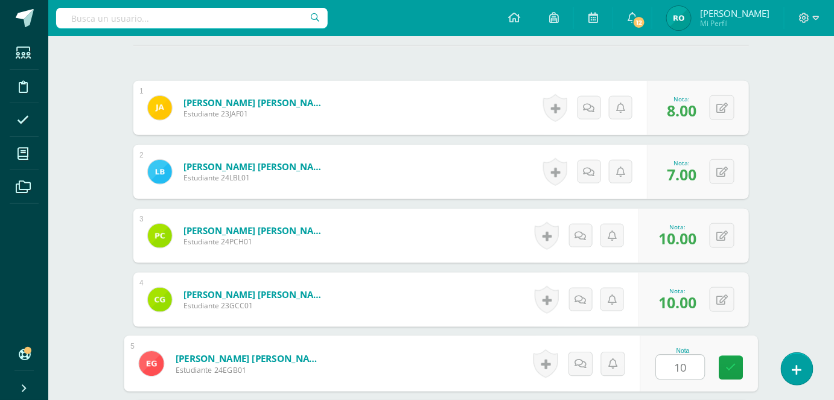
type input "10"
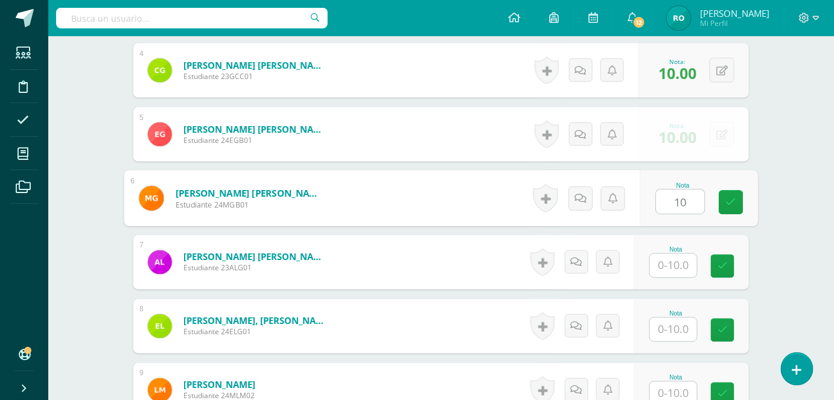
type input "10"
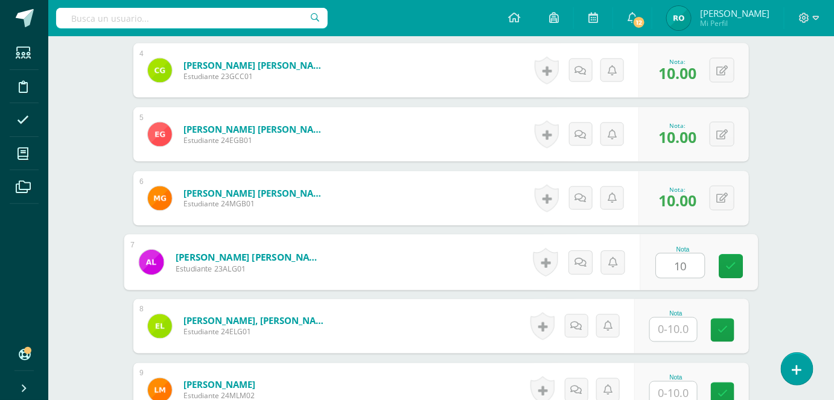
type input "10"
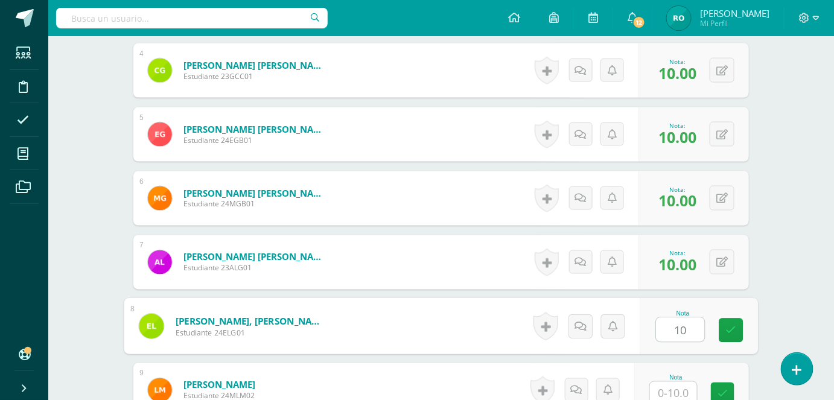
type input "10"
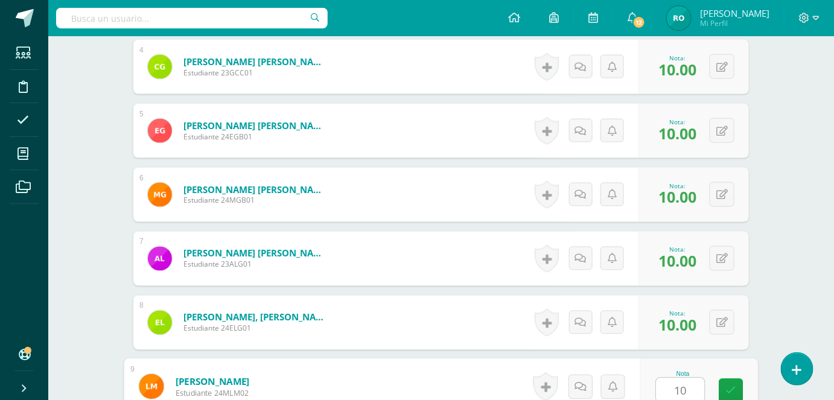
type input "10"
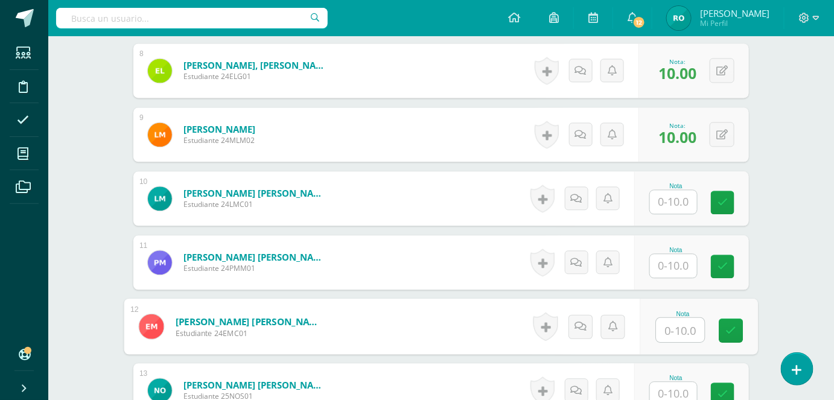
click at [693, 338] on input "text" at bounding box center [681, 330] width 48 height 24
type input "8"
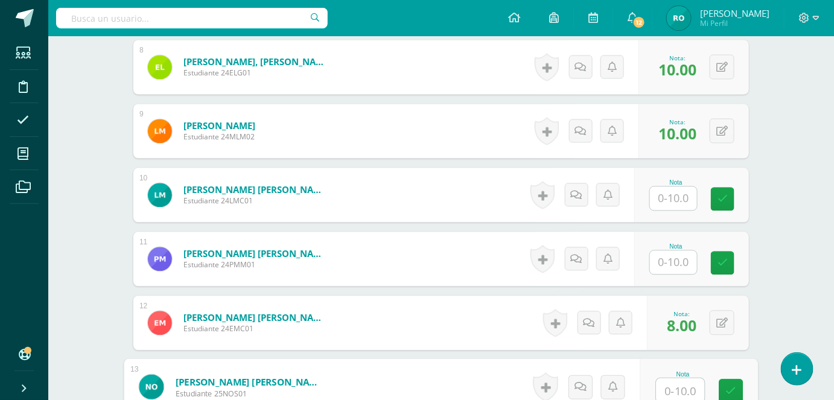
click at [680, 191] on input "text" at bounding box center [673, 198] width 47 height 24
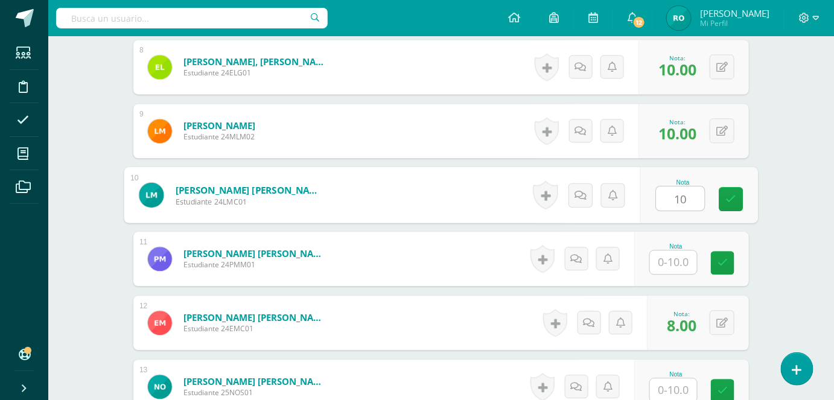
type input "10"
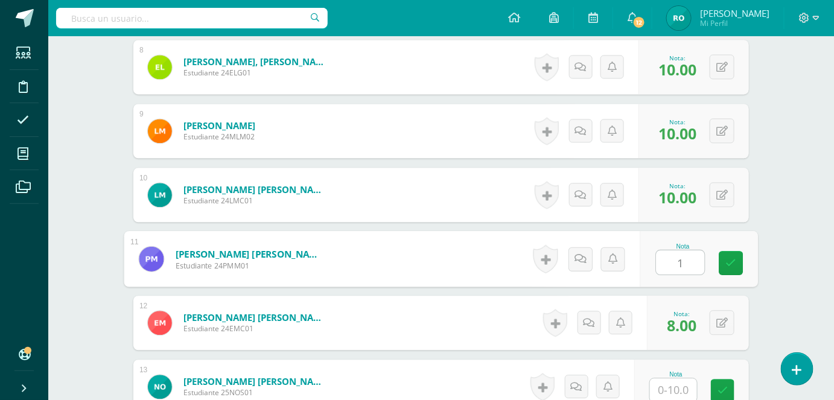
type input "10"
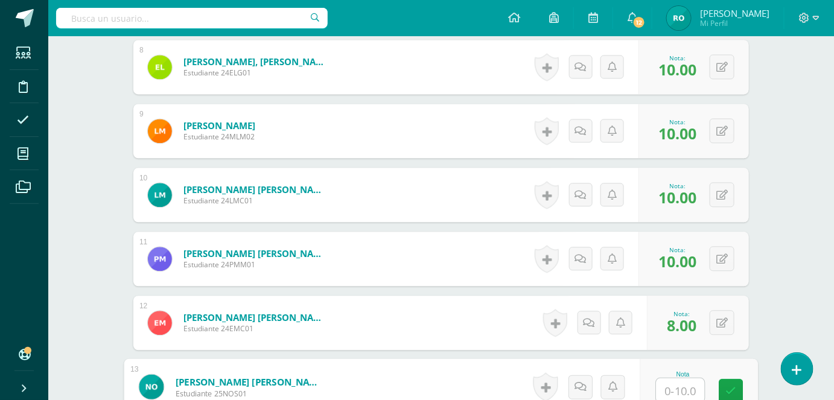
click at [674, 385] on input "text" at bounding box center [681, 390] width 48 height 24
type input "8"
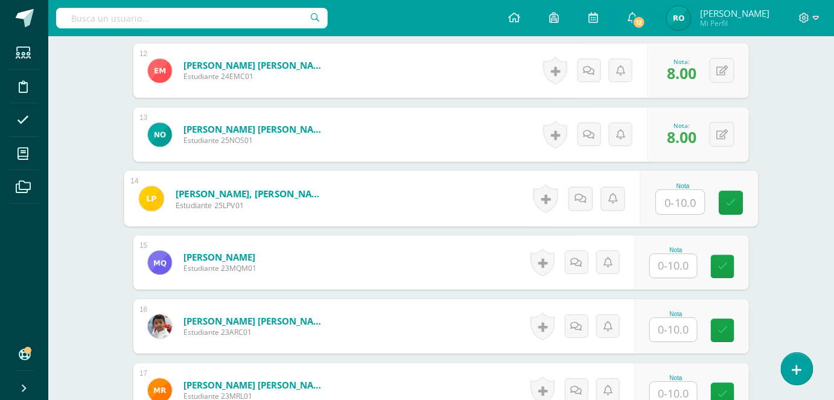
type input "2"
type input "10"
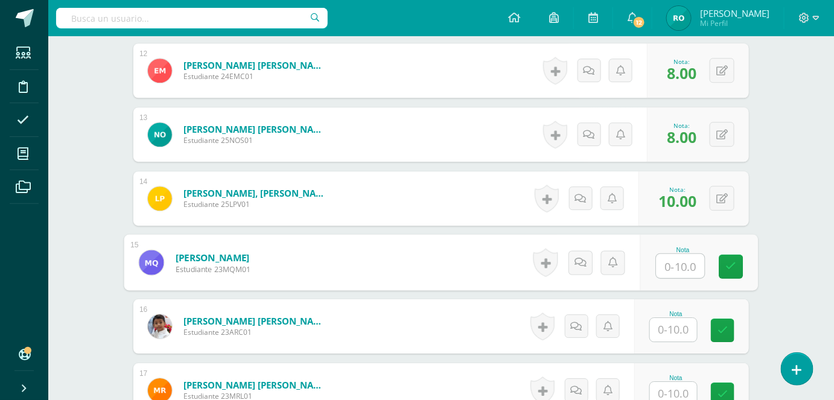
type input "2"
type input "10"
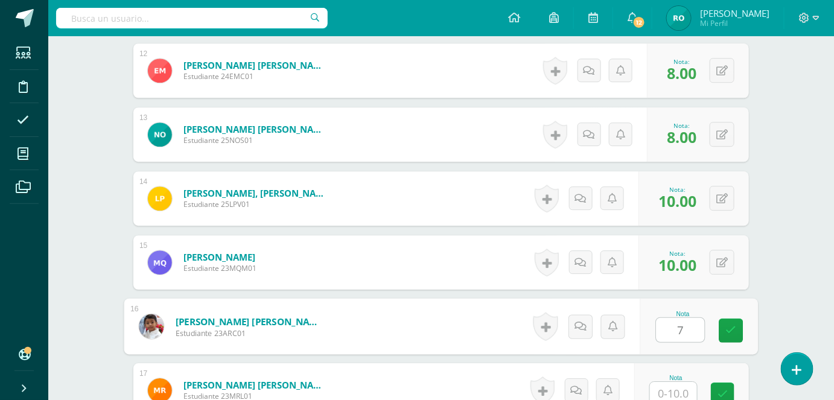
type input "7"
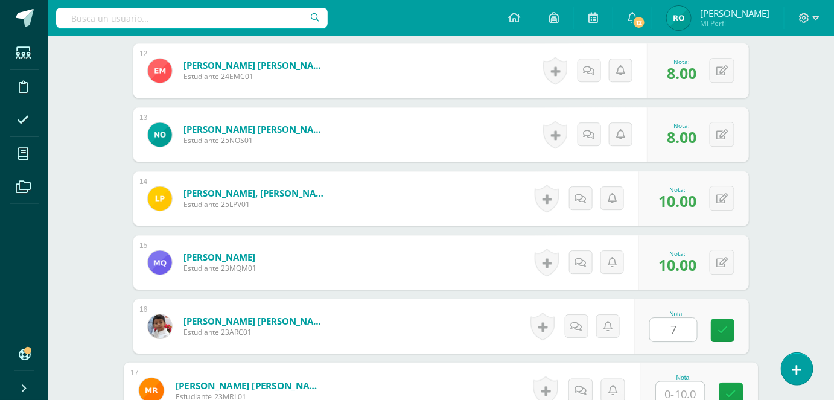
scroll to position [1083, 0]
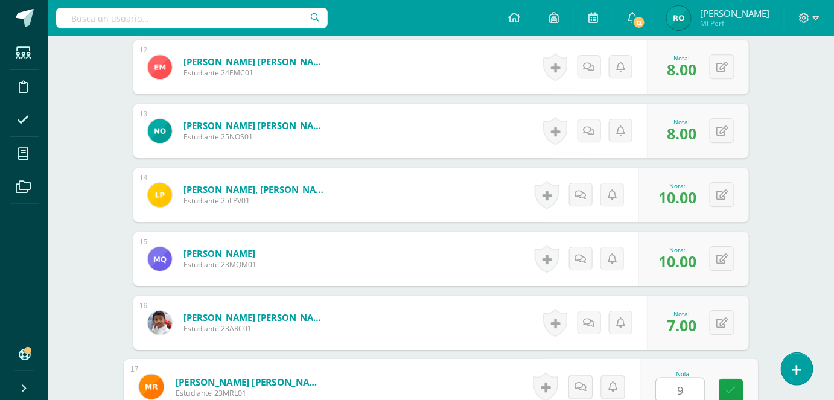
type input "9"
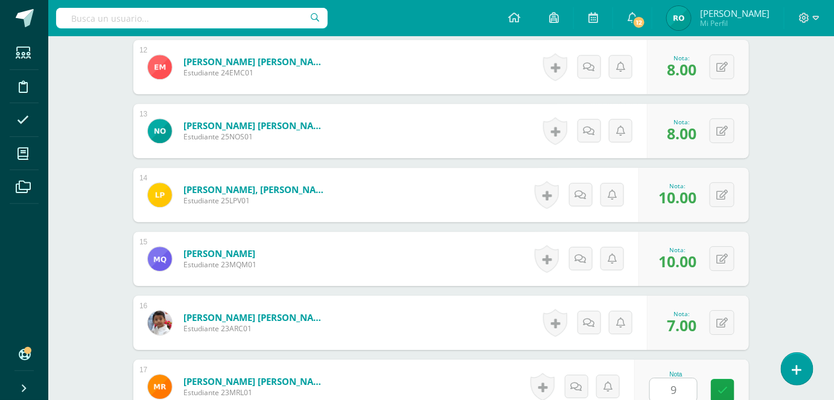
scroll to position [1300, 0]
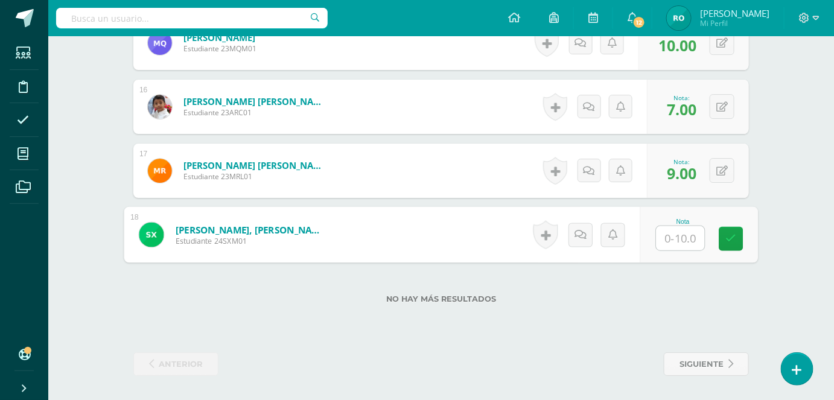
type input "8"
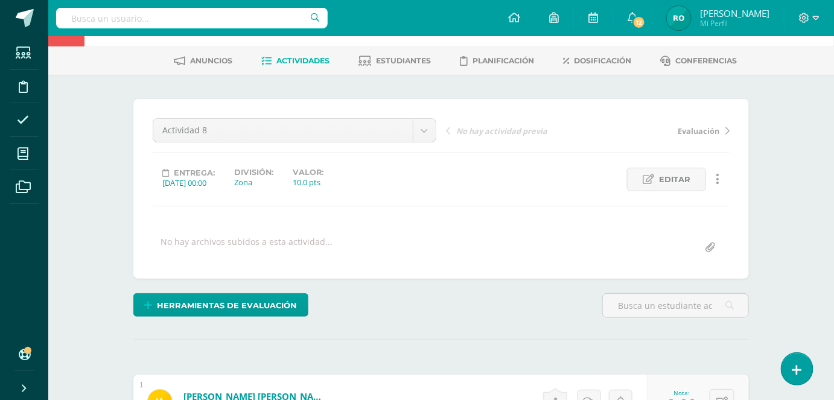
scroll to position [0, 0]
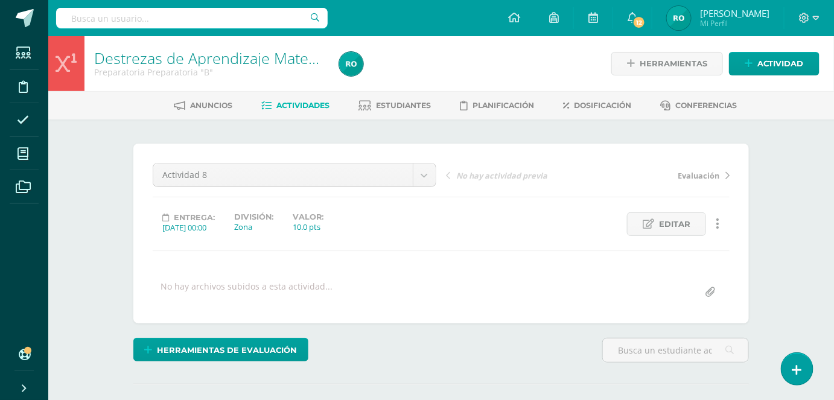
click at [298, 103] on span "Actividades" at bounding box center [303, 105] width 53 height 9
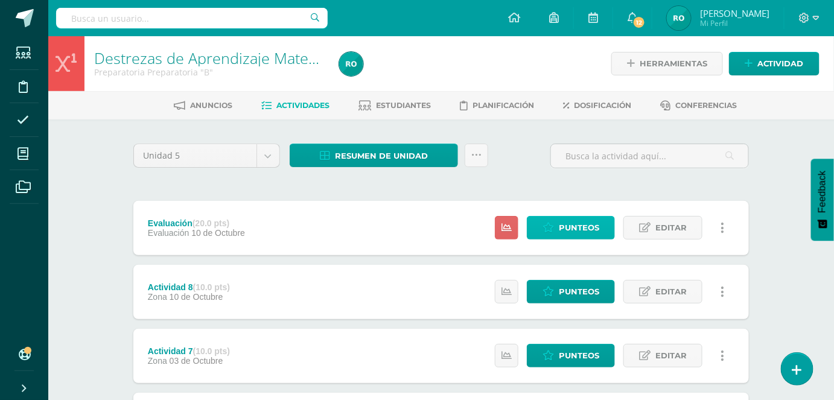
click at [602, 216] on link "Punteos" at bounding box center [571, 228] width 88 height 24
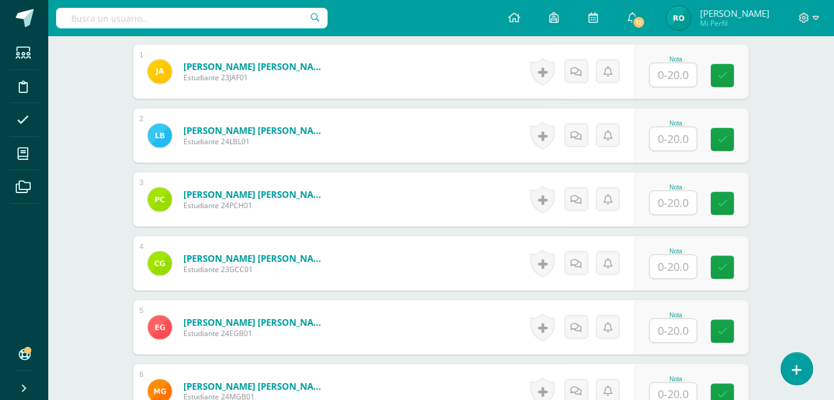
scroll to position [387, 0]
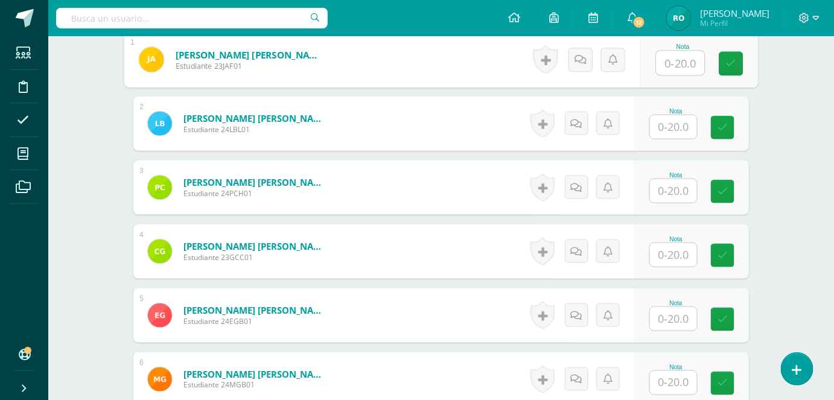
click at [672, 65] on input "text" at bounding box center [681, 63] width 48 height 24
type input "18"
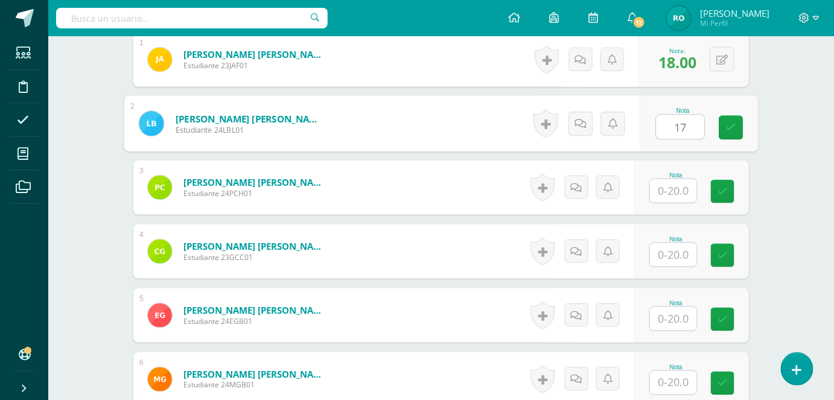
type input "17"
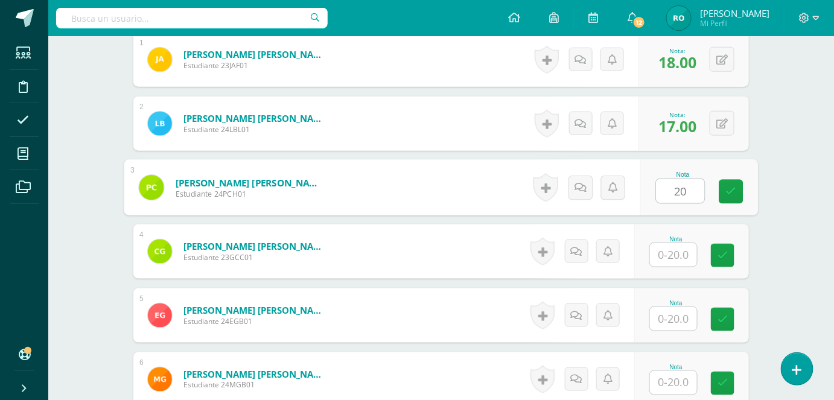
type input "20"
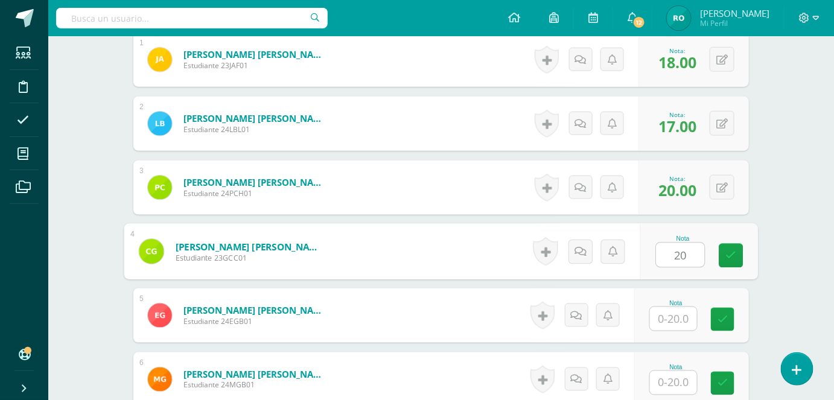
type input "20"
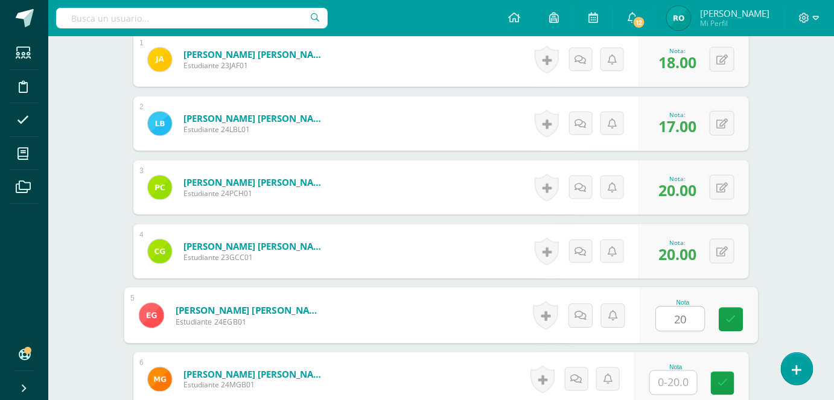
type input "20"
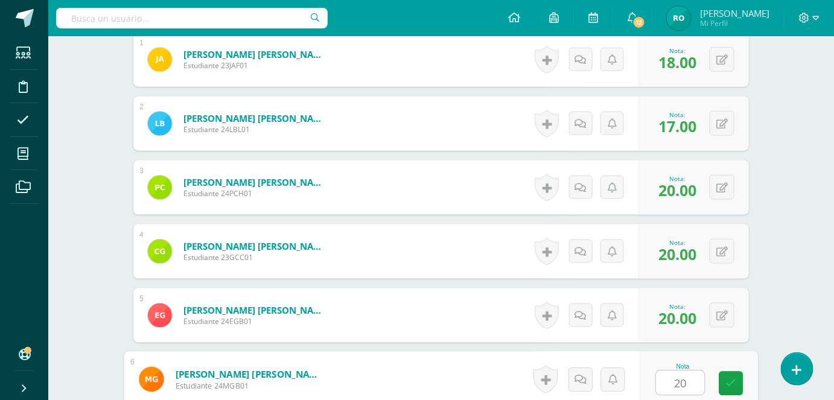
type input "20"
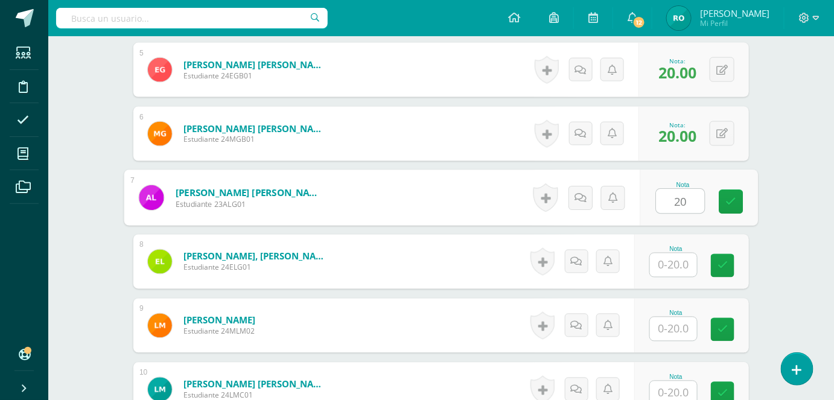
type input "20"
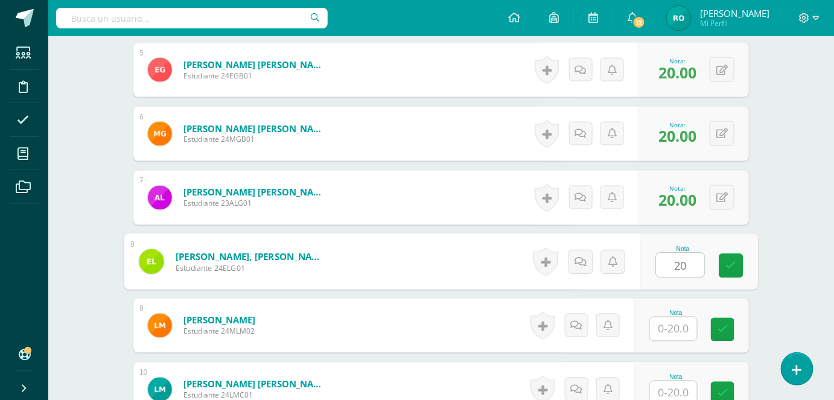
type input "20"
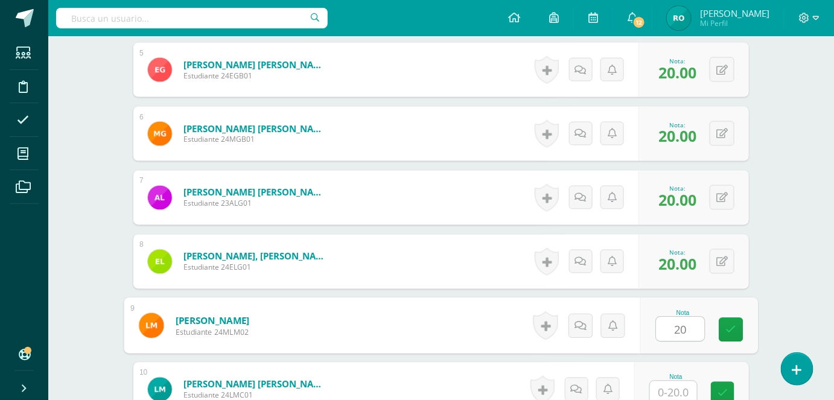
type input "20"
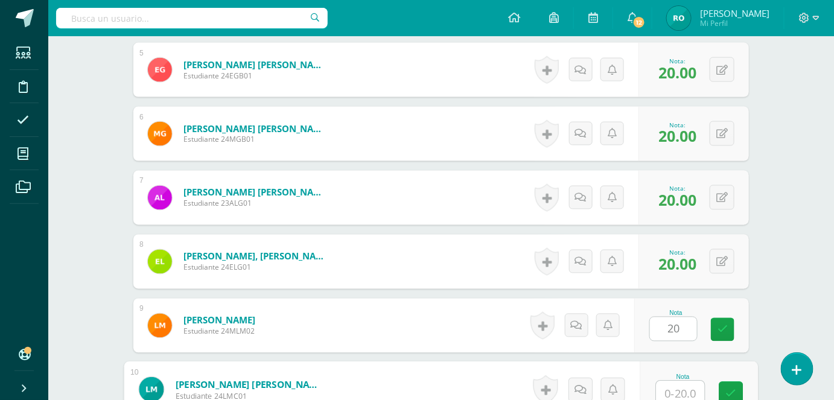
scroll to position [635, 0]
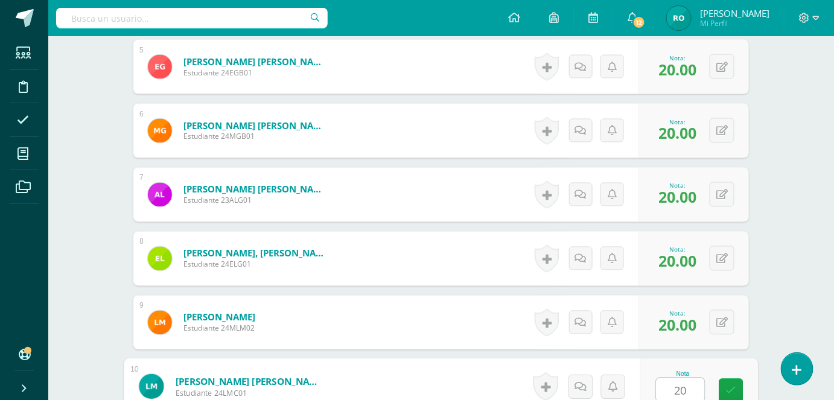
type input "20"
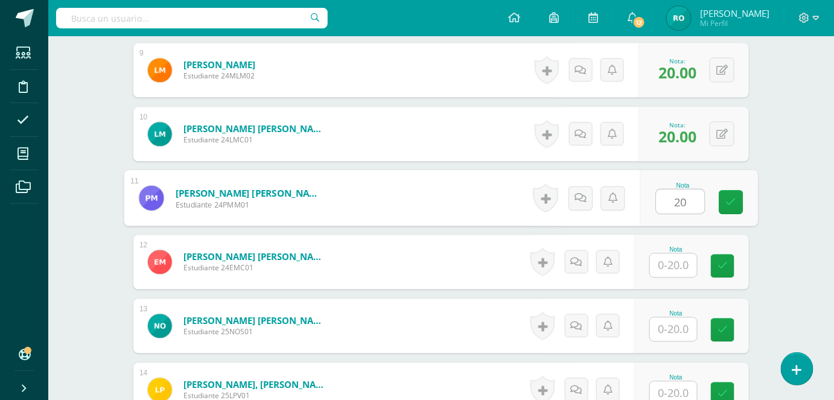
type input "20"
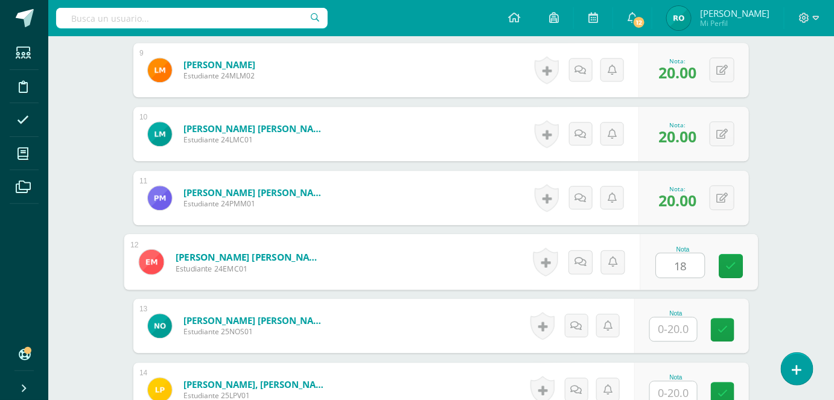
type input "18"
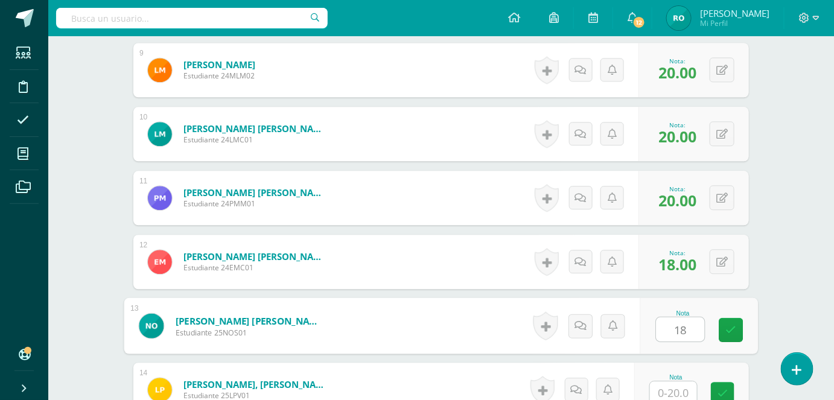
type input "18"
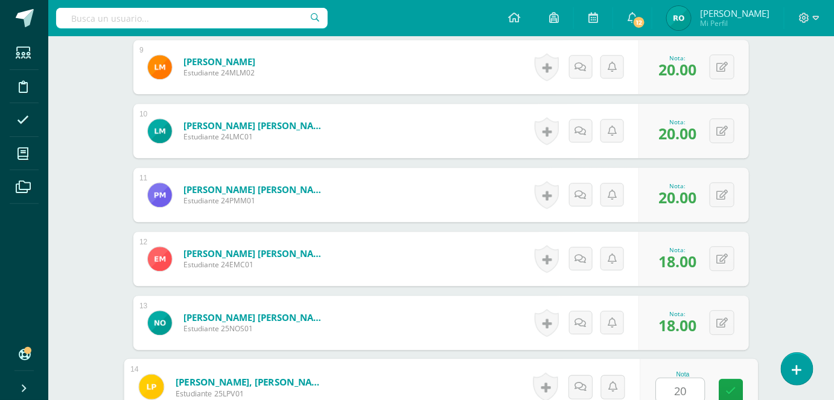
type input "20"
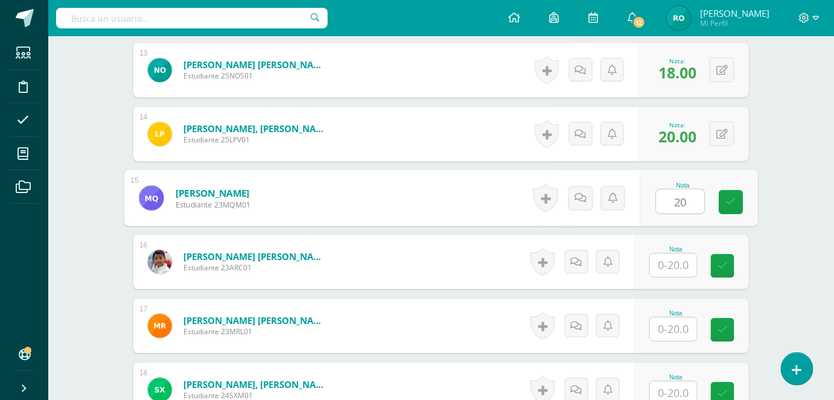
type input "20"
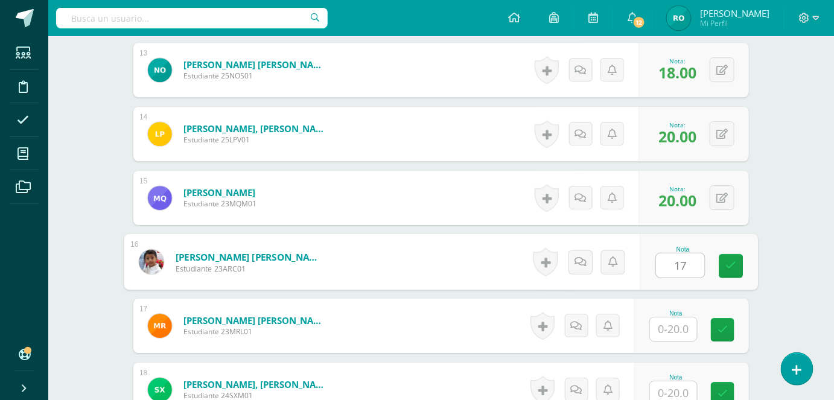
type input "17"
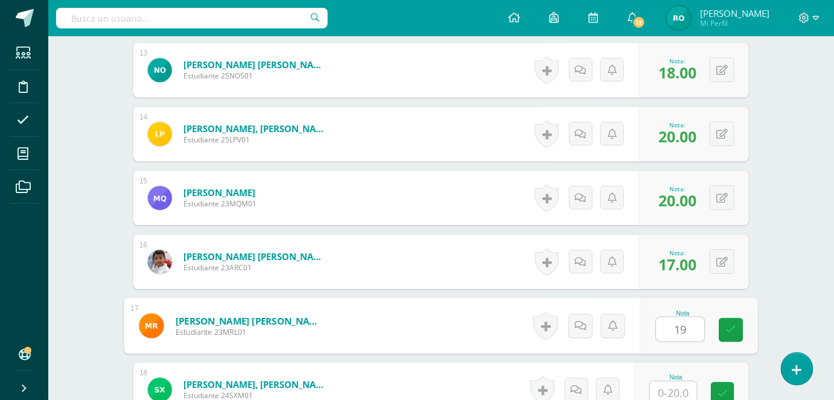
type input "19"
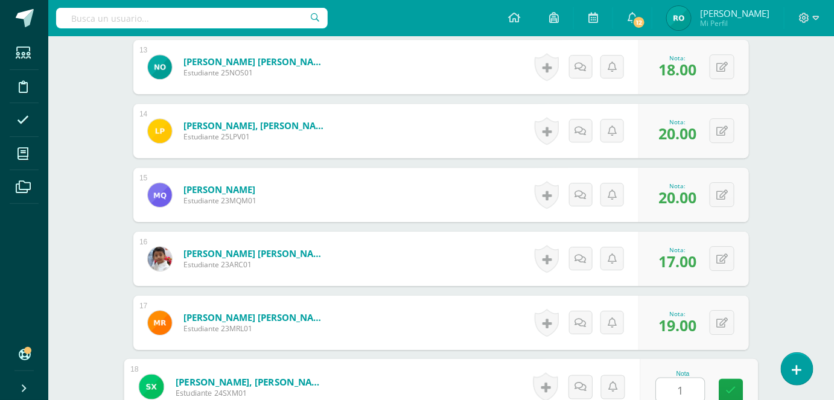
type input "18"
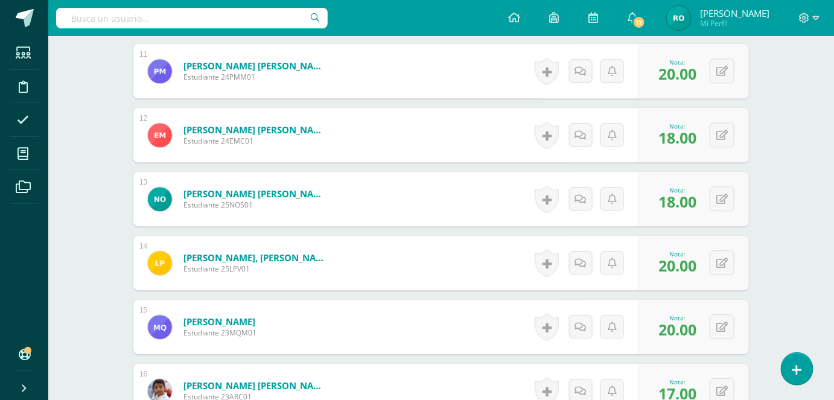
scroll to position [0, 0]
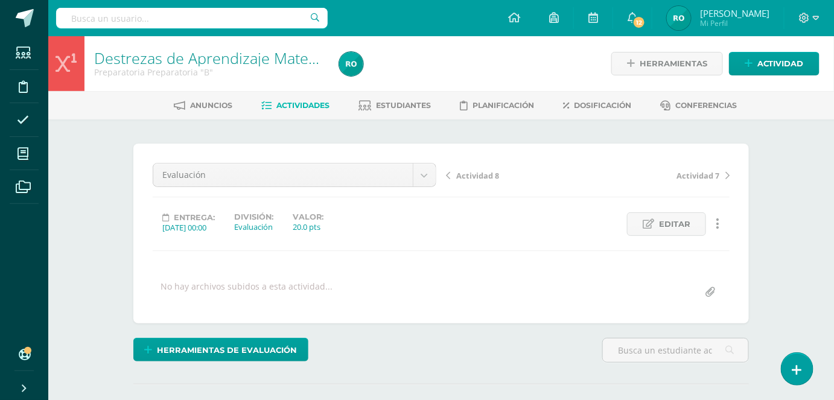
click at [328, 98] on link "Actividades" at bounding box center [296, 105] width 68 height 19
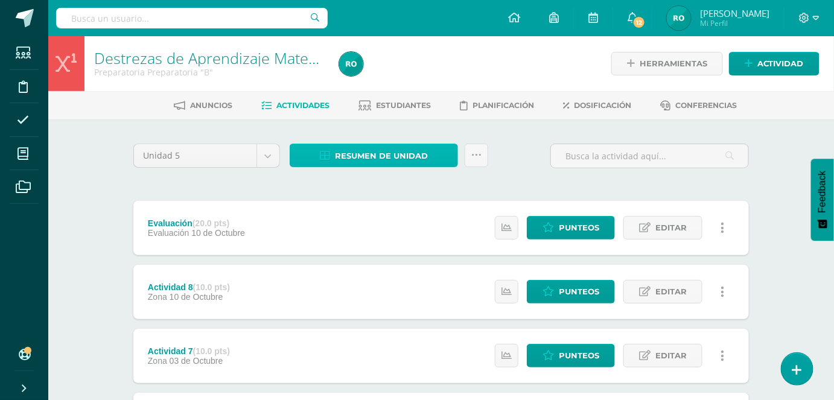
click at [409, 158] on span "Resumen de unidad" at bounding box center [381, 156] width 93 height 22
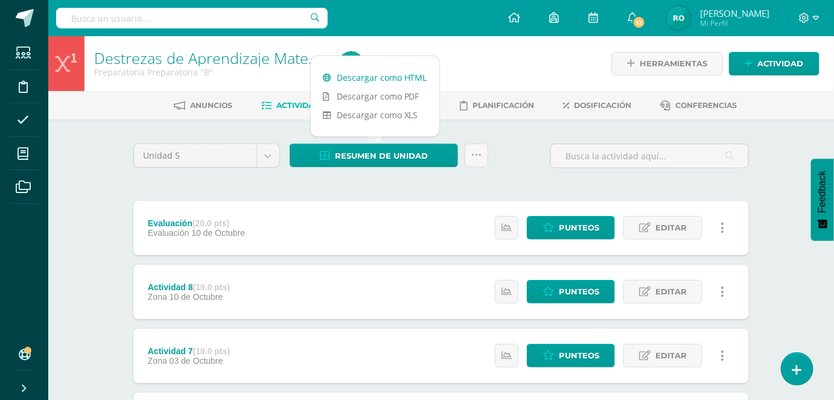
click at [402, 74] on link "Descargar como HTML" at bounding box center [375, 77] width 129 height 19
click at [590, 357] on span "Punteos" at bounding box center [579, 356] width 40 height 22
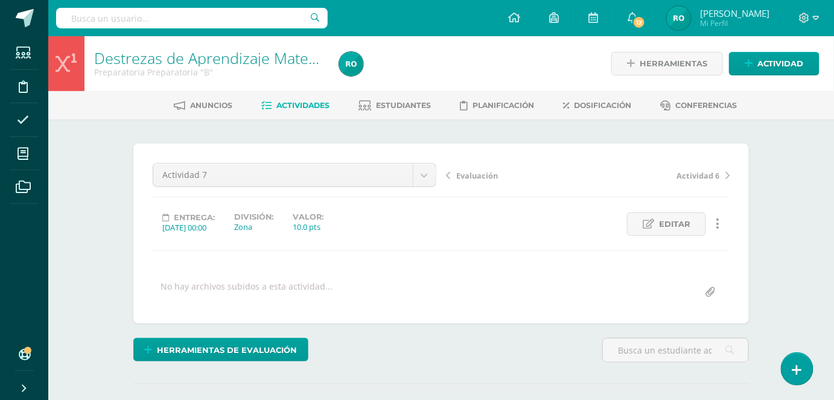
click at [287, 102] on span "Actividades" at bounding box center [303, 105] width 53 height 9
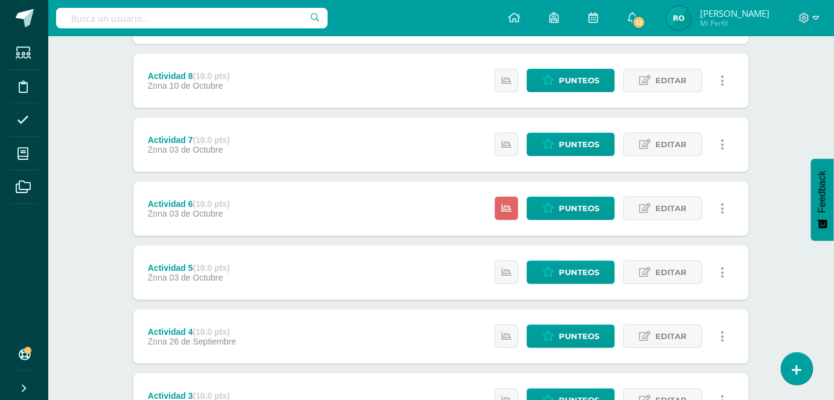
scroll to position [213, 0]
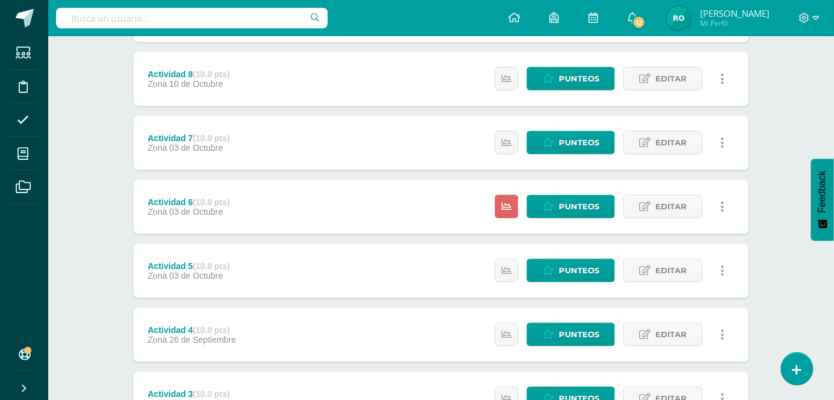
click at [581, 187] on div "Estatus de Actividad: 18 Estudiantes sin calificar 0 Estudiantes con cero Media…" at bounding box center [613, 207] width 272 height 54
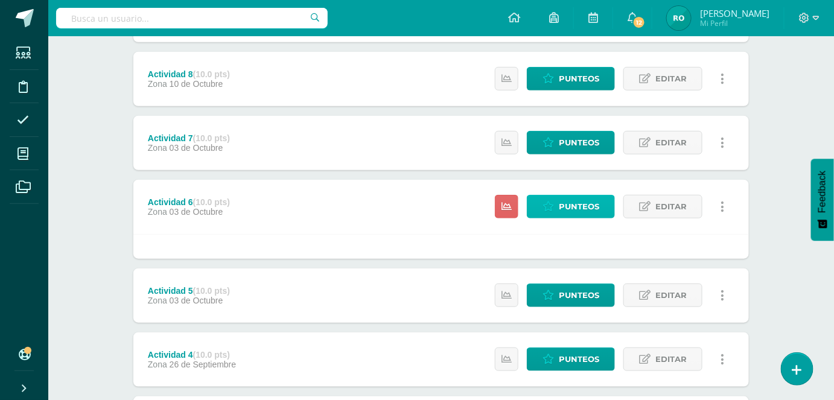
click at [579, 209] on span "Punteos" at bounding box center [579, 207] width 40 height 22
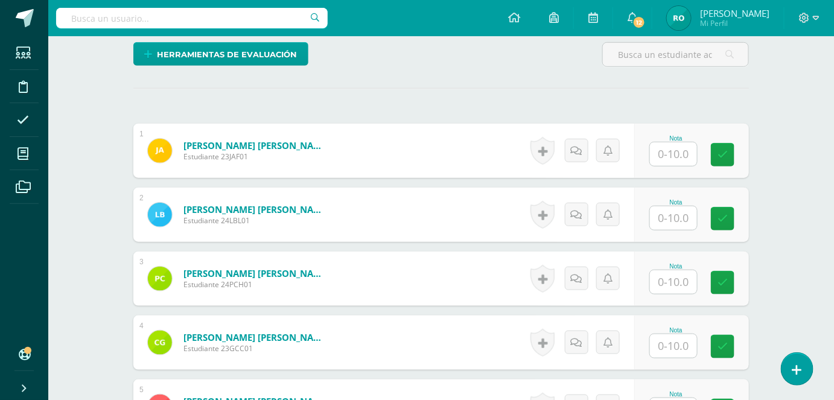
scroll to position [349, 0]
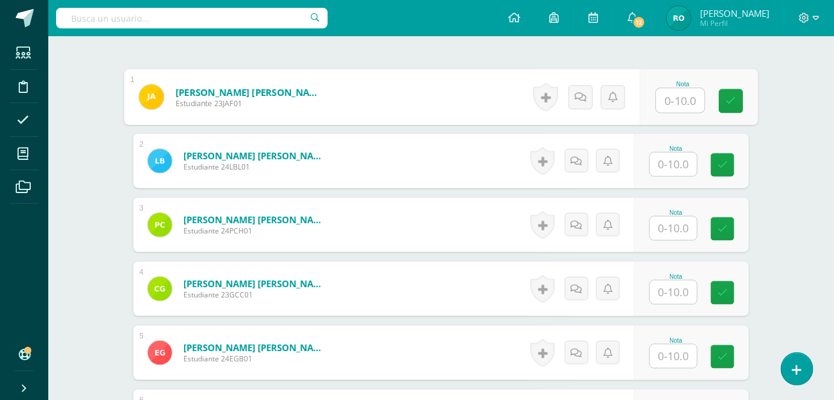
click at [653, 100] on div "Nota" at bounding box center [699, 97] width 118 height 56
type input "10"
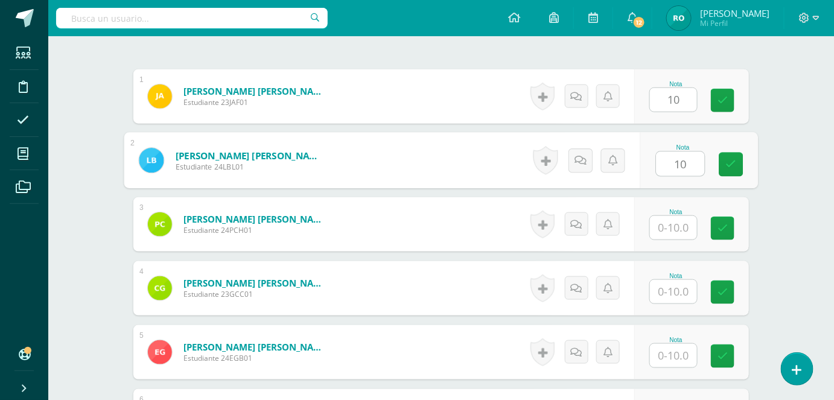
type input "10"
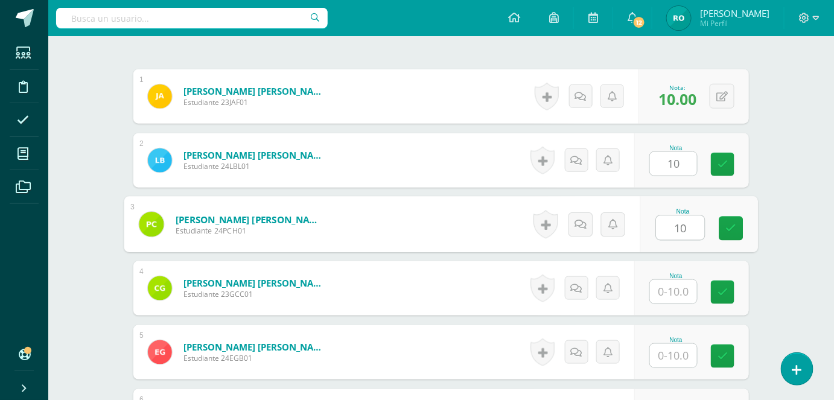
type input "10"
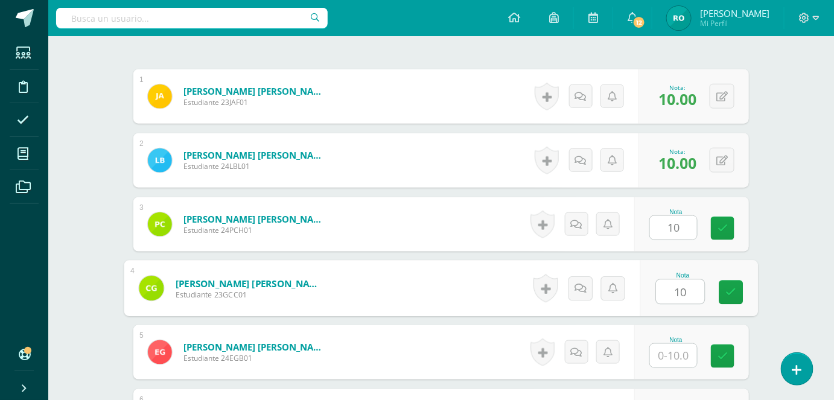
type input "10"
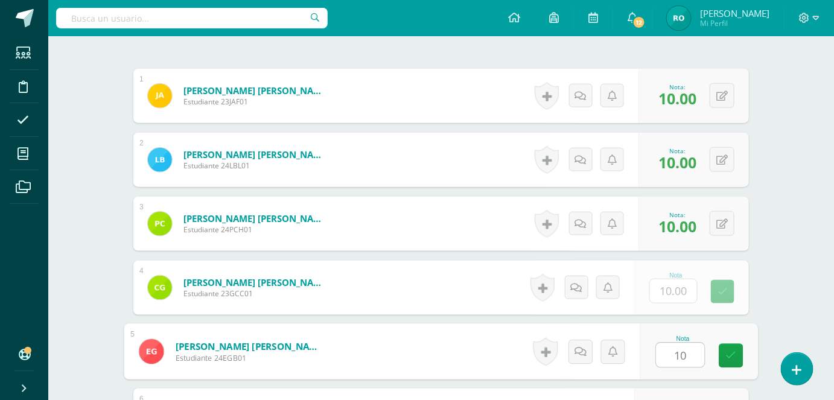
type input "10"
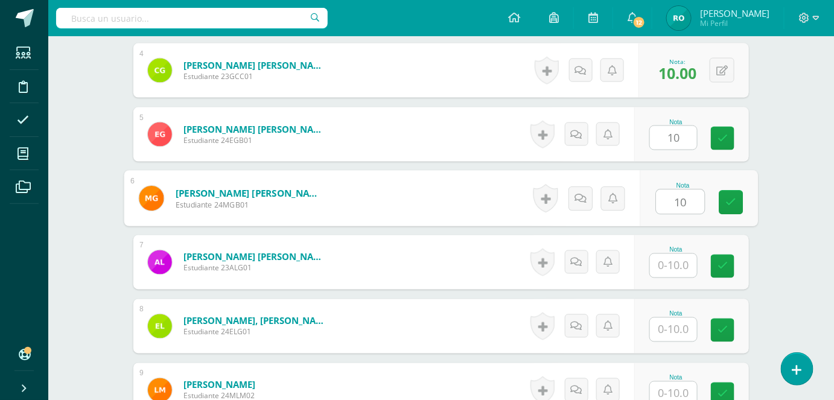
type input "10"
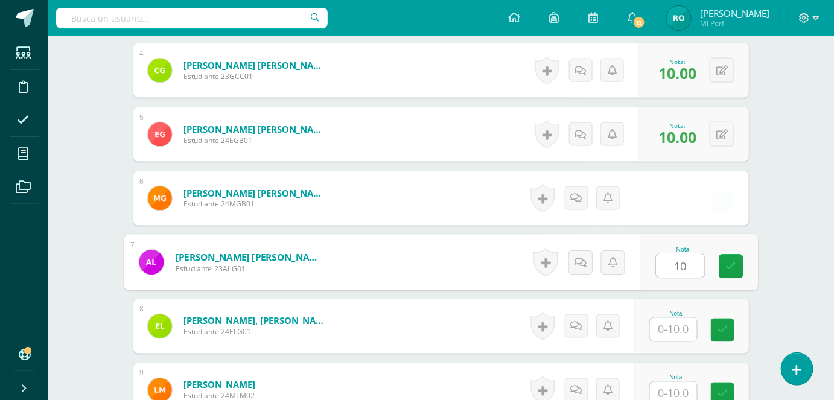
type input "10"
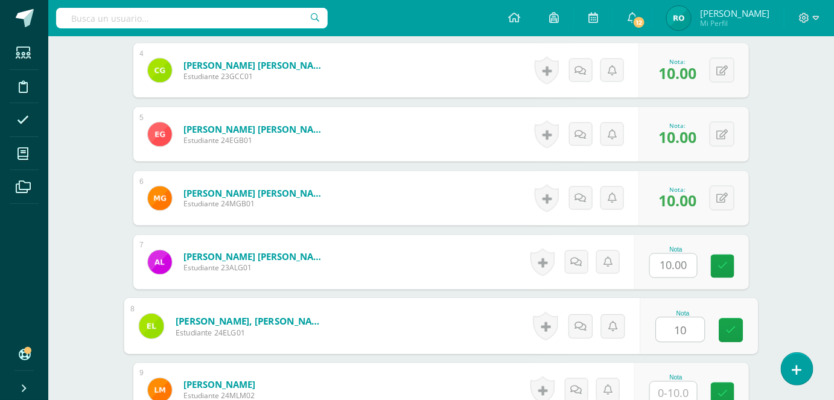
type input "10"
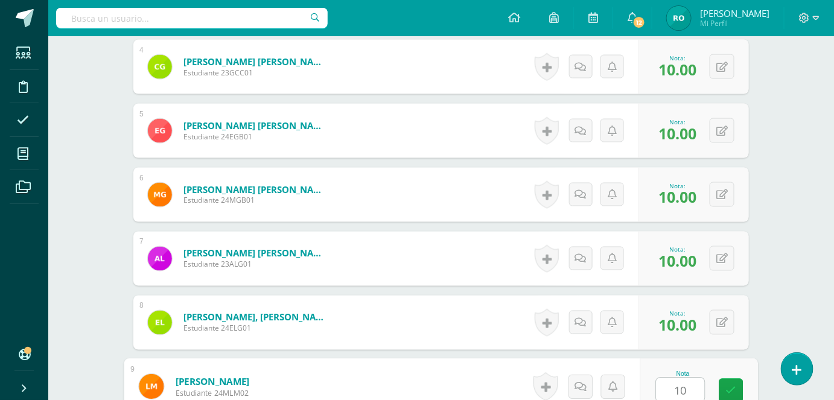
type input "10"
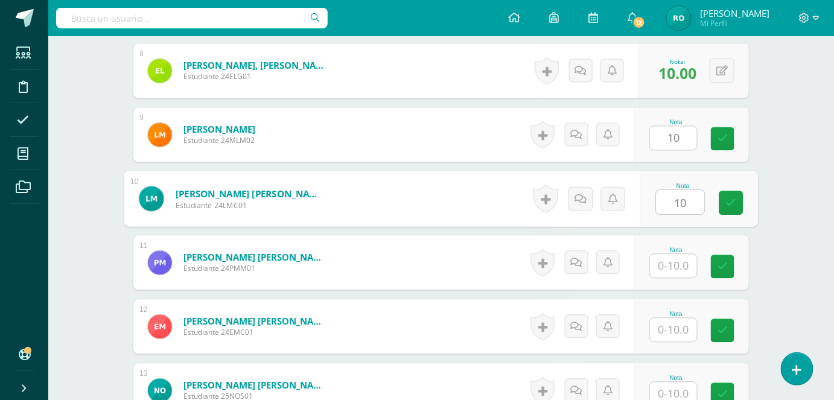
type input "10"
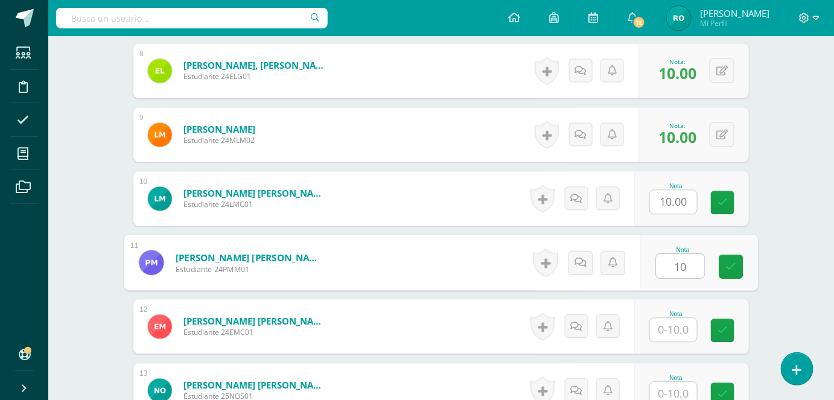
type input "10"
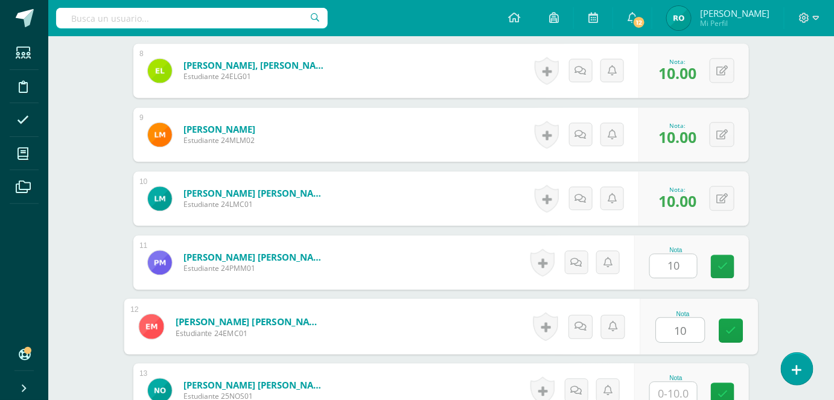
type input "10"
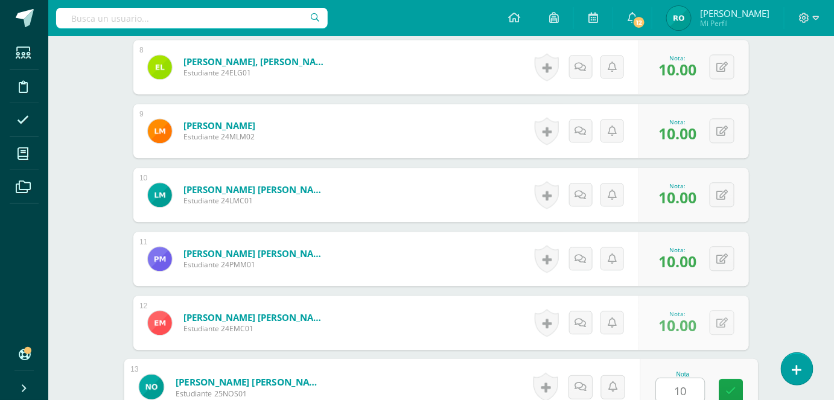
type input "10"
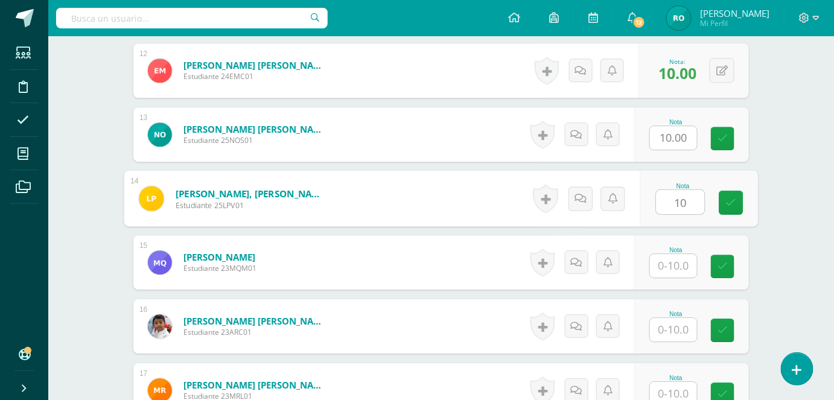
type input "10"
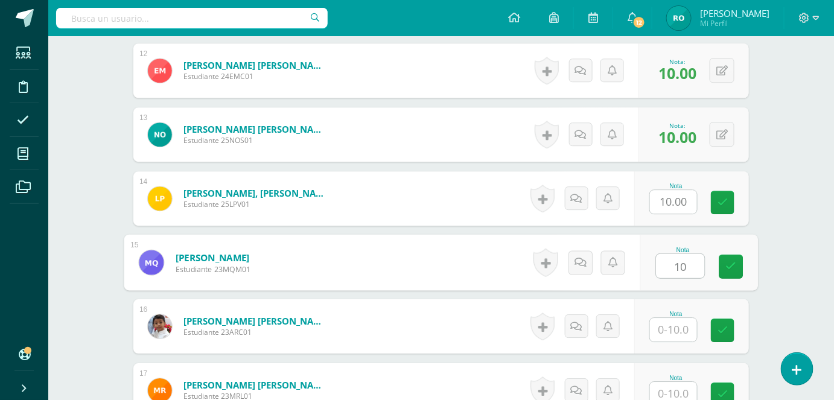
type input "10"
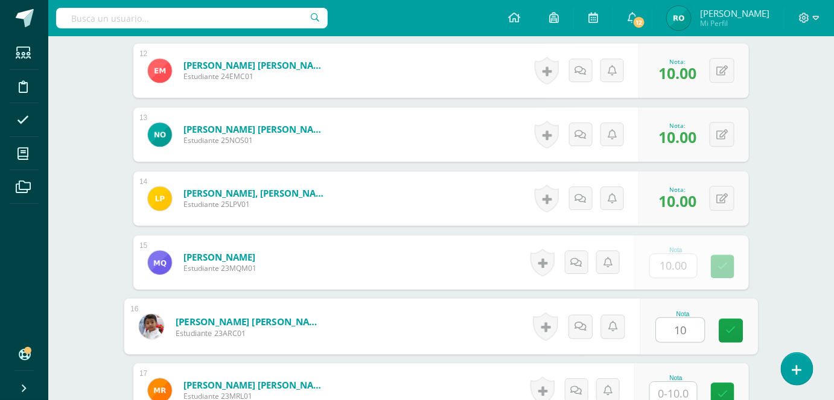
type input "10"
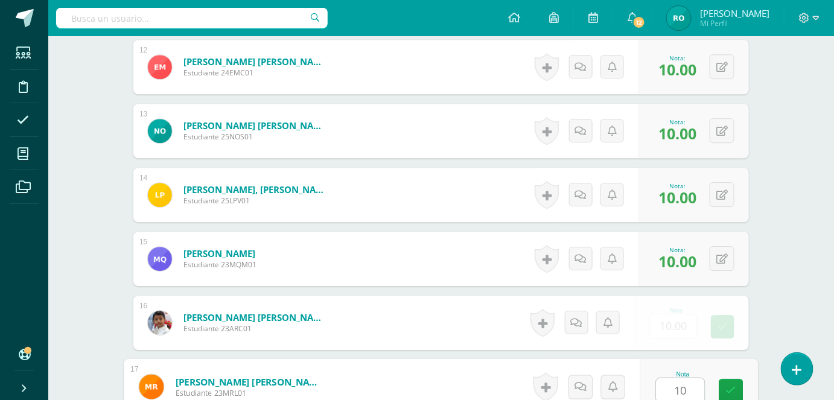
type input "10"
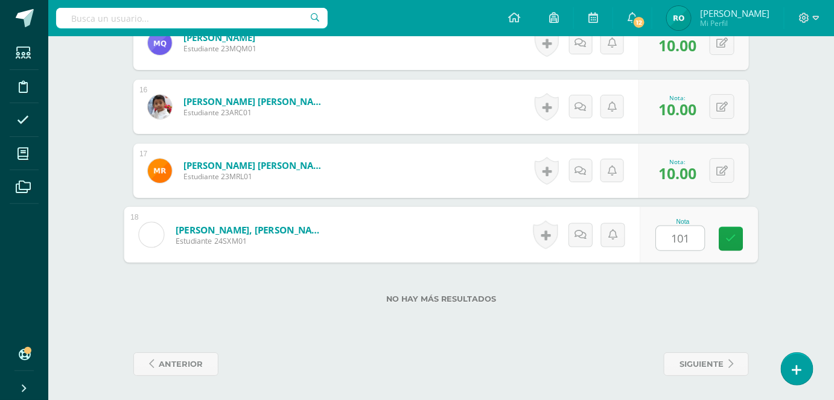
type input "1010"
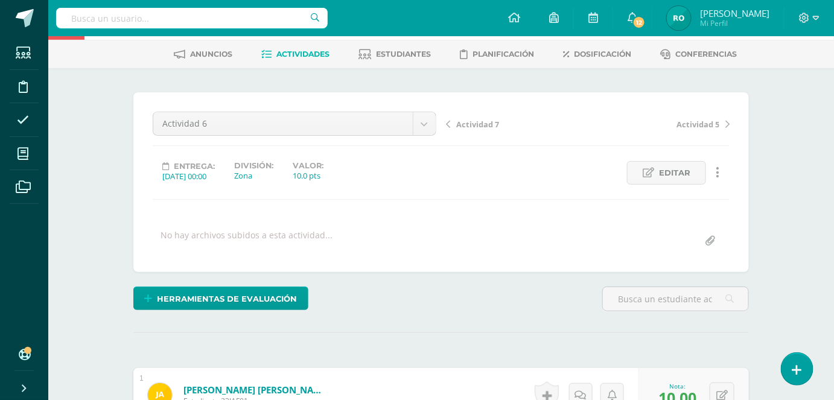
scroll to position [0, 0]
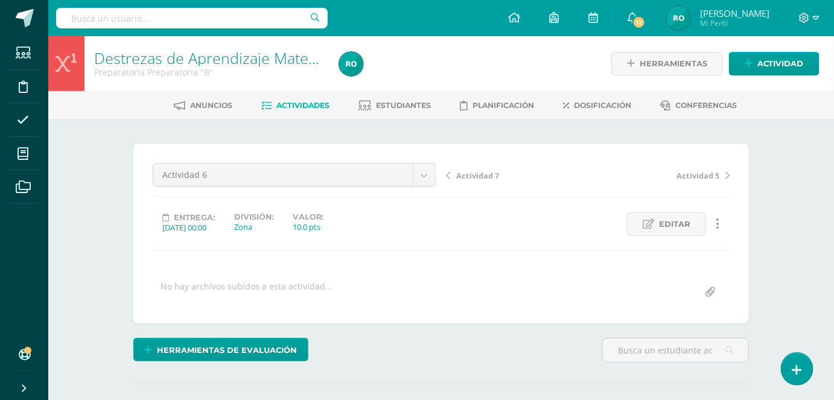
click at [317, 101] on span "Actividades" at bounding box center [303, 105] width 53 height 9
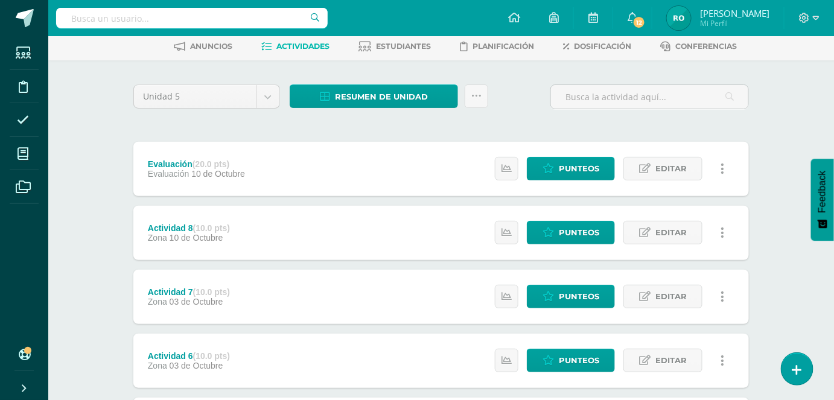
scroll to position [57, 0]
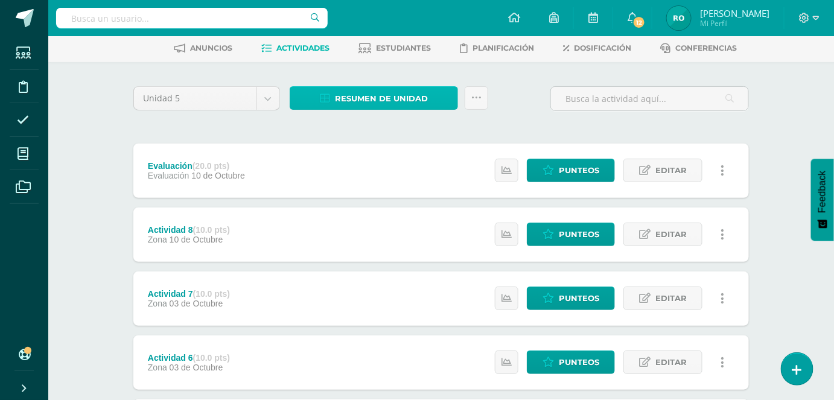
click at [420, 96] on span "Resumen de unidad" at bounding box center [381, 99] width 93 height 22
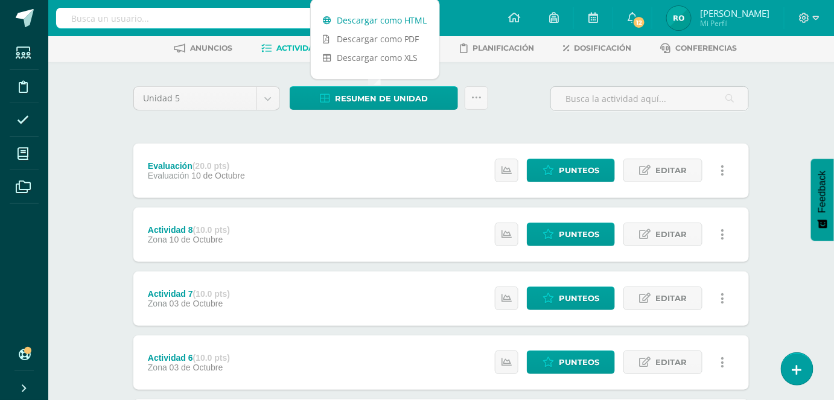
click at [395, 18] on link "Descargar como HTML" at bounding box center [375, 20] width 129 height 19
